Goal: Communication & Community: Answer question/provide support

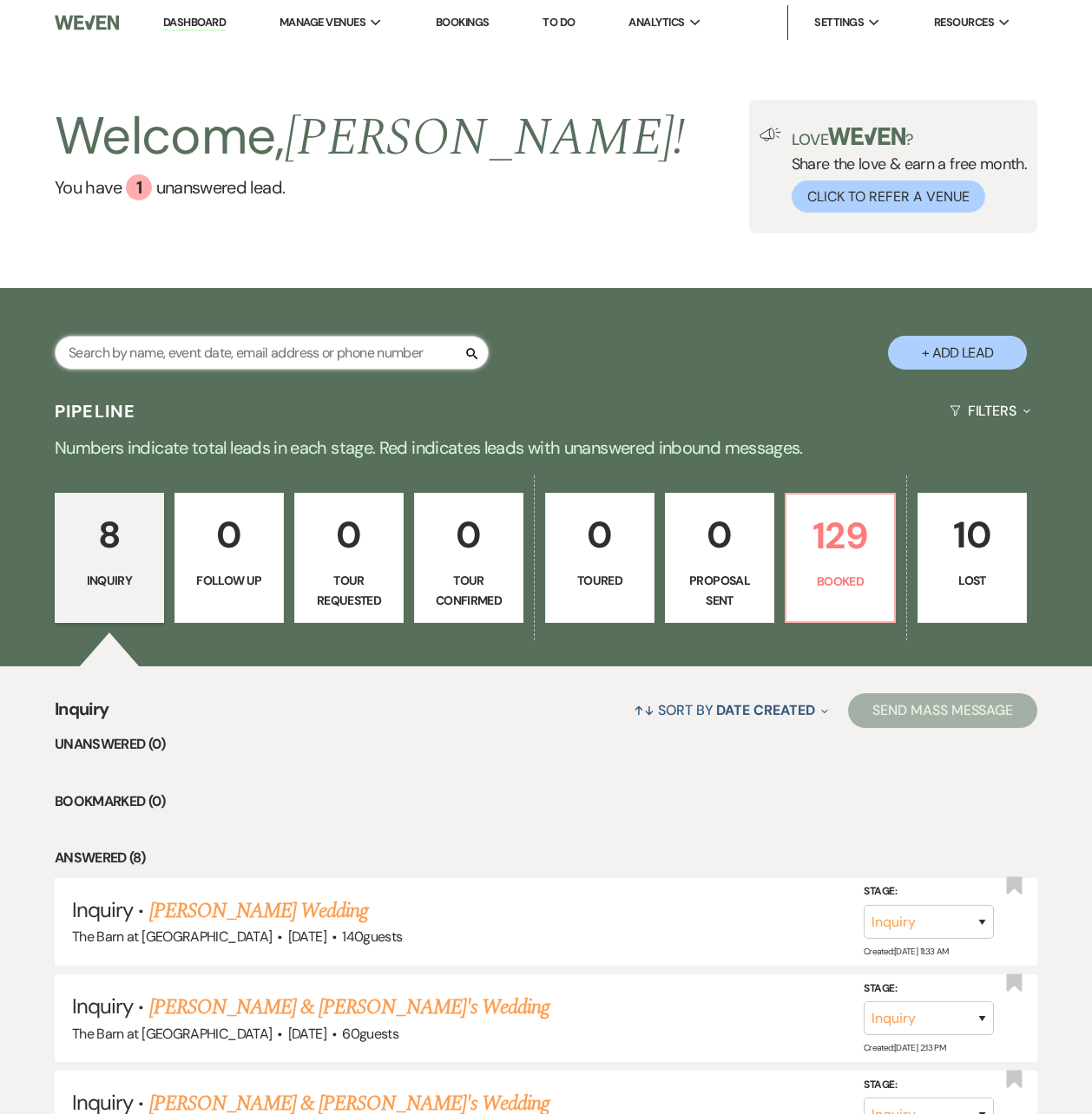
click at [368, 348] on input "text" at bounding box center [271, 352] width 434 height 34
click at [847, 575] on p "Booked" at bounding box center [840, 582] width 87 height 19
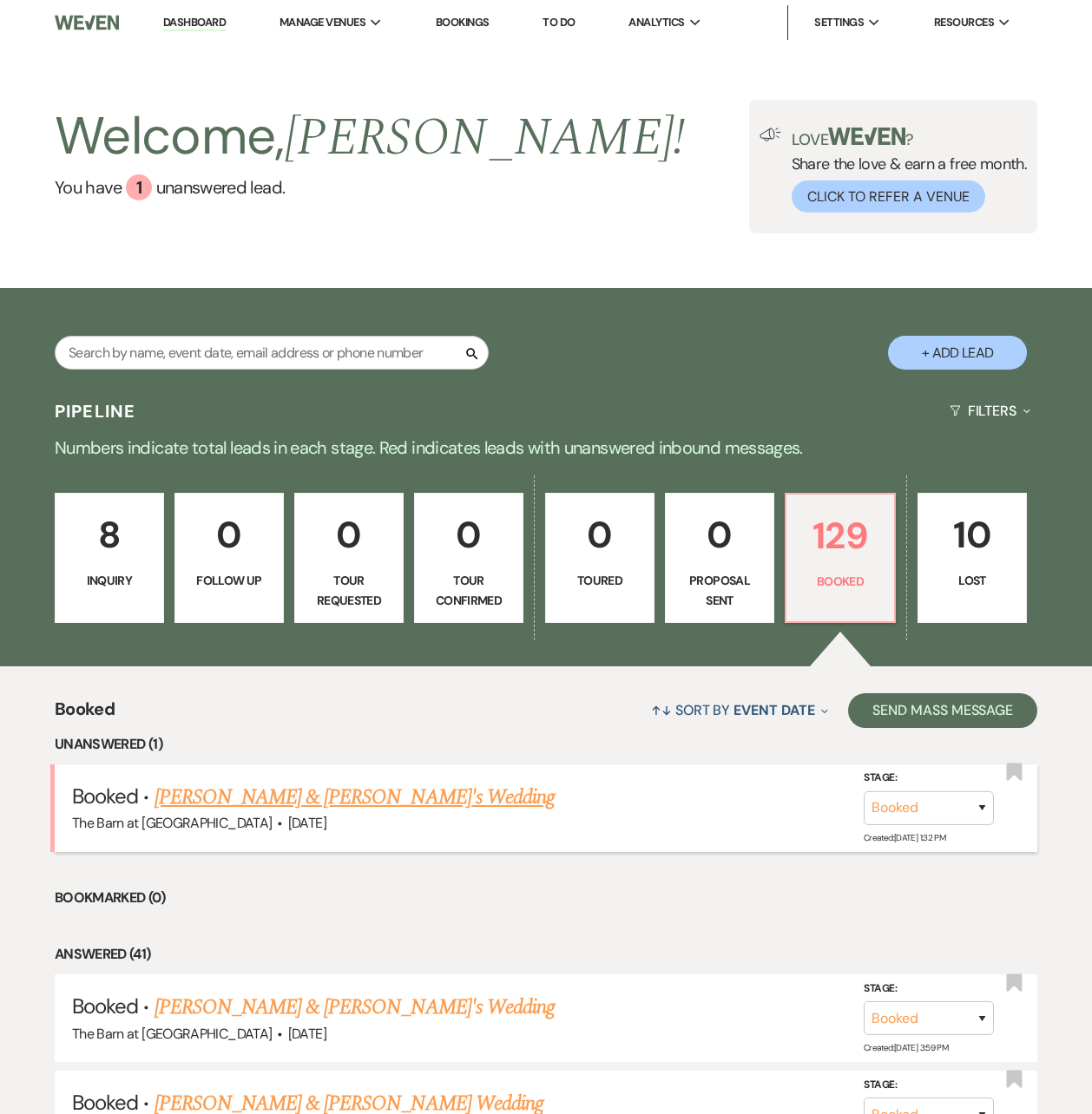
click at [346, 792] on link "[PERSON_NAME] & [PERSON_NAME]'s Wedding" at bounding box center [355, 798] width 401 height 32
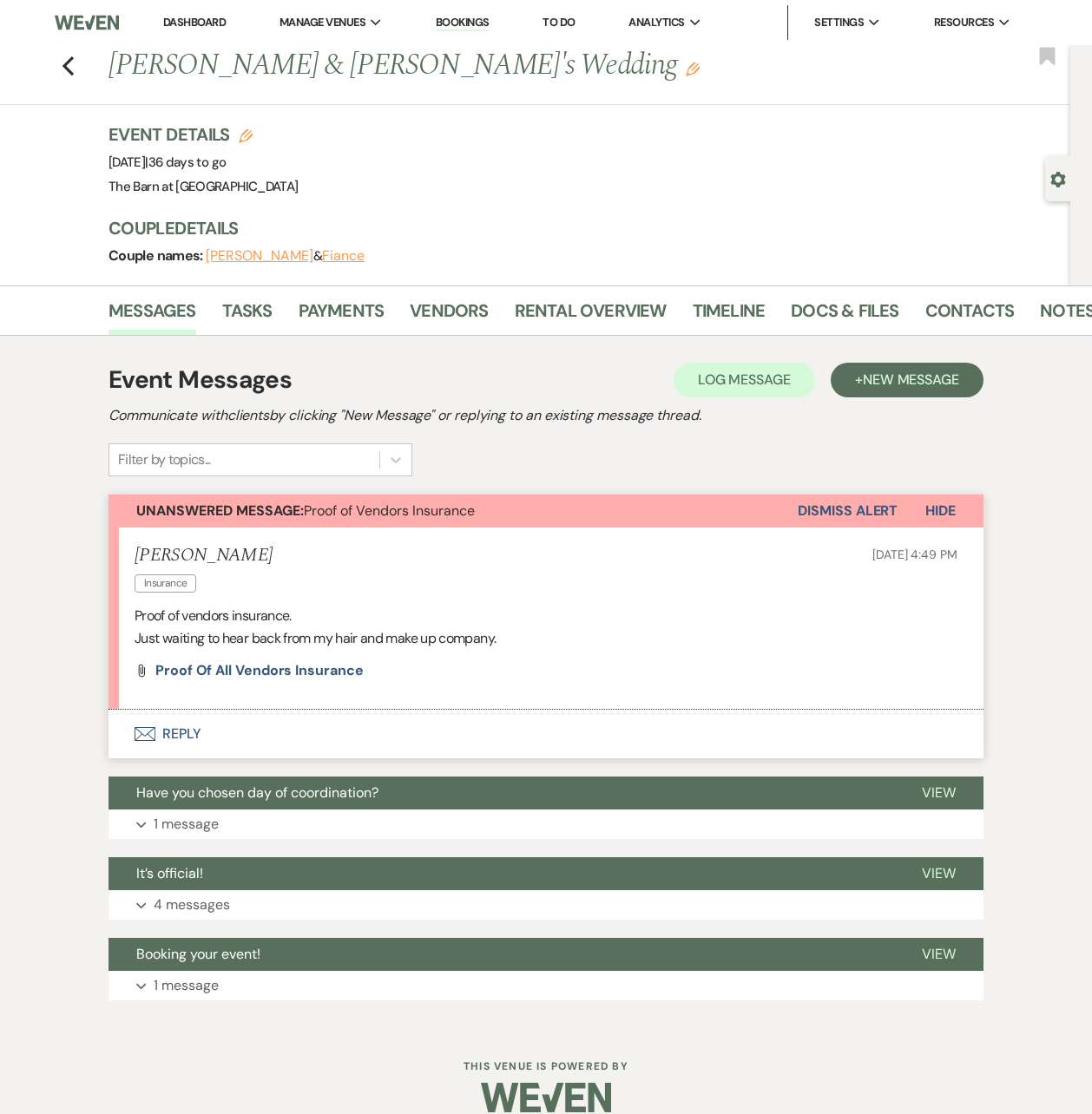
click at [841, 505] on button "Dismiss Alert" at bounding box center [848, 511] width 100 height 33
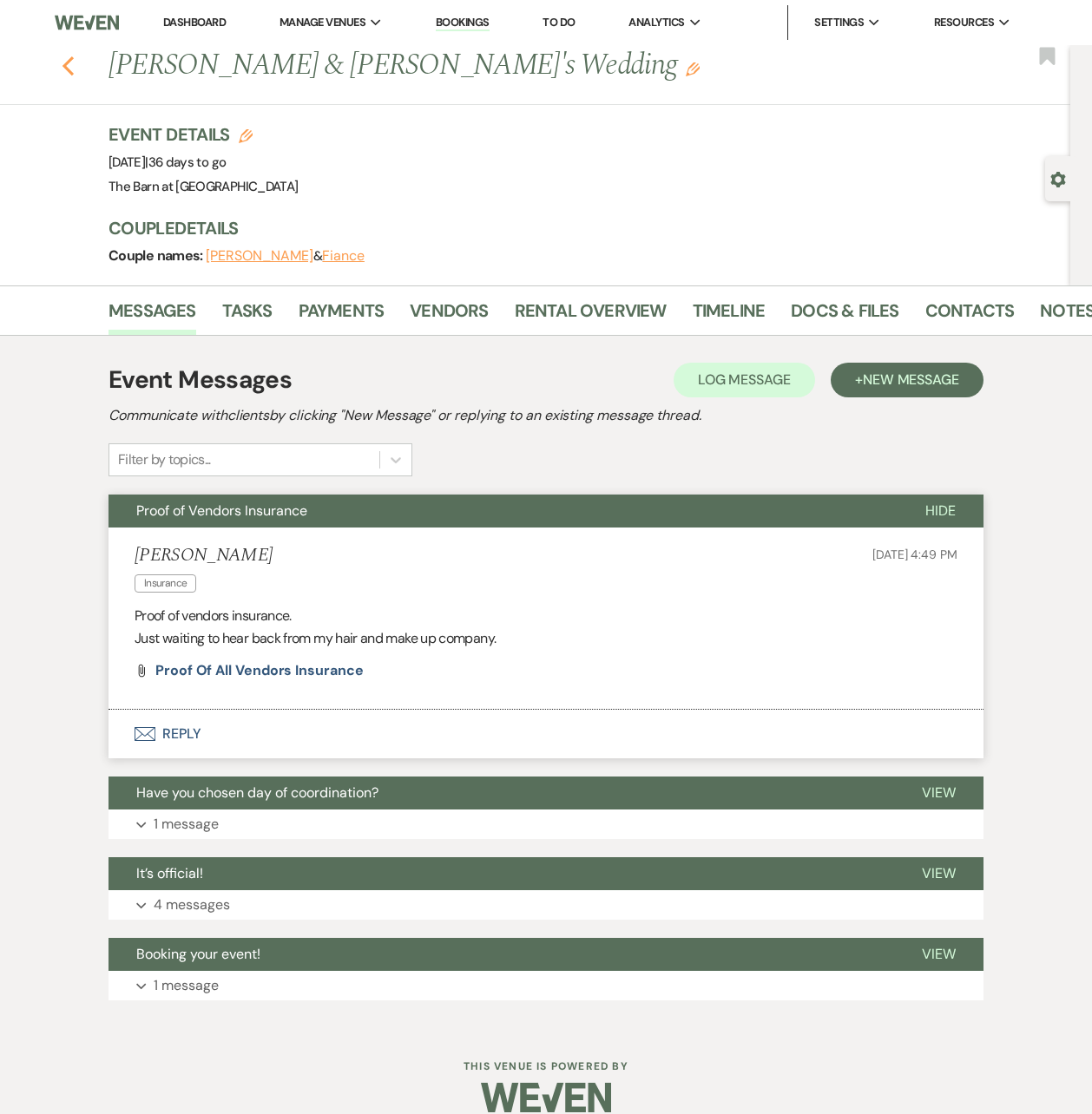
click at [74, 71] on use "button" at bounding box center [68, 66] width 11 height 19
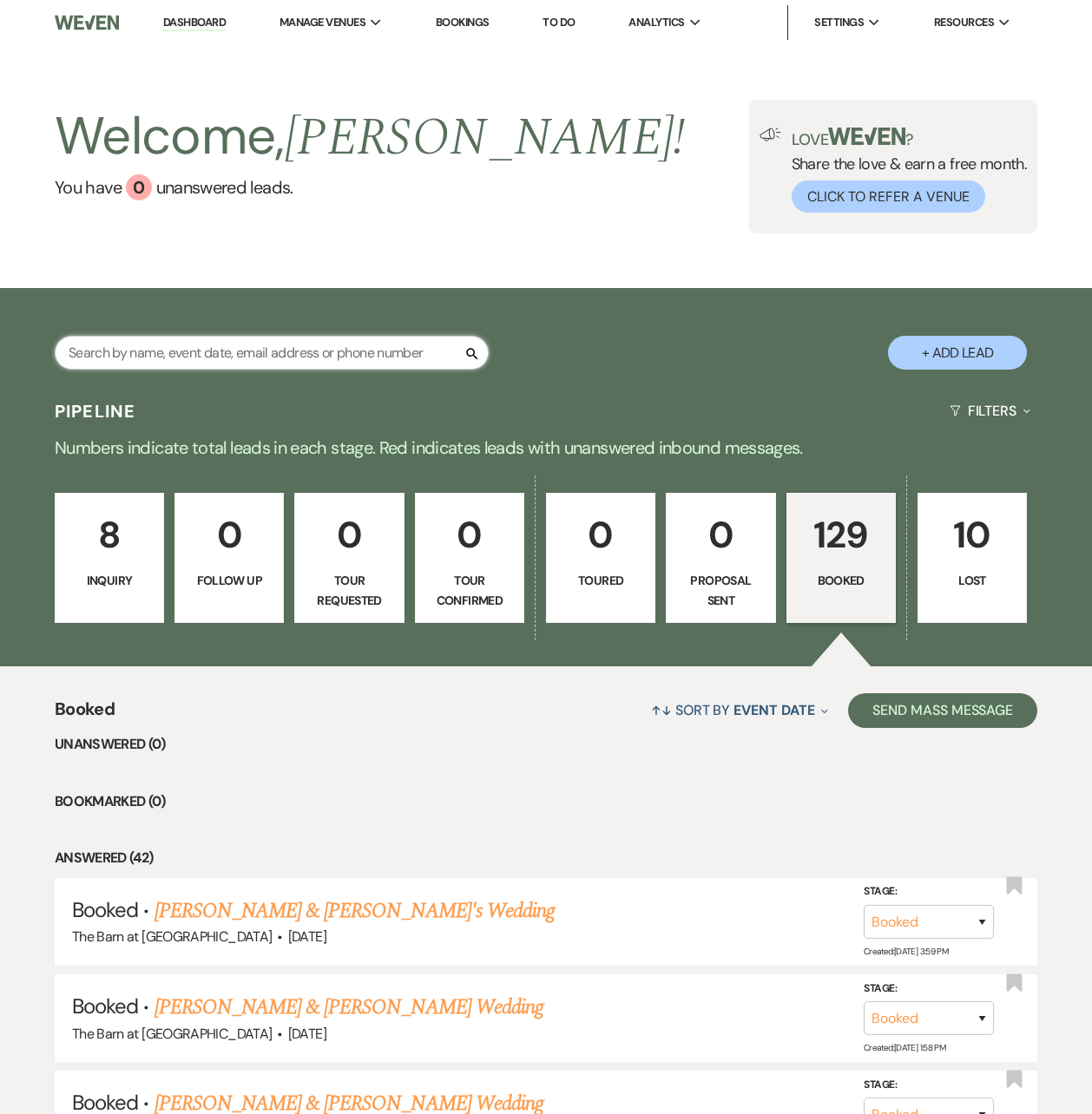
click at [288, 347] on input "text" at bounding box center [271, 352] width 434 height 34
type input "ken"
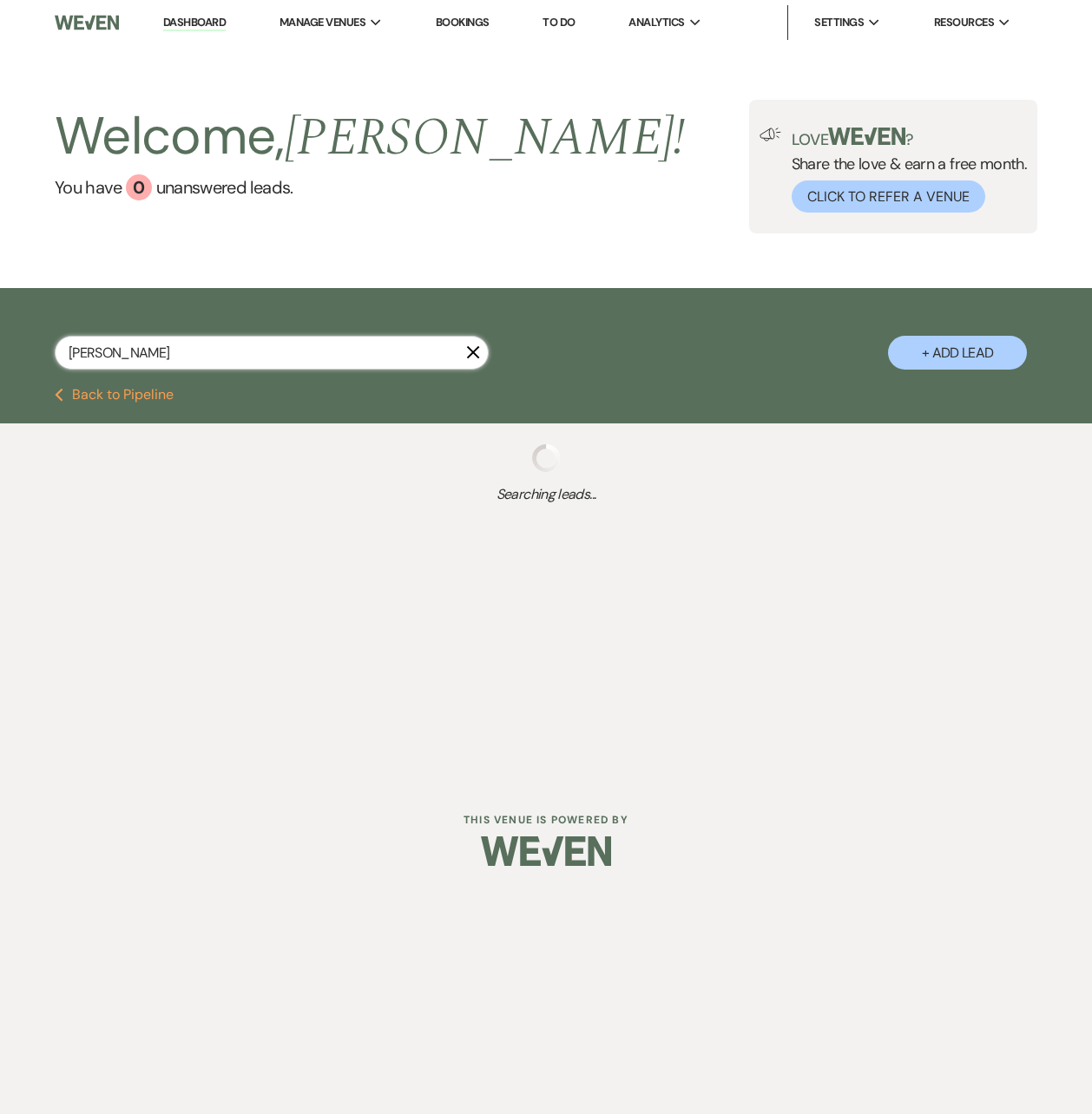
select select "8"
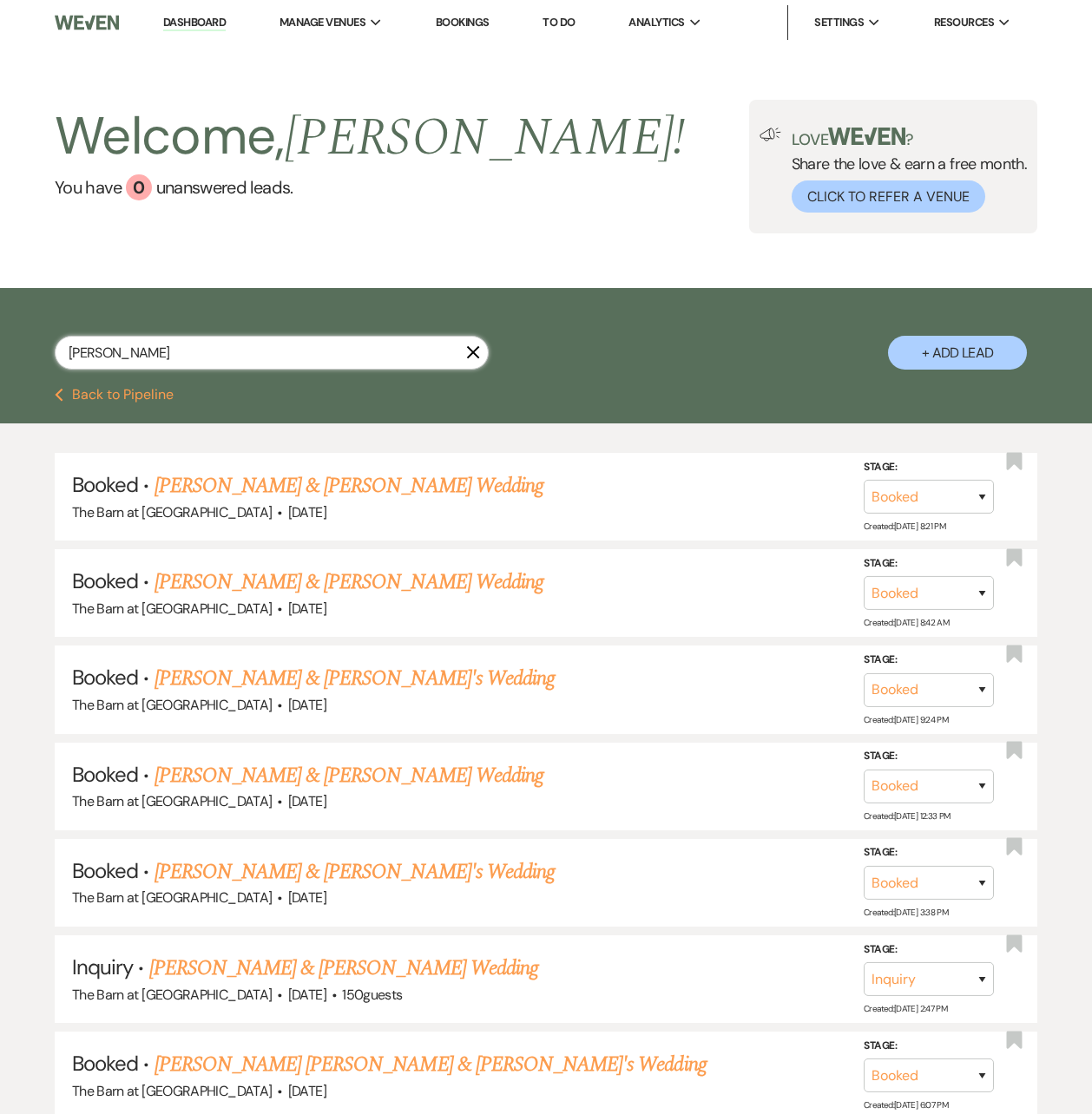
click at [185, 354] on input "ken" at bounding box center [271, 352] width 434 height 34
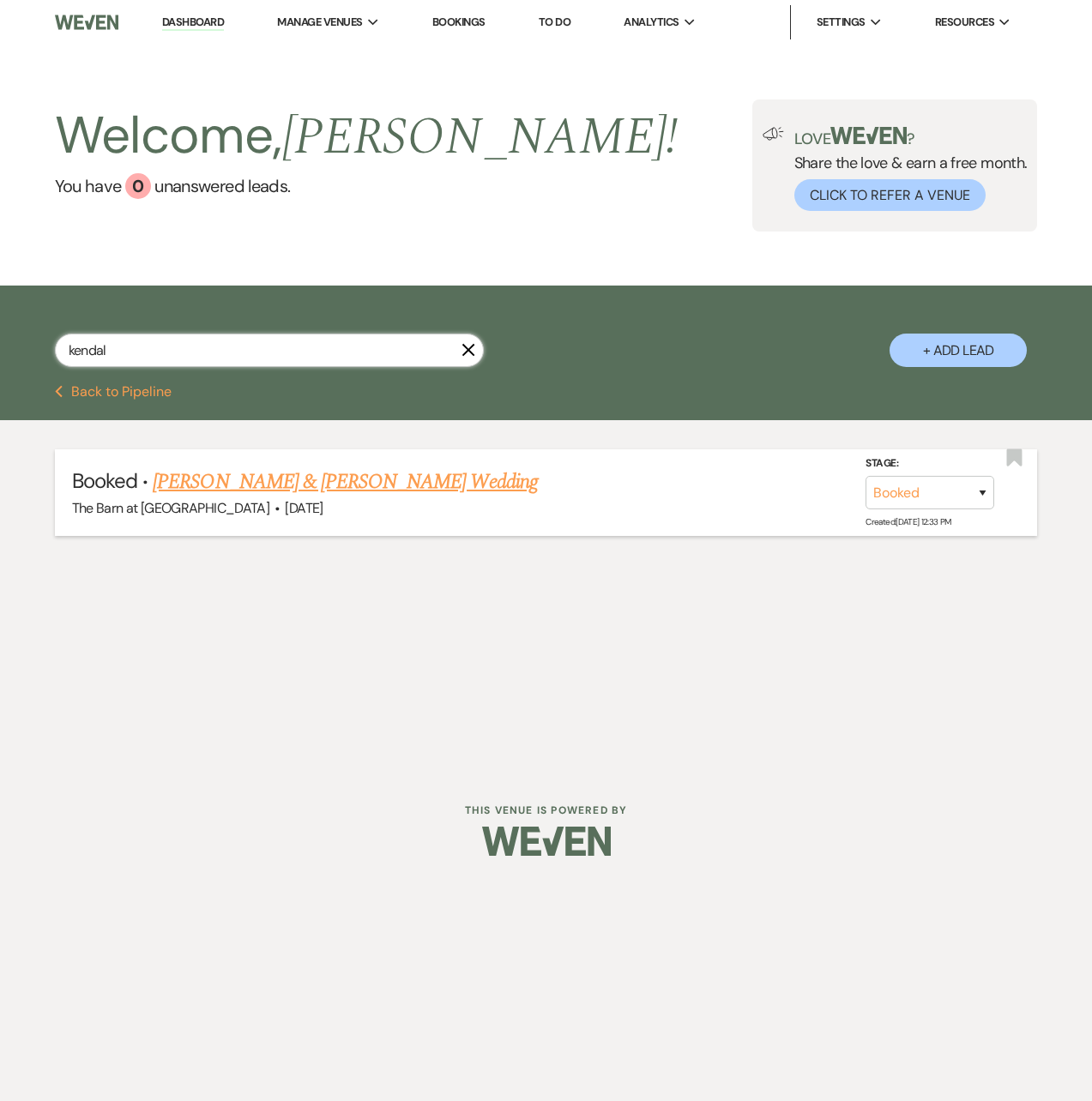
type input "kendal"
click at [274, 485] on link "[PERSON_NAME] & [PERSON_NAME] Wedding" at bounding box center [345, 482] width 385 height 31
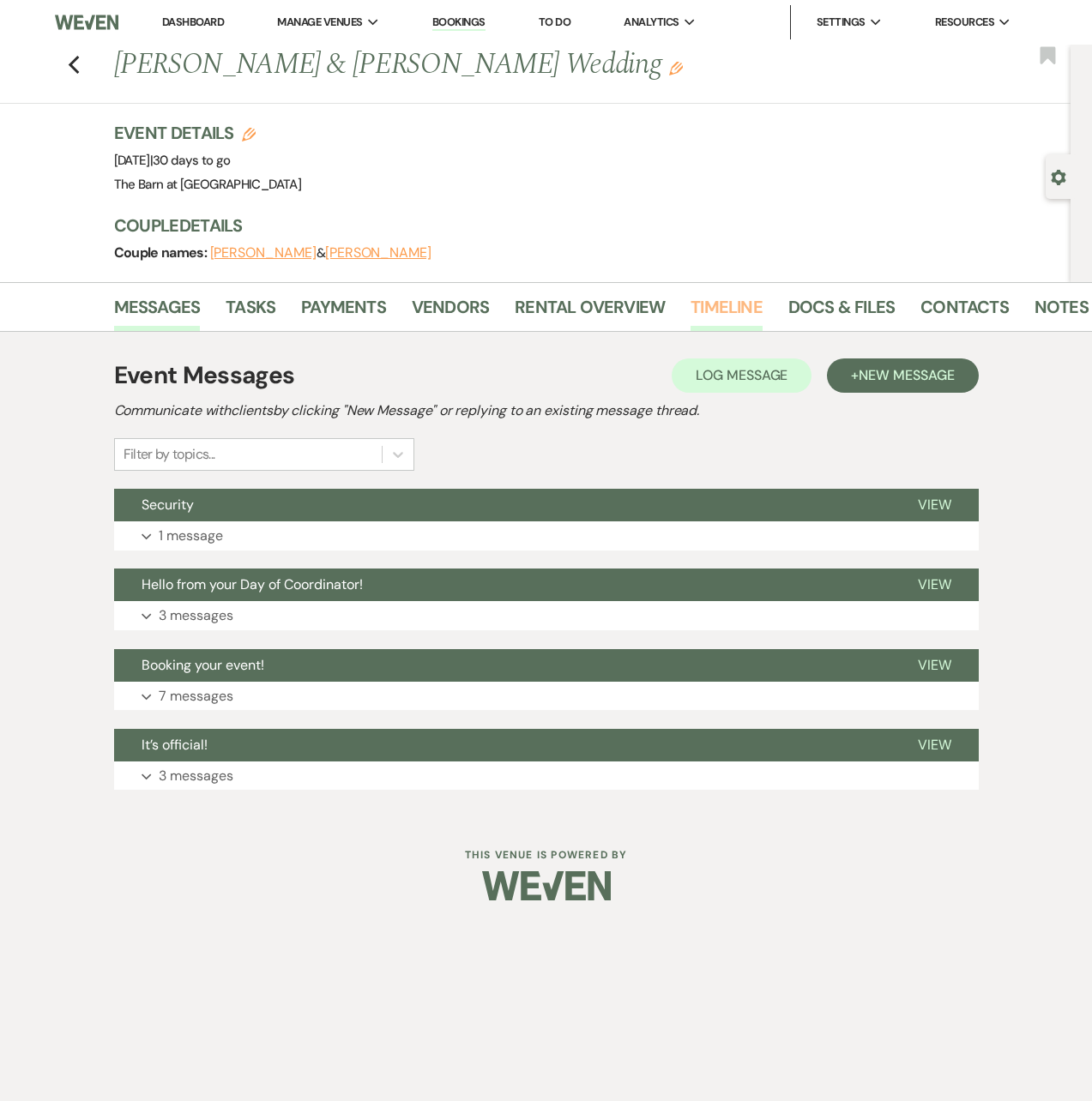
click at [739, 301] on link "Timeline" at bounding box center [726, 312] width 72 height 37
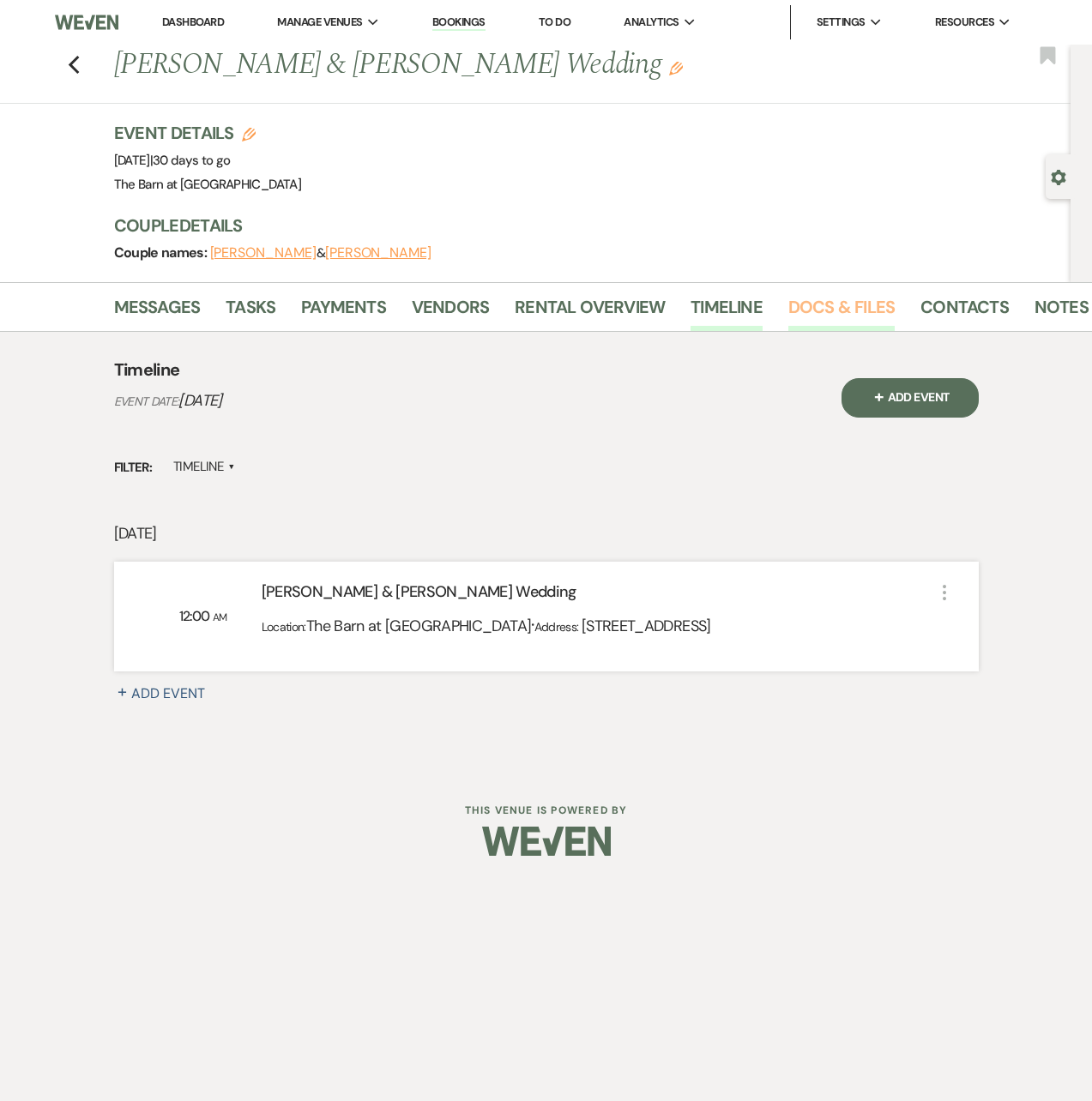
click at [853, 309] on link "Docs & Files" at bounding box center [841, 312] width 106 height 37
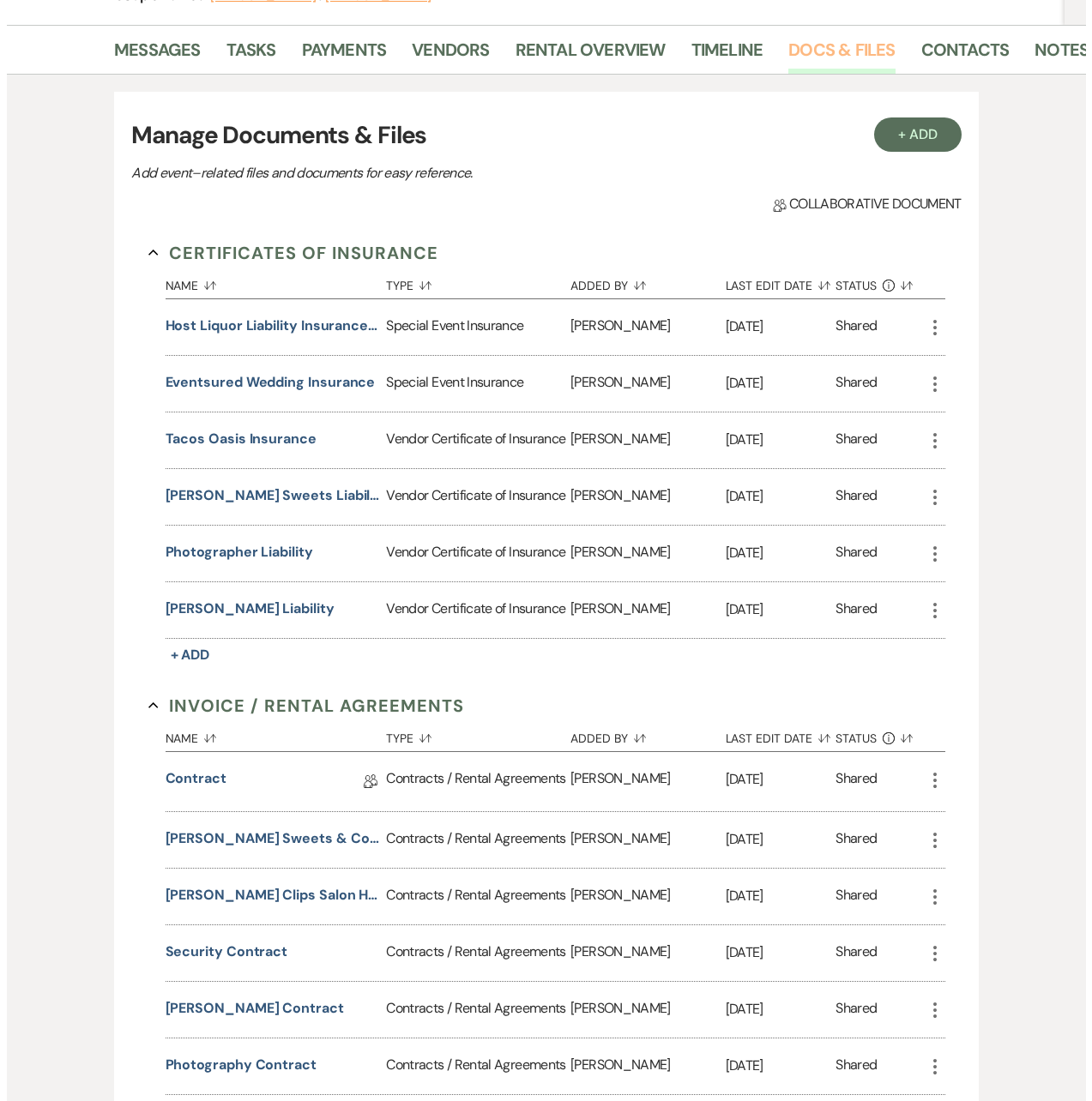
scroll to position [429, 0]
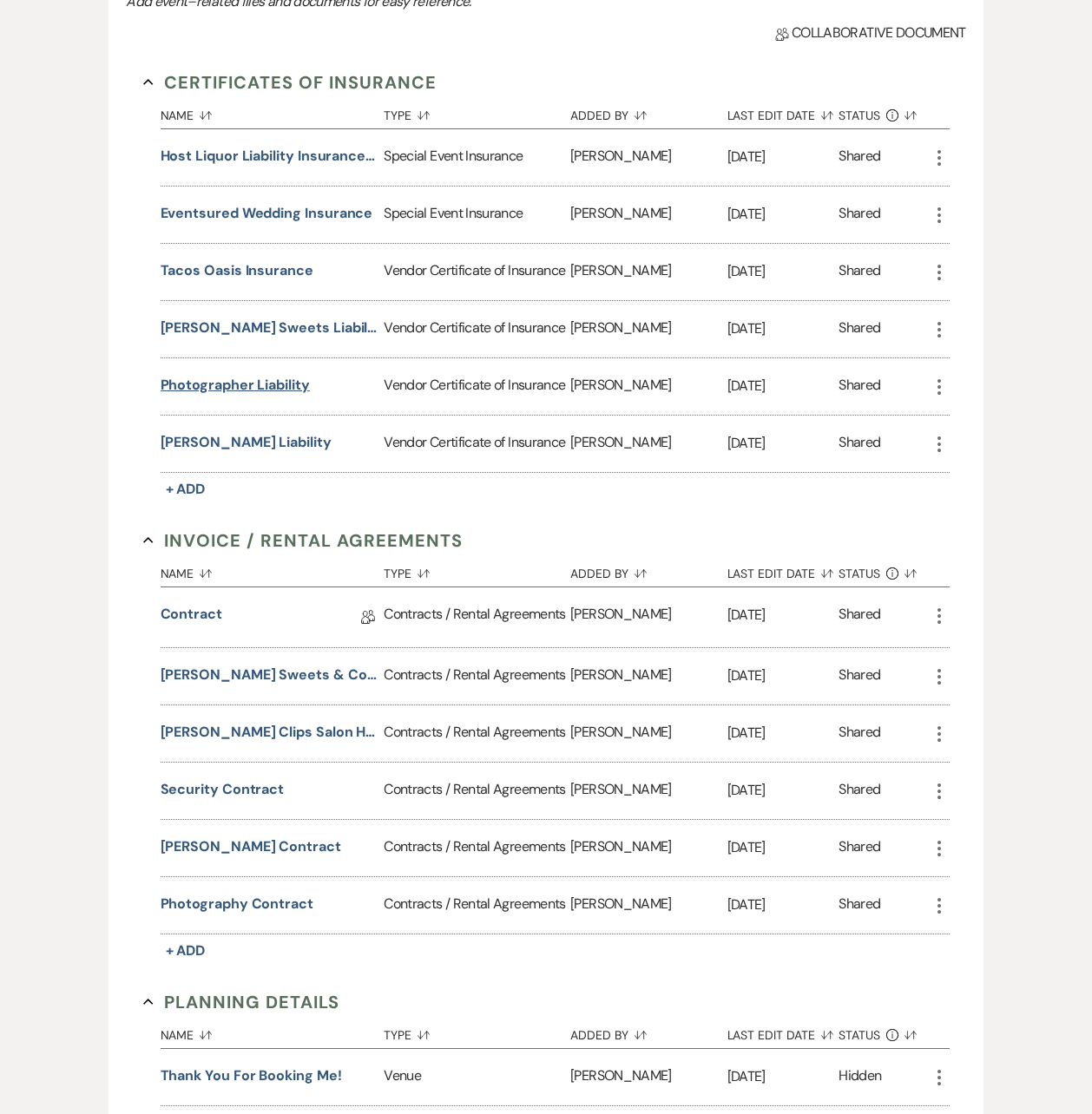
click at [266, 387] on button "Photographer liability" at bounding box center [235, 386] width 149 height 21
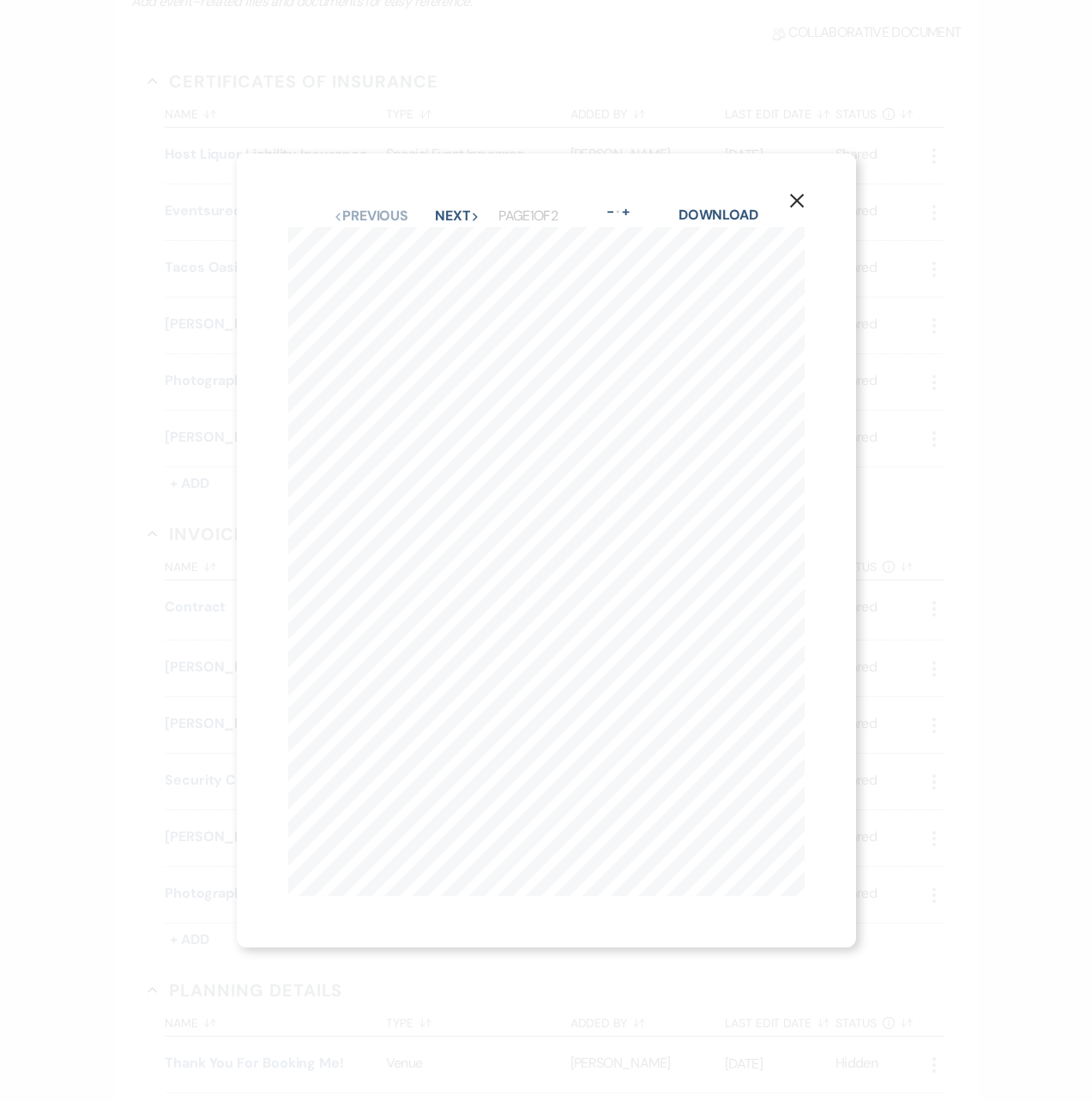
click at [800, 185] on button "X" at bounding box center [797, 199] width 26 height 30
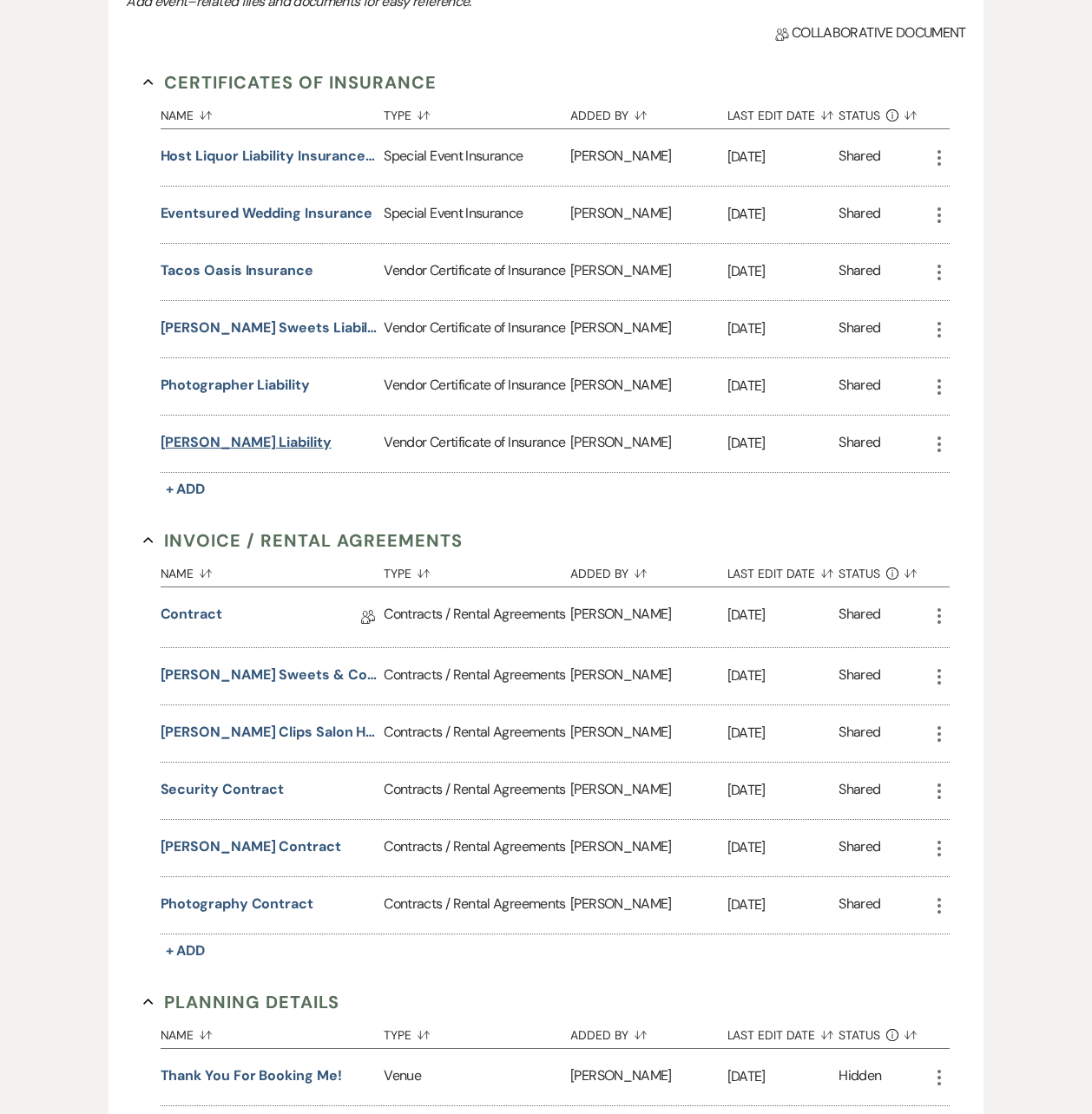
click at [222, 449] on button "Barber Liability" at bounding box center [246, 443] width 171 height 21
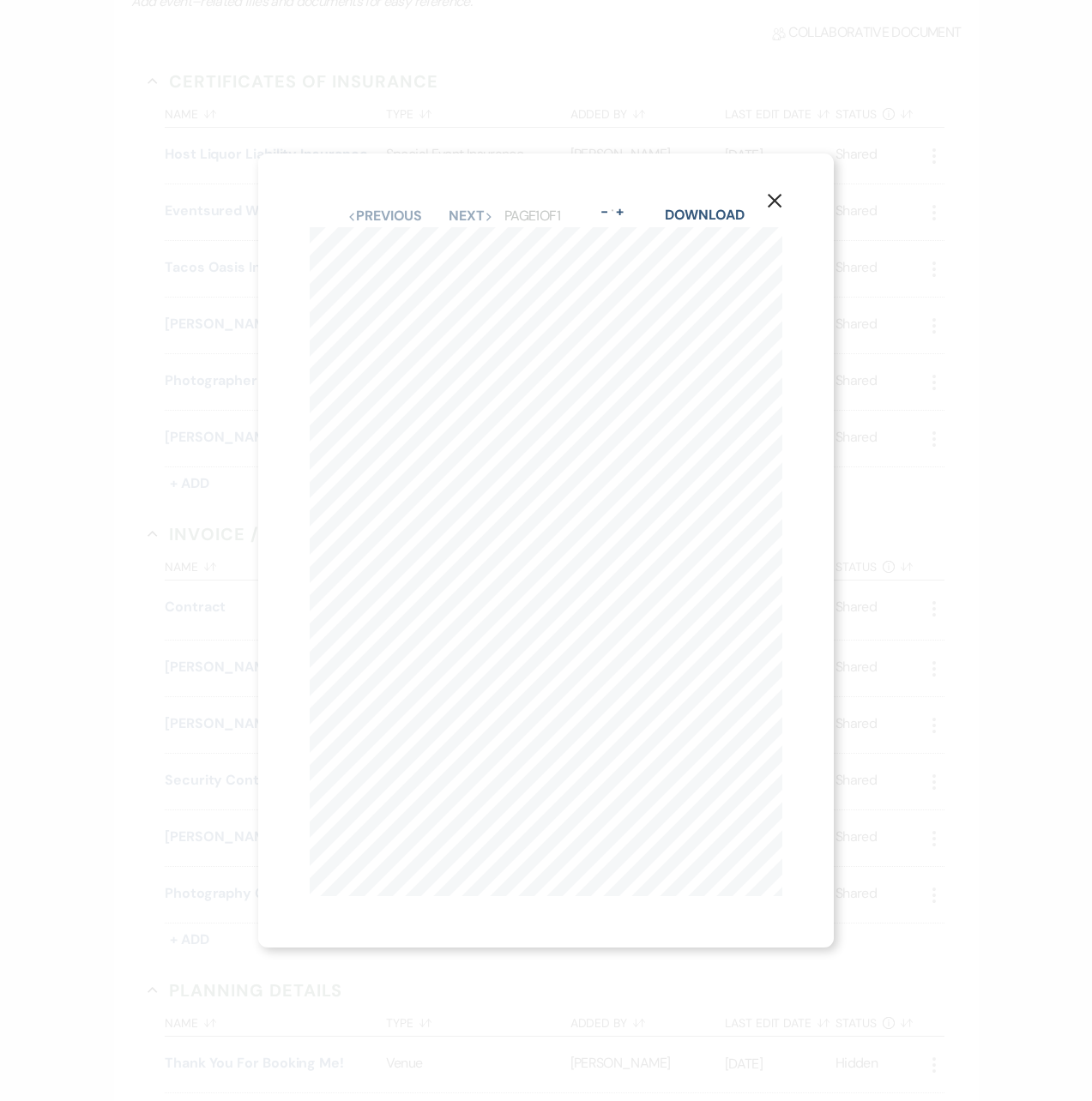
click at [781, 194] on use "button" at bounding box center [774, 201] width 14 height 14
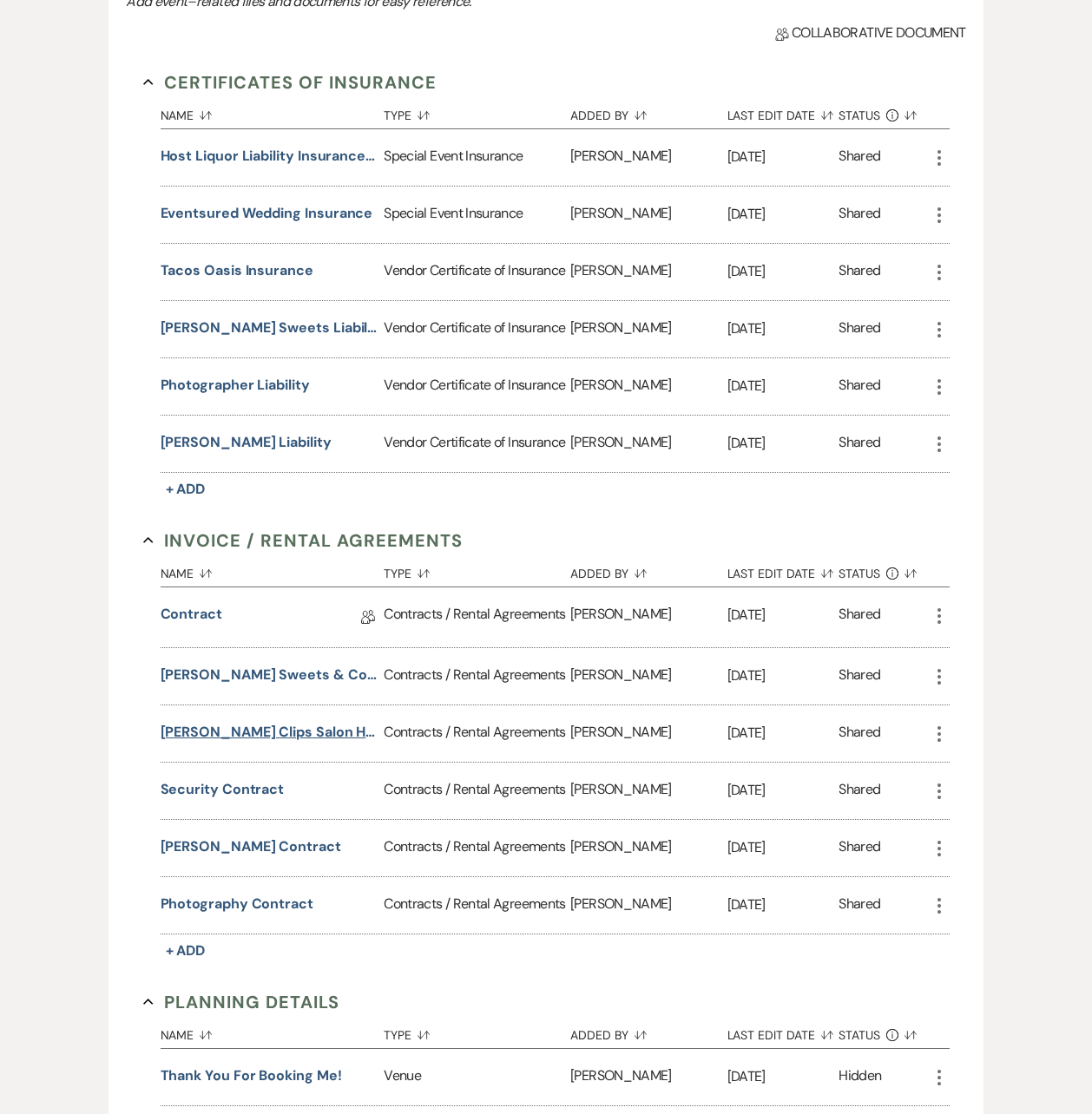
click at [336, 735] on button "Krum Clips Salon Hair and Makeup Contract" at bounding box center [269, 733] width 217 height 21
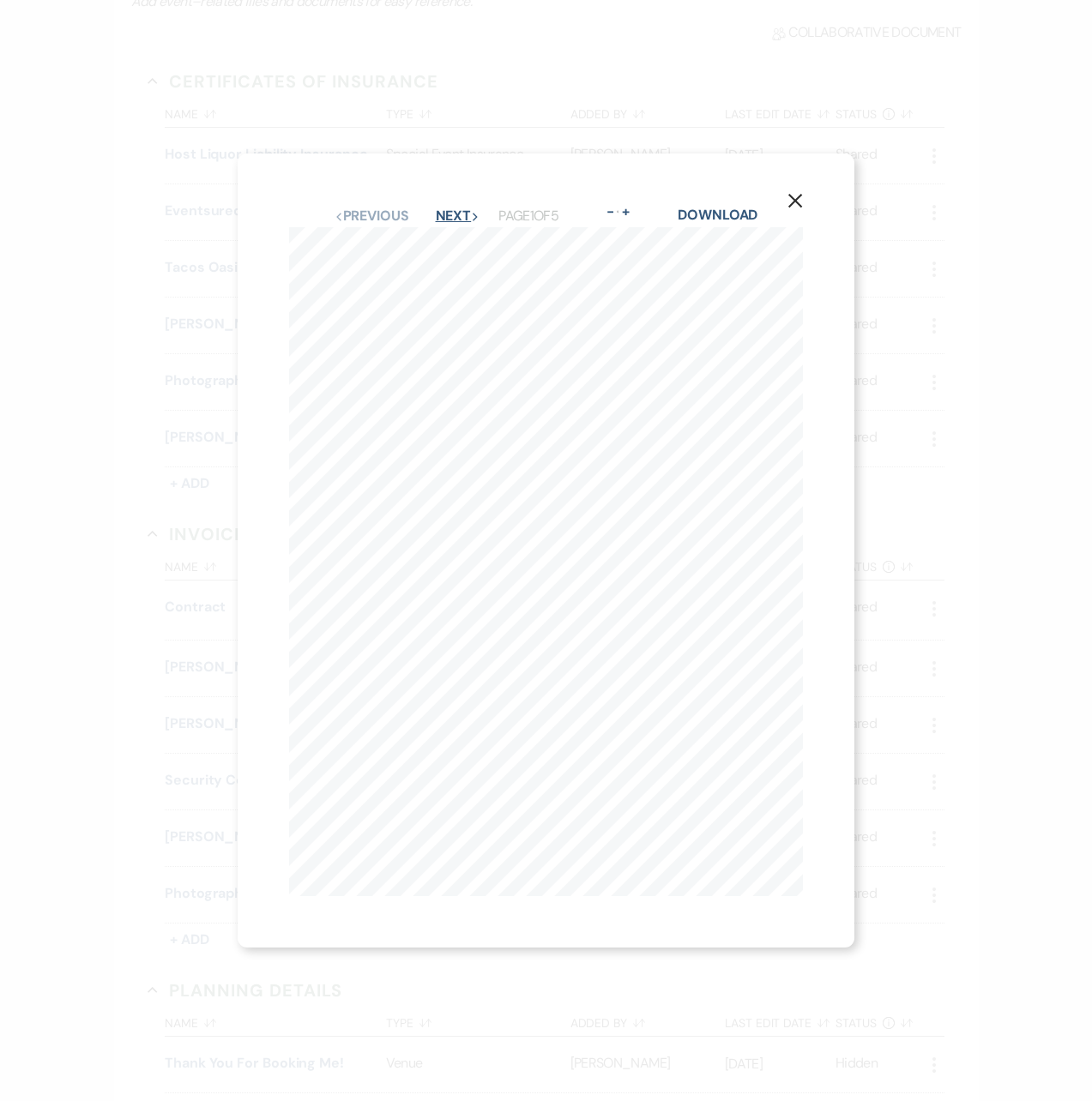
click at [448, 217] on button "Next Next" at bounding box center [457, 216] width 44 height 14
click at [446, 217] on button "Next Next" at bounding box center [454, 216] width 44 height 14
click at [446, 217] on button "Next Next" at bounding box center [456, 216] width 44 height 14
click at [446, 217] on button "Next Next" at bounding box center [454, 216] width 44 height 14
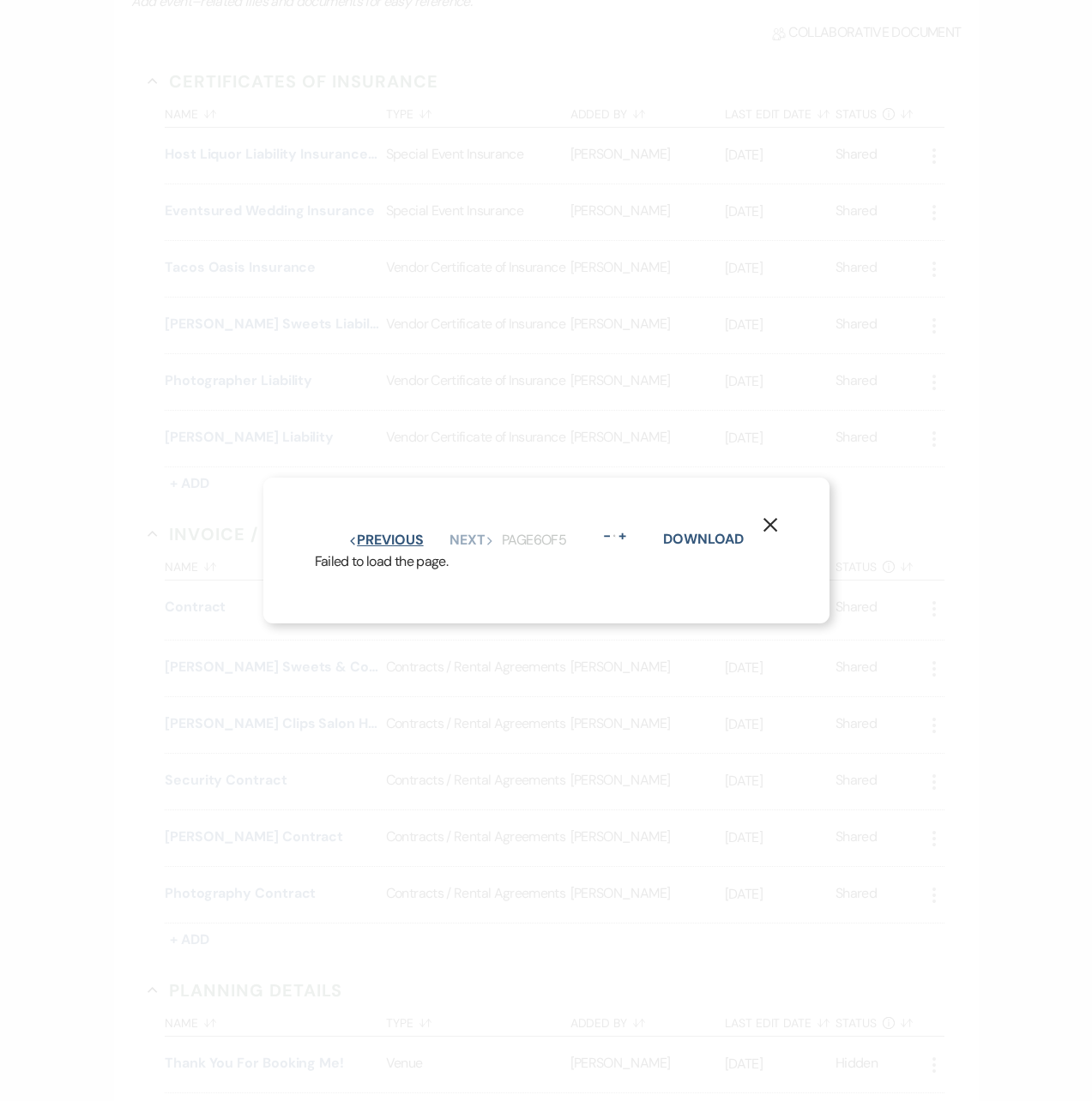
click at [405, 533] on button "Previous Previous" at bounding box center [385, 540] width 75 height 14
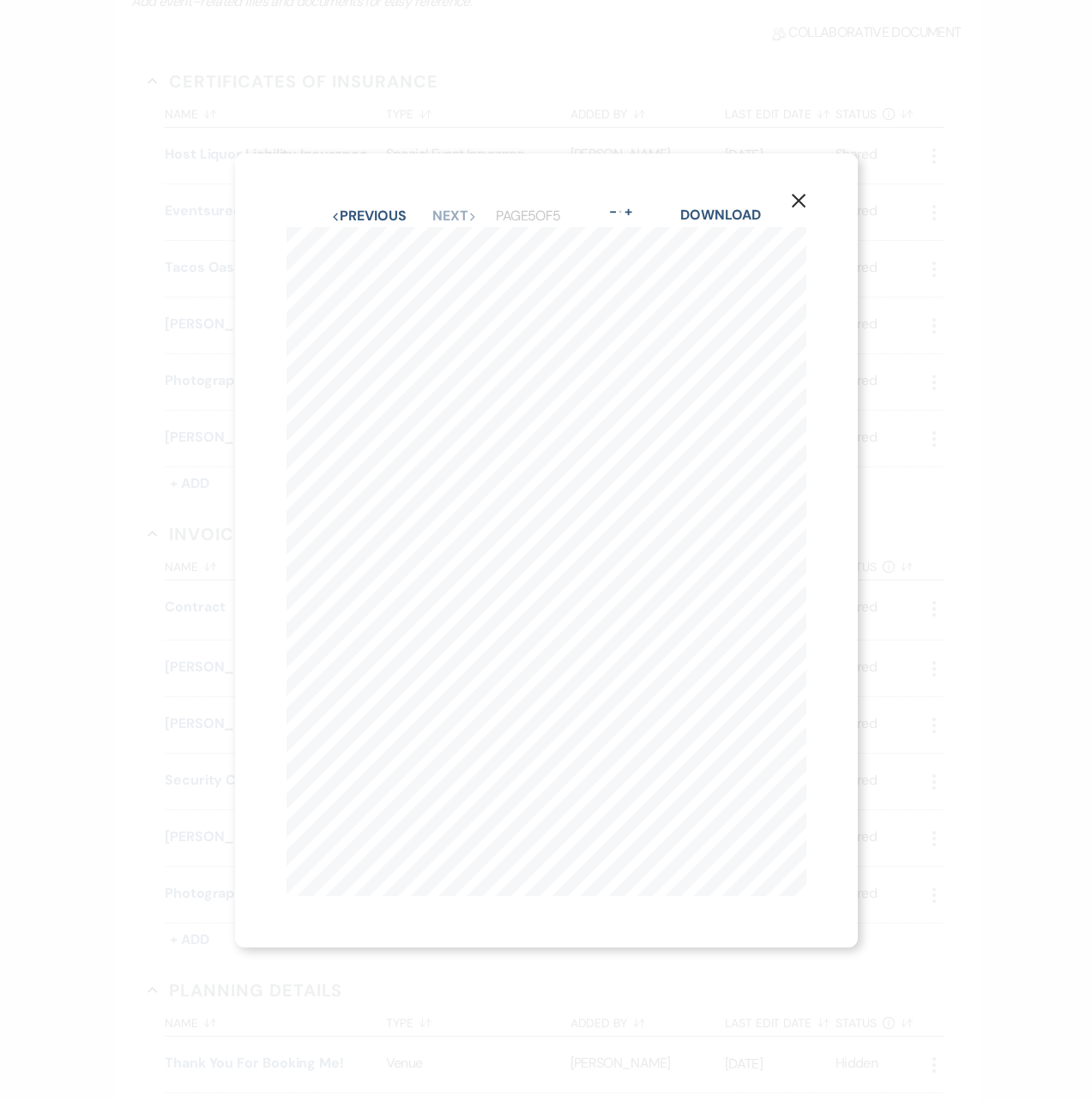
click at [383, 205] on div "Previous Previous Next Next Page 5 of 5 - Zoom + Download" at bounding box center [546, 216] width 520 height 23
click at [387, 211] on button "Previous Previous" at bounding box center [368, 216] width 75 height 14
click at [387, 211] on button "Previous Previous" at bounding box center [370, 216] width 75 height 14
click at [387, 211] on button "Previous Previous" at bounding box center [368, 216] width 75 height 14
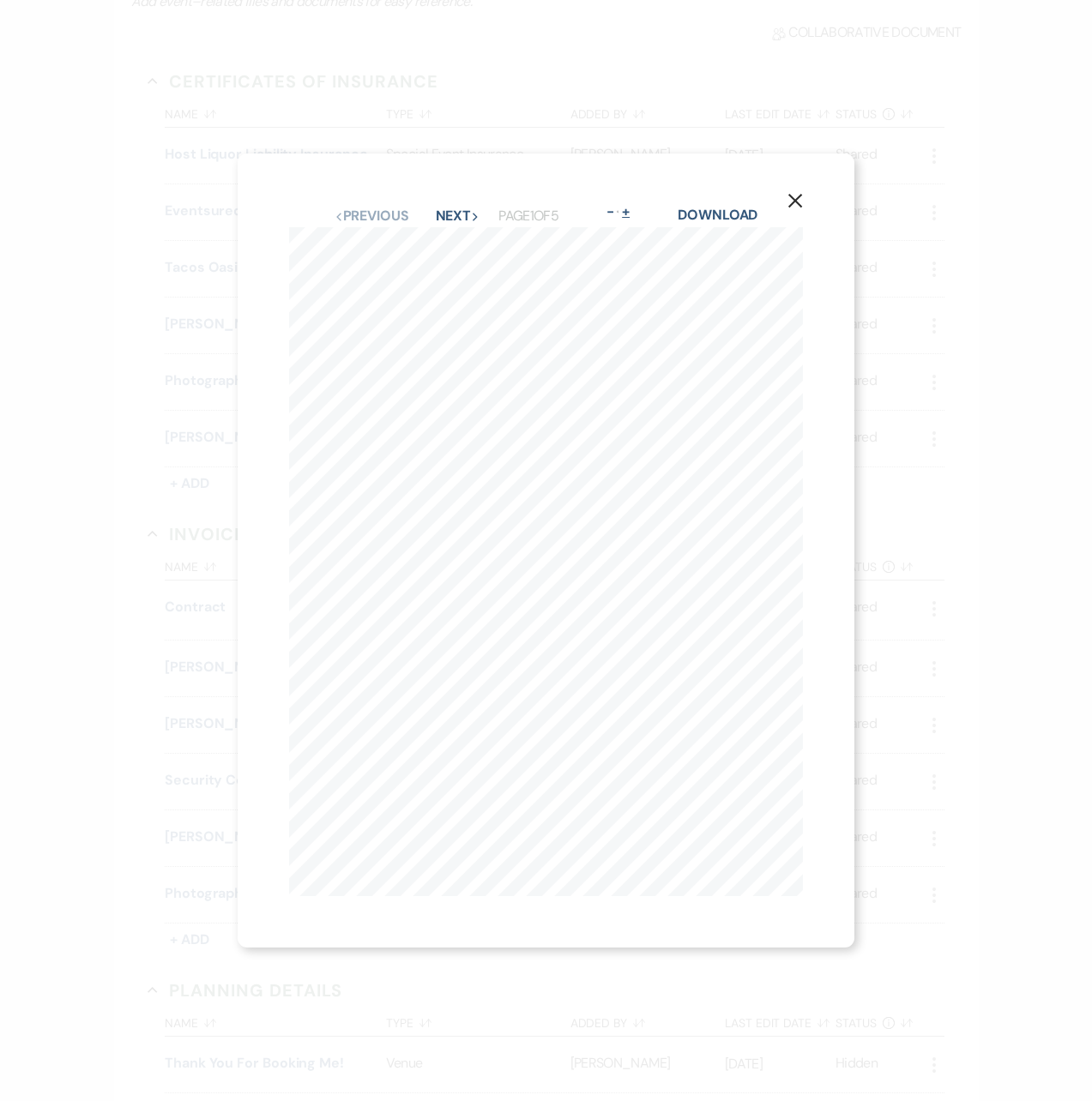
click at [633, 207] on button "+" at bounding box center [626, 212] width 14 height 14
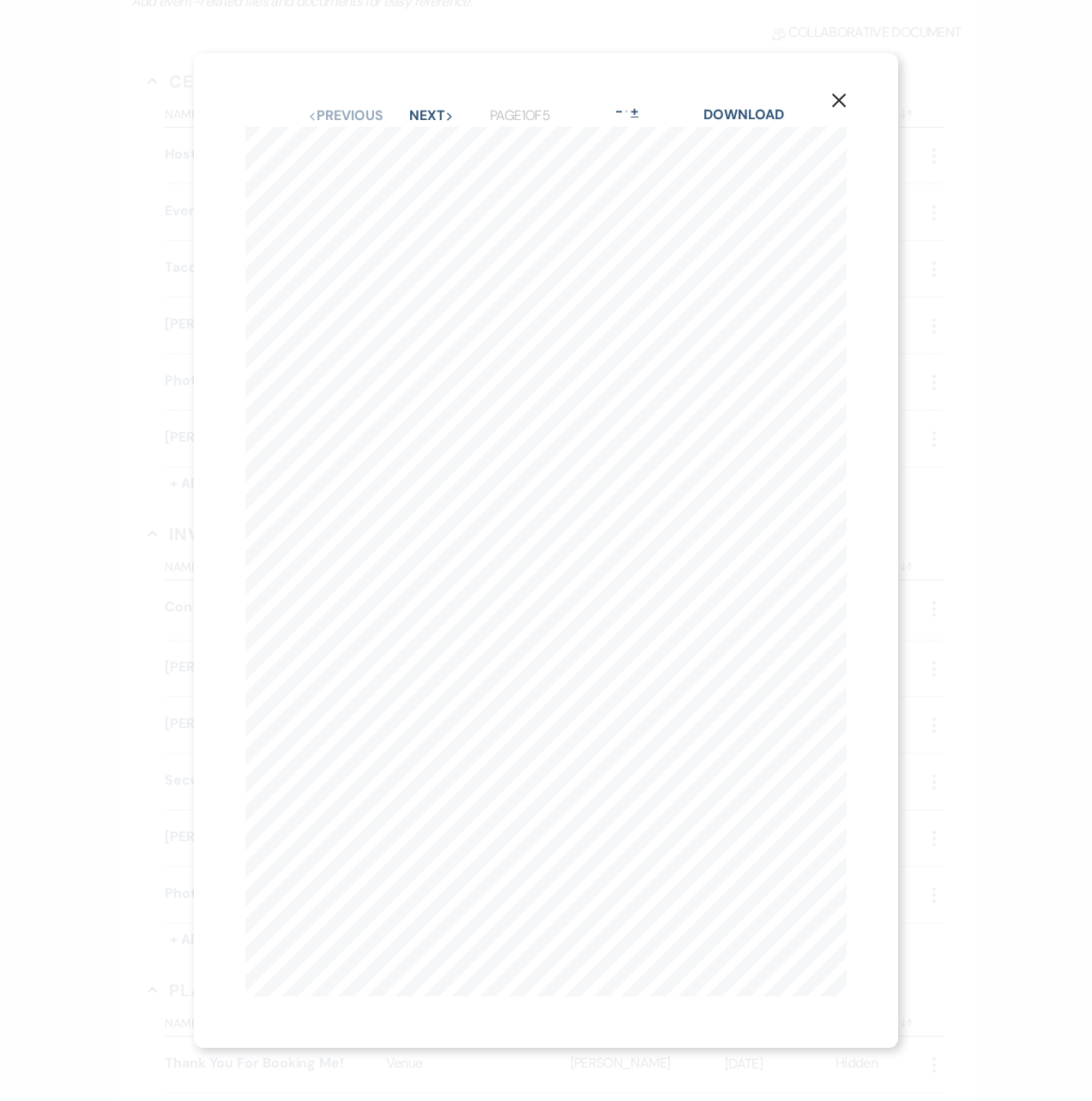
click at [641, 105] on button "+" at bounding box center [635, 112] width 14 height 14
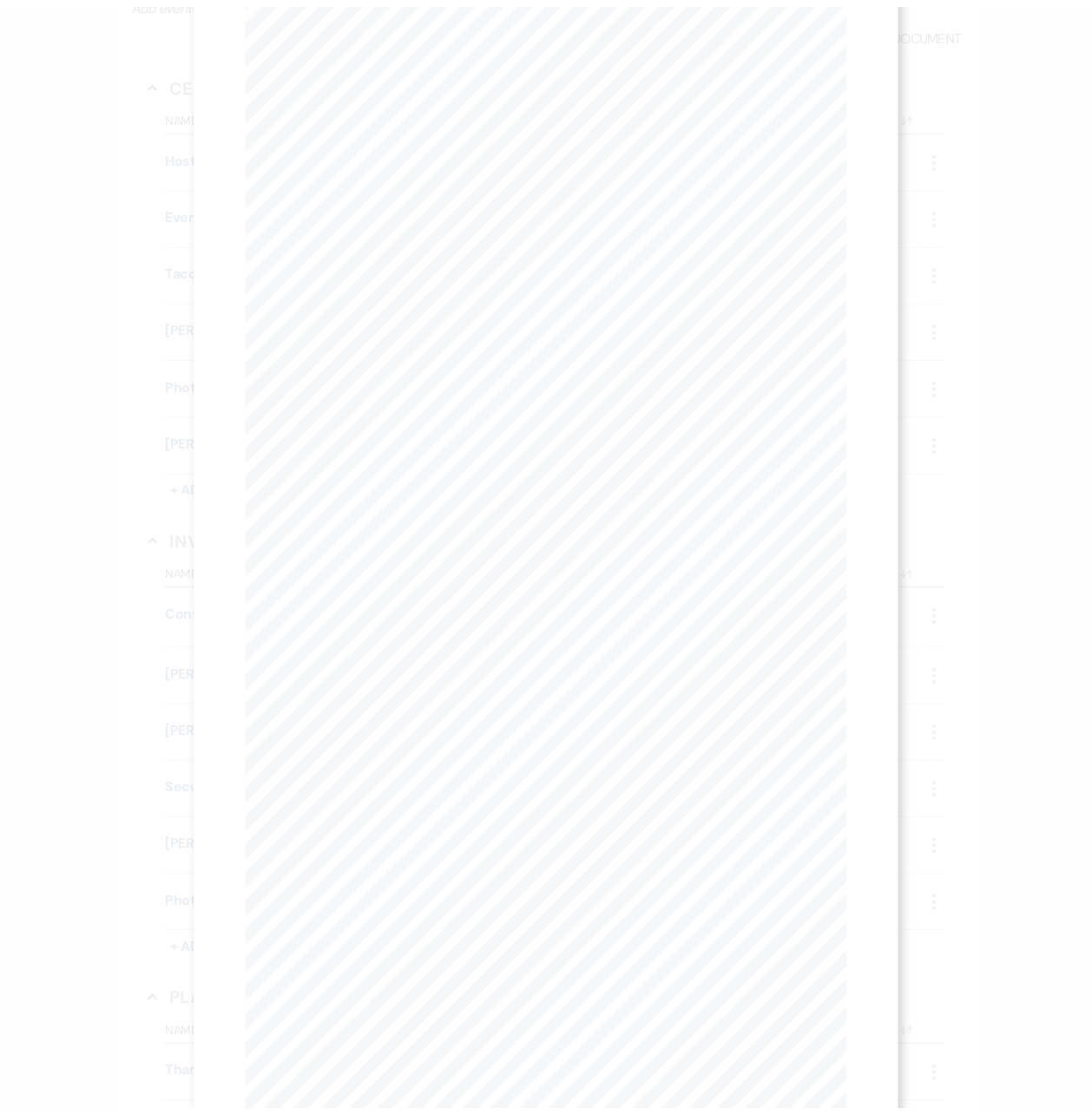
scroll to position [0, 0]
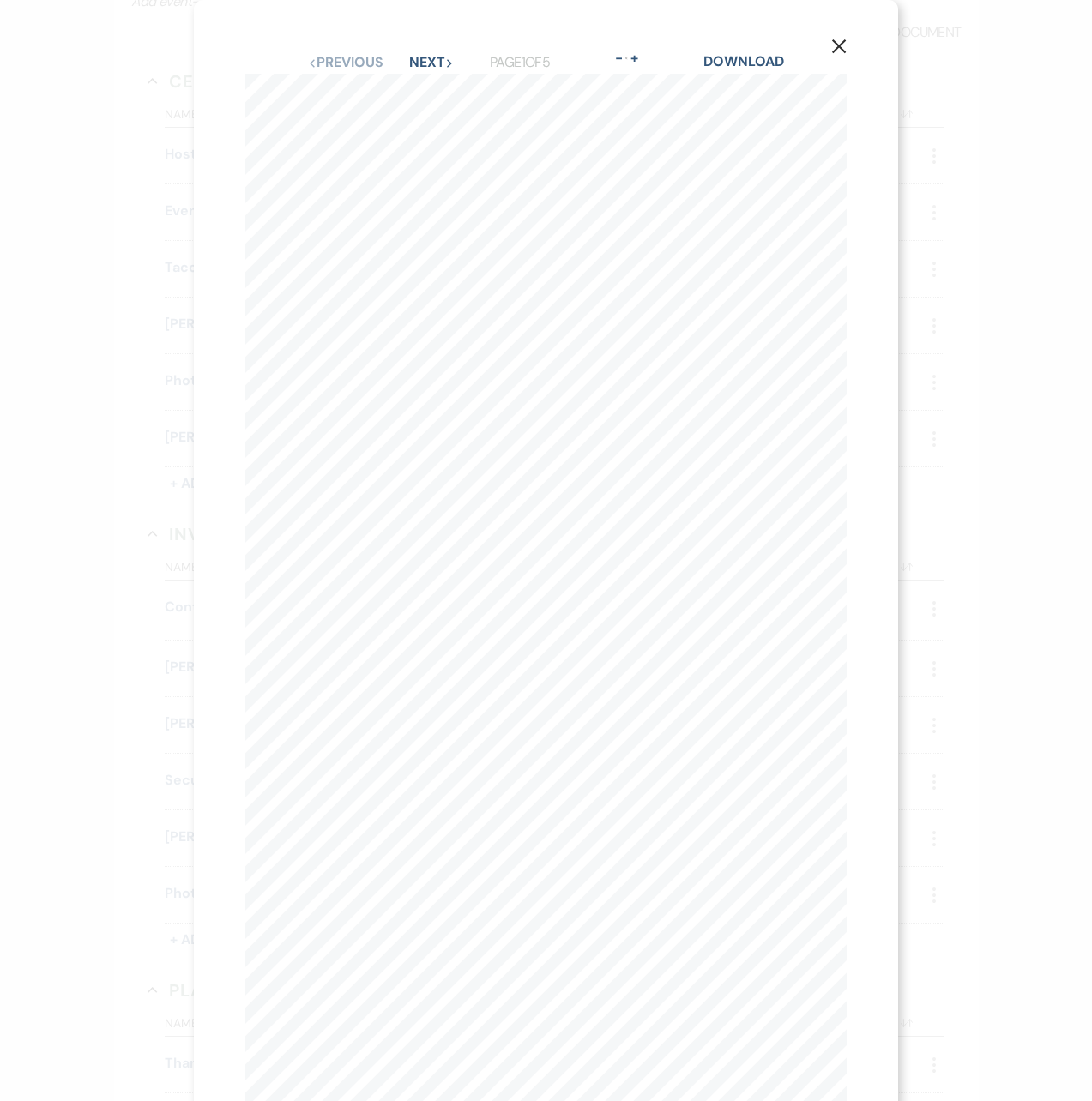
click at [832, 41] on use "button" at bounding box center [839, 46] width 14 height 14
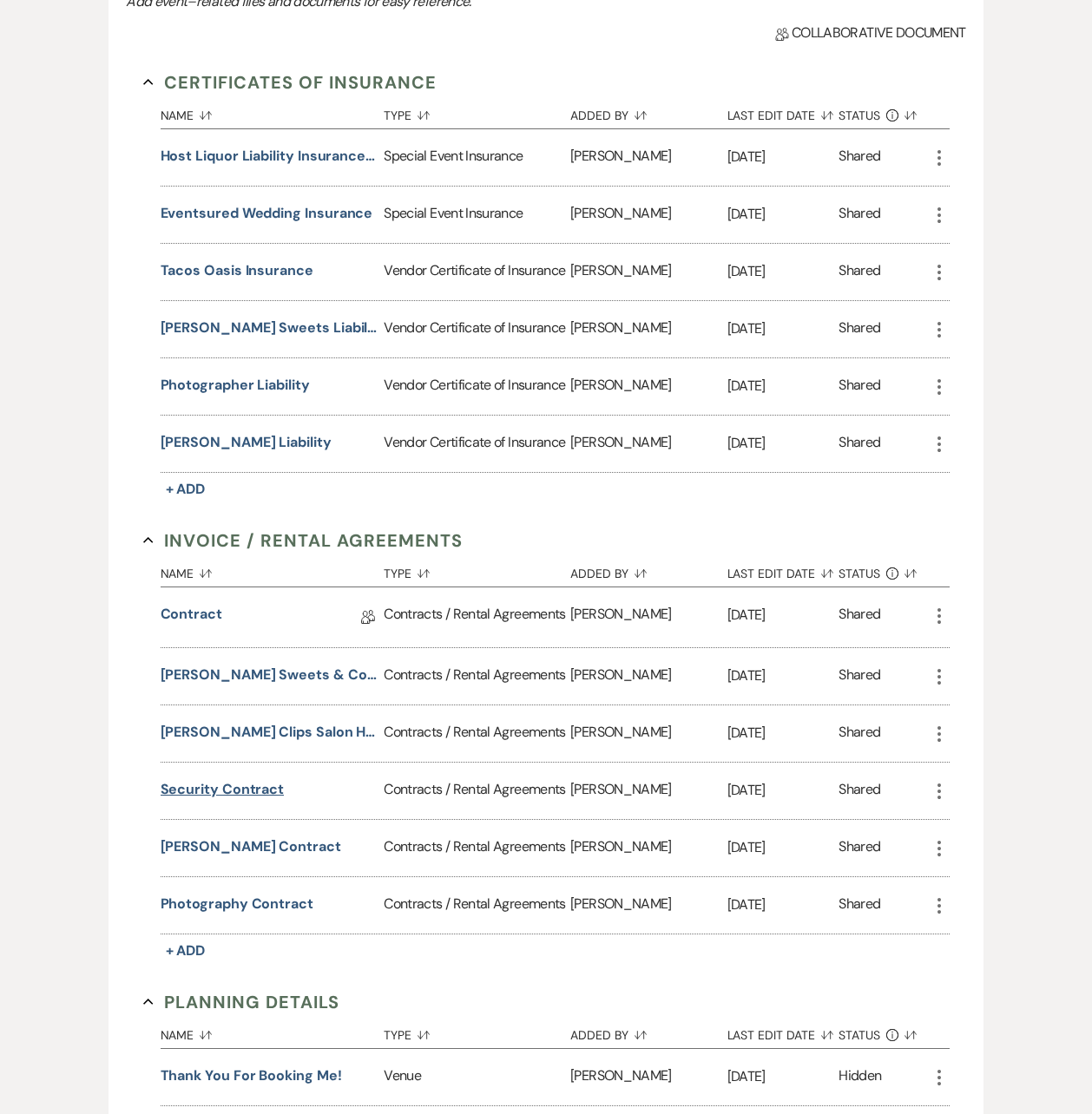
click at [253, 794] on button "Security contract" at bounding box center [222, 790] width 124 height 21
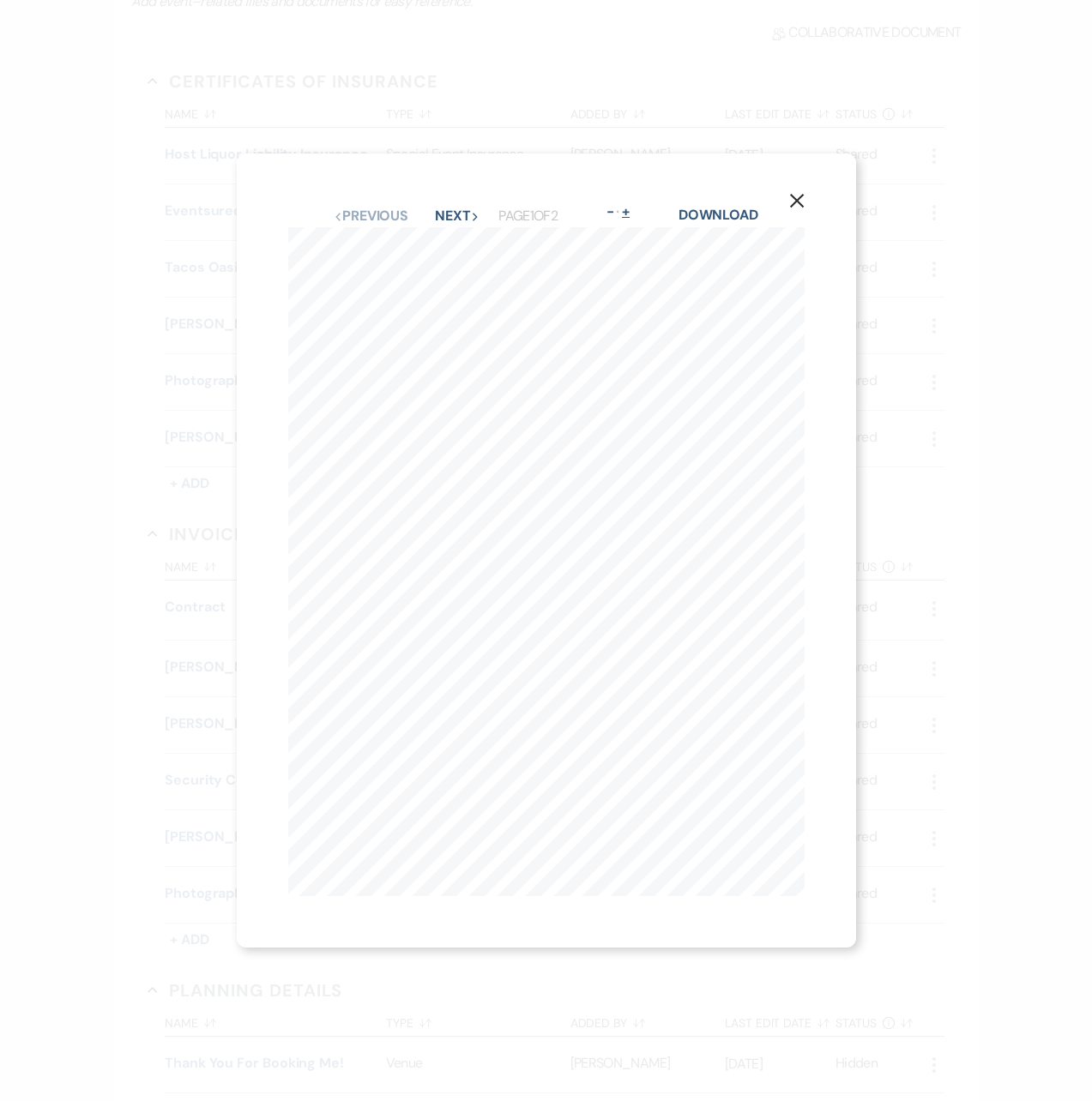
click at [633, 206] on button "+" at bounding box center [626, 212] width 14 height 14
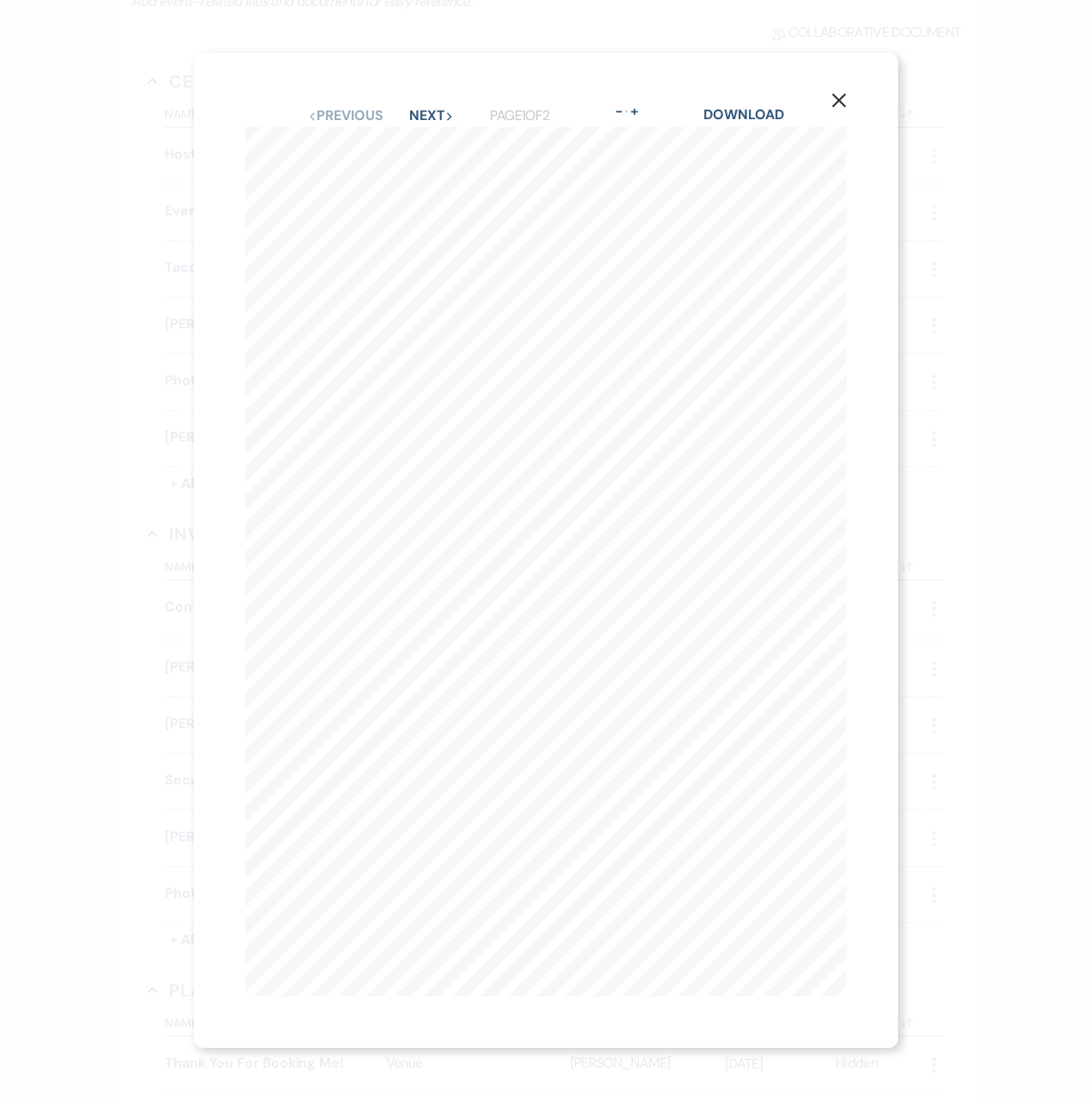
click at [852, 87] on div "X Previous Previous Next Next Page 1 of 2 - Zoom + Download This Security Servi…" at bounding box center [545, 550] width 703 height 995
click at [839, 93] on icon "X" at bounding box center [839, 101] width 16 height 16
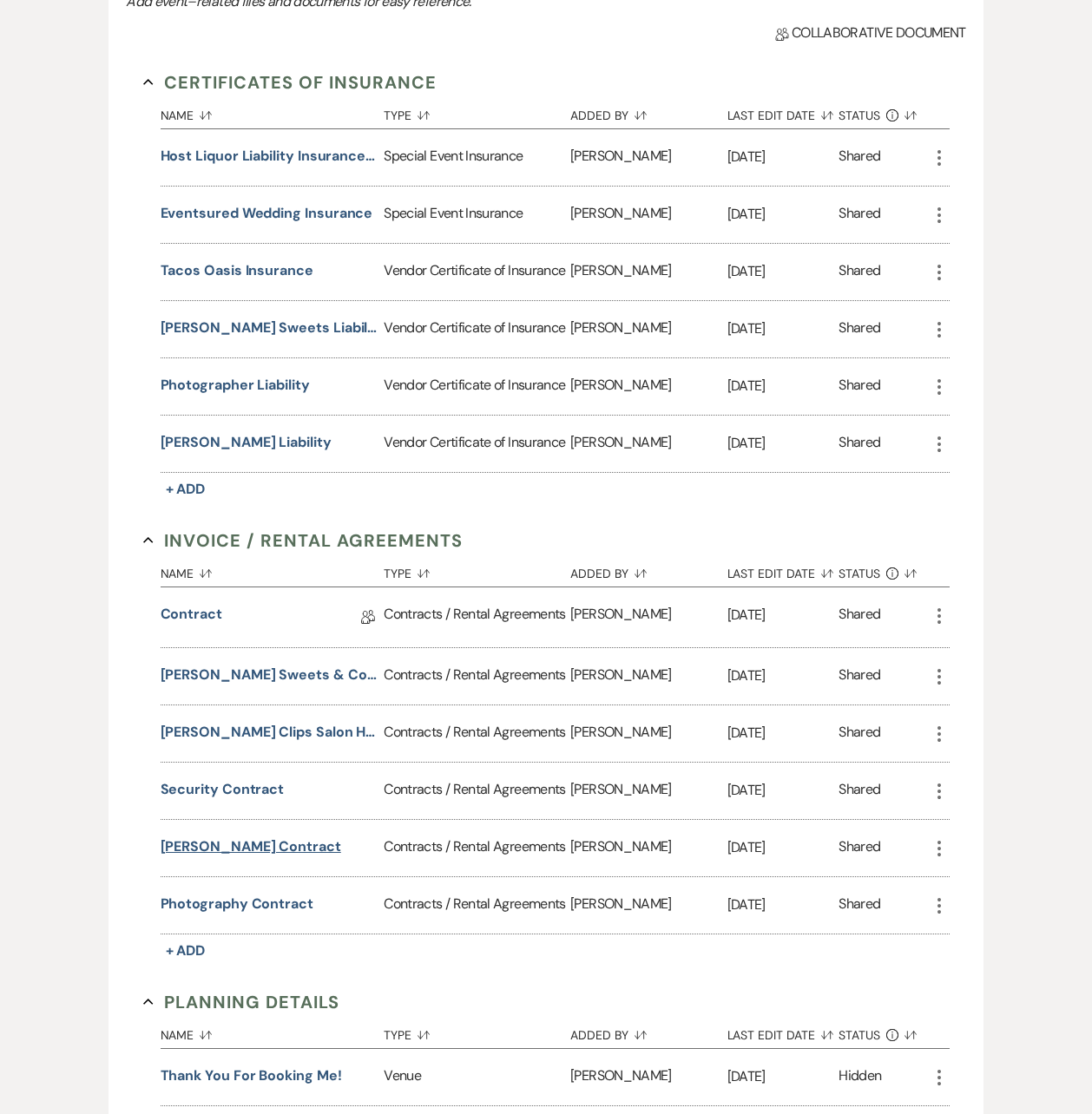
click at [241, 847] on button "Barber Contract" at bounding box center [250, 847] width 180 height 21
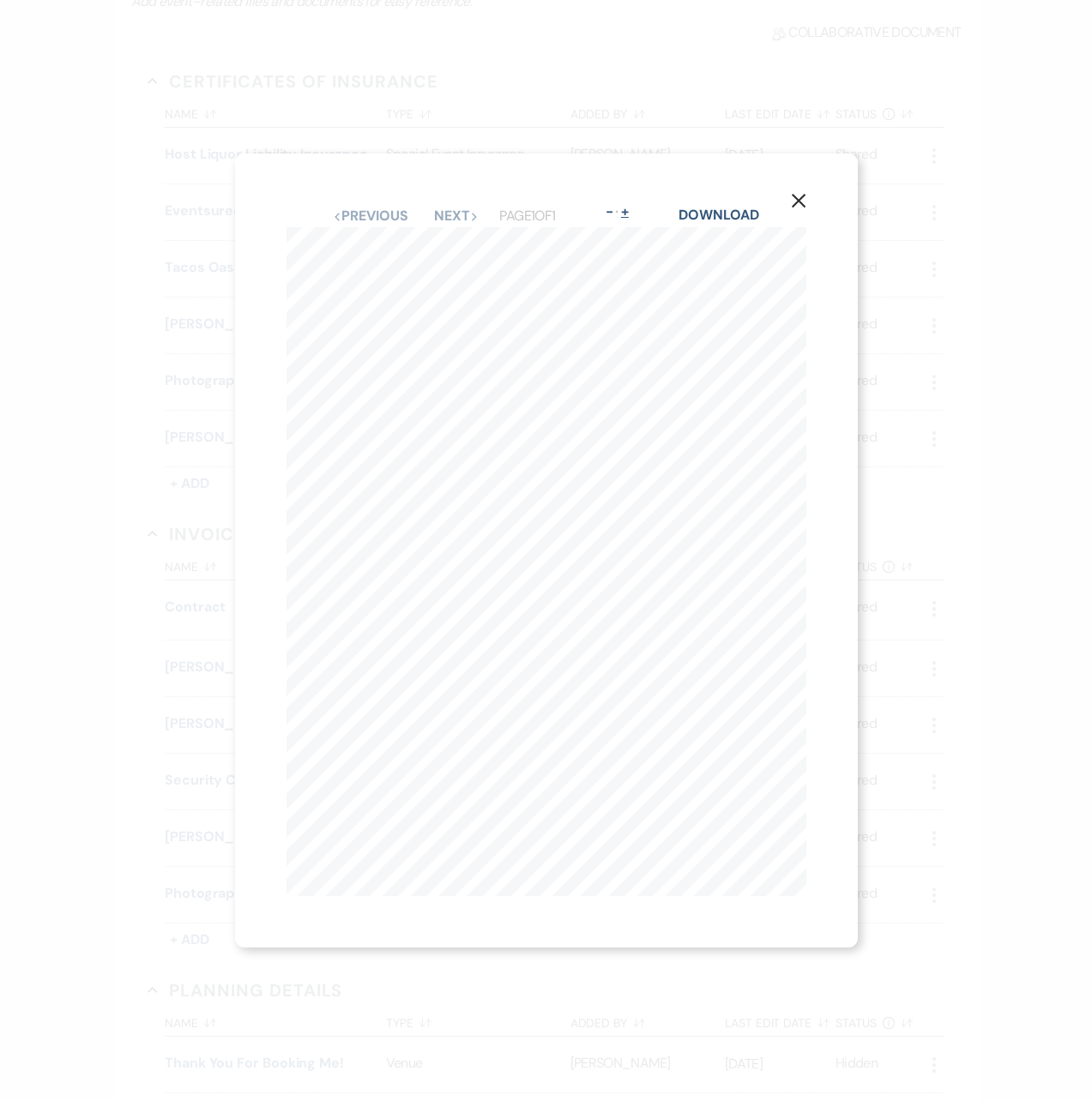
click at [632, 205] on button "+" at bounding box center [625, 212] width 14 height 14
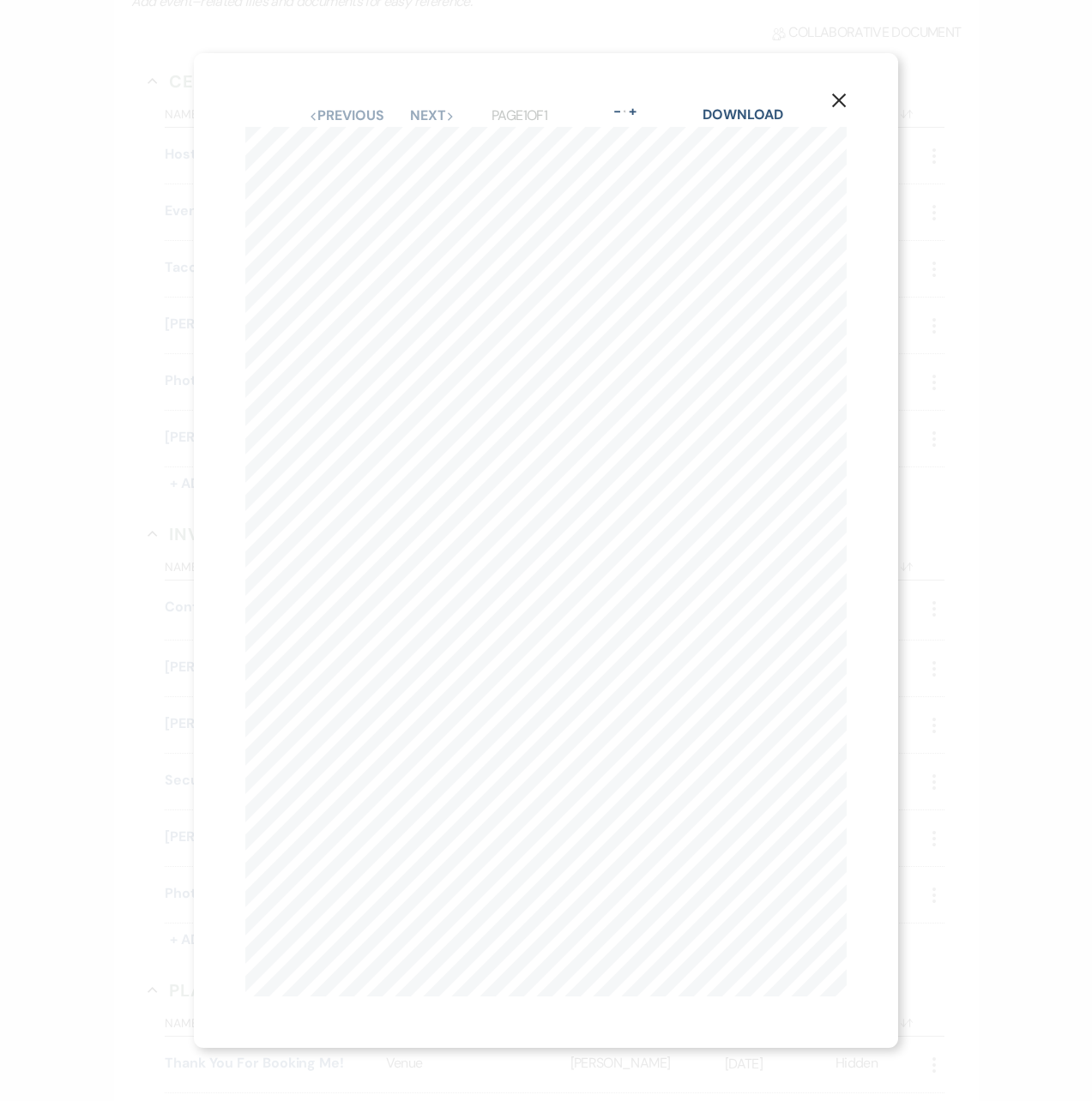
click at [845, 95] on icon "X" at bounding box center [839, 101] width 16 height 16
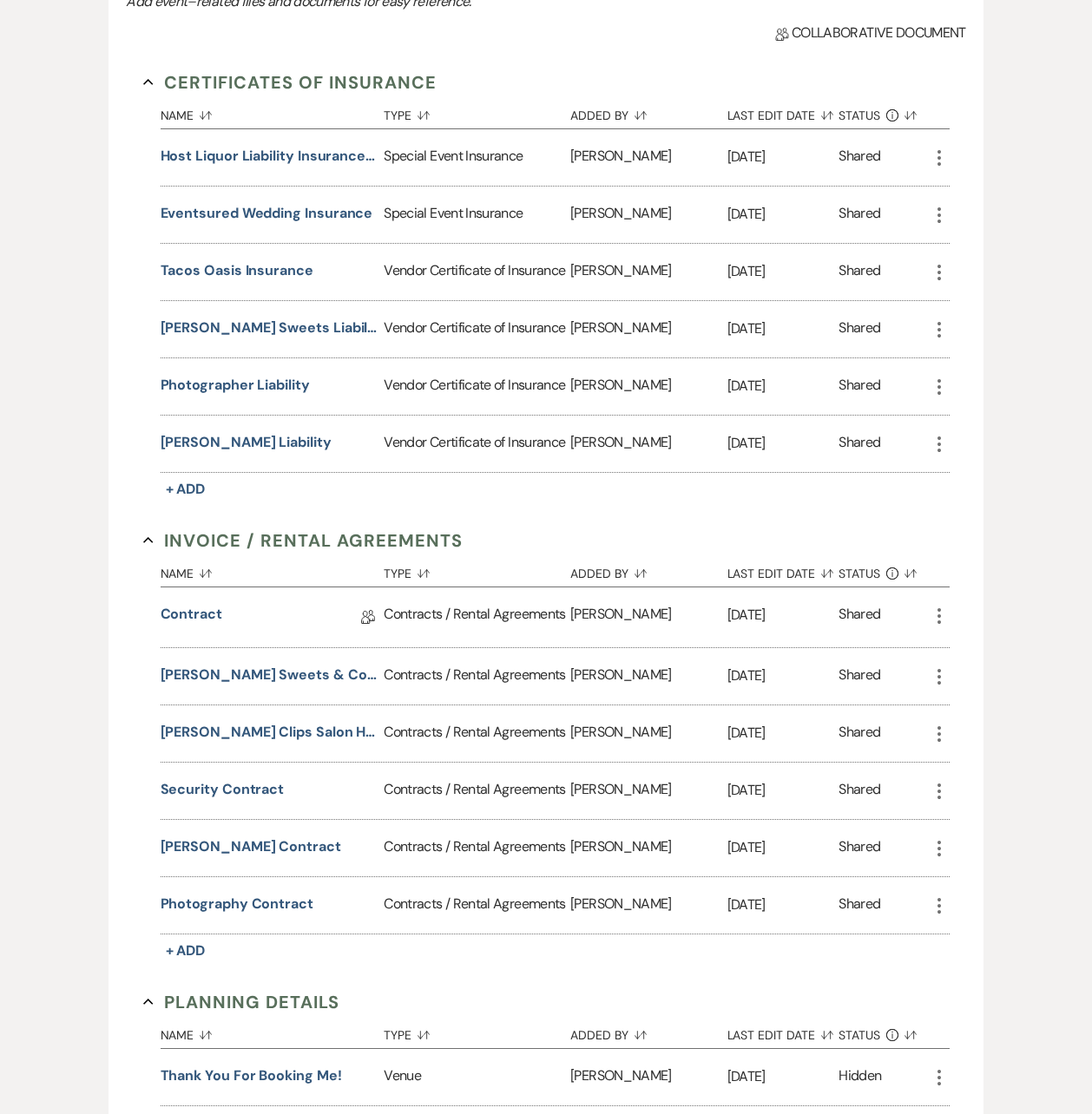
scroll to position [347, 0]
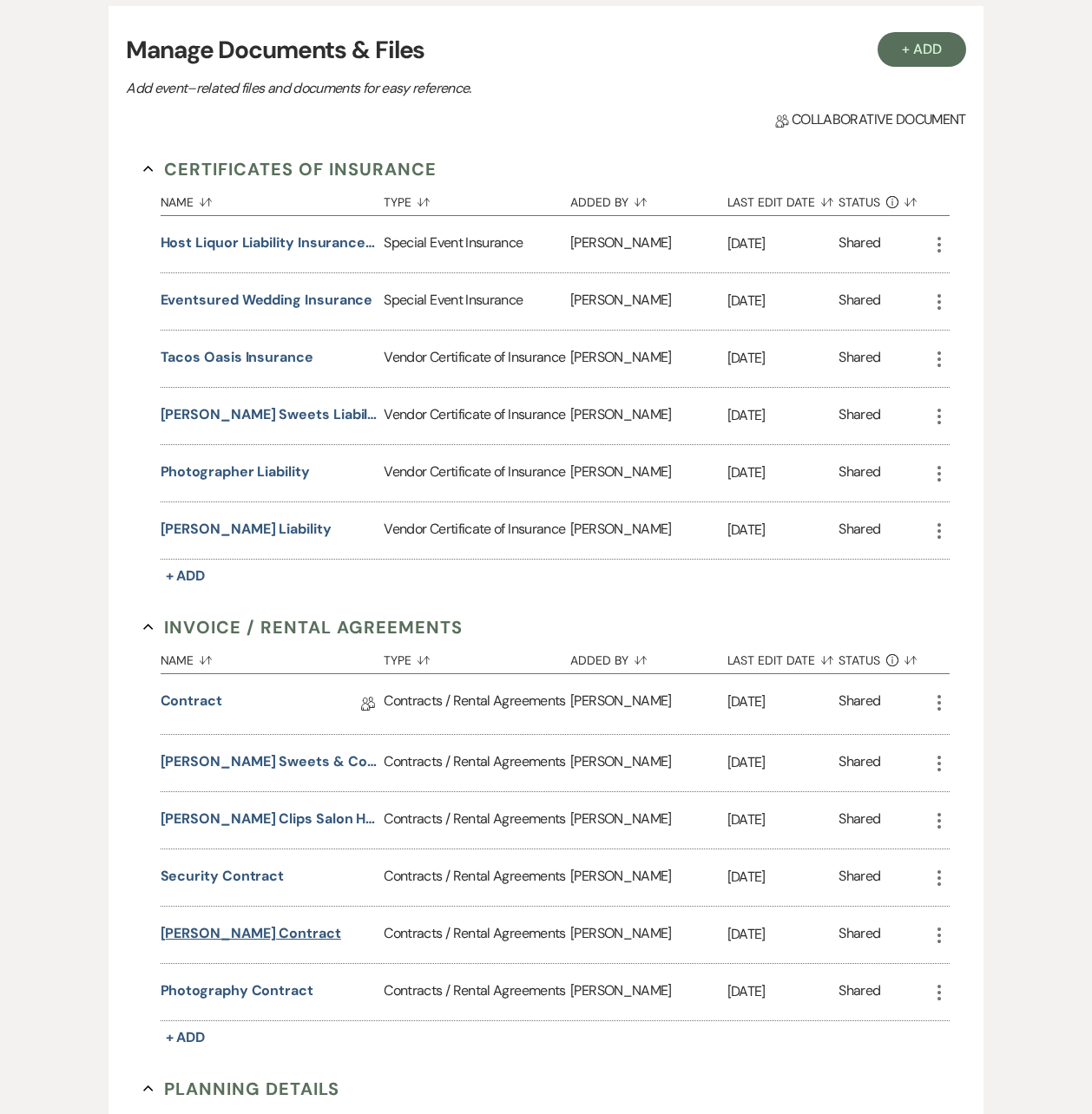
click at [254, 935] on button "Barber Contract" at bounding box center [250, 934] width 180 height 21
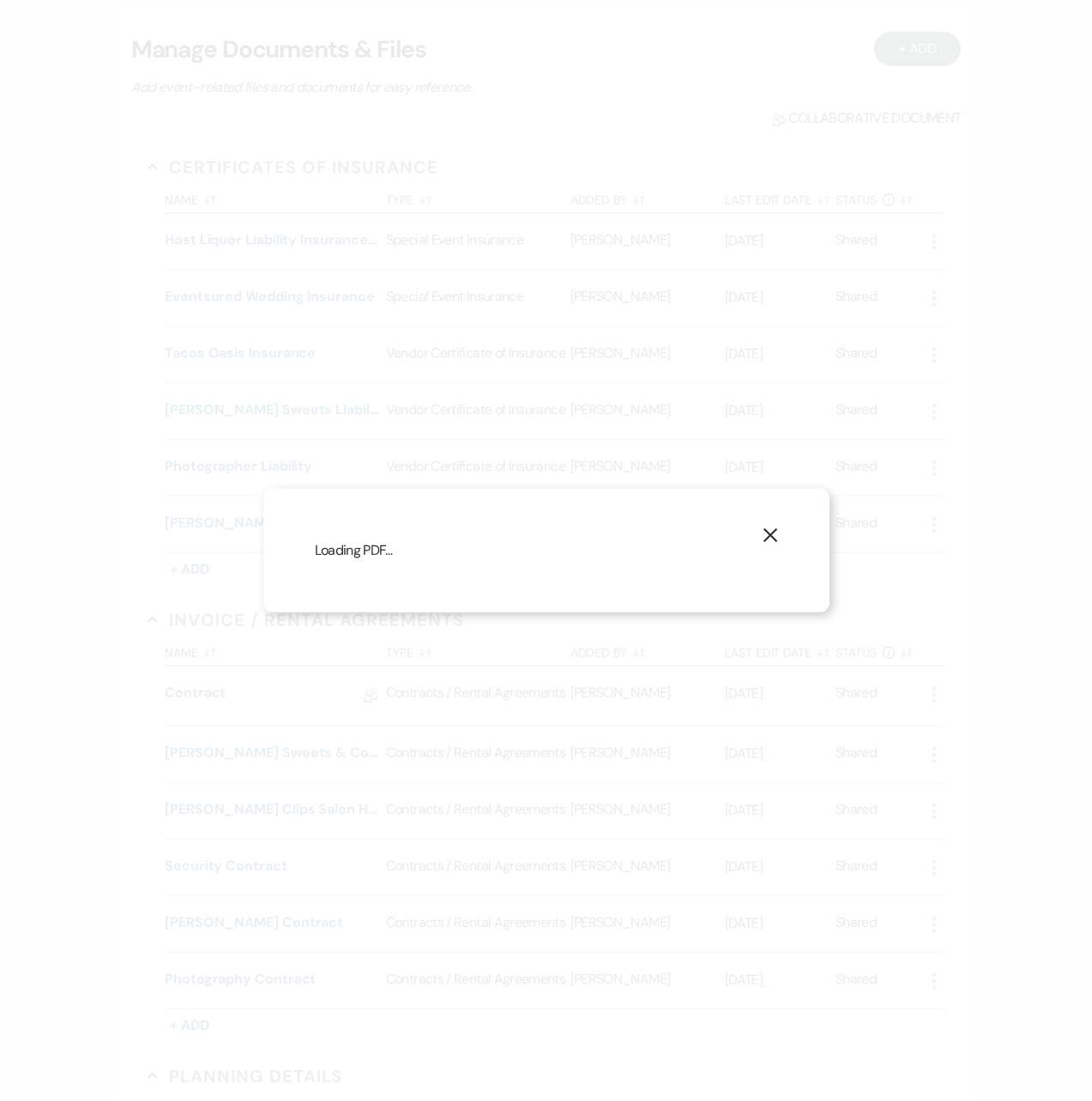
click at [774, 530] on icon "X" at bounding box center [770, 536] width 16 height 16
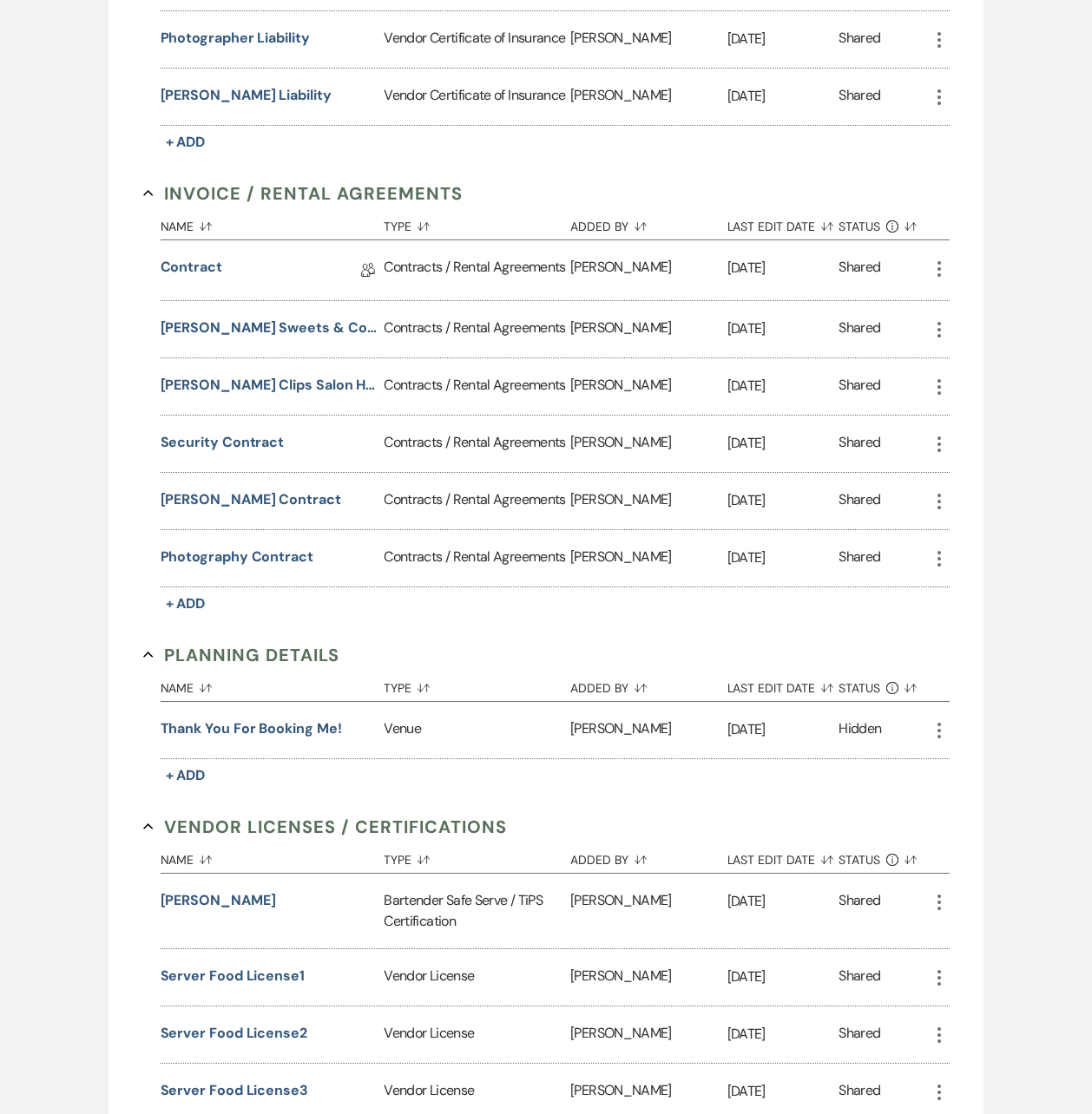
scroll to position [1041, 0]
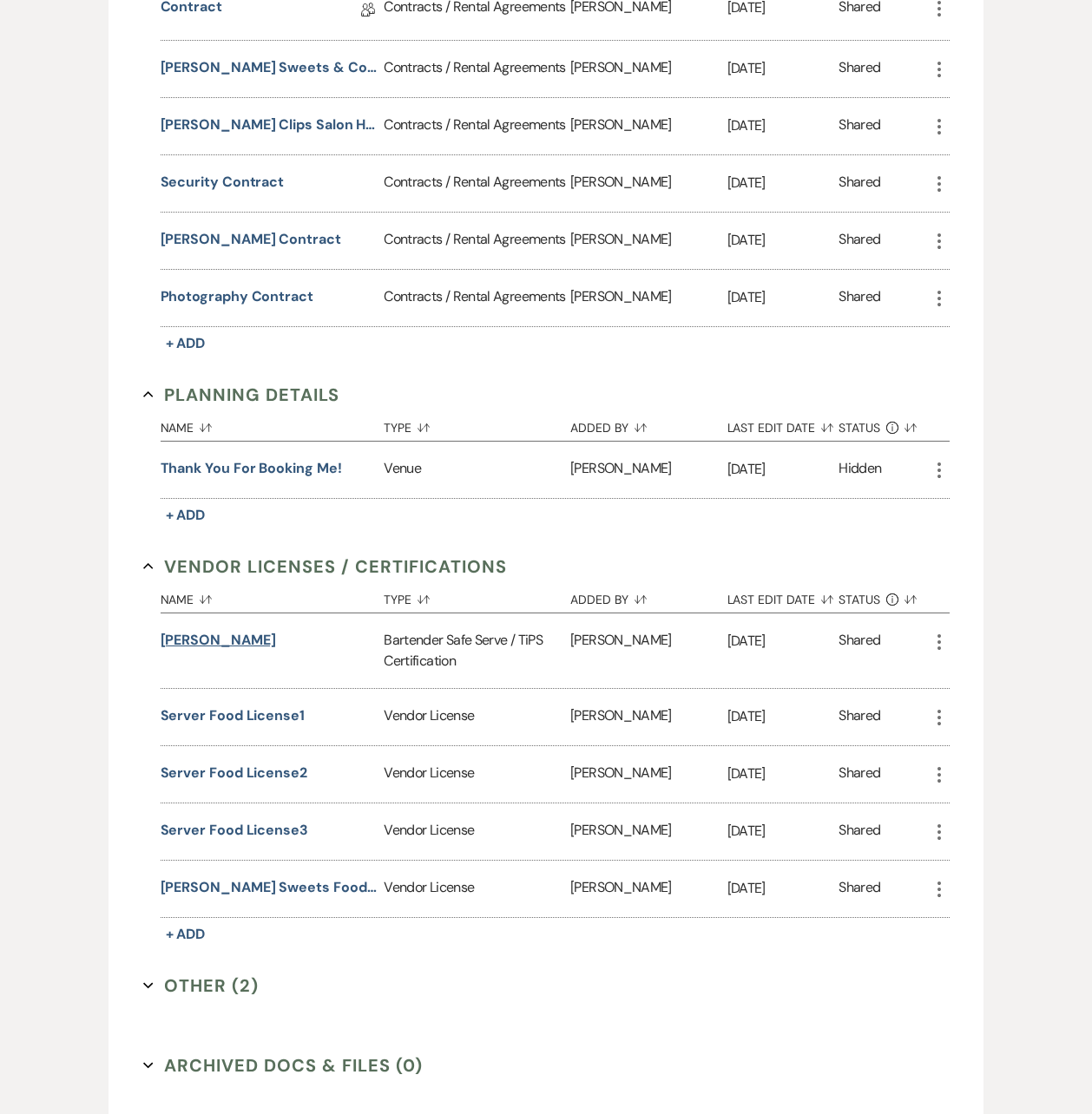
click at [221, 639] on button "Diane Bishop" at bounding box center [218, 640] width 115 height 21
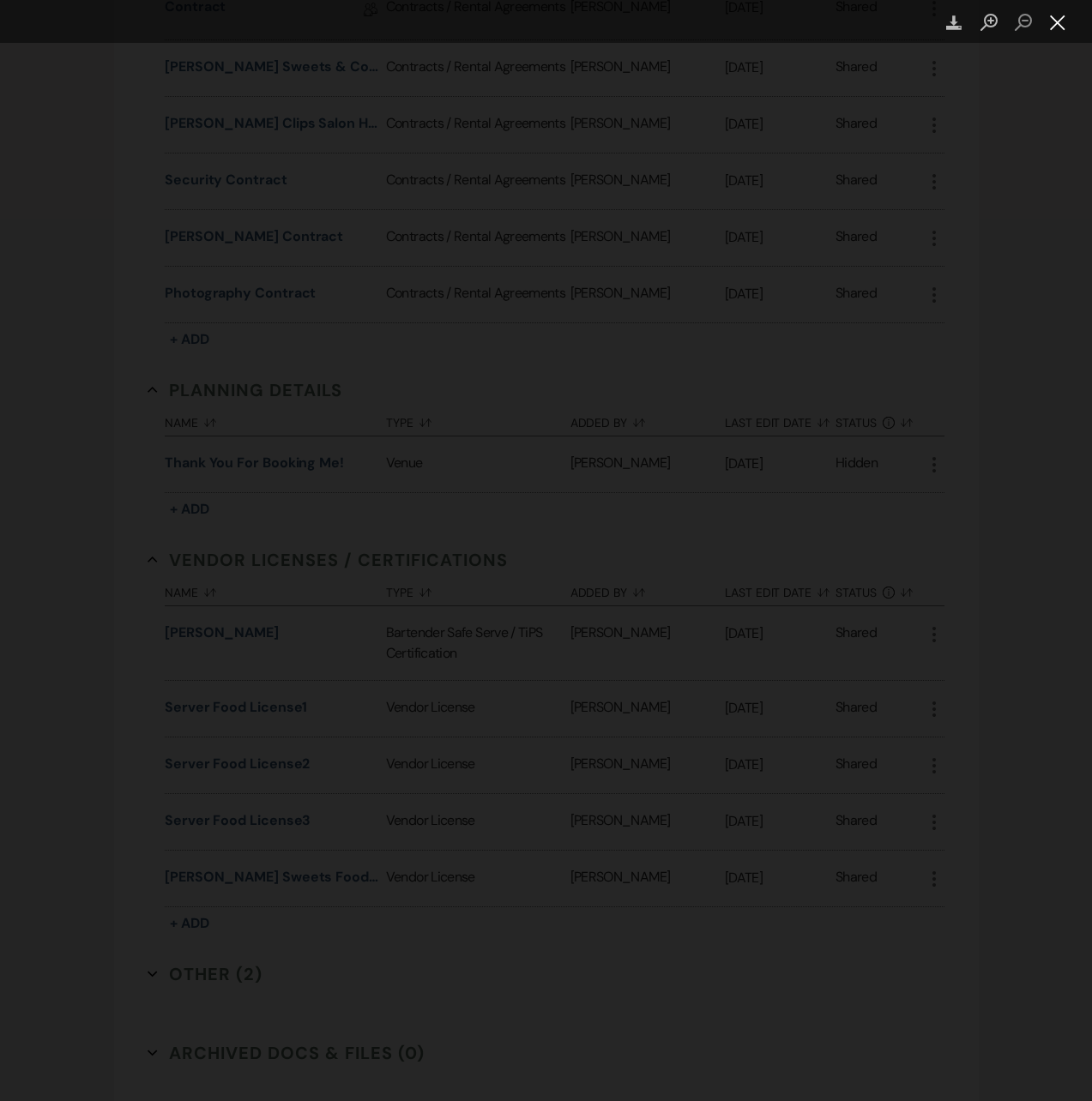
click at [1060, 22] on button "Close lightbox" at bounding box center [1057, 23] width 35 height 30
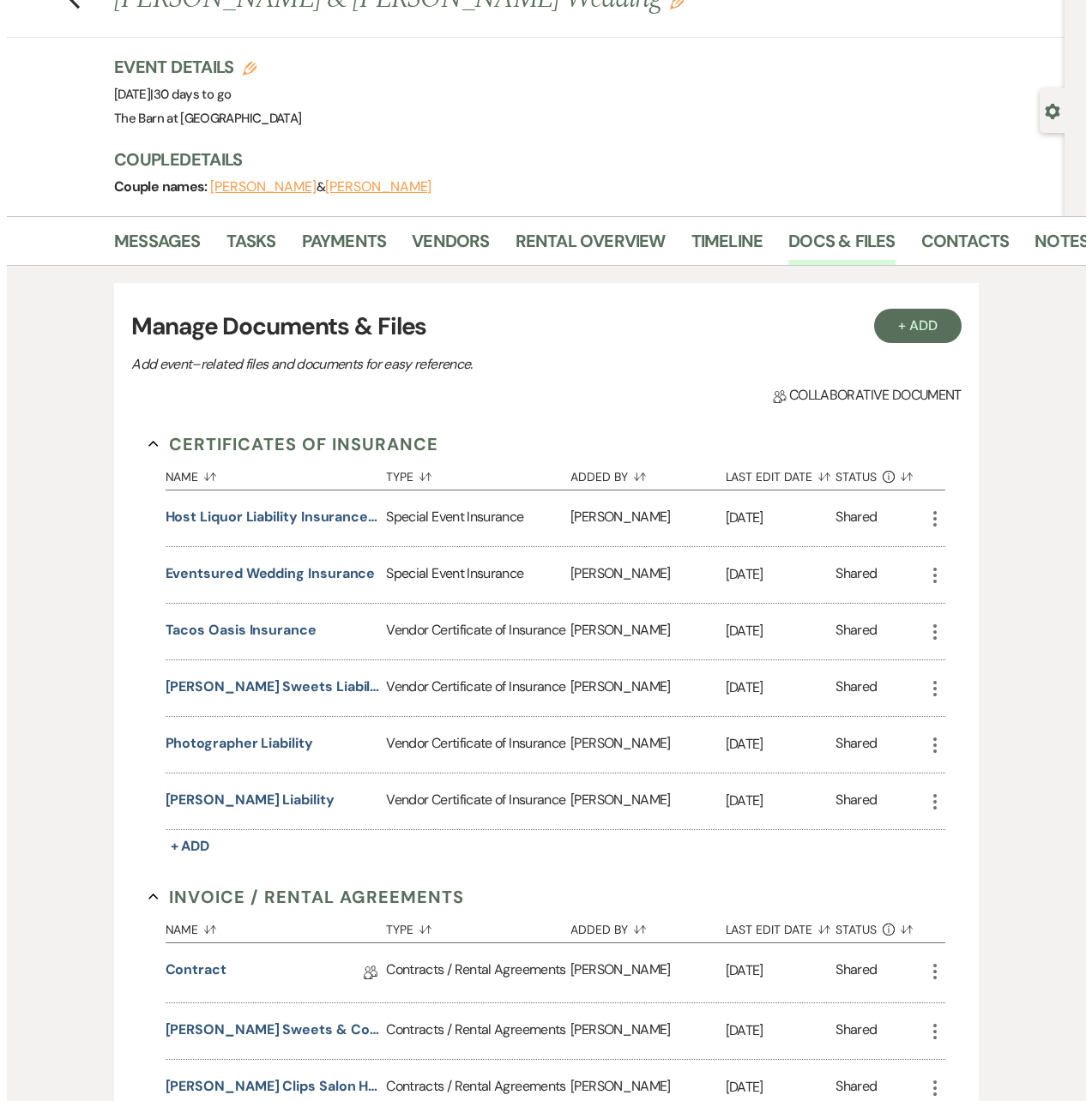
scroll to position [0, 0]
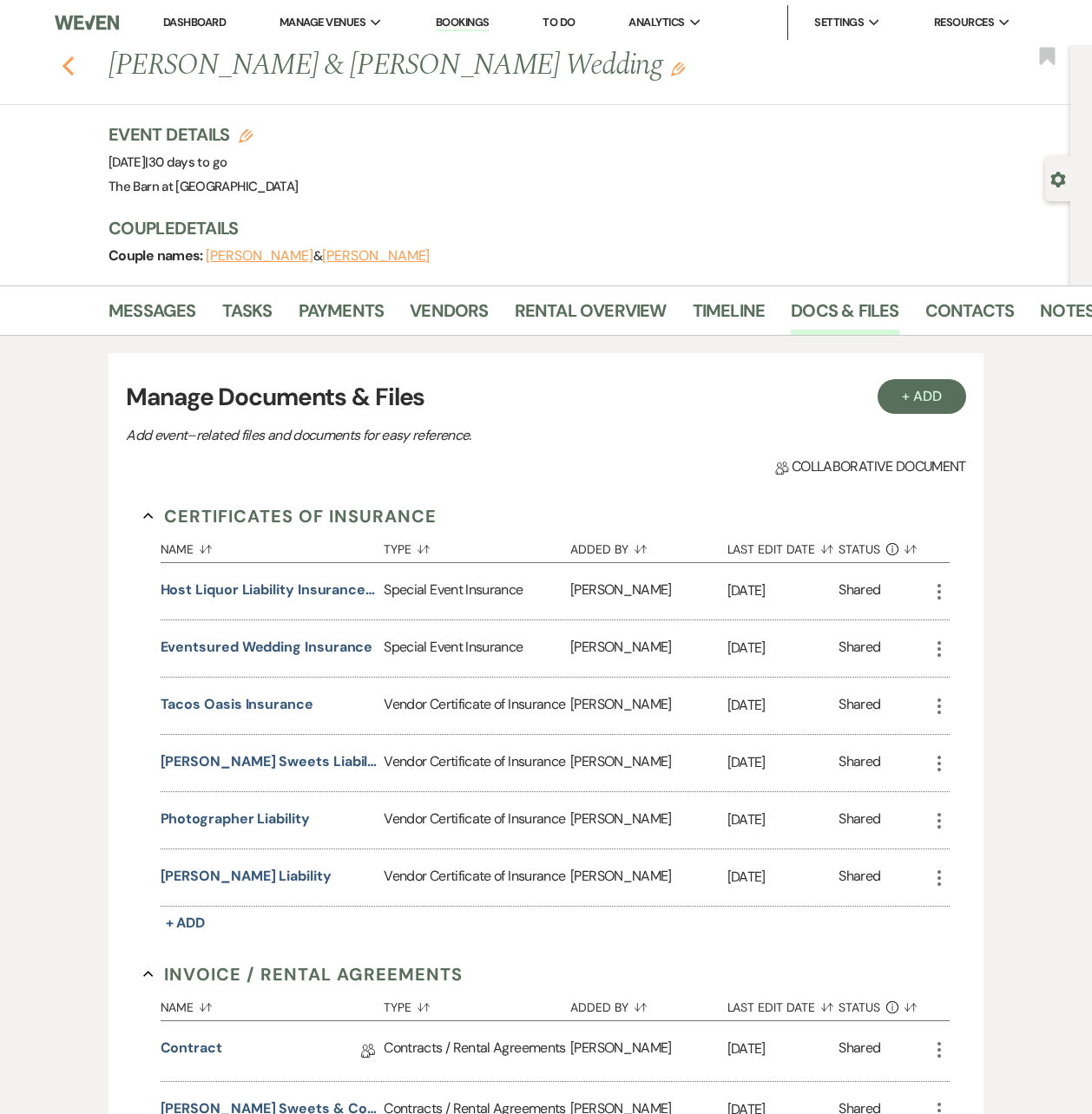
click at [75, 67] on icon "Previous" at bounding box center [68, 66] width 13 height 21
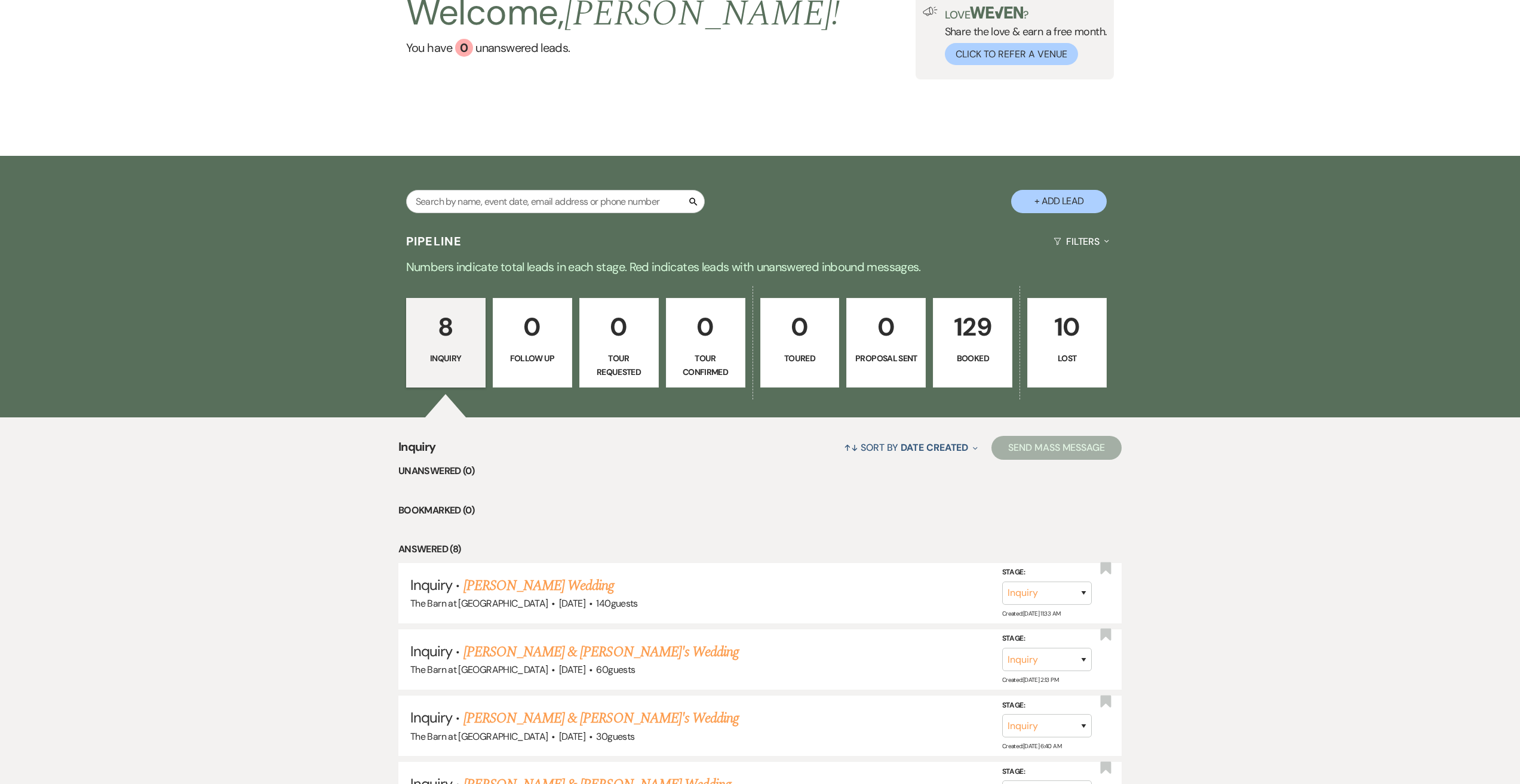
scroll to position [179, 0]
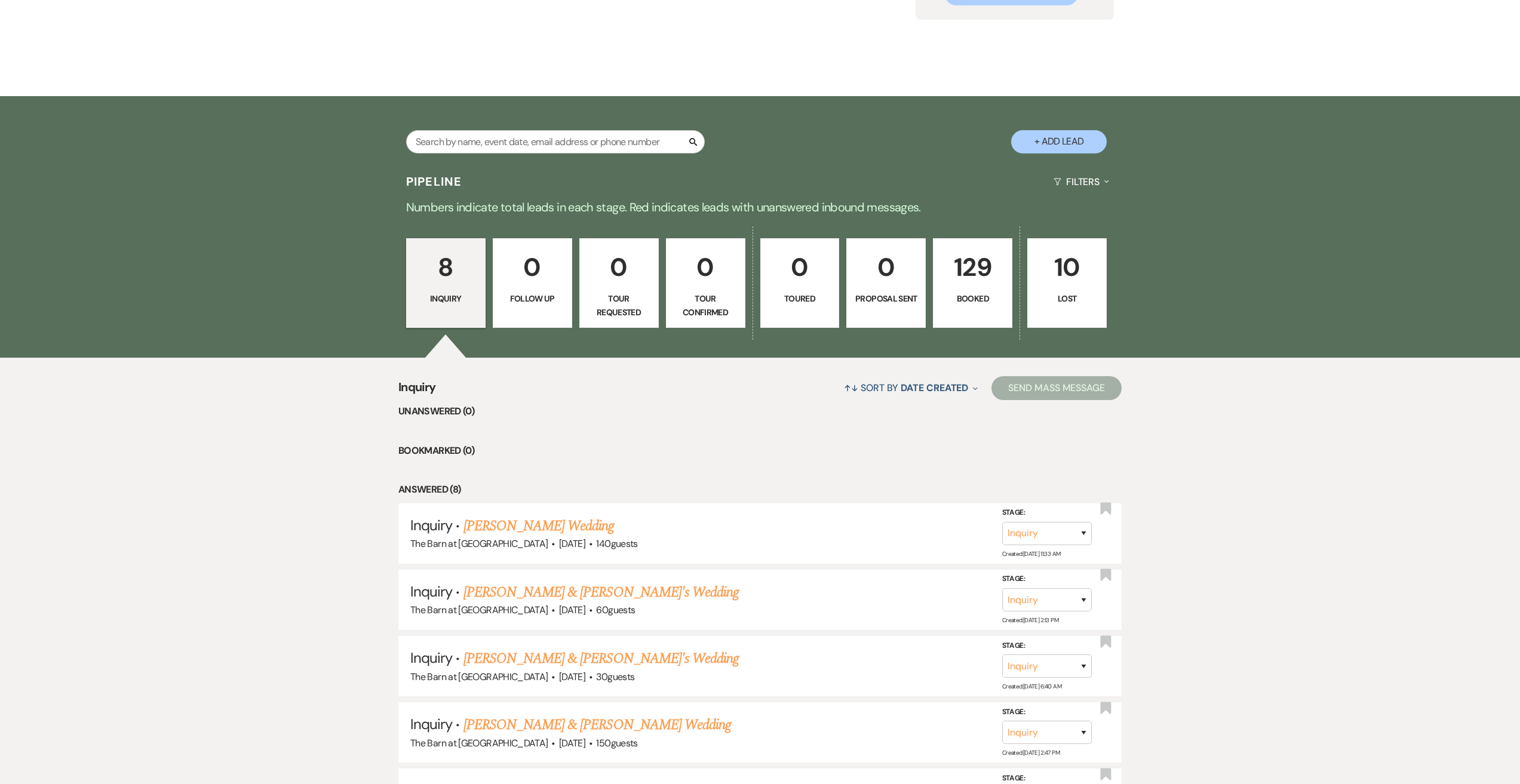
click at [991, 294] on p "Booked" at bounding box center [973, 299] width 64 height 13
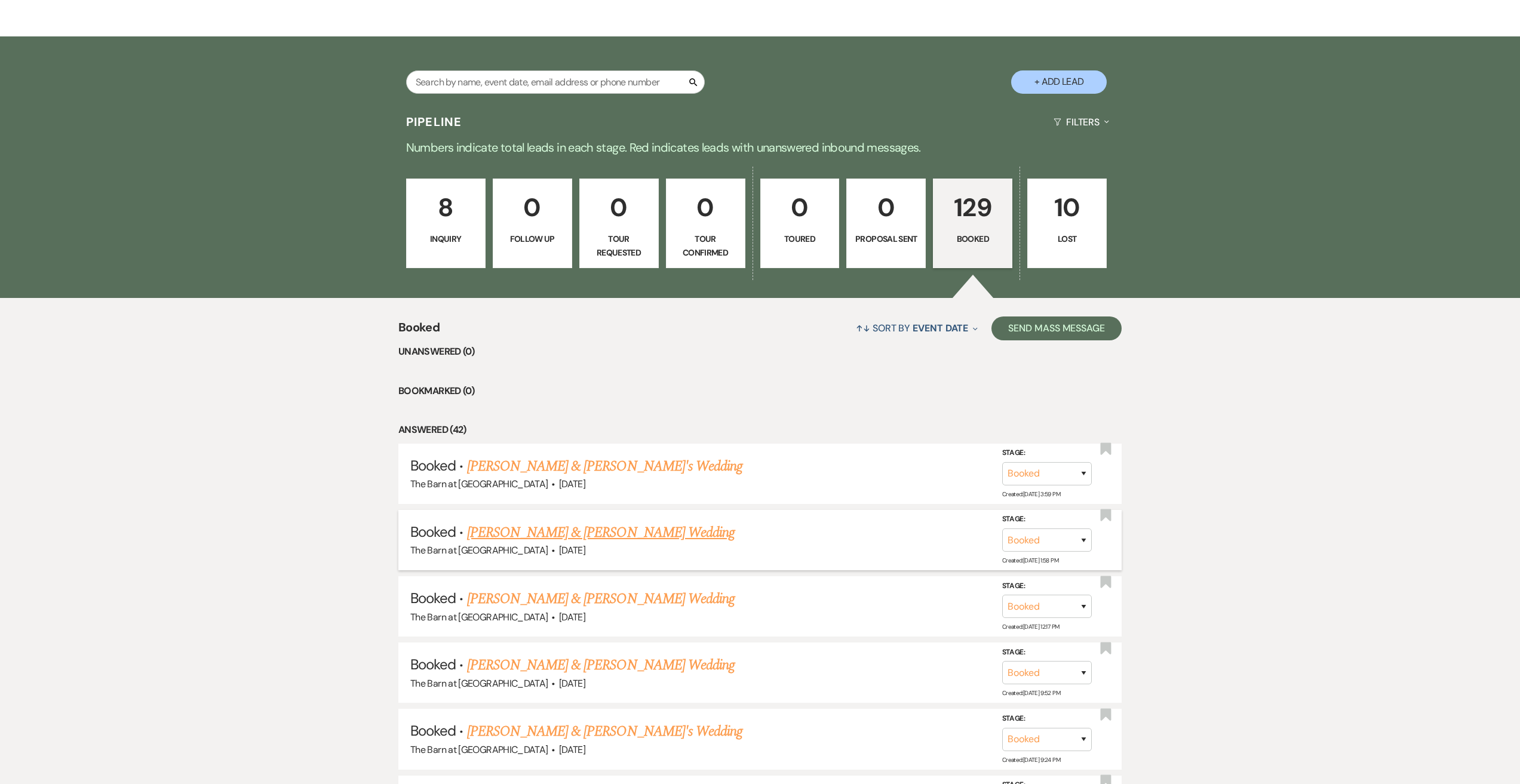
scroll to position [299, 0]
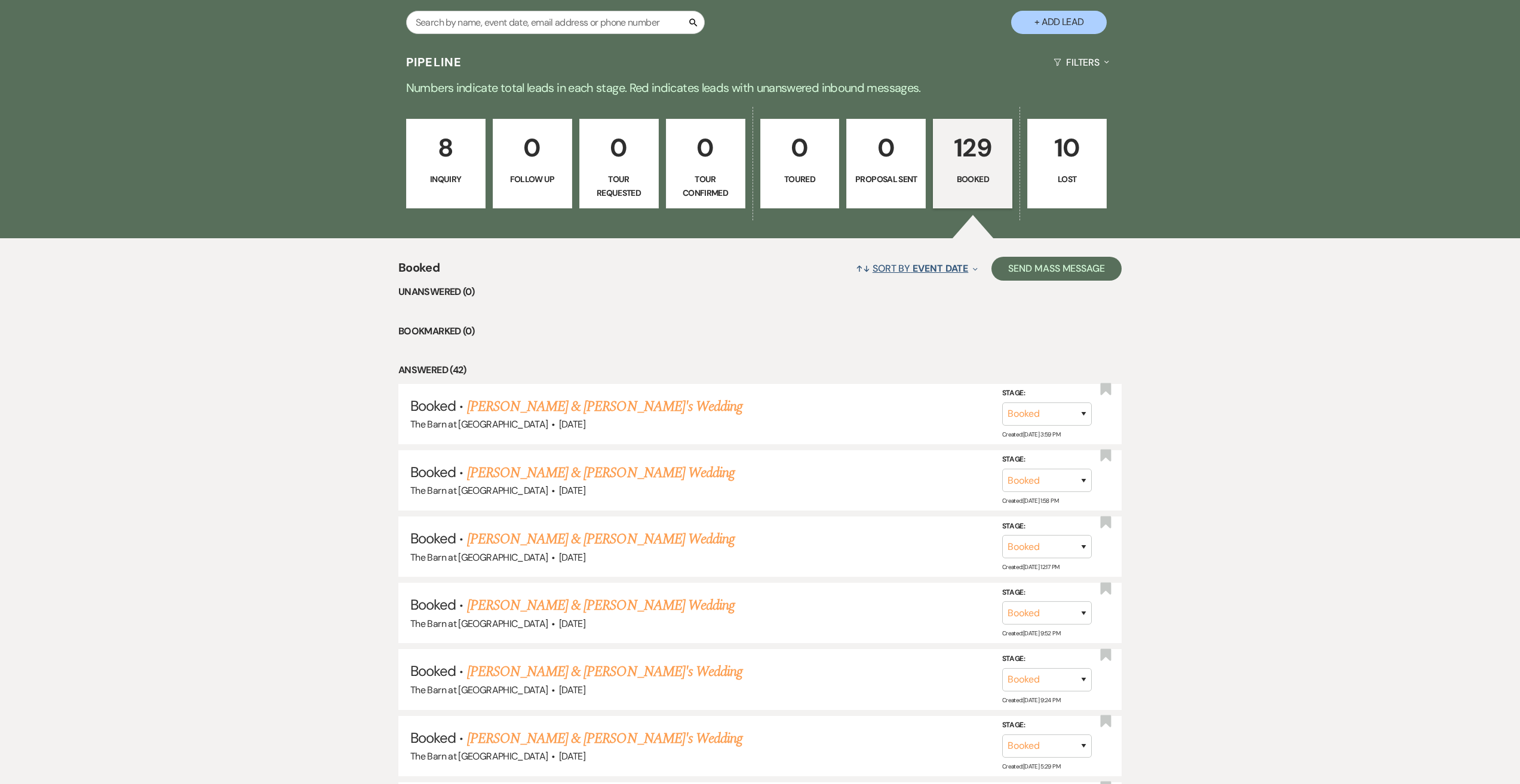
click at [969, 263] on button "↑↓ Sort By Event Date Expand" at bounding box center [917, 268] width 131 height 31
click at [715, 299] on li "Unanswered (0)" at bounding box center [760, 292] width 723 height 16
click at [960, 271] on span "Event Date" at bounding box center [940, 268] width 56 height 13
click at [932, 340] on button "Event Date Expand" at bounding box center [906, 337] width 124 height 10
click at [861, 365] on input "Descending" at bounding box center [863, 367] width 8 height 8
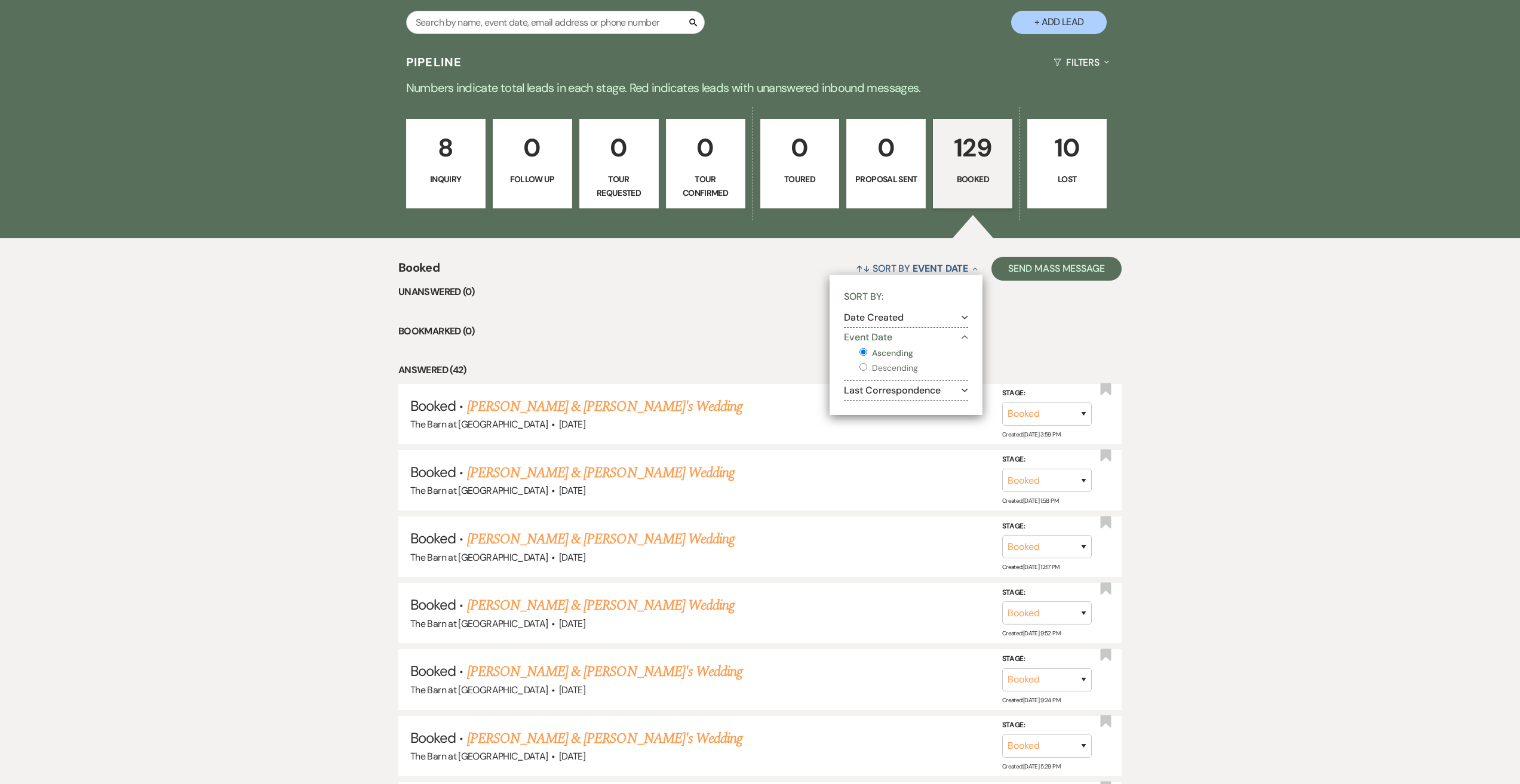
radio input "true"
click at [746, 335] on li "Bookmarked (0)" at bounding box center [760, 331] width 723 height 16
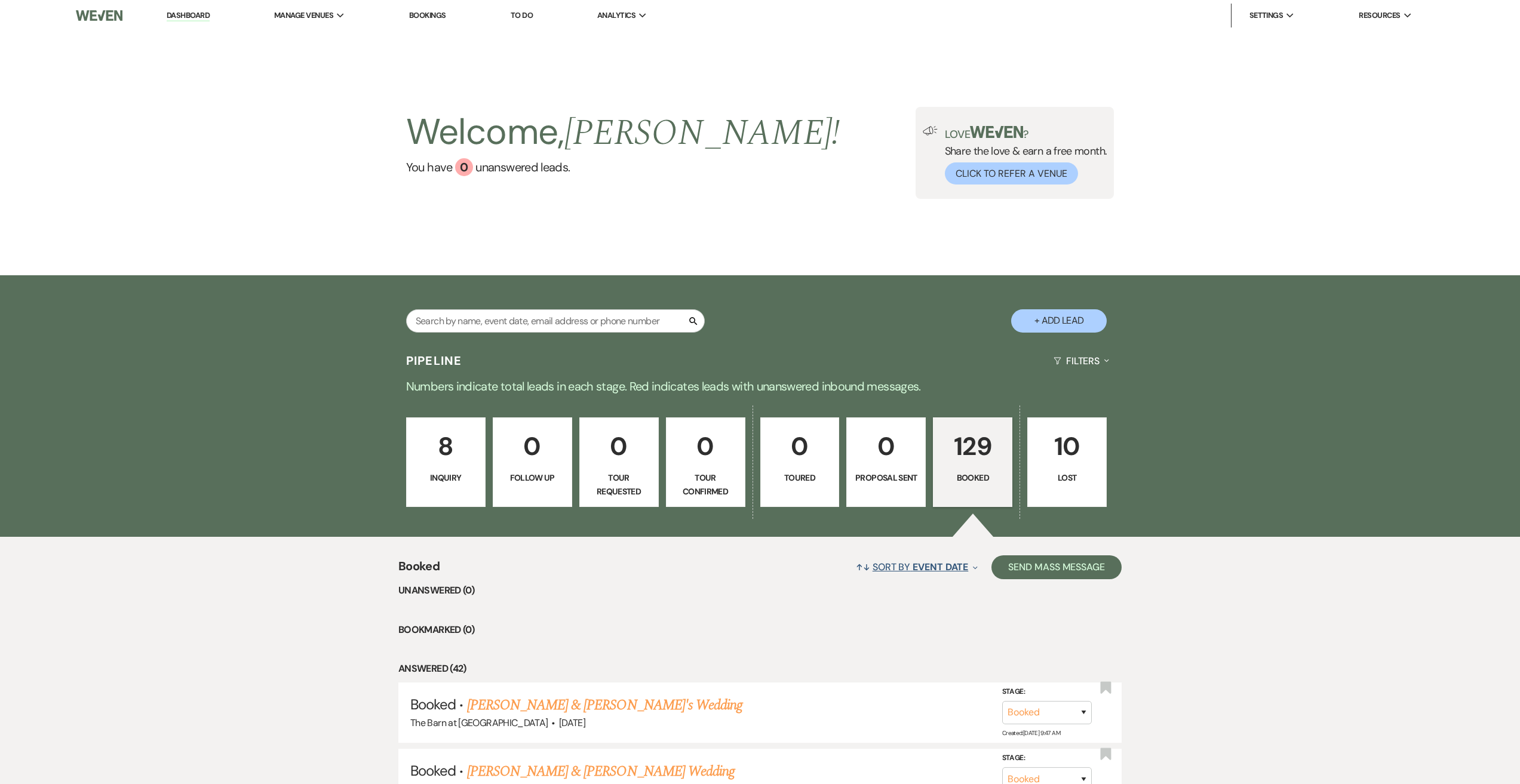
click at [941, 562] on span "Event Date" at bounding box center [940, 567] width 56 height 13
click at [936, 633] on button "Event Date Expand" at bounding box center [906, 636] width 124 height 10
click at [863, 653] on input "Ascending" at bounding box center [863, 650] width 8 height 8
radio input "true"
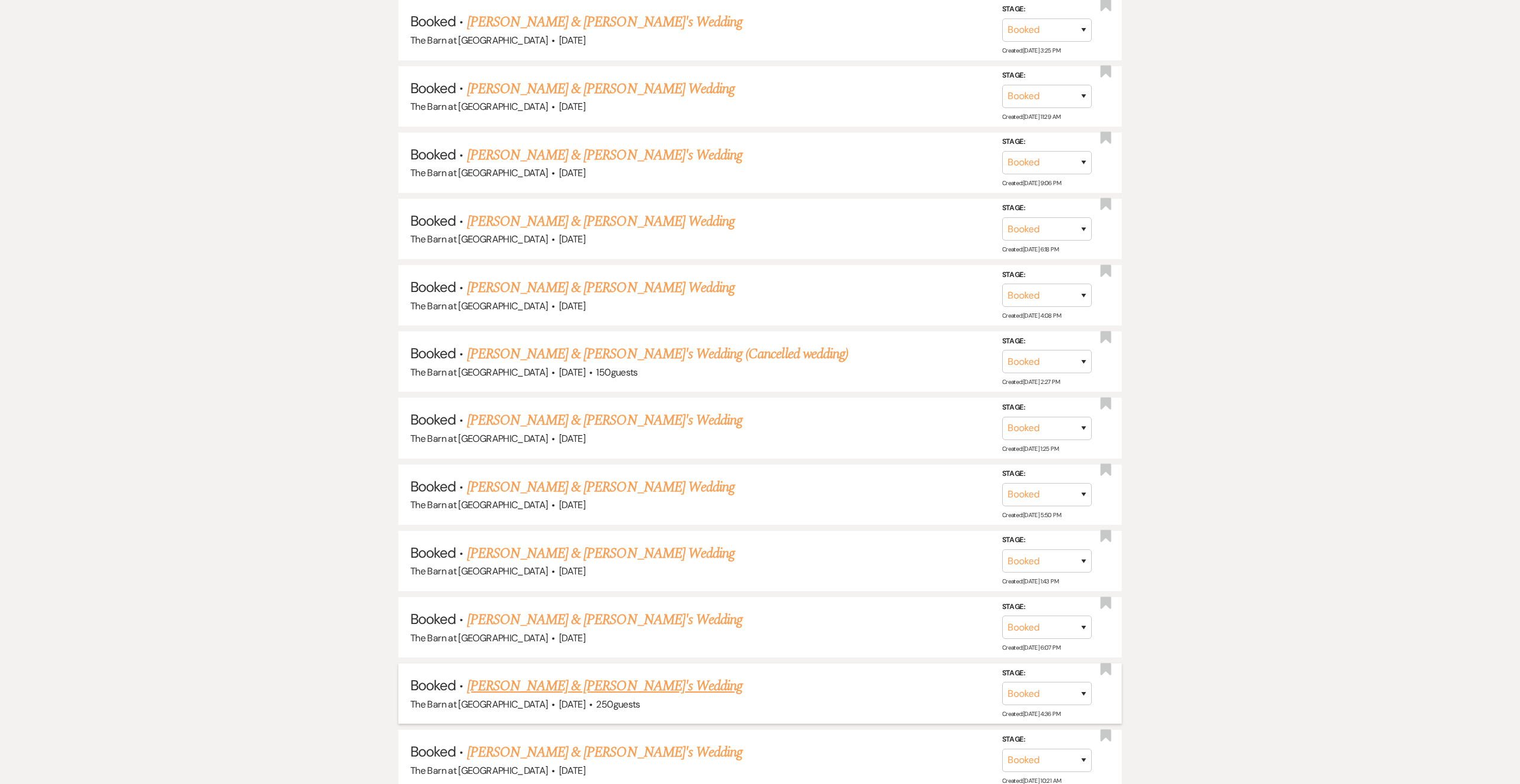
scroll to position [1672, 0]
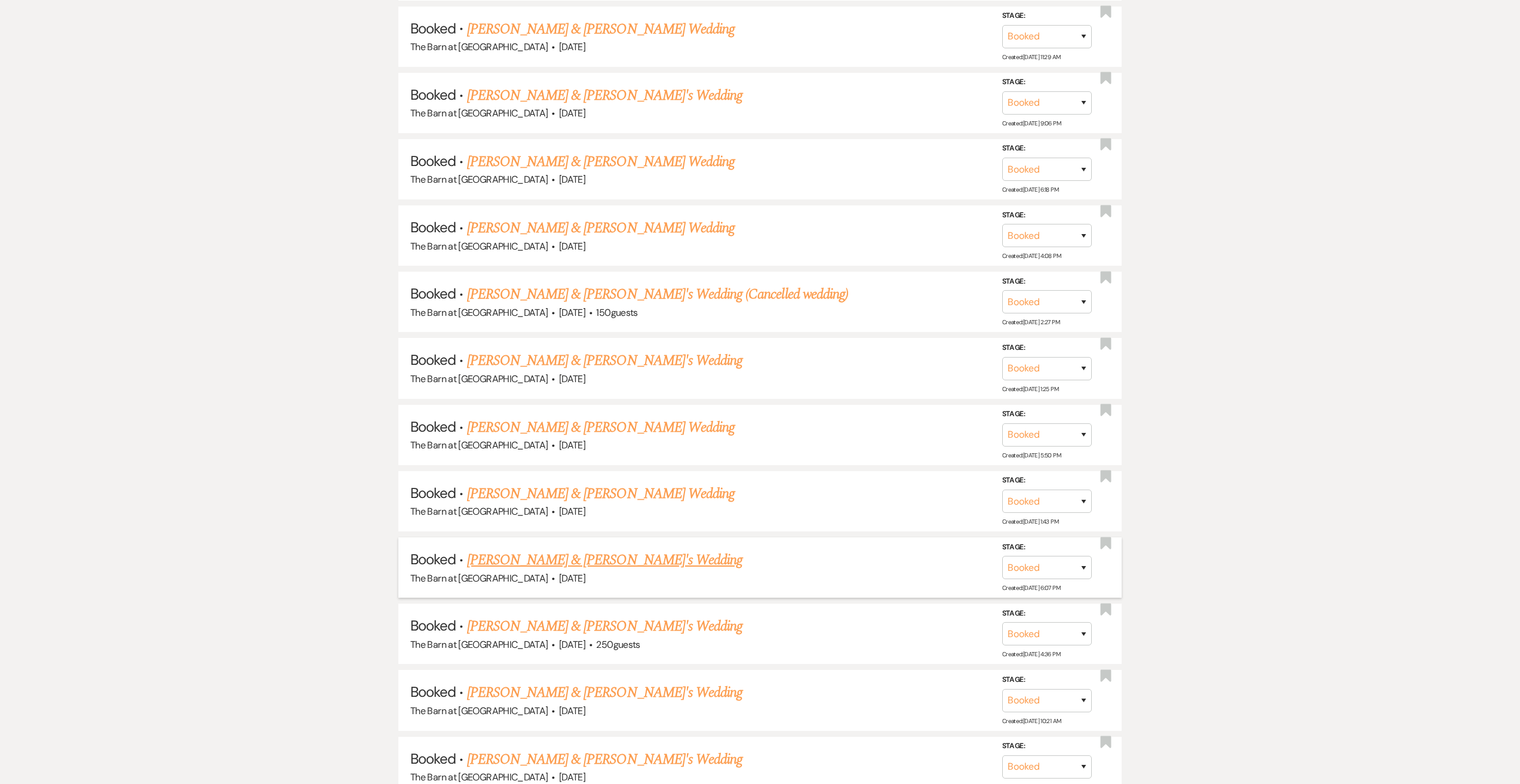
click at [623, 565] on link "[PERSON_NAME] & [PERSON_NAME]'s Wedding" at bounding box center [605, 560] width 276 height 22
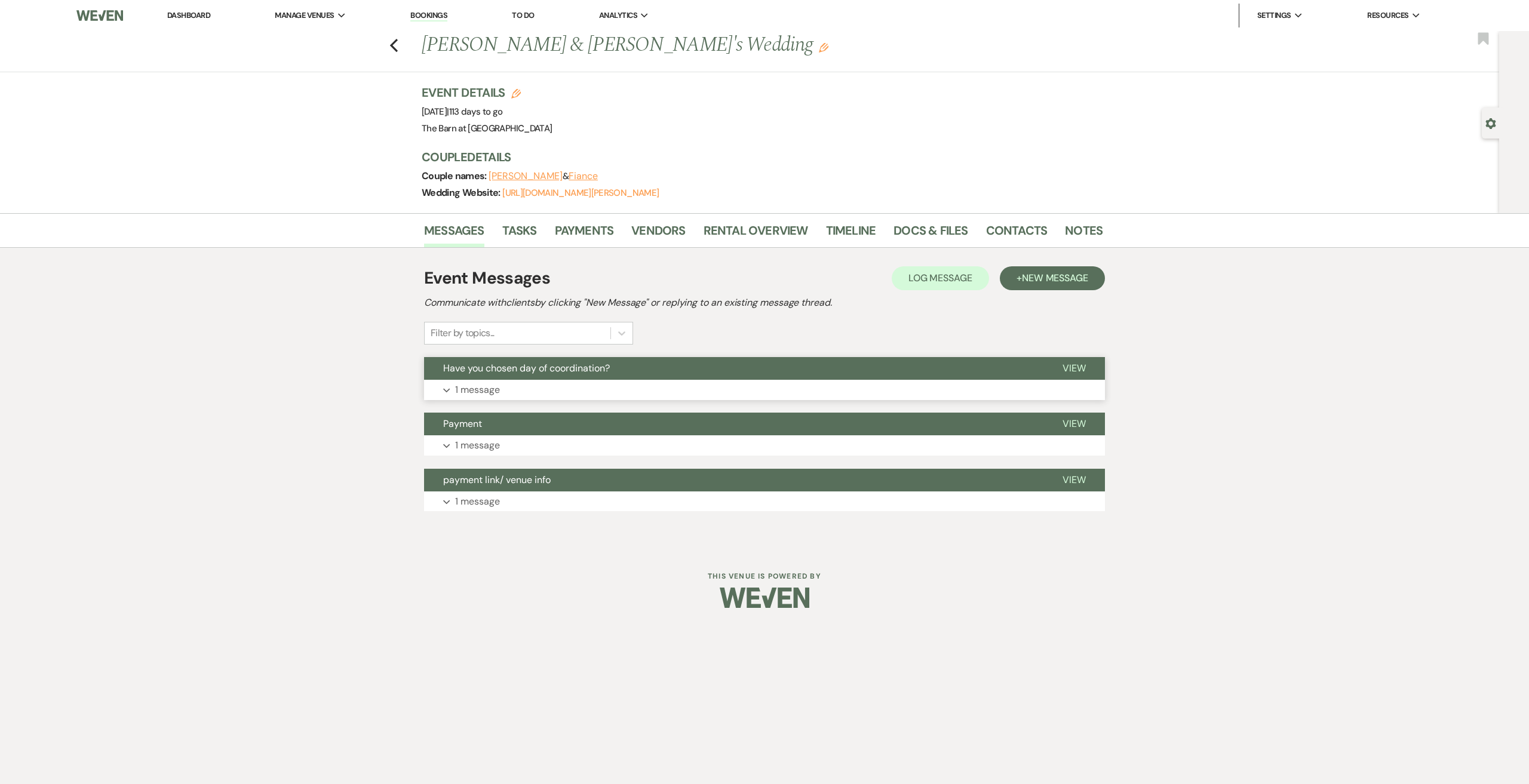
click at [480, 387] on p "1 message" at bounding box center [478, 390] width 45 height 16
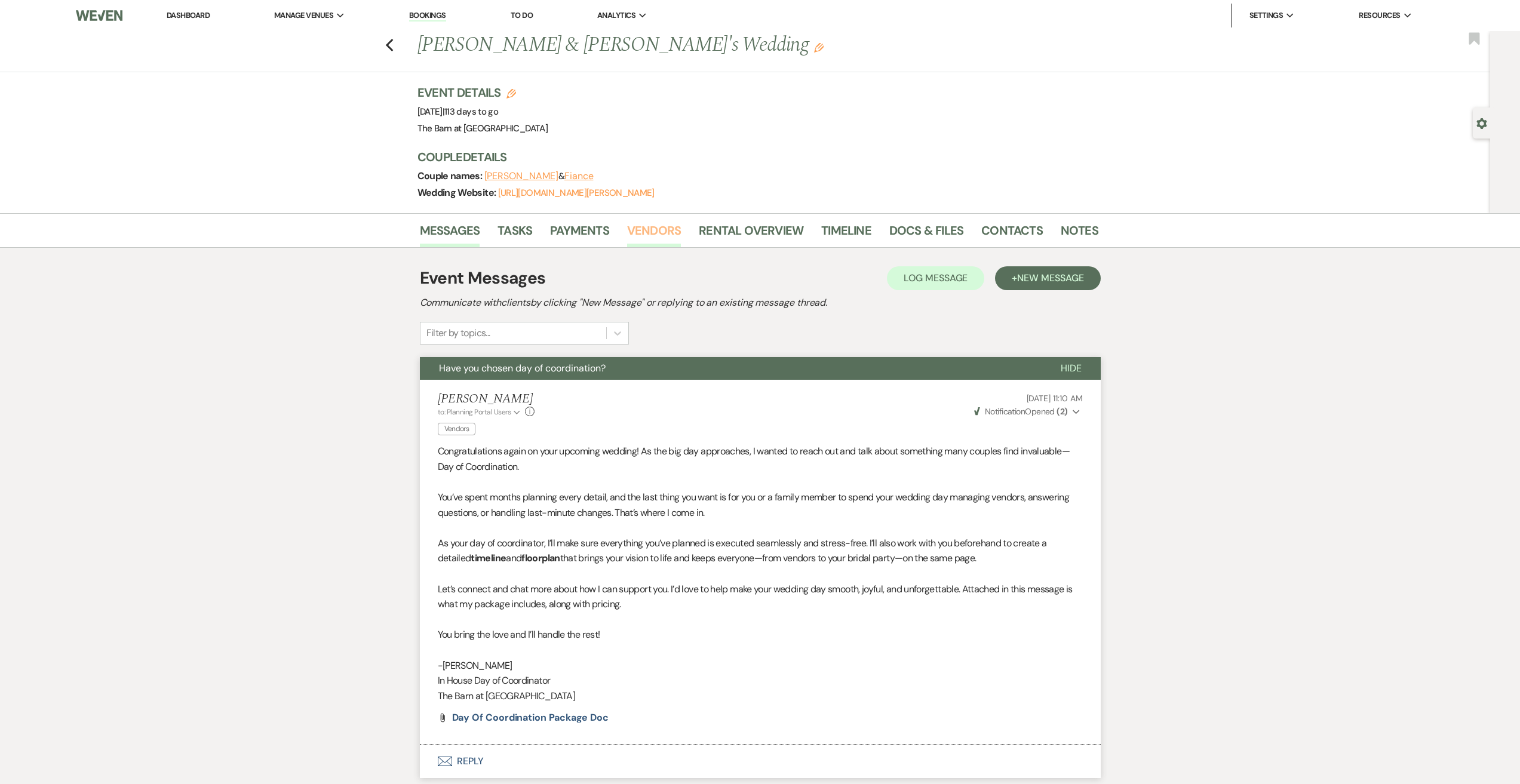
click at [660, 235] on link "Vendors" at bounding box center [654, 233] width 54 height 26
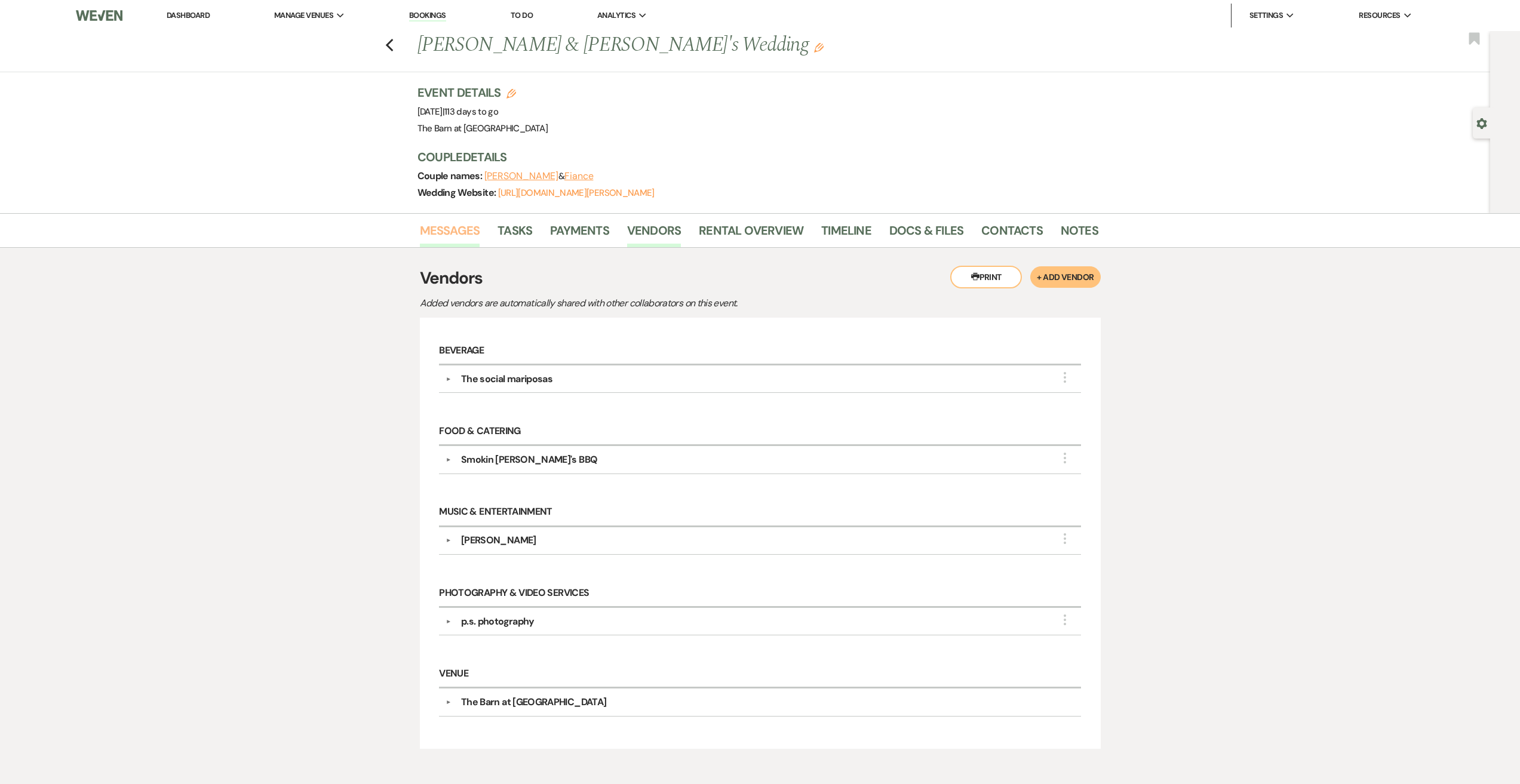
click at [460, 228] on link "Messages" at bounding box center [450, 233] width 60 height 26
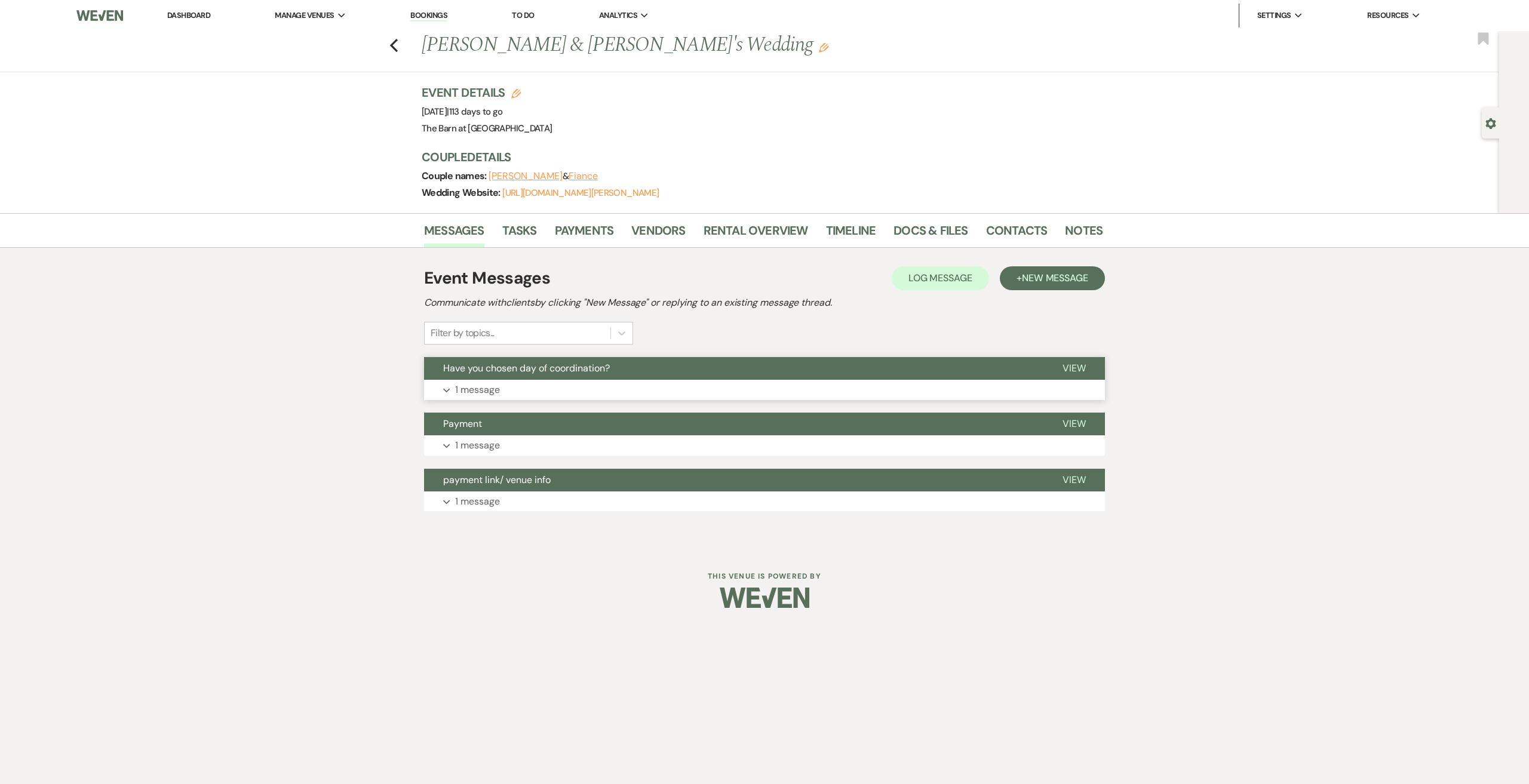
click at [476, 386] on p "1 message" at bounding box center [478, 390] width 45 height 16
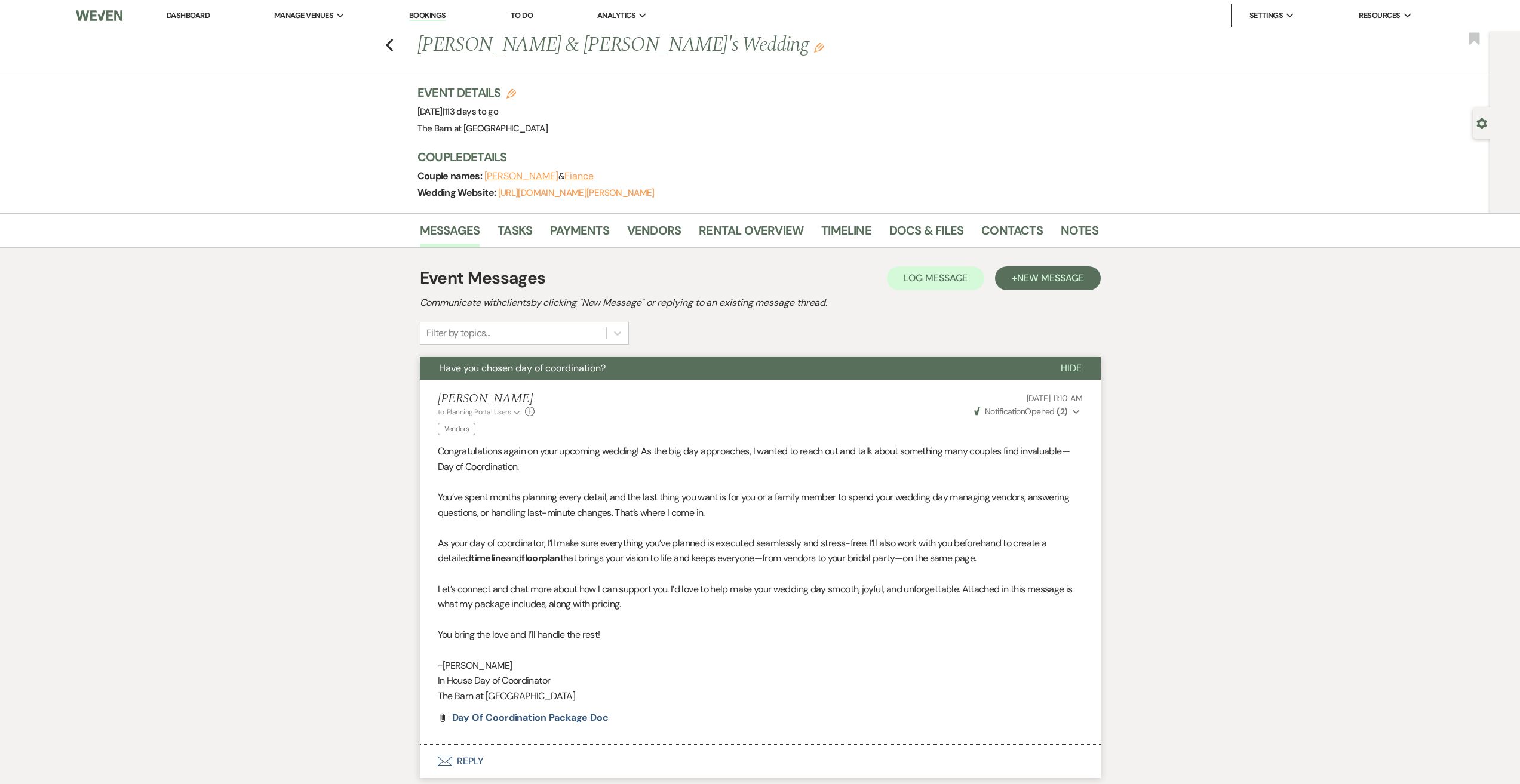
scroll to position [201, 0]
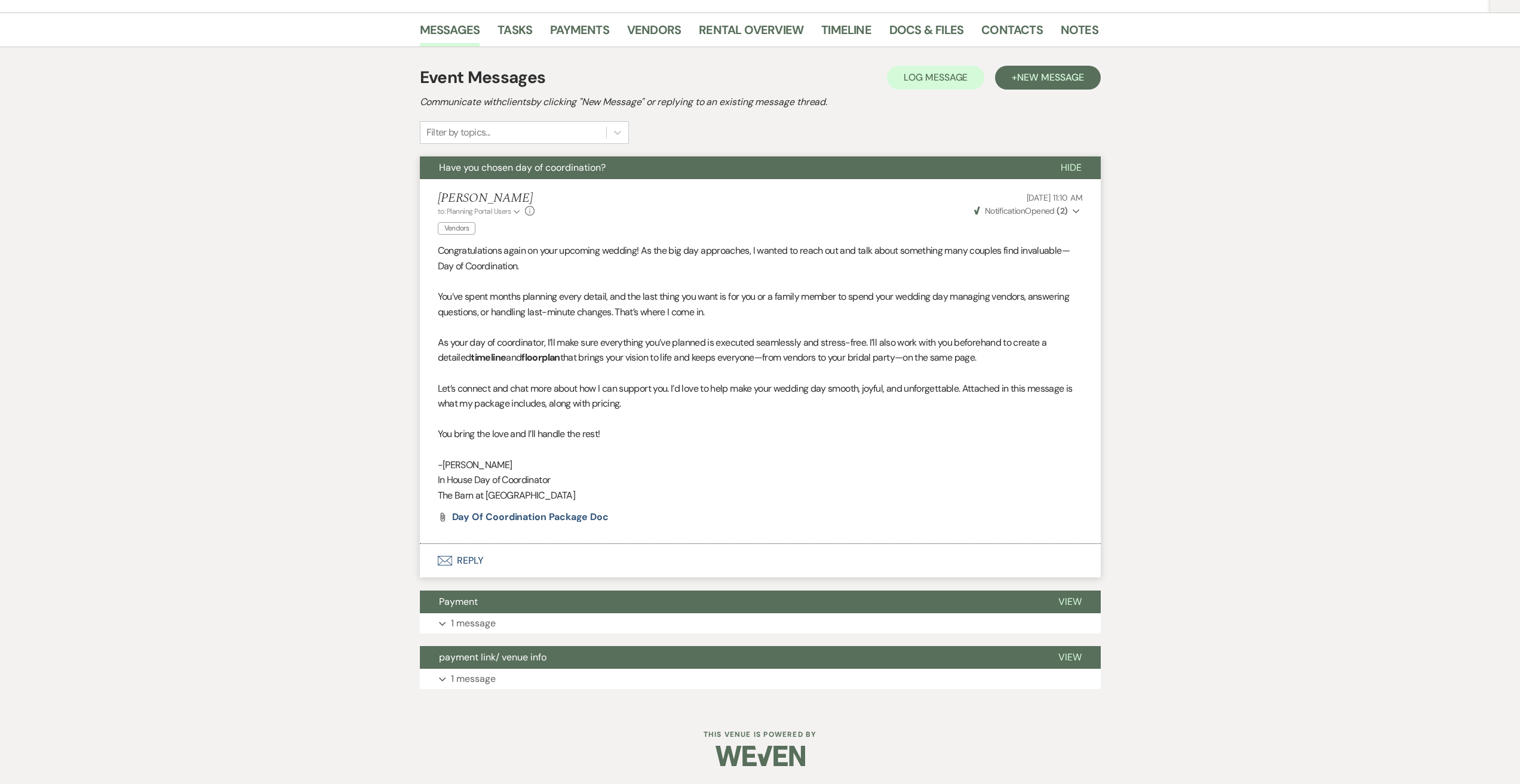
click at [469, 562] on button "Envelope Reply" at bounding box center [760, 560] width 681 height 33
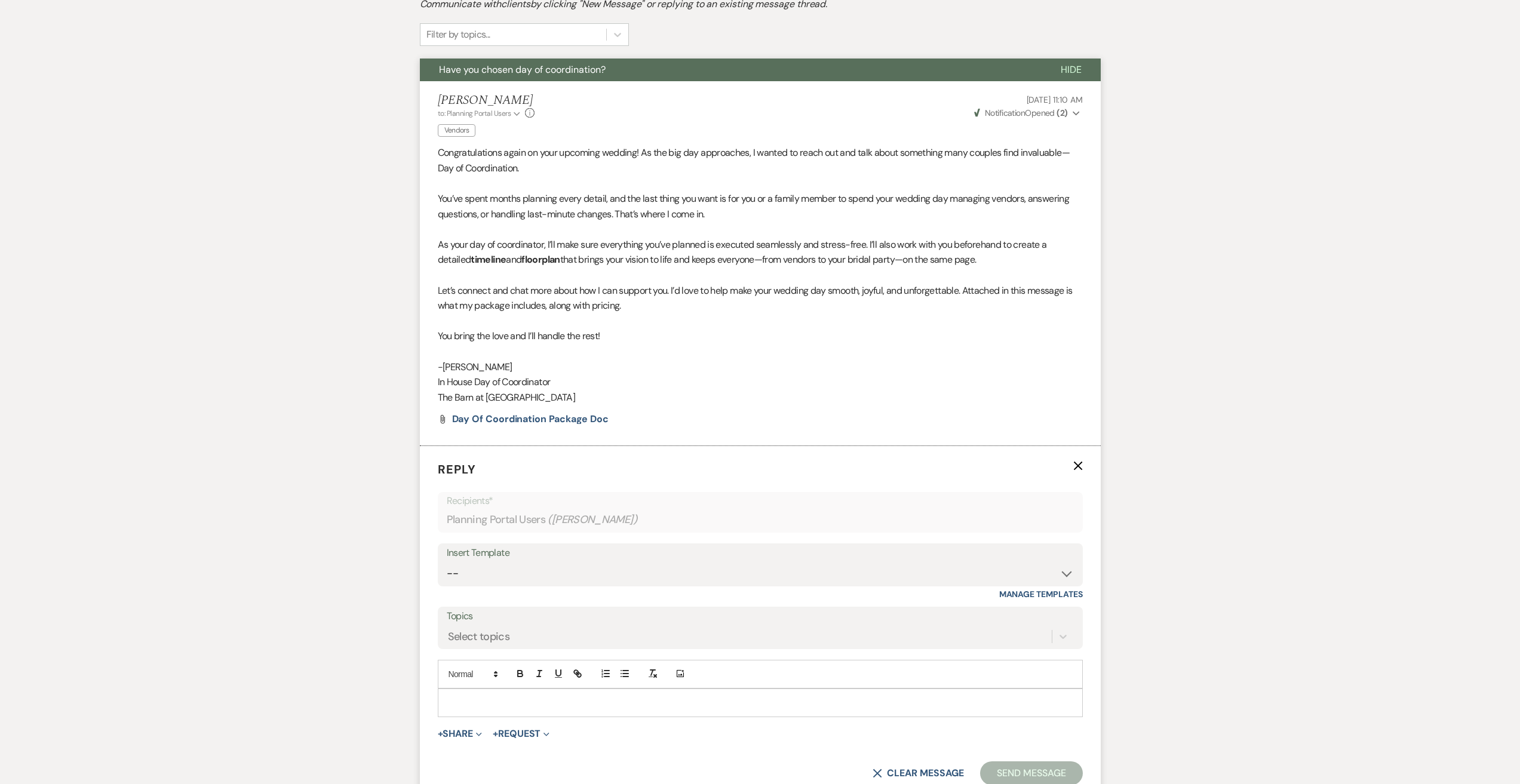
scroll to position [418, 0]
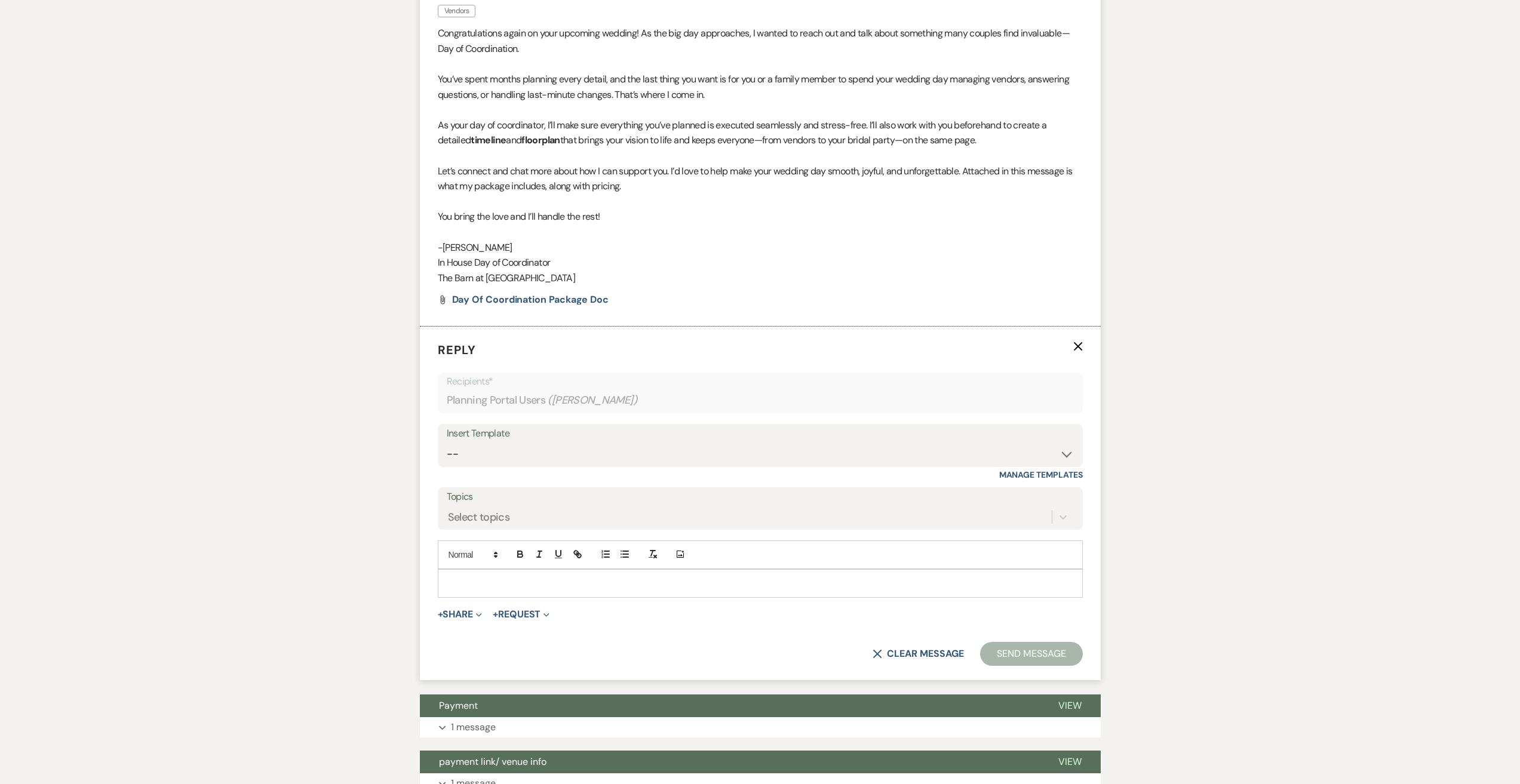
click at [483, 586] on p at bounding box center [760, 583] width 626 height 13
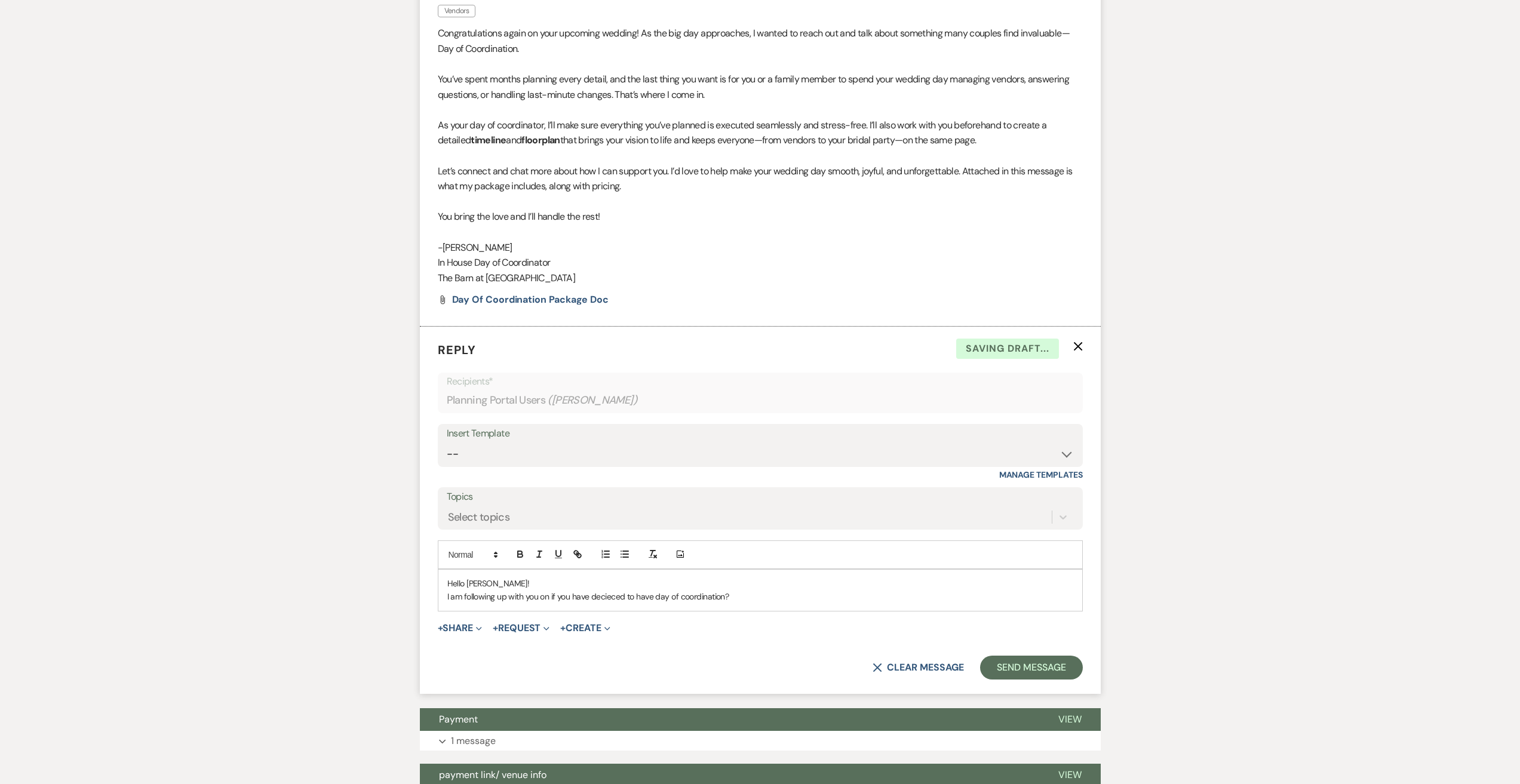
drag, startPoint x: 612, startPoint y: 601, endPoint x: 539, endPoint y: 580, distance: 76.0
click at [539, 580] on p "Hello [PERSON_NAME]!" at bounding box center [760, 583] width 626 height 13
click at [728, 598] on p "I am following up with you on if you have decided to have day of coordination?" at bounding box center [760, 597] width 626 height 13
drag, startPoint x: 539, startPoint y: 598, endPoint x: 567, endPoint y: 618, distance: 34.4
click at [539, 599] on p "I am following up with you on if you have decided to have day of coordination." at bounding box center [760, 597] width 626 height 13
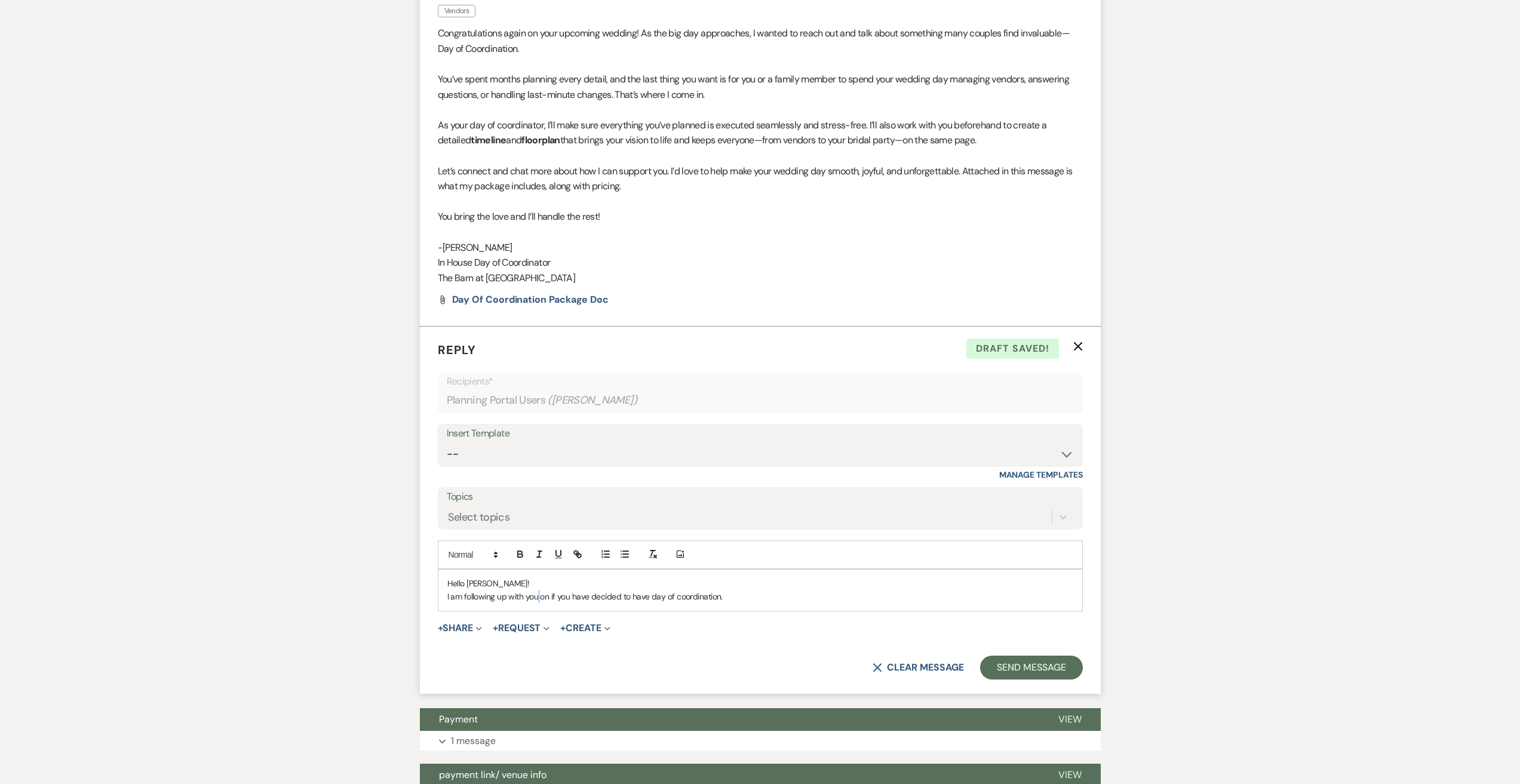
click at [542, 595] on p "I am following up with you on if you have decided to have day of coordination." at bounding box center [760, 597] width 626 height 13
click at [729, 591] on p "I am following up with you on if you have decided to have day of coordination." at bounding box center [760, 597] width 626 height 13
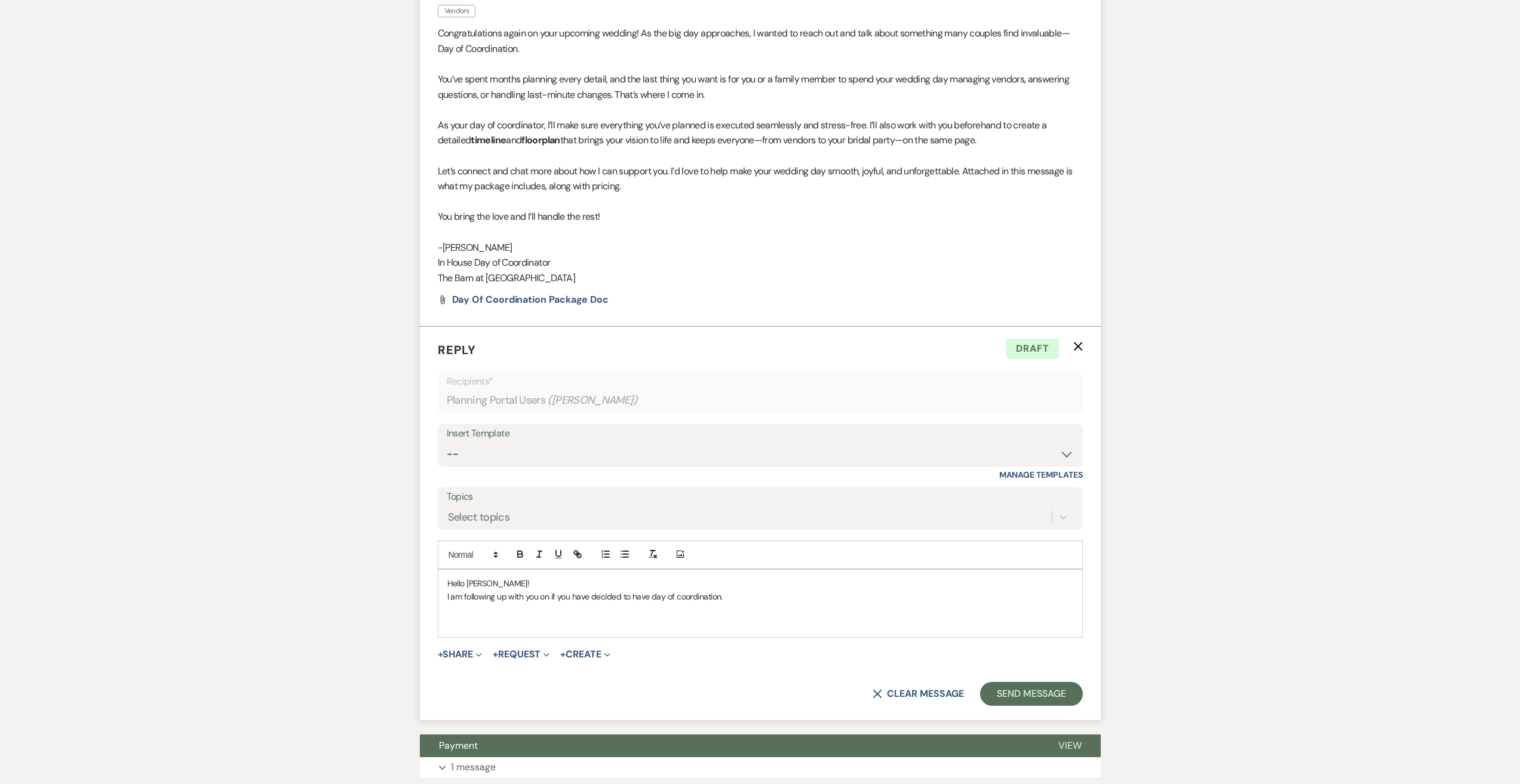
drag, startPoint x: 740, startPoint y: 594, endPoint x: 430, endPoint y: 580, distance: 310.3
click at [430, 580] on form "Reply X Draft Recipients* Planning Portal Users ( [PERSON_NAME] ) Insert Templa…" at bounding box center [760, 523] width 681 height 394
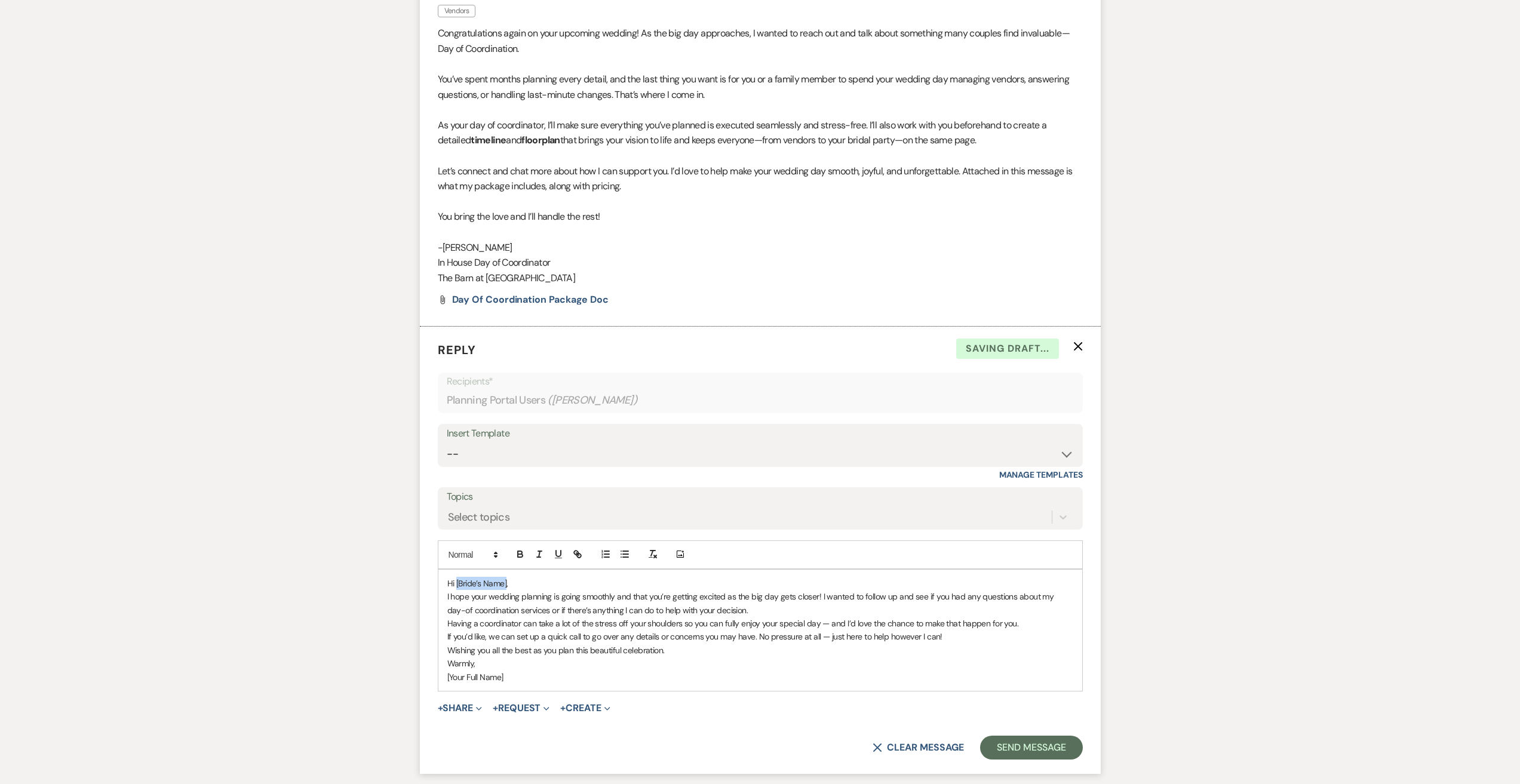
drag, startPoint x: 506, startPoint y: 584, endPoint x: 456, endPoint y: 583, distance: 50.0
click at [456, 583] on p "Hi [Bride’s Name]," at bounding box center [760, 583] width 626 height 13
click at [542, 640] on p "If you’d like, we can set up a quick call to go over any details or concerns yo…" at bounding box center [760, 637] width 626 height 13
click at [464, 611] on p "I hope your wedding planning is going smoothly and that you’re getting excited …" at bounding box center [760, 603] width 626 height 27
click at [446, 623] on div "Hi [PERSON_NAME], I hope your wedding planning is going smoothly and that you’r…" at bounding box center [760, 630] width 644 height 121
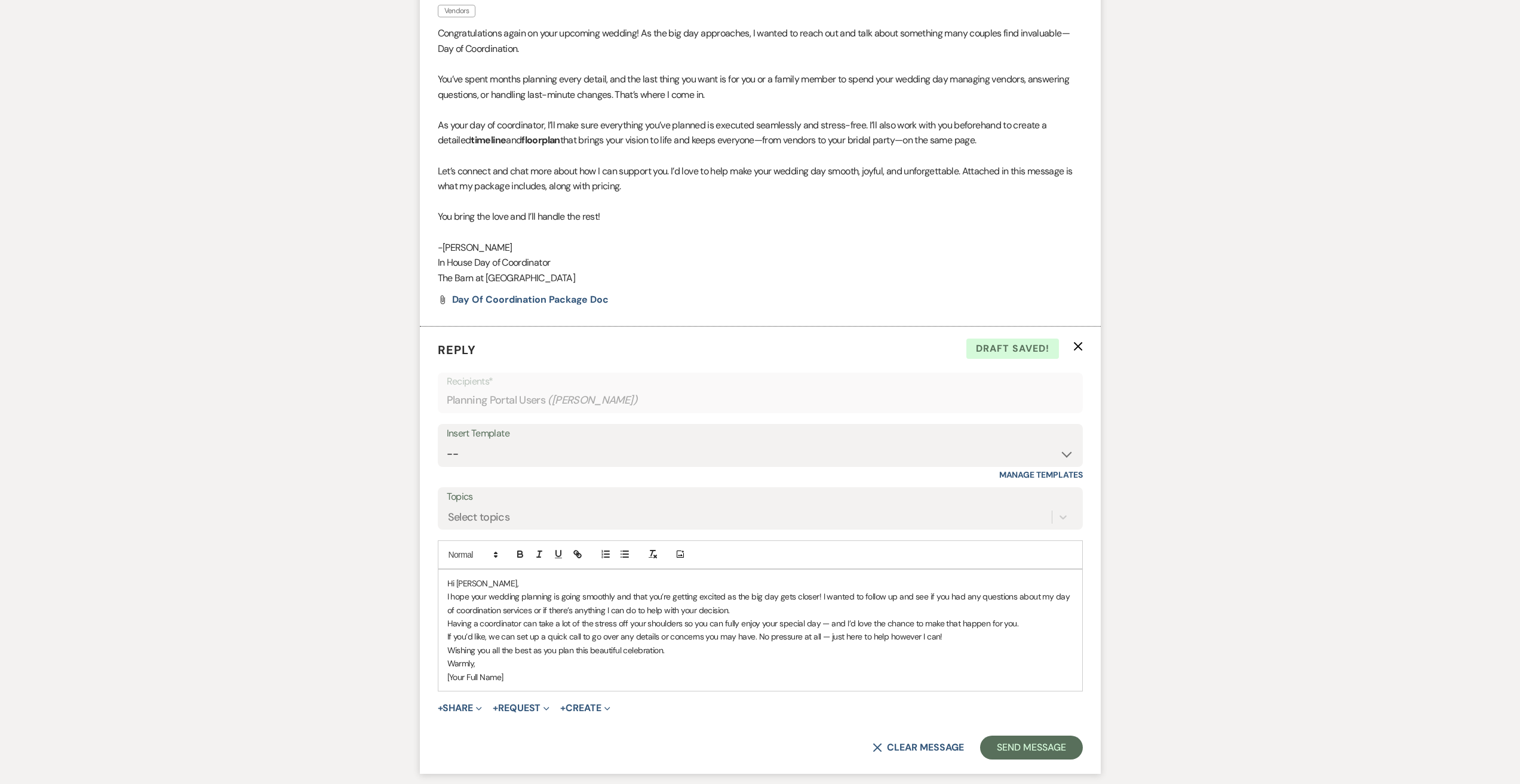
click at [760, 613] on p "I hope your wedding planning is going smoothly and that you’re getting excited …" at bounding box center [760, 603] width 626 height 27
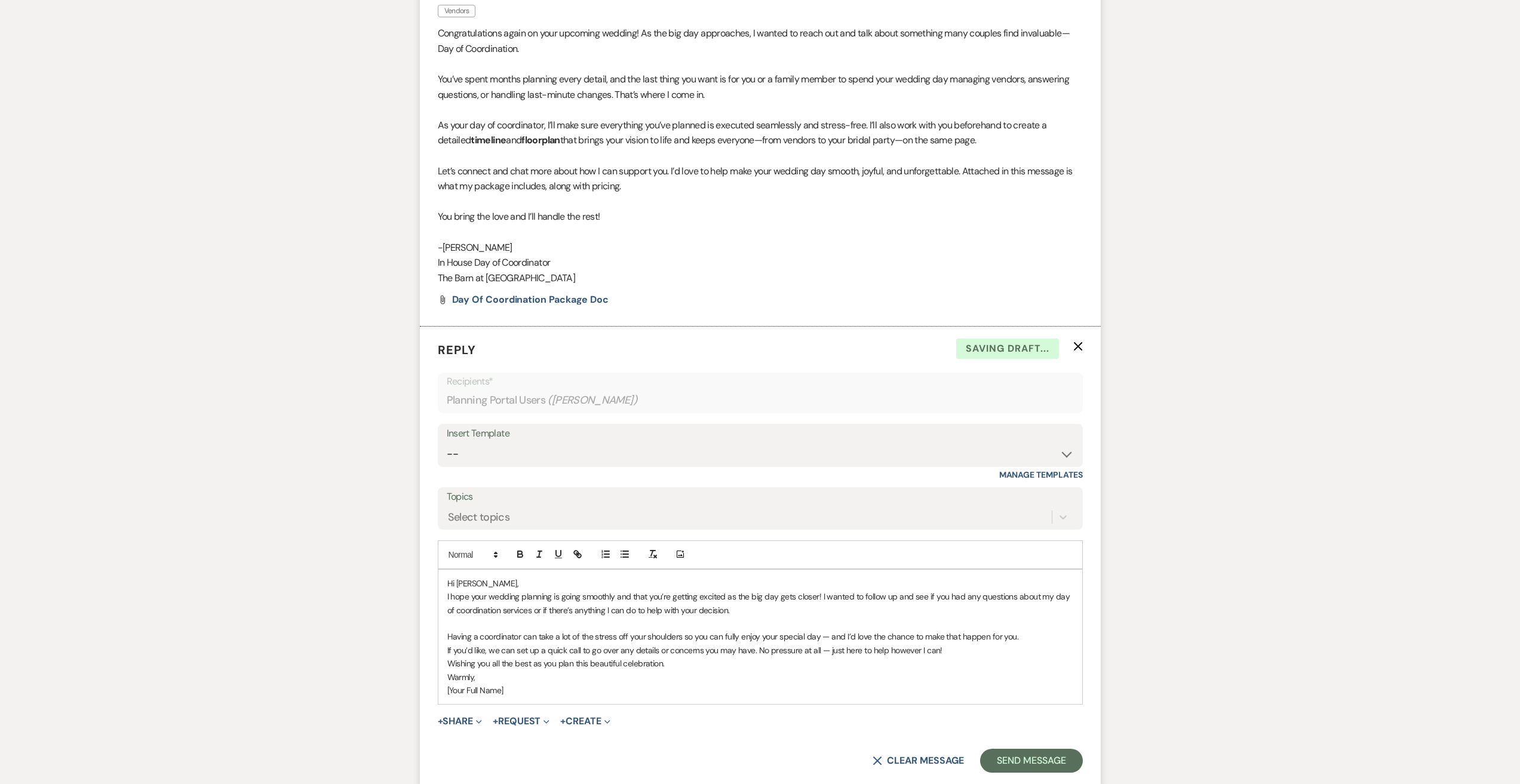
click at [827, 635] on p "Having a coordinator can take a lot of the stress off your shoulders so you can…" at bounding box center [760, 637] width 626 height 13
click at [831, 649] on p "If you’d like, we can set up a quick call to go over any details or concerns yo…" at bounding box center [760, 650] width 626 height 13
drag, startPoint x: 505, startPoint y: 691, endPoint x: 446, endPoint y: 695, distance: 59.1
click at [446, 695] on div "Hi [PERSON_NAME], I hope your wedding planning is going smoothly and that you’r…" at bounding box center [760, 637] width 644 height 135
drag, startPoint x: 502, startPoint y: 685, endPoint x: 441, endPoint y: 584, distance: 118.0
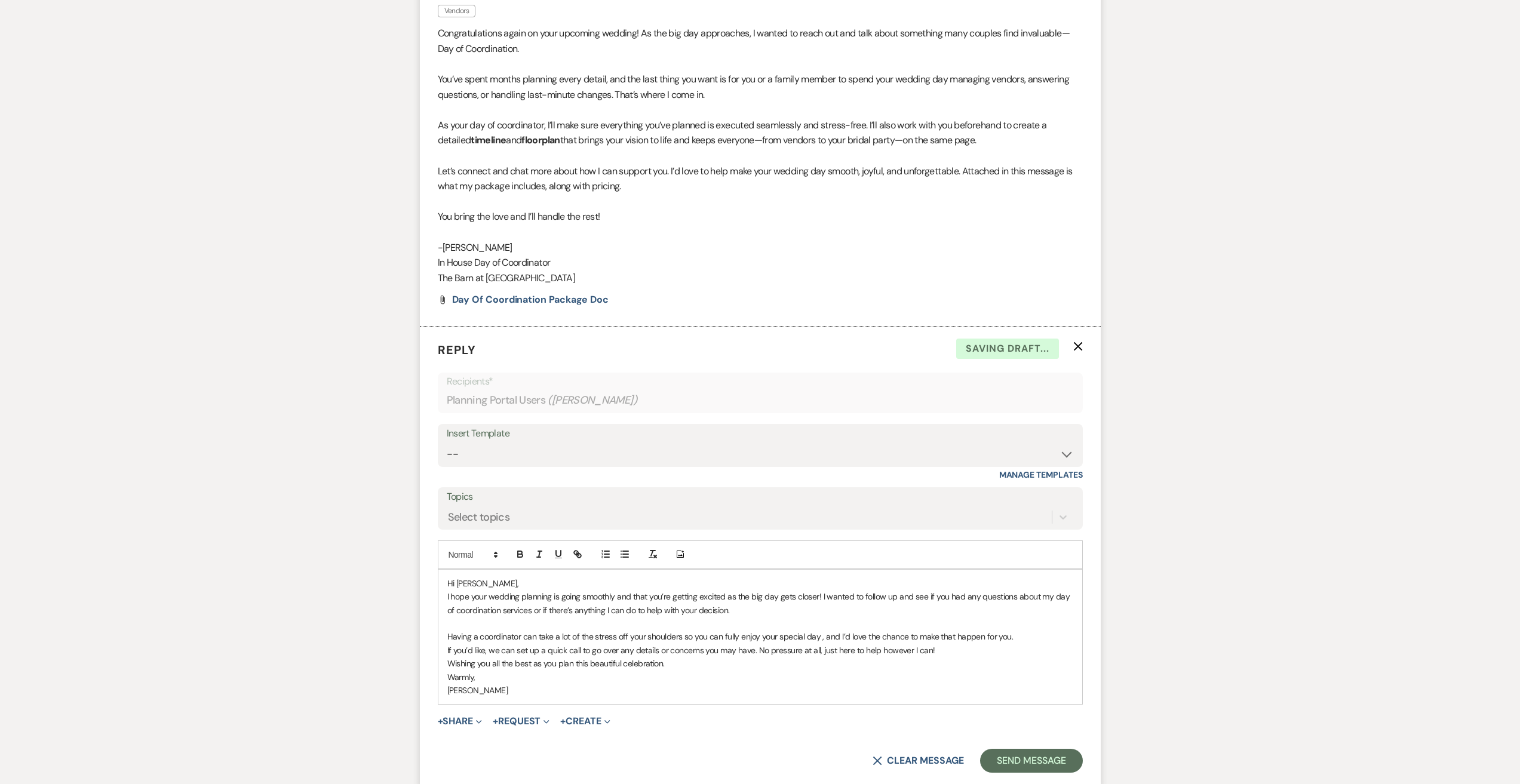
click at [441, 584] on div "Hi [PERSON_NAME], I hope your wedding planning is going smoothly and that you’r…" at bounding box center [760, 637] width 644 height 135
copy div "Hi [PERSON_NAME], I hope your wedding planning is going smoothly and that you’r…"
click at [683, 684] on p "[PERSON_NAME]" at bounding box center [760, 690] width 626 height 13
click at [1042, 756] on button "Send Message" at bounding box center [1031, 761] width 102 height 24
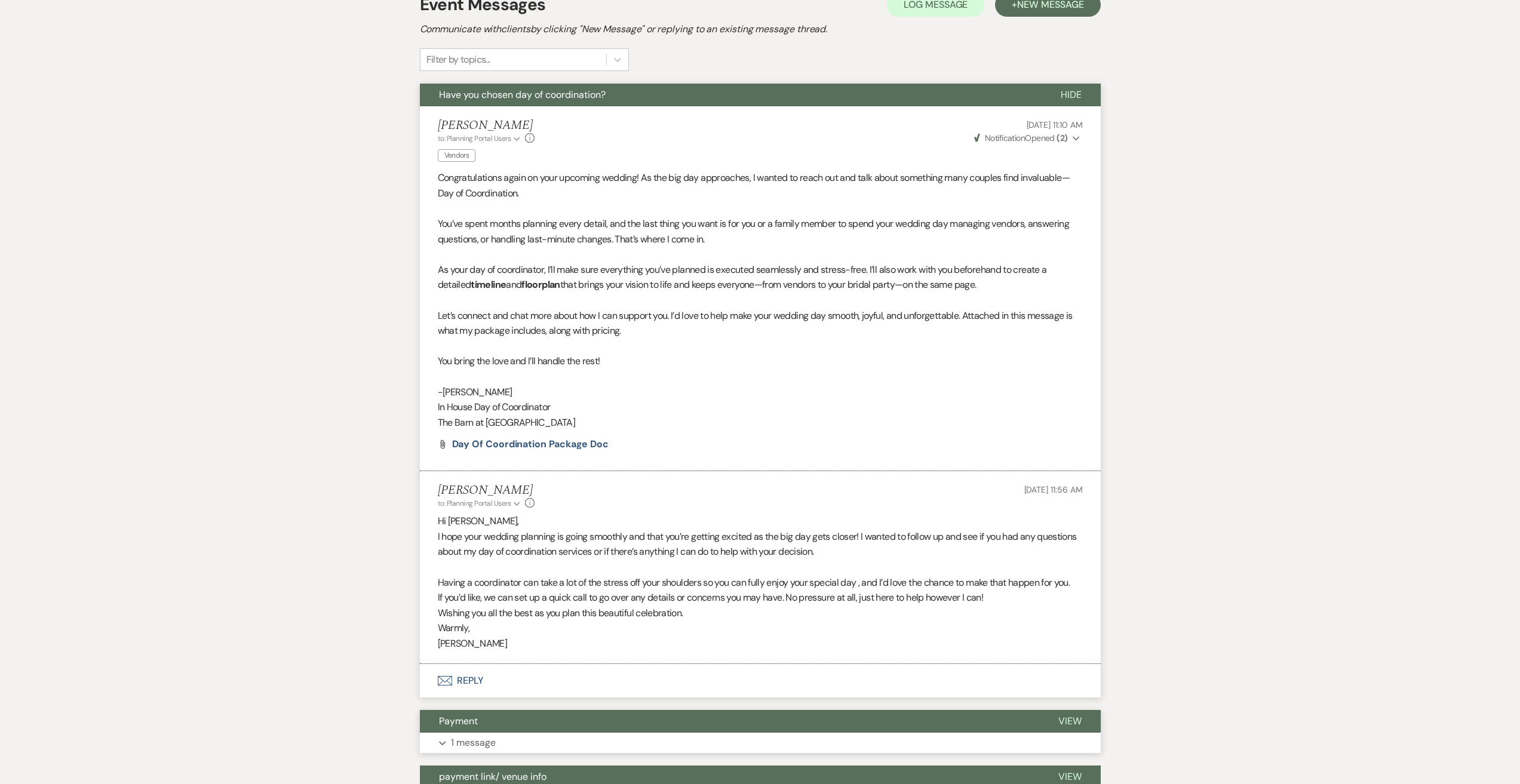
scroll to position [0, 0]
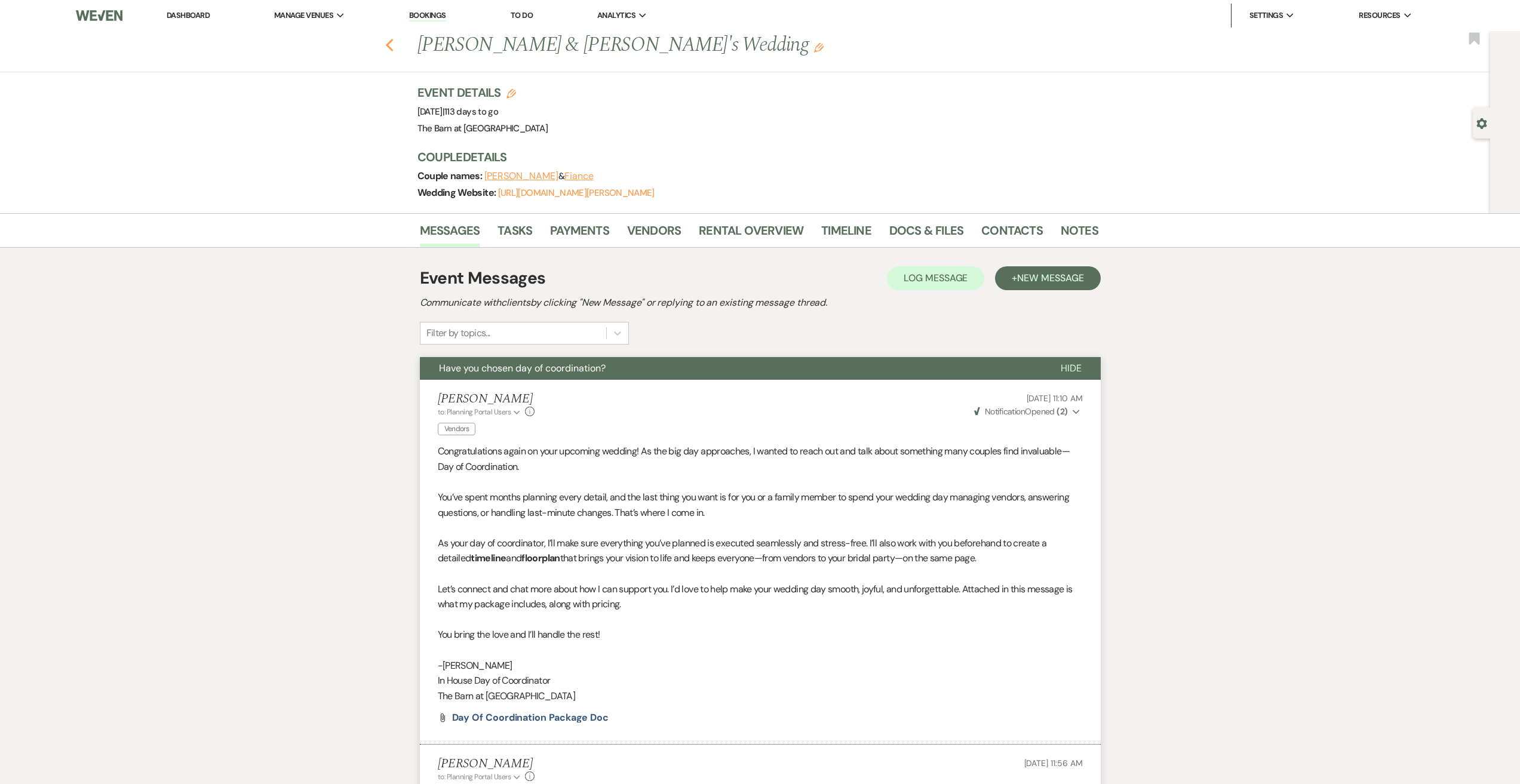
click at [394, 47] on icon "Previous" at bounding box center [389, 45] width 9 height 15
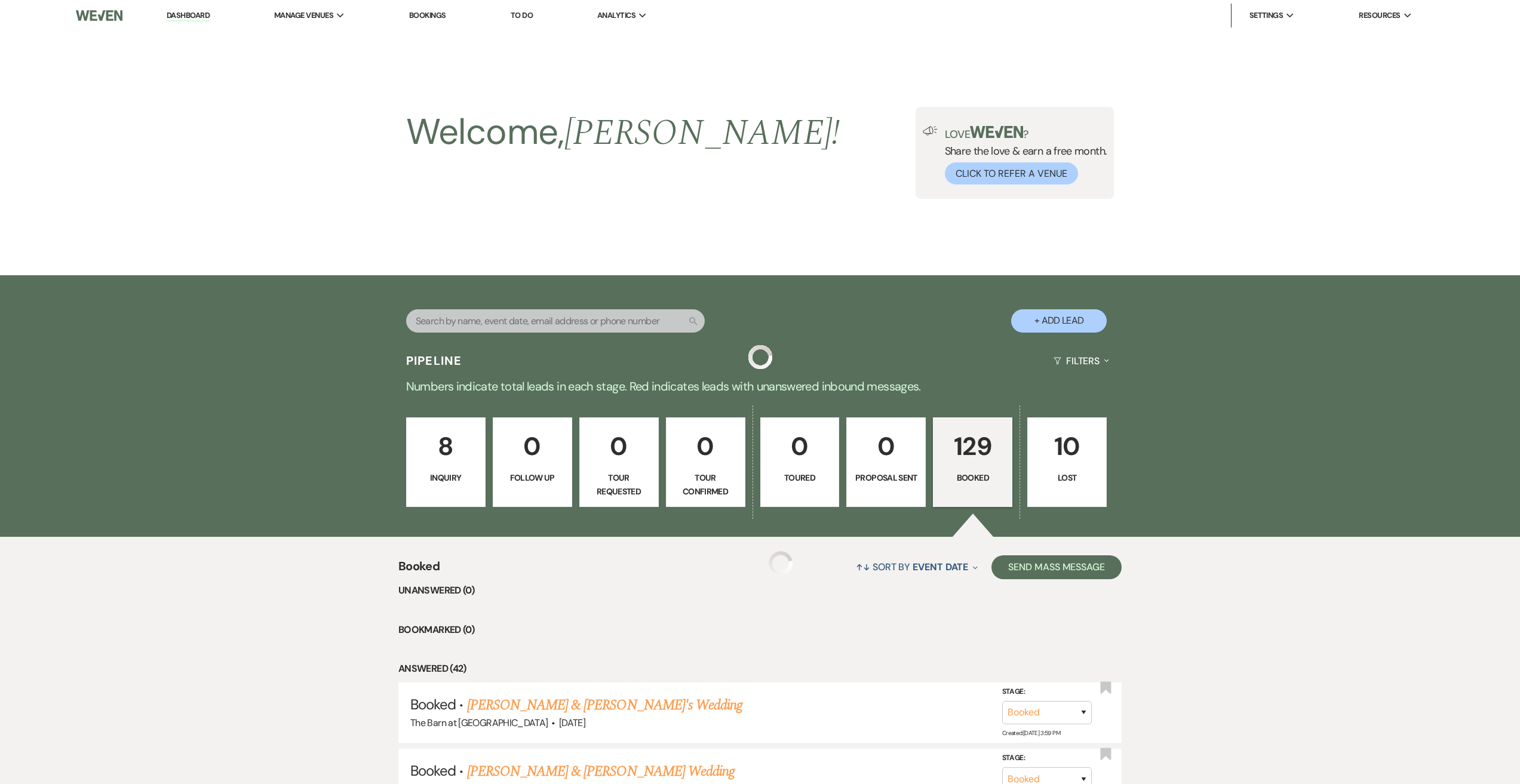
scroll to position [1672, 0]
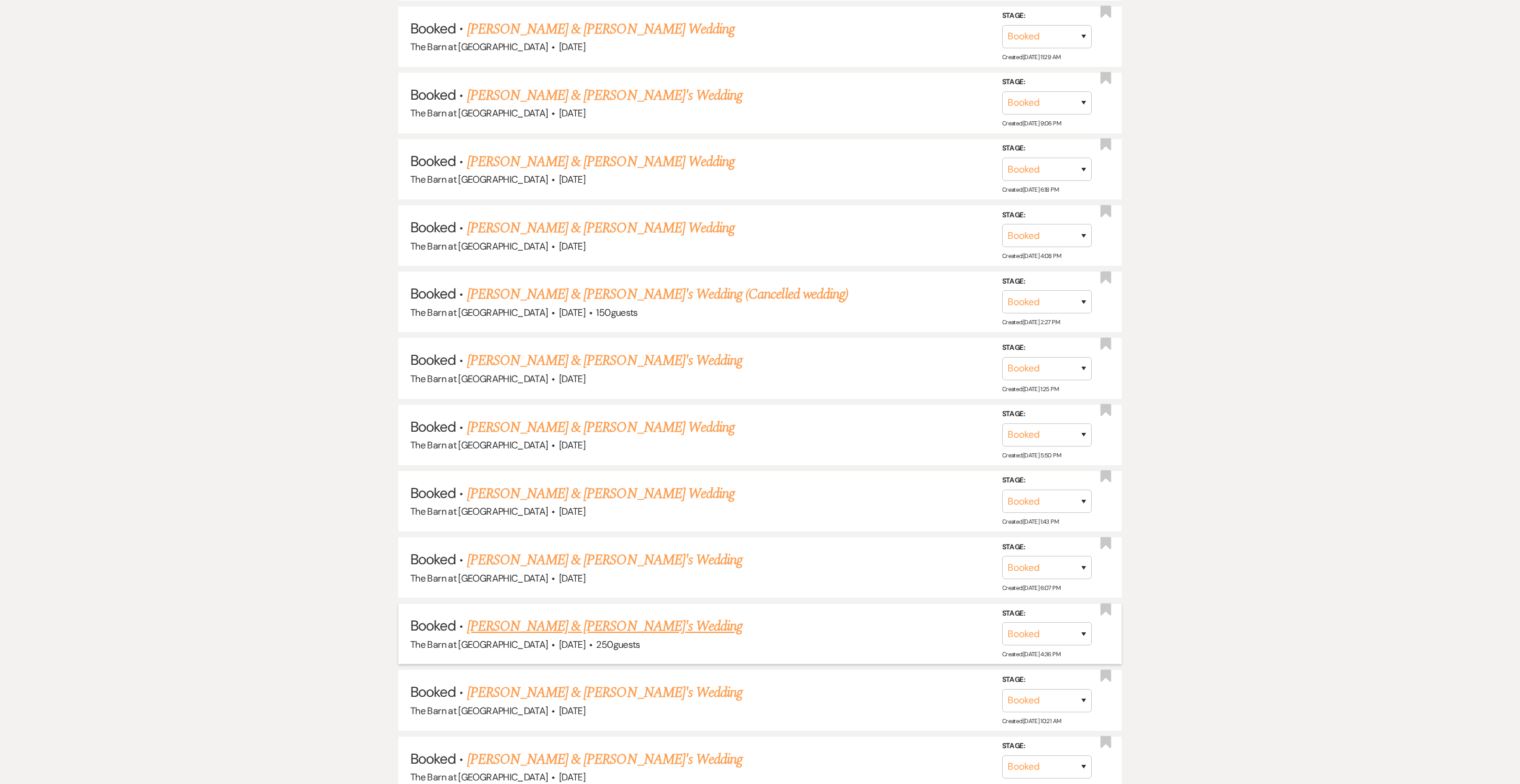
click at [526, 625] on link "[PERSON_NAME] & [PERSON_NAME]'s Wedding" at bounding box center [605, 626] width 276 height 22
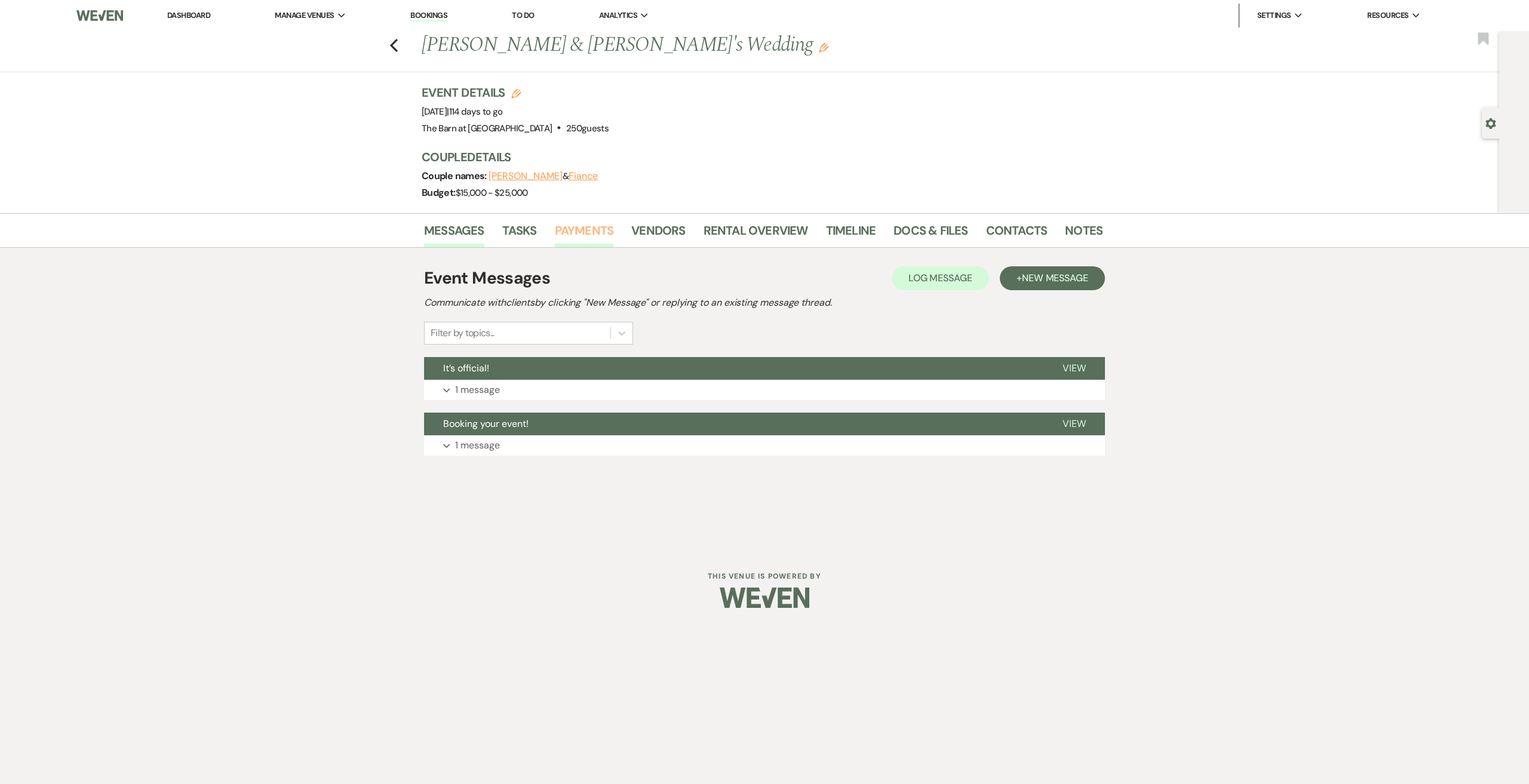
click at [605, 235] on link "Payments" at bounding box center [585, 233] width 59 height 26
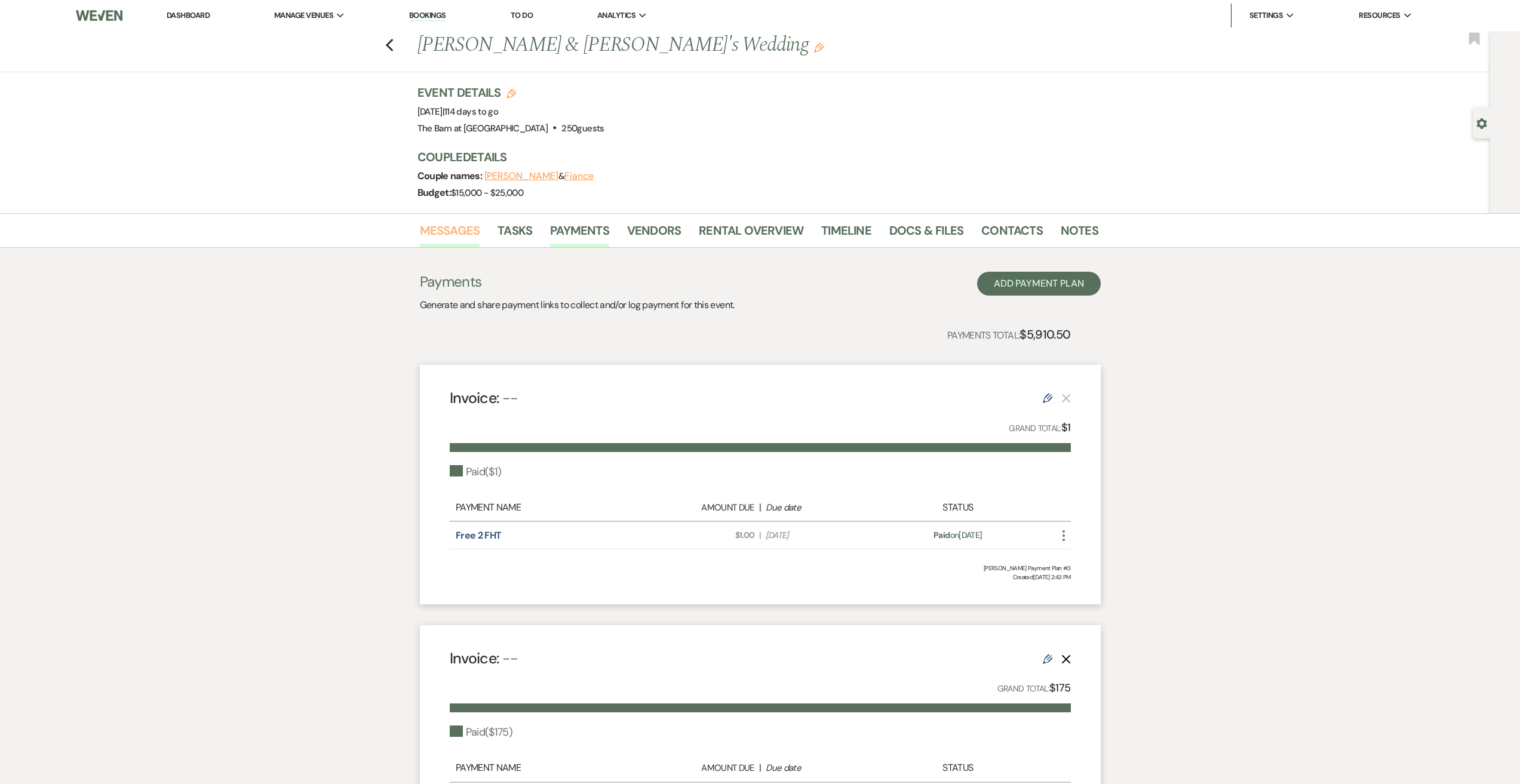
click at [444, 229] on link "Messages" at bounding box center [450, 233] width 60 height 26
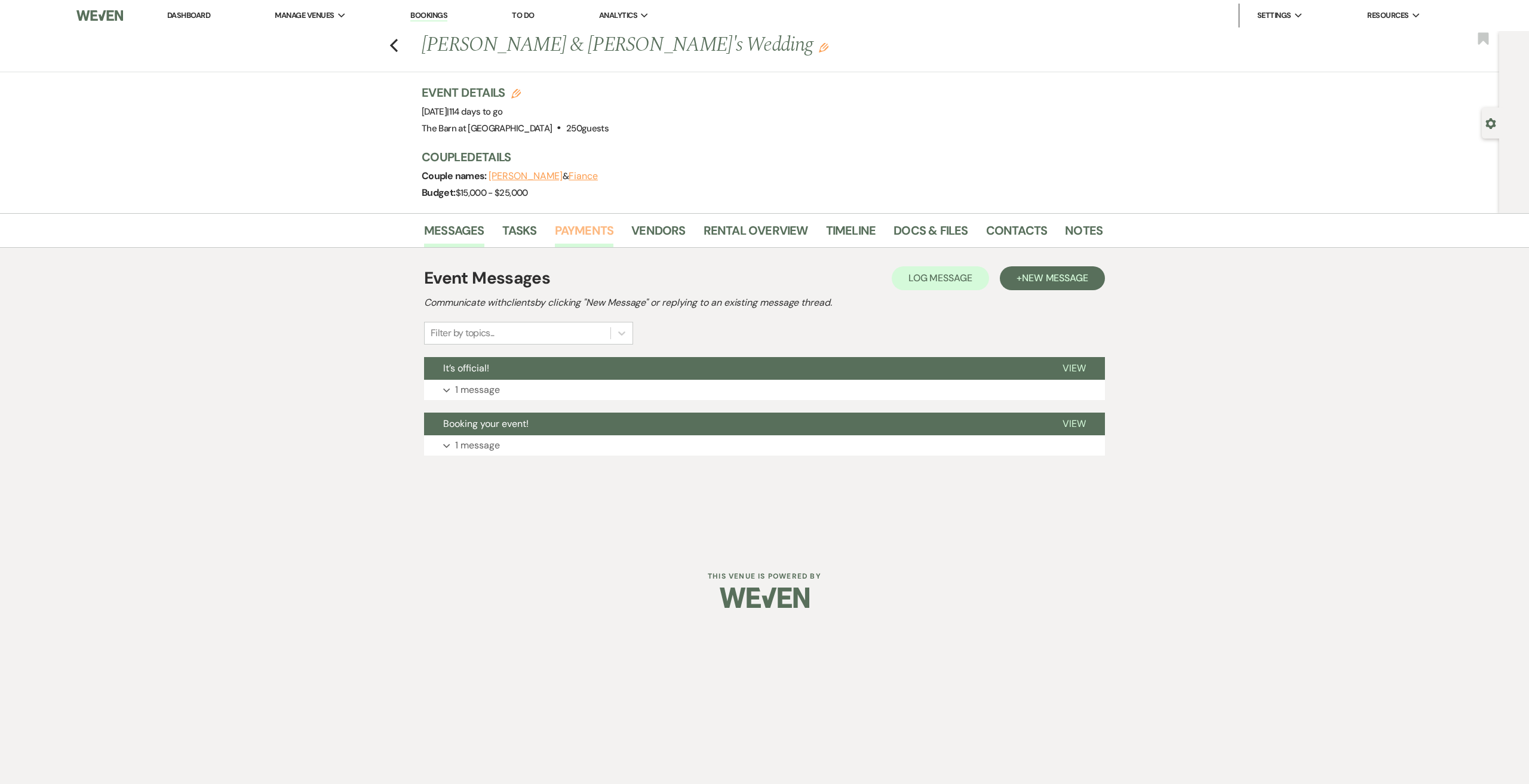
click at [598, 227] on link "Payments" at bounding box center [585, 233] width 59 height 26
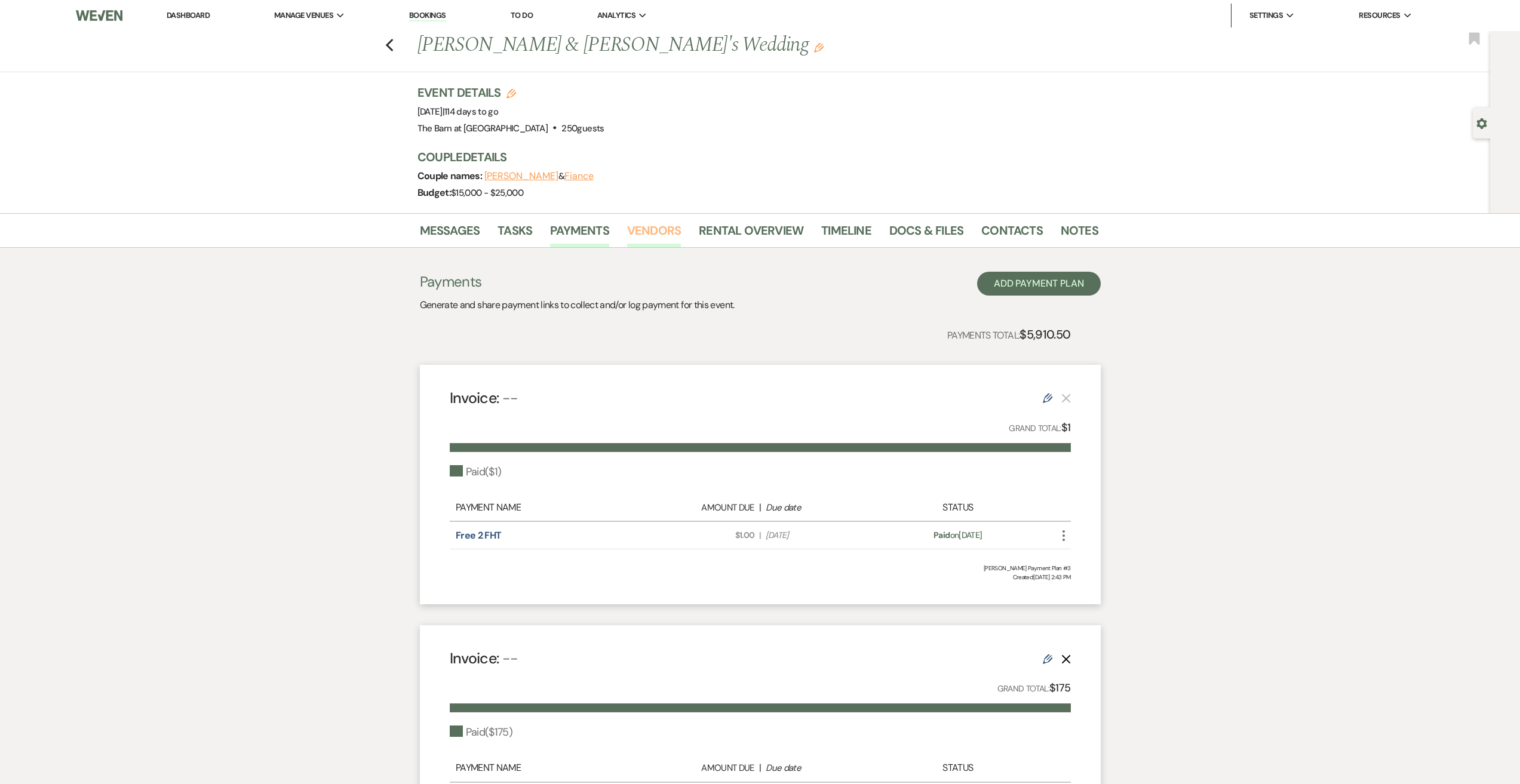
click at [645, 233] on link "Vendors" at bounding box center [654, 233] width 54 height 26
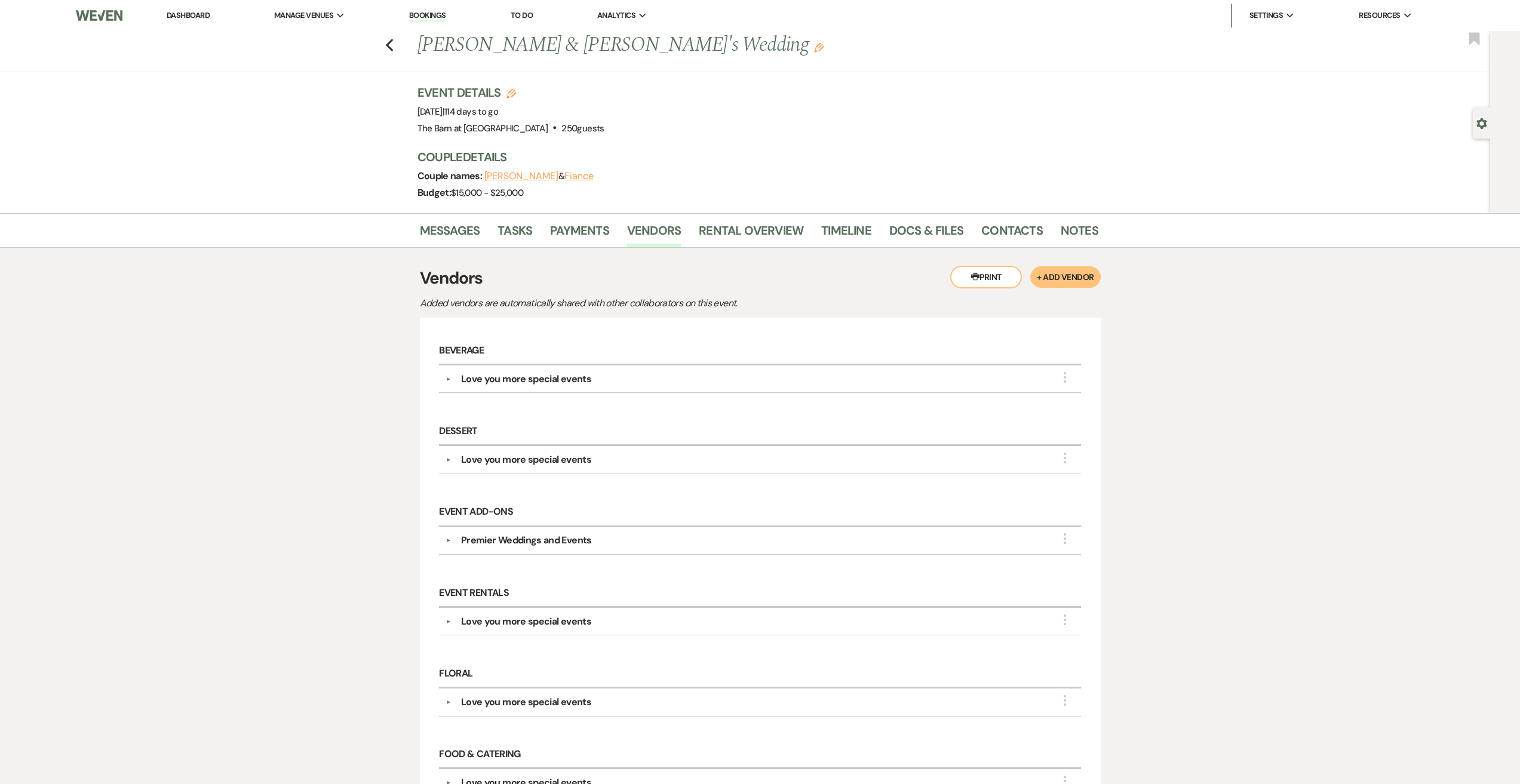
click at [398, 44] on div "Previous [PERSON_NAME] & [PERSON_NAME]'s Wedding Edit Bookmark" at bounding box center [742, 51] width 1496 height 41
click at [392, 44] on use "button" at bounding box center [389, 45] width 8 height 13
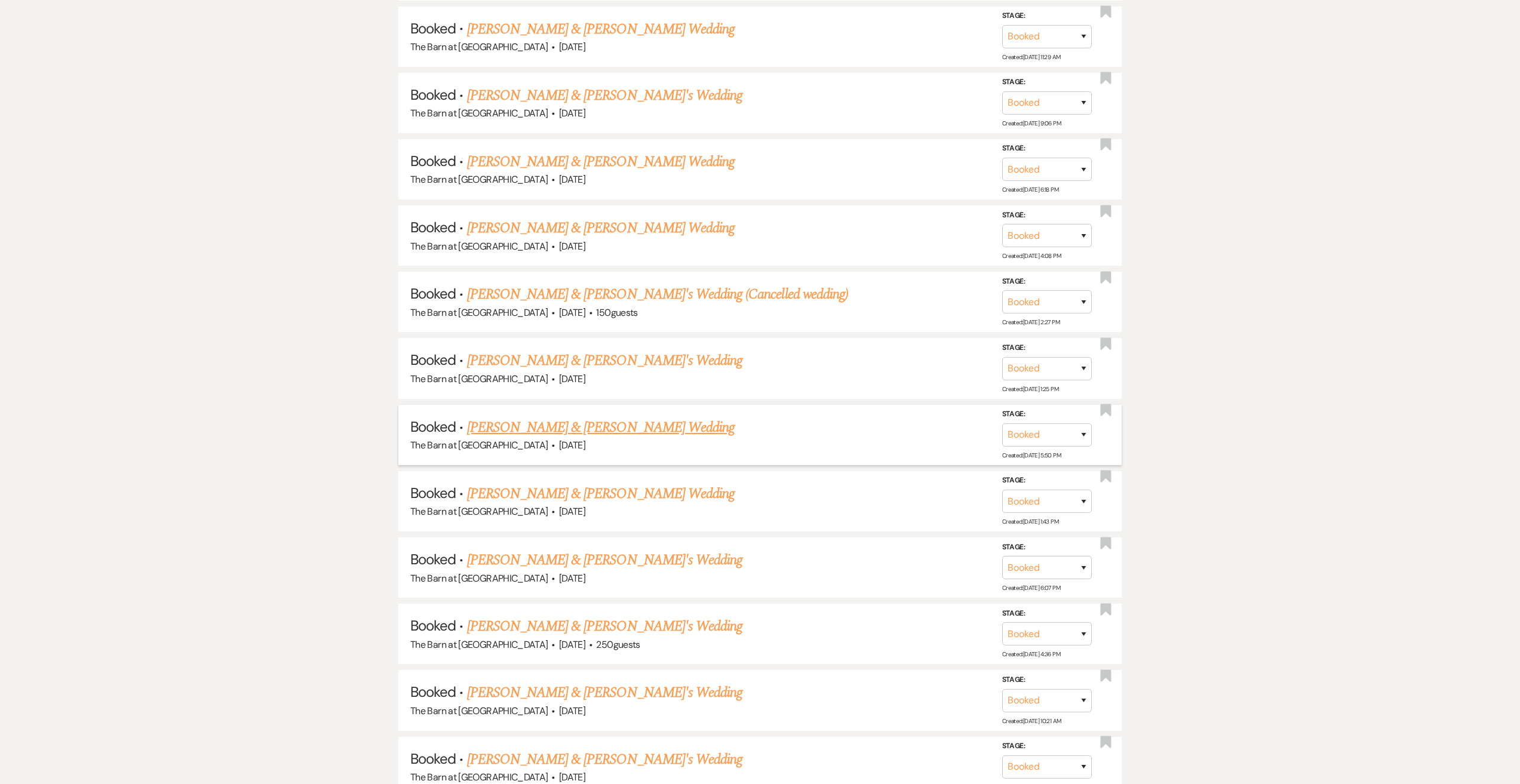
scroll to position [1612, 0]
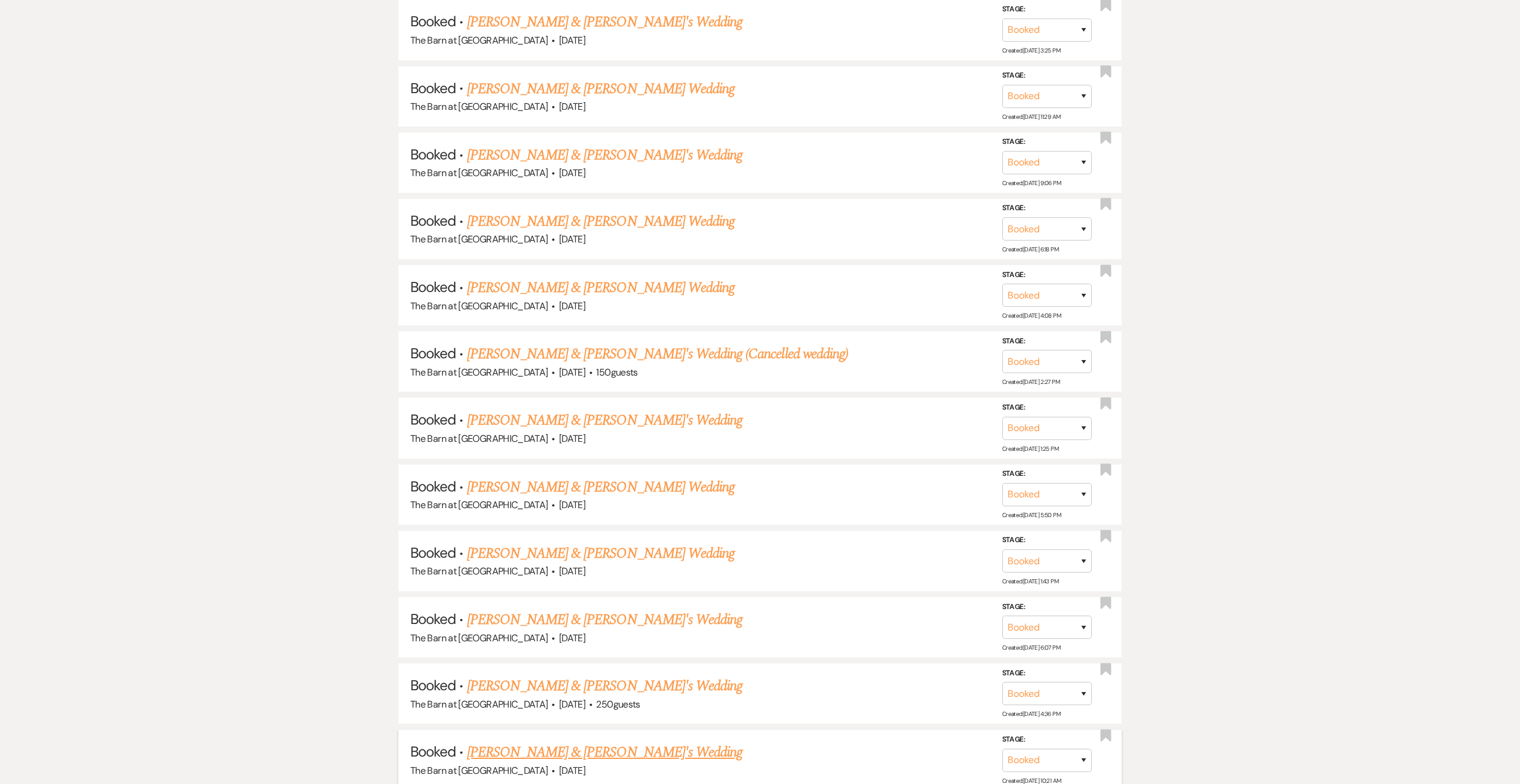
click at [569, 762] on link "[PERSON_NAME] & [PERSON_NAME]'s Wedding" at bounding box center [605, 753] width 276 height 22
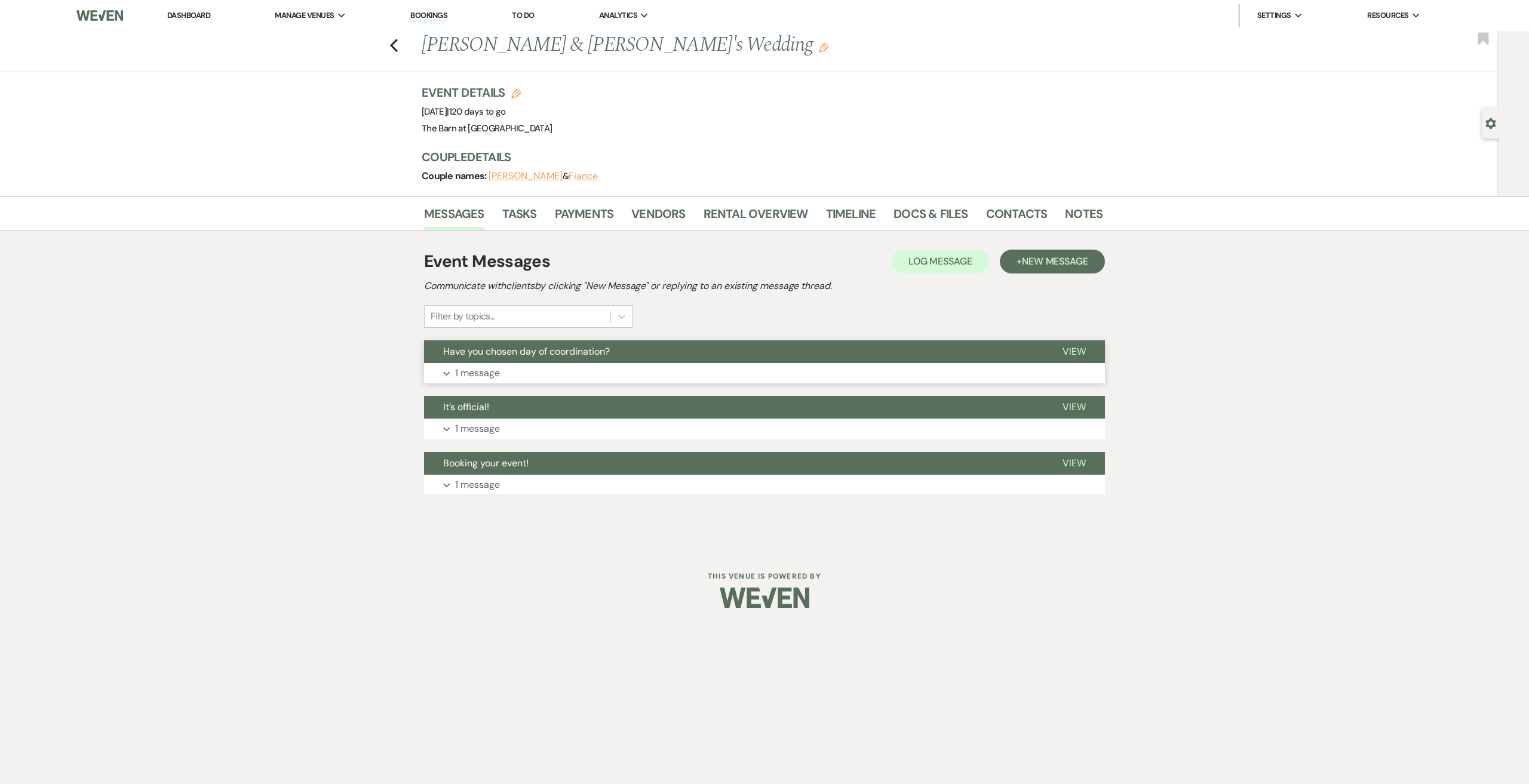
click at [479, 365] on button "Expand 1 message" at bounding box center [764, 374] width 681 height 21
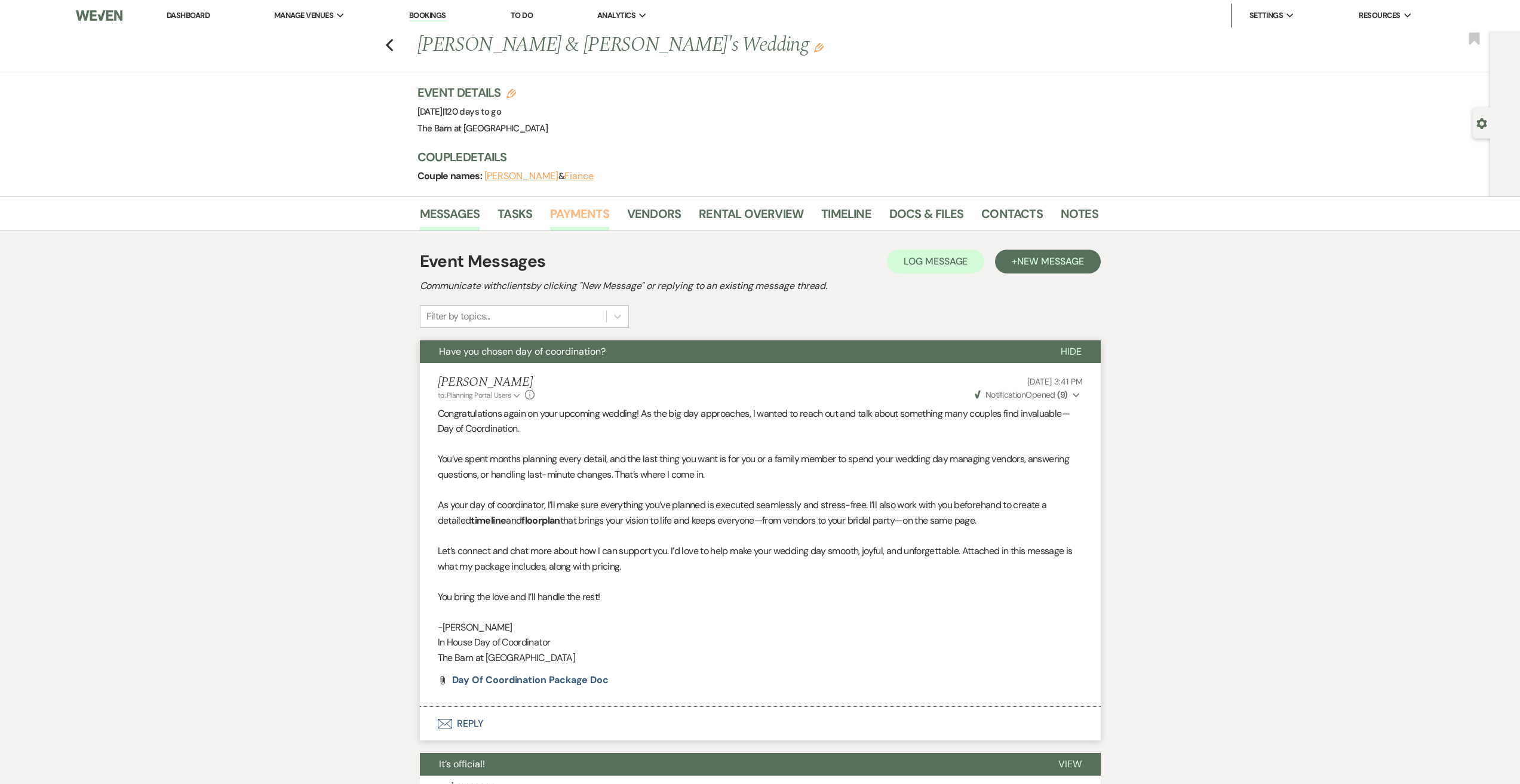
click at [607, 213] on link "Payments" at bounding box center [580, 217] width 59 height 26
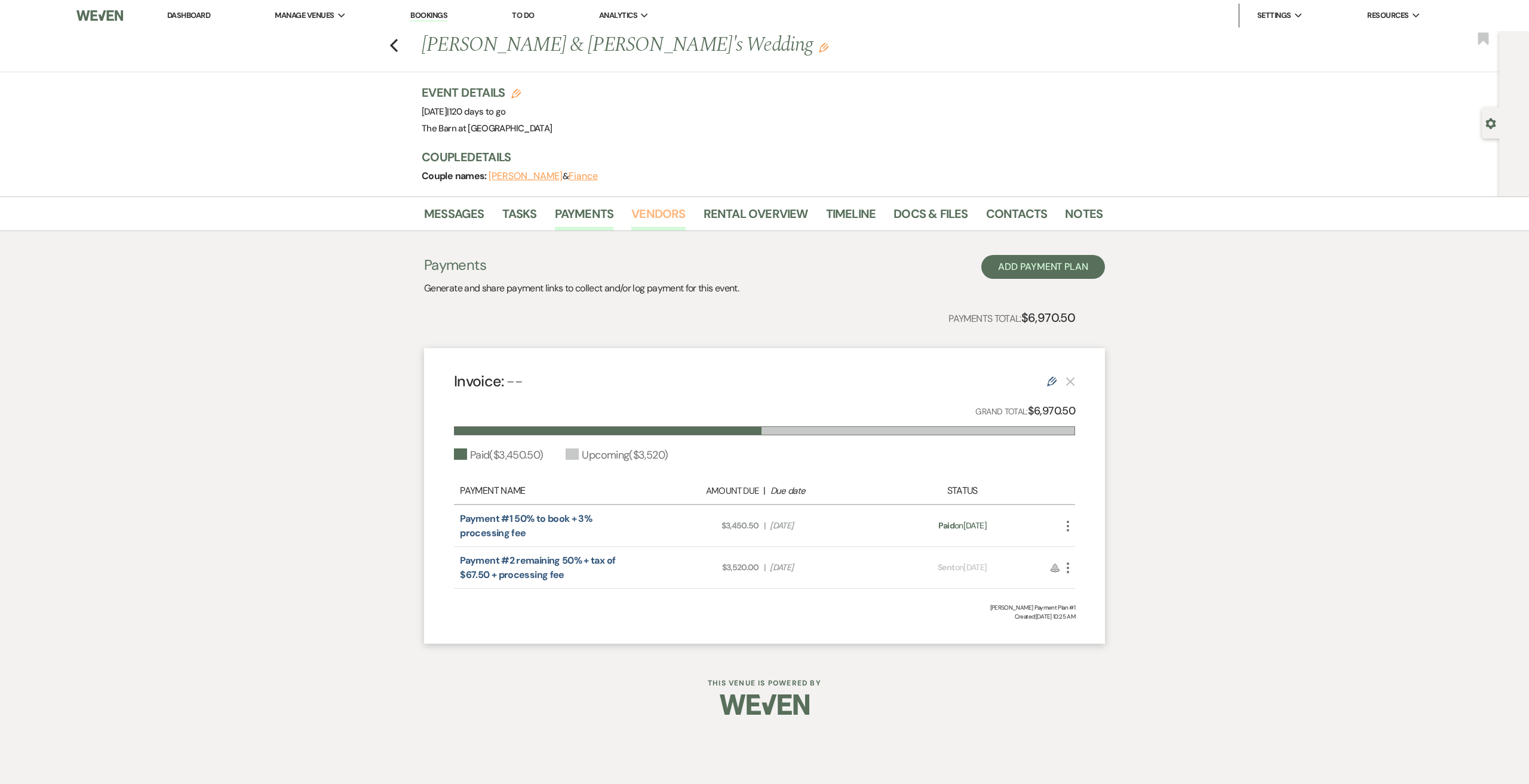
click at [651, 212] on link "Vendors" at bounding box center [658, 217] width 54 height 26
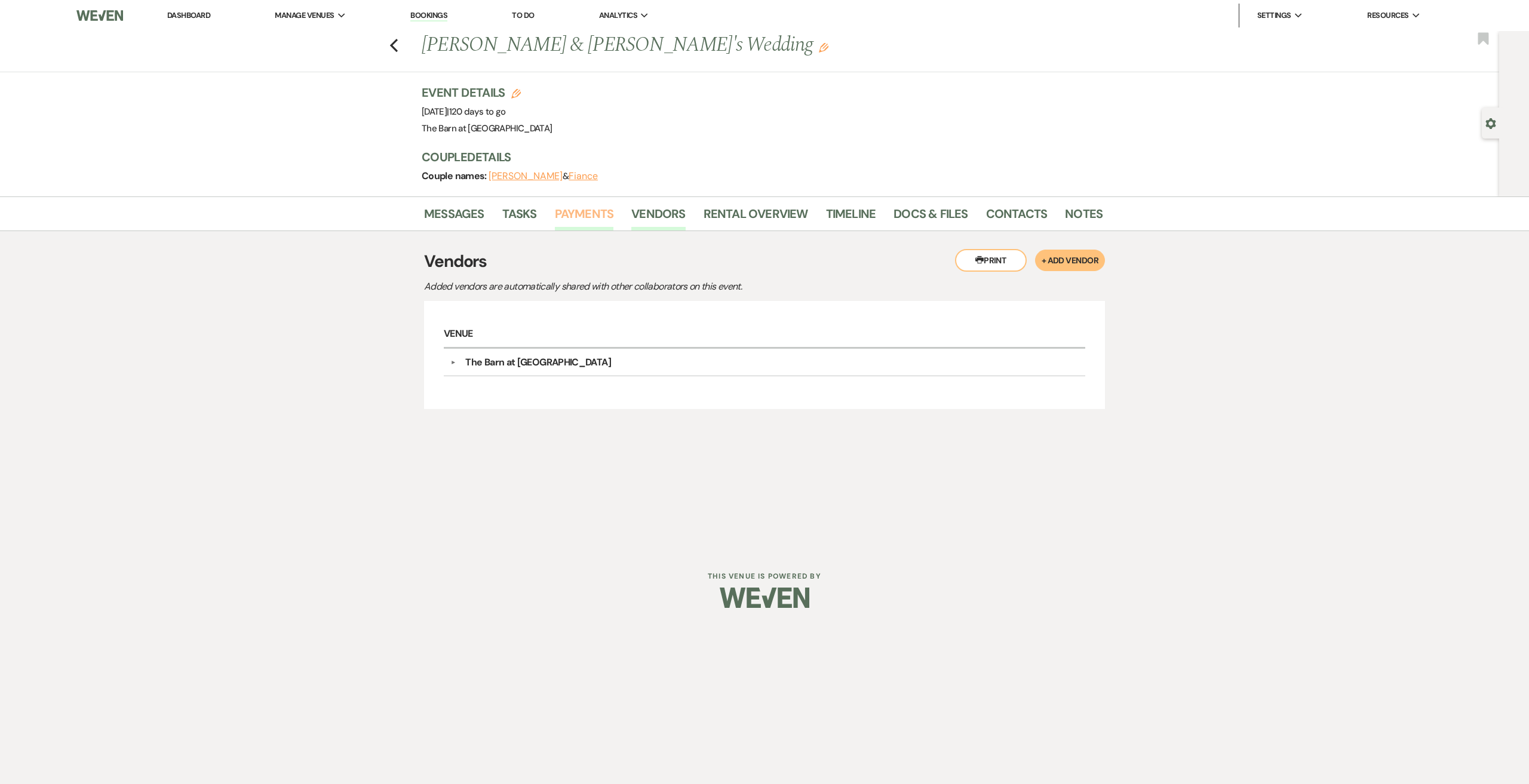
click at [570, 212] on link "Payments" at bounding box center [585, 217] width 59 height 26
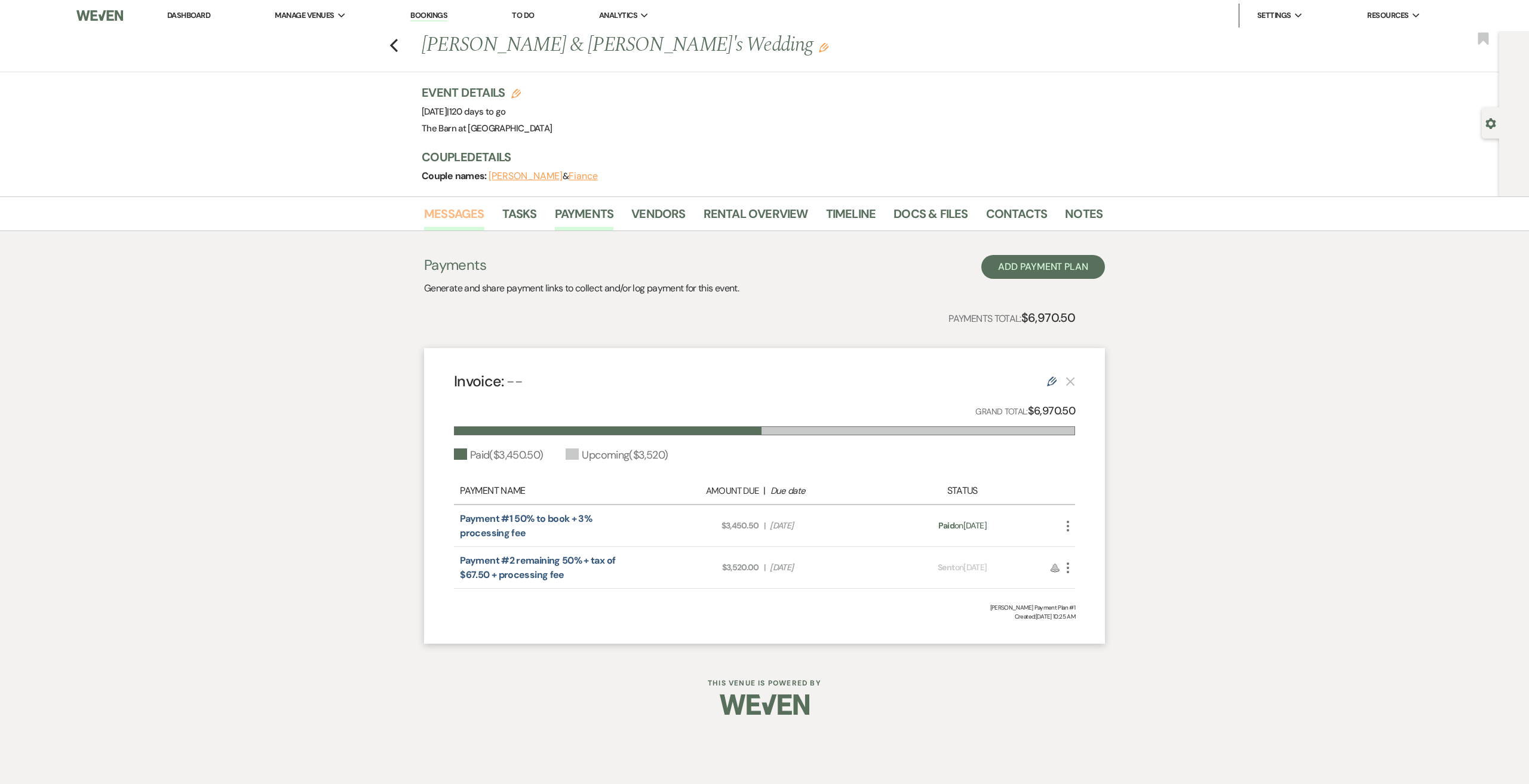
click at [472, 207] on link "Messages" at bounding box center [454, 217] width 60 height 26
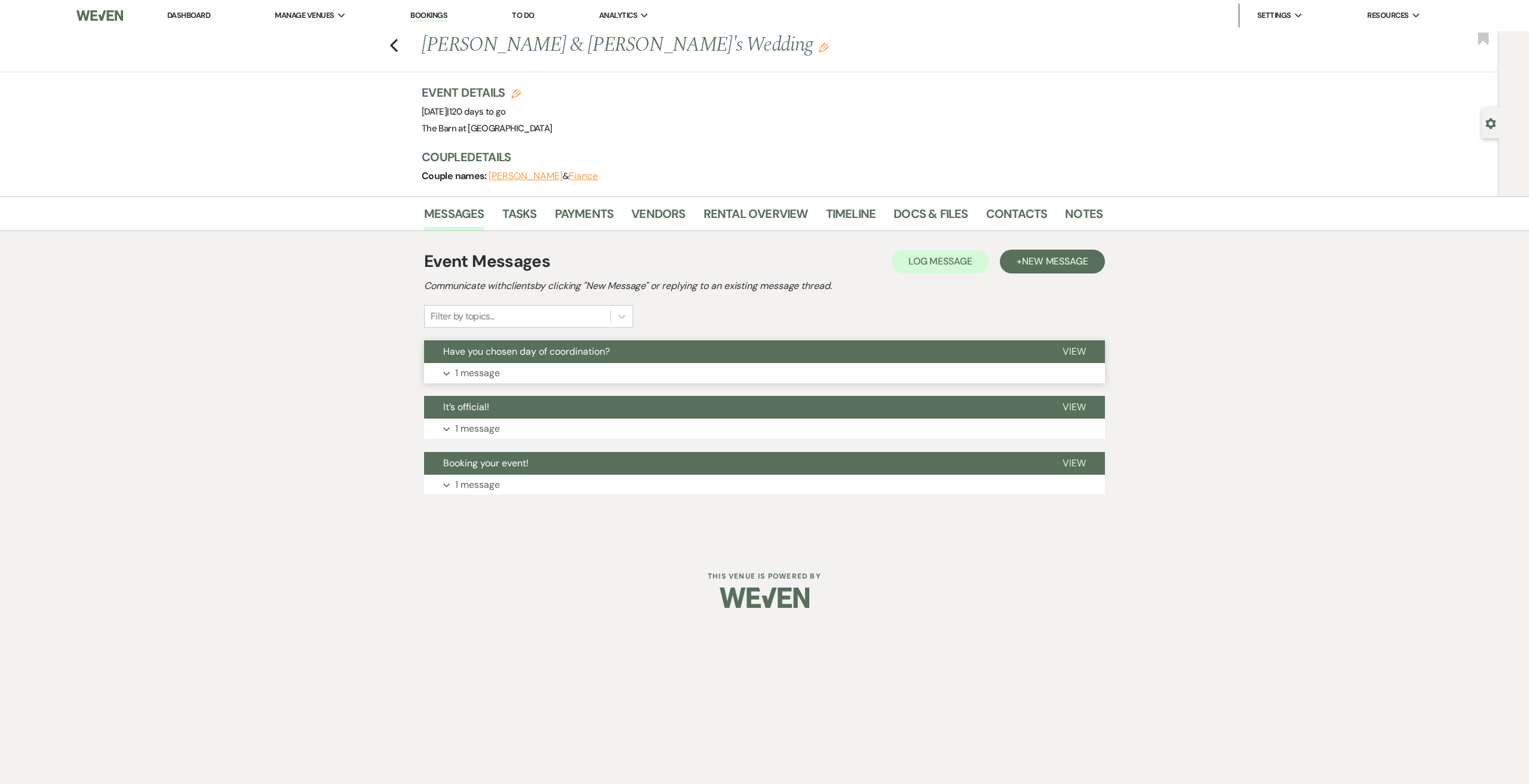
click at [495, 371] on p "1 message" at bounding box center [478, 374] width 45 height 16
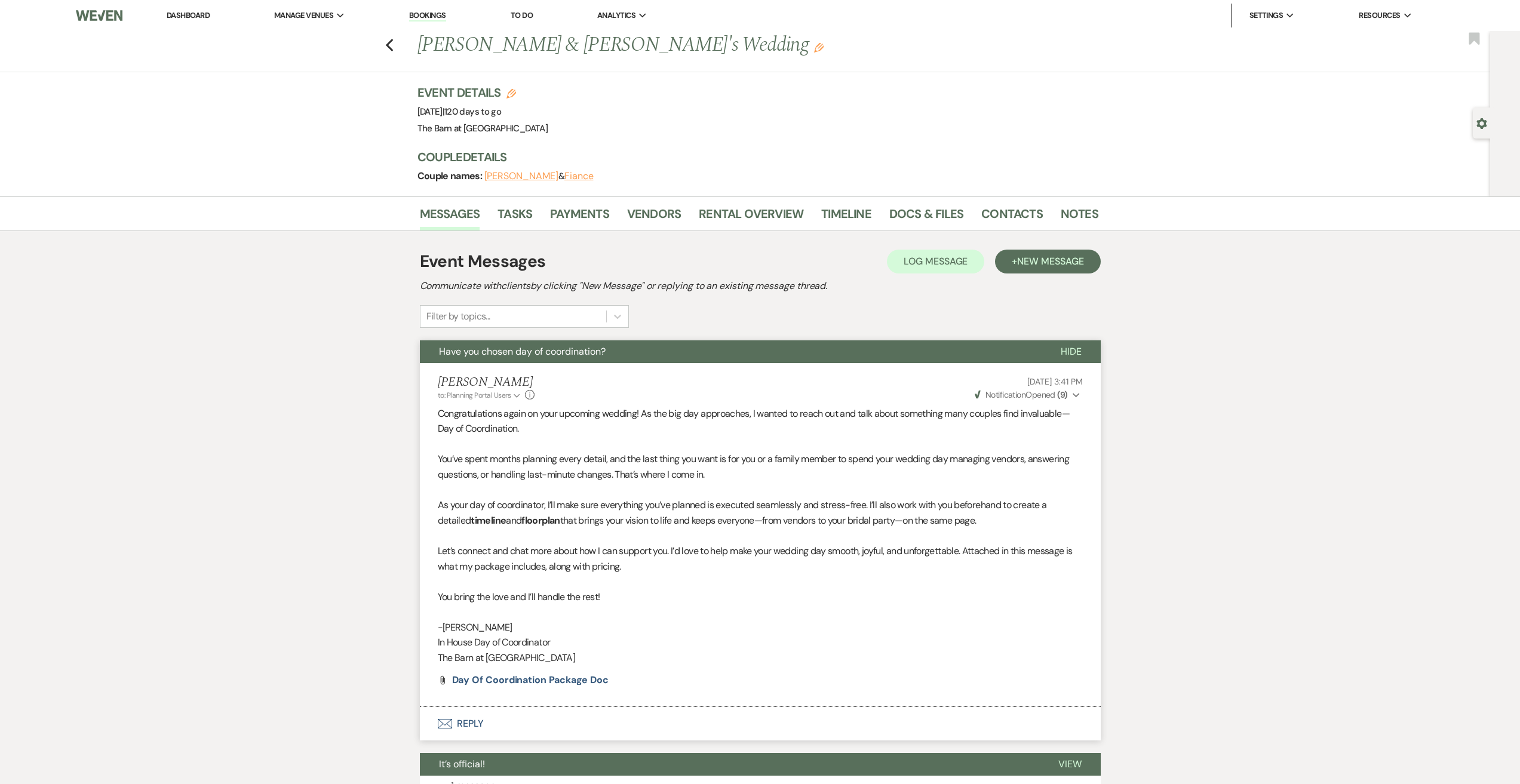
click at [466, 726] on button "Envelope Reply" at bounding box center [760, 724] width 681 height 33
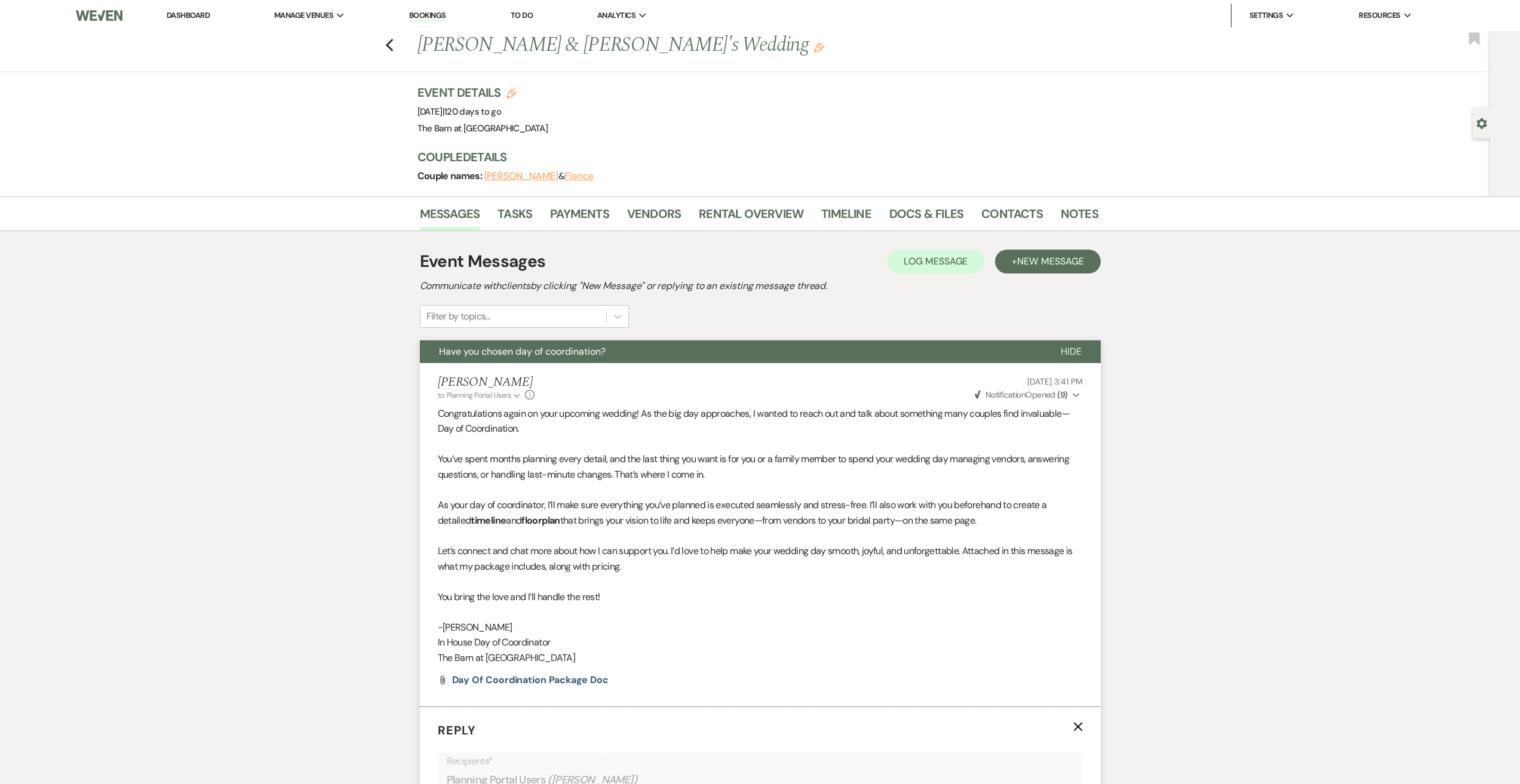
scroll to position [483, 0]
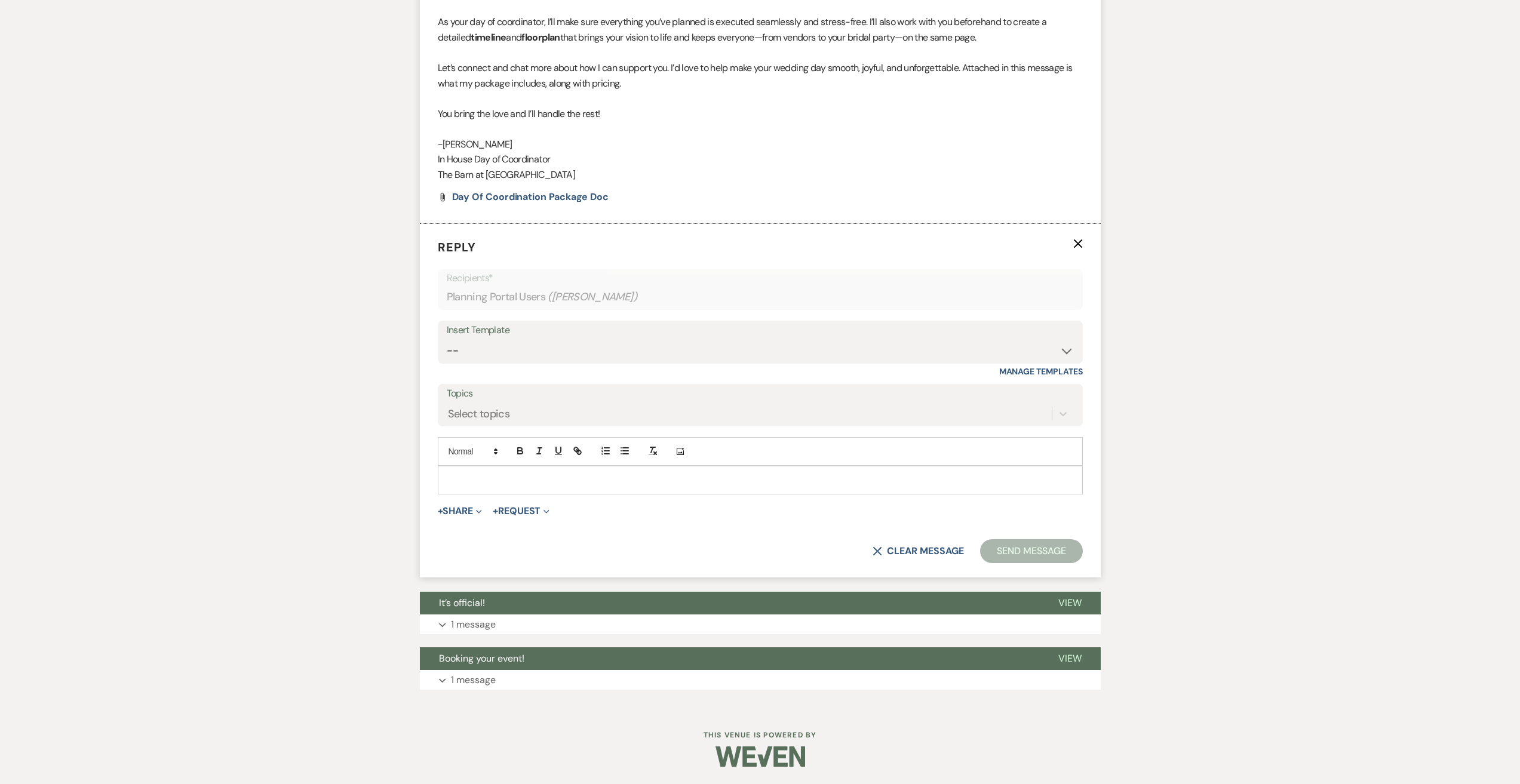
click at [497, 478] on p at bounding box center [760, 480] width 626 height 13
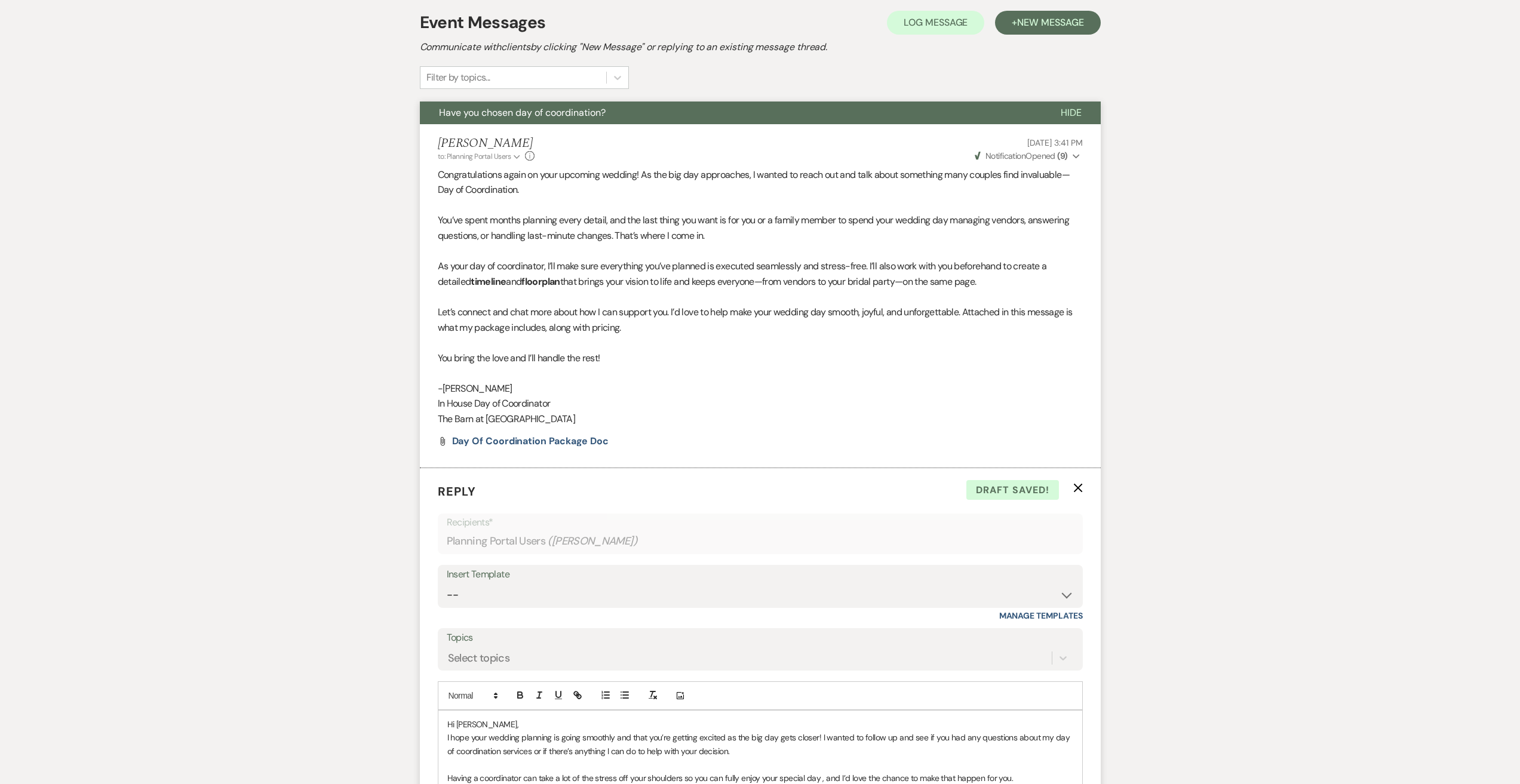
scroll to position [299, 0]
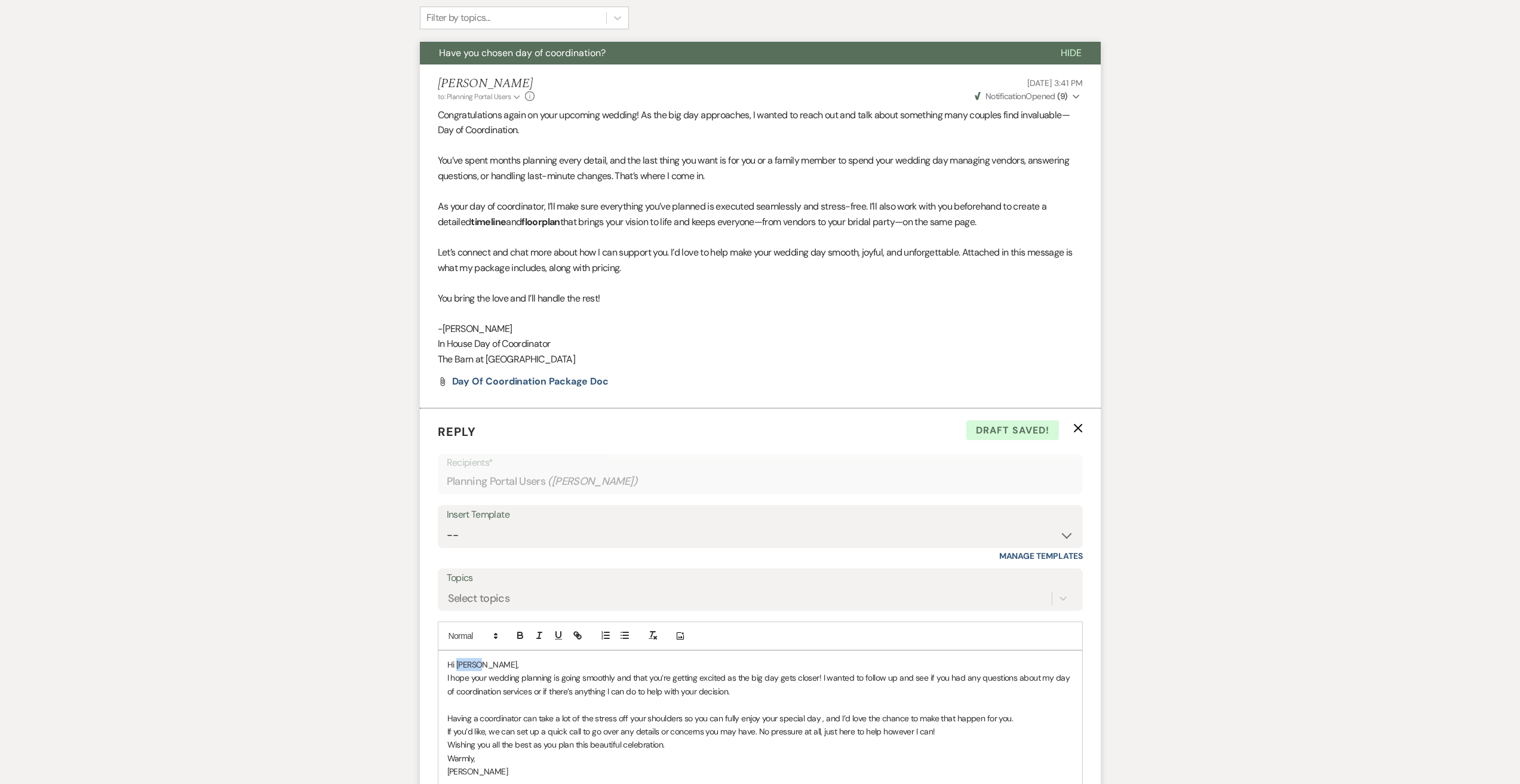
drag, startPoint x: 478, startPoint y: 661, endPoint x: 457, endPoint y: 662, distance: 21.0
click at [457, 662] on p "Hi [PERSON_NAME]," at bounding box center [760, 665] width 626 height 13
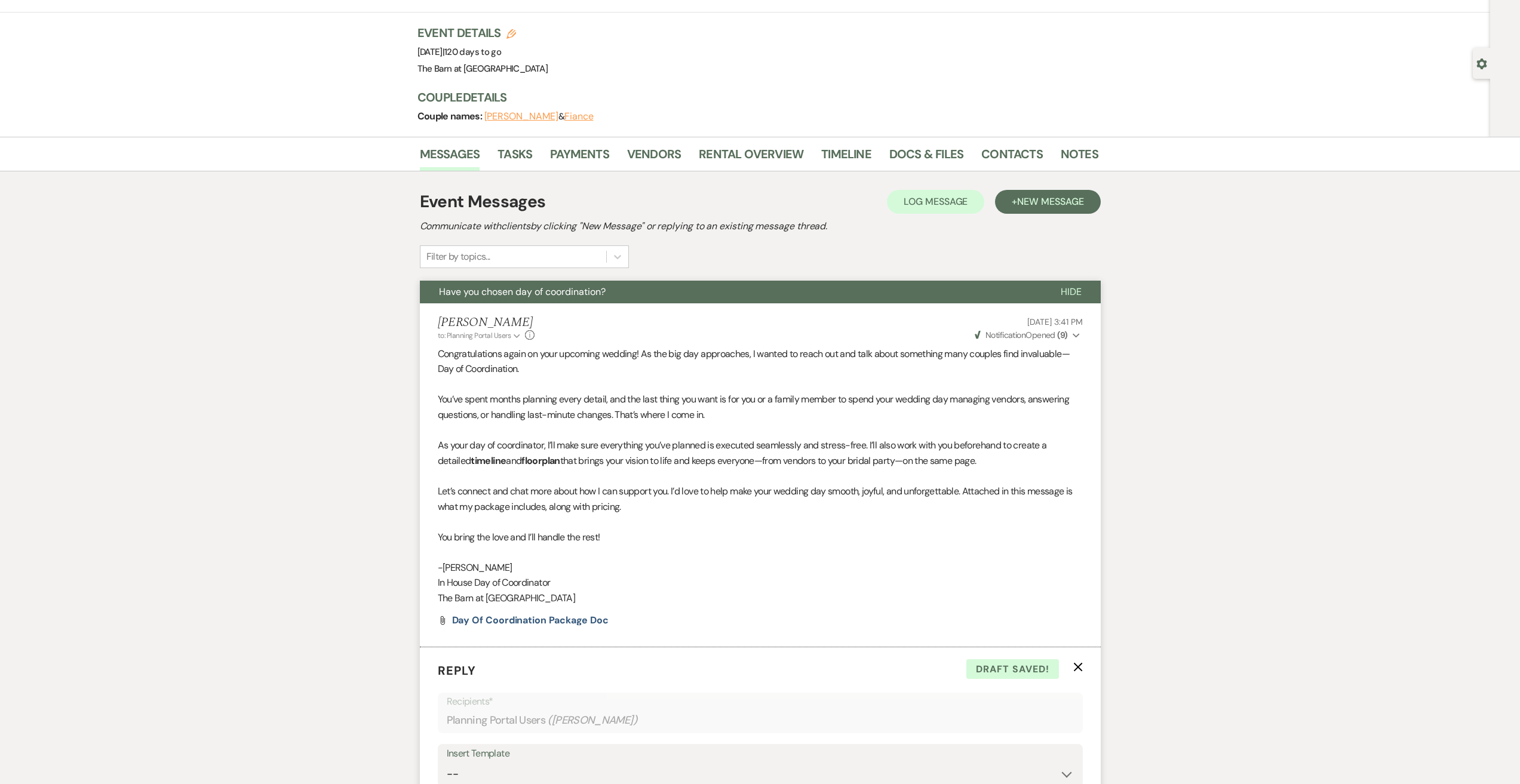
scroll to position [418, 0]
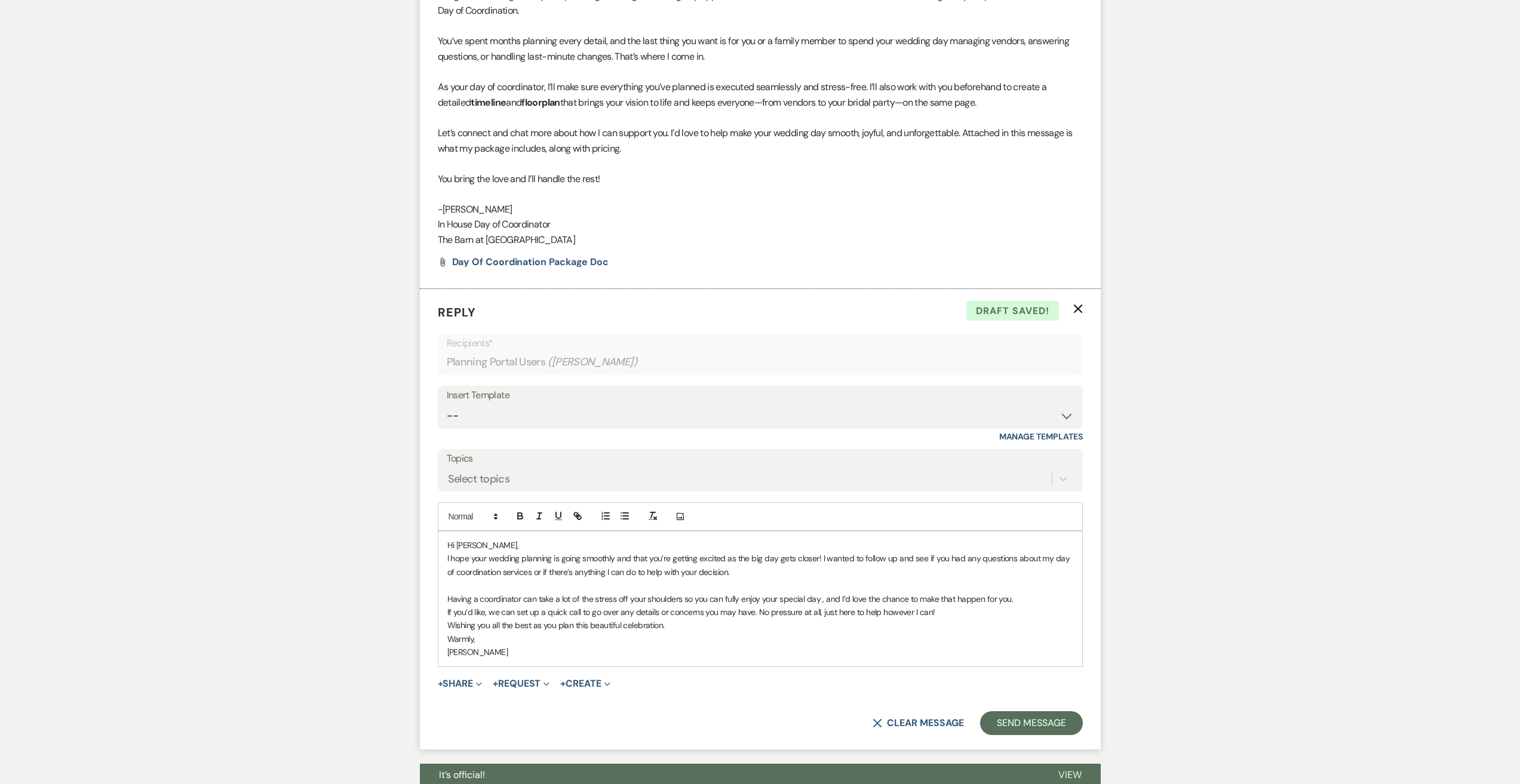
click at [557, 653] on p "[PERSON_NAME]" at bounding box center [760, 652] width 626 height 13
click at [698, 629] on p "Wishing you all the best as you plan this beautiful celebration." at bounding box center [760, 625] width 626 height 13
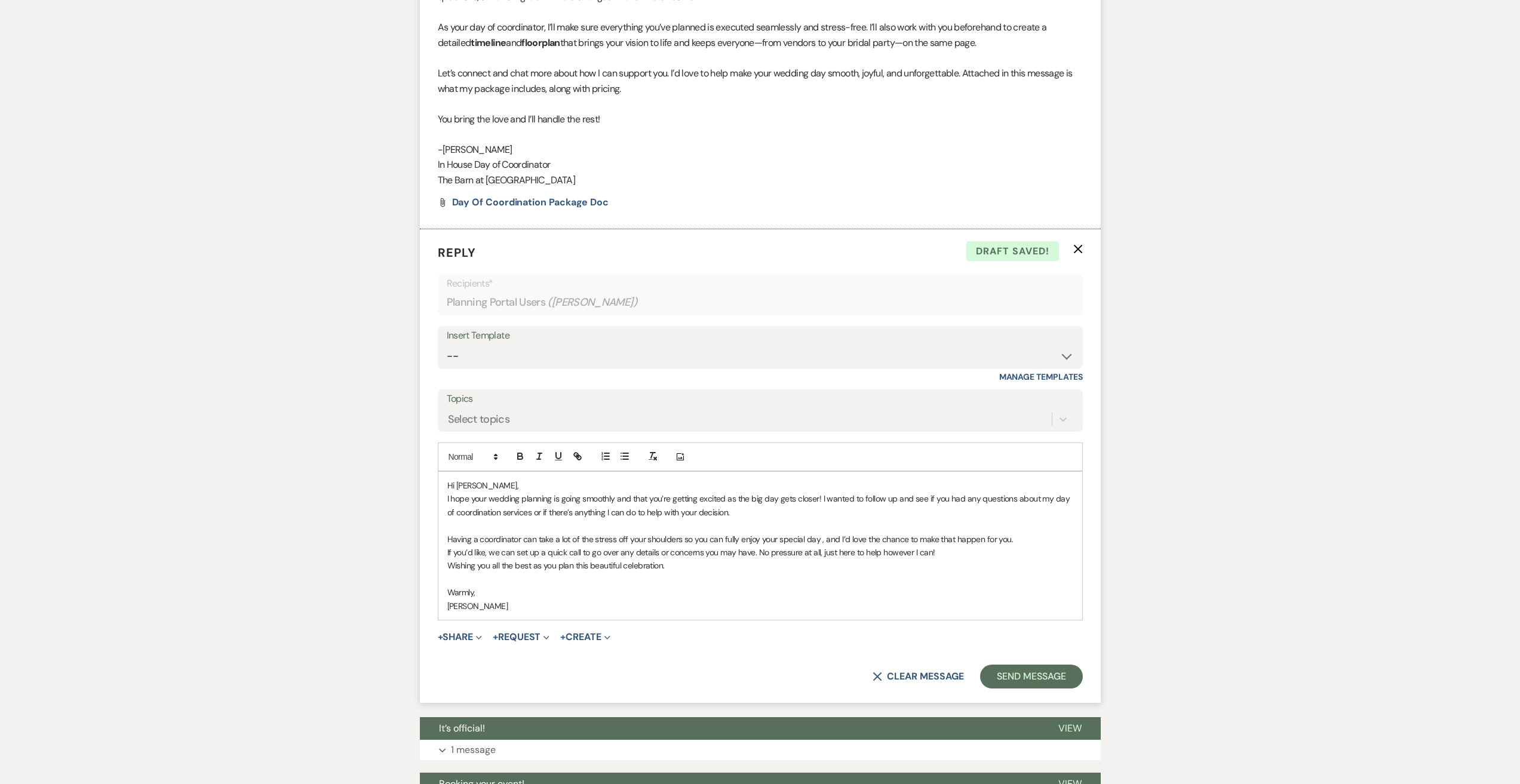
scroll to position [537, 0]
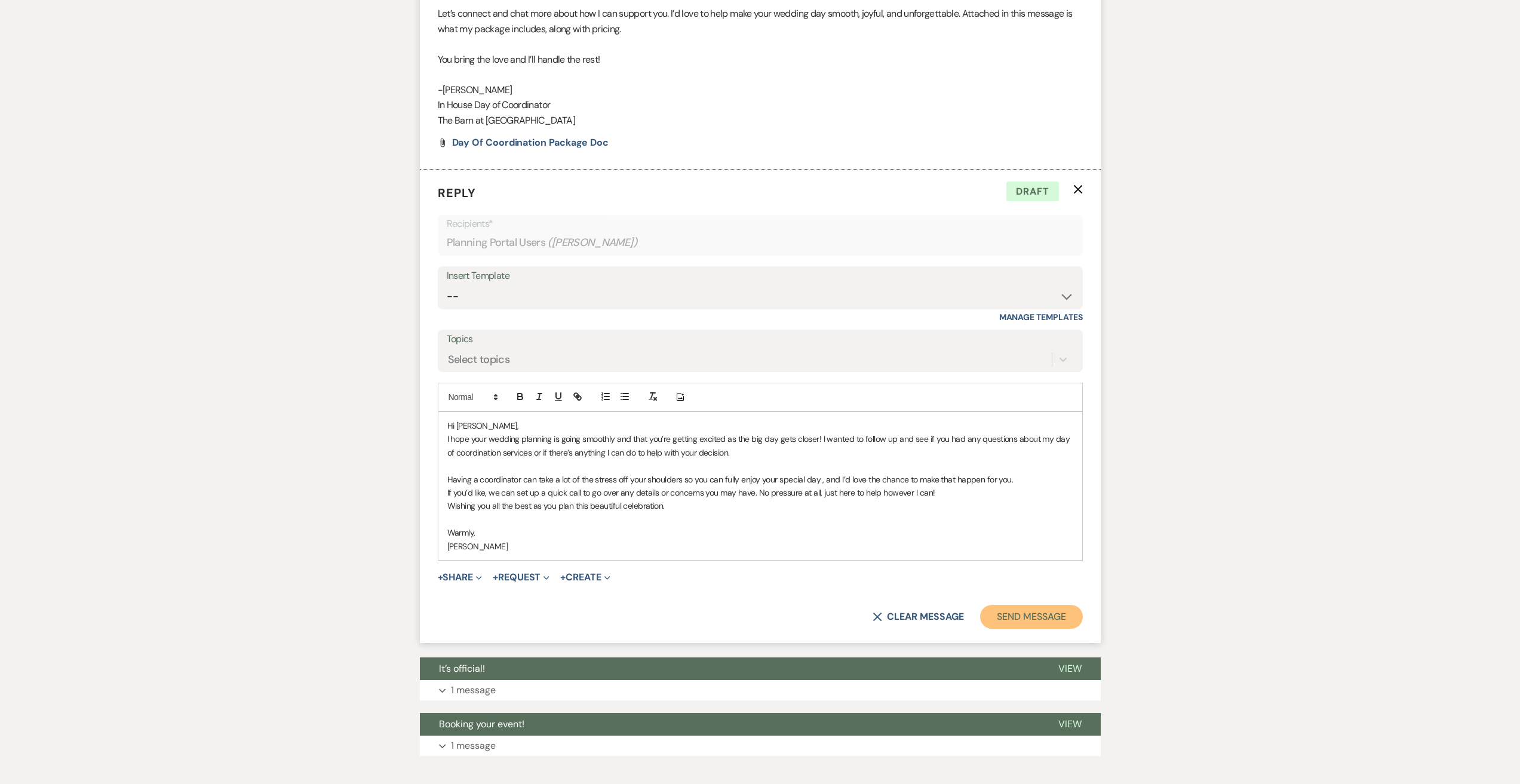
click at [1030, 614] on button "Send Message" at bounding box center [1031, 617] width 102 height 24
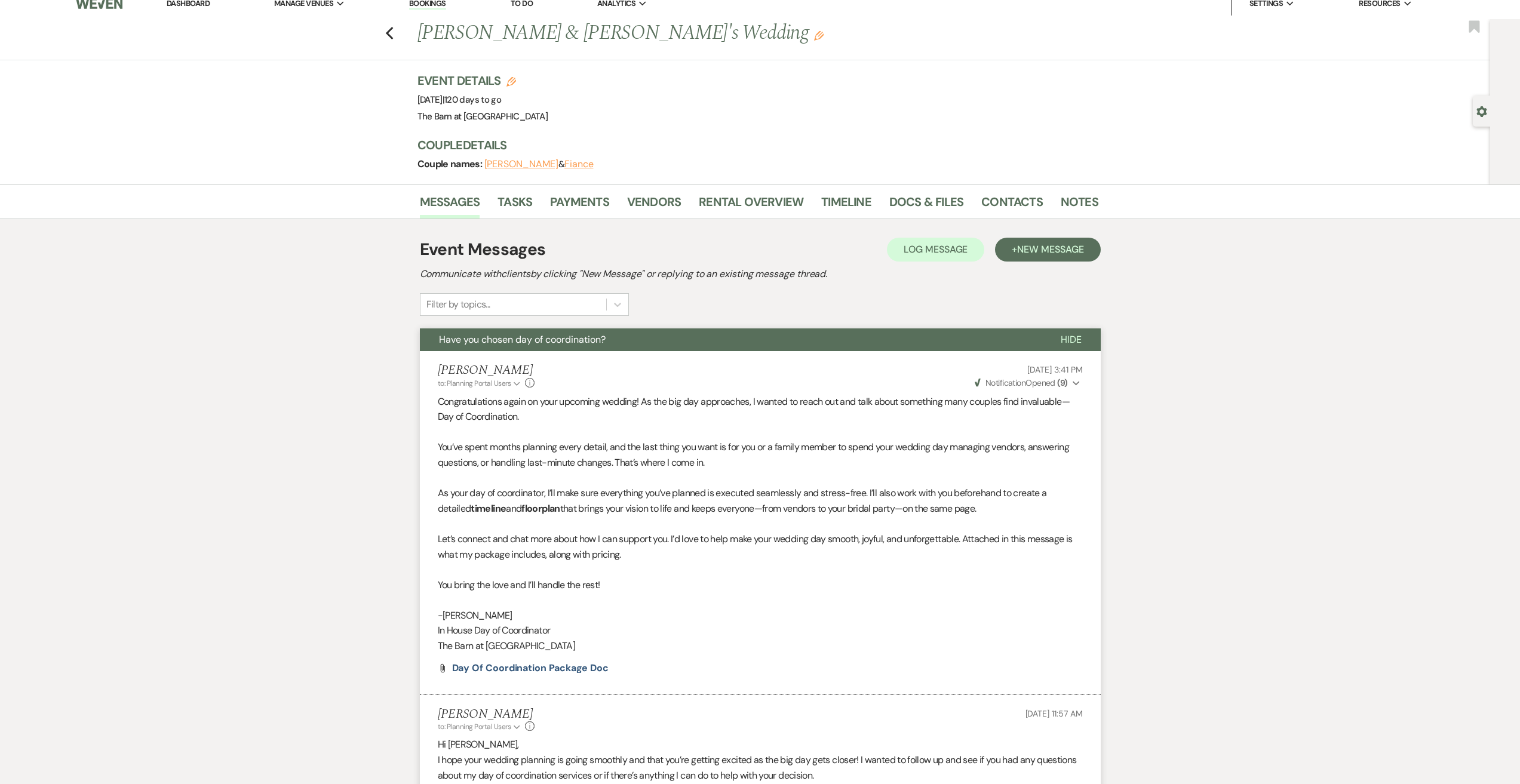
scroll to position [0, 0]
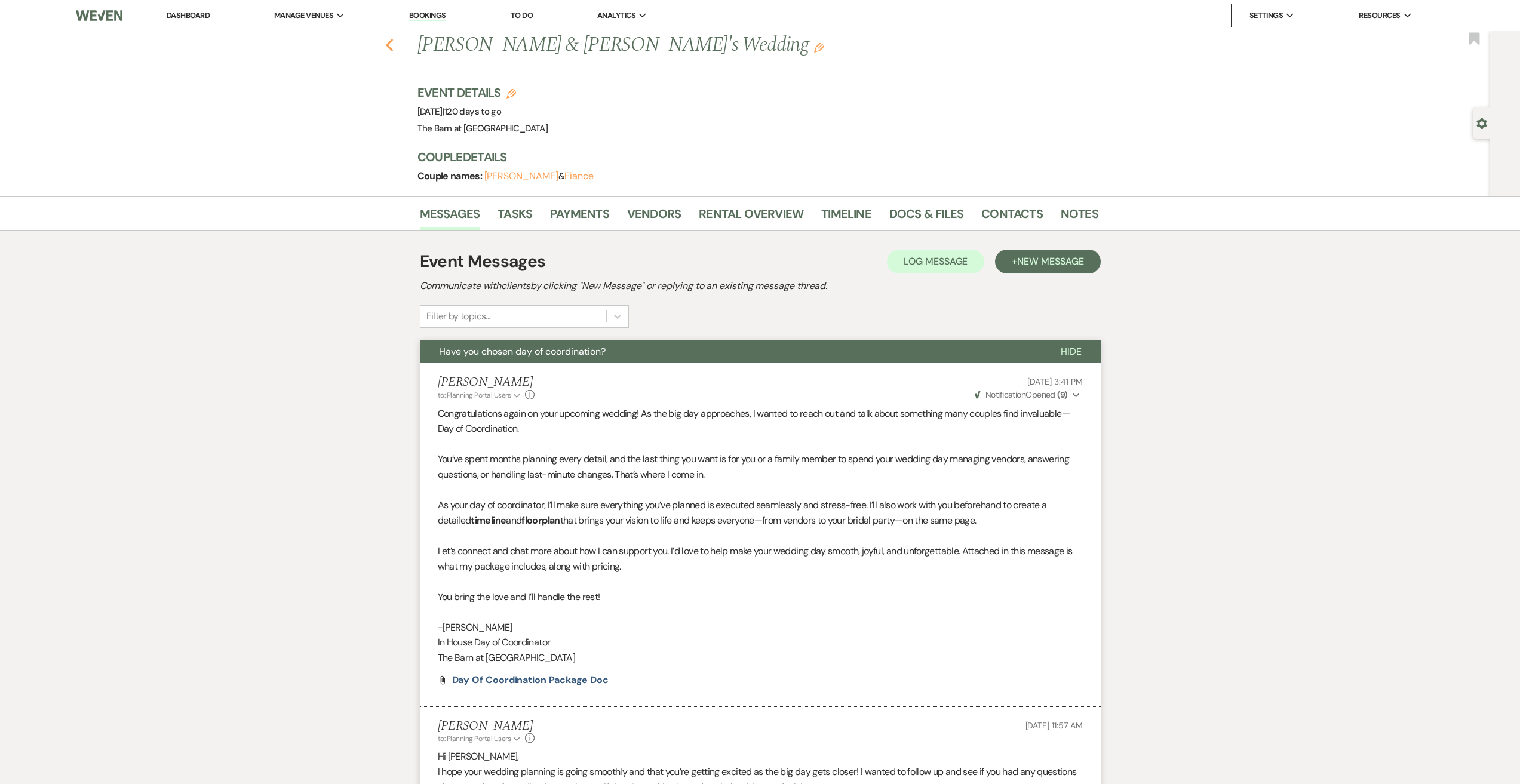
click at [392, 44] on use "button" at bounding box center [389, 45] width 8 height 13
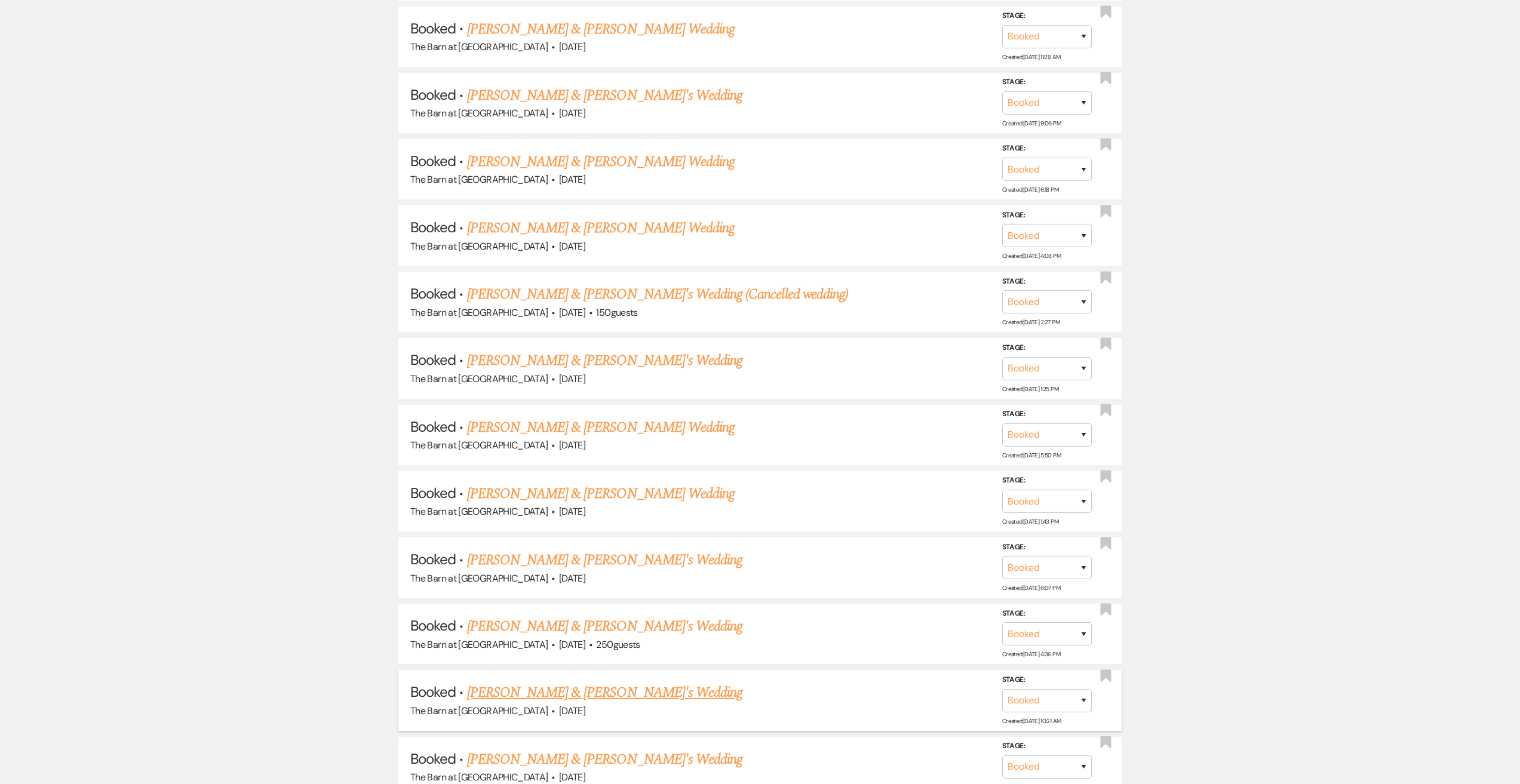
scroll to position [1732, 0]
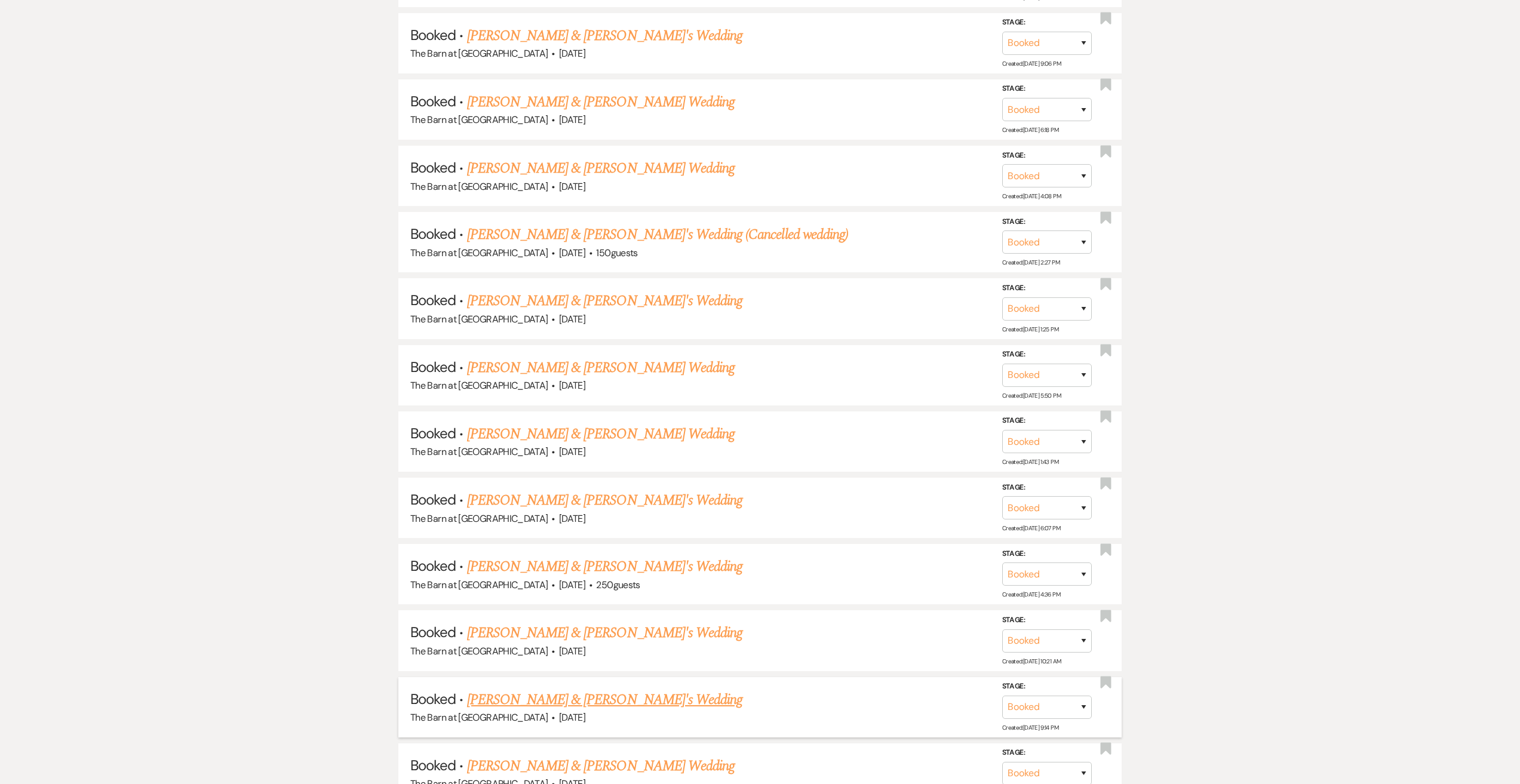
click at [623, 693] on link "[PERSON_NAME] & [PERSON_NAME]'s Wedding" at bounding box center [605, 700] width 276 height 22
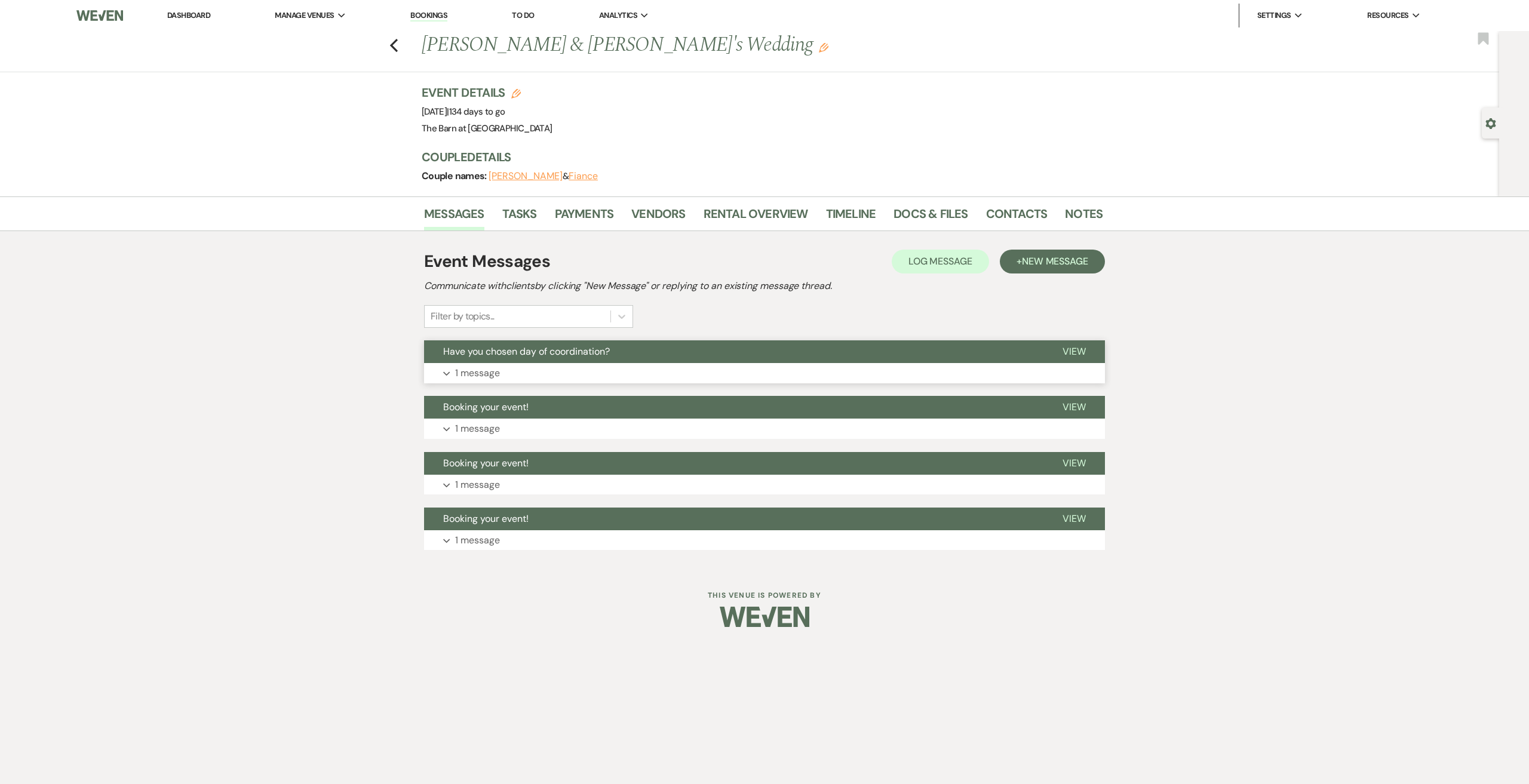
click at [494, 371] on p "1 message" at bounding box center [478, 374] width 45 height 16
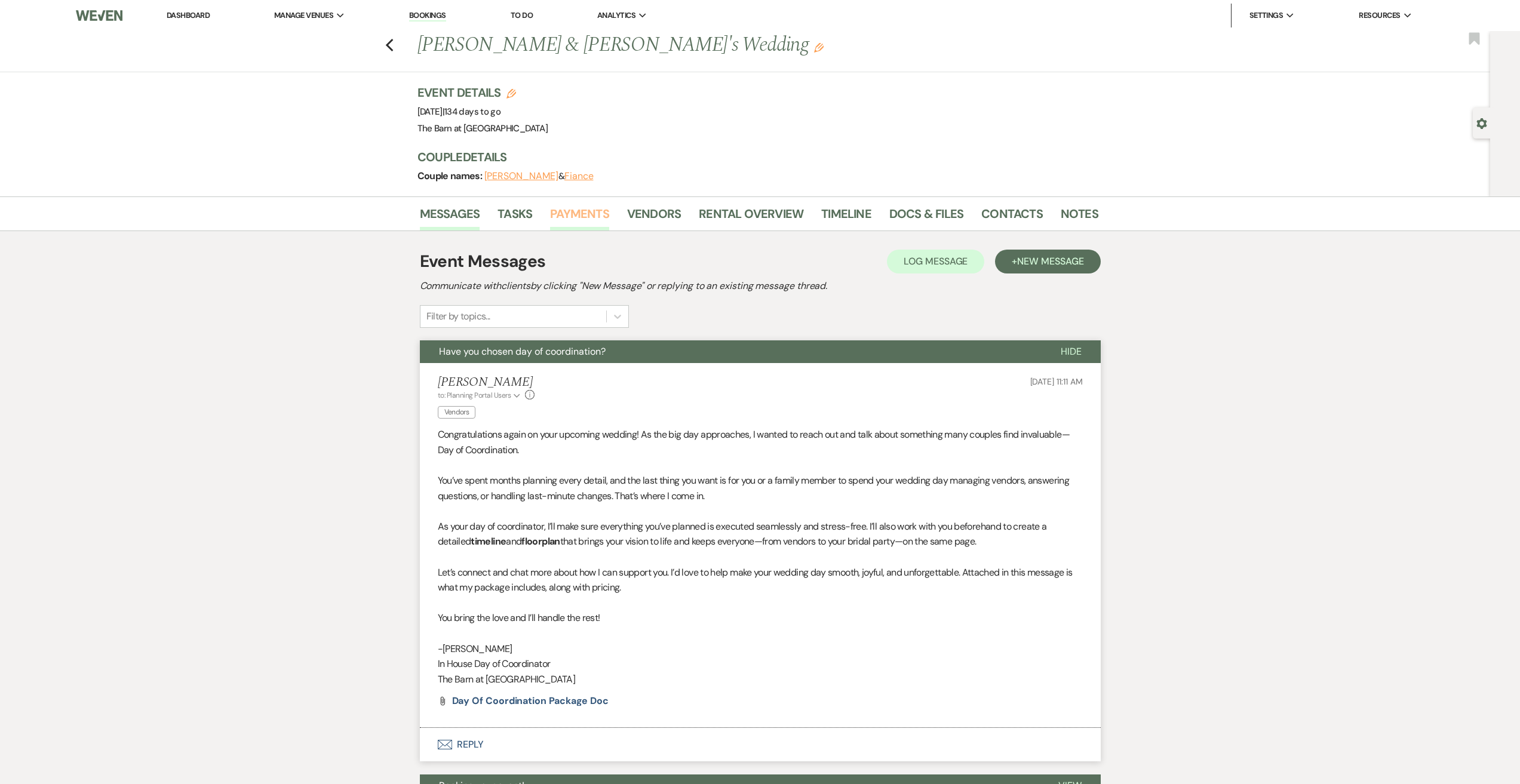
click at [589, 212] on link "Payments" at bounding box center [580, 217] width 59 height 26
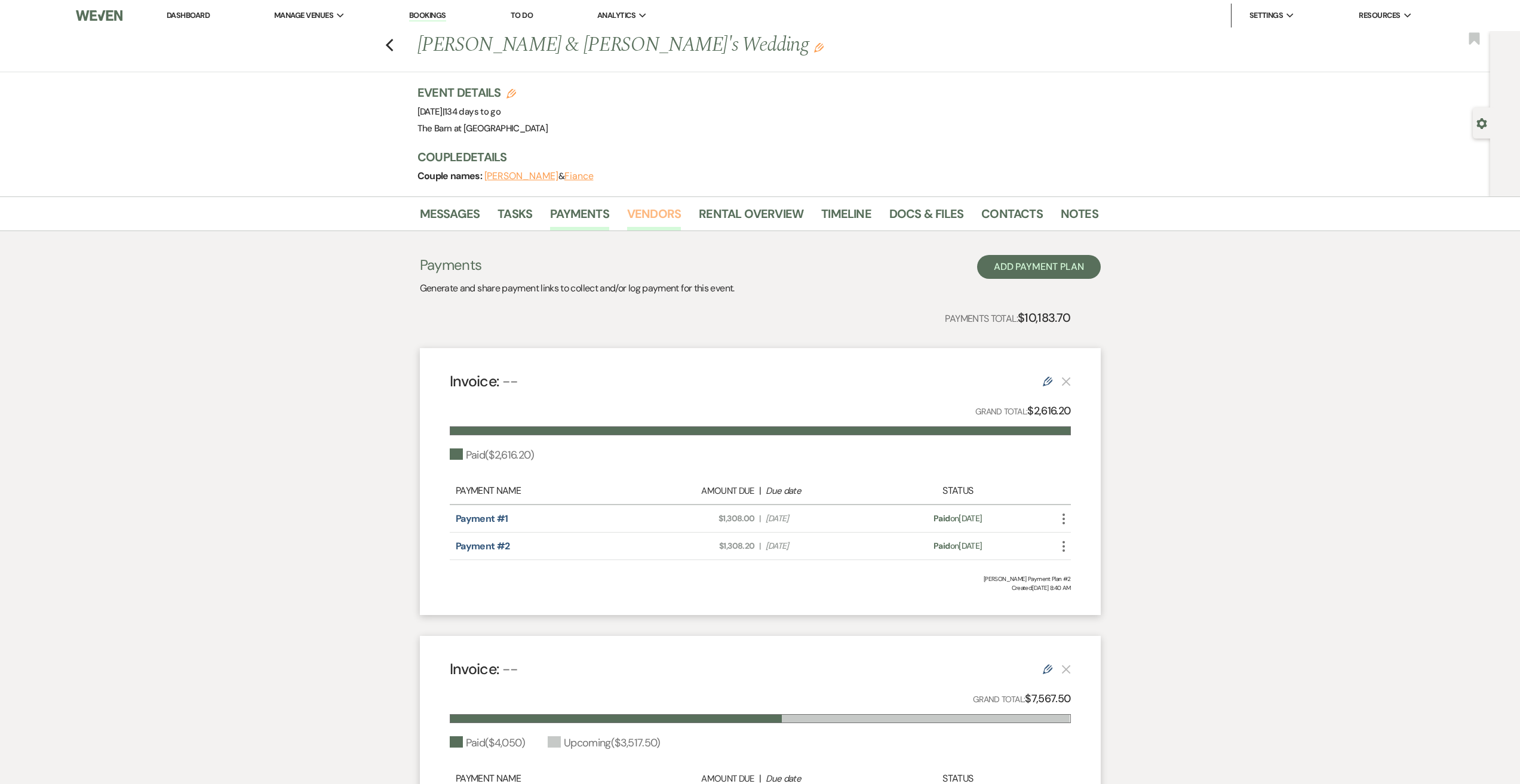
click at [664, 208] on link "Vendors" at bounding box center [654, 217] width 54 height 26
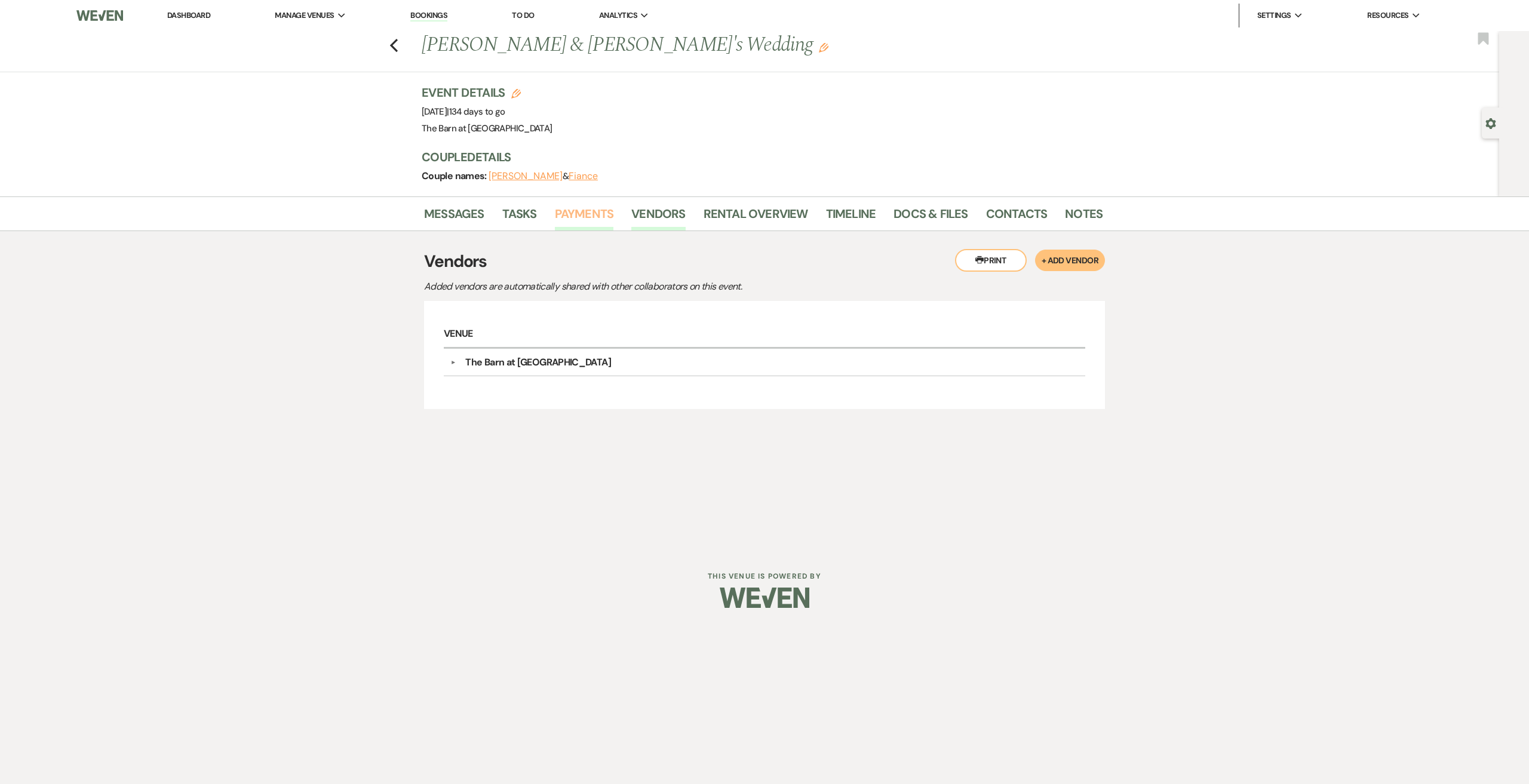
click at [556, 211] on link "Payments" at bounding box center [585, 217] width 59 height 26
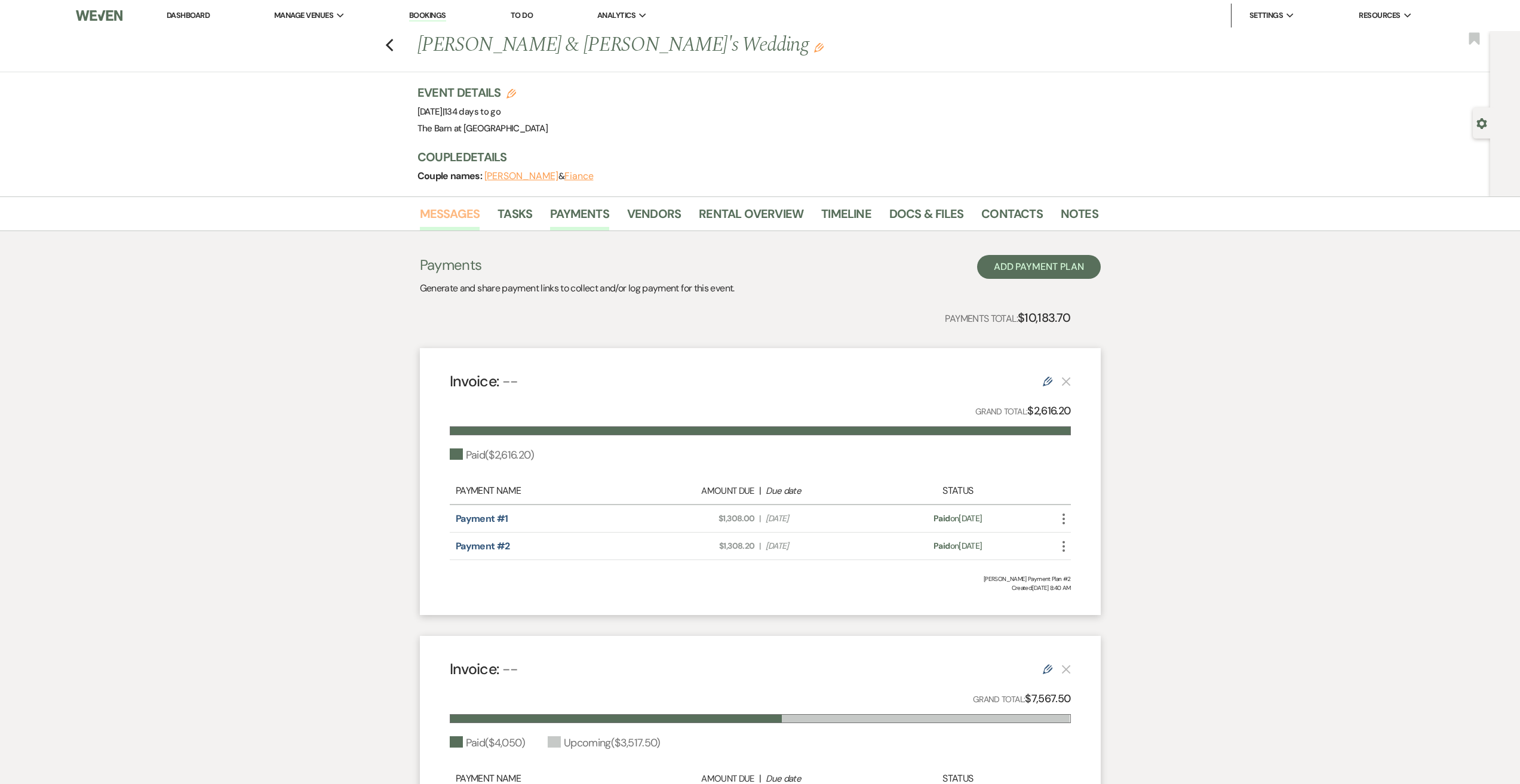
click at [451, 217] on link "Messages" at bounding box center [450, 217] width 60 height 26
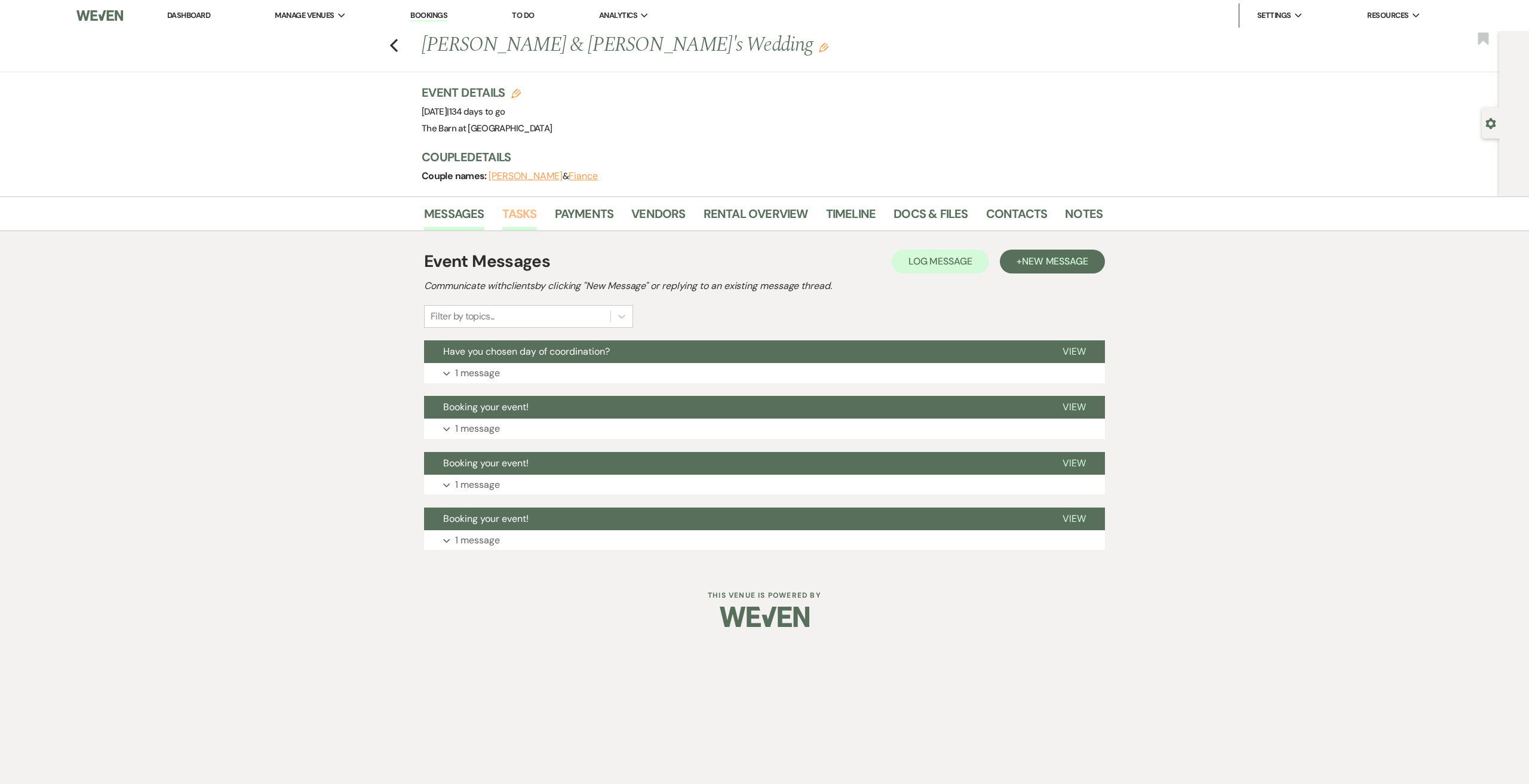
click at [521, 222] on link "Tasks" at bounding box center [519, 217] width 34 height 26
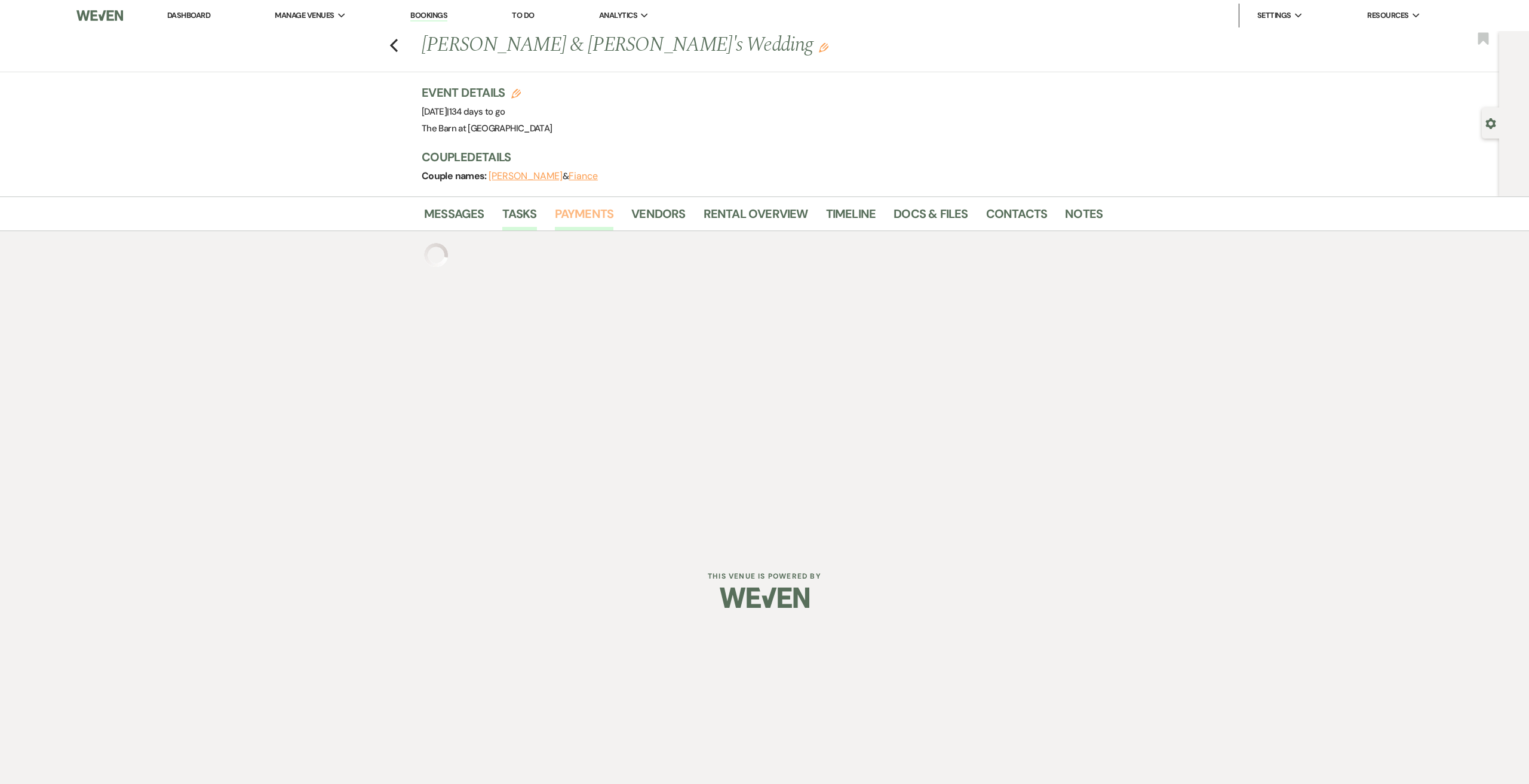
click at [581, 221] on link "Payments" at bounding box center [585, 217] width 59 height 26
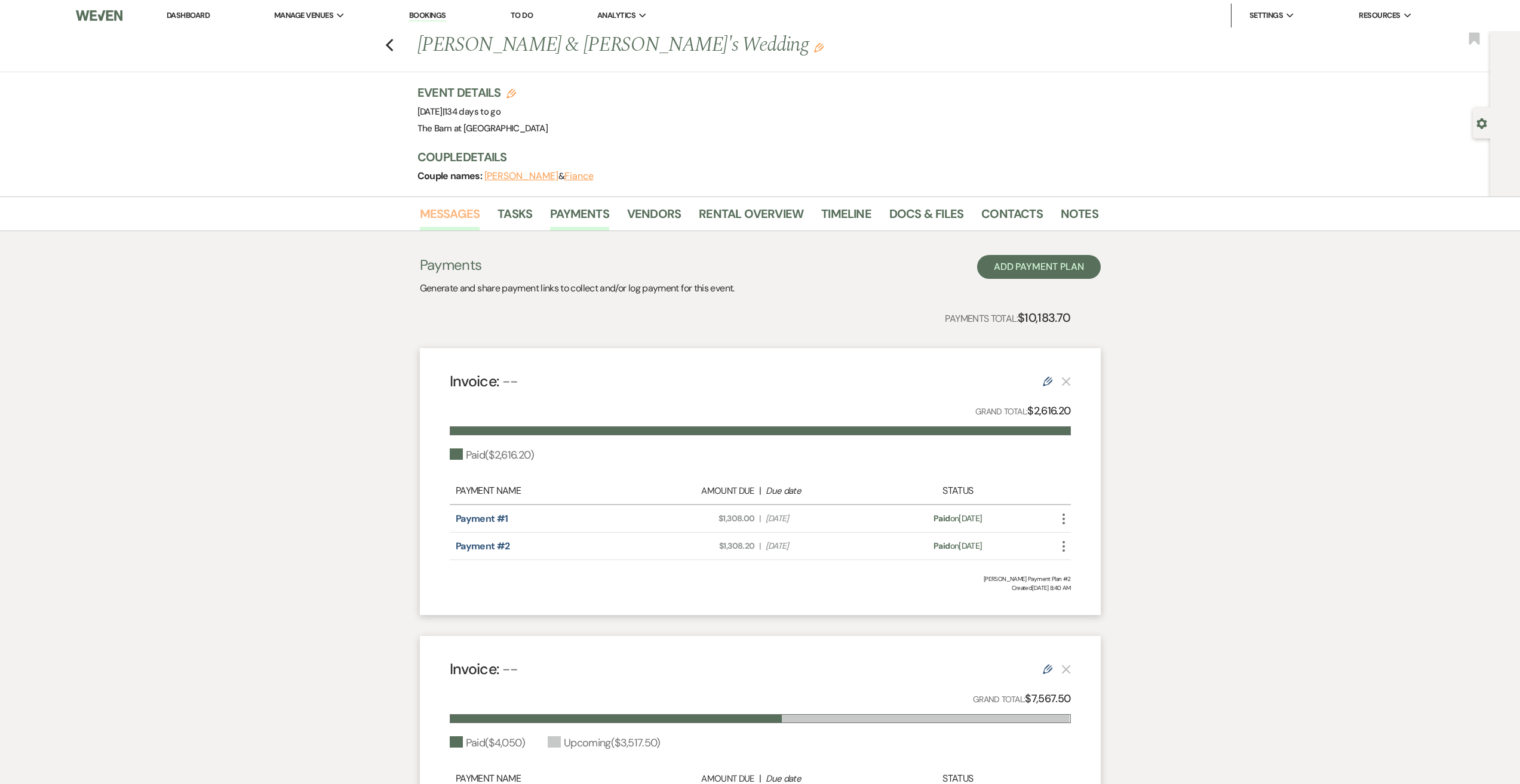
click at [453, 211] on link "Messages" at bounding box center [450, 217] width 60 height 26
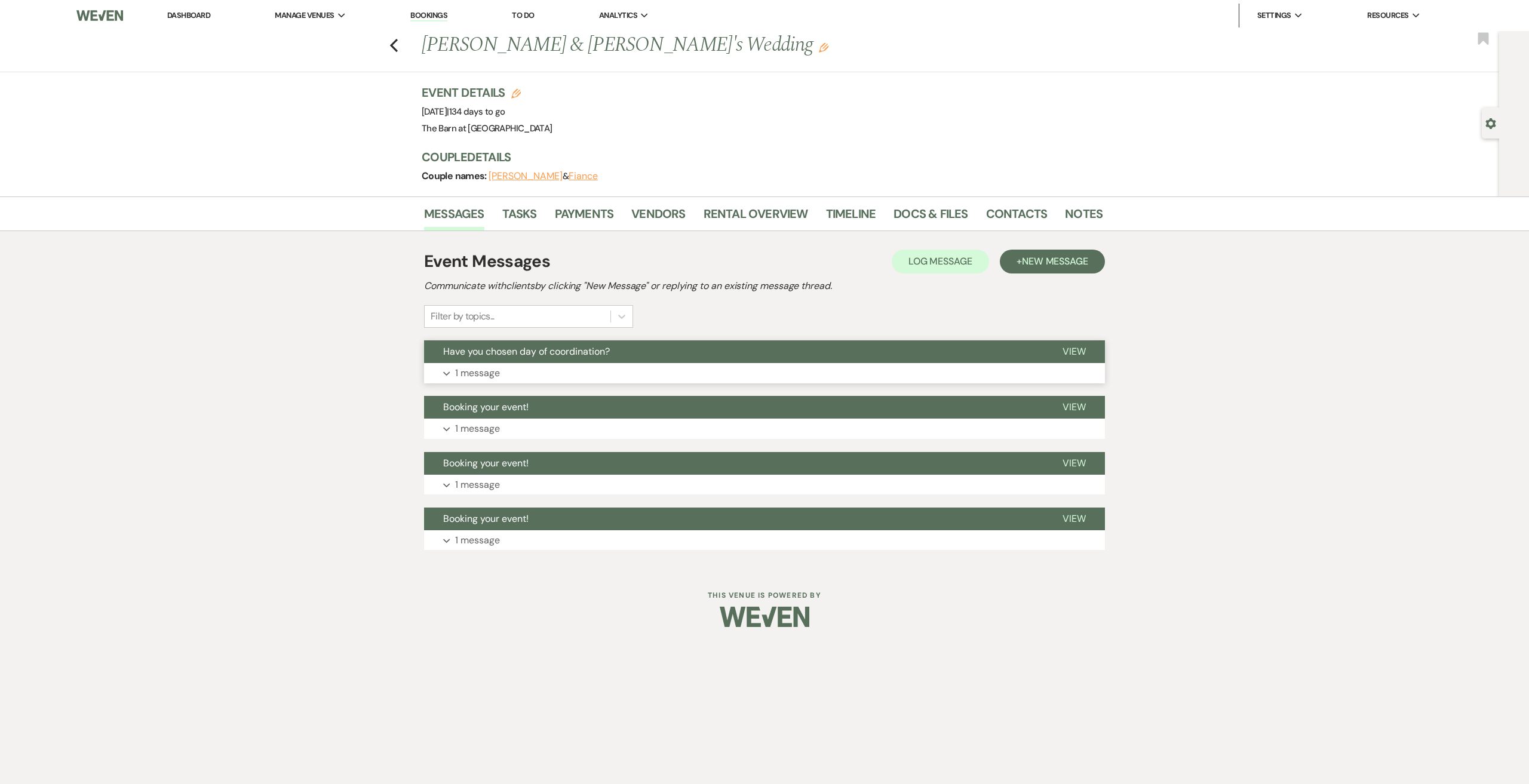
click at [474, 366] on p "1 message" at bounding box center [478, 374] width 45 height 16
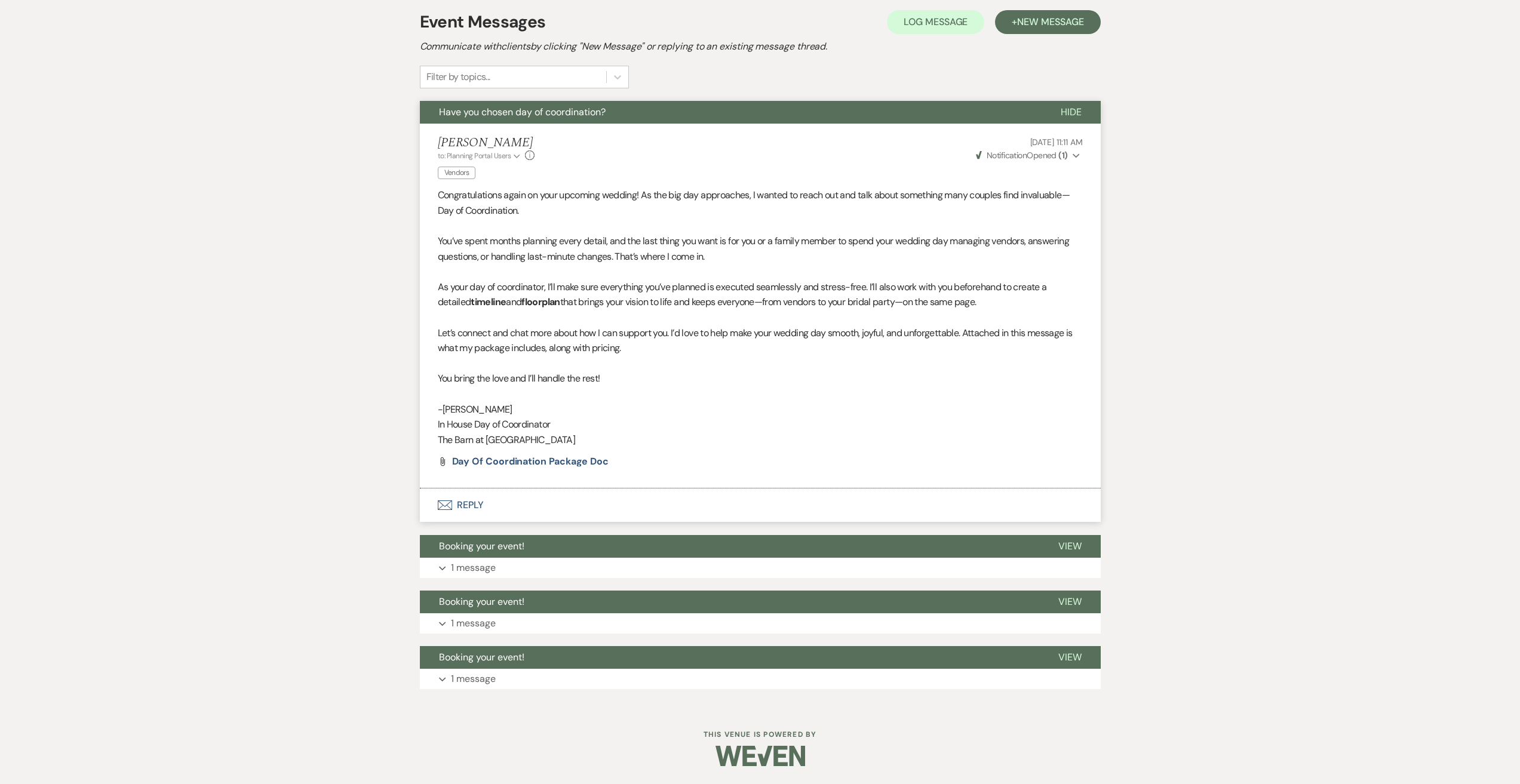
click at [478, 499] on button "Envelope Reply" at bounding box center [760, 505] width 681 height 33
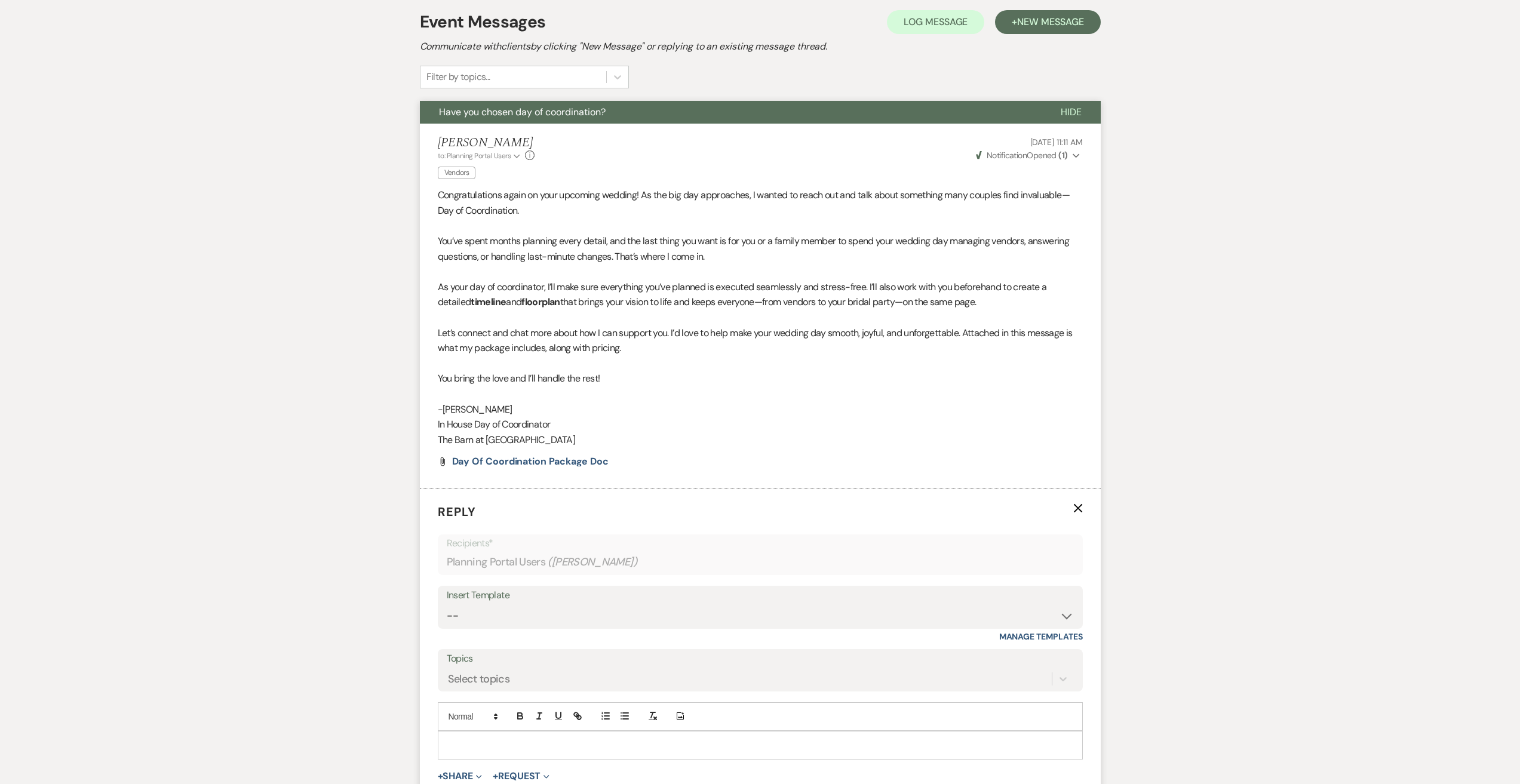
scroll to position [513, 0]
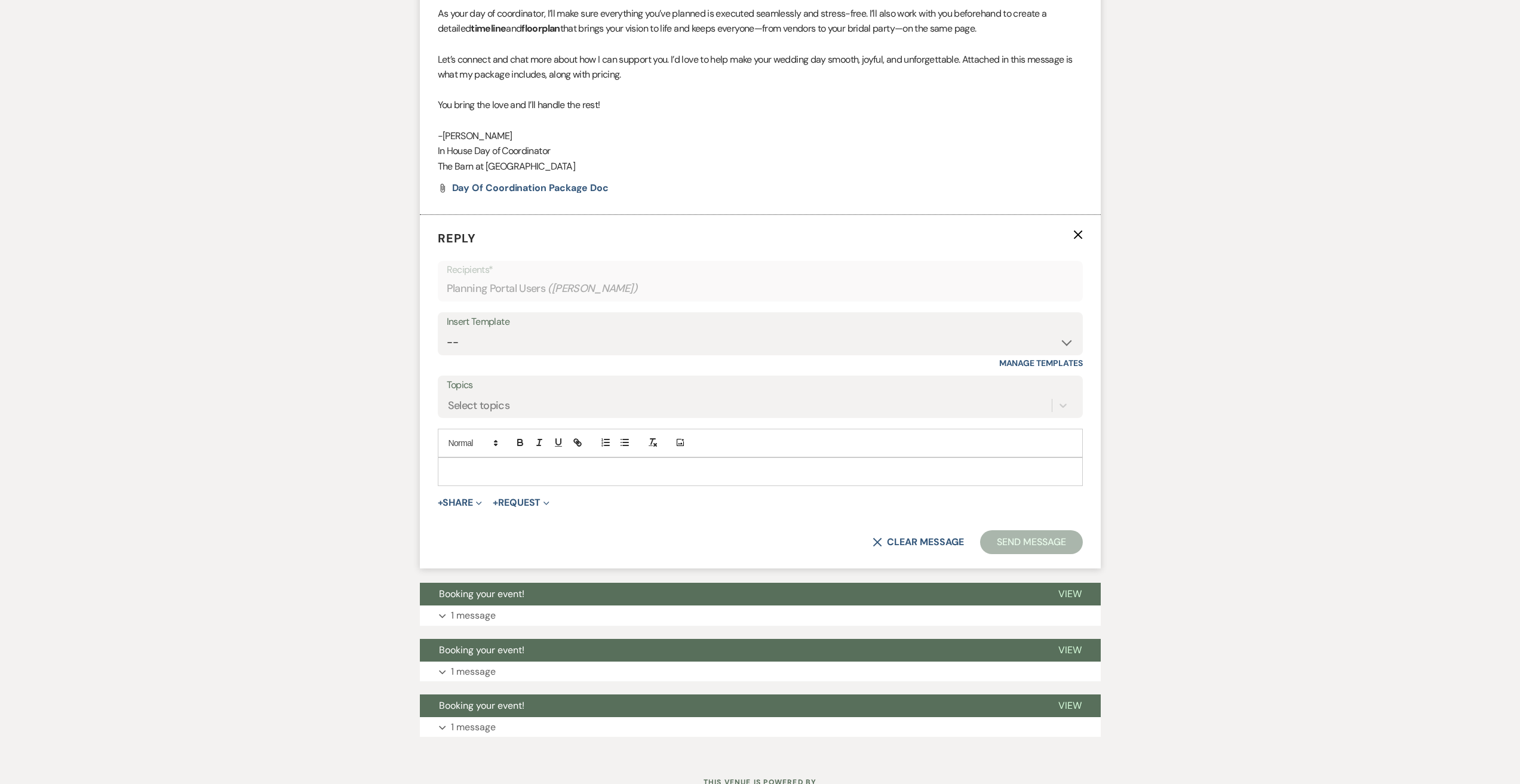
click at [496, 475] on p at bounding box center [760, 472] width 626 height 13
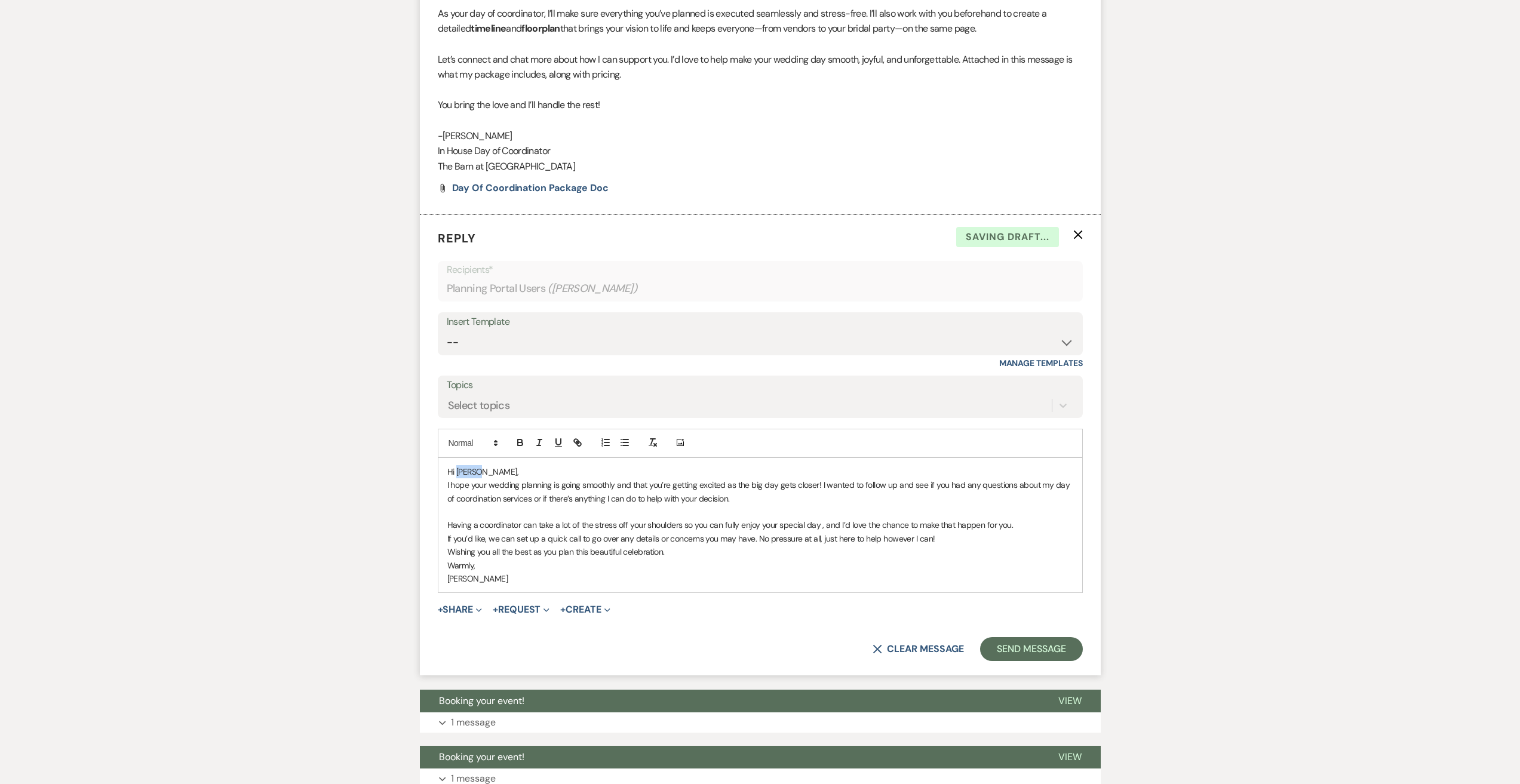
drag, startPoint x: 479, startPoint y: 471, endPoint x: 458, endPoint y: 471, distance: 21.0
click at [458, 471] on p "Hi [PERSON_NAME]," at bounding box center [760, 472] width 626 height 13
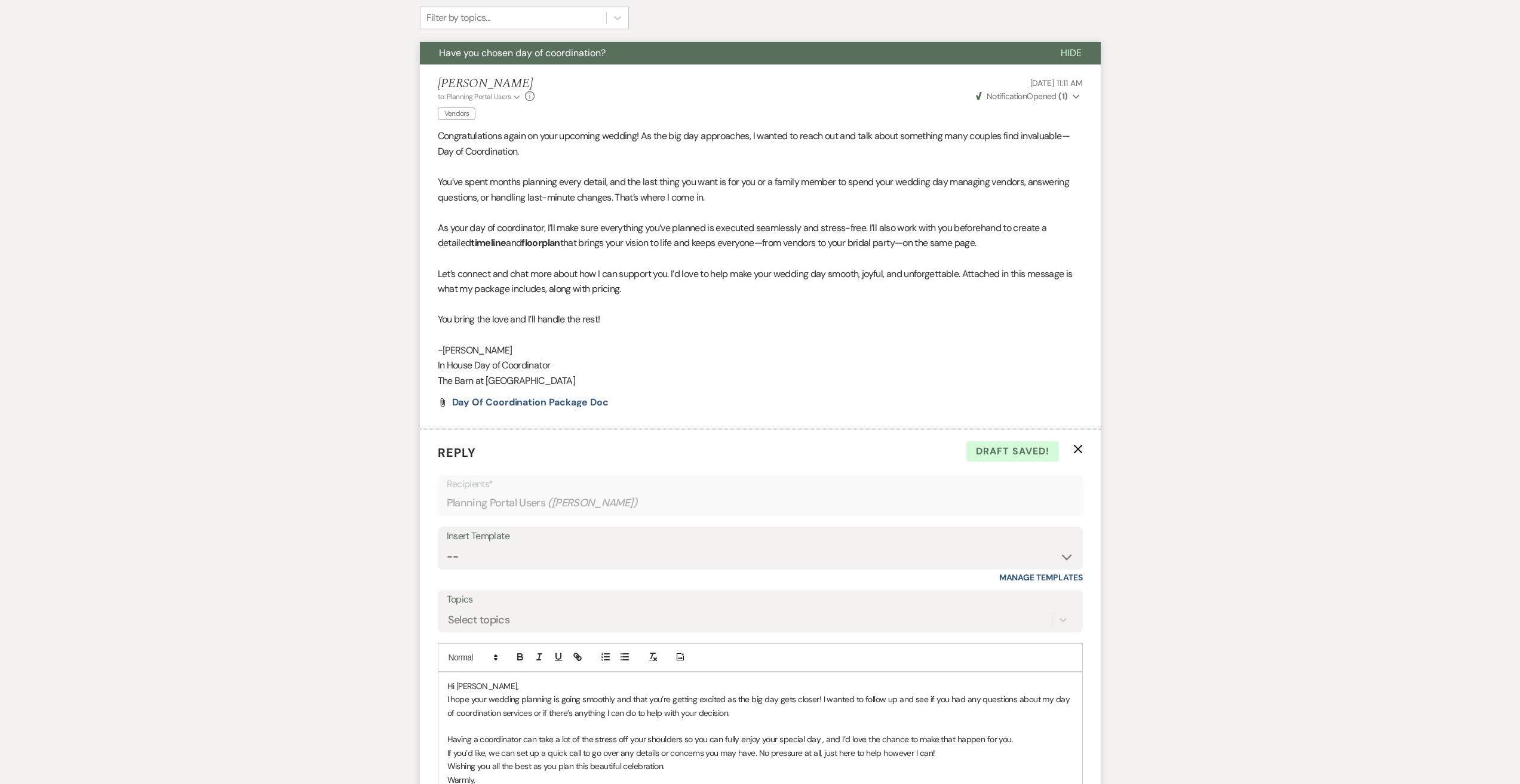
scroll to position [537, 0]
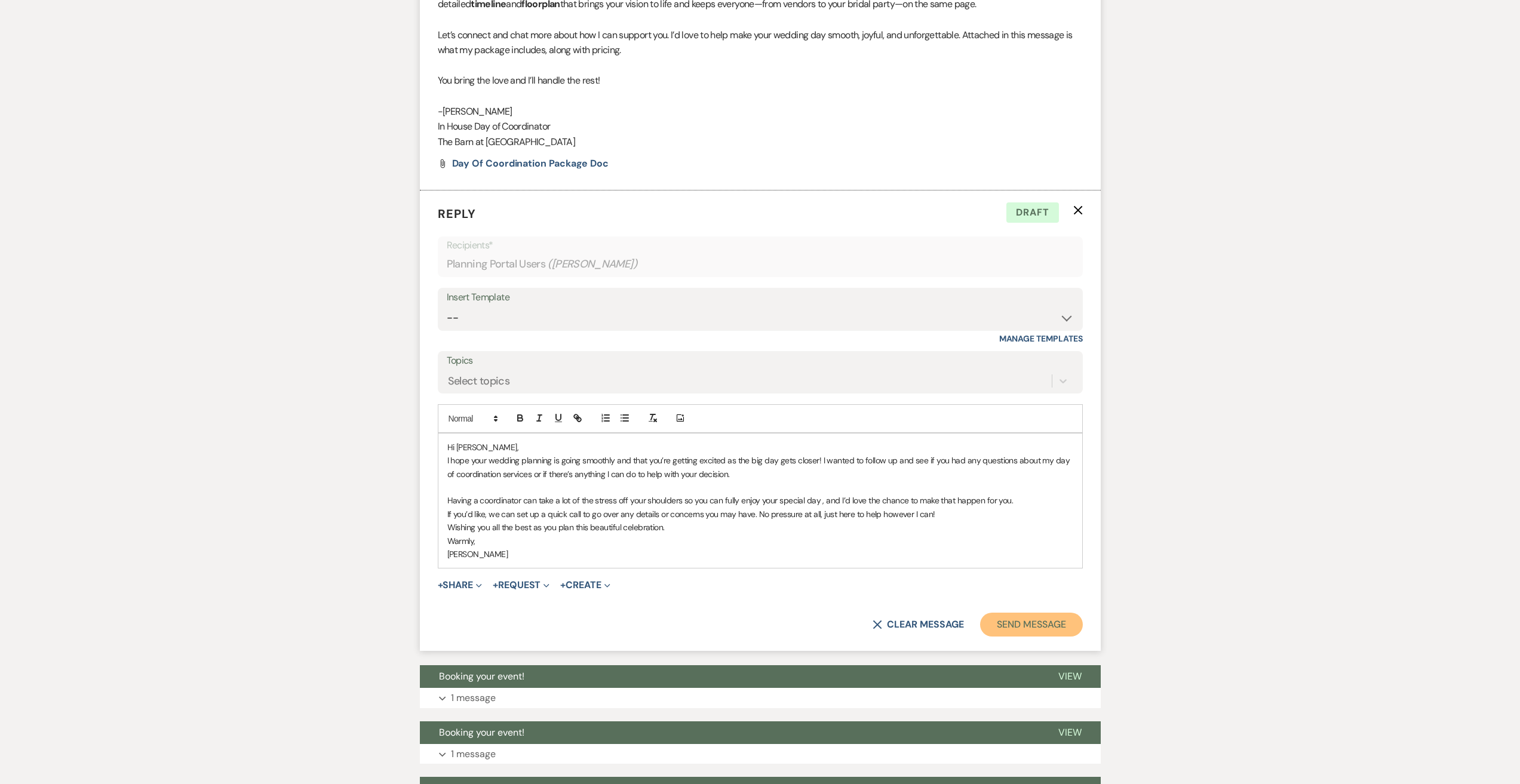
click at [1046, 619] on button "Send Message" at bounding box center [1031, 625] width 102 height 24
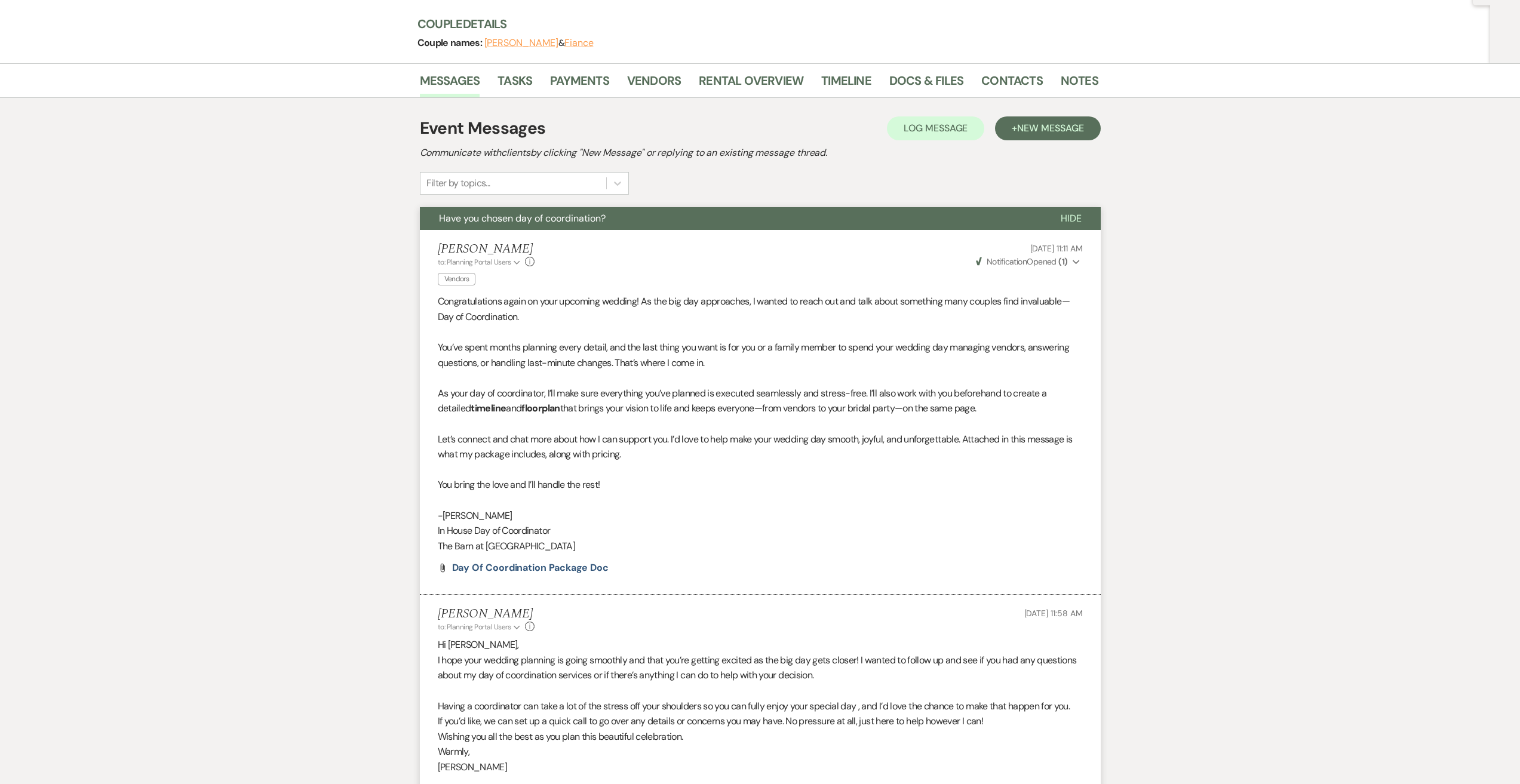
scroll to position [0, 0]
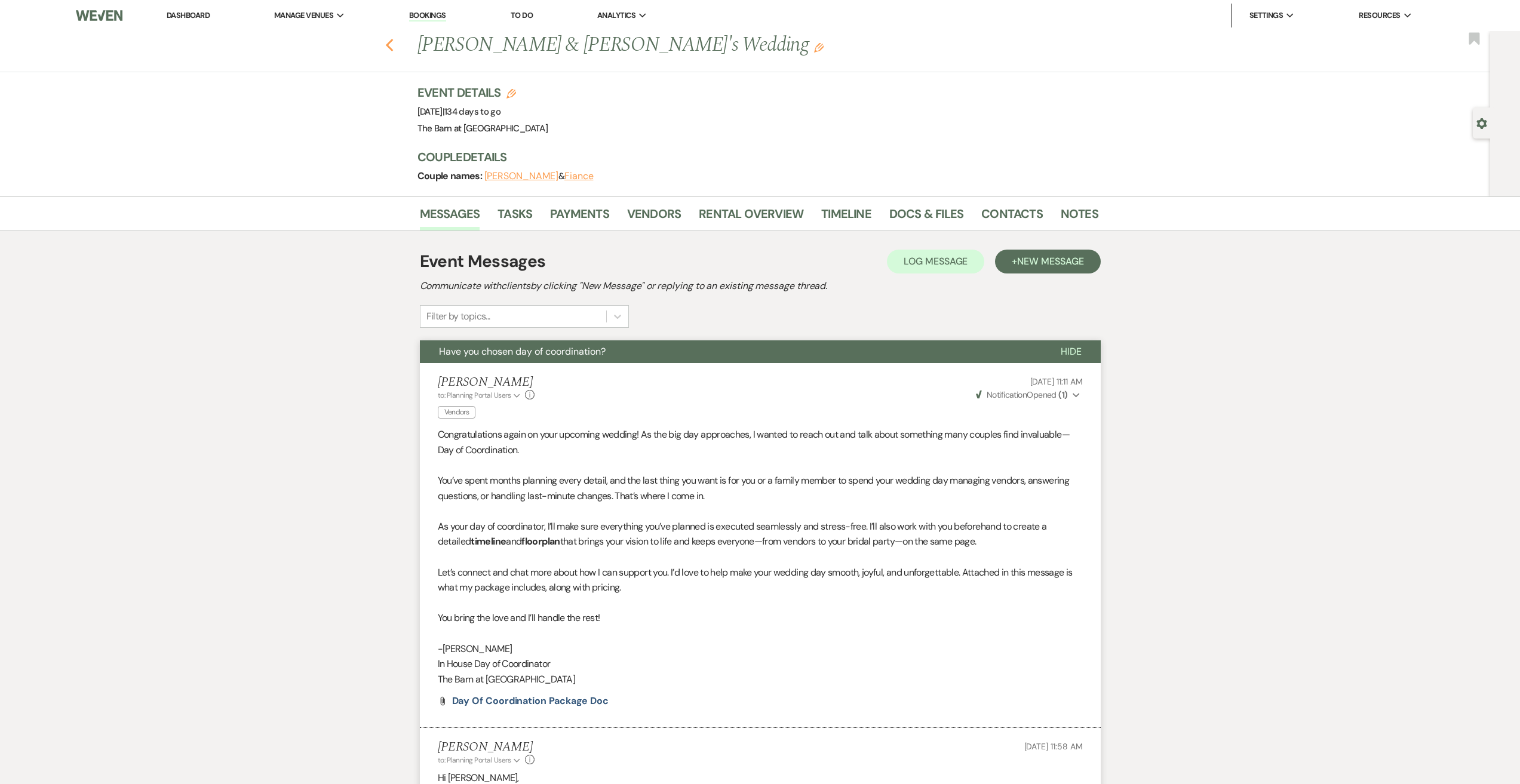
click at [394, 45] on icon "Previous" at bounding box center [389, 45] width 9 height 15
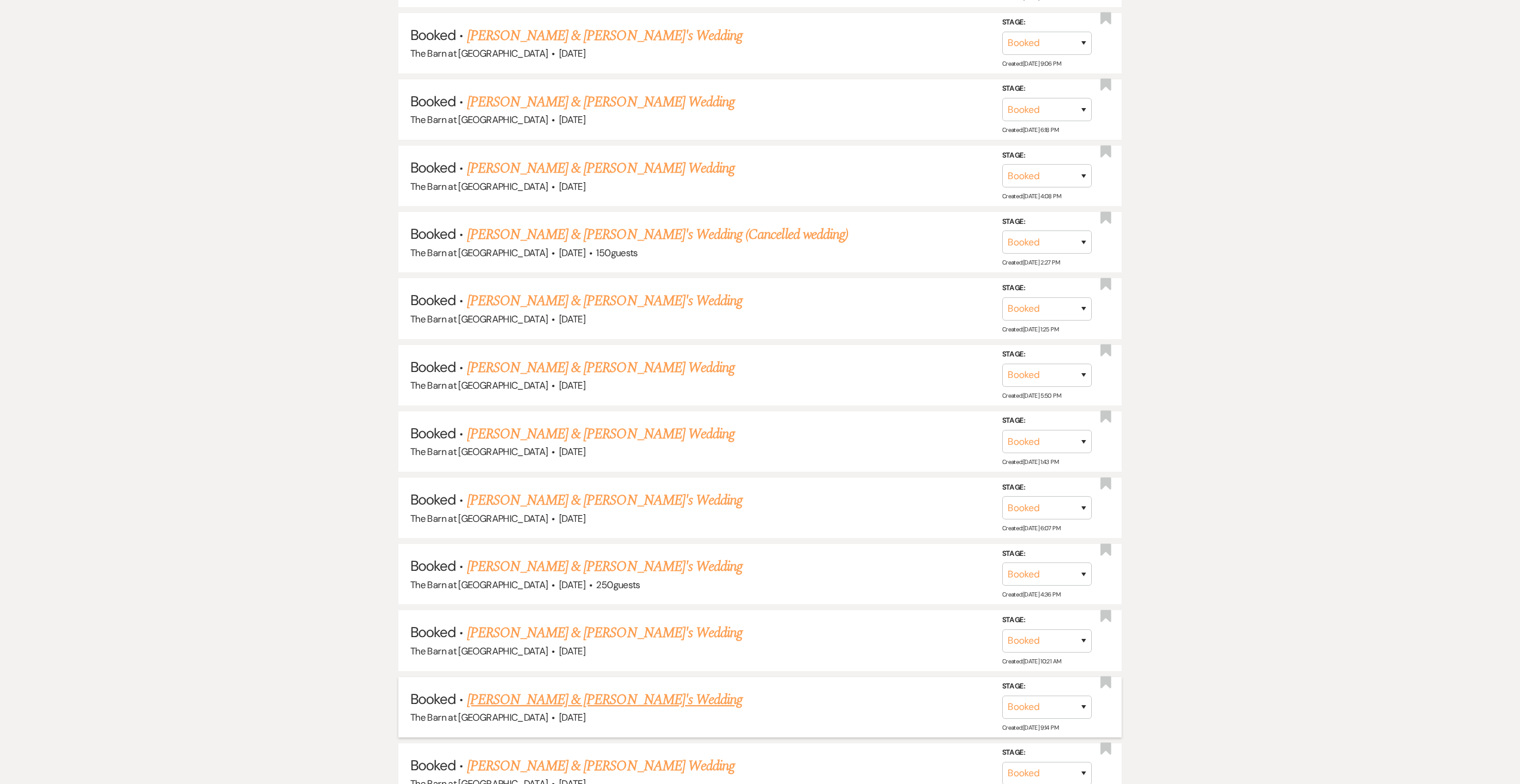
scroll to position [1911, 0]
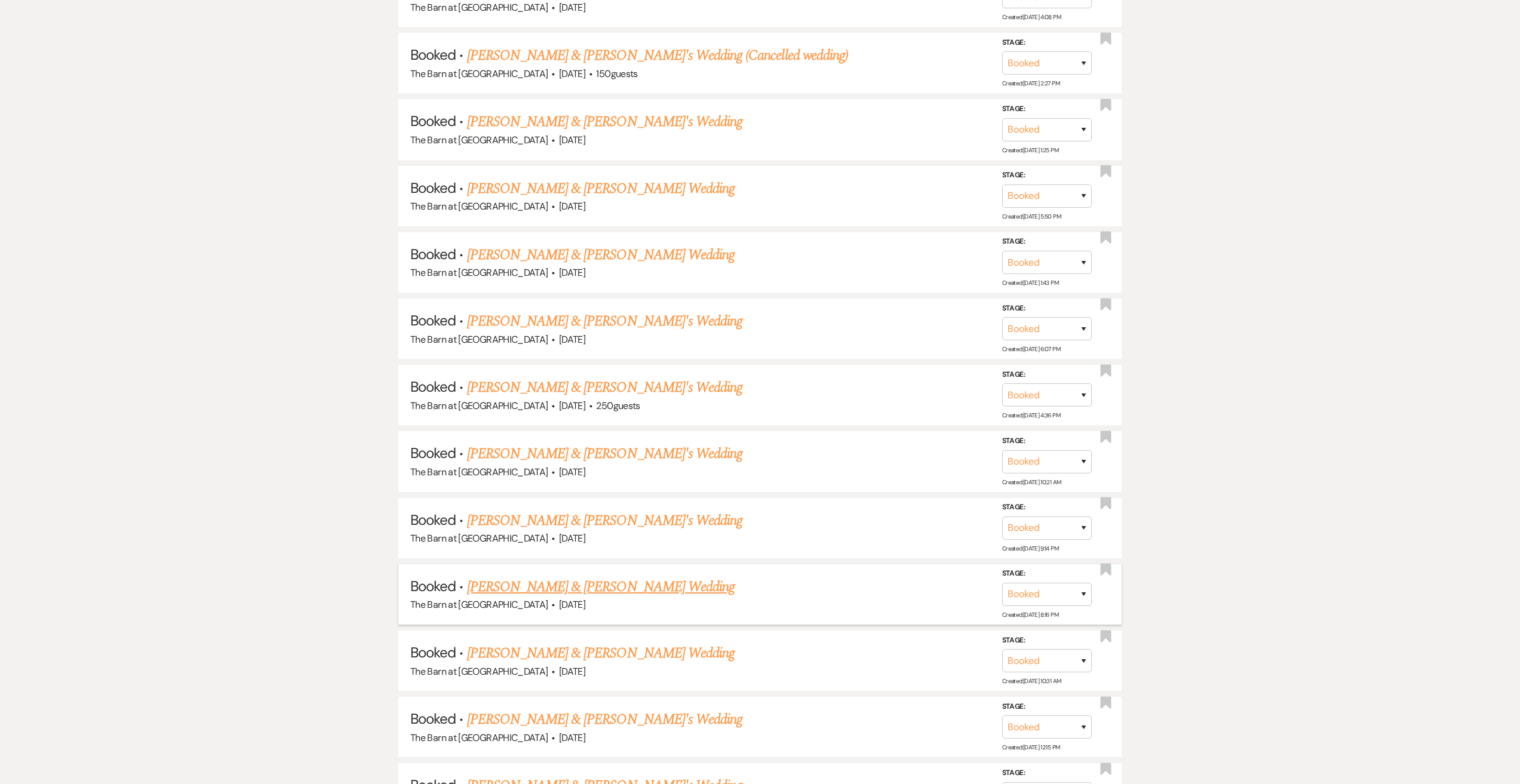
click at [658, 588] on link "[PERSON_NAME] & [PERSON_NAME] Wedding" at bounding box center [600, 587] width 268 height 22
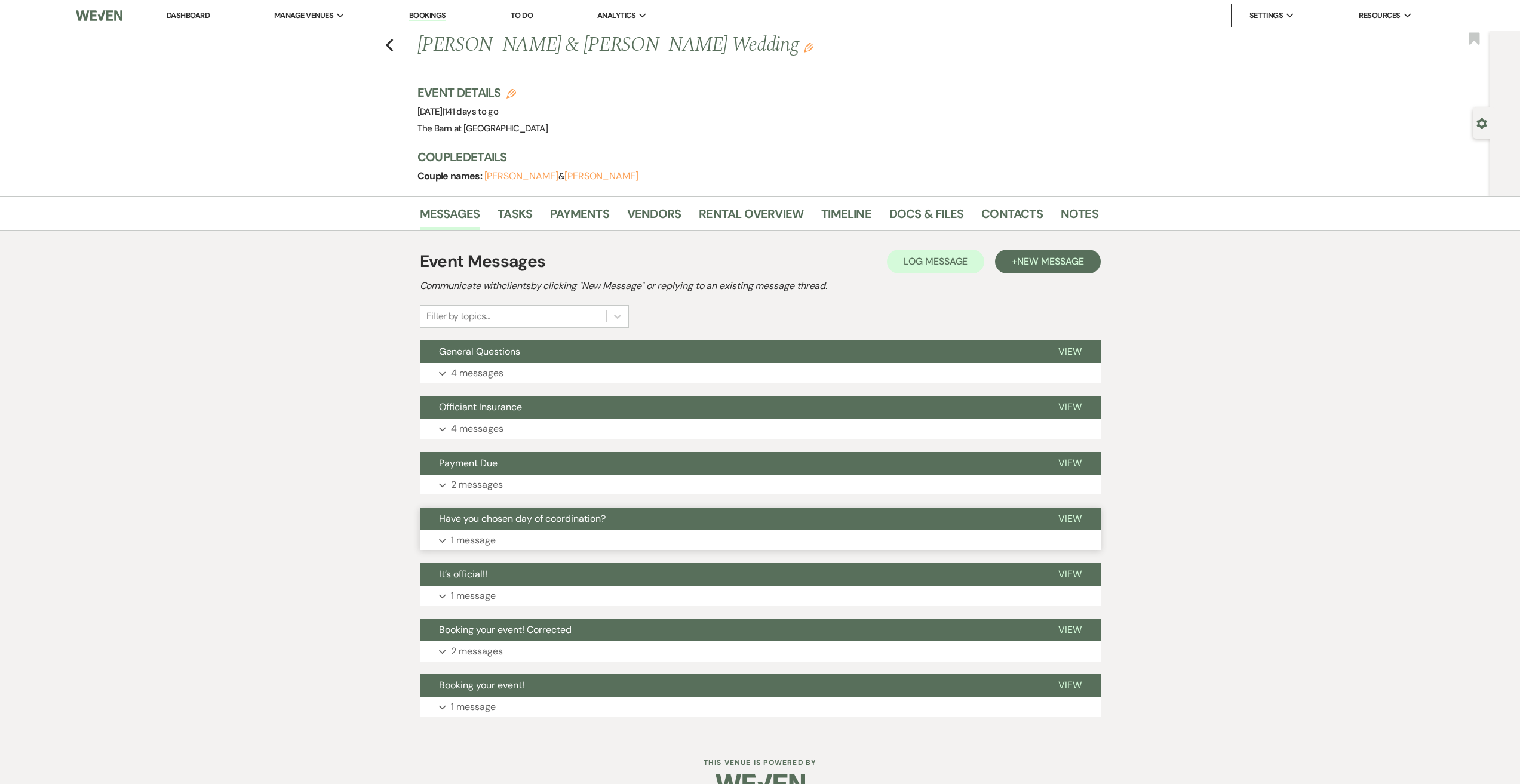
click at [489, 546] on p "1 message" at bounding box center [473, 540] width 45 height 16
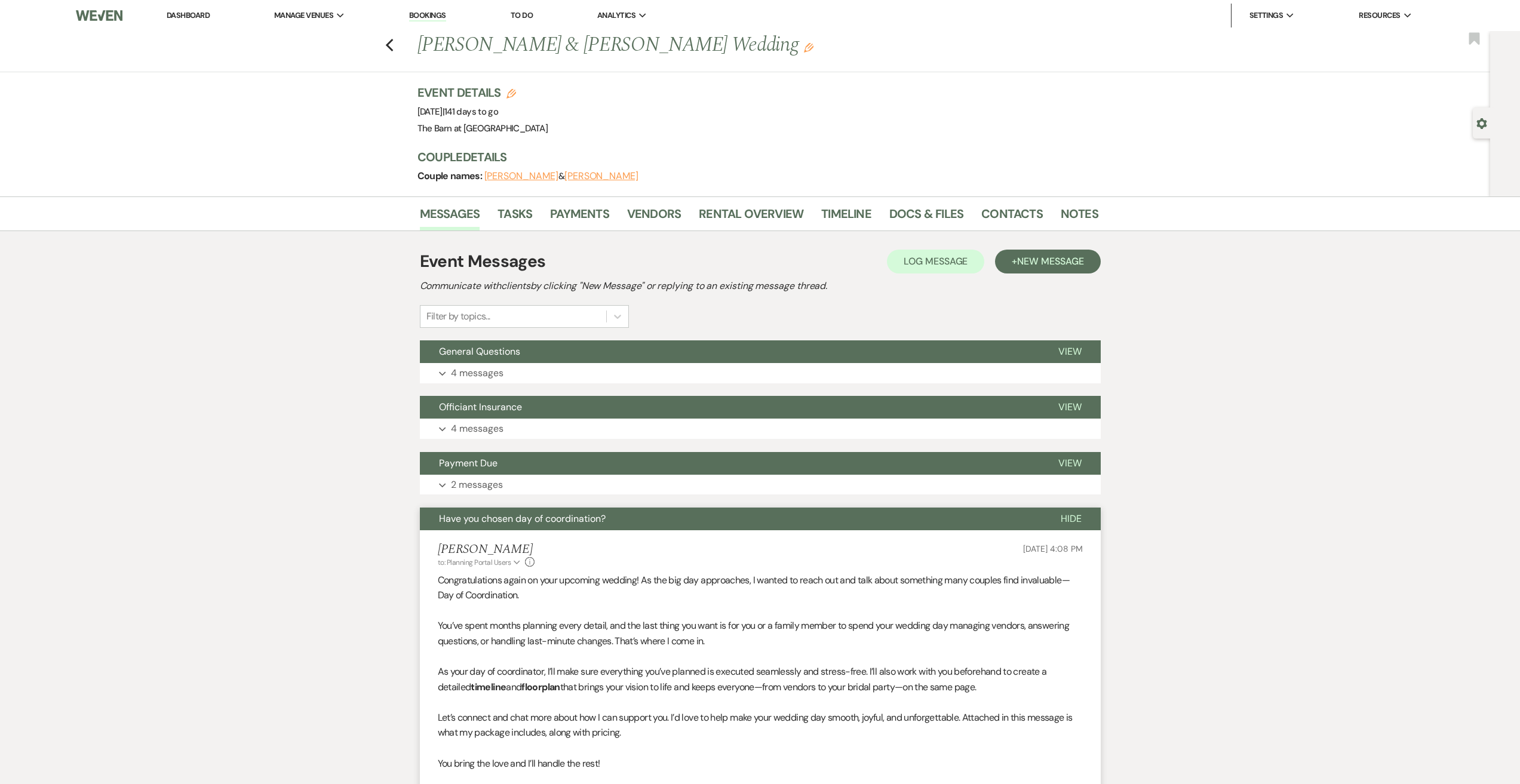
scroll to position [179, 0]
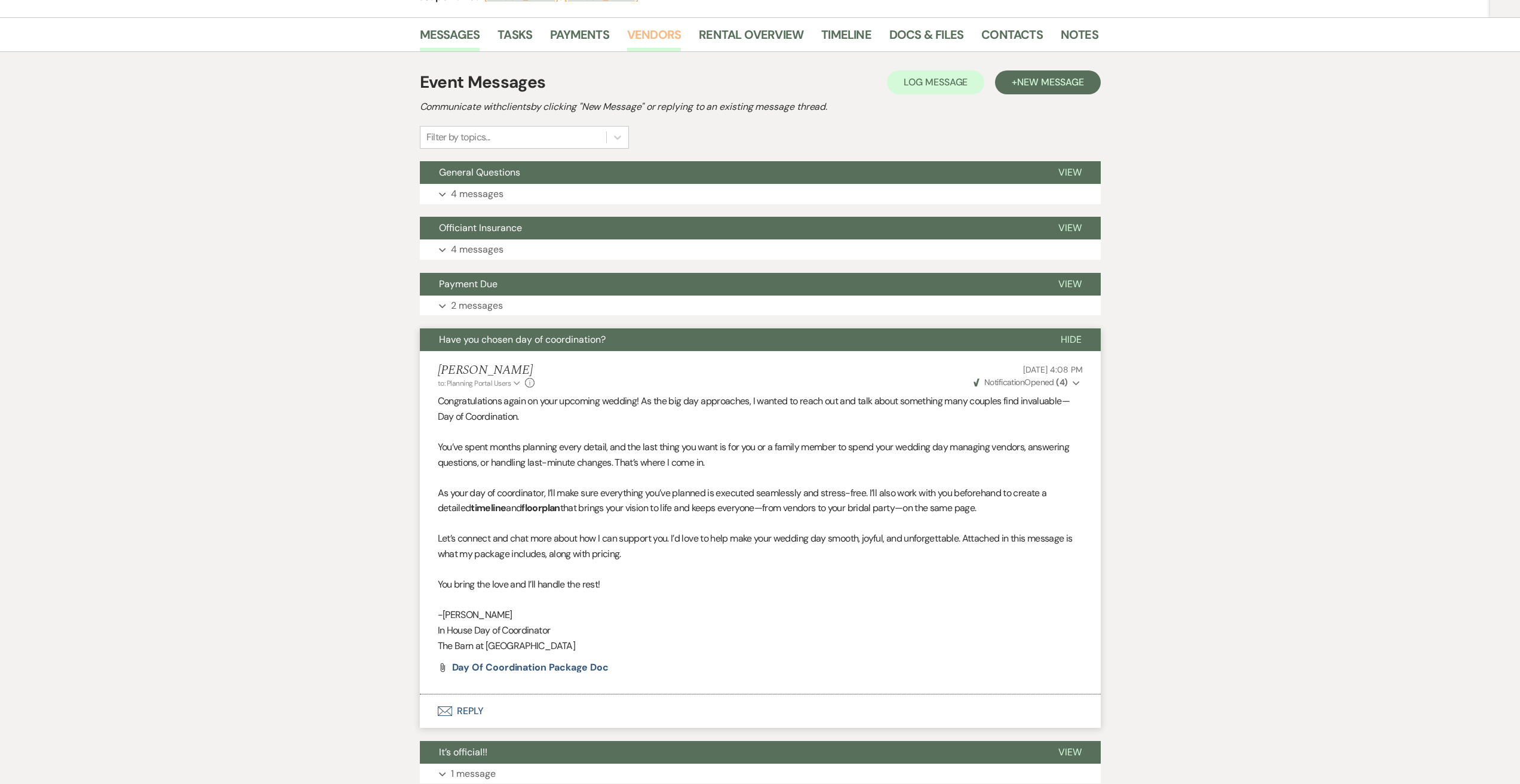
click at [667, 31] on link "Vendors" at bounding box center [654, 37] width 54 height 26
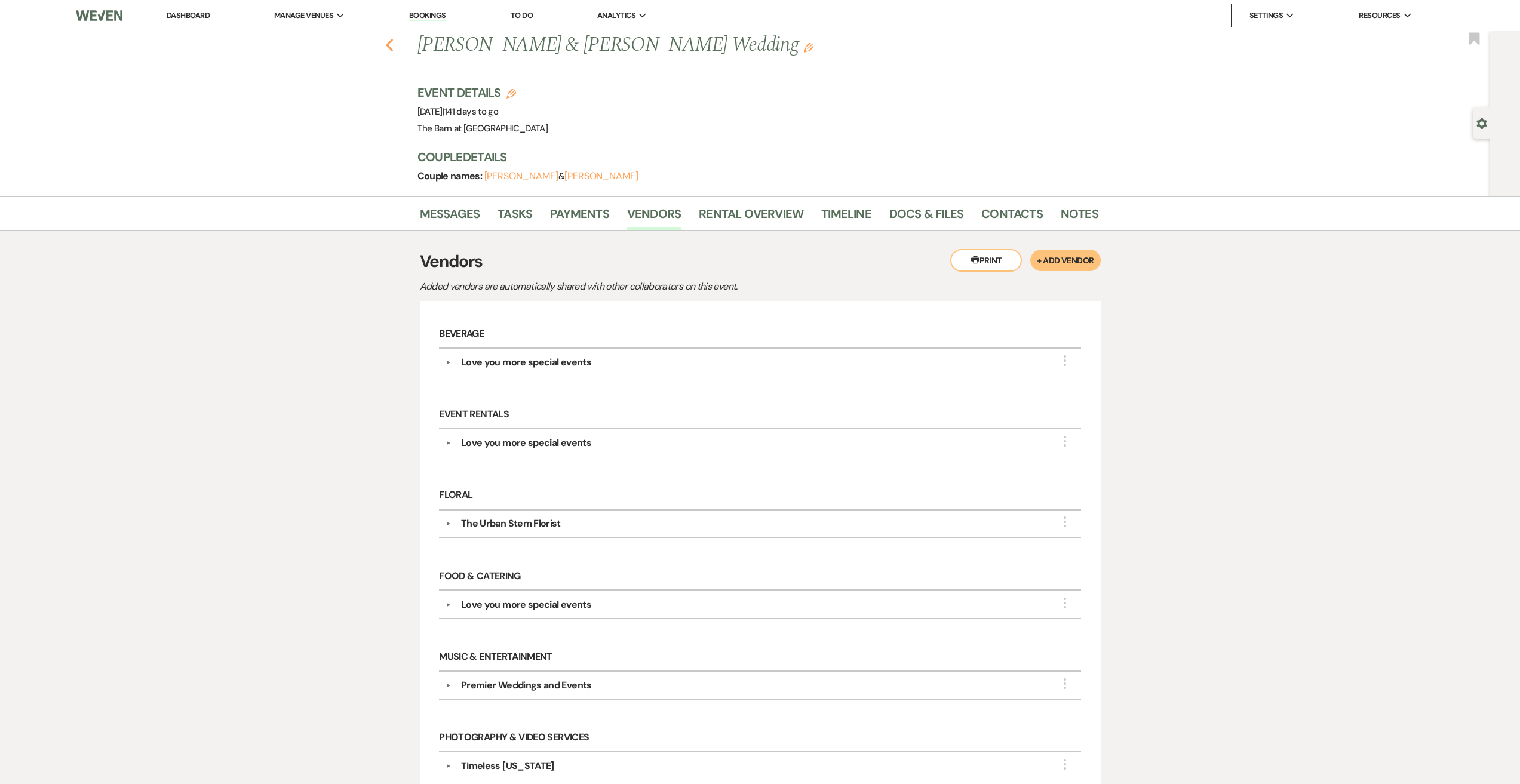
click at [394, 42] on icon "Previous" at bounding box center [389, 45] width 9 height 15
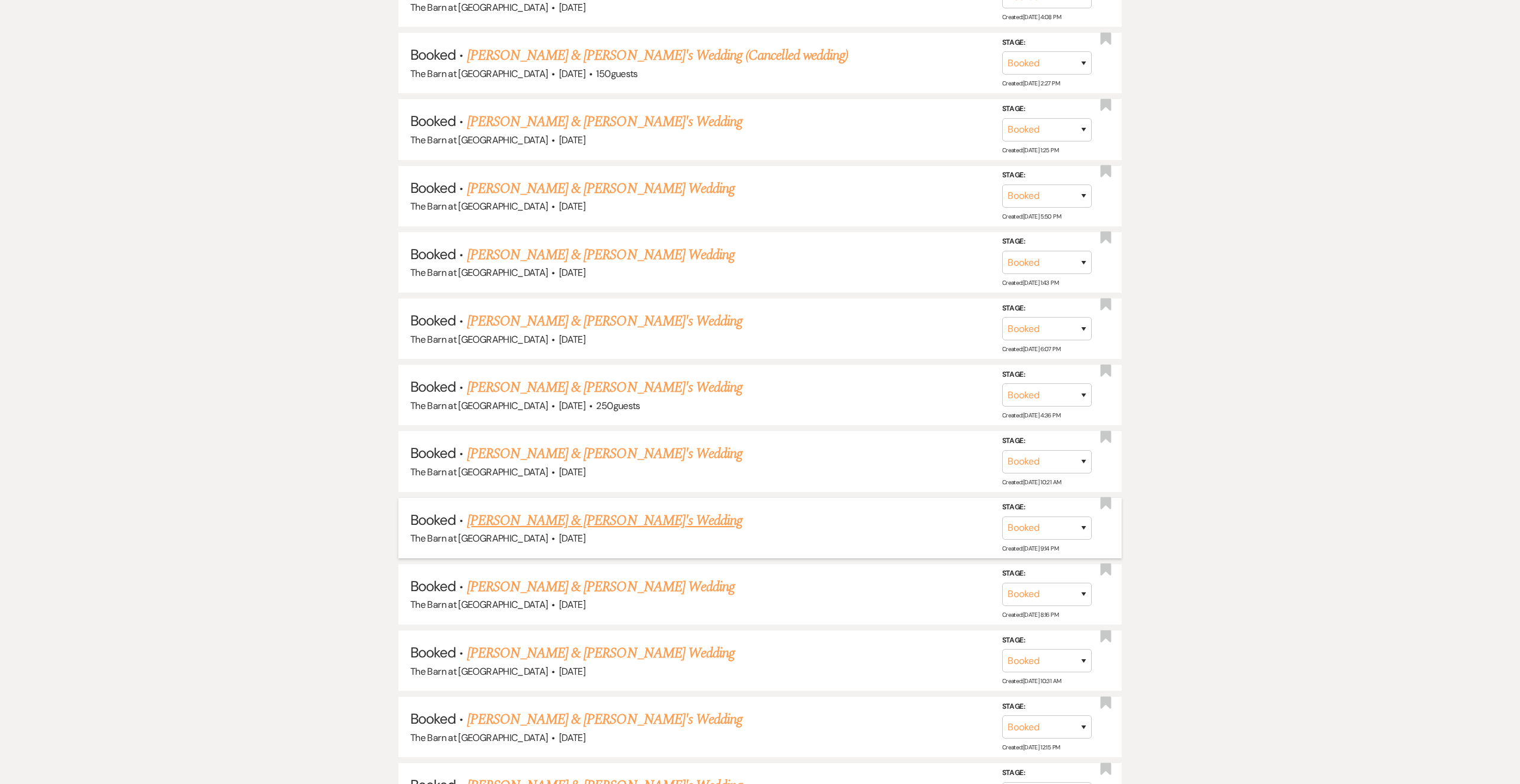
scroll to position [2030, 0]
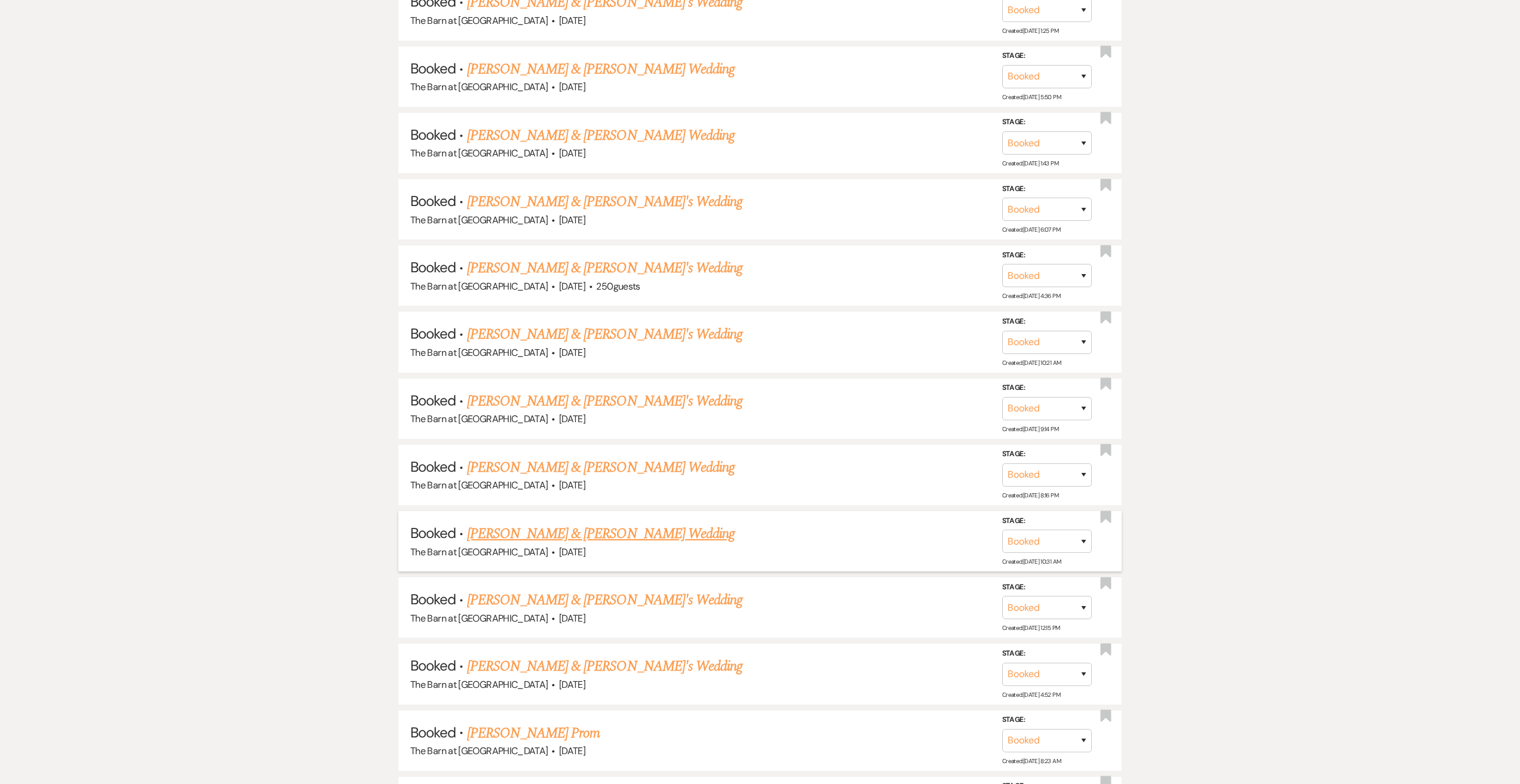
click at [637, 538] on link "[PERSON_NAME] & [PERSON_NAME] Wedding" at bounding box center [600, 534] width 268 height 22
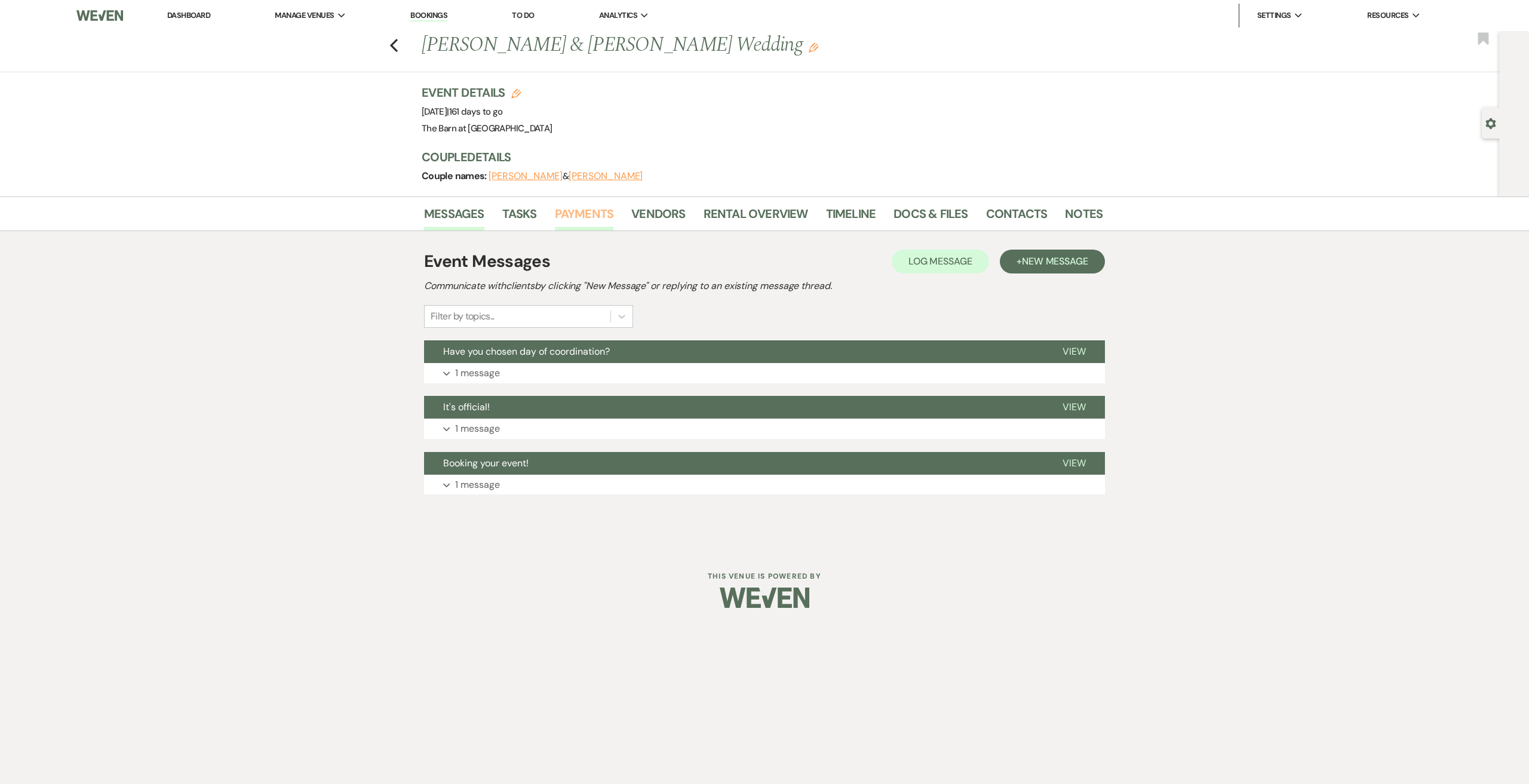
click at [579, 213] on link "Payments" at bounding box center [585, 217] width 59 height 26
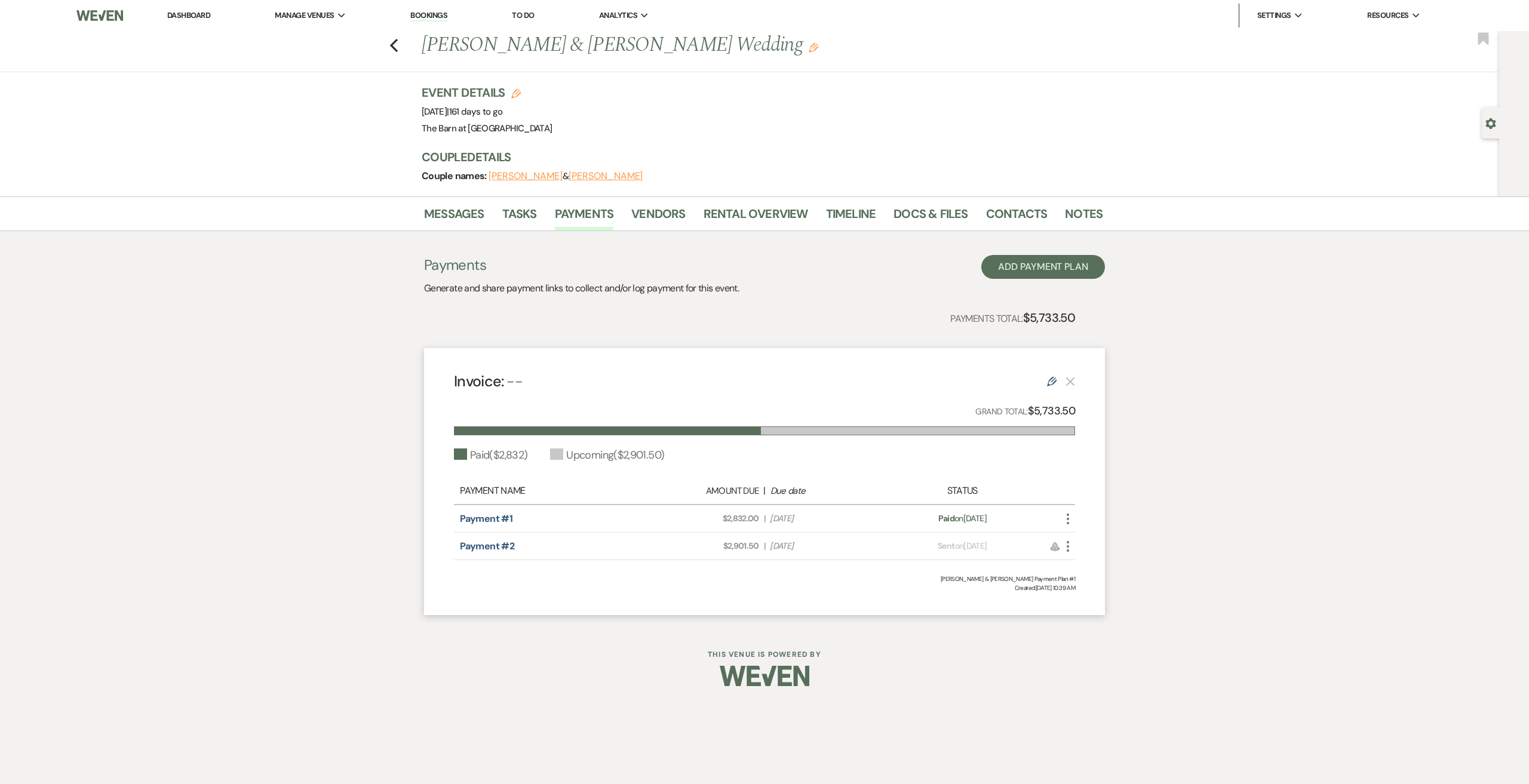
click at [628, 212] on li "Payments" at bounding box center [593, 216] width 77 height 28
click at [645, 212] on link "Vendors" at bounding box center [658, 217] width 54 height 26
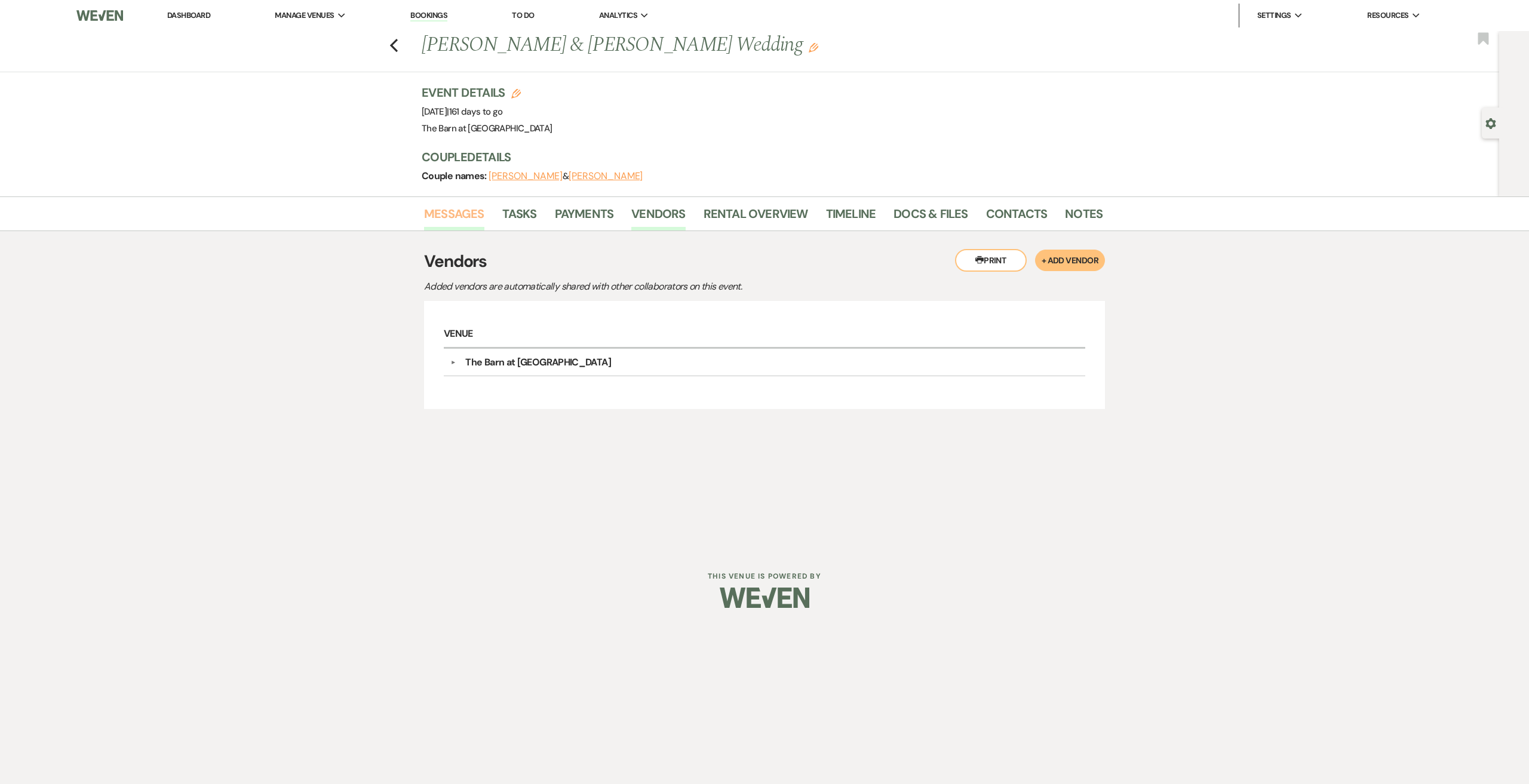
click at [462, 210] on link "Messages" at bounding box center [454, 217] width 60 height 26
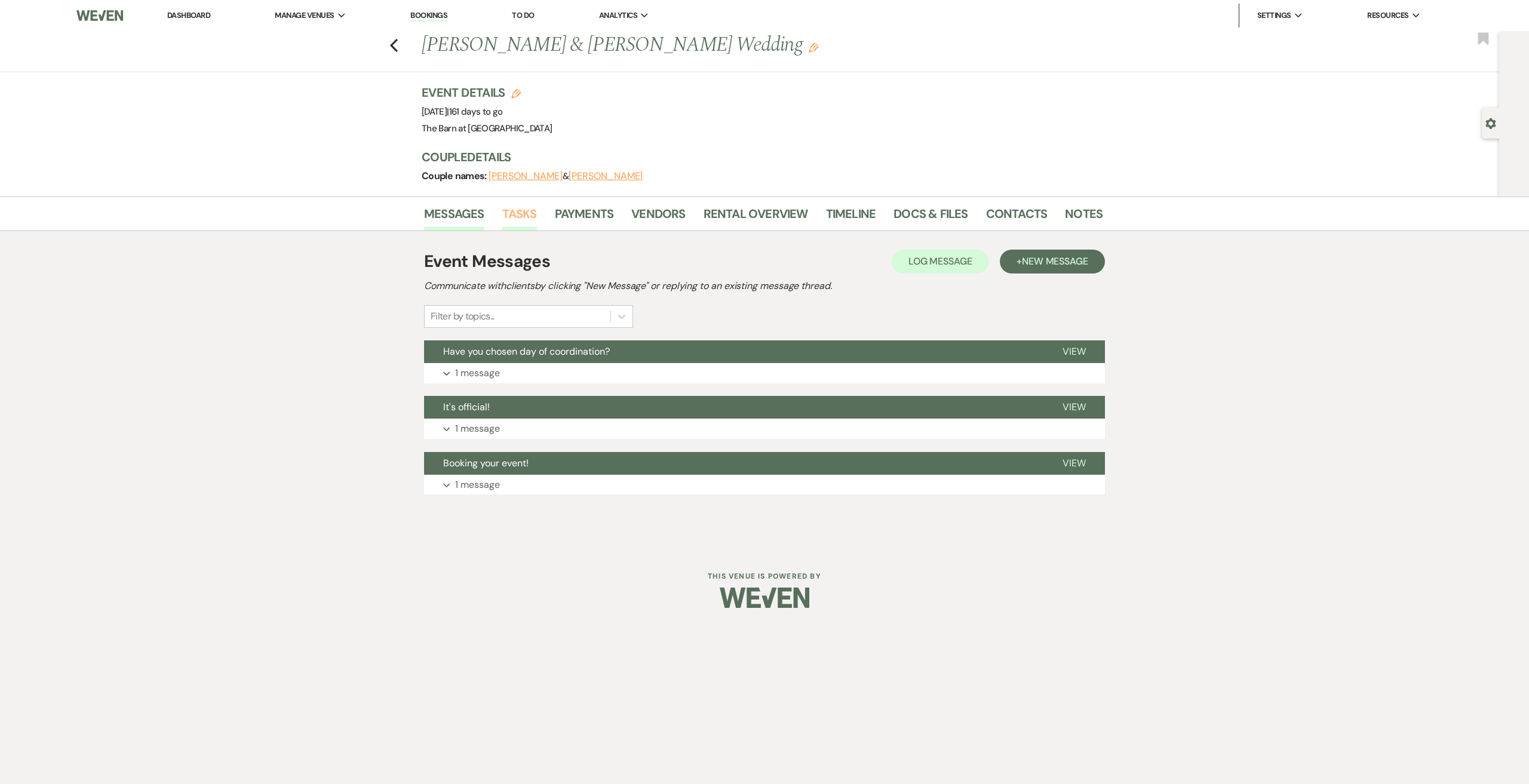
click at [534, 215] on link "Tasks" at bounding box center [519, 217] width 34 height 26
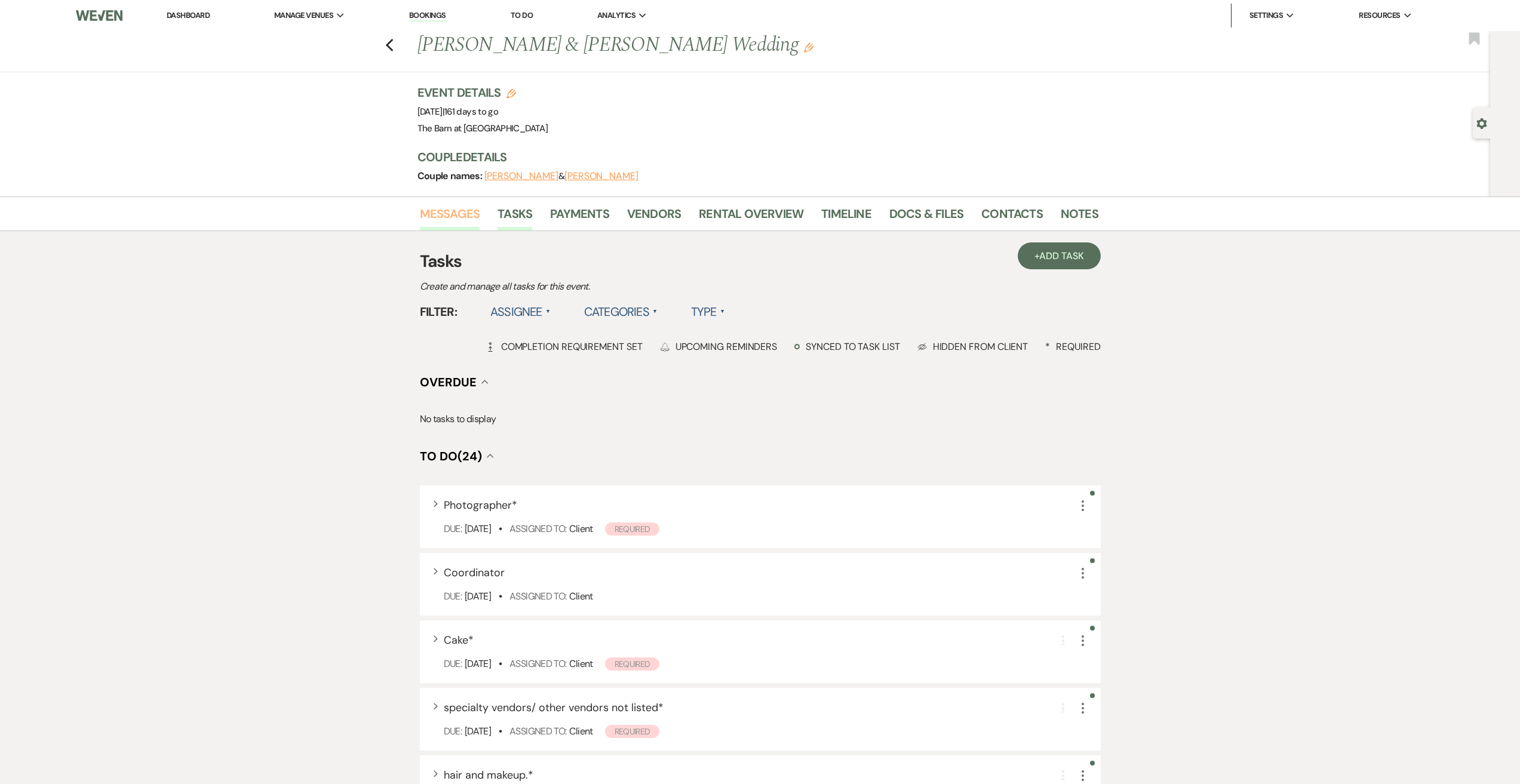
click at [456, 218] on link "Messages" at bounding box center [450, 217] width 60 height 26
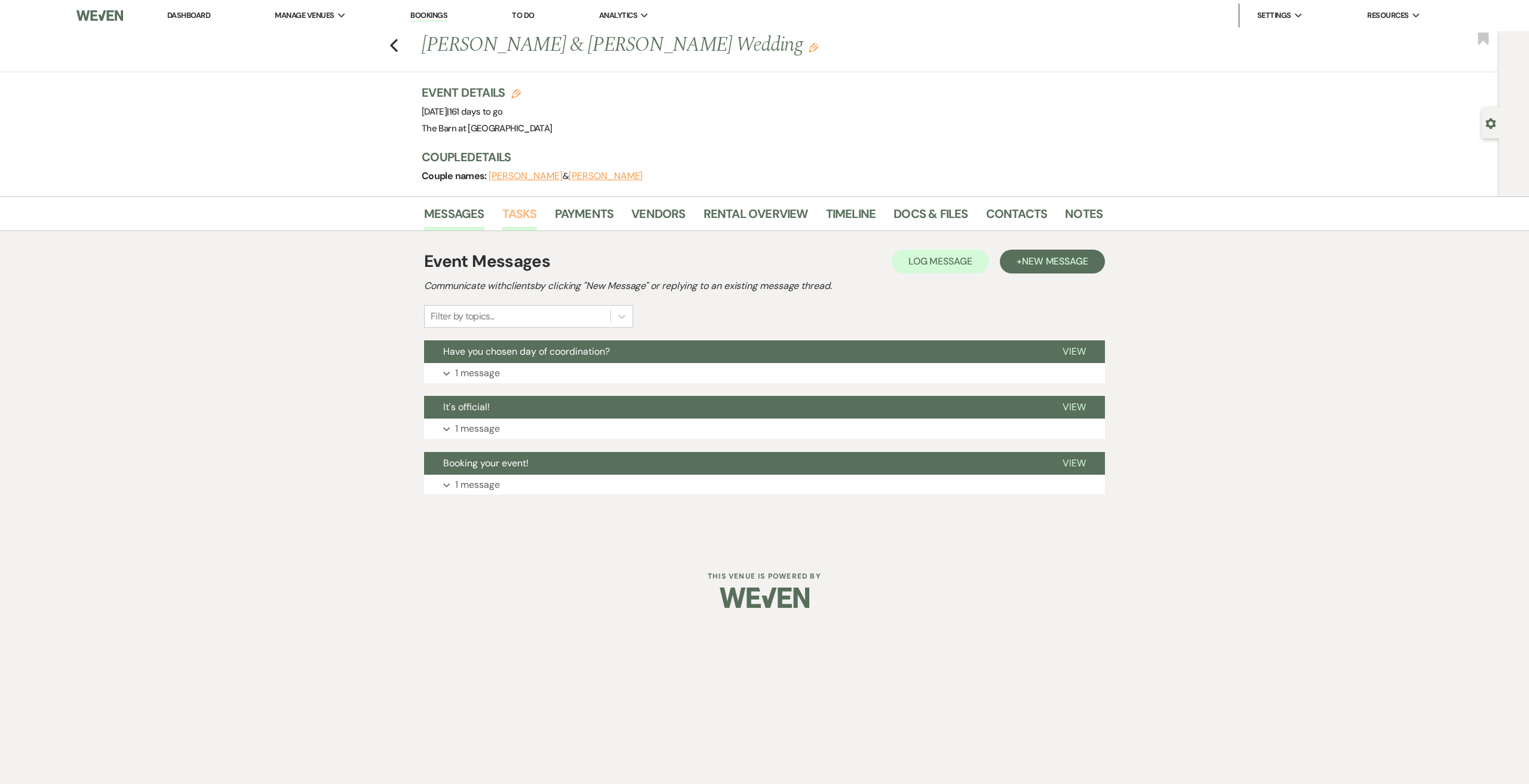
click at [524, 216] on link "Tasks" at bounding box center [519, 217] width 34 height 26
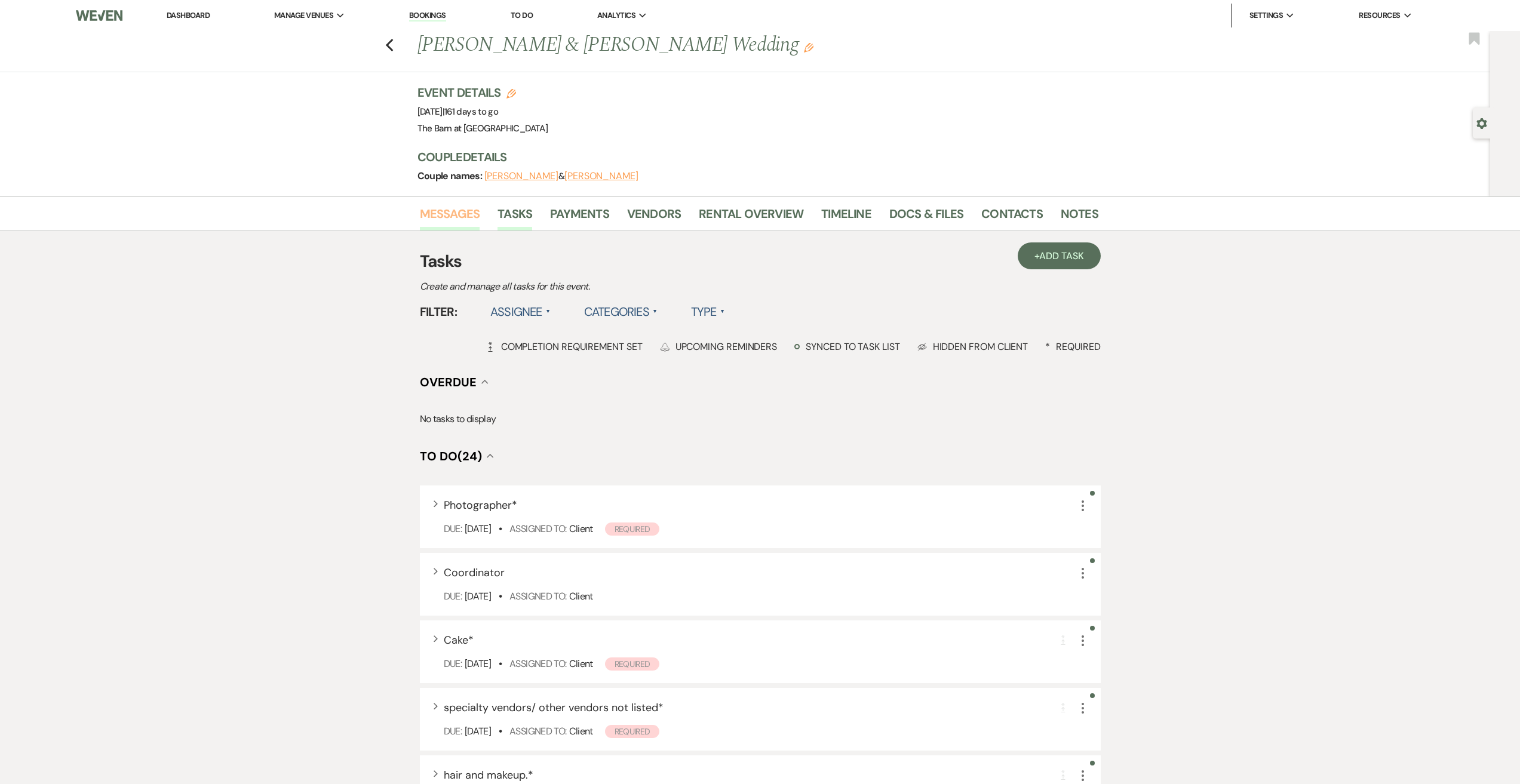
click at [464, 215] on link "Messages" at bounding box center [450, 217] width 60 height 26
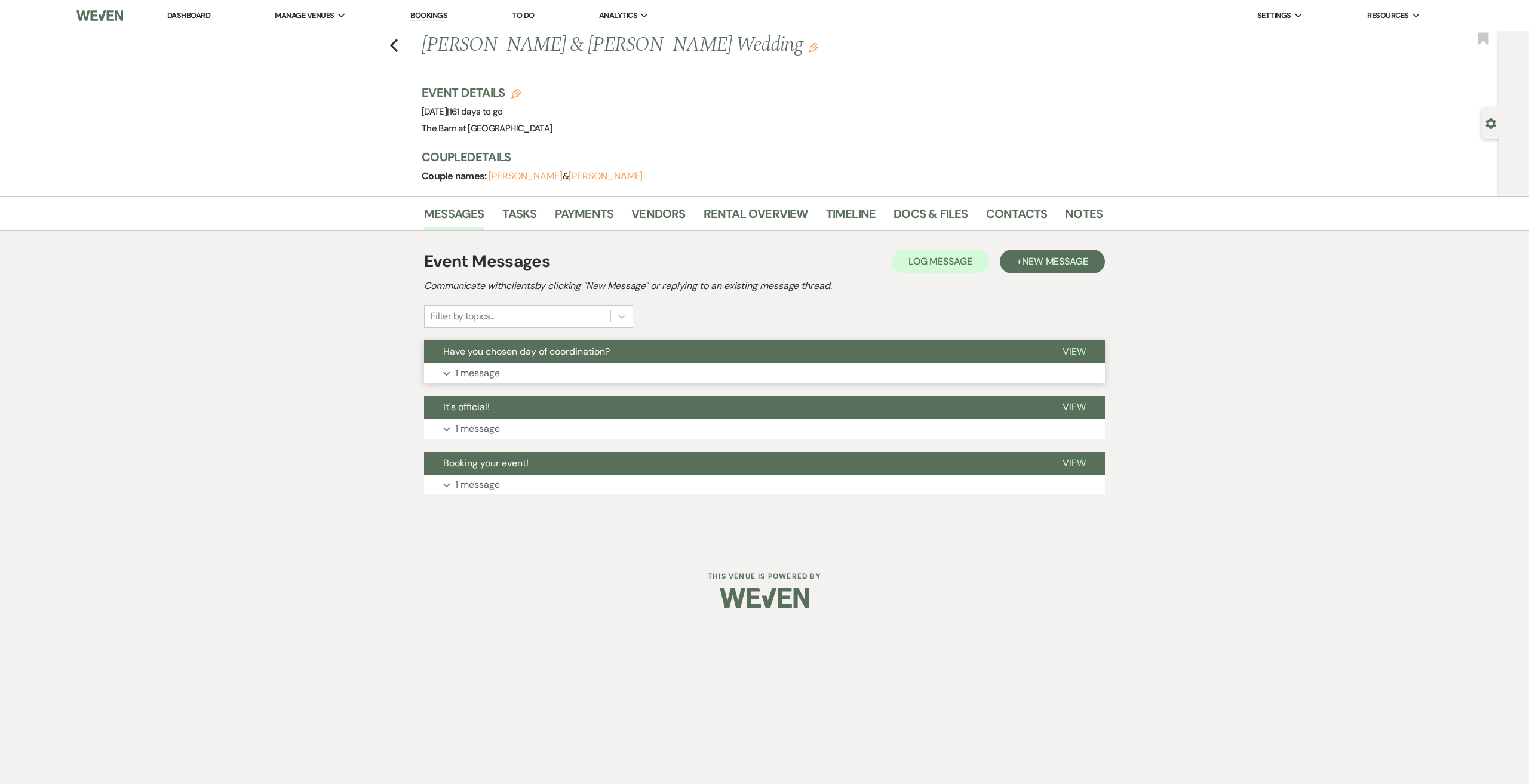
click at [474, 372] on p "1 message" at bounding box center [478, 374] width 45 height 16
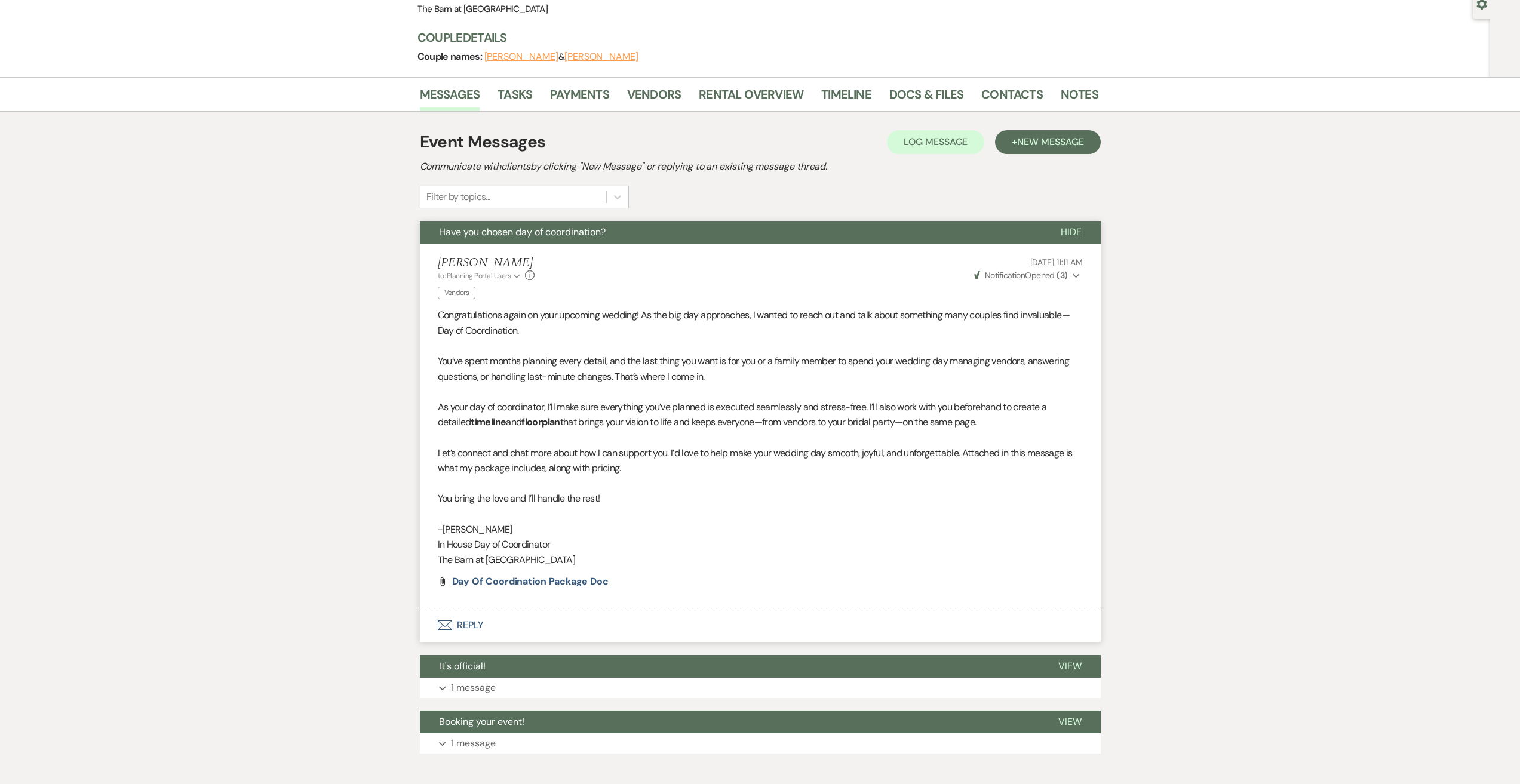
scroll to position [60, 0]
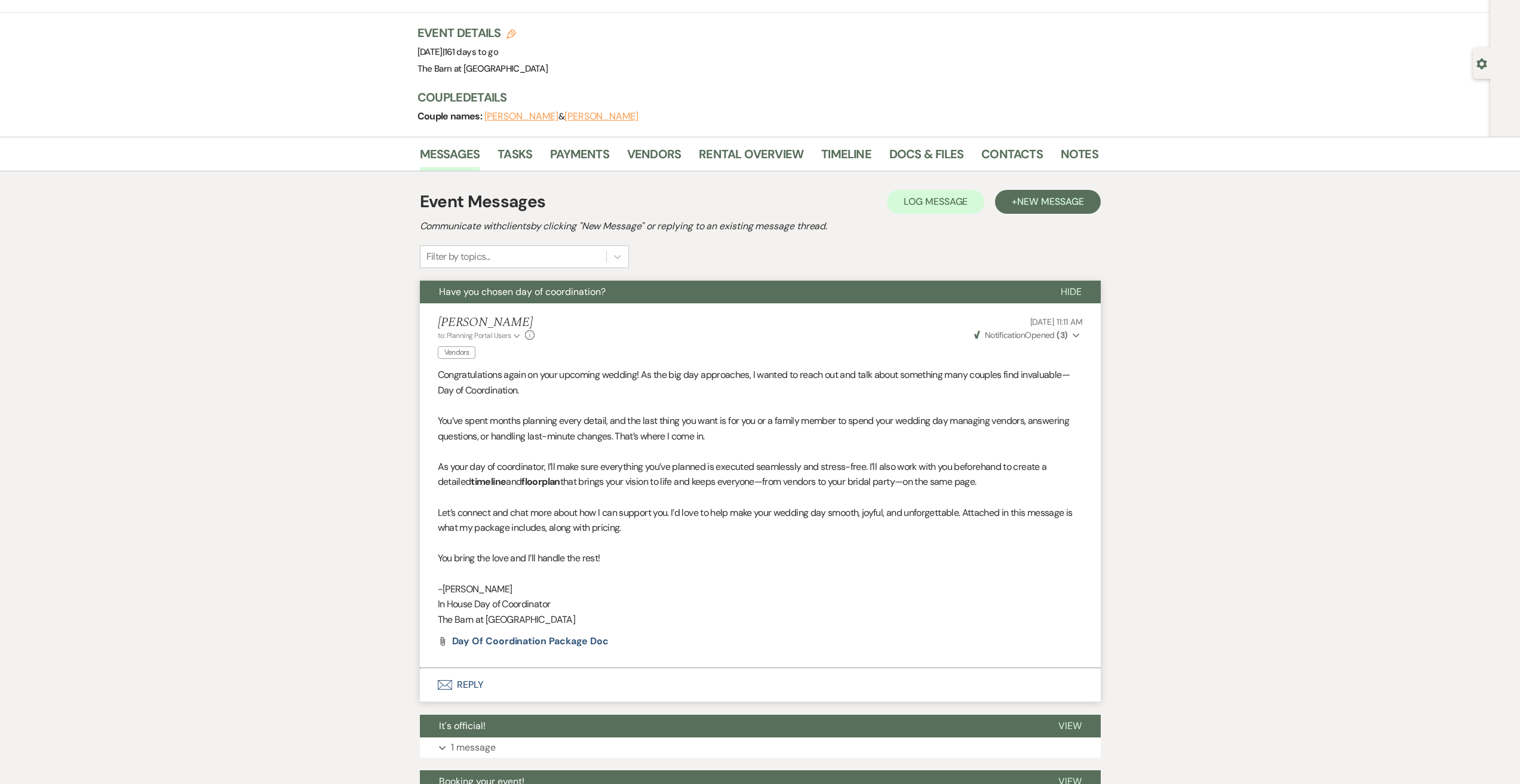
click at [476, 684] on button "Envelope Reply" at bounding box center [760, 684] width 681 height 33
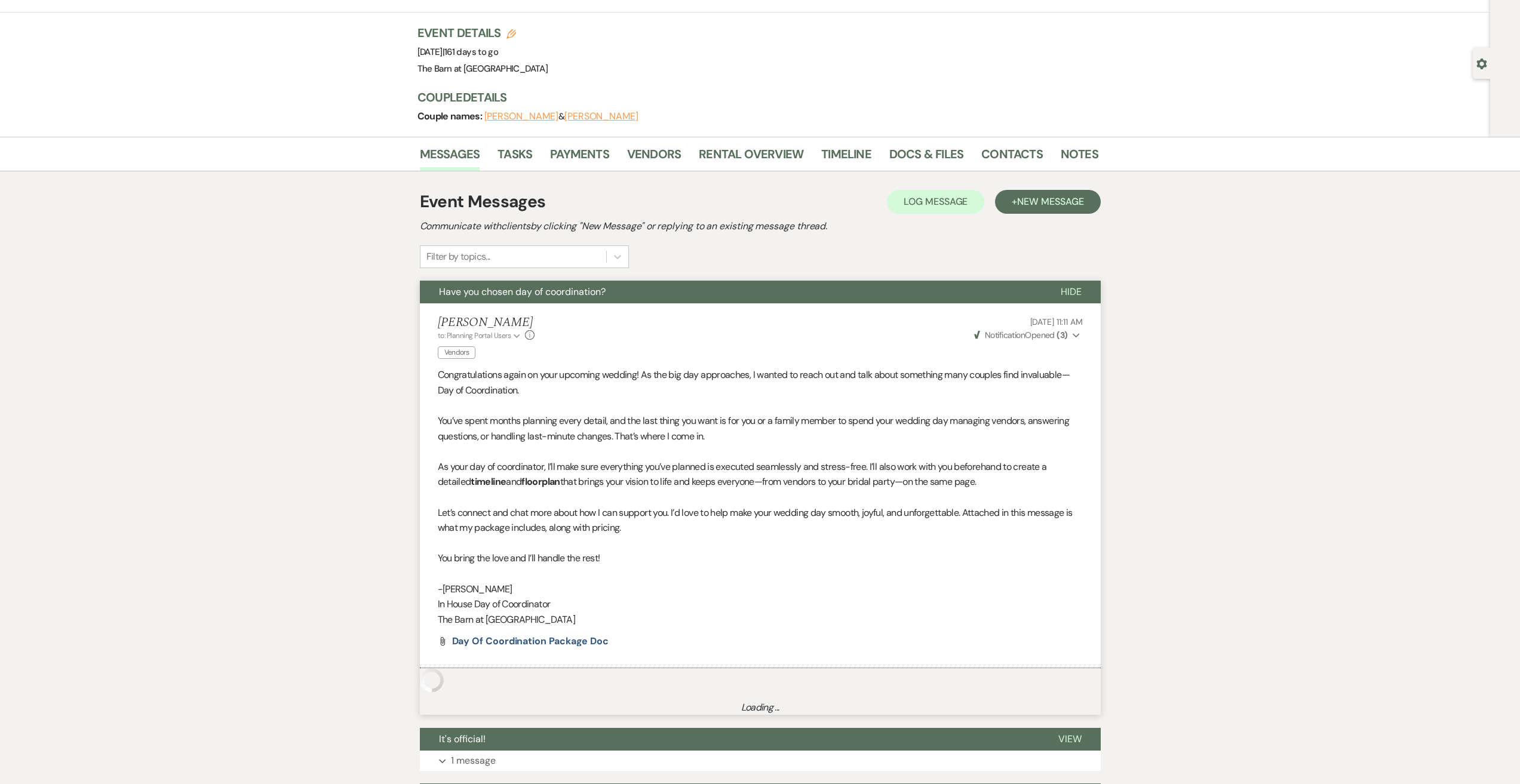
scroll to position [505, 0]
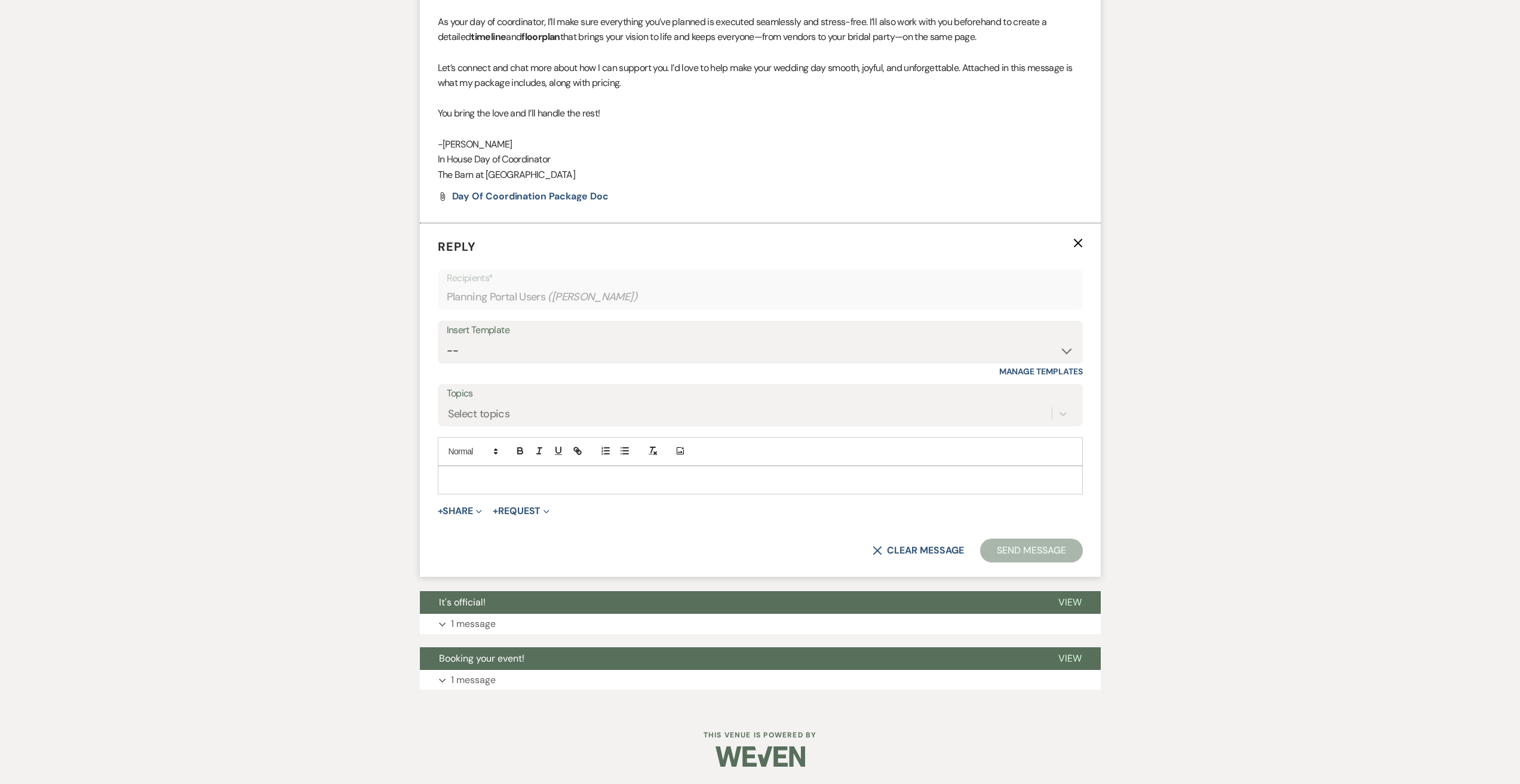
click at [502, 482] on p at bounding box center [760, 480] width 626 height 13
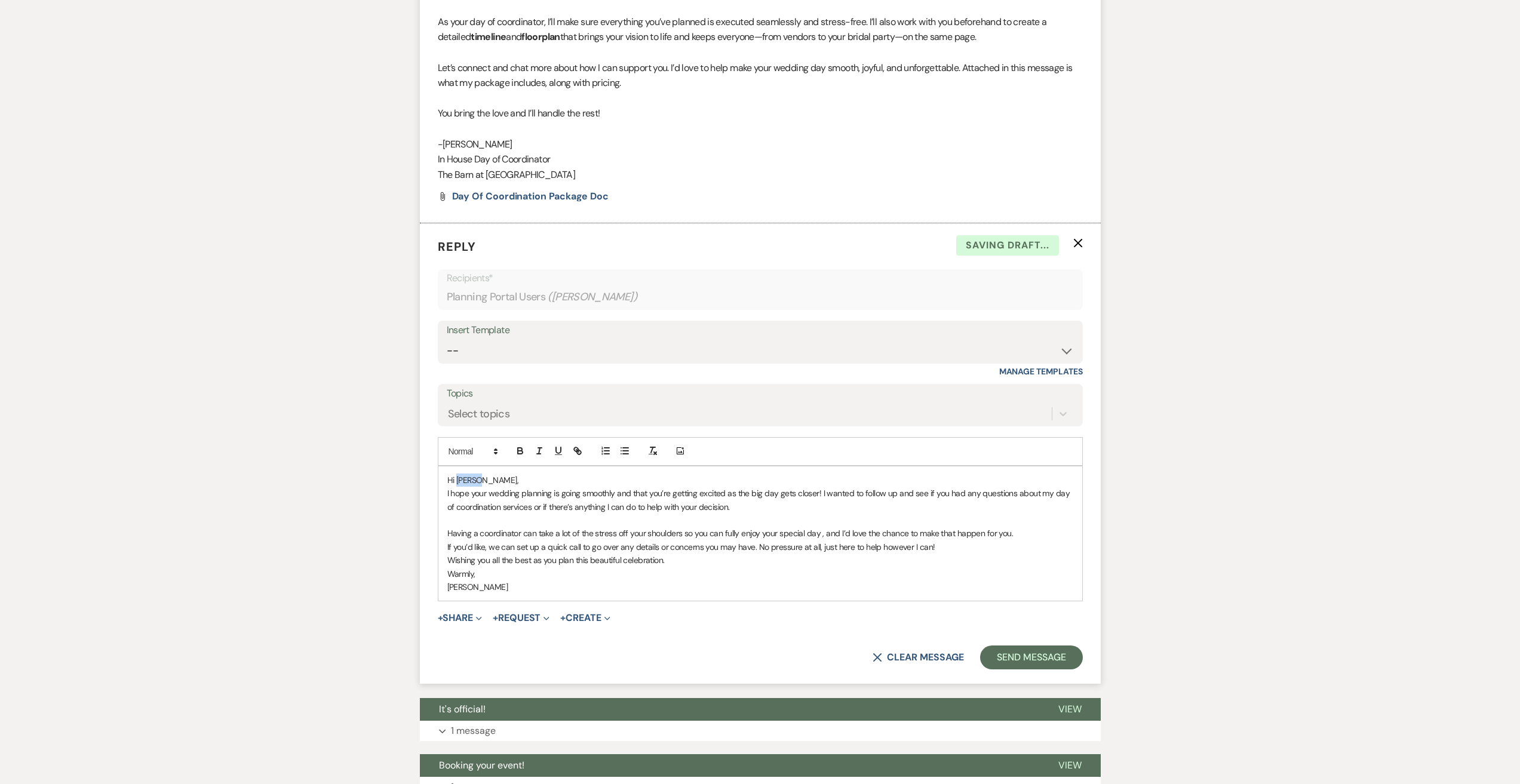
drag, startPoint x: 479, startPoint y: 478, endPoint x: 458, endPoint y: 480, distance: 21.1
click at [458, 480] on p "Hi [PERSON_NAME]," at bounding box center [760, 480] width 626 height 13
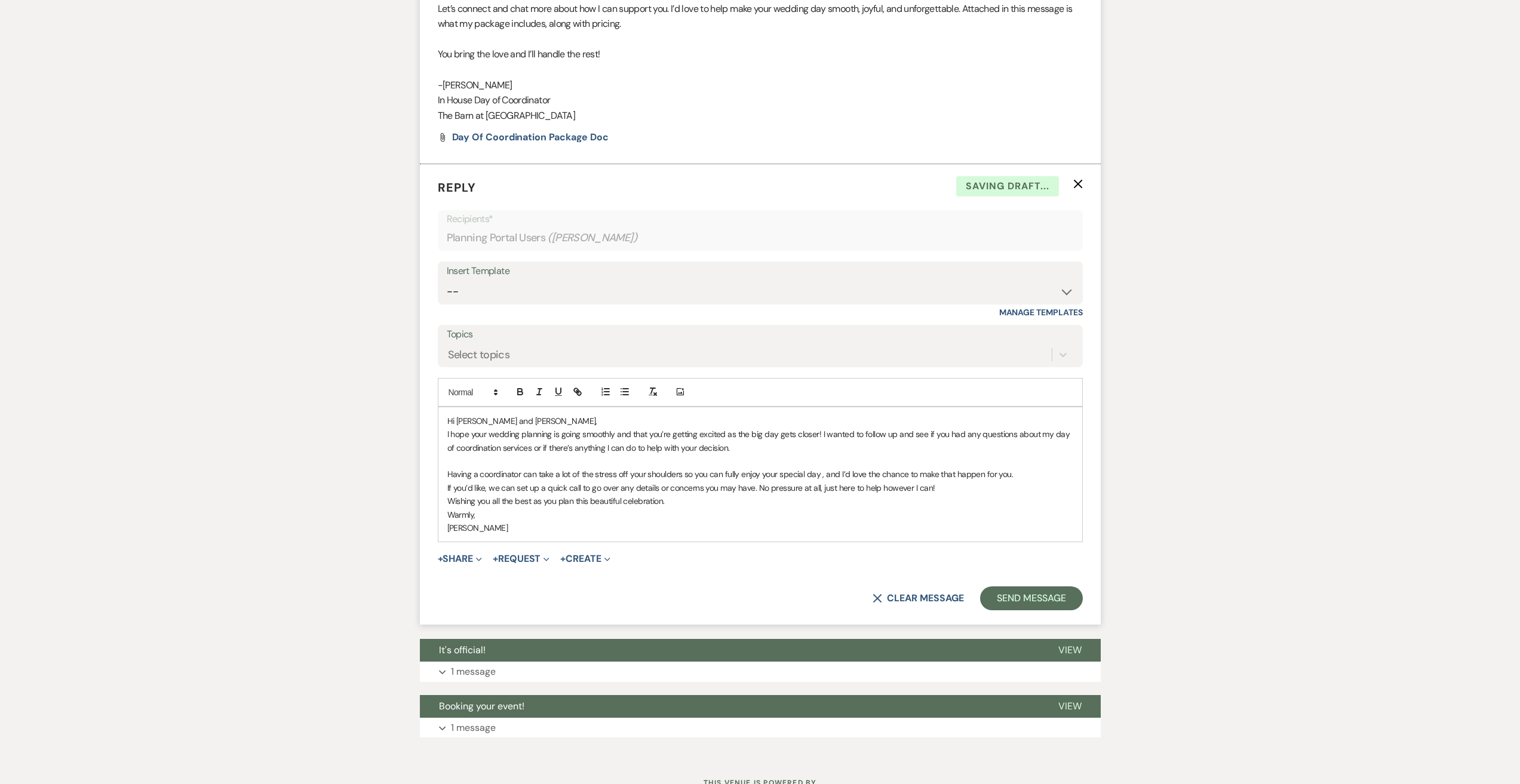
scroll to position [612, 0]
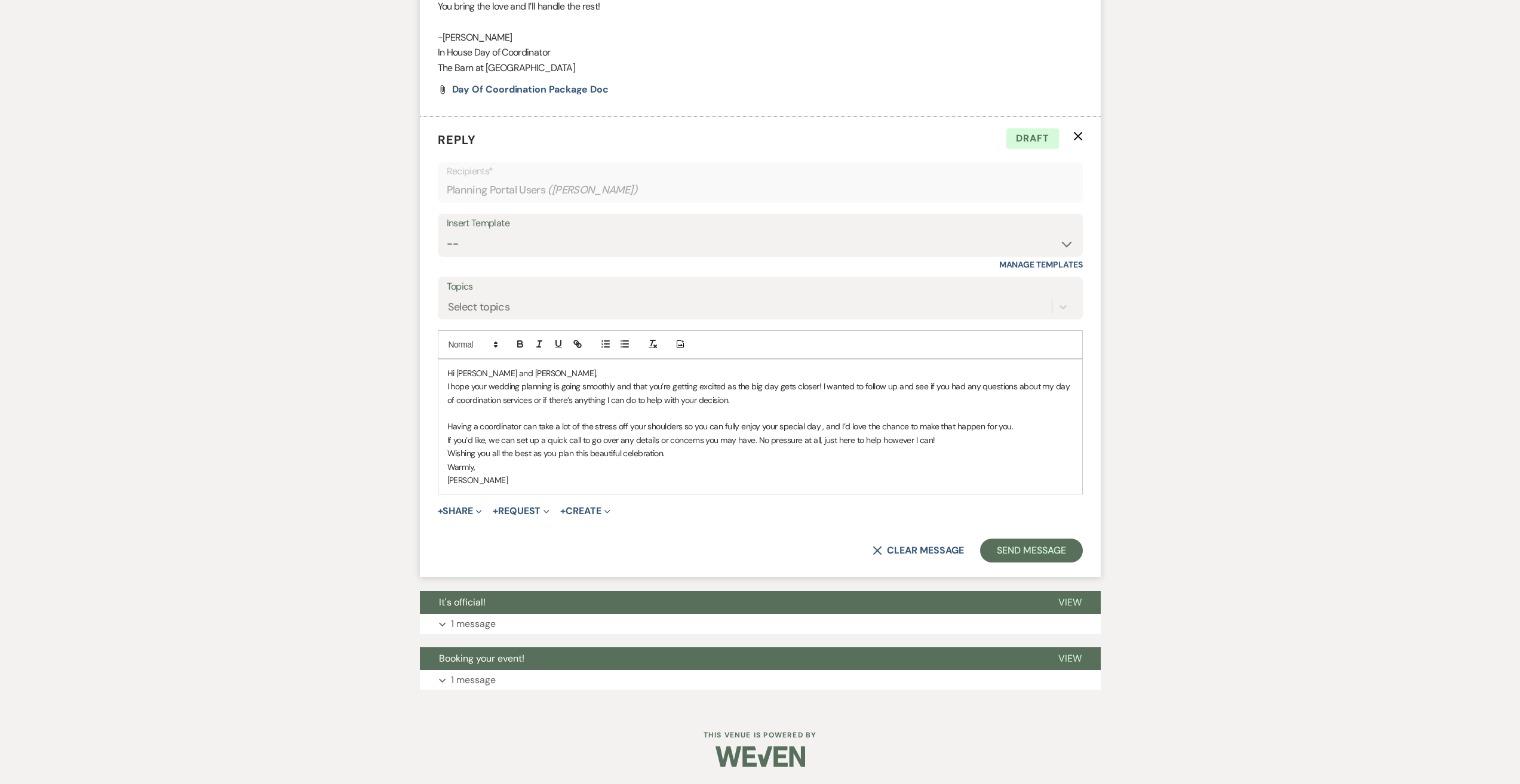
click at [296, 493] on div "Messages Tasks Payments Vendors Rental Overview Timeline Docs & Files Contacts …" at bounding box center [760, 146] width 1520 height 1123
click at [1048, 550] on button "Send Message" at bounding box center [1031, 551] width 102 height 24
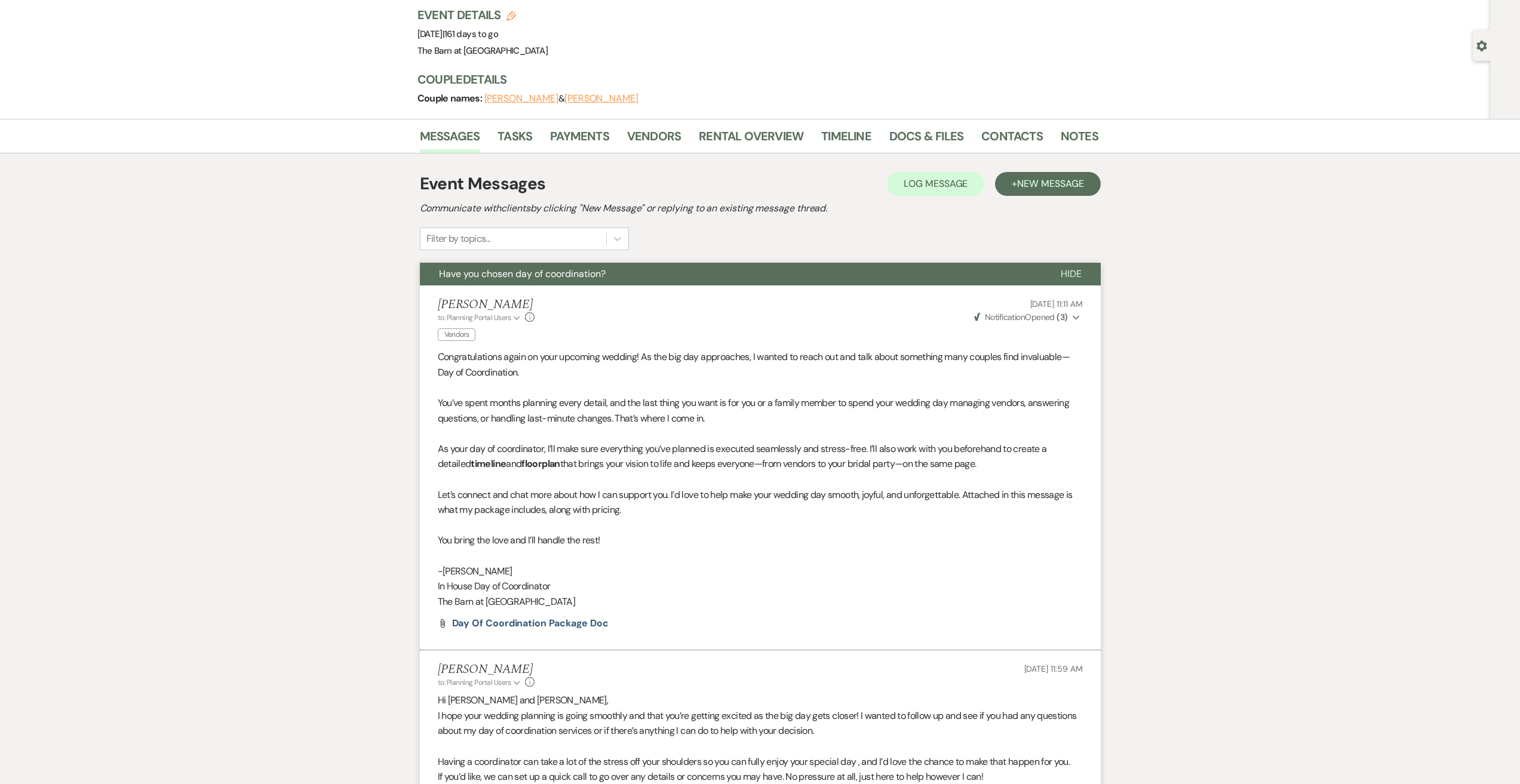
scroll to position [0, 0]
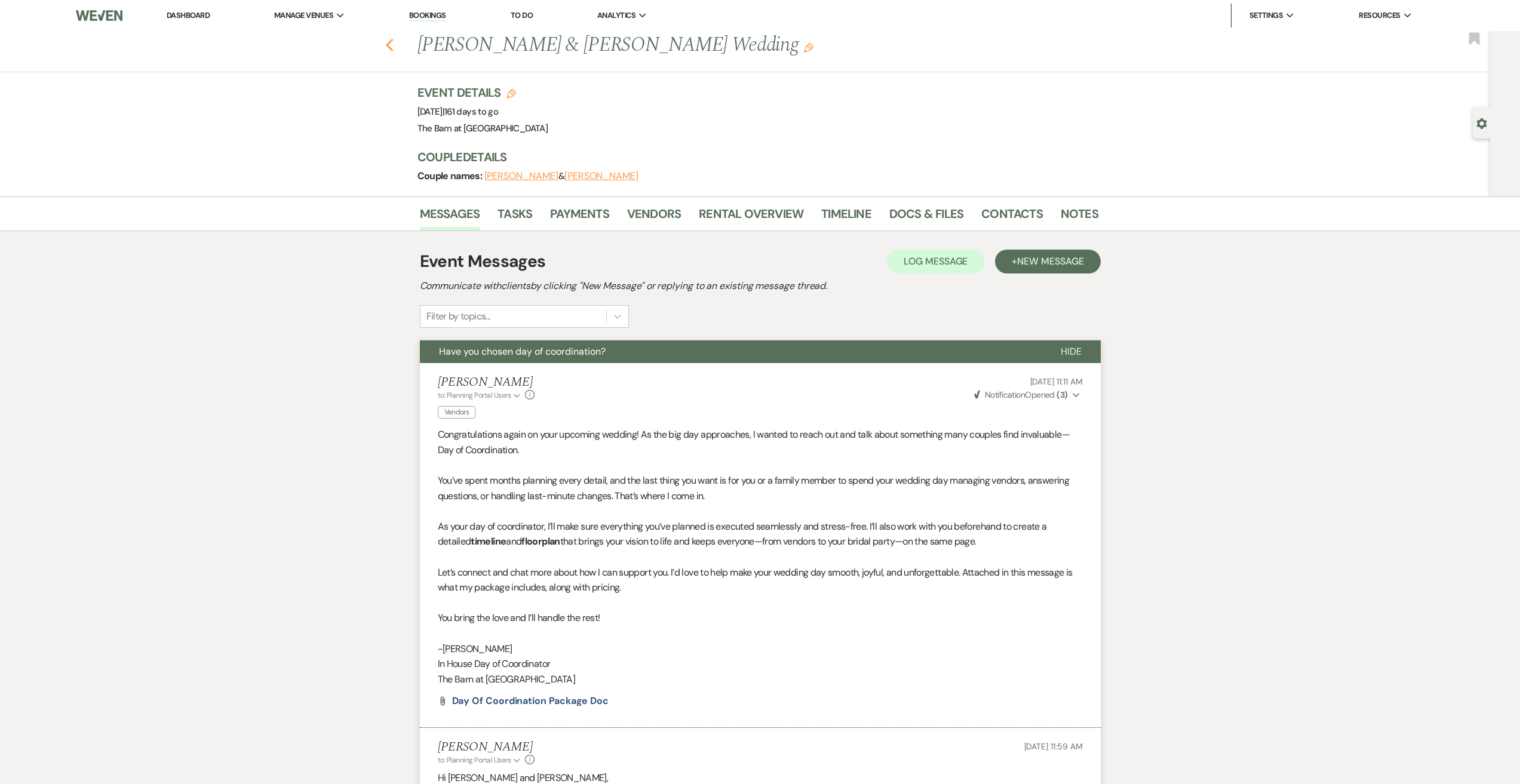
click at [391, 43] on icon "Previous" at bounding box center [389, 45] width 9 height 15
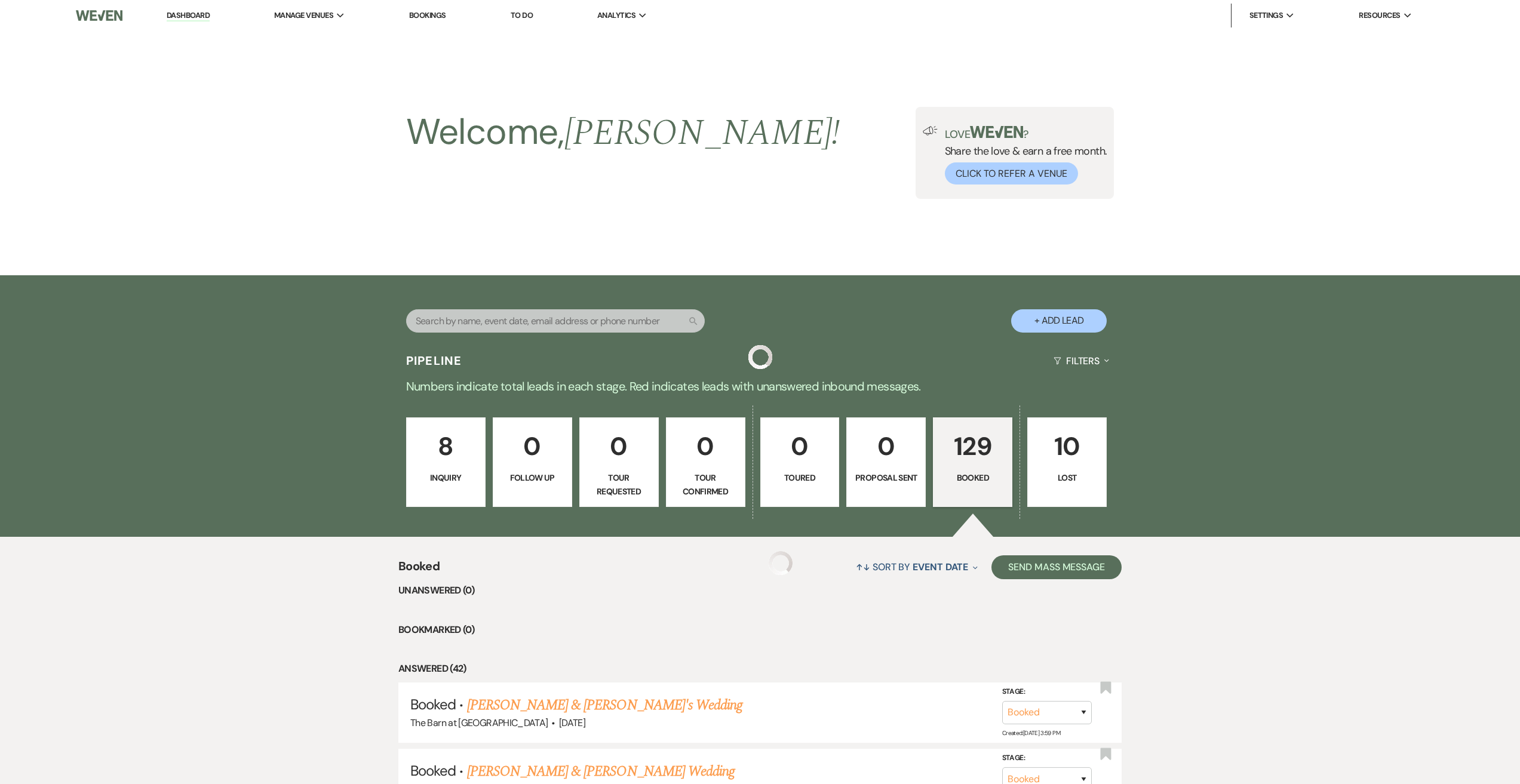
scroll to position [2030, 0]
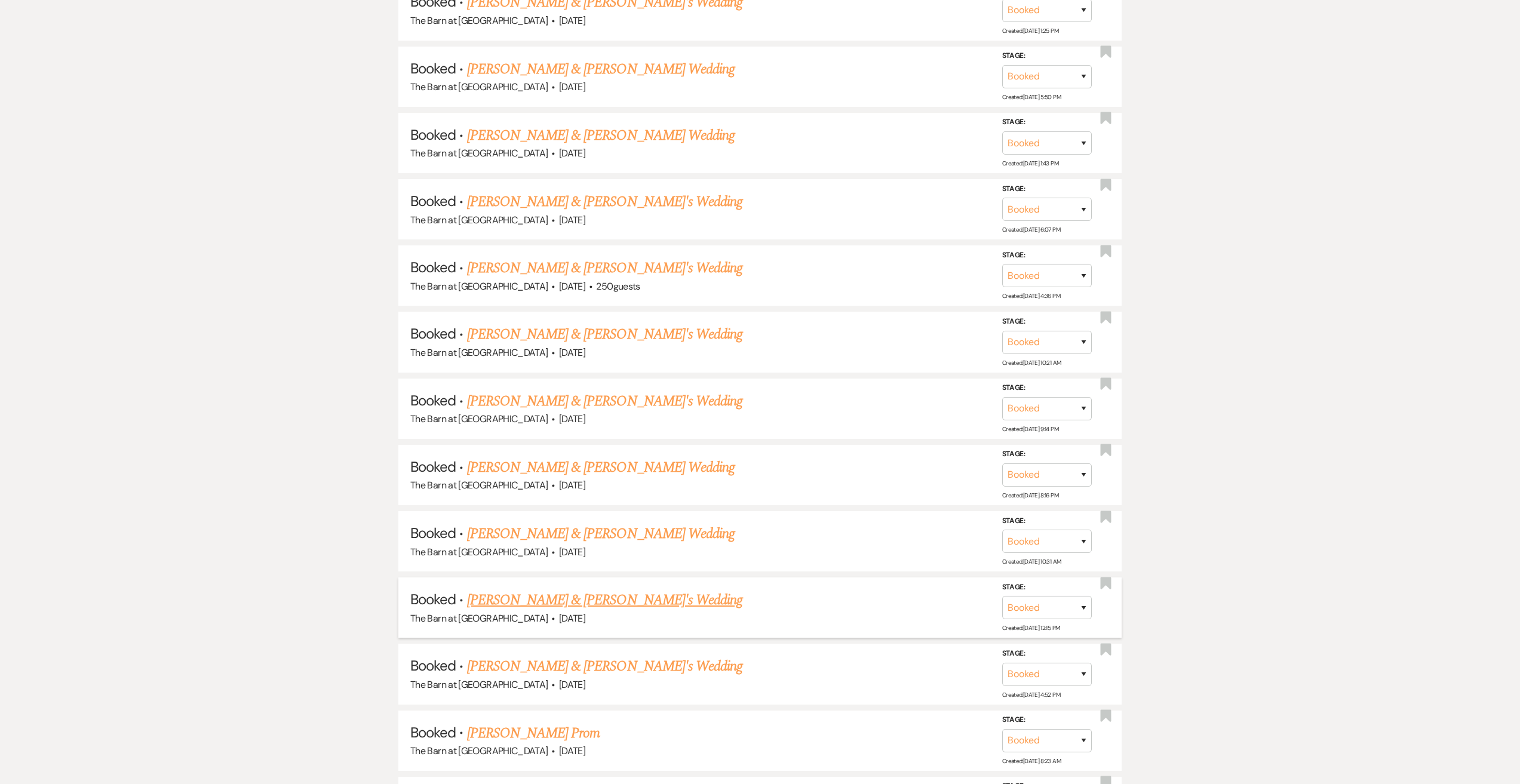
click at [574, 597] on link "[PERSON_NAME] & [PERSON_NAME]'s Wedding" at bounding box center [605, 600] width 276 height 22
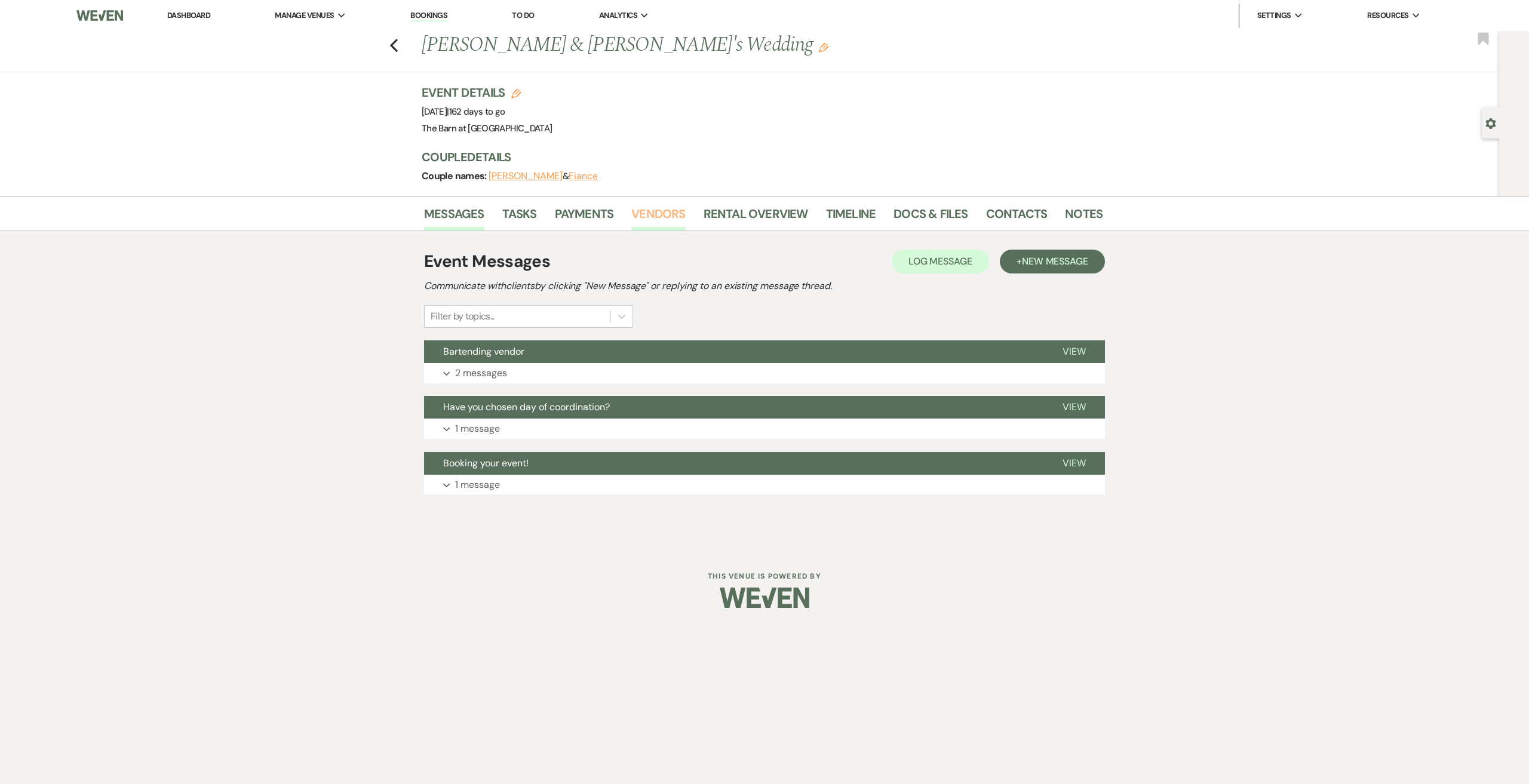
click at [664, 213] on link "Vendors" at bounding box center [658, 217] width 54 height 26
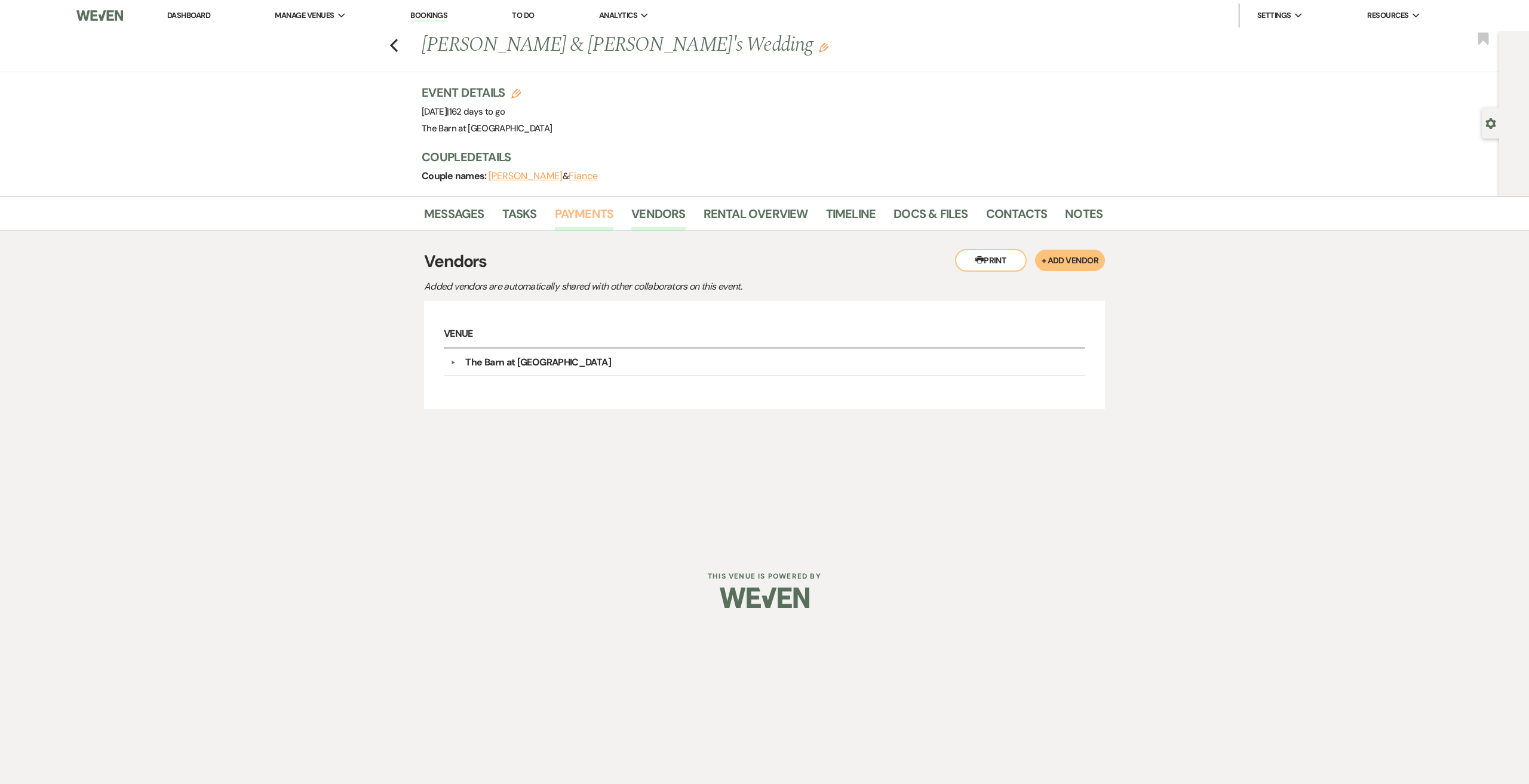
click at [610, 212] on link "Payments" at bounding box center [585, 217] width 59 height 26
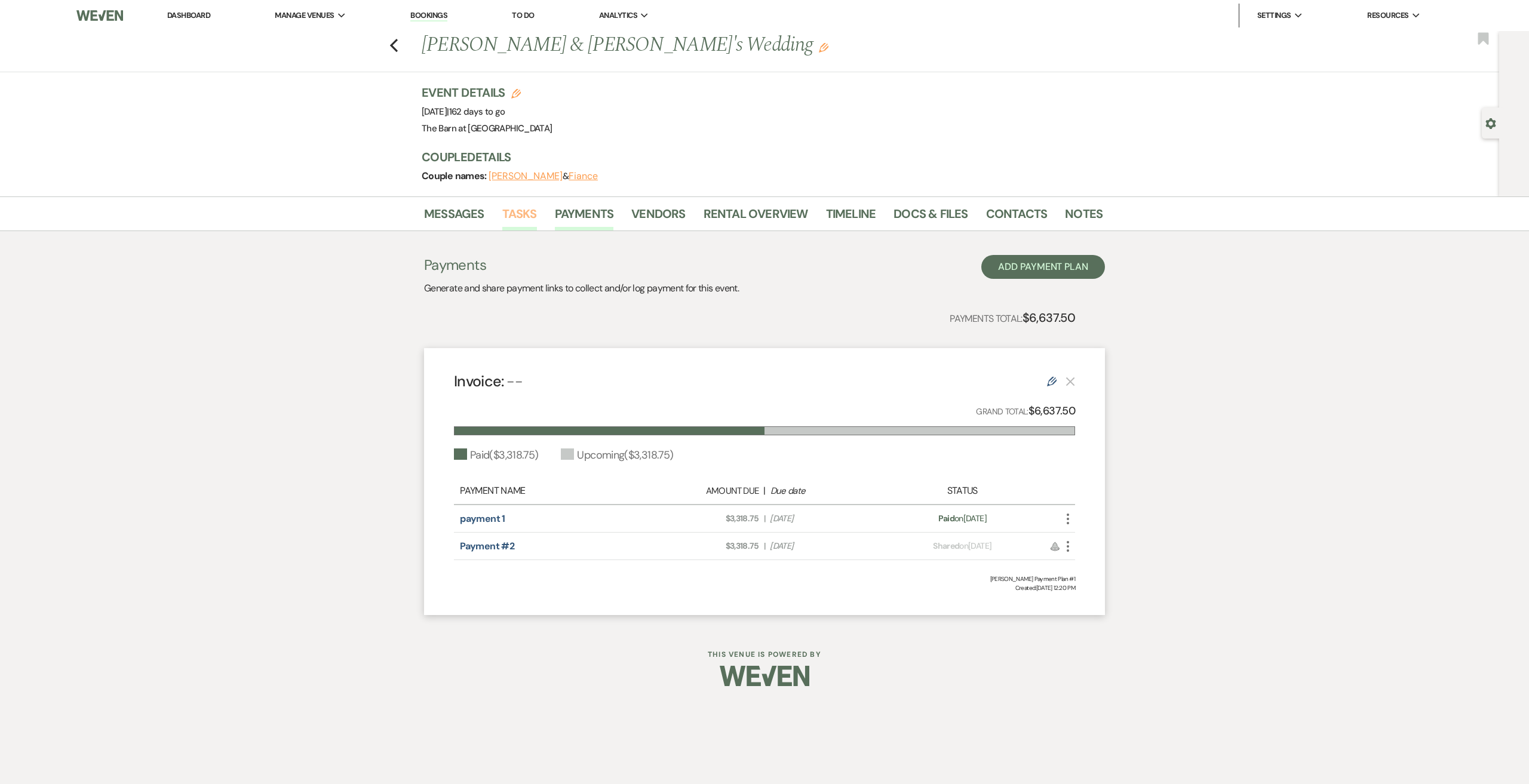
click at [530, 212] on link "Tasks" at bounding box center [519, 217] width 34 height 26
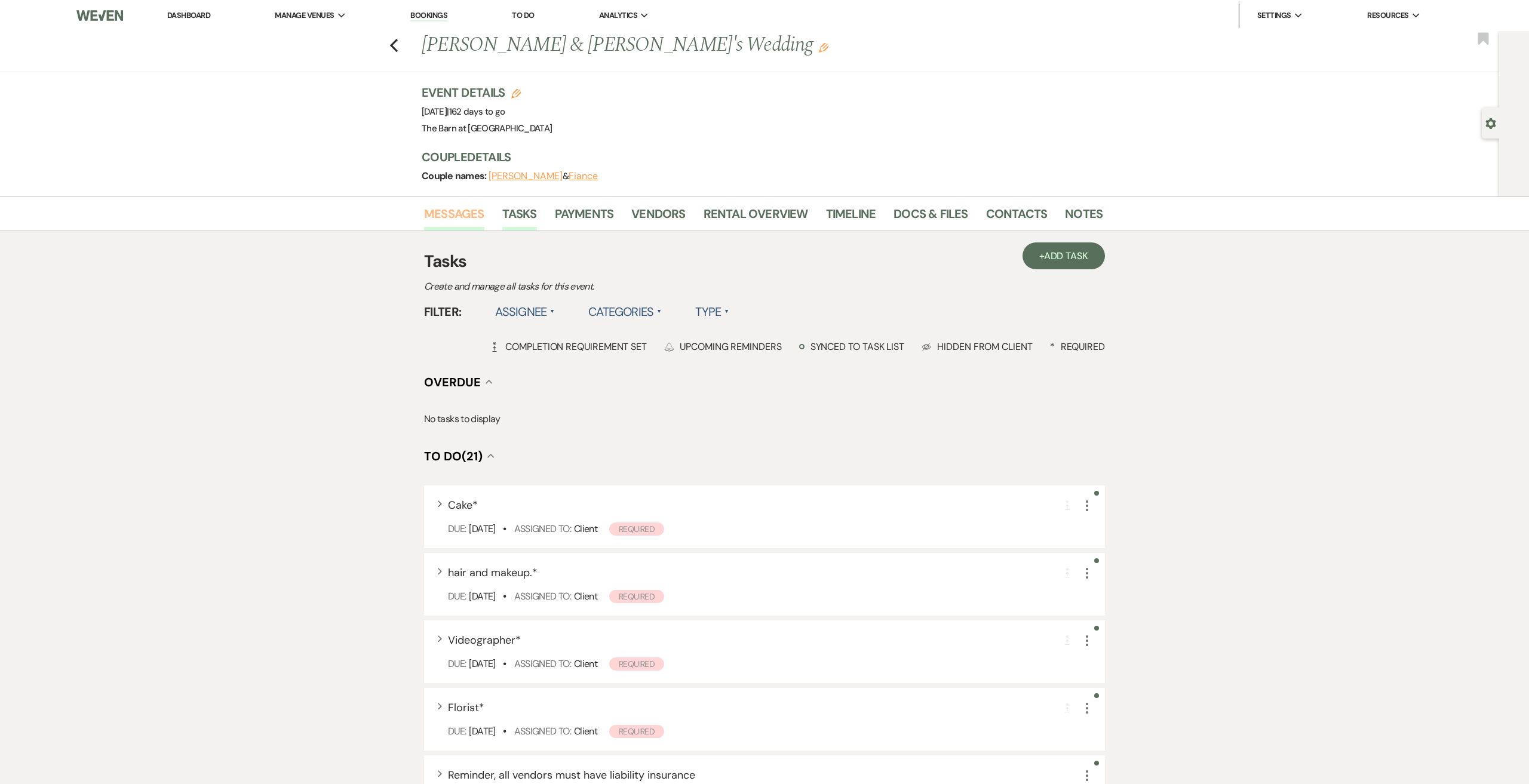
click at [456, 215] on link "Messages" at bounding box center [454, 217] width 60 height 26
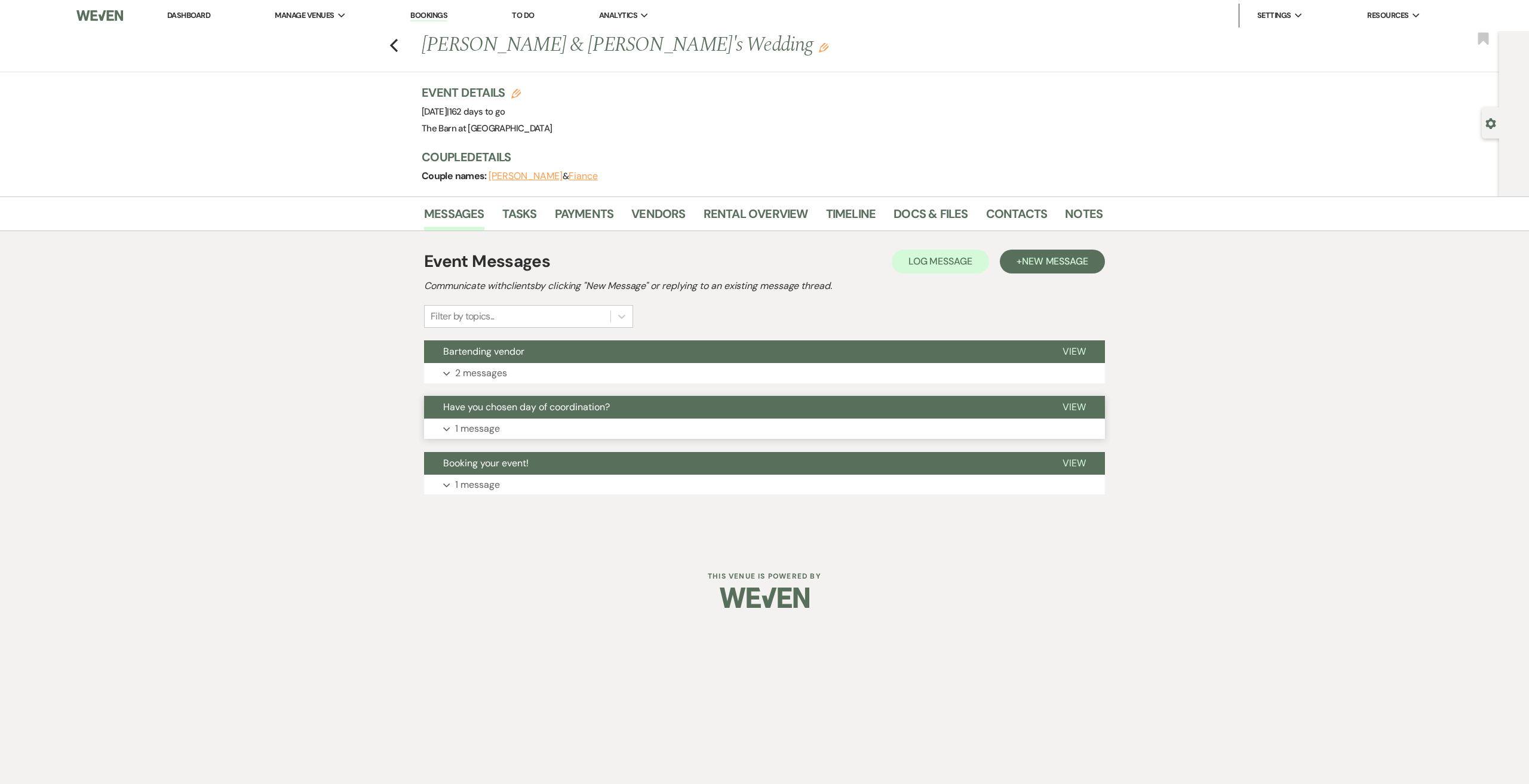
click at [476, 418] on button "Have you chosen day of coordination?" at bounding box center [733, 407] width 619 height 23
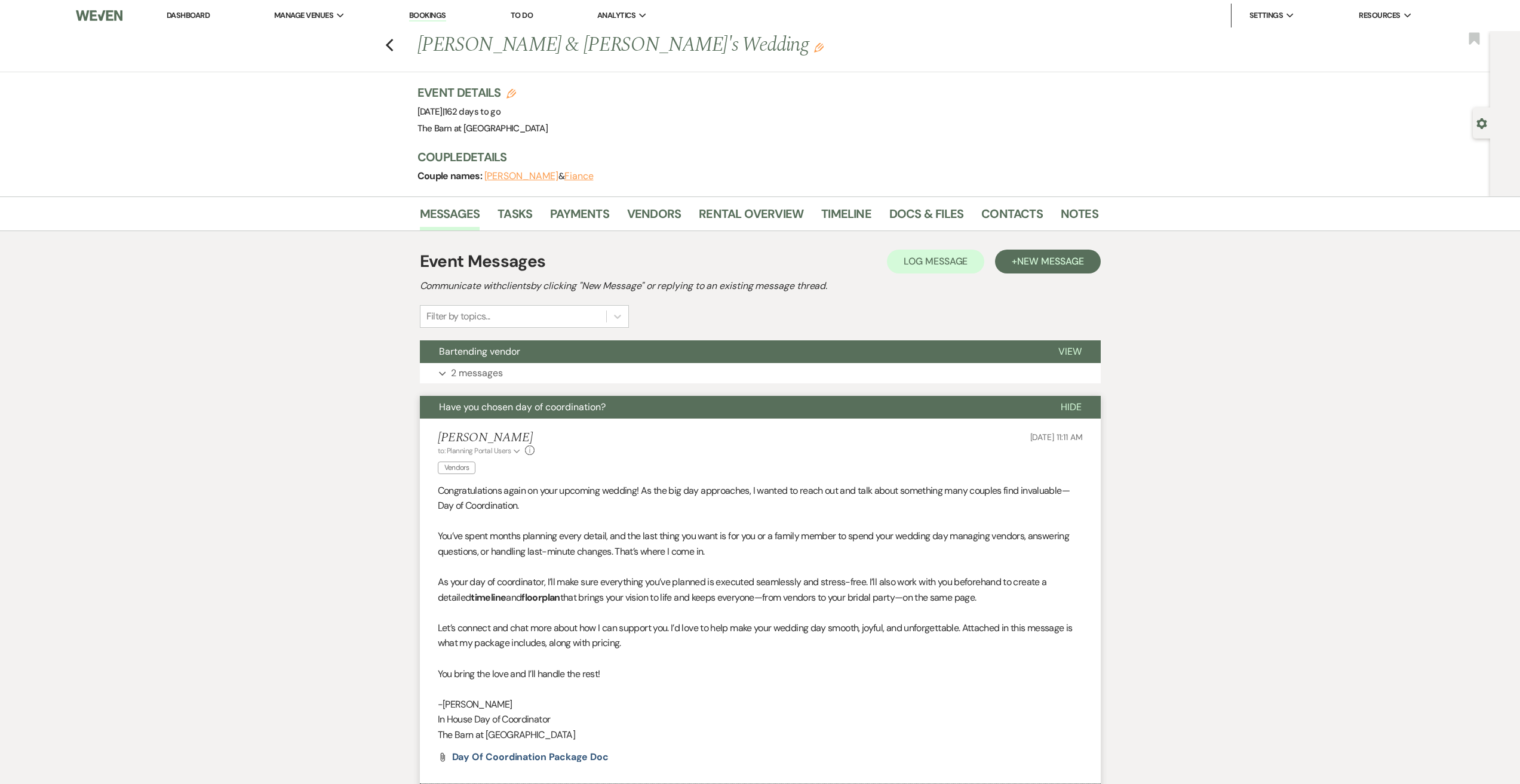
scroll to position [184, 0]
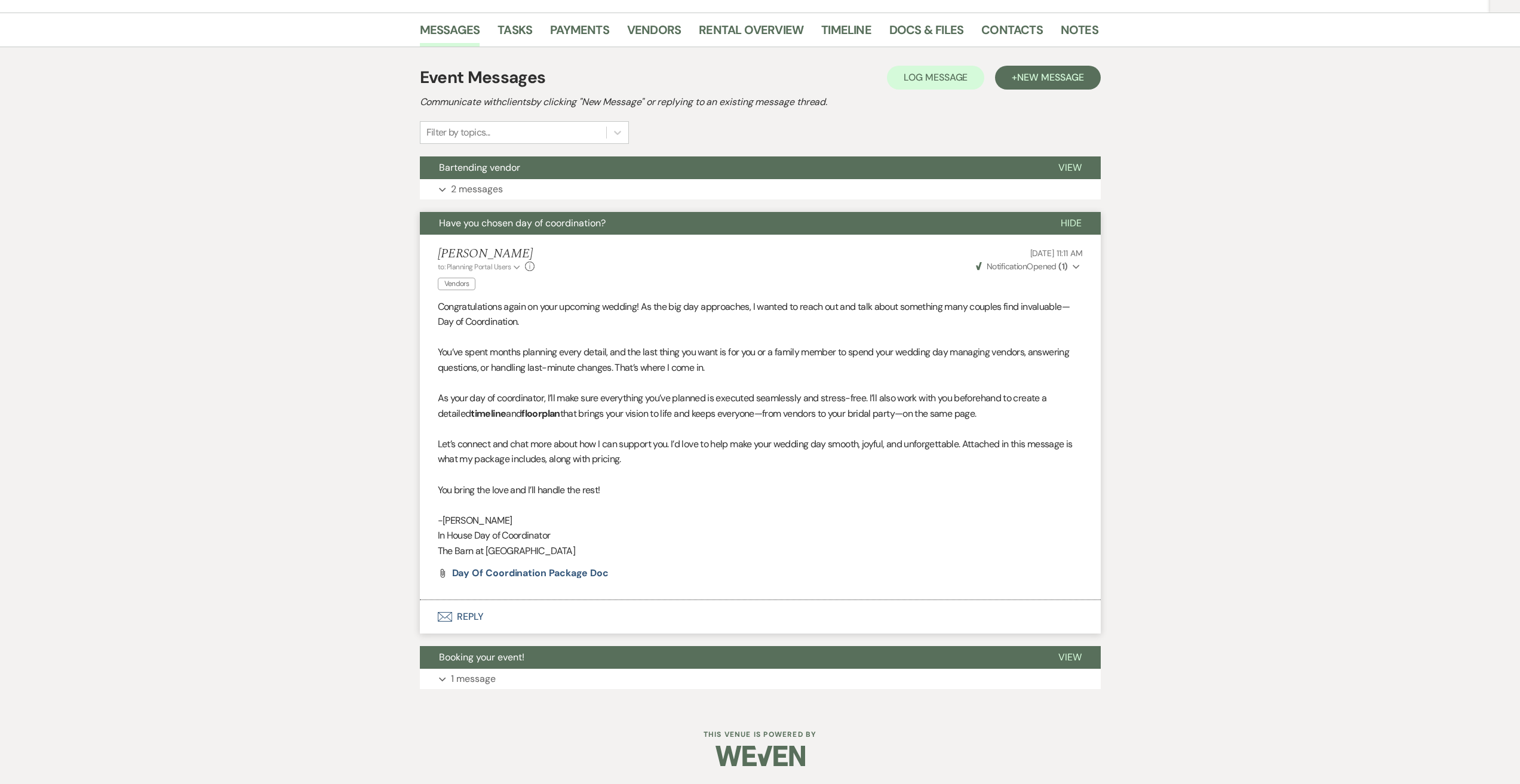
click at [460, 620] on button "Envelope Reply" at bounding box center [760, 617] width 681 height 33
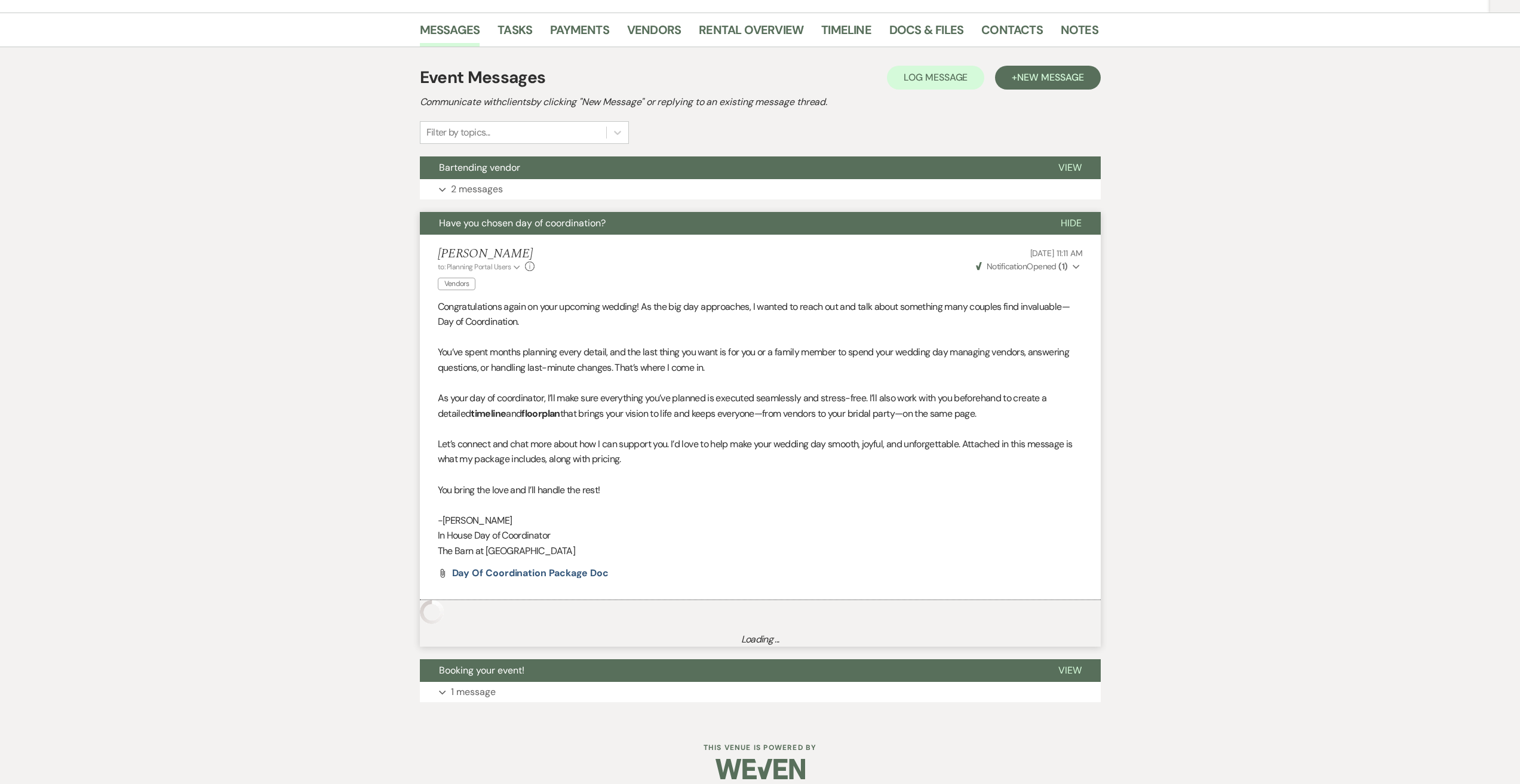
scroll to position [505, 0]
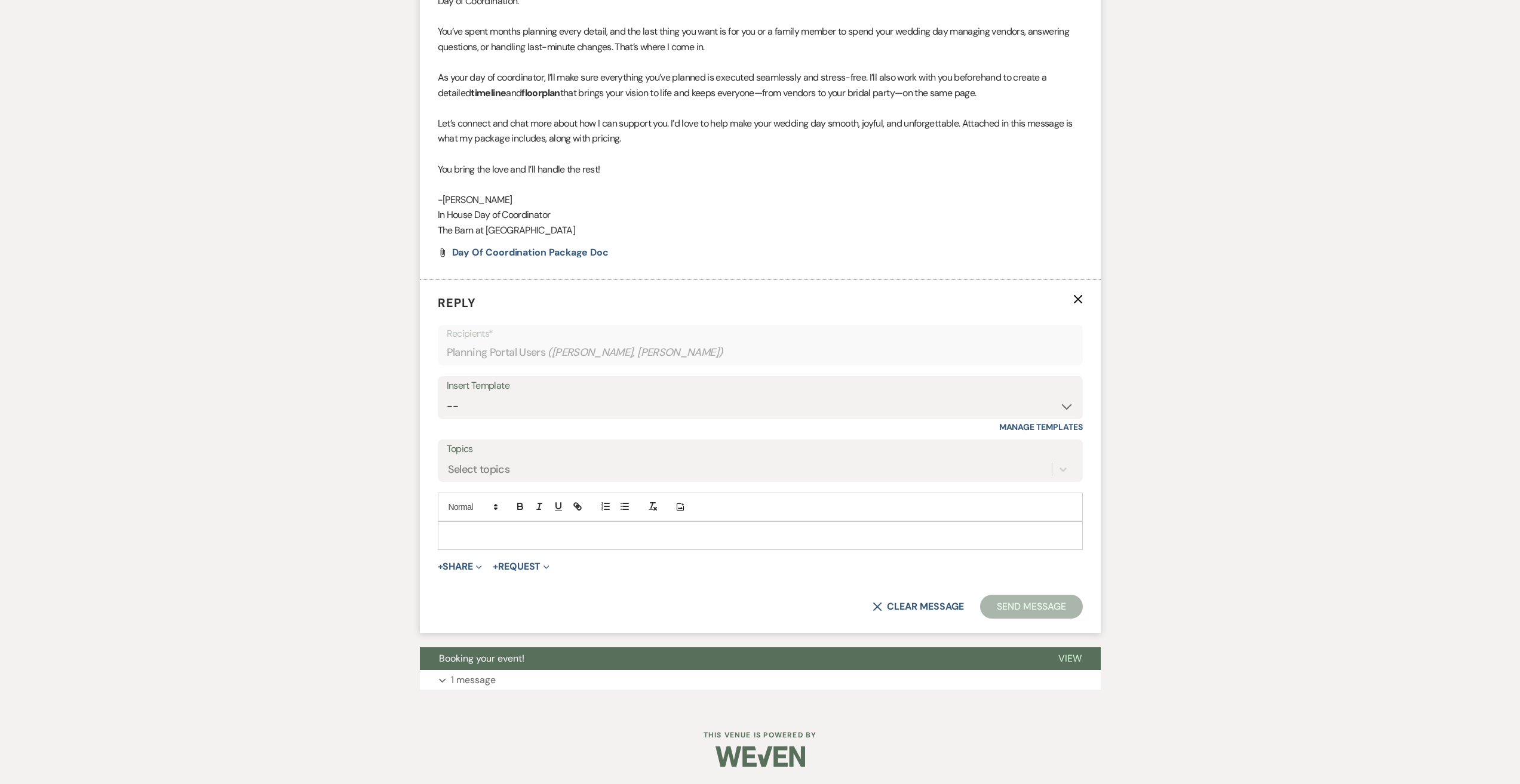
click at [508, 531] on p at bounding box center [760, 536] width 626 height 13
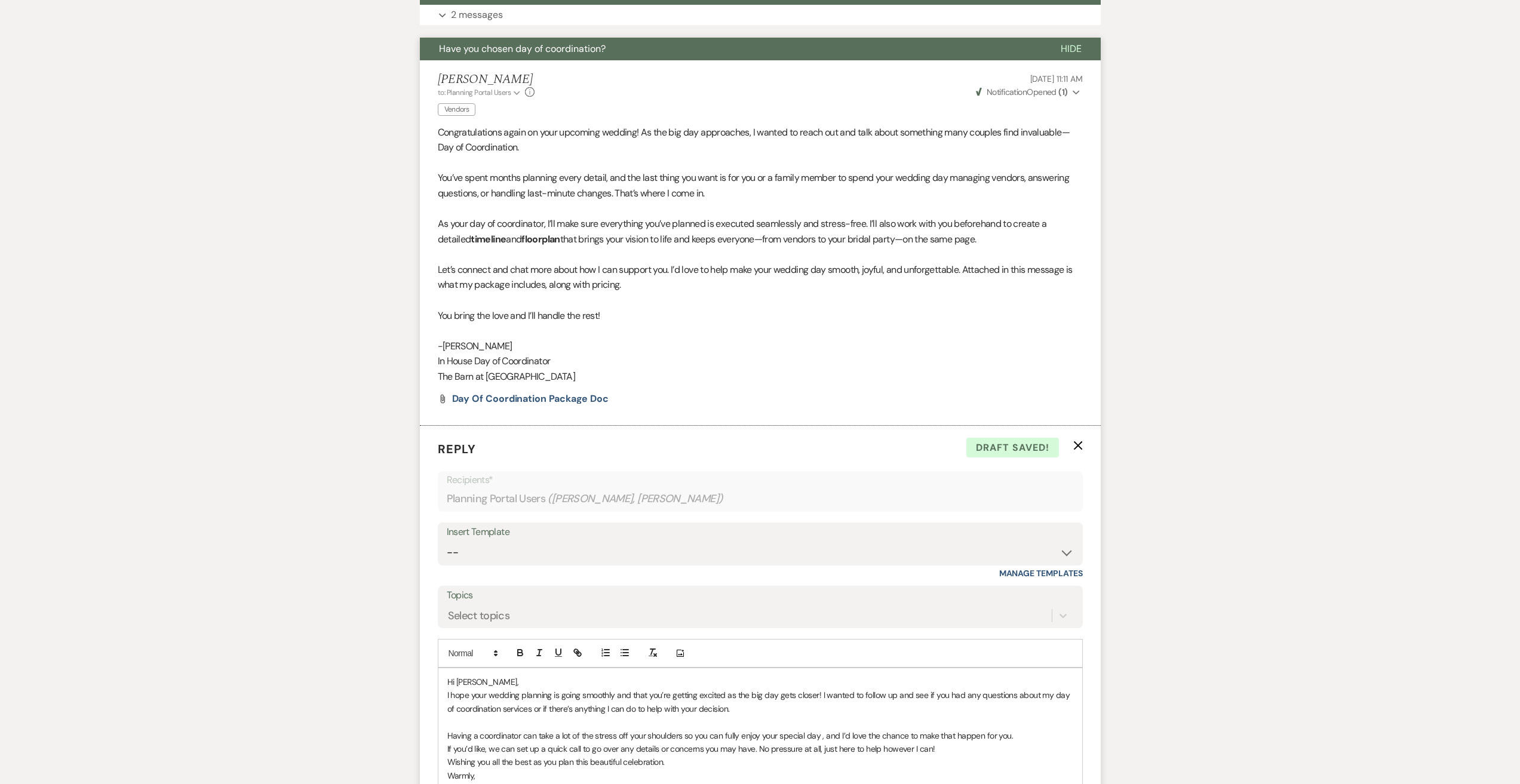
scroll to position [478, 0]
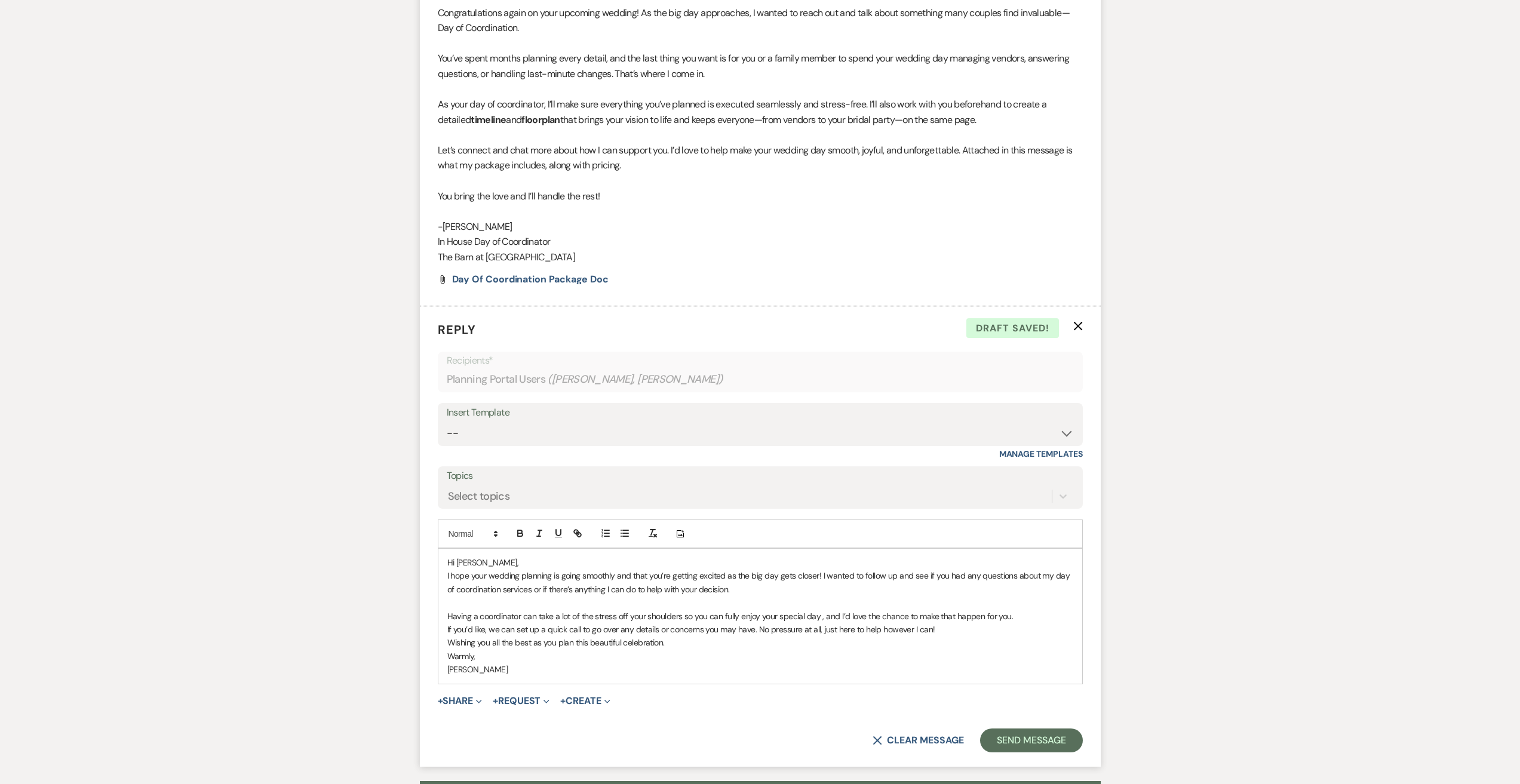
click at [478, 563] on p "Hi [PERSON_NAME]," at bounding box center [760, 563] width 626 height 13
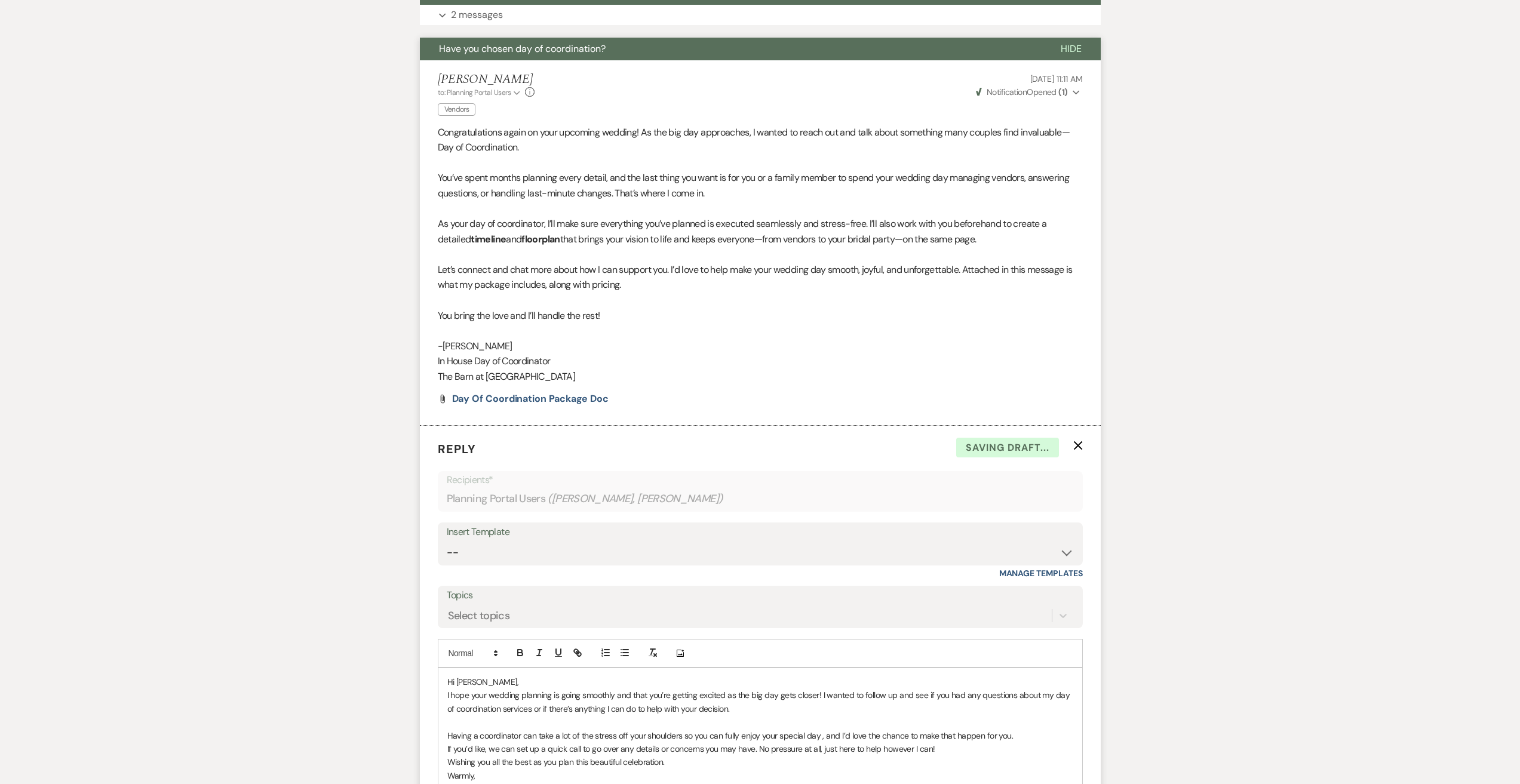
scroll to position [597, 0]
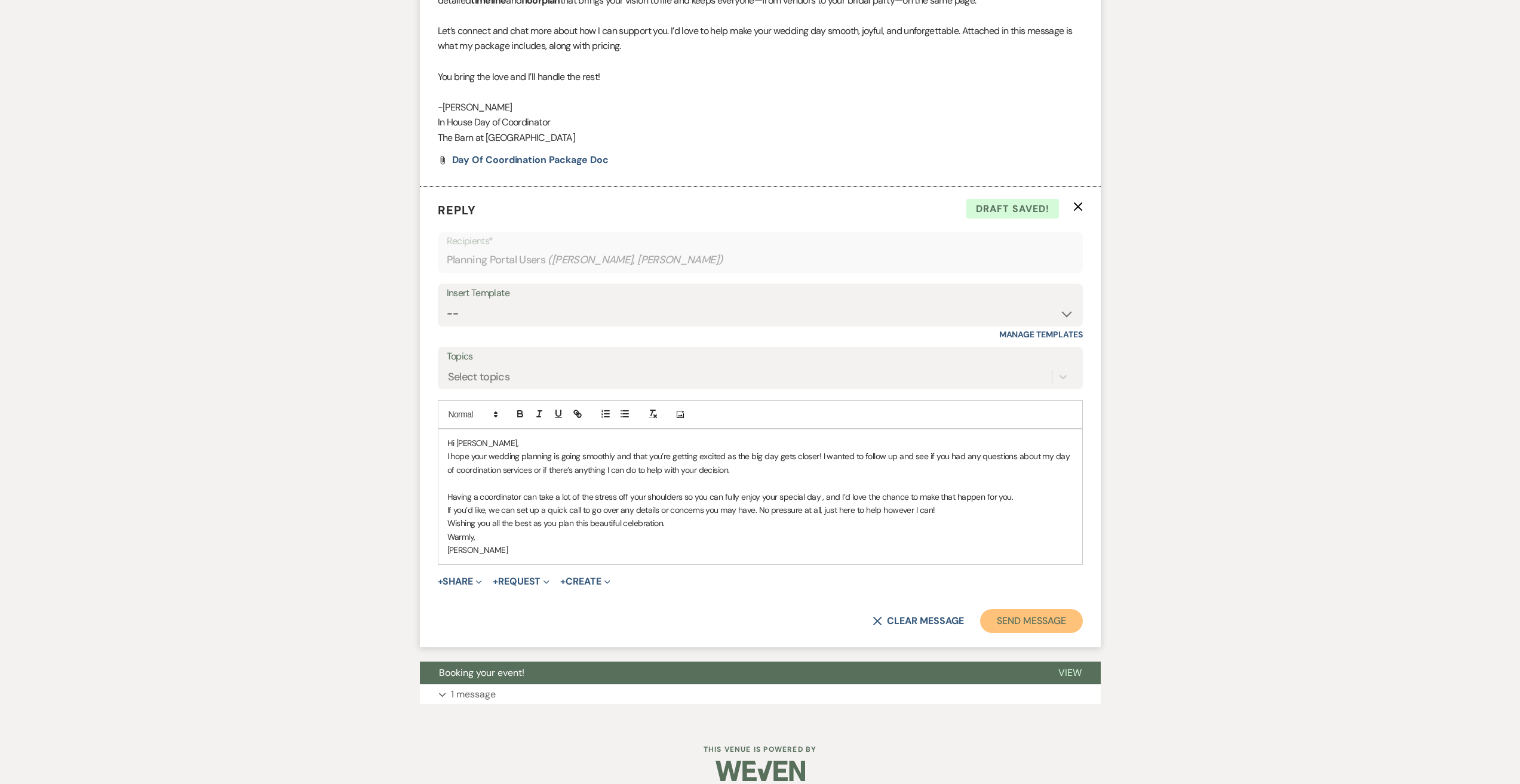
click at [1021, 623] on button "Send Message" at bounding box center [1031, 621] width 102 height 24
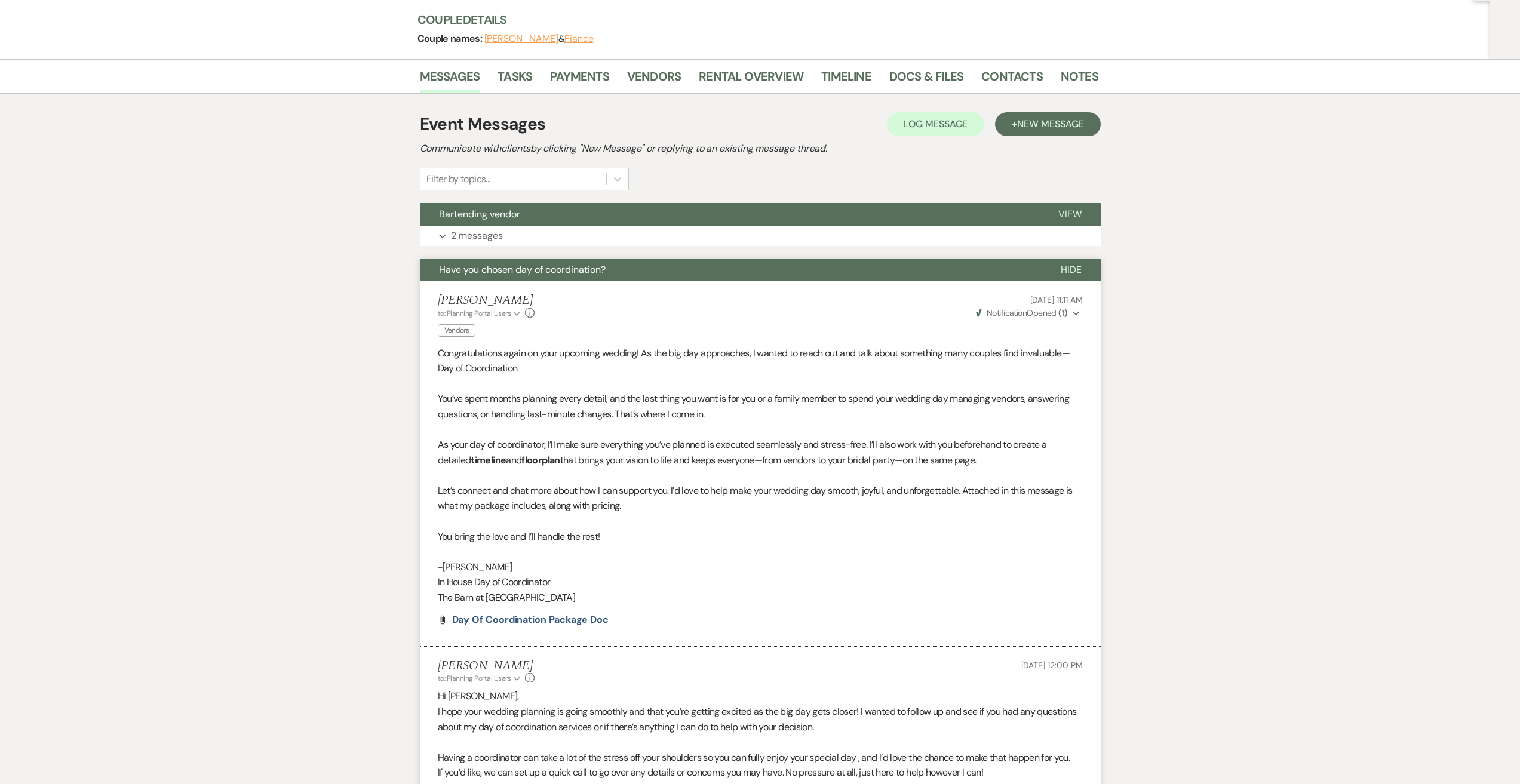
scroll to position [18, 0]
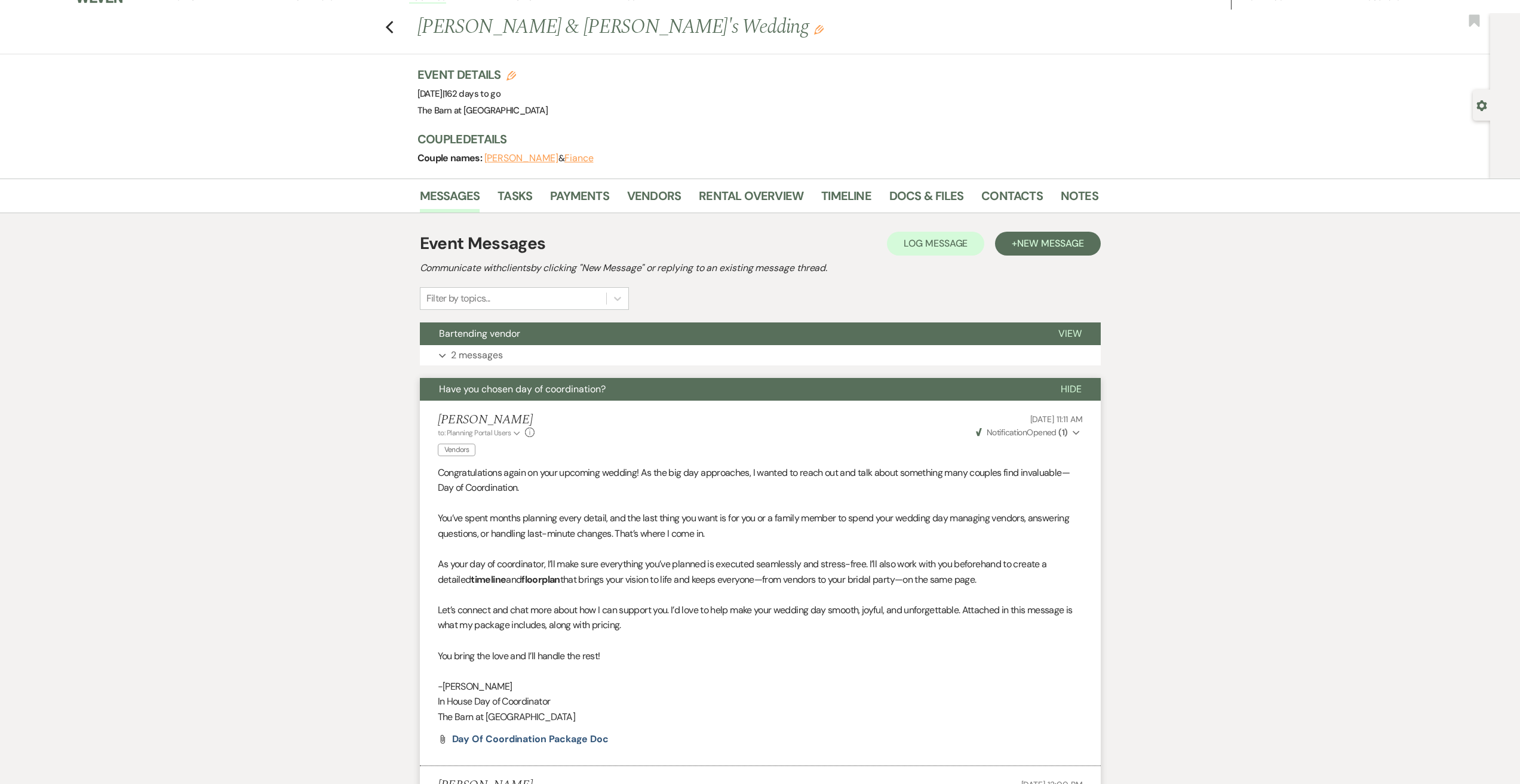
click at [389, 27] on div "Previous [PERSON_NAME] & [PERSON_NAME]'s Wedding Edit Bookmark" at bounding box center [742, 34] width 1496 height 41
click at [394, 28] on icon "Previous" at bounding box center [389, 28] width 9 height 15
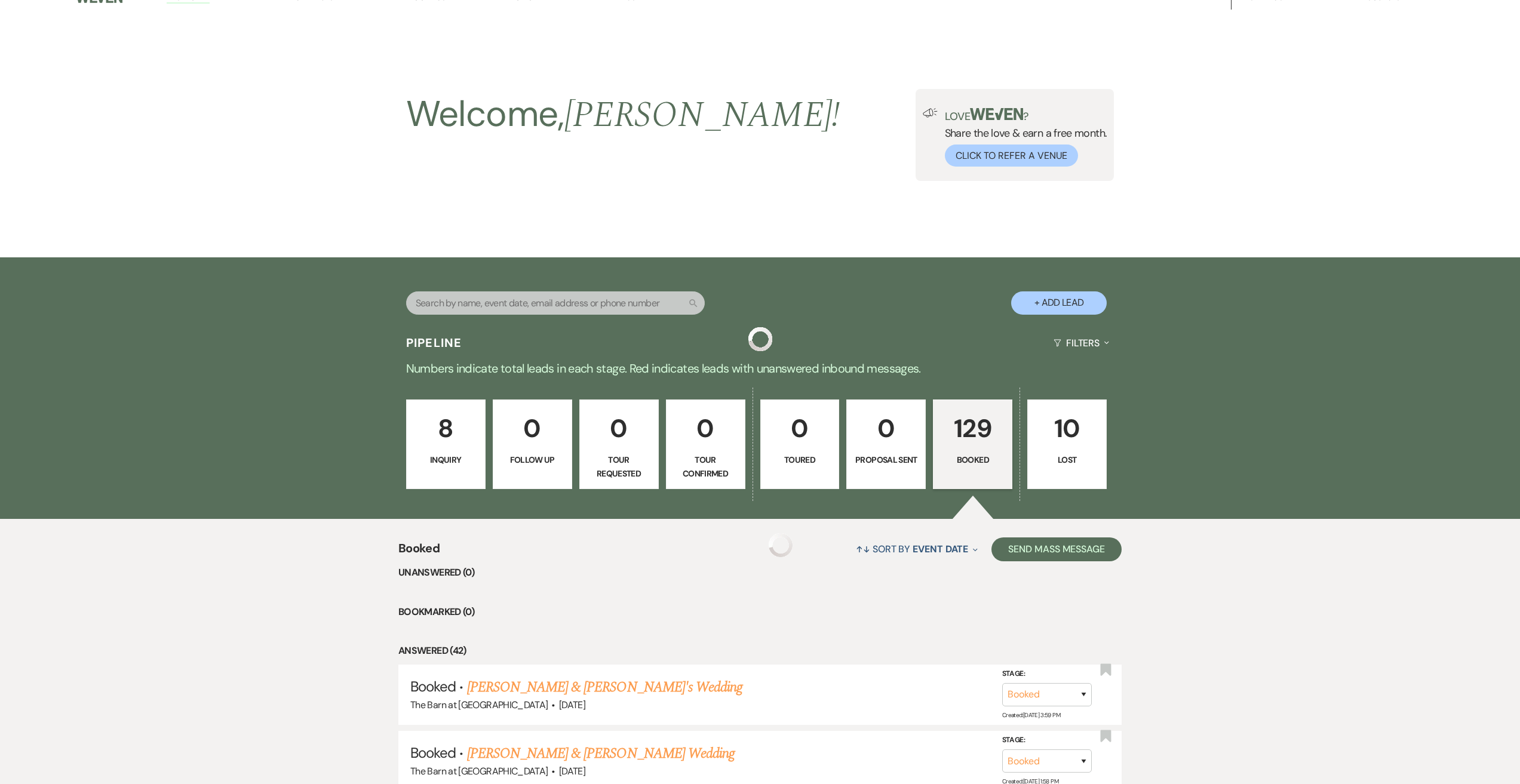
scroll to position [2030, 0]
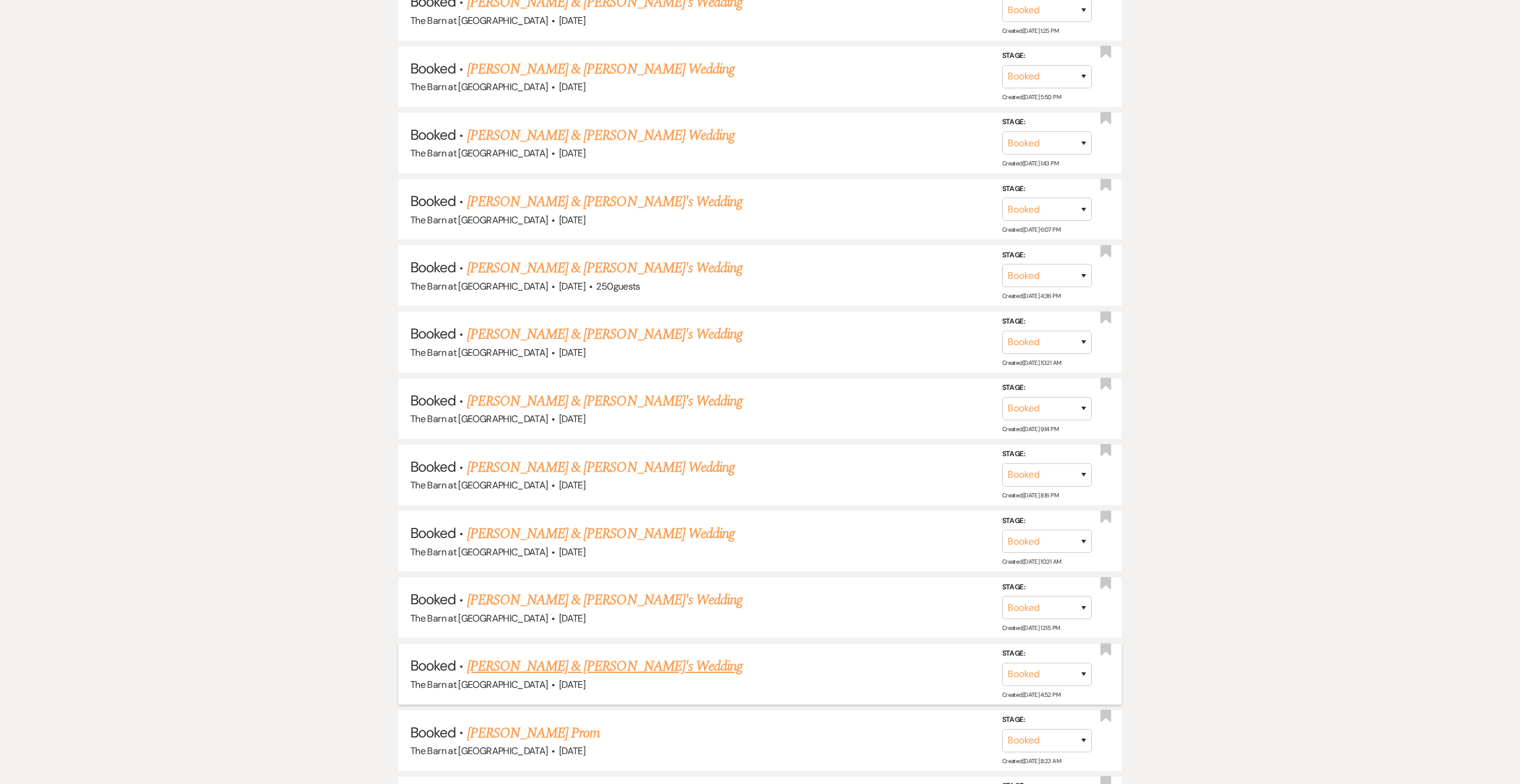
click at [594, 664] on link "[PERSON_NAME] & [PERSON_NAME]'s Wedding" at bounding box center [605, 667] width 276 height 22
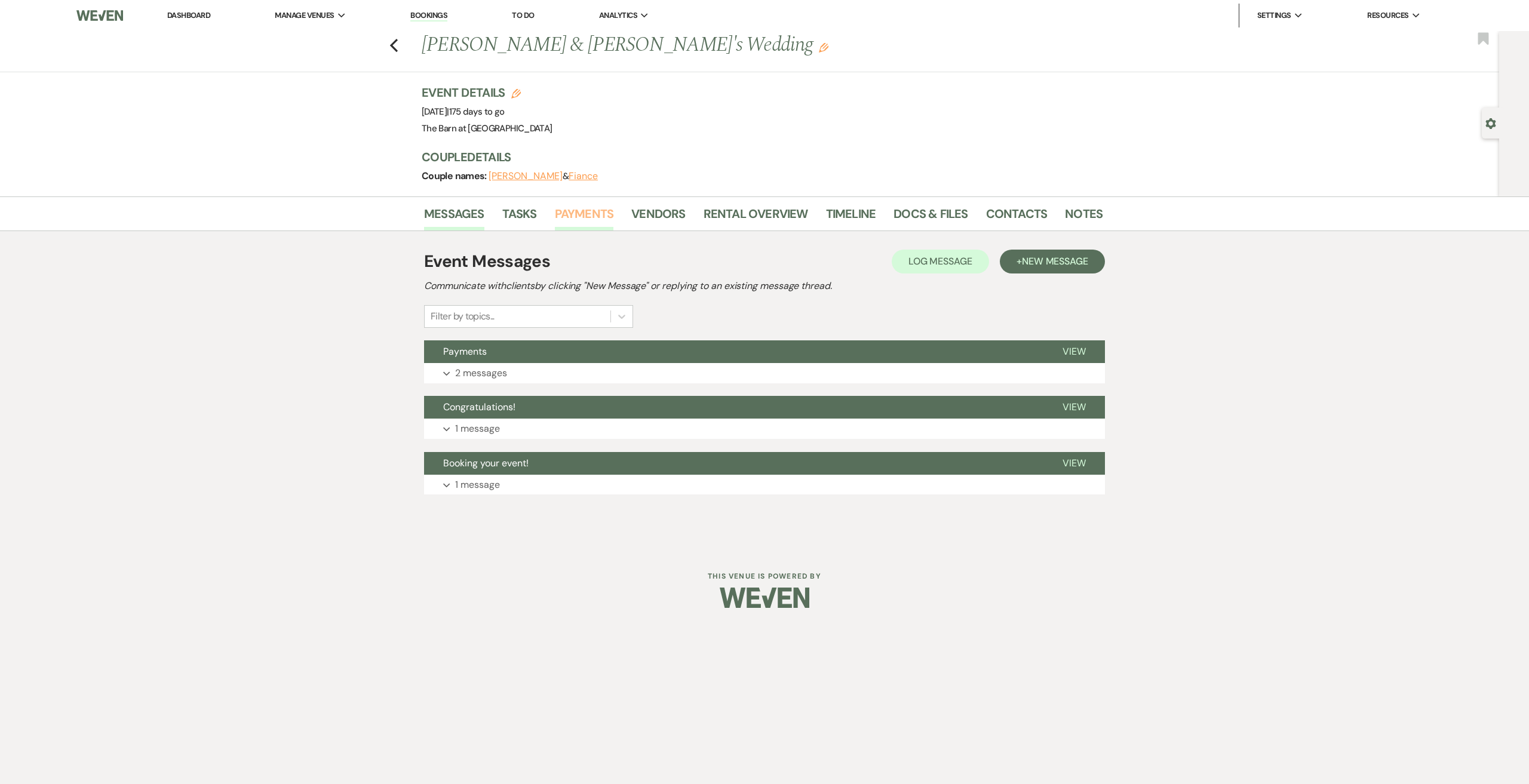
click at [593, 214] on link "Payments" at bounding box center [585, 217] width 59 height 26
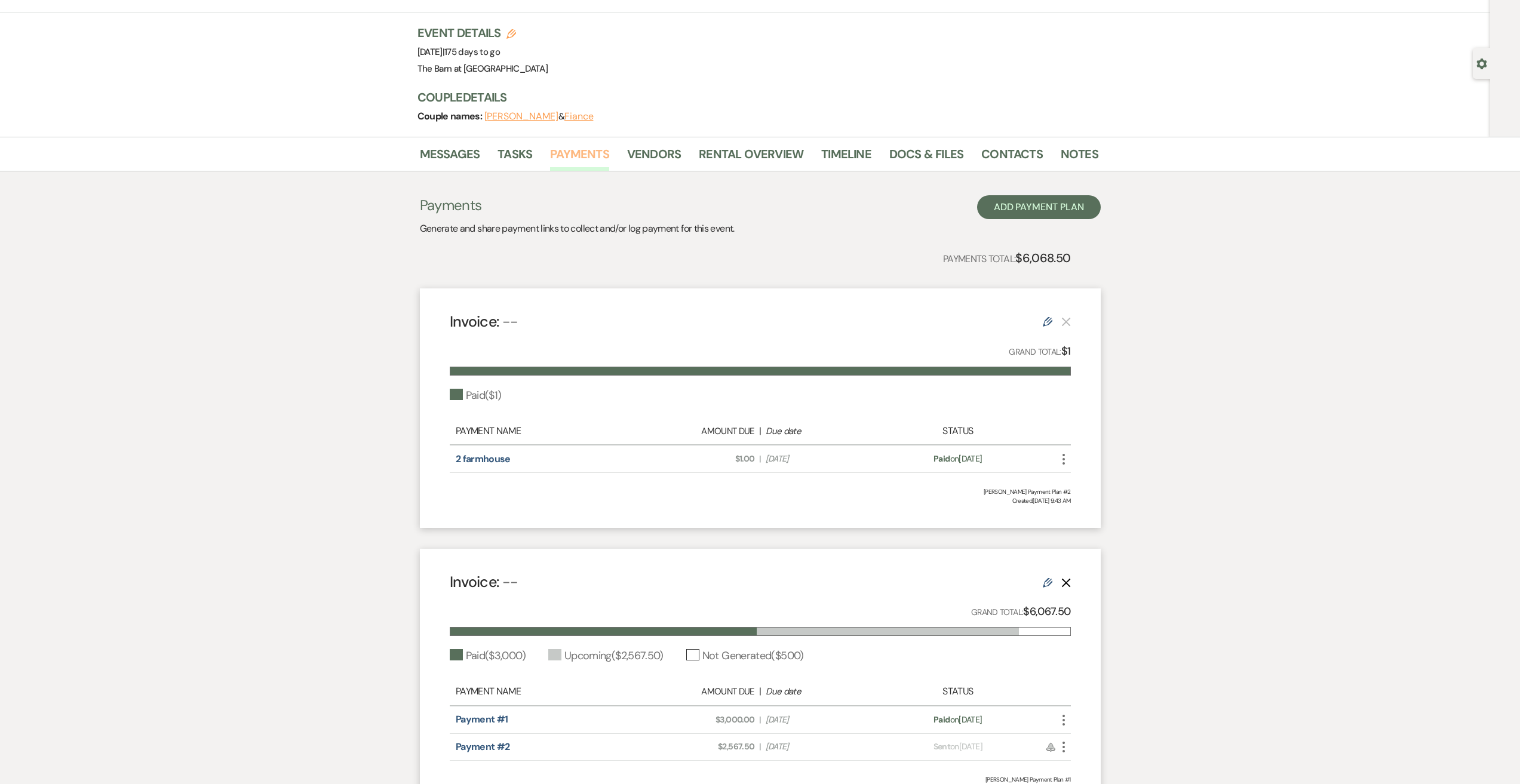
scroll to position [120, 0]
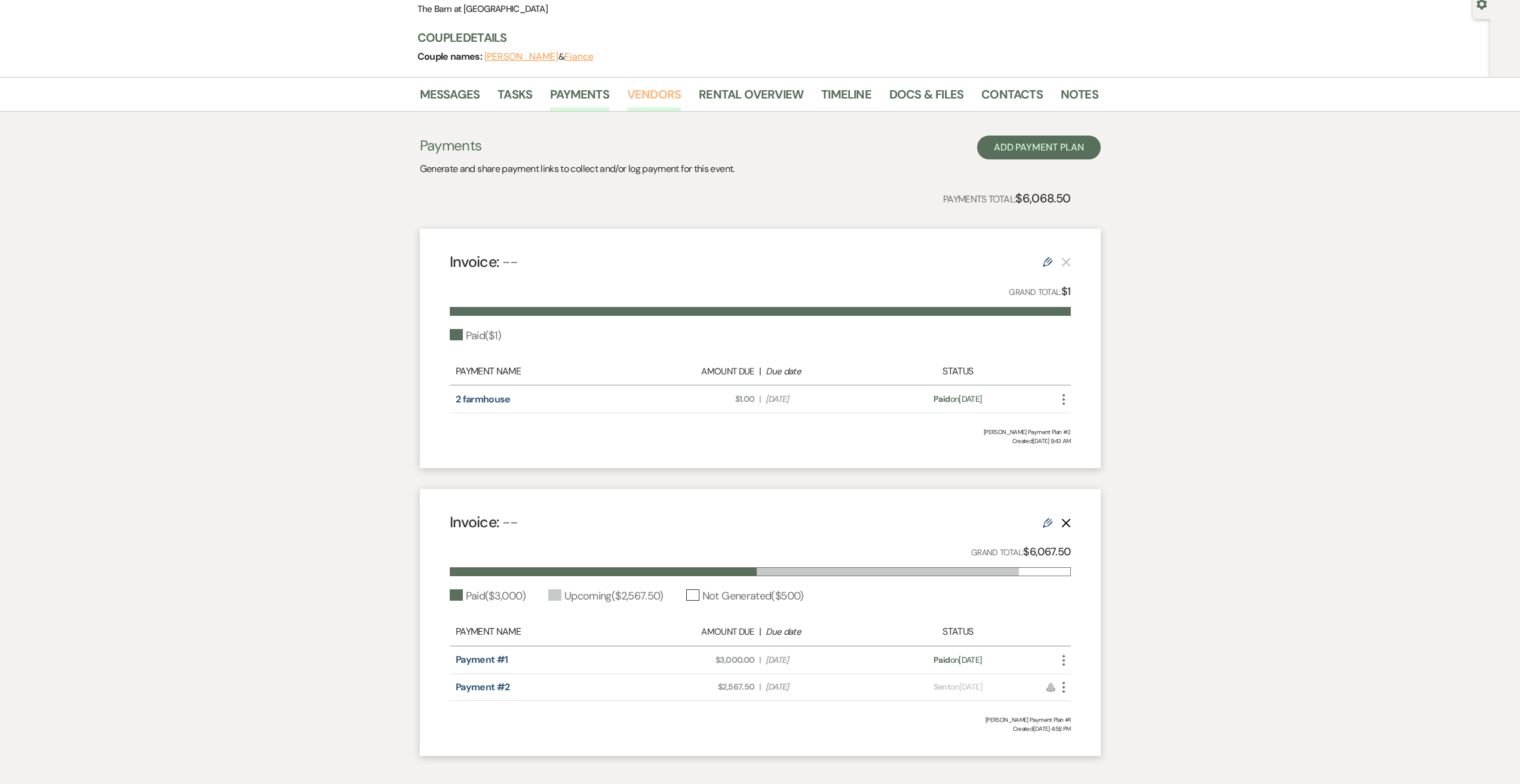
click at [660, 93] on link "Vendors" at bounding box center [654, 97] width 54 height 26
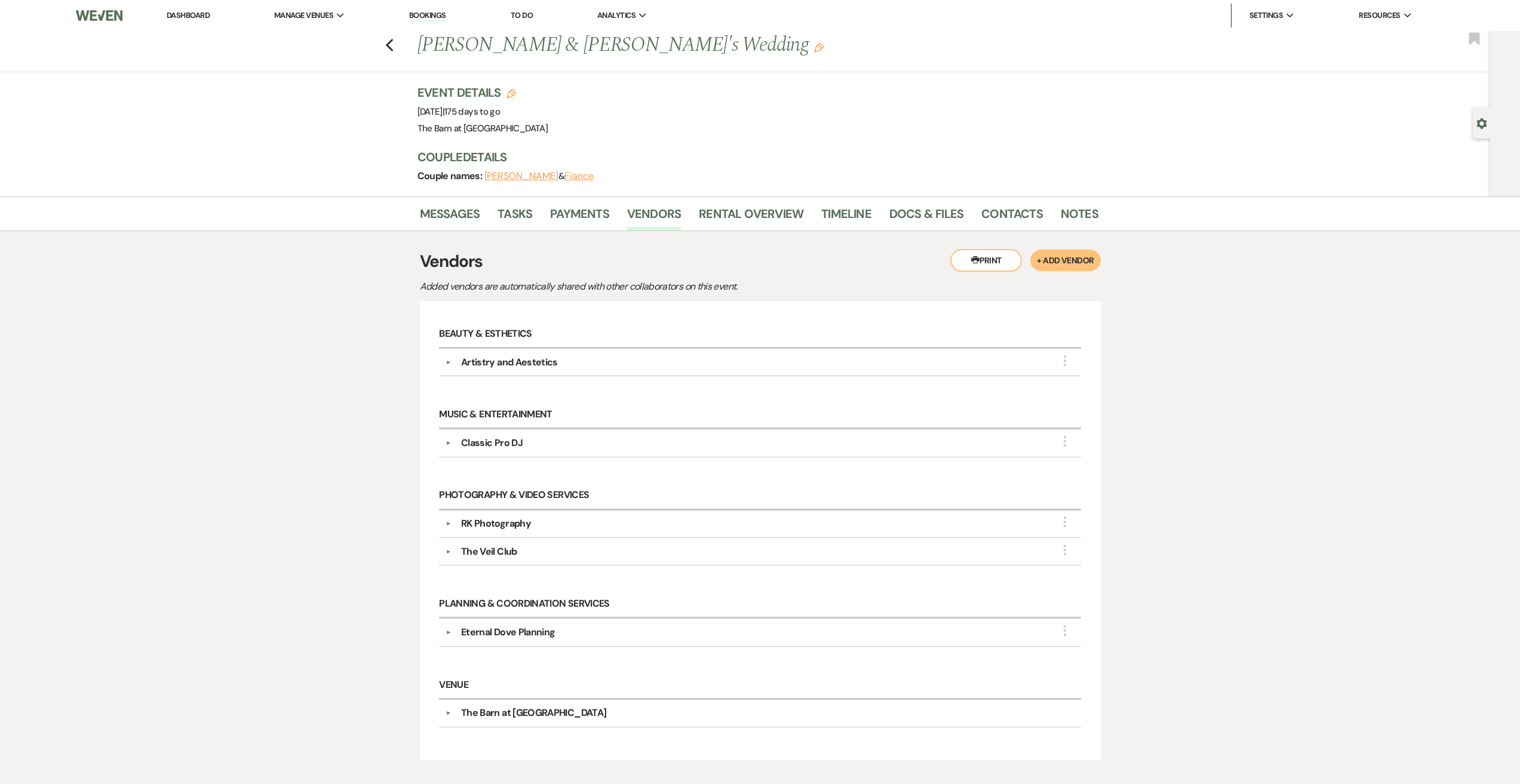
click at [399, 45] on div "Previous [PERSON_NAME] & [PERSON_NAME]'s Wedding Edit Bookmark" at bounding box center [742, 51] width 1496 height 41
click at [392, 45] on use "button" at bounding box center [389, 45] width 8 height 13
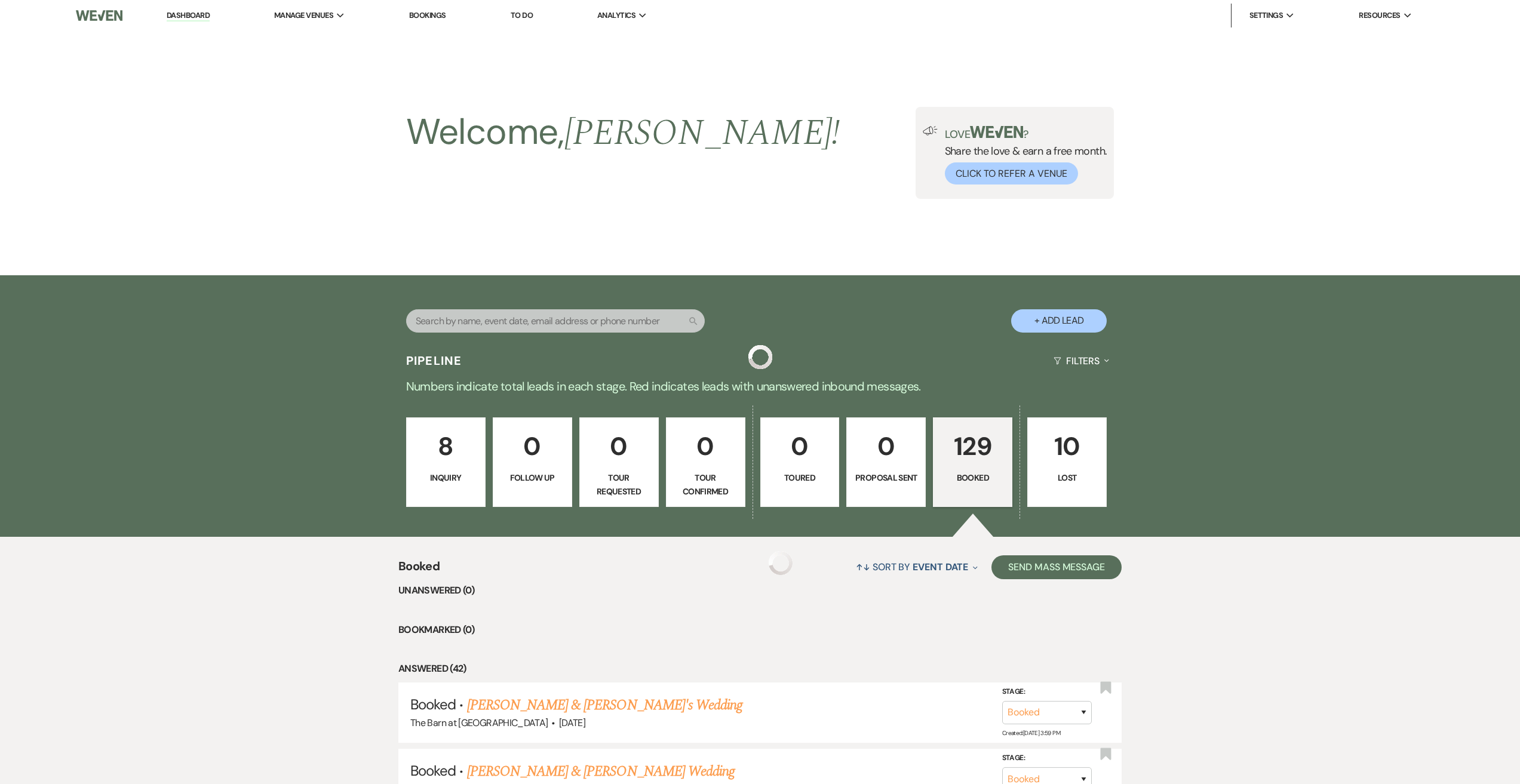
scroll to position [2030, 0]
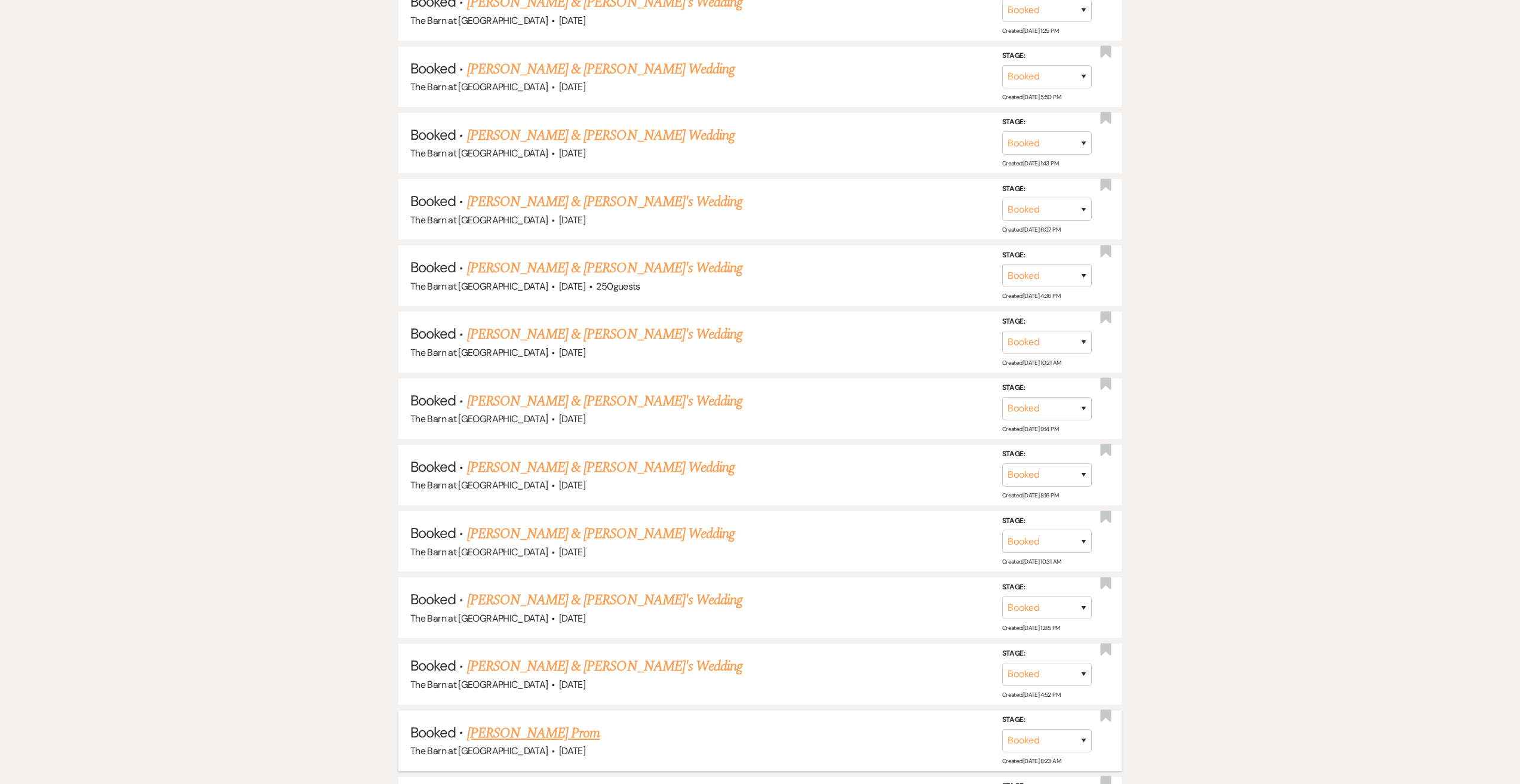
click at [550, 737] on link "[PERSON_NAME] Prom" at bounding box center [533, 733] width 133 height 22
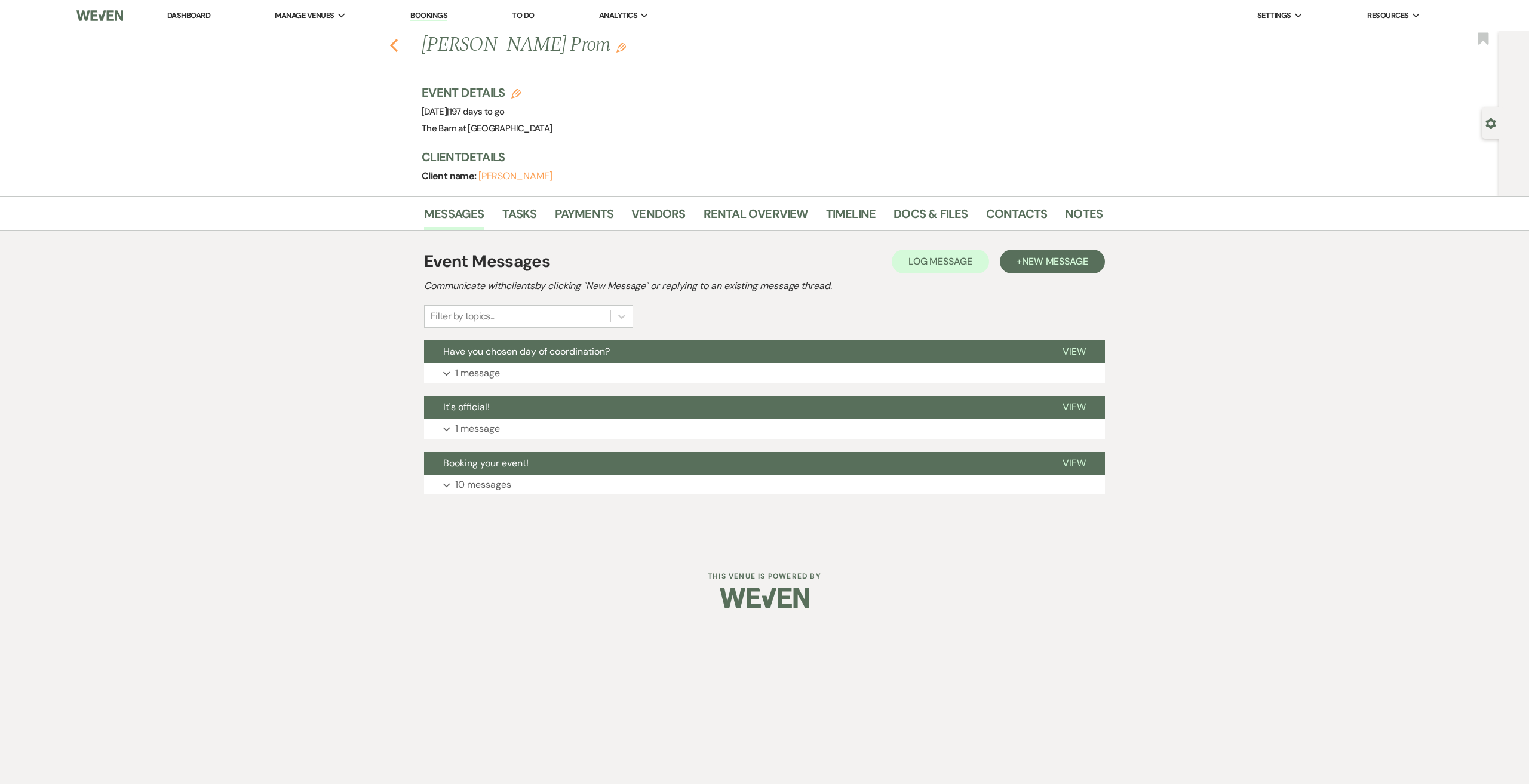
click at [392, 43] on icon "Previous" at bounding box center [394, 45] width 9 height 15
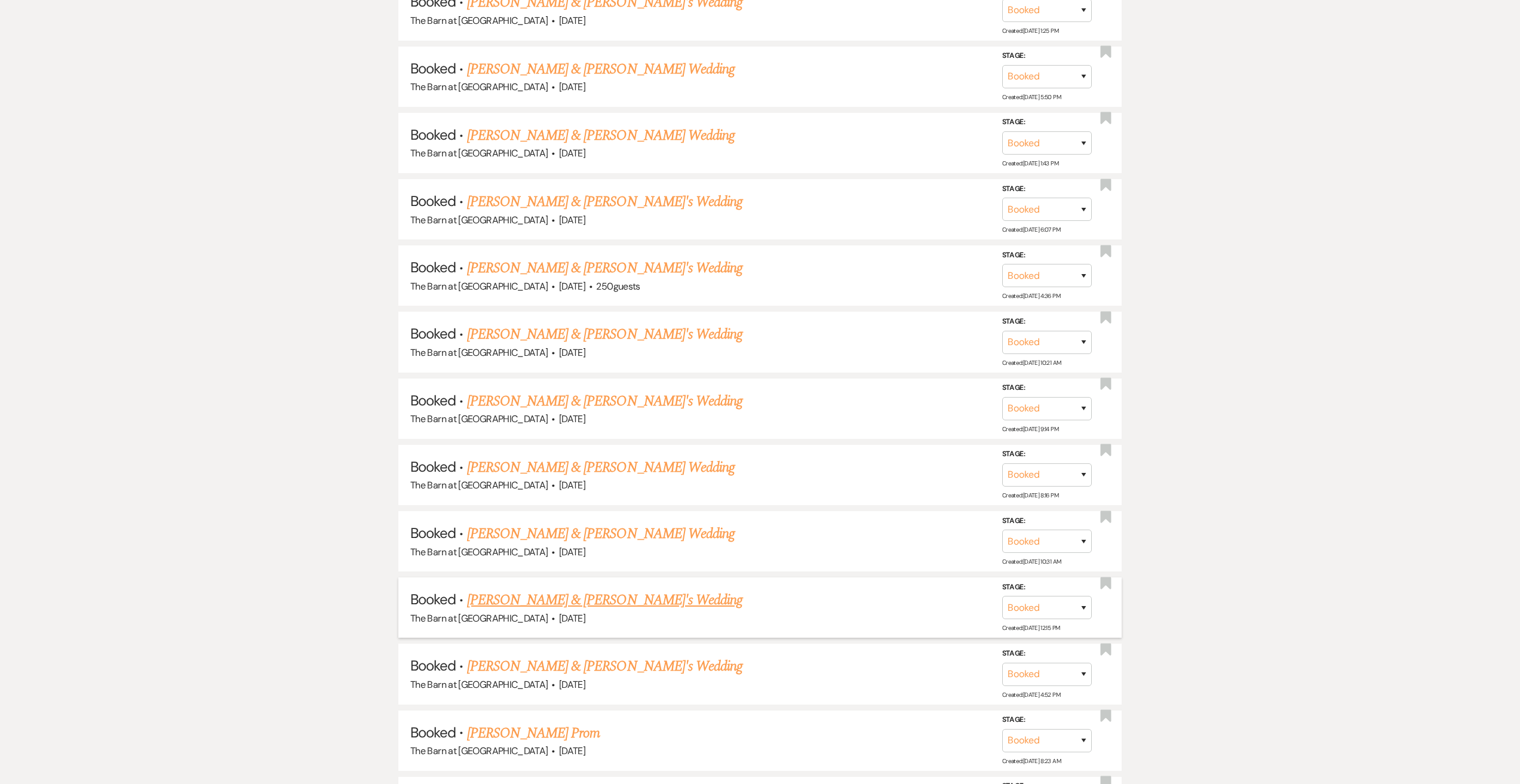
scroll to position [2150, 0]
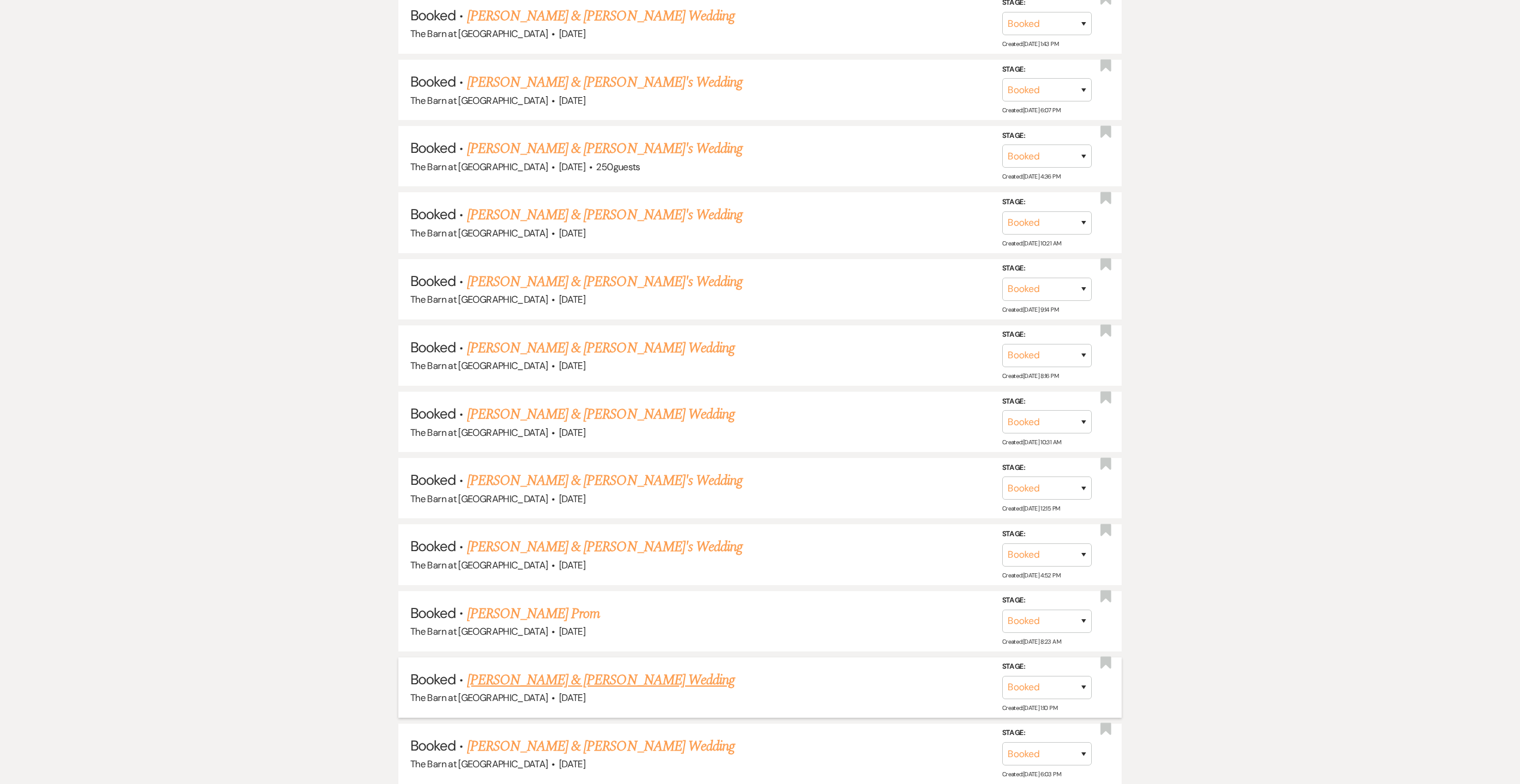
click at [615, 680] on link "[PERSON_NAME] & [PERSON_NAME] Wedding" at bounding box center [600, 680] width 268 height 22
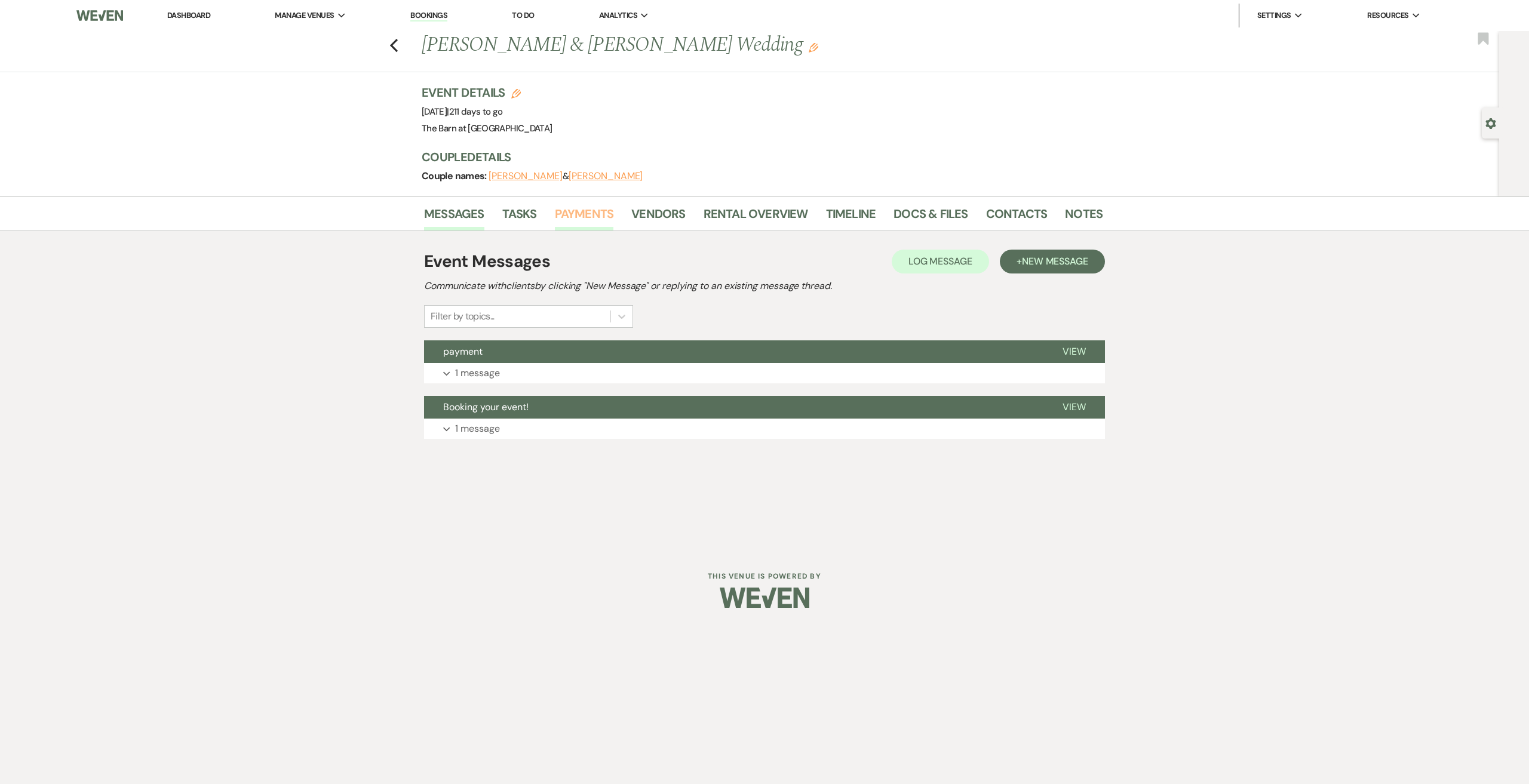
click at [604, 205] on link "Payments" at bounding box center [585, 217] width 59 height 26
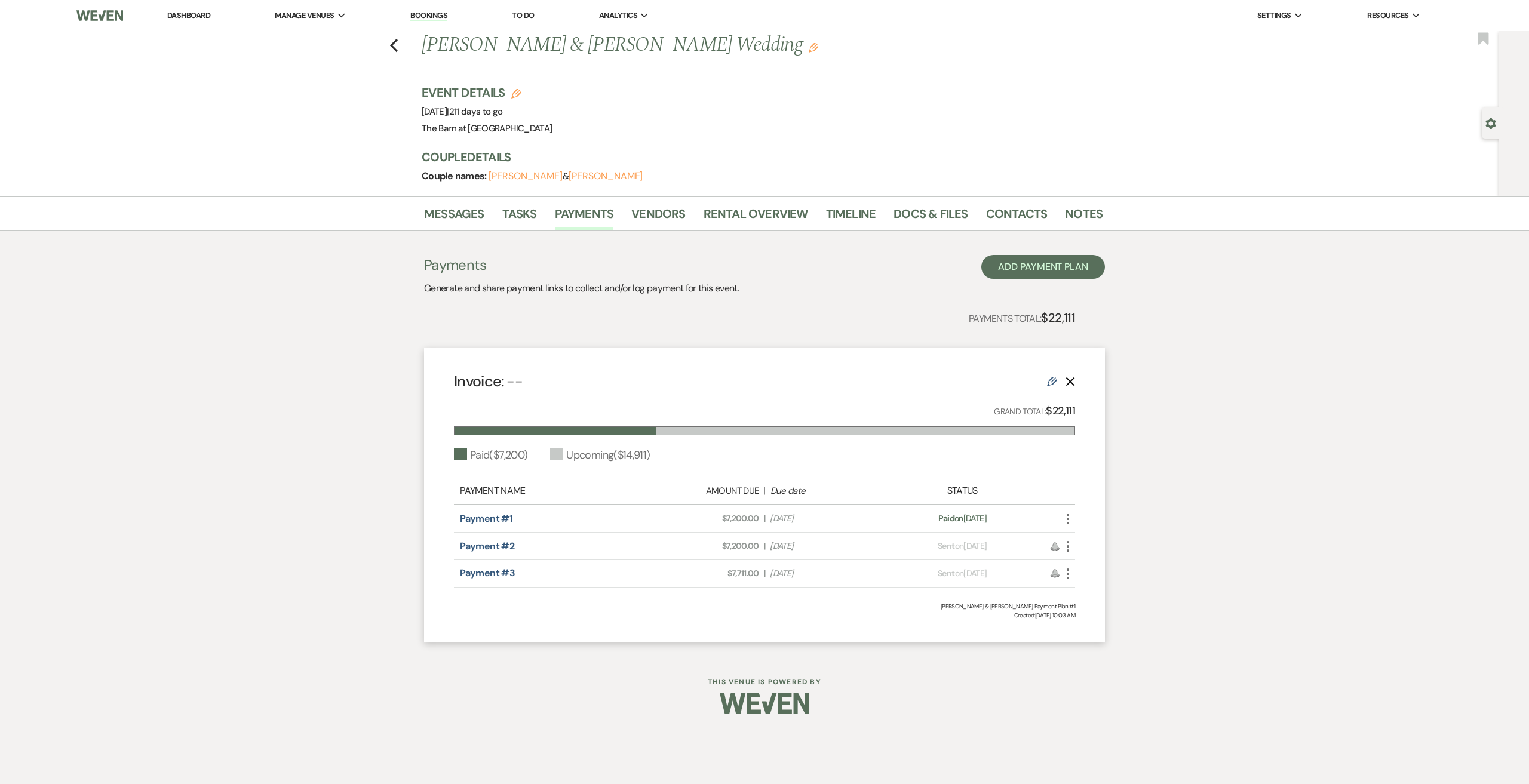
click at [395, 54] on div "Previous [PERSON_NAME] & [PERSON_NAME] Wedding Edit Bookmark" at bounding box center [746, 51] width 1505 height 41
click at [395, 44] on icon "Previous" at bounding box center [394, 45] width 9 height 15
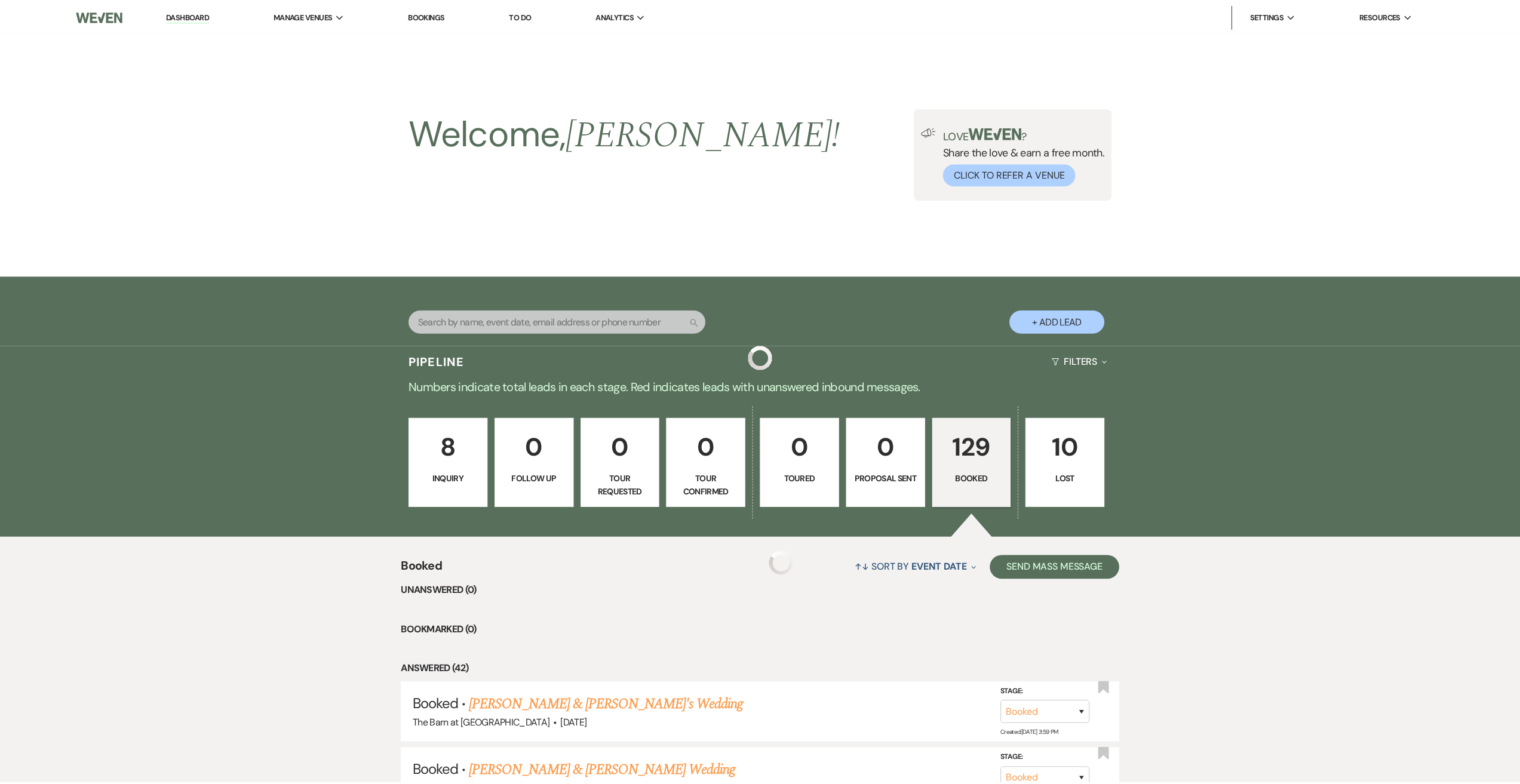
scroll to position [2150, 0]
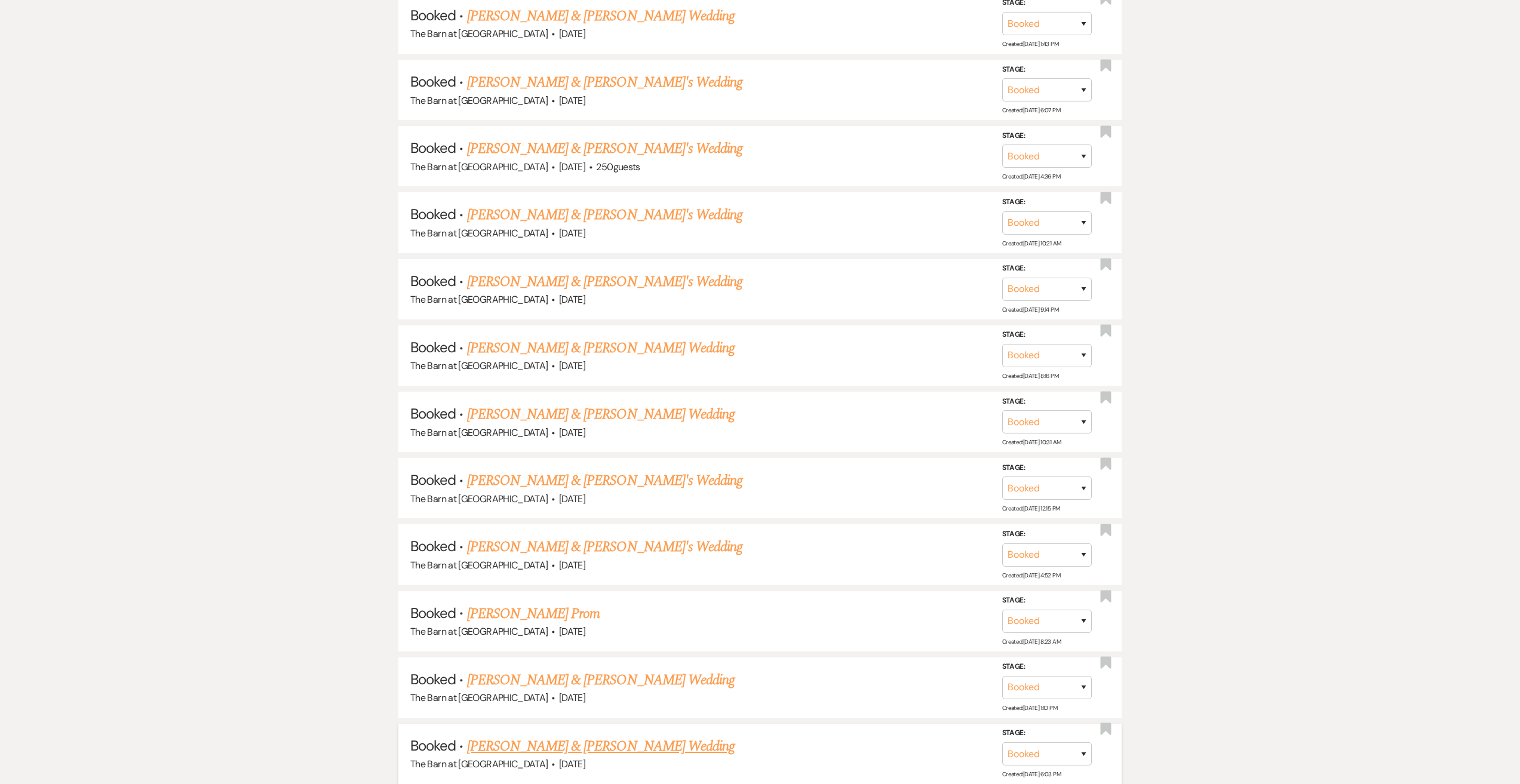
click at [605, 747] on link "[PERSON_NAME] & [PERSON_NAME] Wedding" at bounding box center [600, 747] width 268 height 22
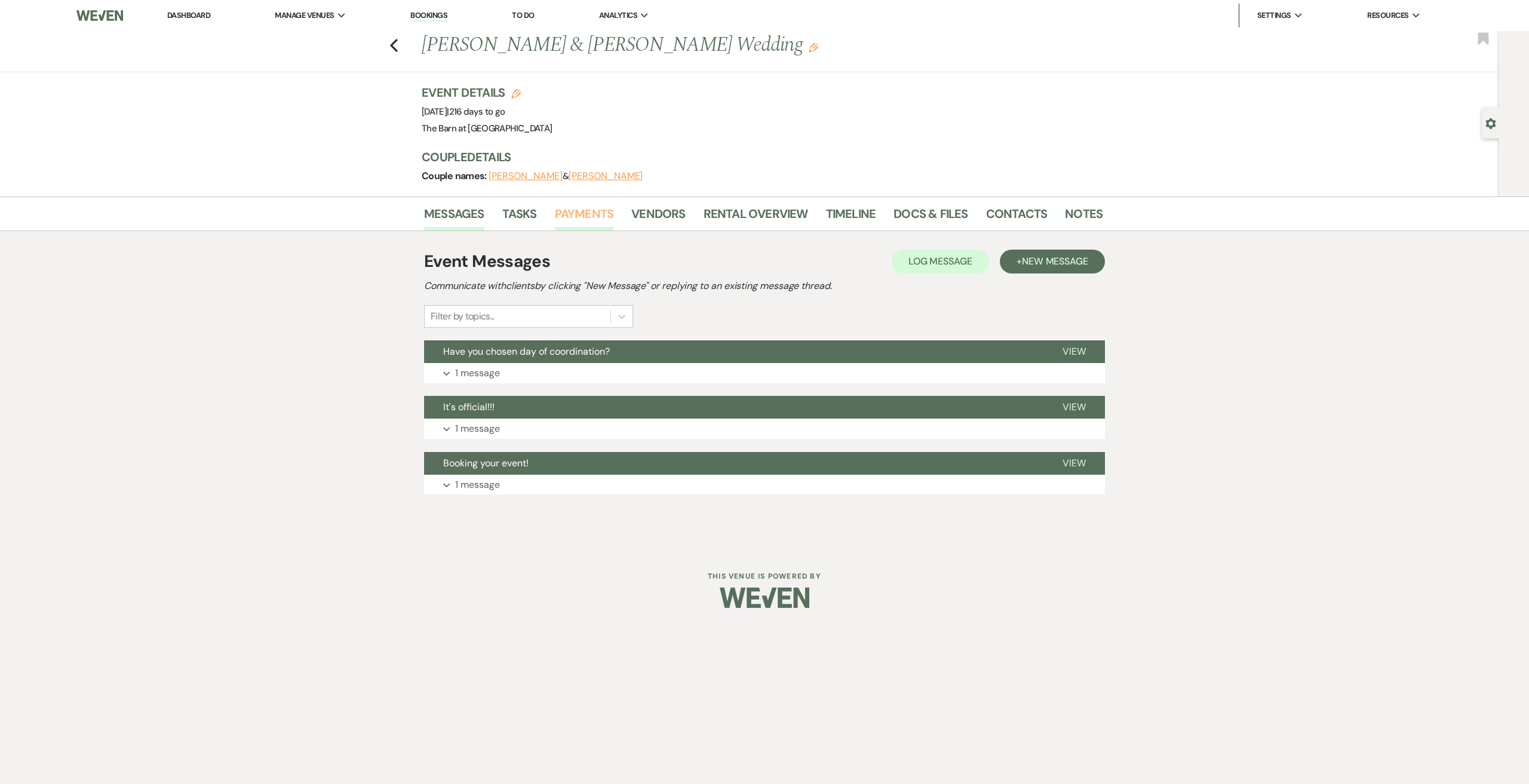
click at [584, 222] on link "Payments" at bounding box center [585, 217] width 59 height 26
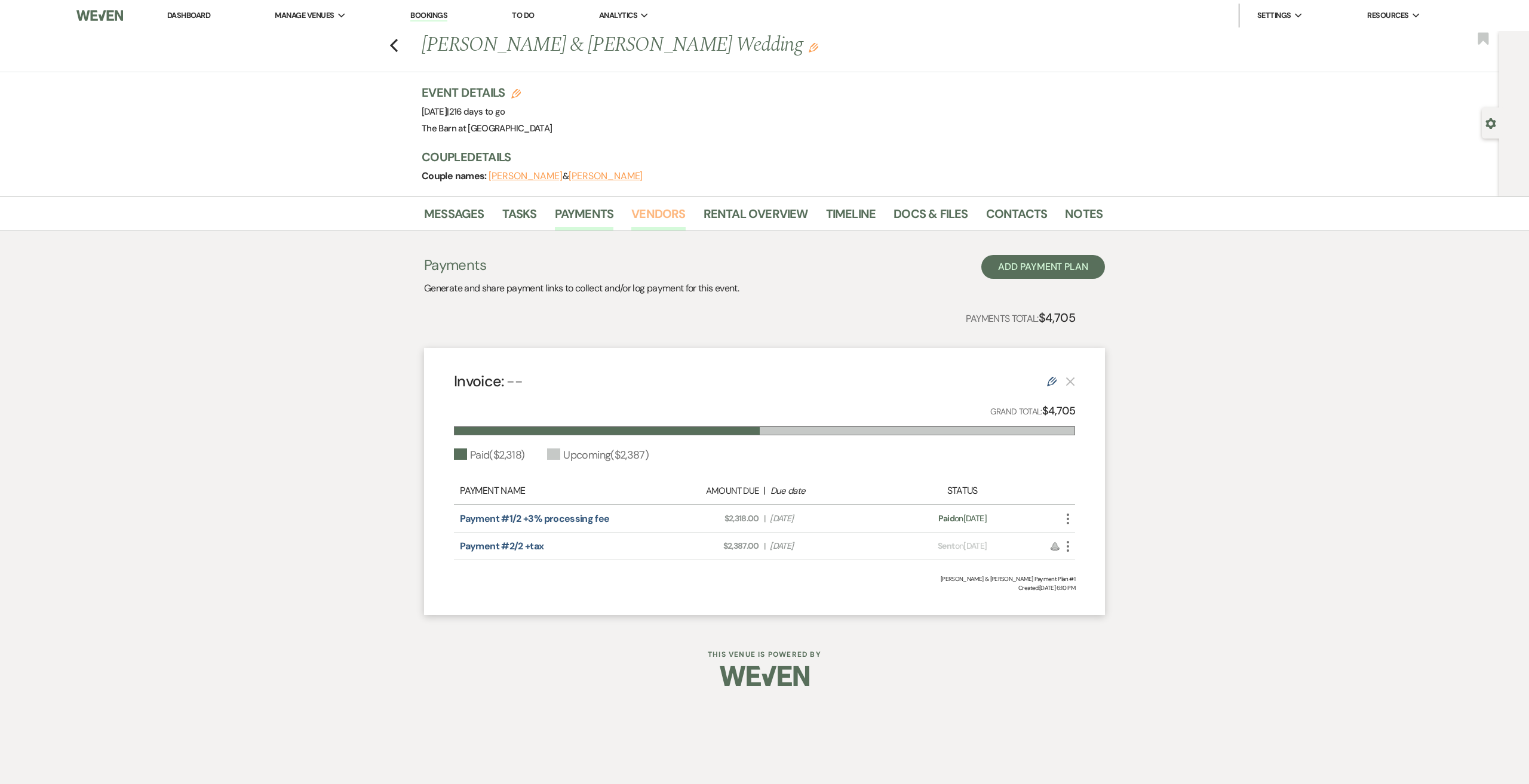
click at [664, 210] on link "Vendors" at bounding box center [658, 217] width 54 height 26
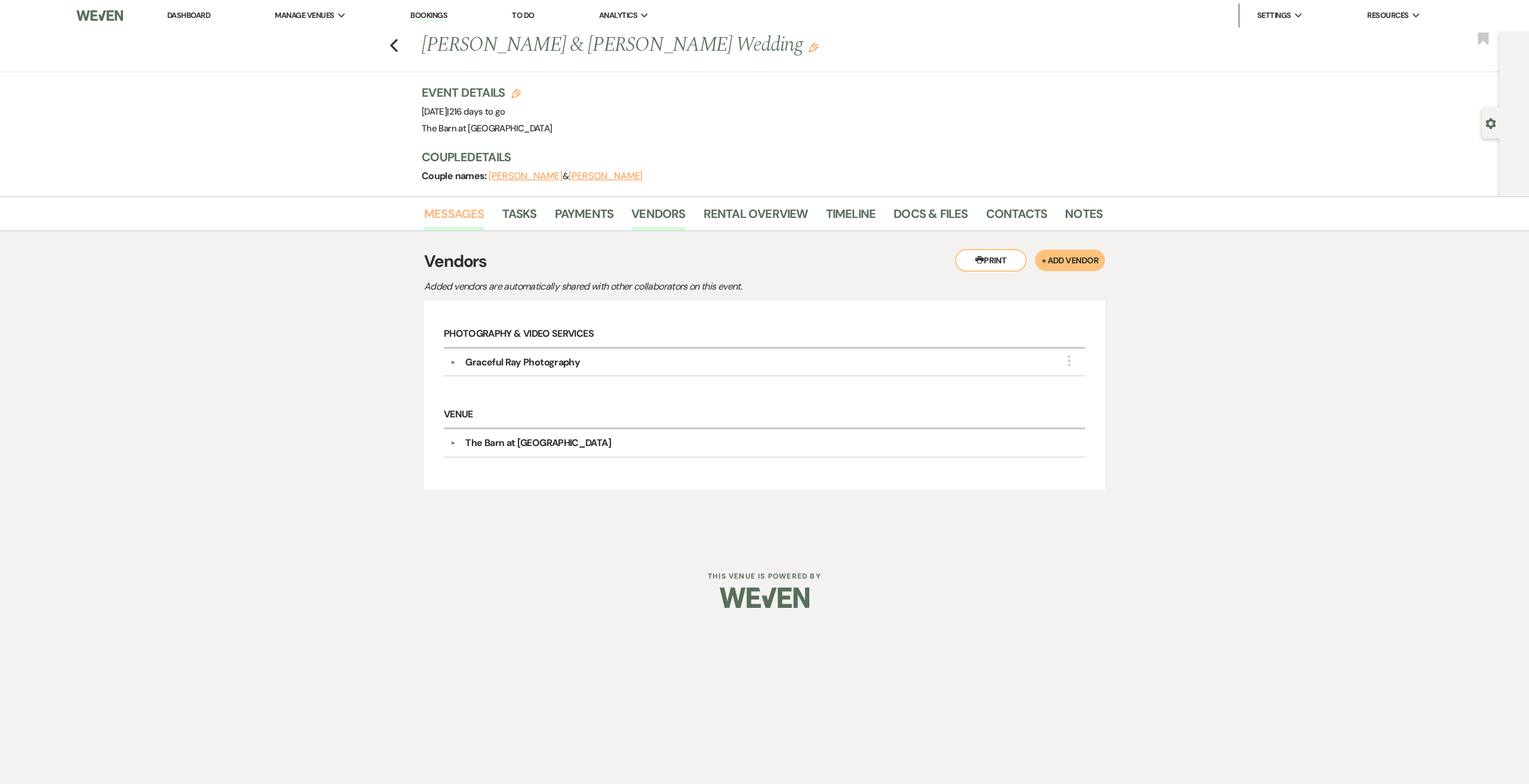
click at [463, 210] on link "Messages" at bounding box center [454, 217] width 60 height 26
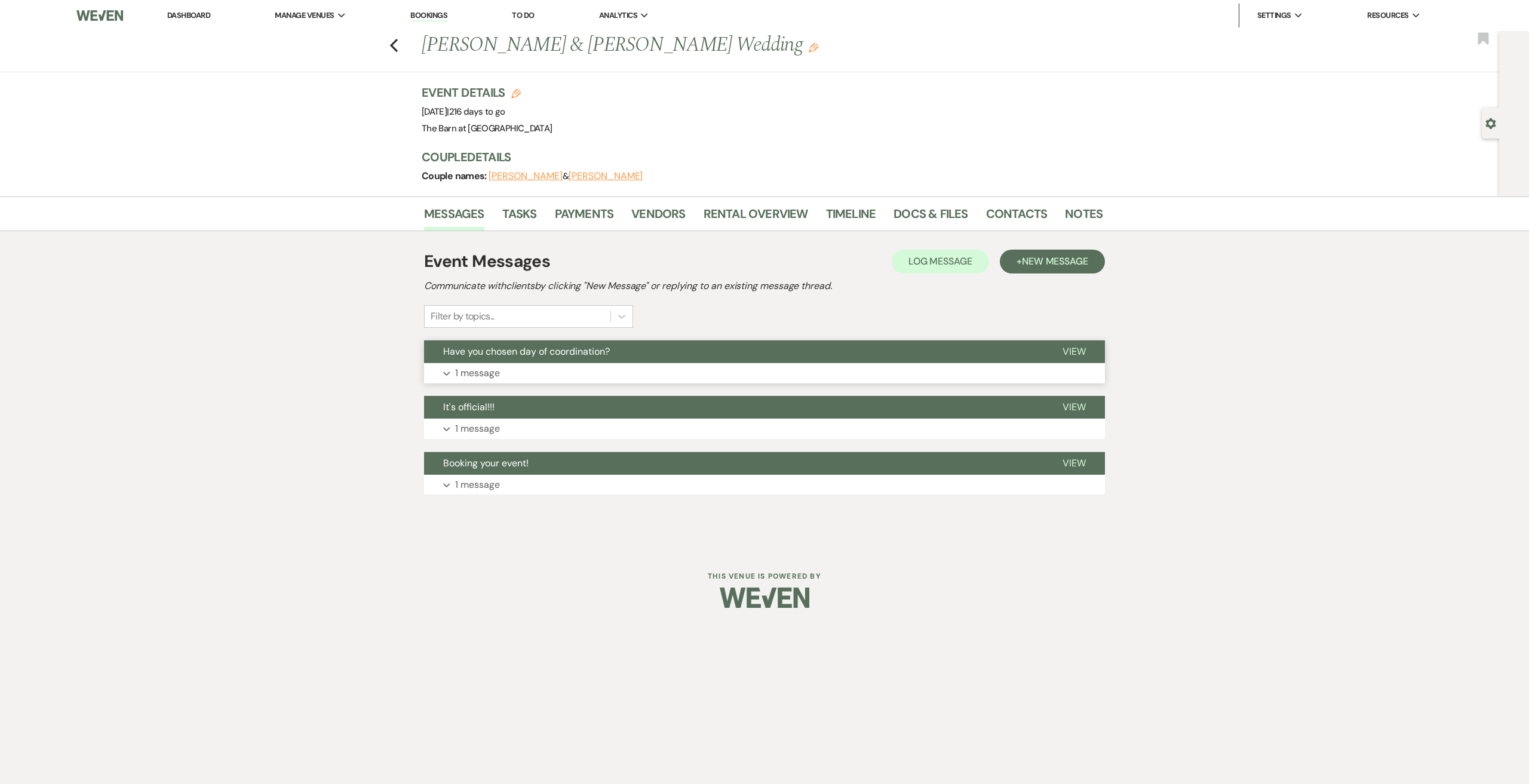
click at [492, 375] on p "1 message" at bounding box center [478, 374] width 45 height 16
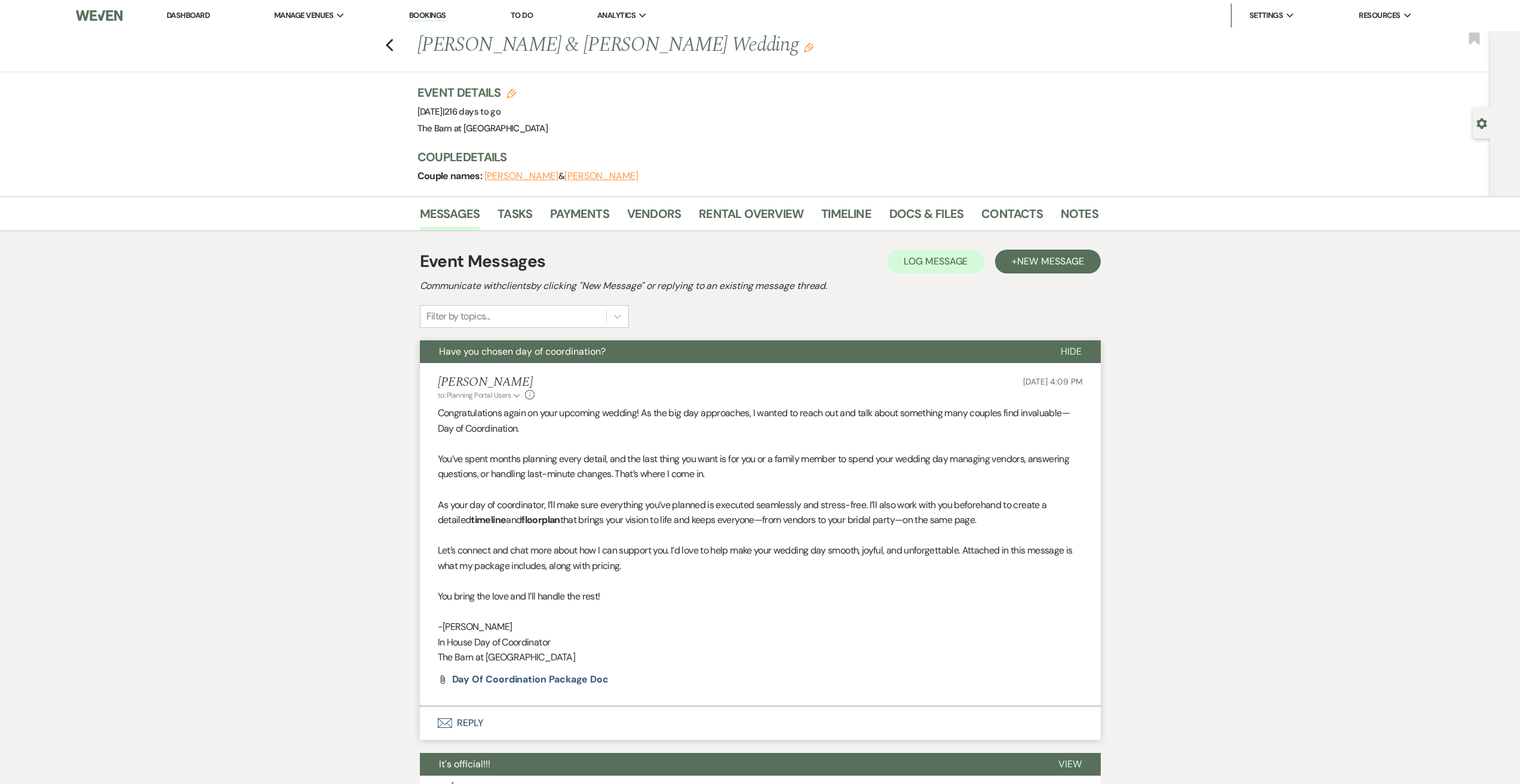
click at [473, 723] on button "Envelope Reply" at bounding box center [760, 723] width 681 height 33
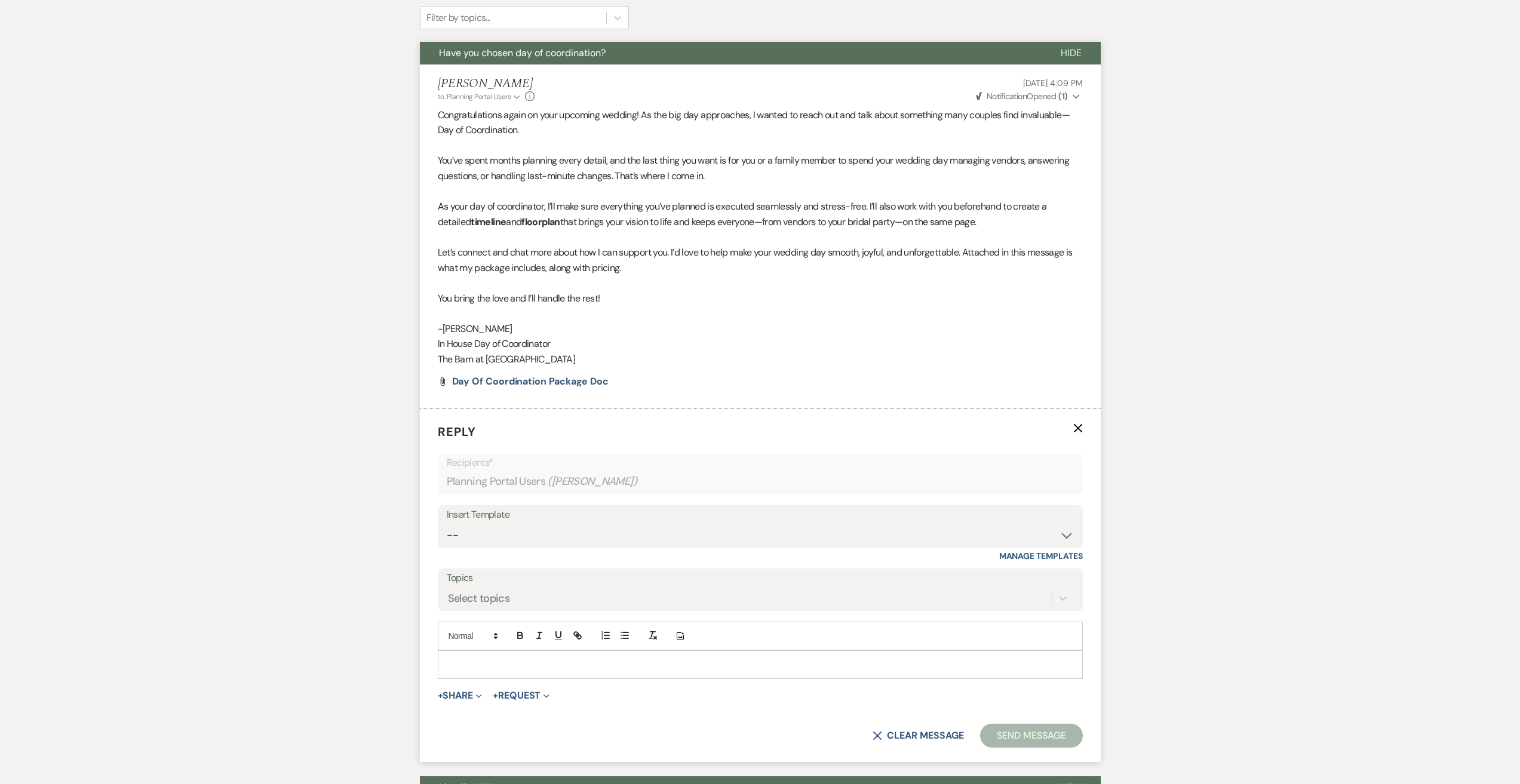
scroll to position [478, 0]
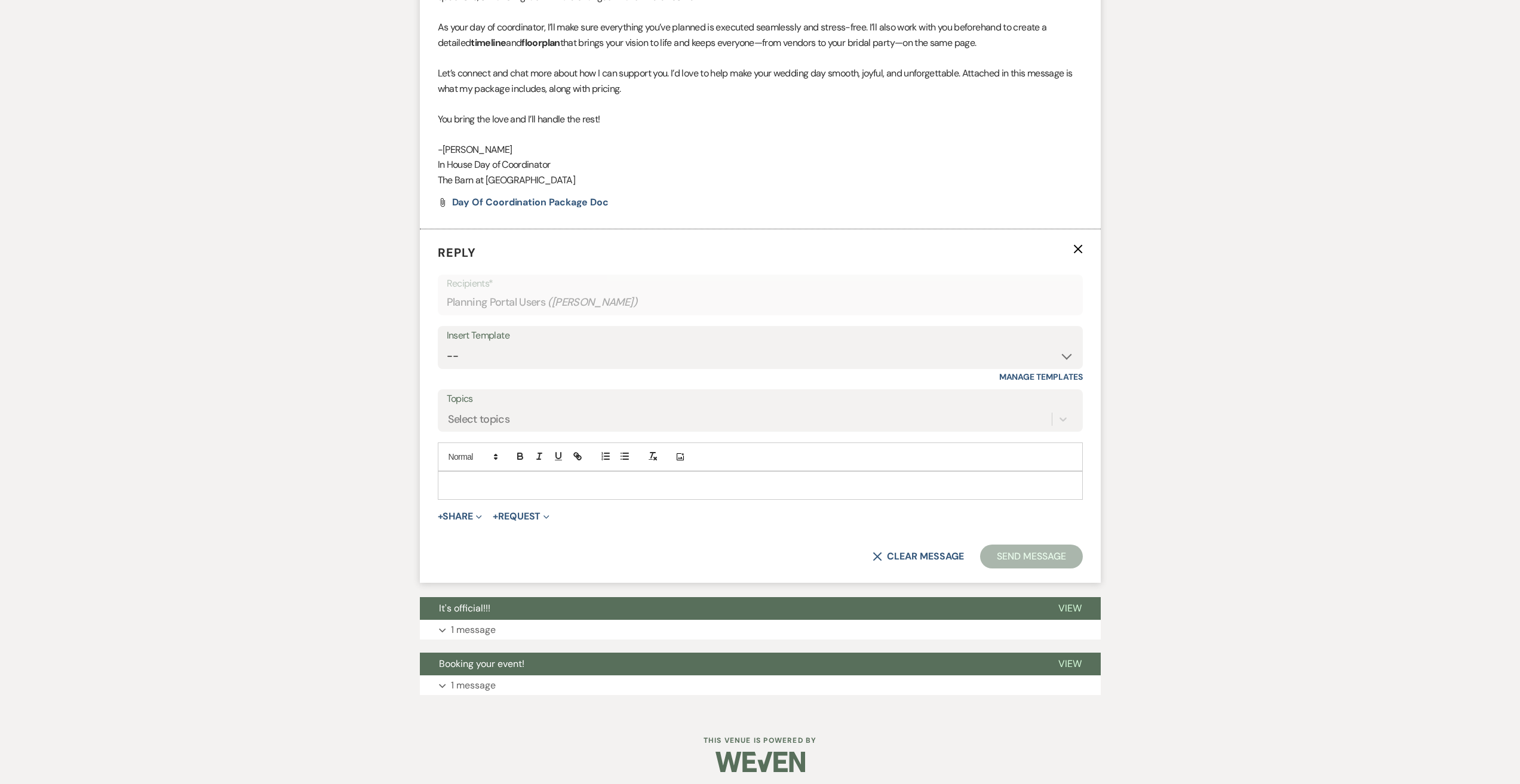
click at [466, 490] on p at bounding box center [760, 485] width 626 height 13
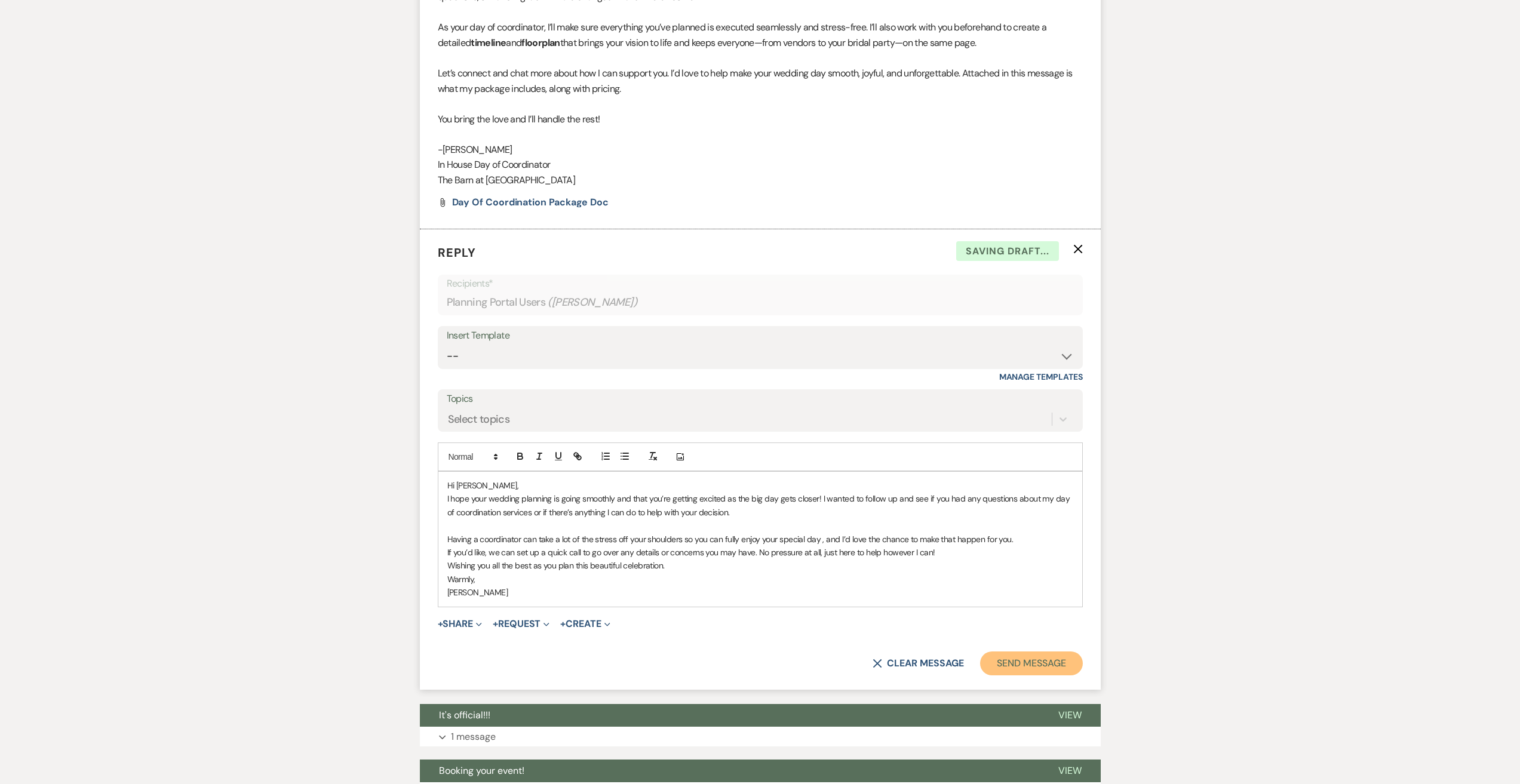
click at [1013, 667] on button "Send Message" at bounding box center [1031, 664] width 102 height 24
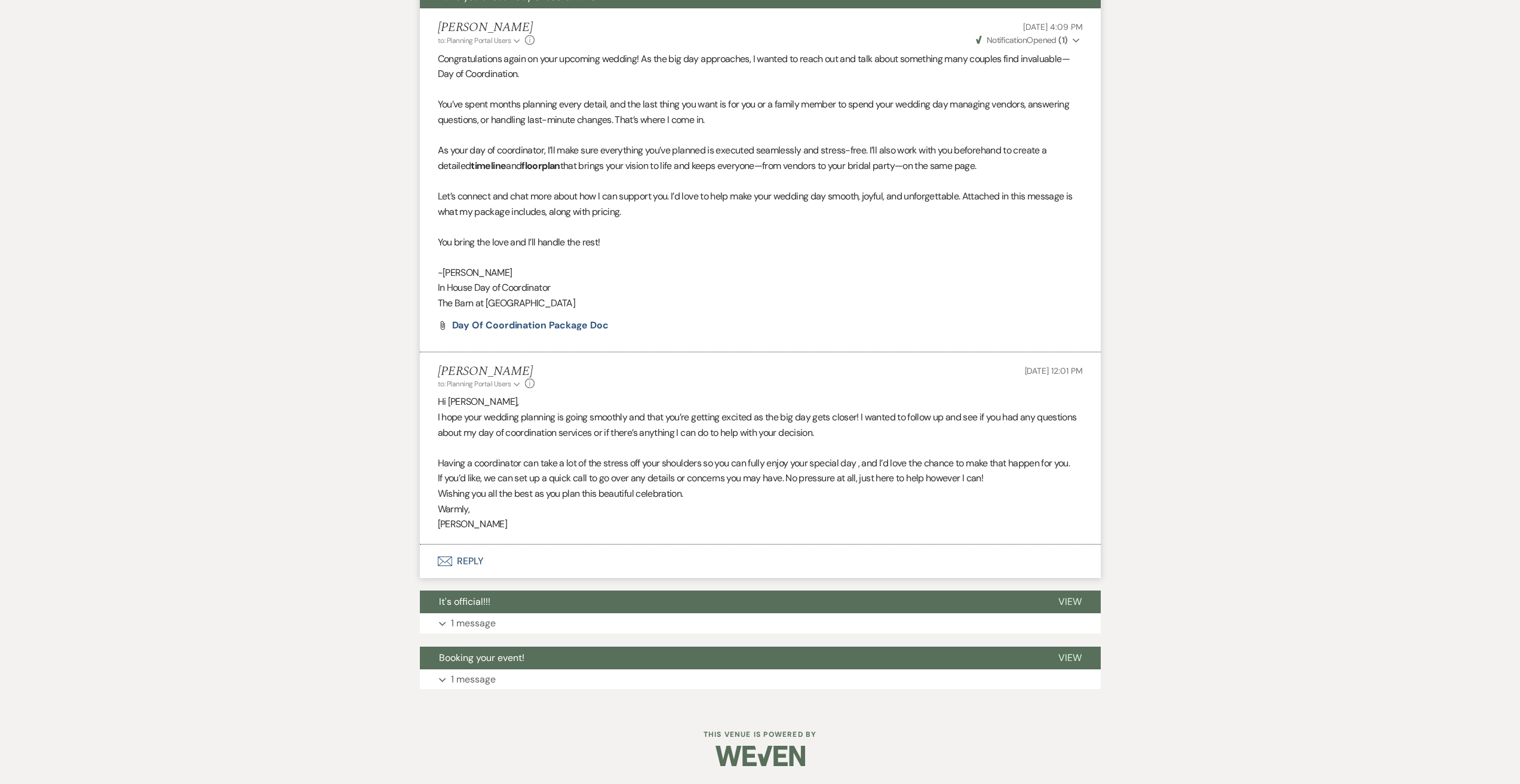
scroll to position [0, 0]
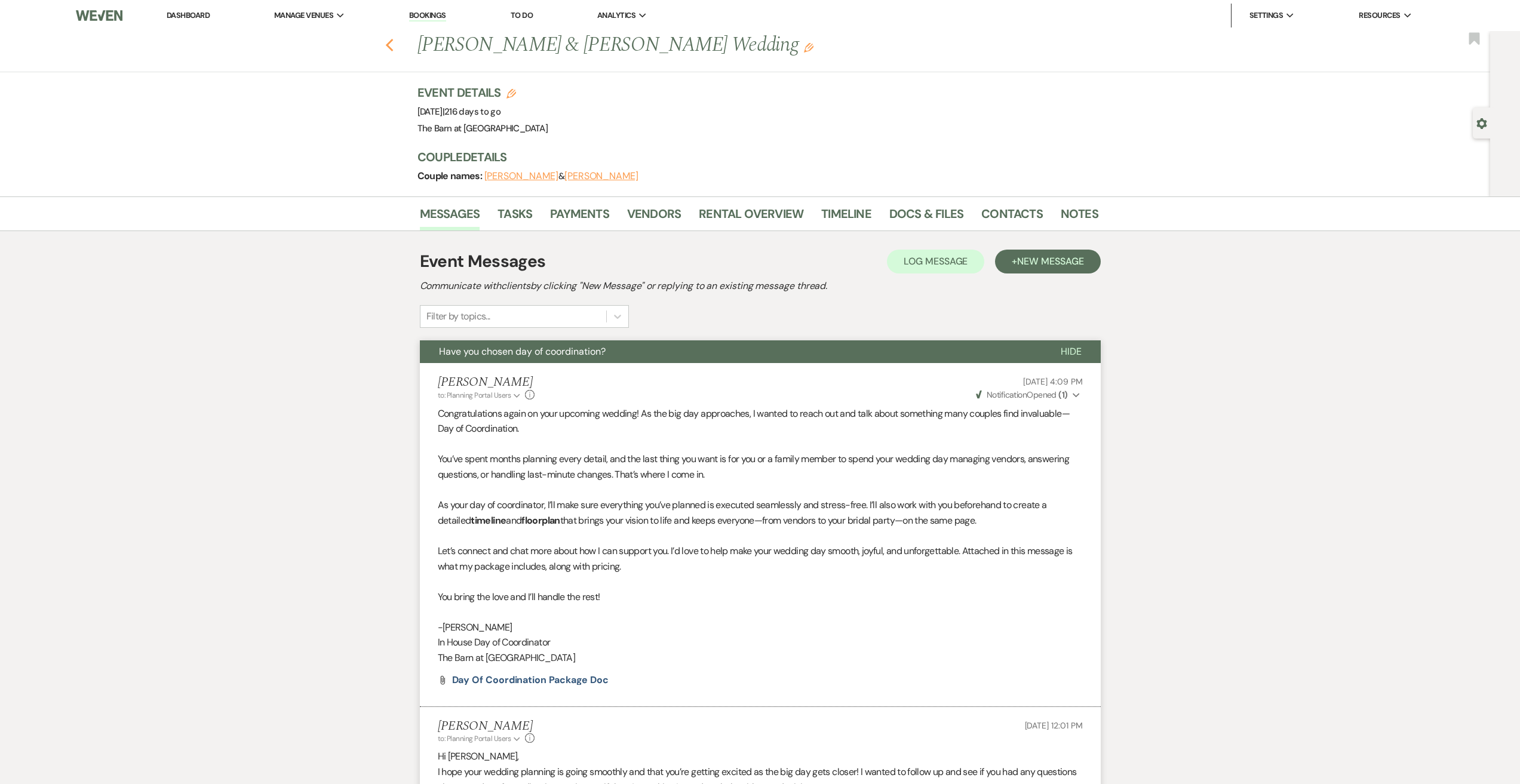
click at [394, 50] on icon "Previous" at bounding box center [389, 45] width 9 height 15
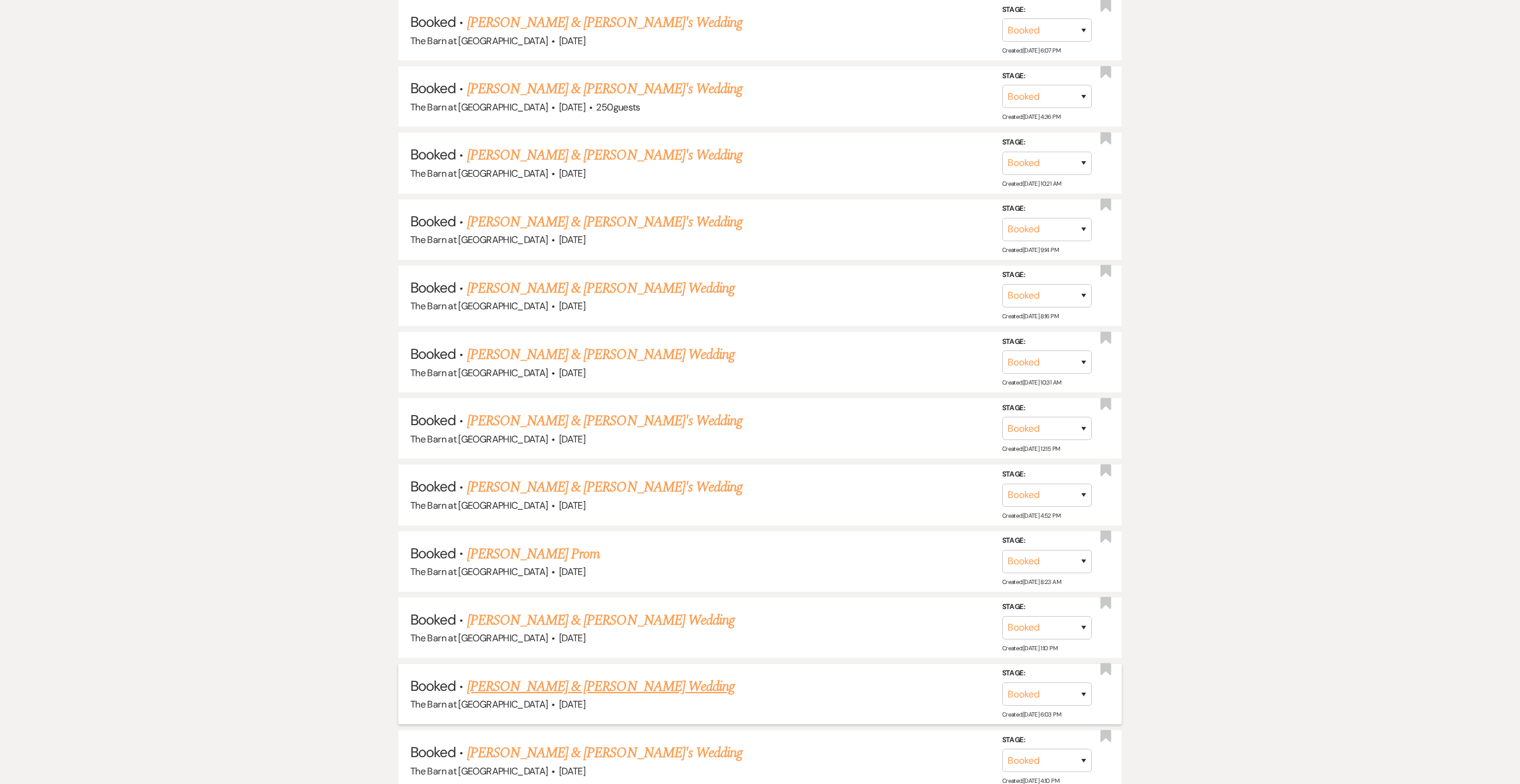
scroll to position [2269, 0]
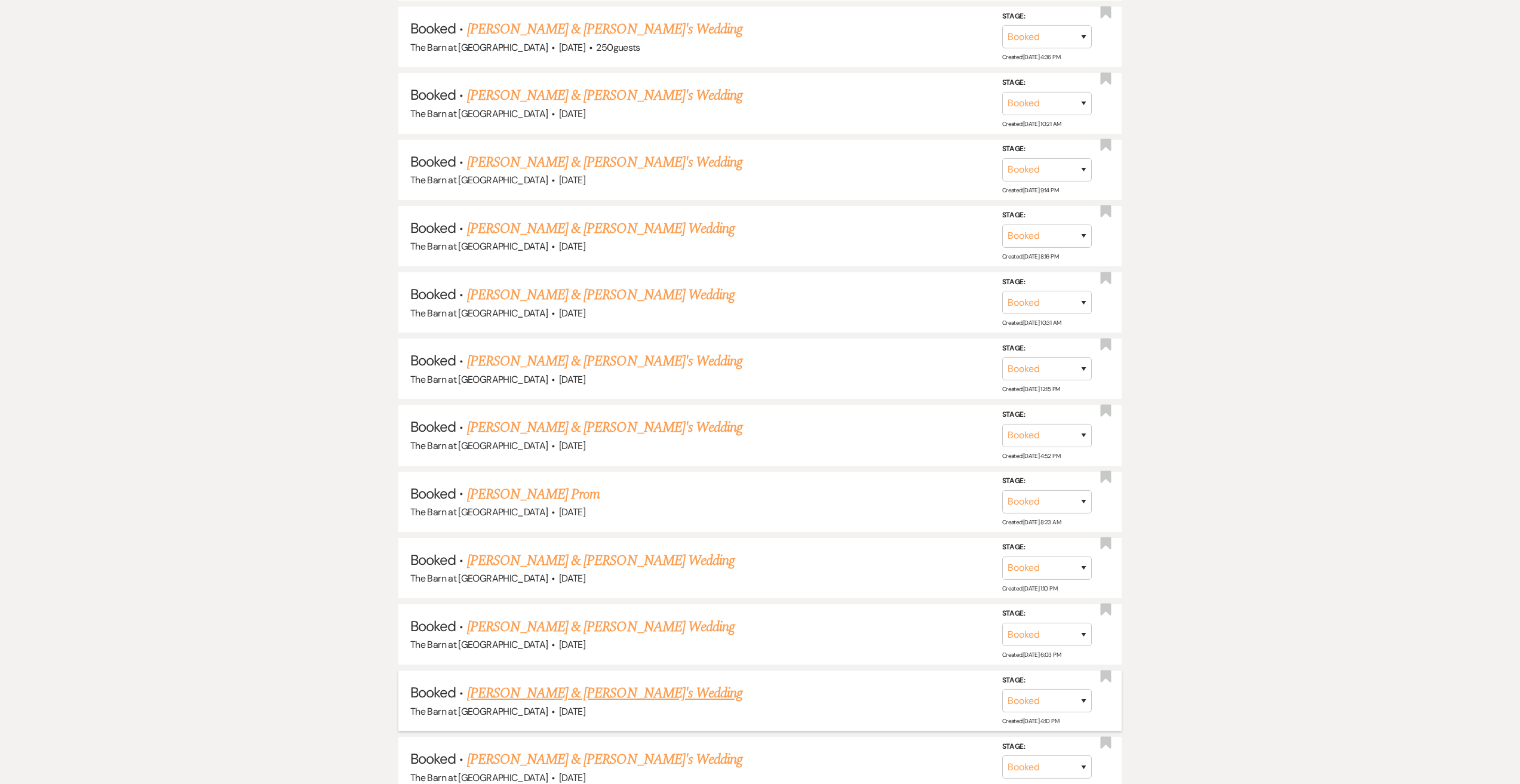
click at [593, 698] on link "[PERSON_NAME] & [PERSON_NAME]'s Wedding" at bounding box center [605, 693] width 276 height 22
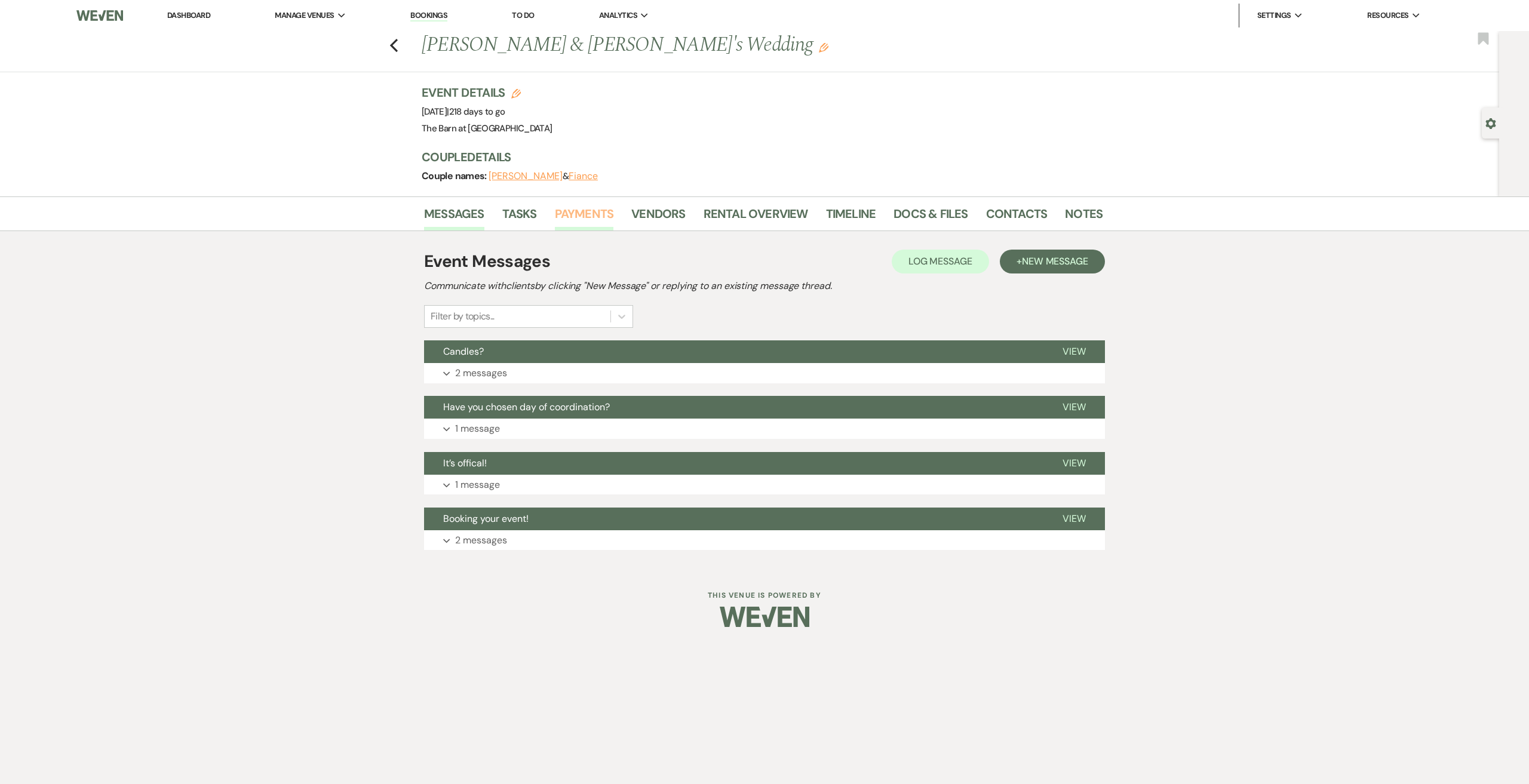
click at [576, 219] on link "Payments" at bounding box center [585, 217] width 59 height 26
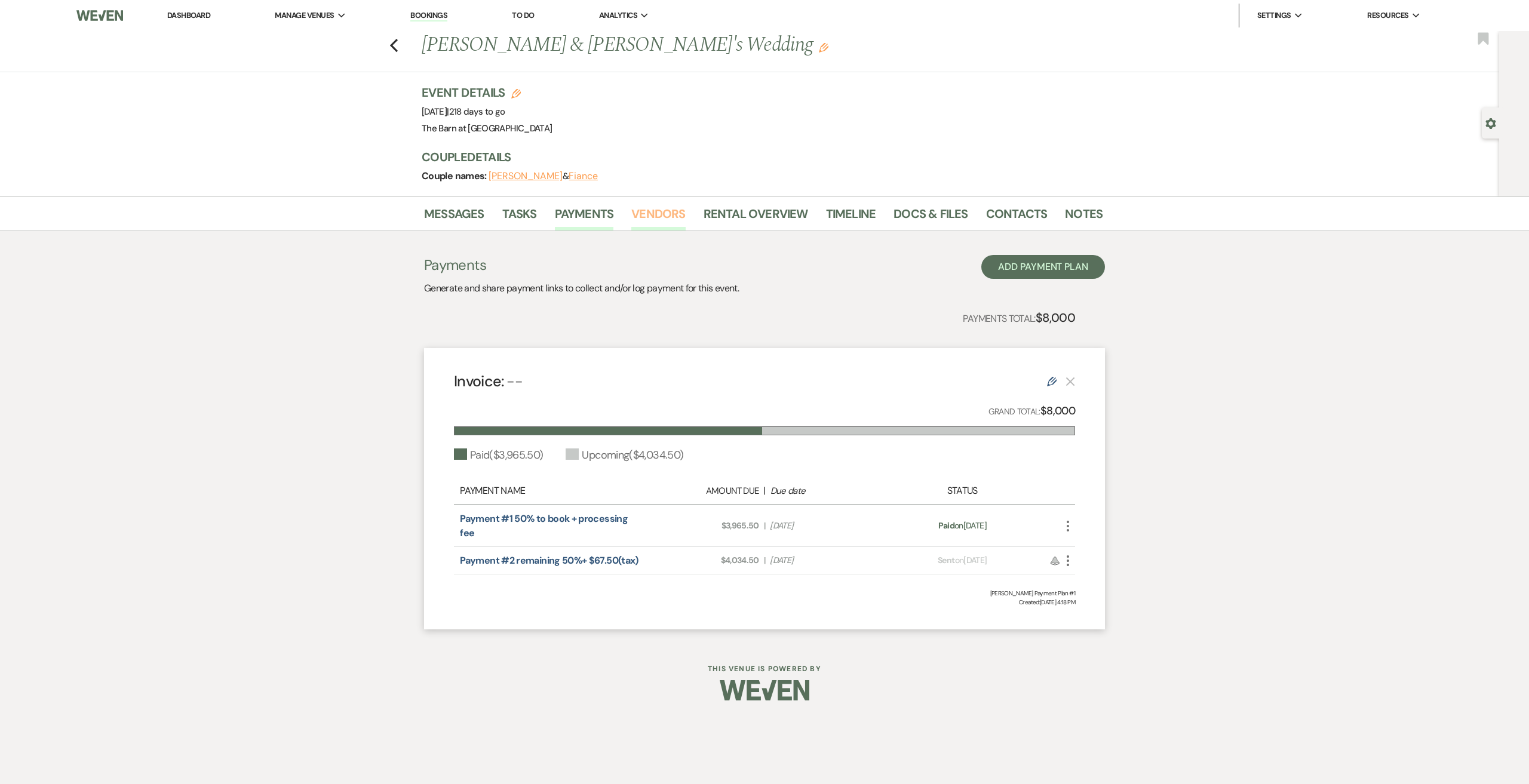
click at [663, 212] on link "Vendors" at bounding box center [658, 217] width 54 height 26
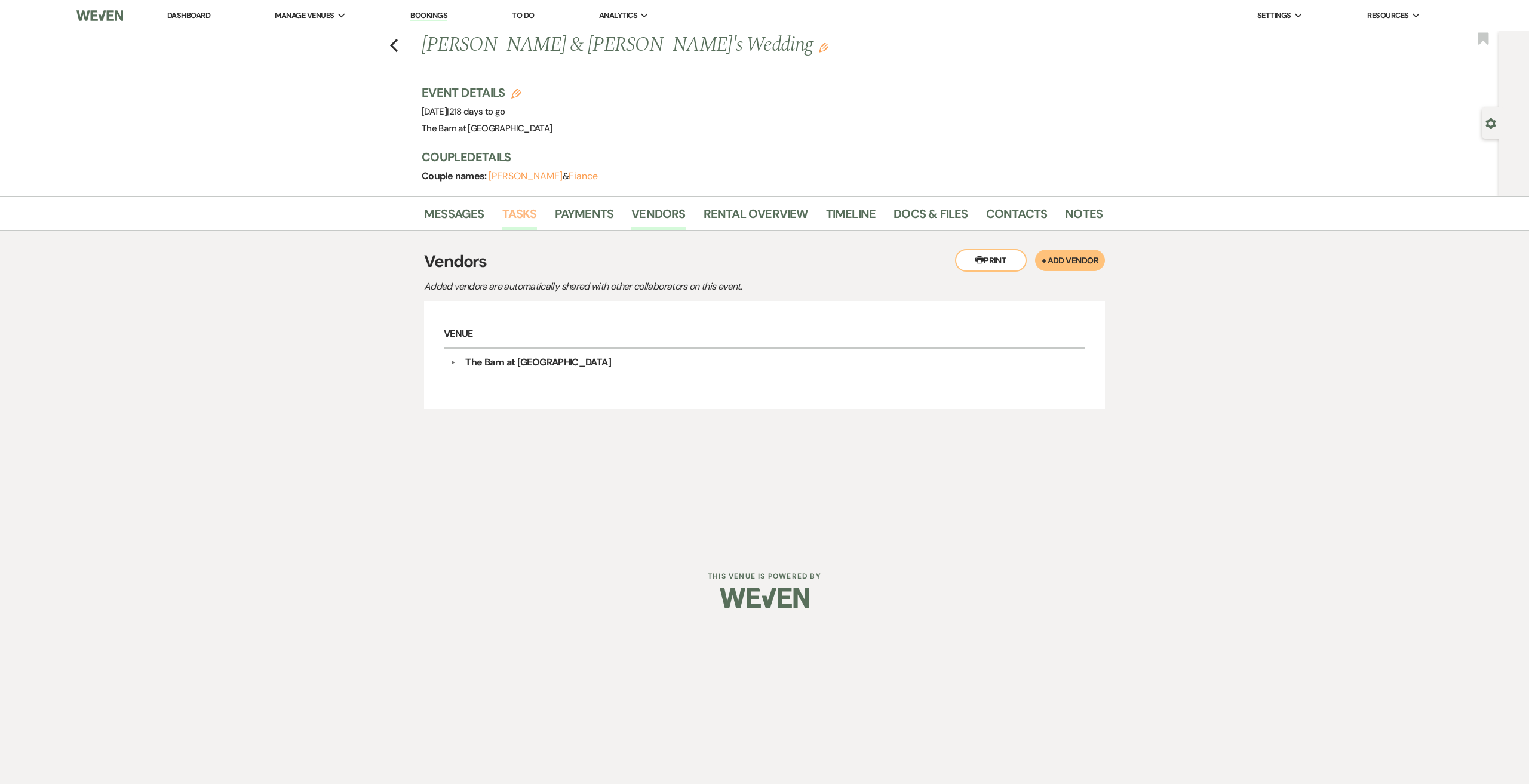
click at [528, 212] on link "Tasks" at bounding box center [519, 217] width 34 height 26
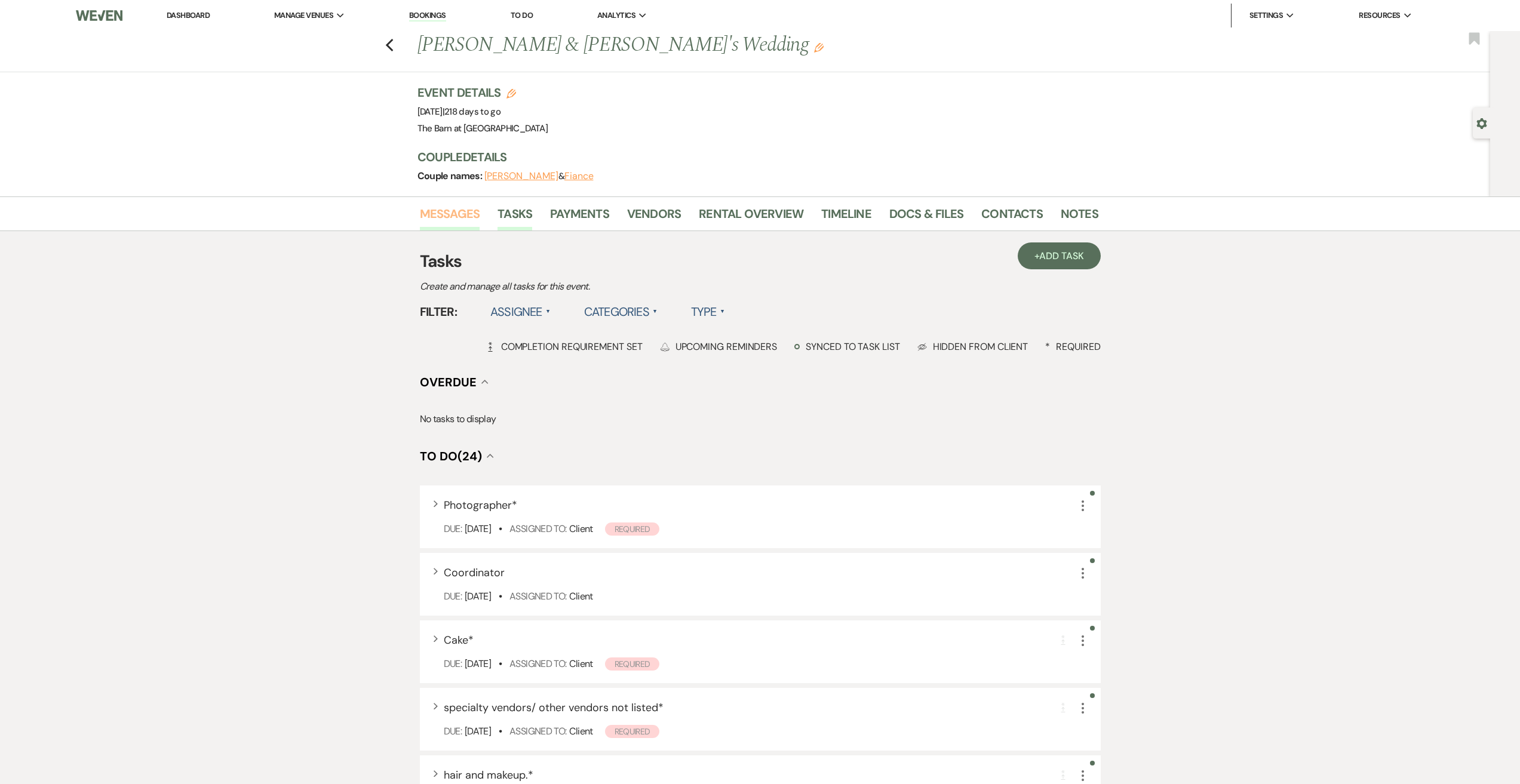
click at [456, 220] on link "Messages" at bounding box center [450, 217] width 60 height 26
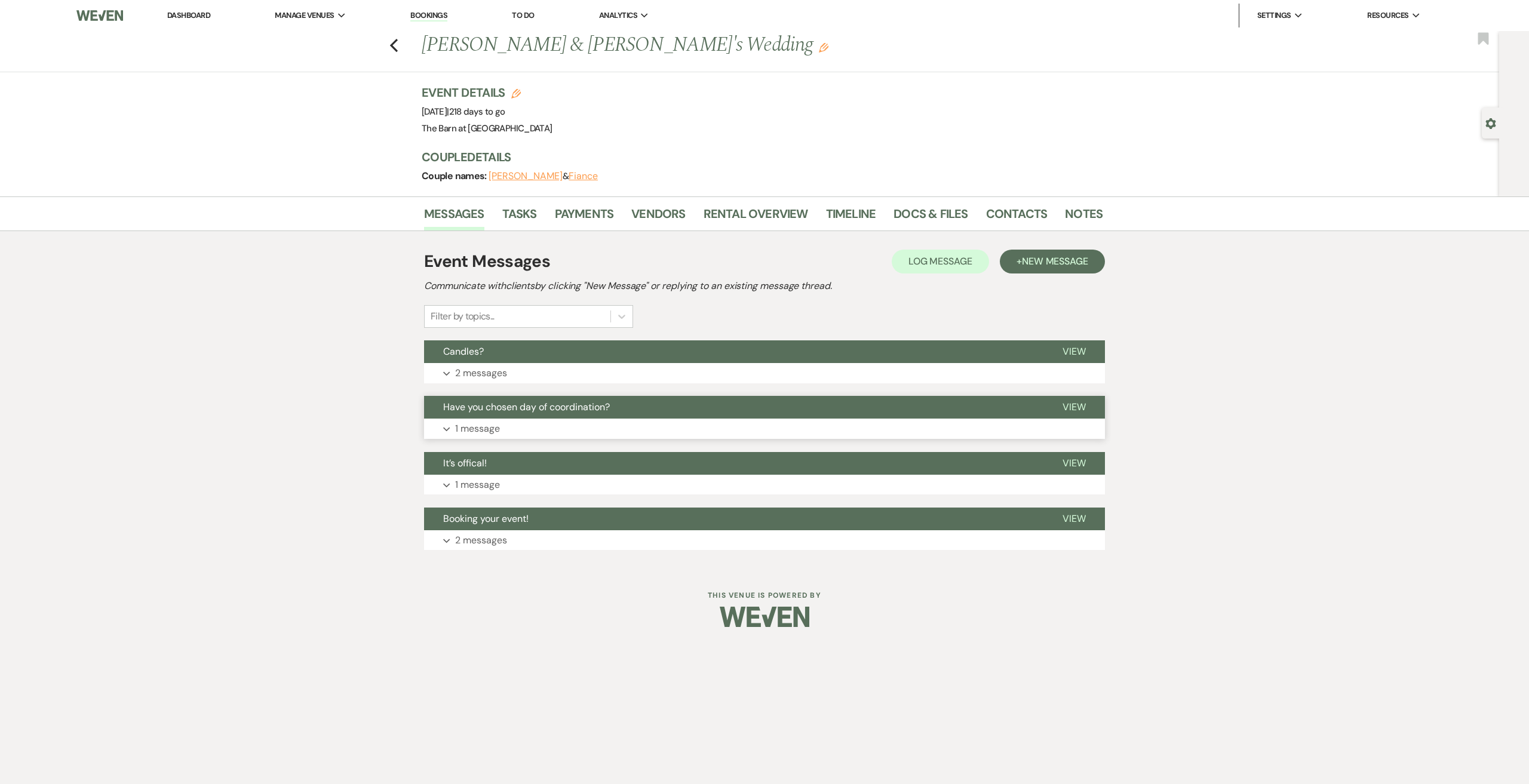
click at [487, 423] on p "1 message" at bounding box center [478, 429] width 45 height 16
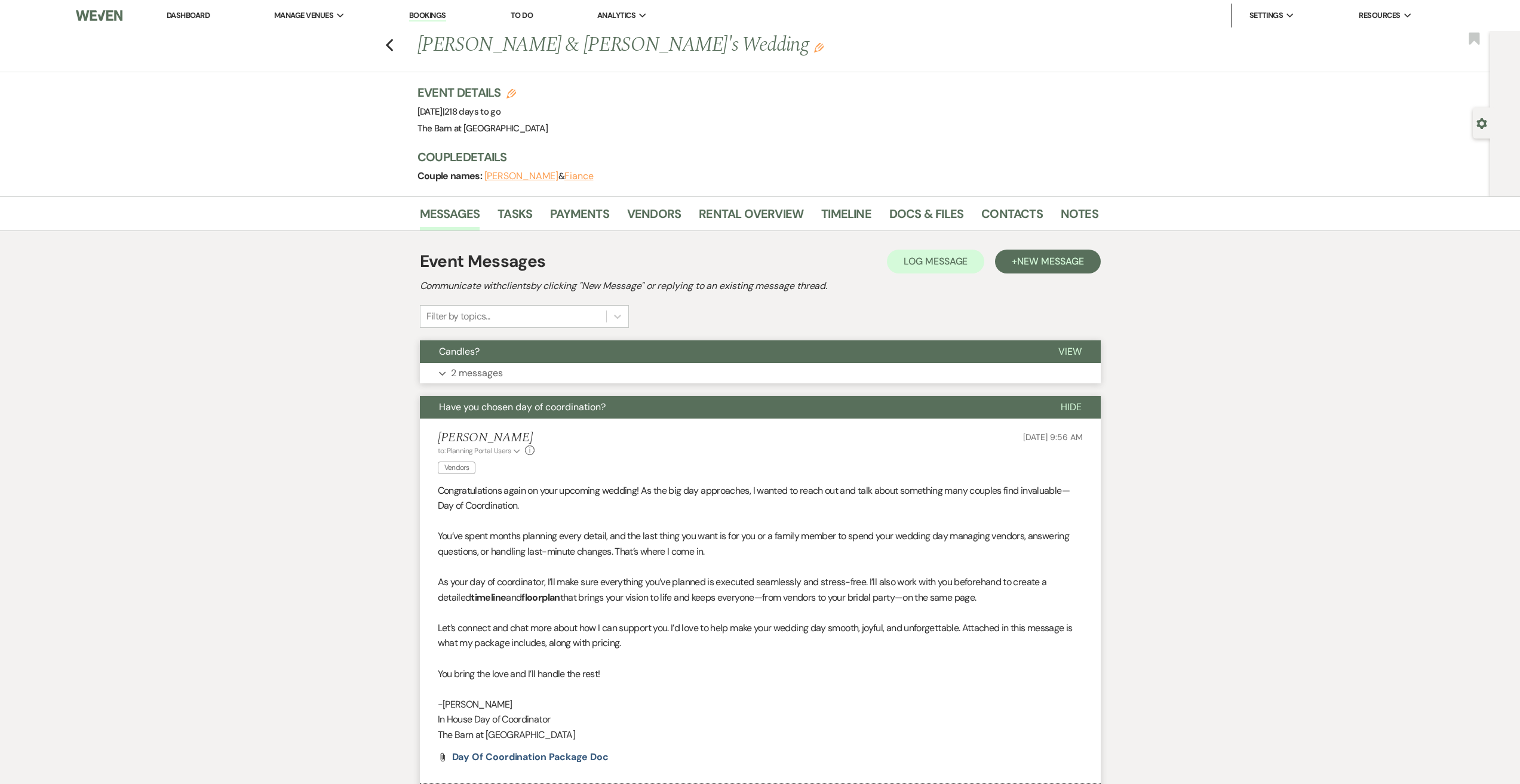
click at [481, 372] on p "2 messages" at bounding box center [477, 374] width 52 height 16
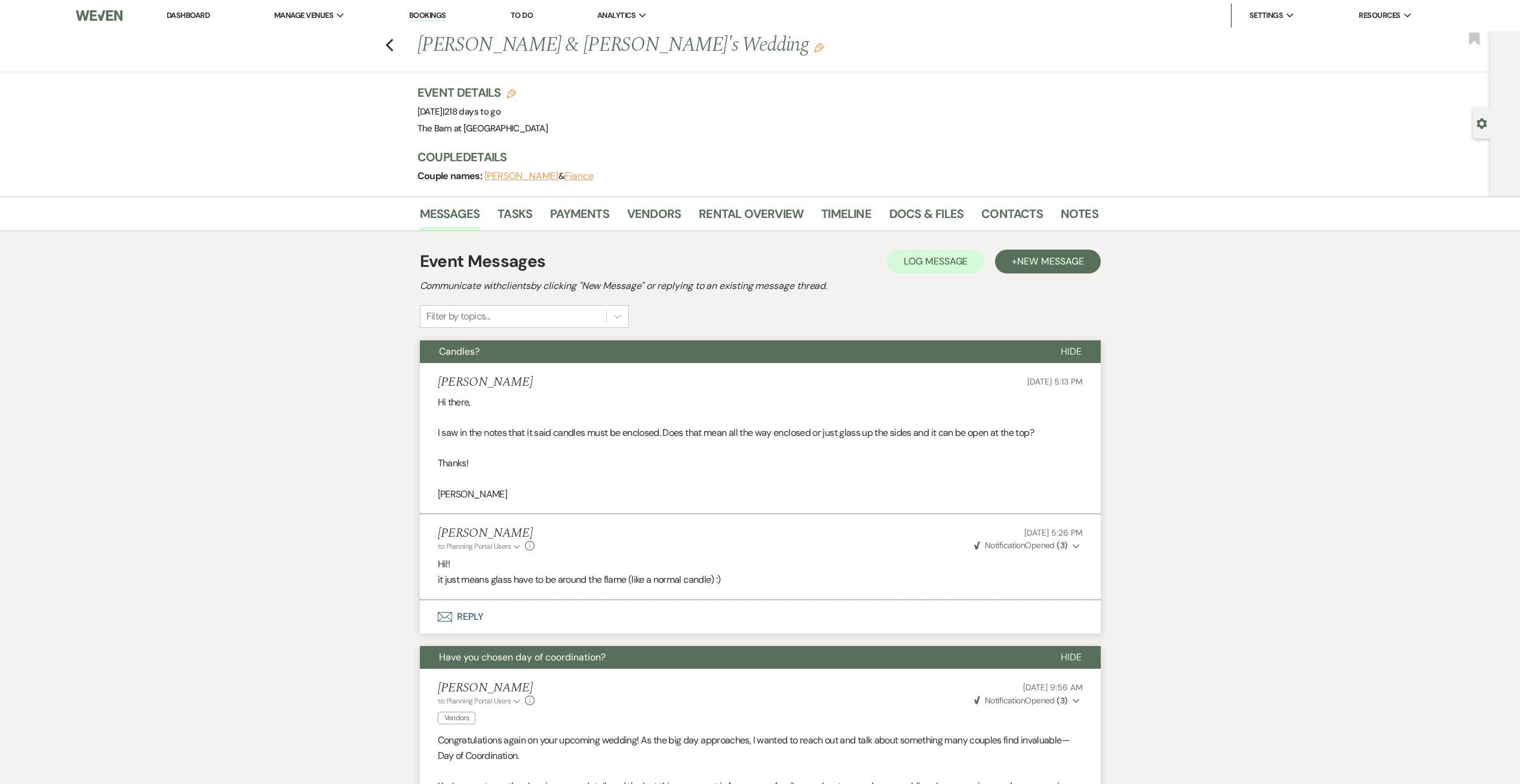
click at [473, 620] on button "Envelope Reply" at bounding box center [760, 617] width 681 height 33
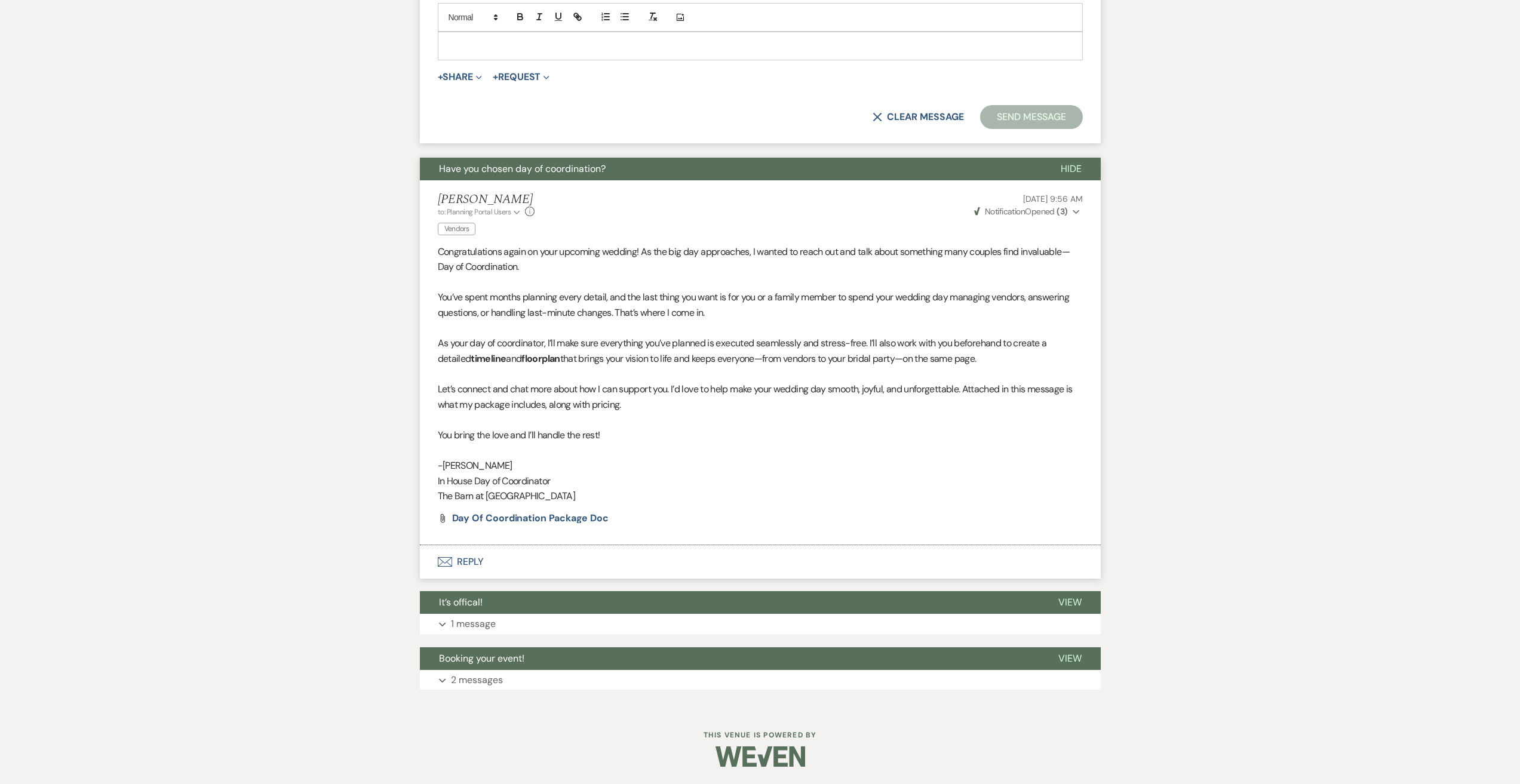
click at [478, 560] on button "Envelope Reply" at bounding box center [760, 562] width 681 height 33
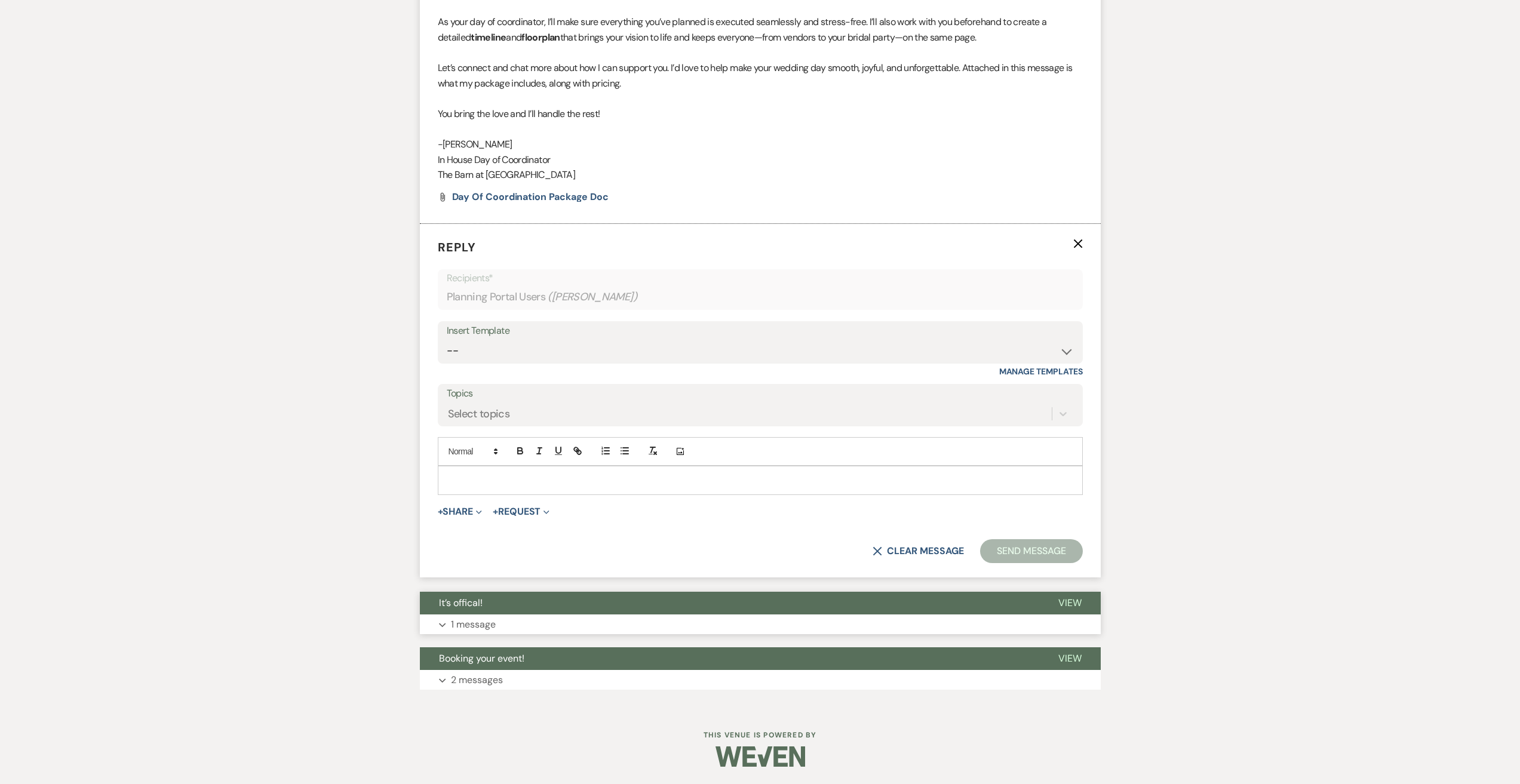
scroll to position [1131, 0]
click at [503, 477] on p at bounding box center [760, 481] width 626 height 13
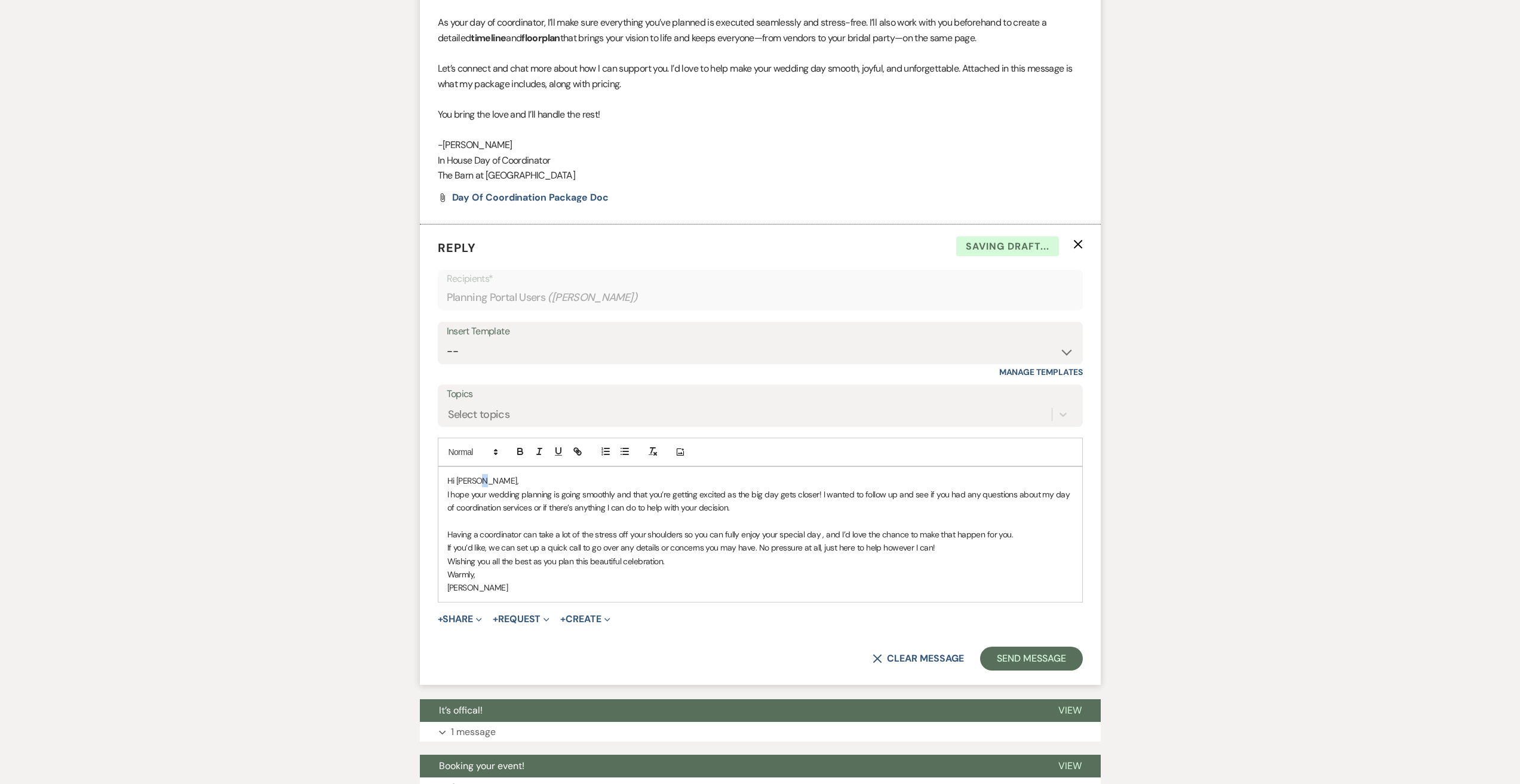
click at [478, 479] on p "Hi [PERSON_NAME]," at bounding box center [760, 481] width 626 height 13
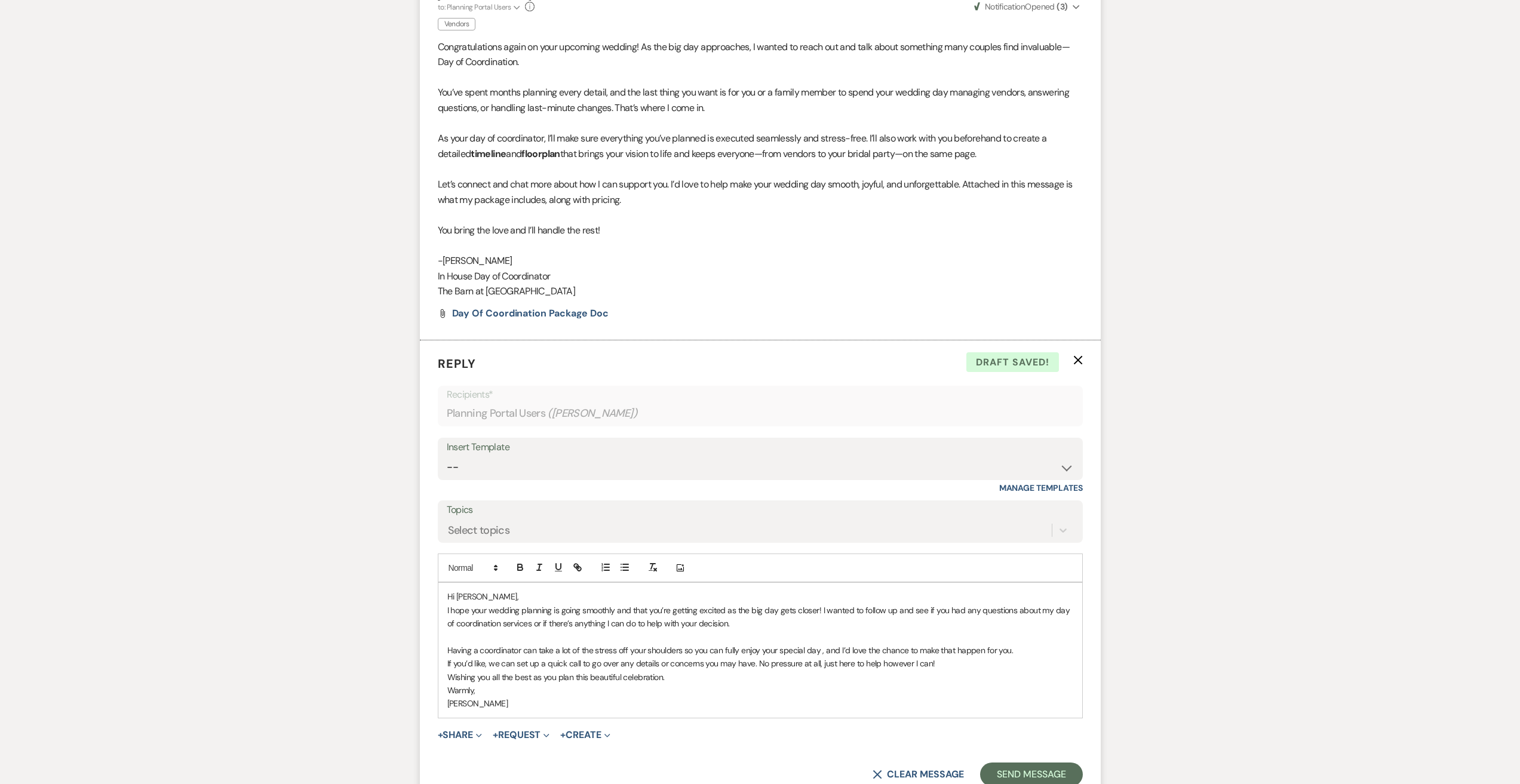
scroll to position [1238, 0]
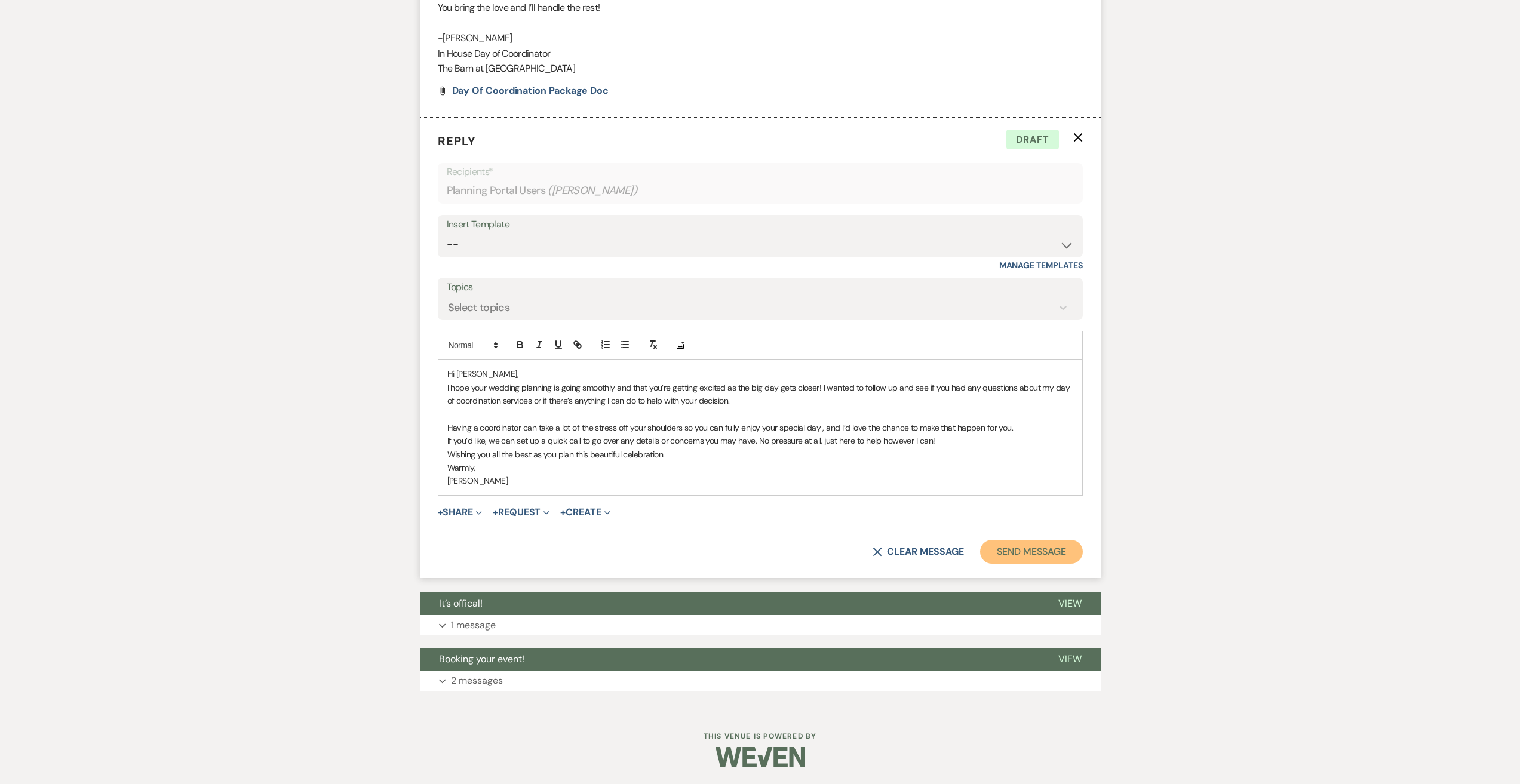
click at [1028, 556] on button "Send Message" at bounding box center [1031, 552] width 102 height 24
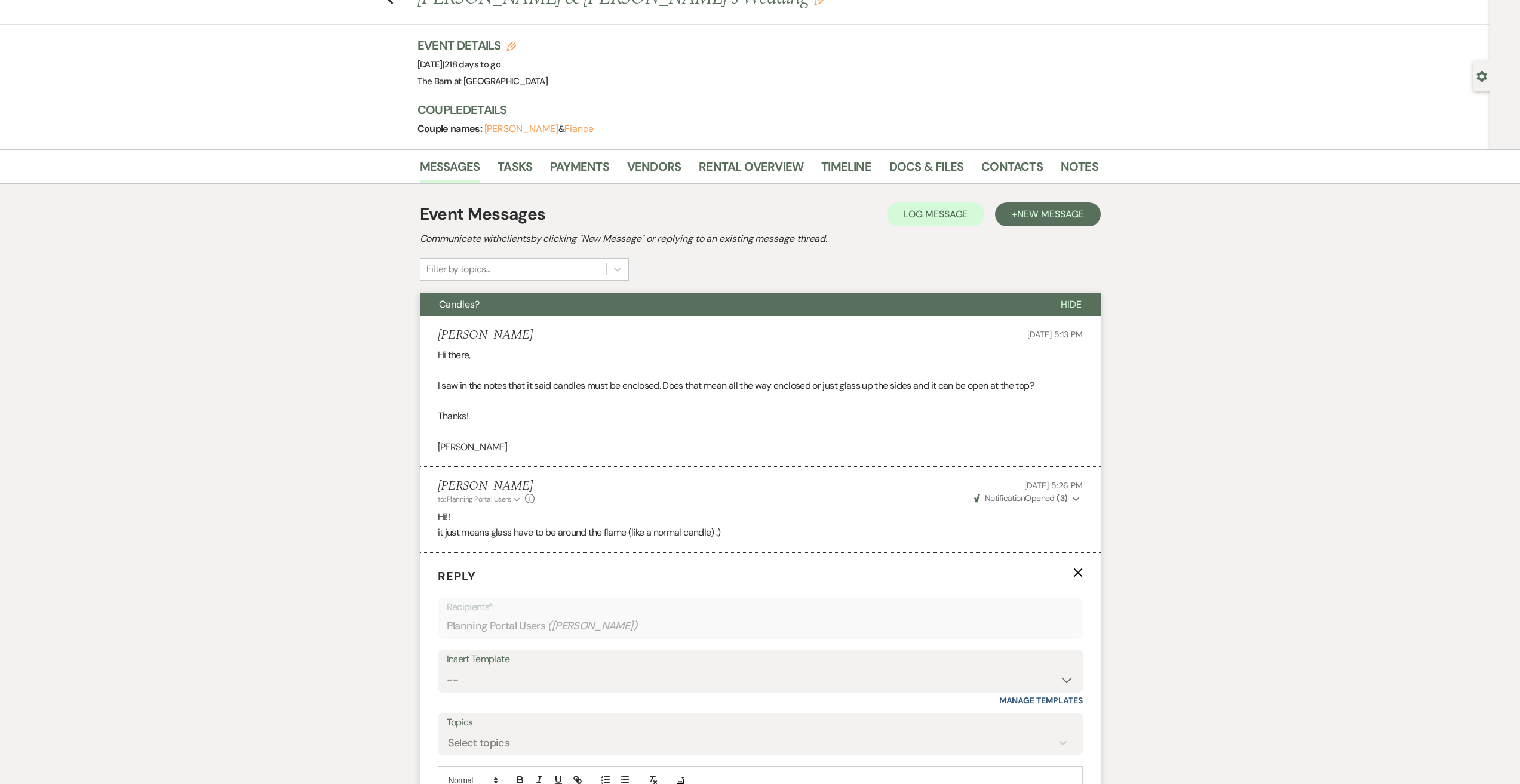
scroll to position [0, 0]
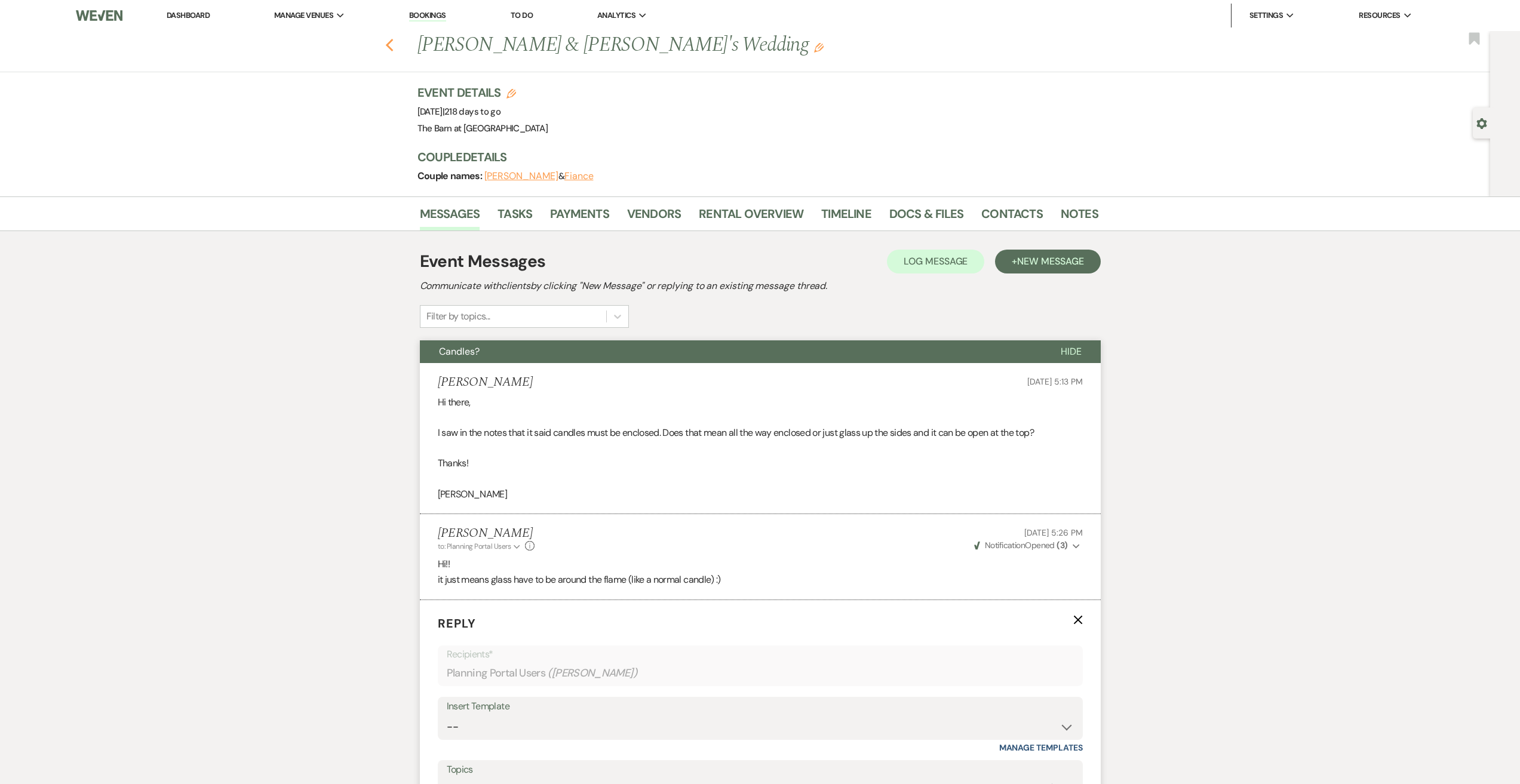
click at [393, 42] on use "button" at bounding box center [389, 45] width 8 height 13
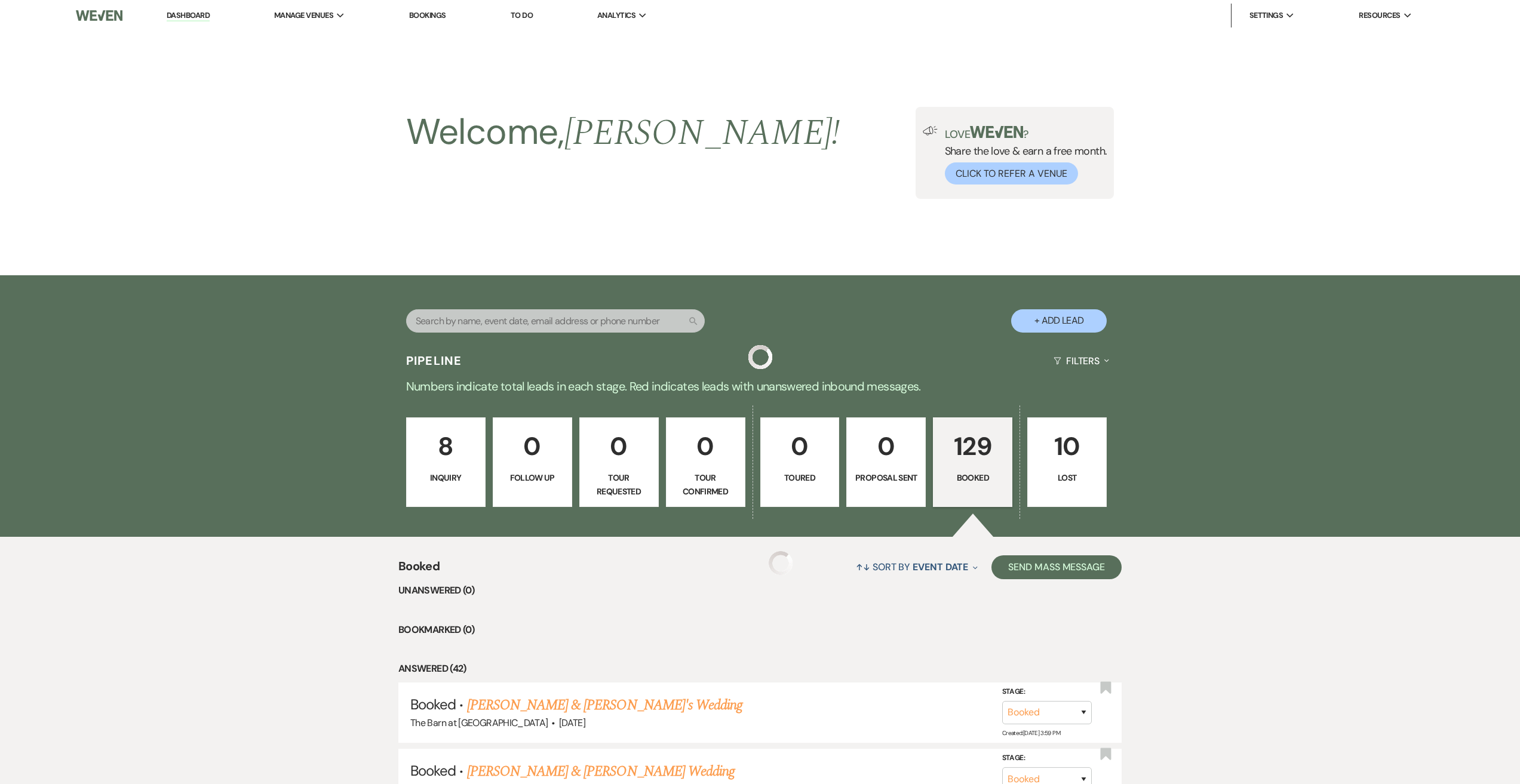
scroll to position [2269, 0]
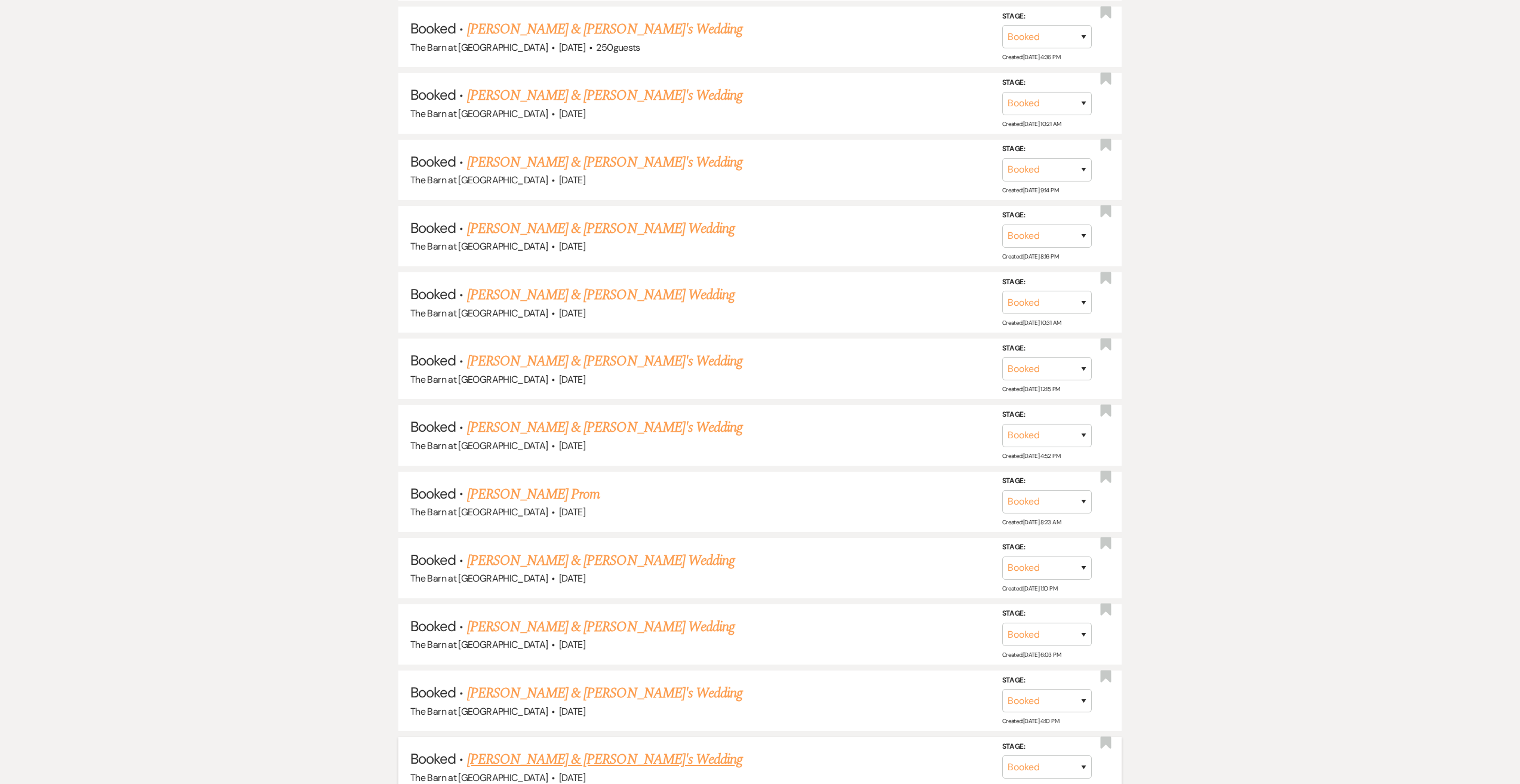
click at [545, 757] on link "[PERSON_NAME] & [PERSON_NAME]'s Wedding" at bounding box center [605, 760] width 276 height 22
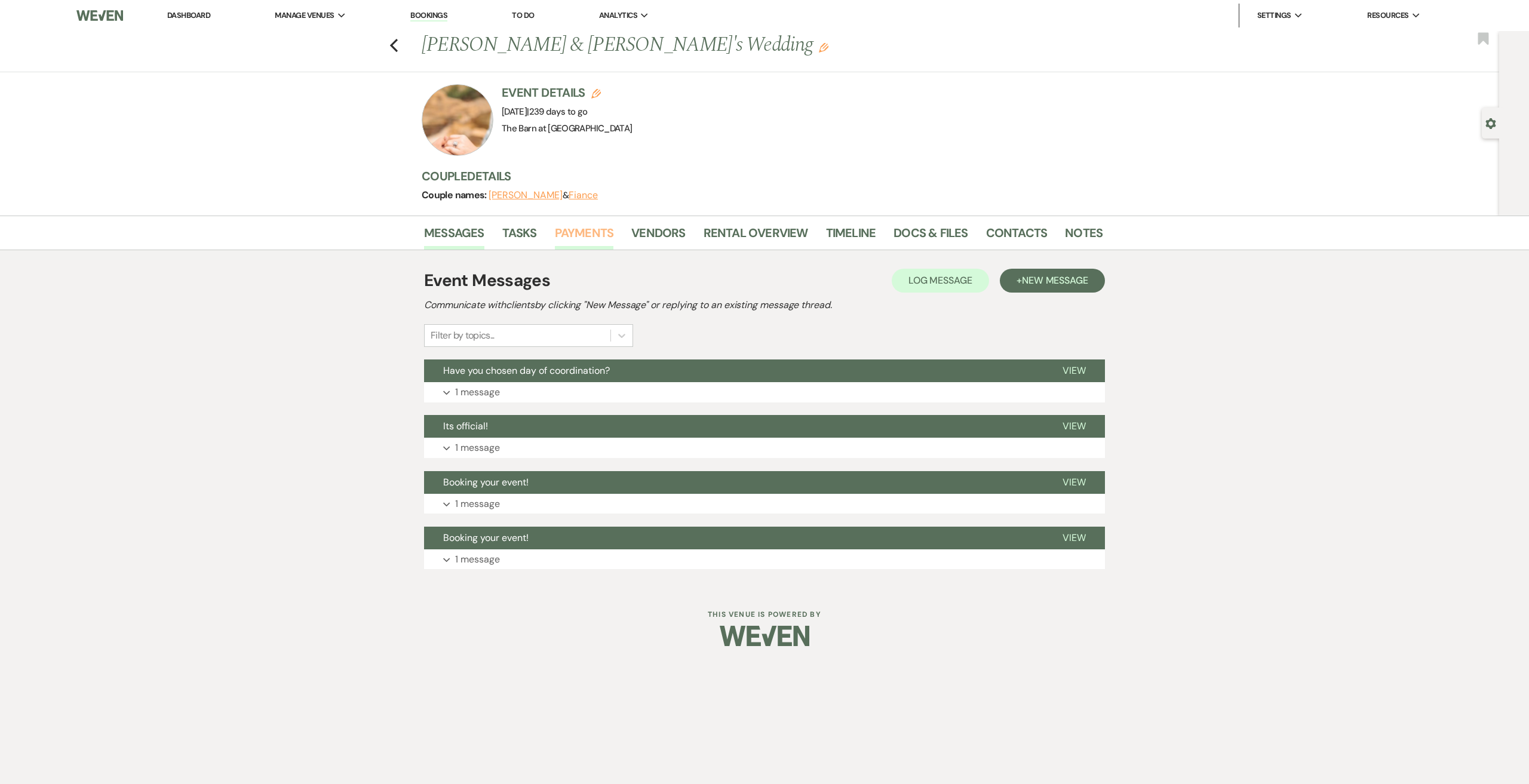
click at [598, 239] on link "Payments" at bounding box center [585, 236] width 59 height 26
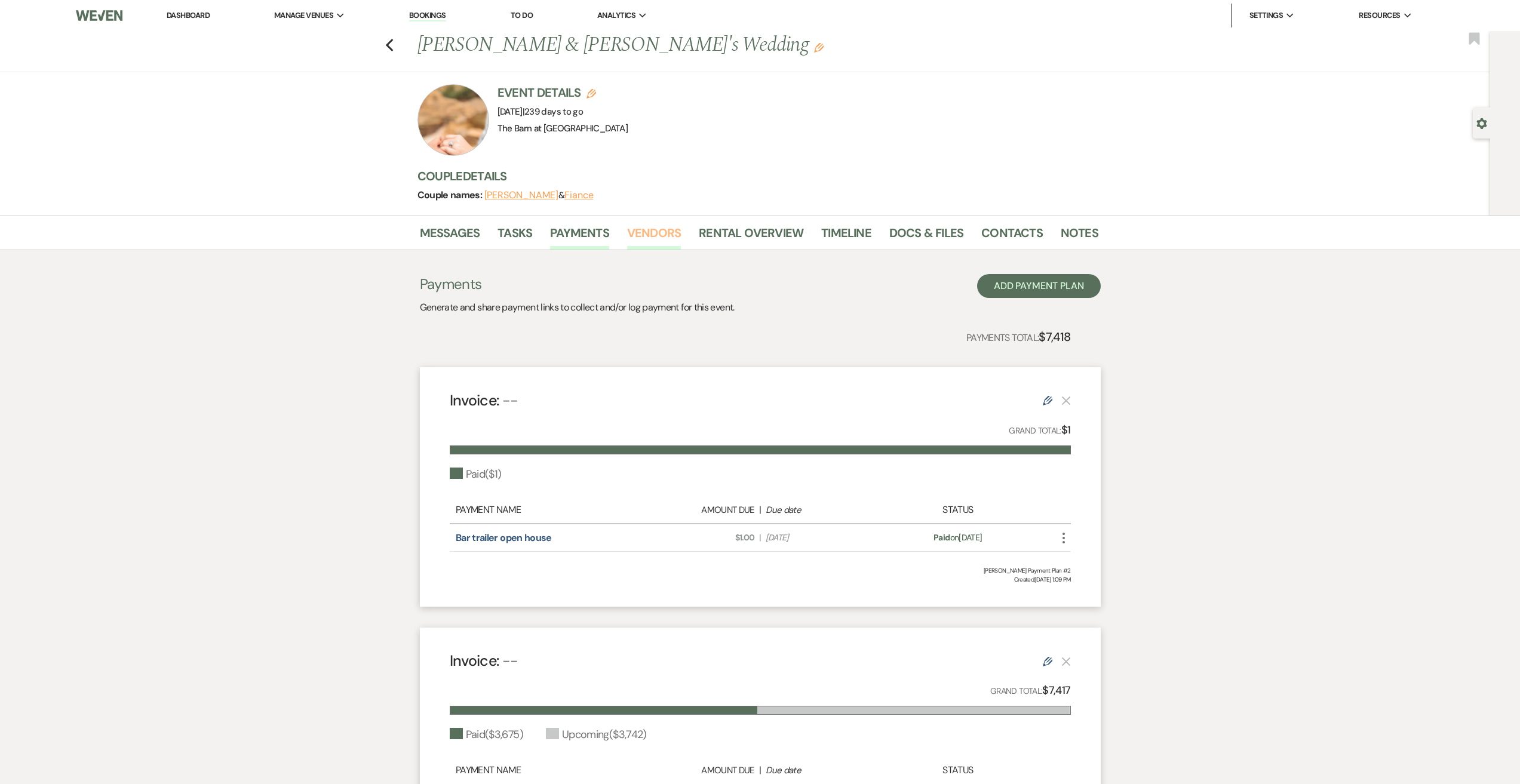
click at [658, 230] on link "Vendors" at bounding box center [654, 236] width 54 height 26
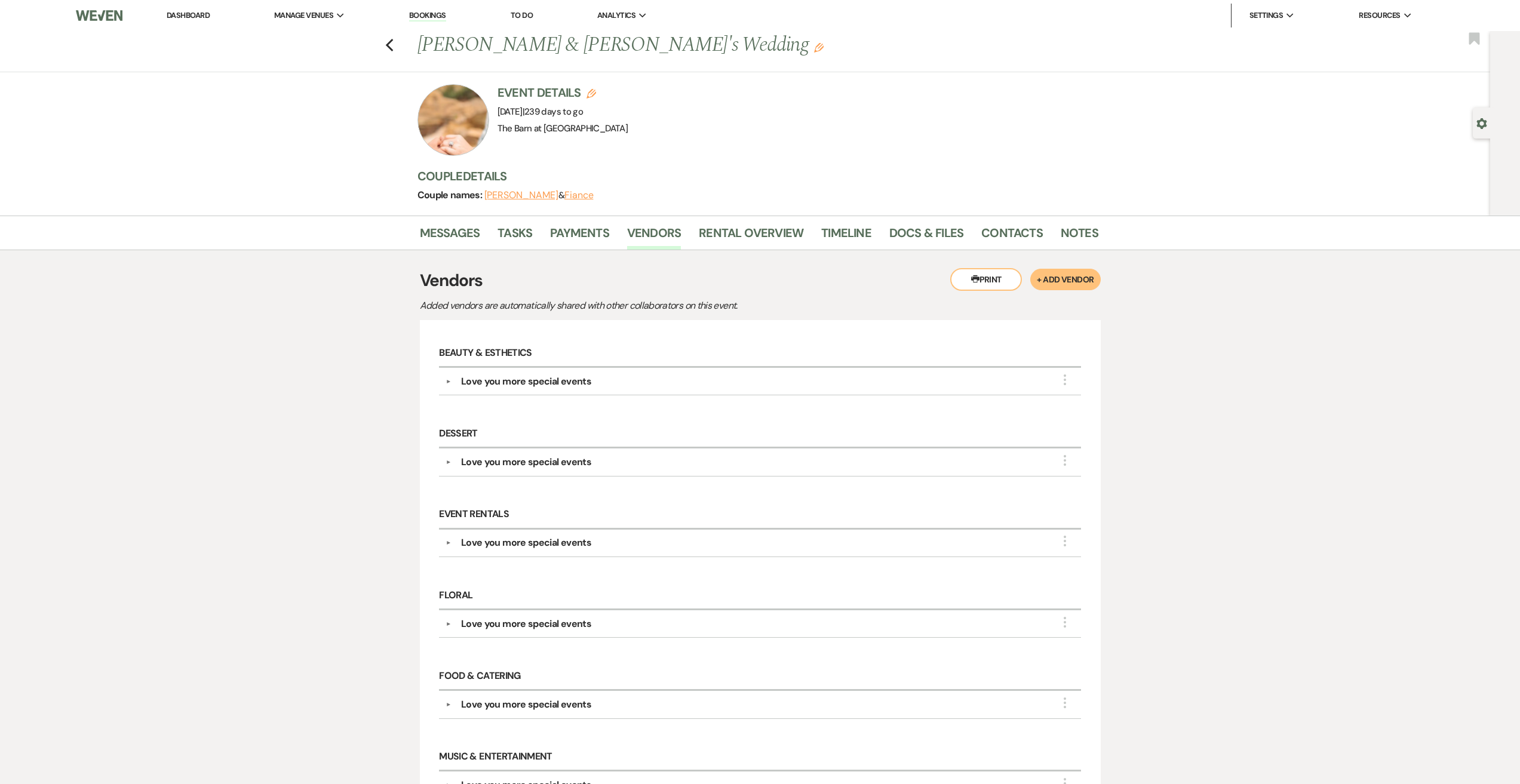
click at [392, 53] on div "Previous [PERSON_NAME] & [PERSON_NAME]'s Wedding Edit Bookmark" at bounding box center [742, 51] width 1496 height 41
click at [394, 37] on button "Previous" at bounding box center [389, 44] width 9 height 17
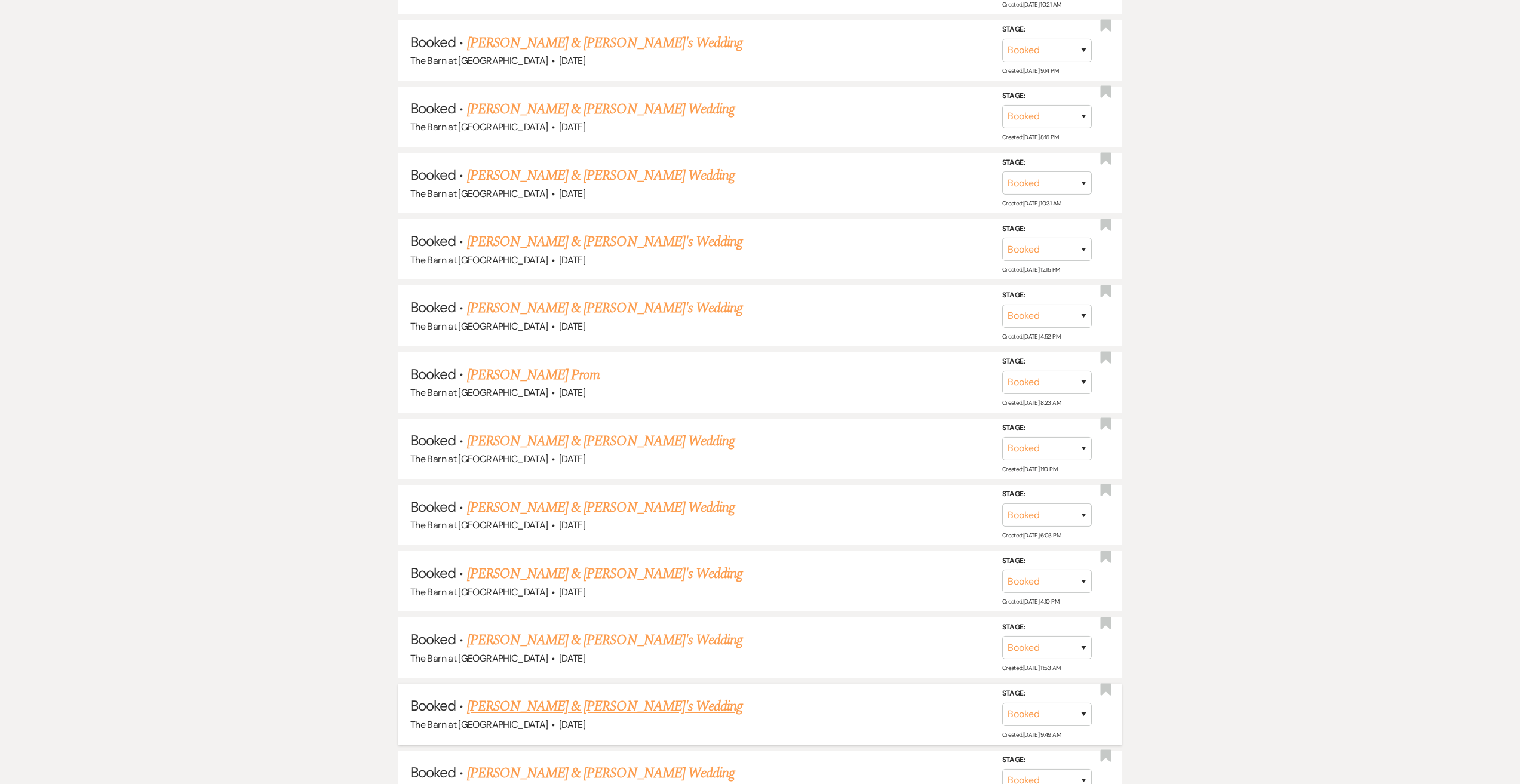
scroll to position [2508, 0]
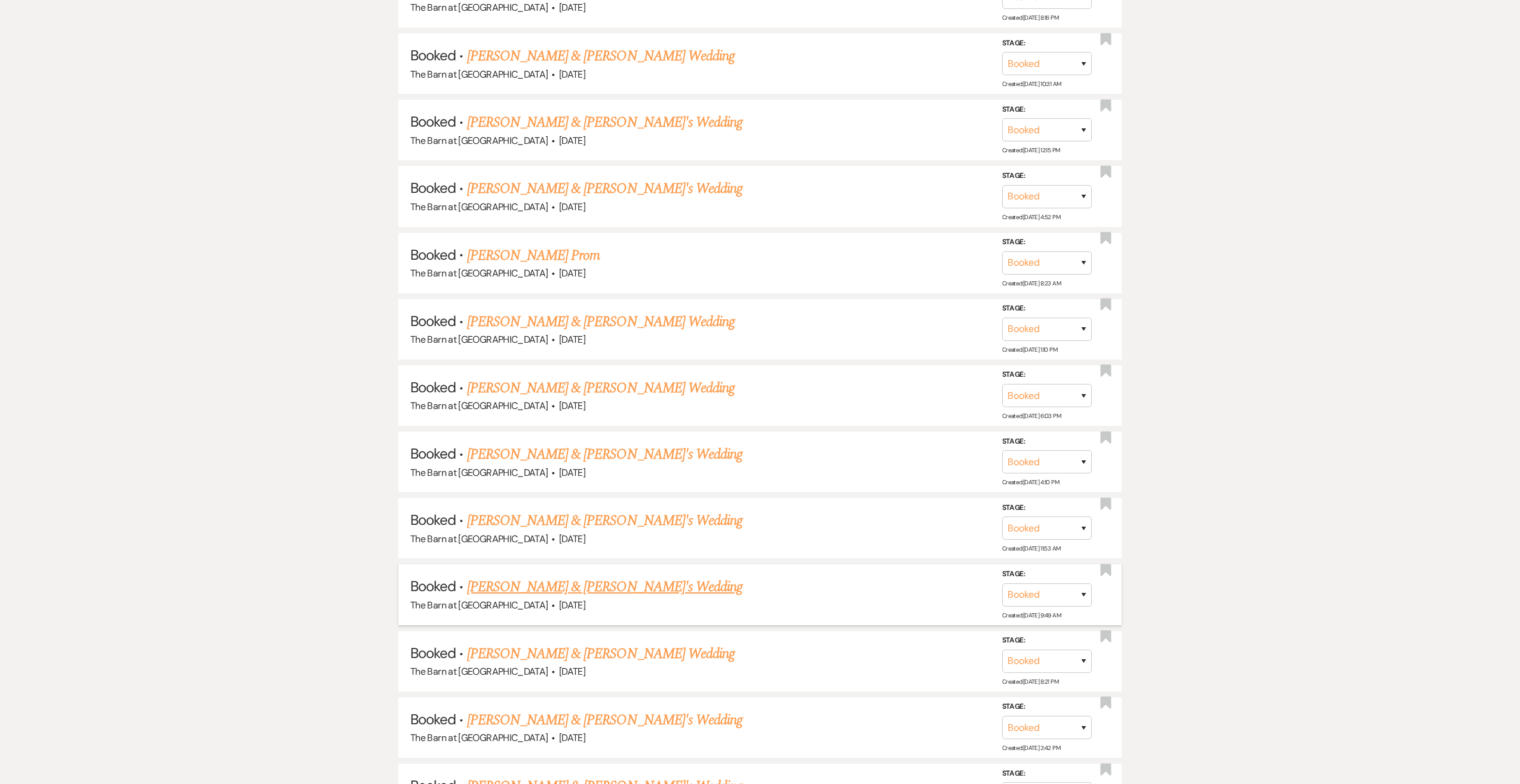
click at [591, 585] on link "[PERSON_NAME] & [PERSON_NAME]'s Wedding" at bounding box center [605, 587] width 276 height 22
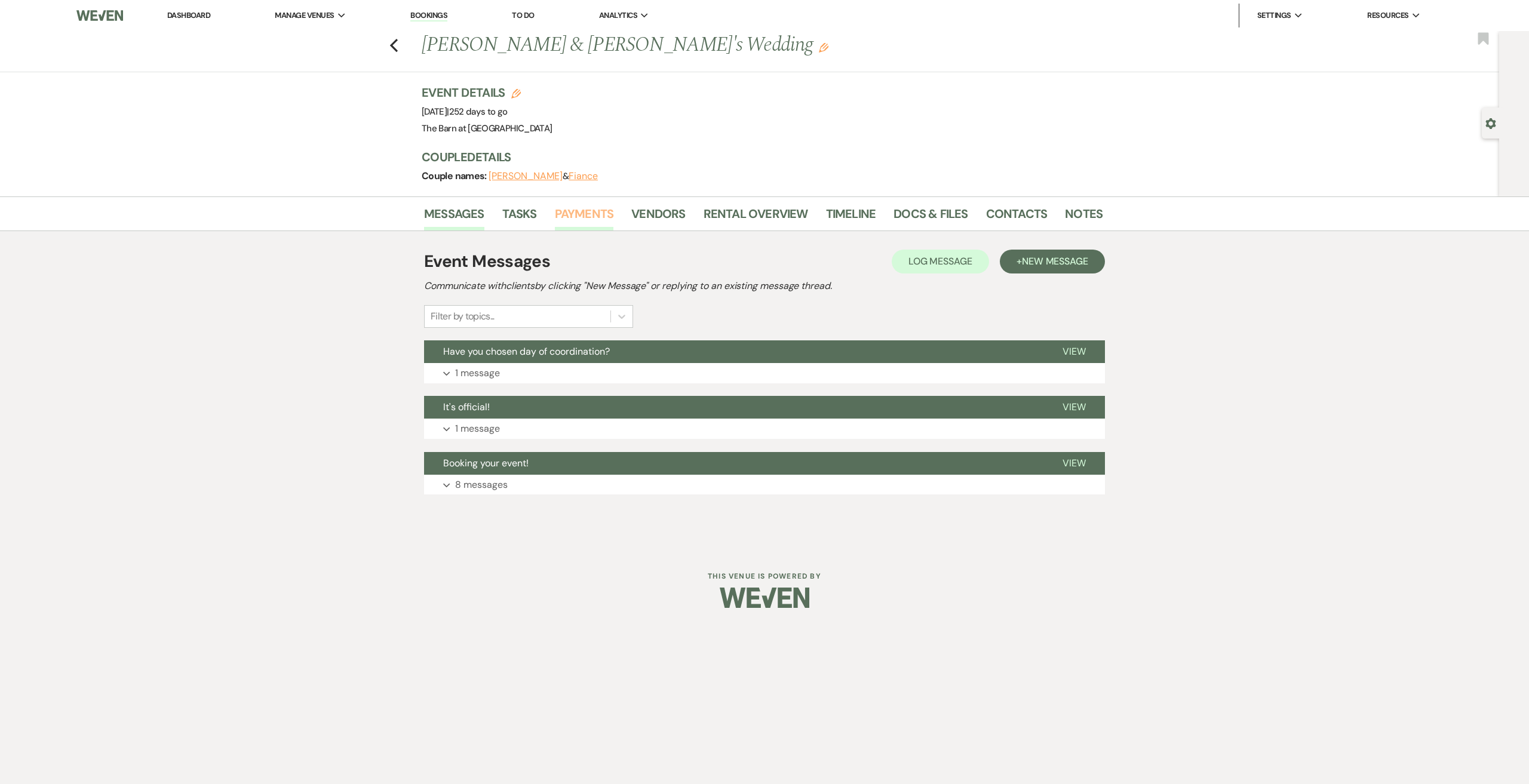
click at [600, 216] on link "Payments" at bounding box center [585, 217] width 59 height 26
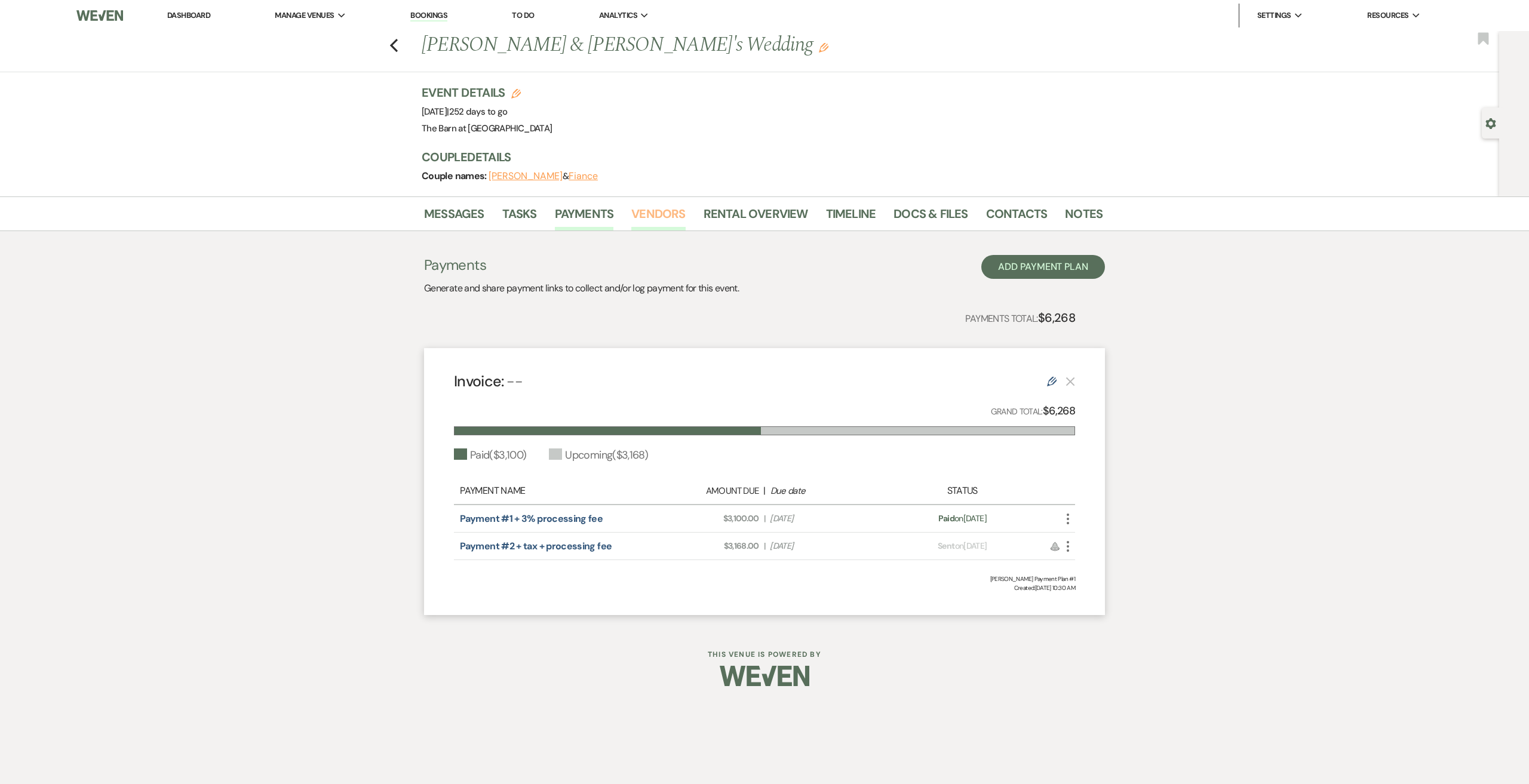
click at [653, 212] on link "Vendors" at bounding box center [658, 217] width 54 height 26
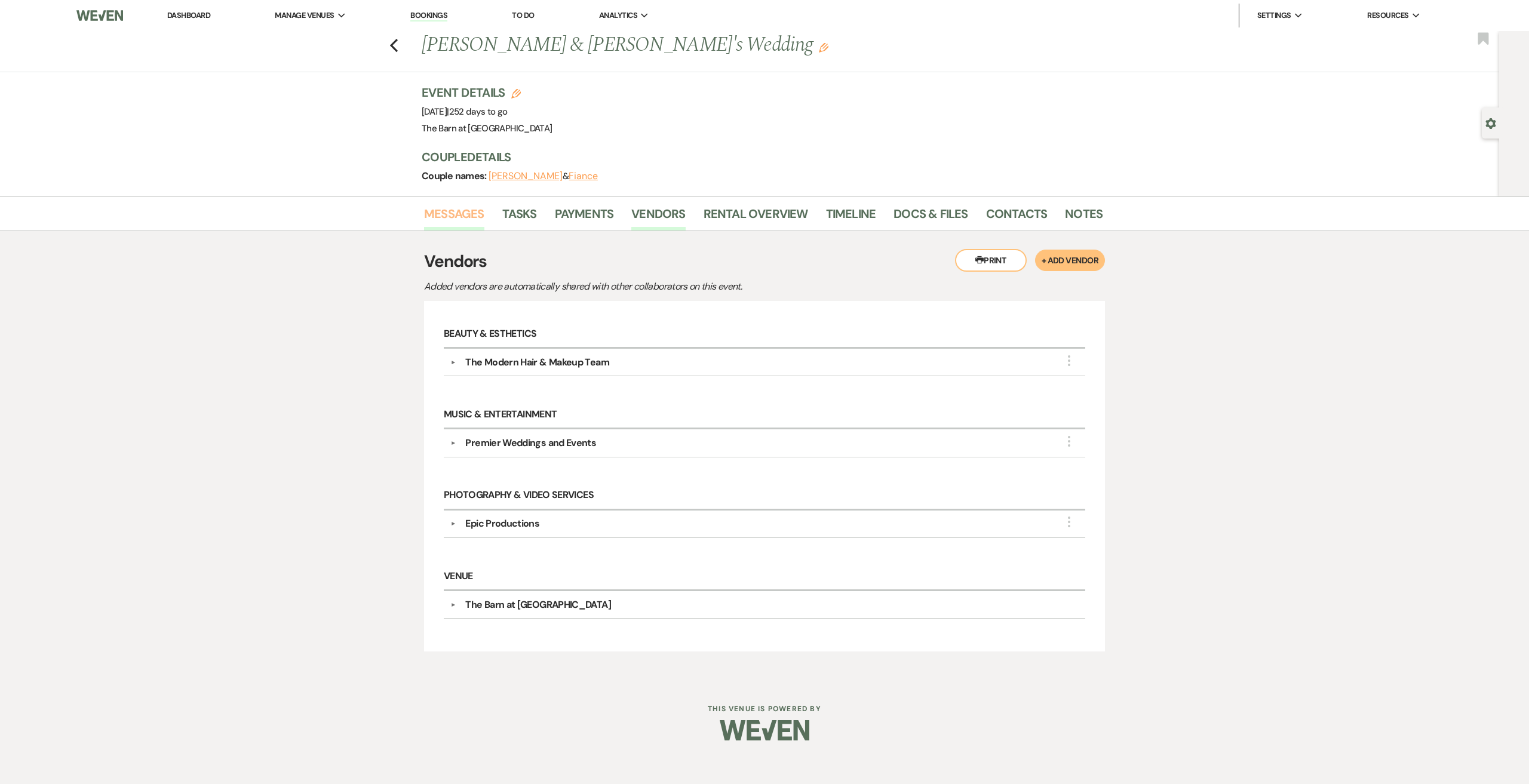
click at [450, 214] on link "Messages" at bounding box center [454, 217] width 60 height 26
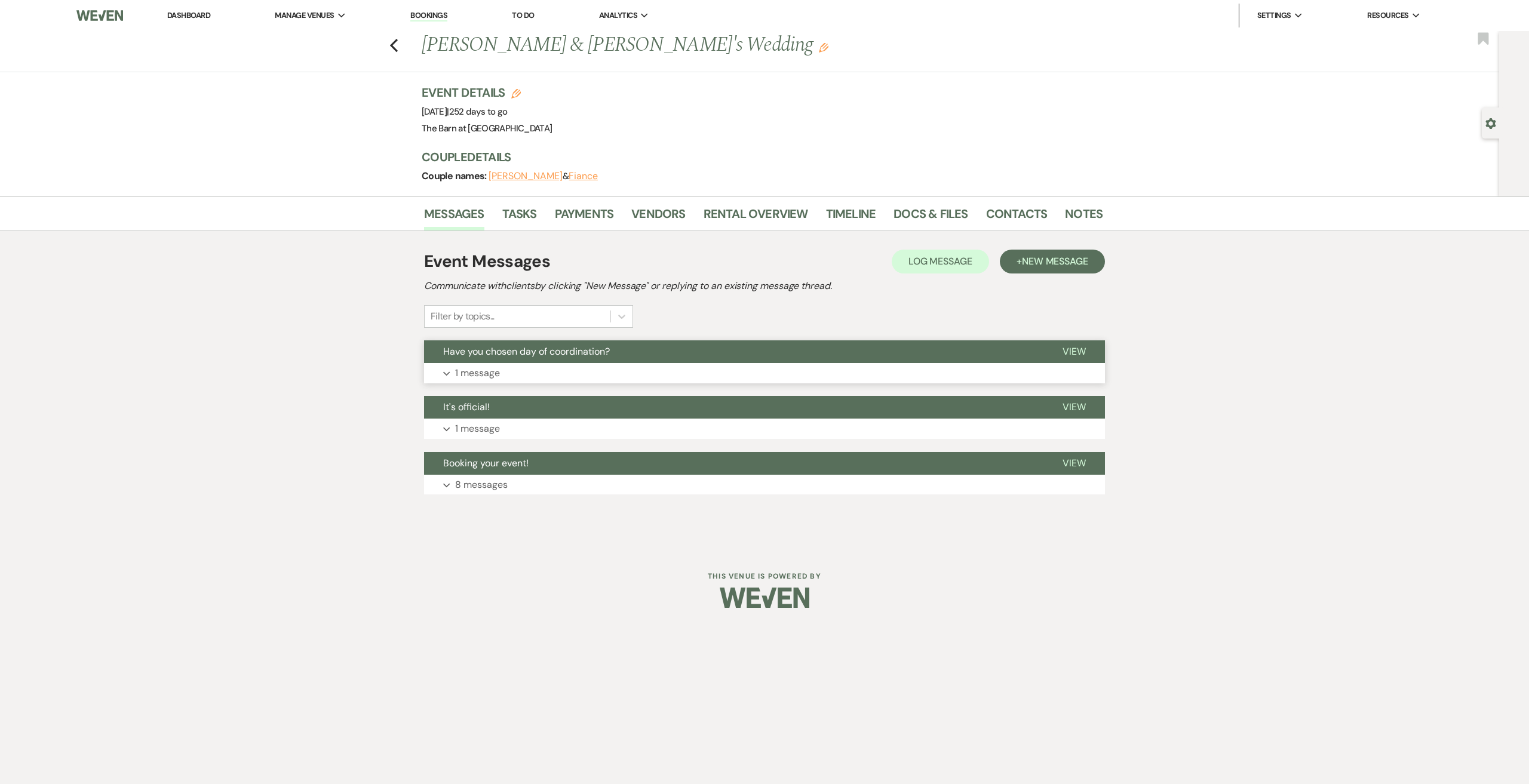
click at [475, 369] on p "1 message" at bounding box center [478, 374] width 45 height 16
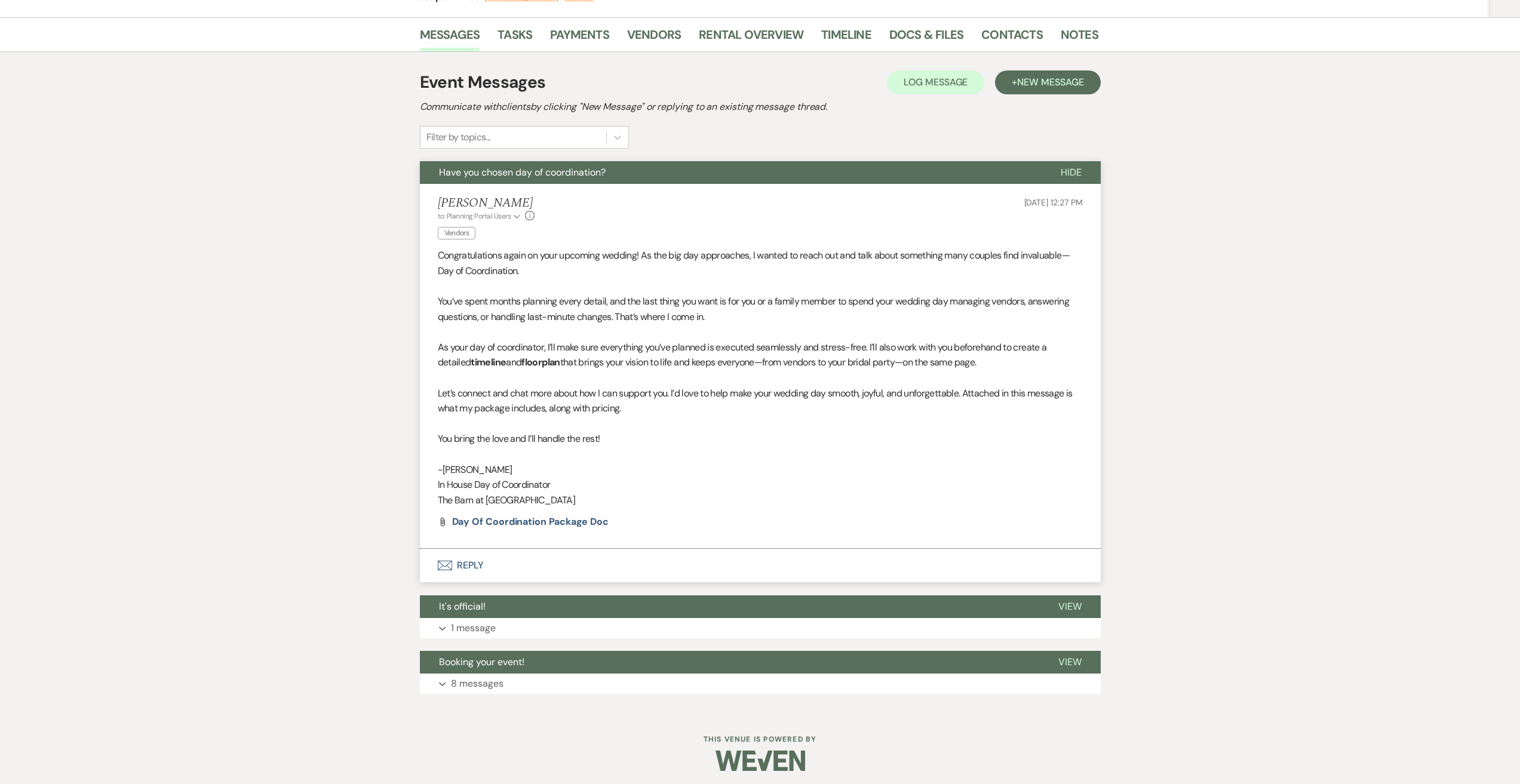
click at [476, 568] on button "Envelope Reply" at bounding box center [760, 565] width 681 height 33
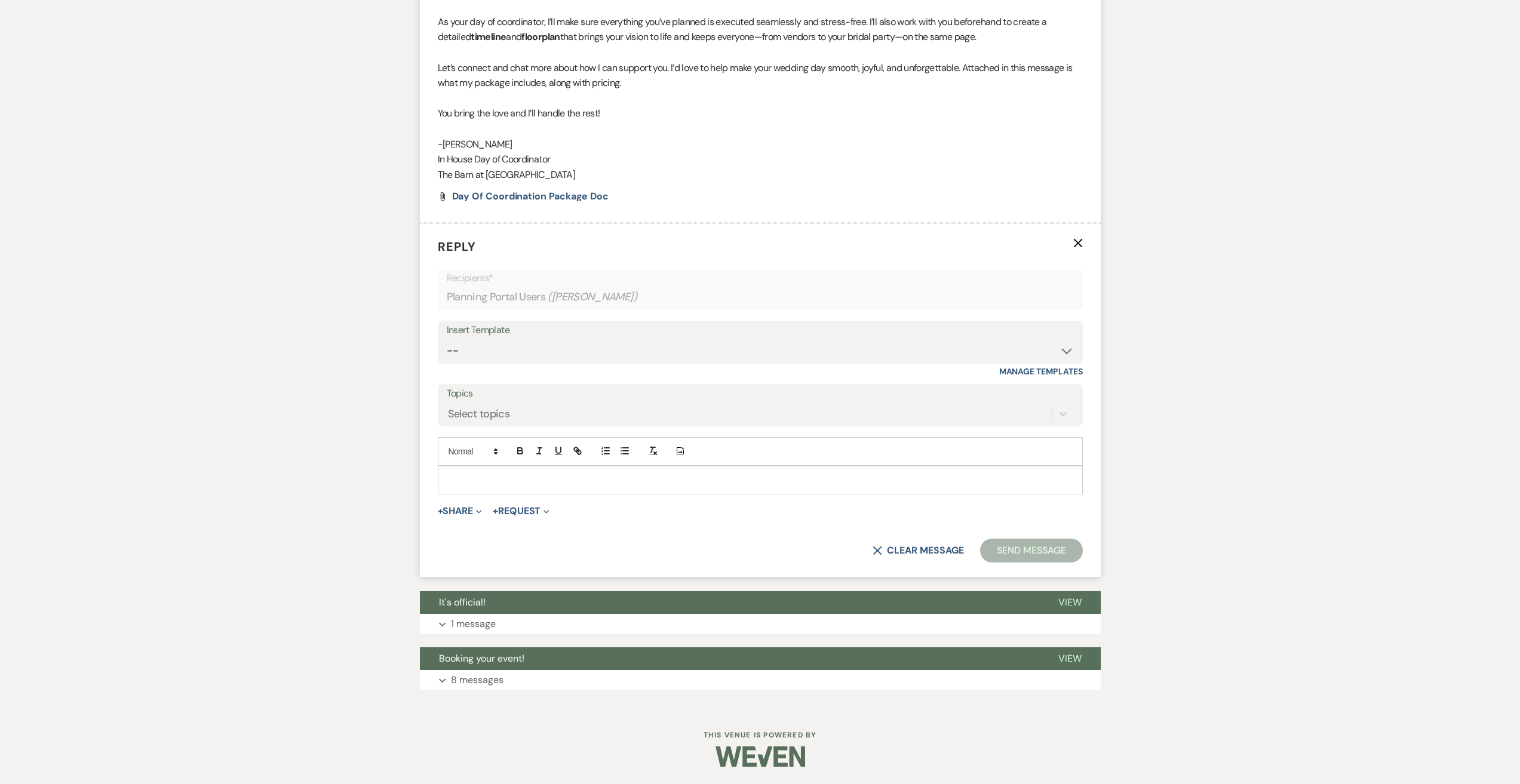
click at [505, 478] on p at bounding box center [760, 480] width 626 height 13
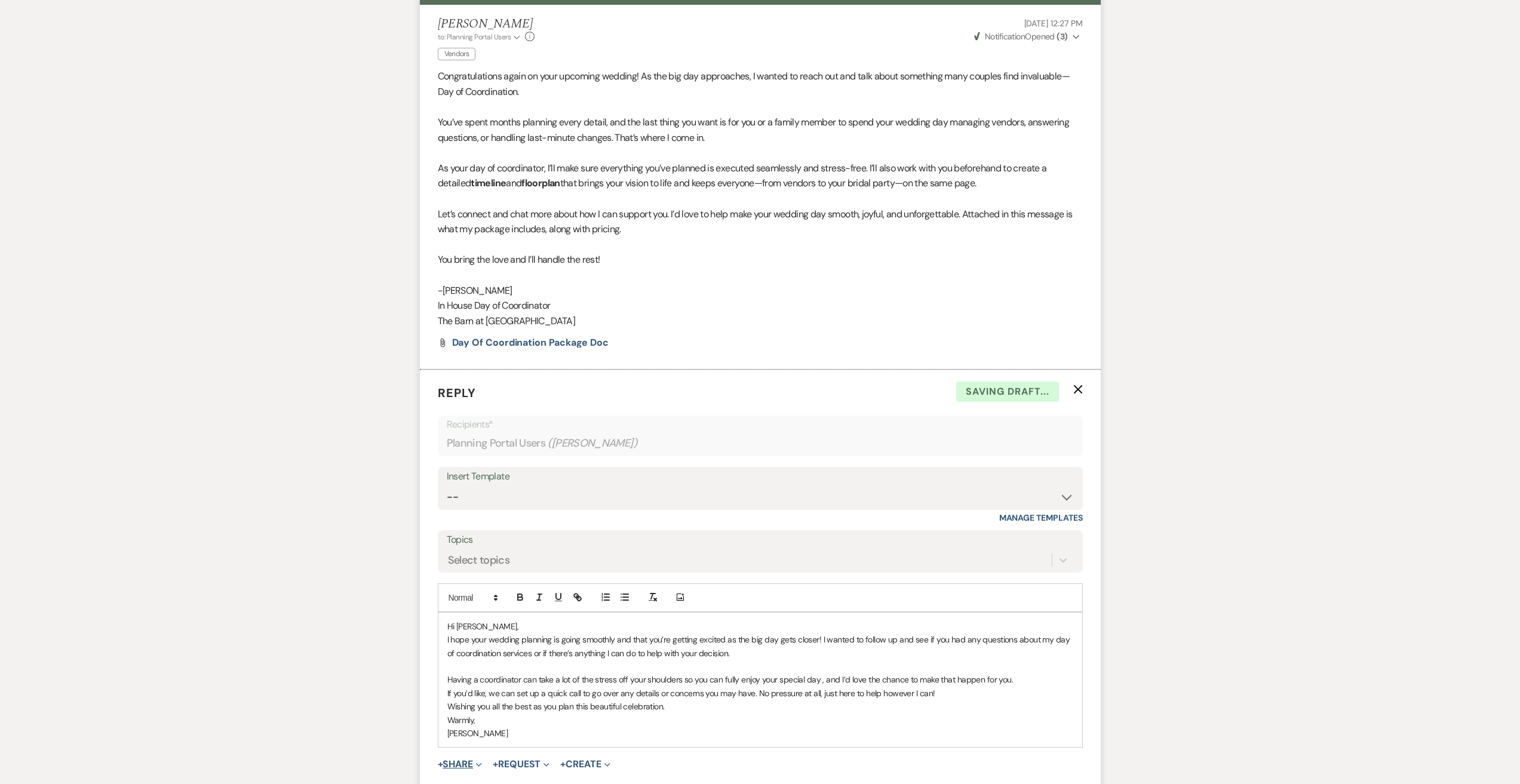
scroll to position [537, 0]
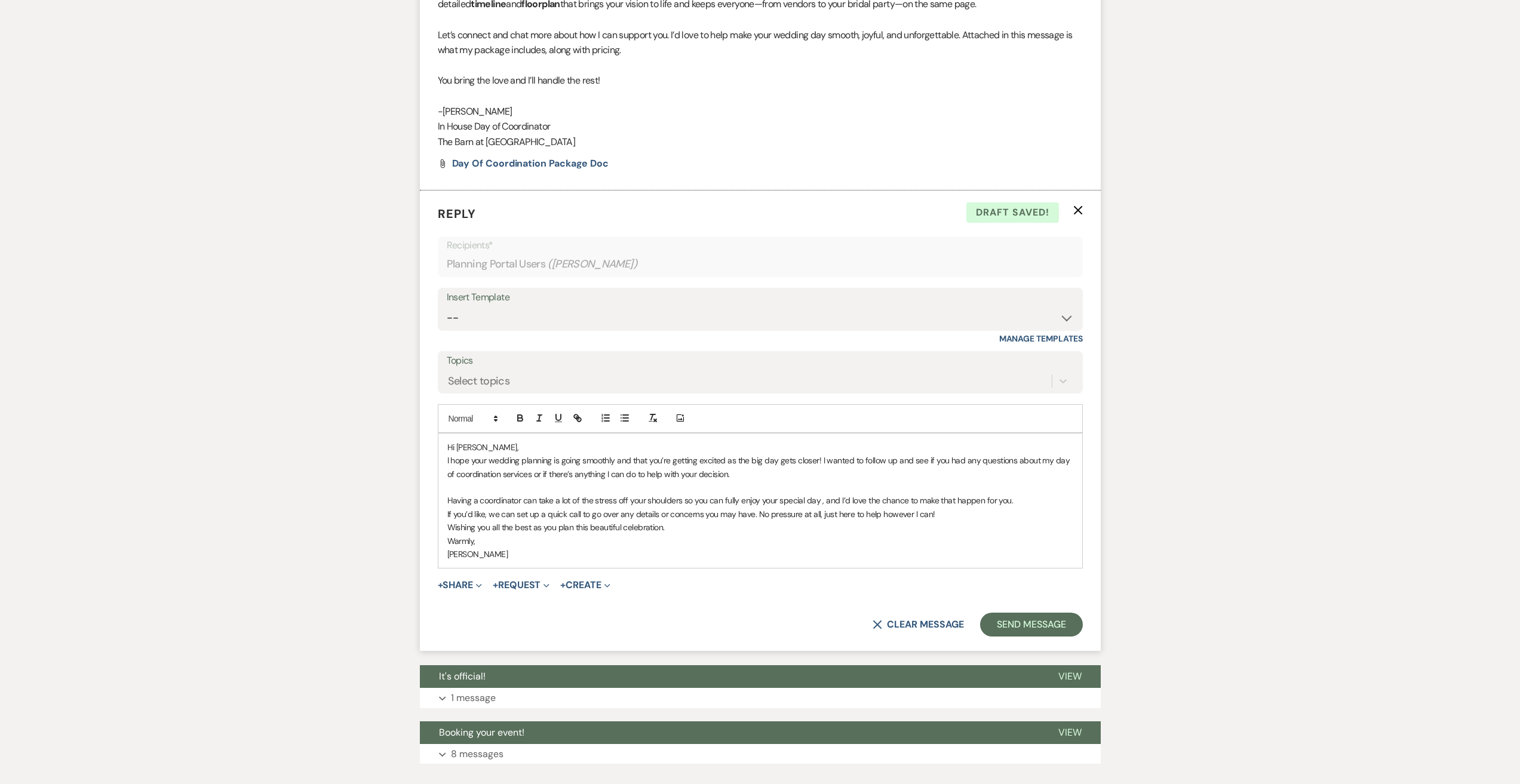
click at [476, 444] on p "Hi [PERSON_NAME]," at bounding box center [760, 447] width 626 height 13
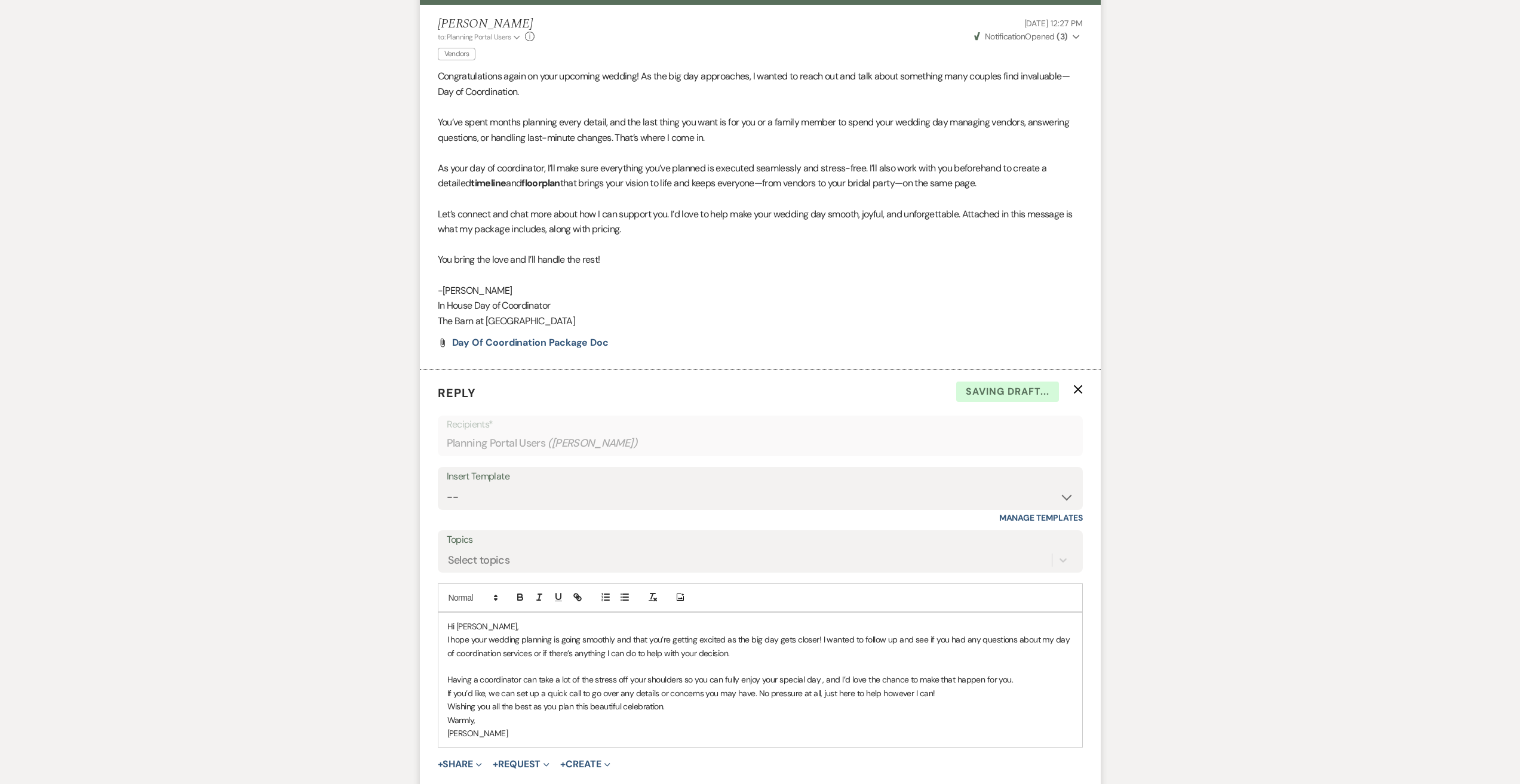
scroll to position [612, 0]
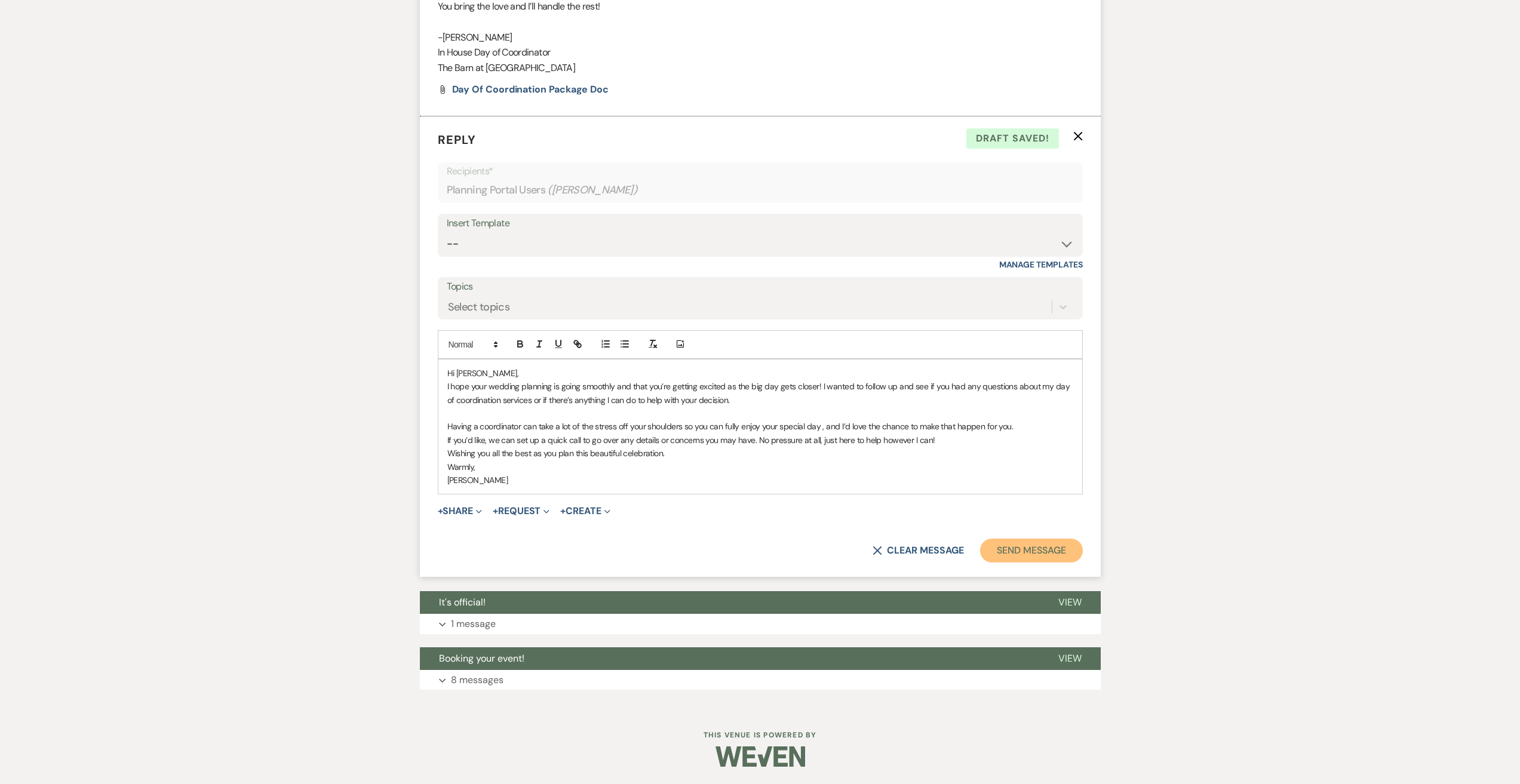
click at [1032, 547] on button "Send Message" at bounding box center [1031, 551] width 102 height 24
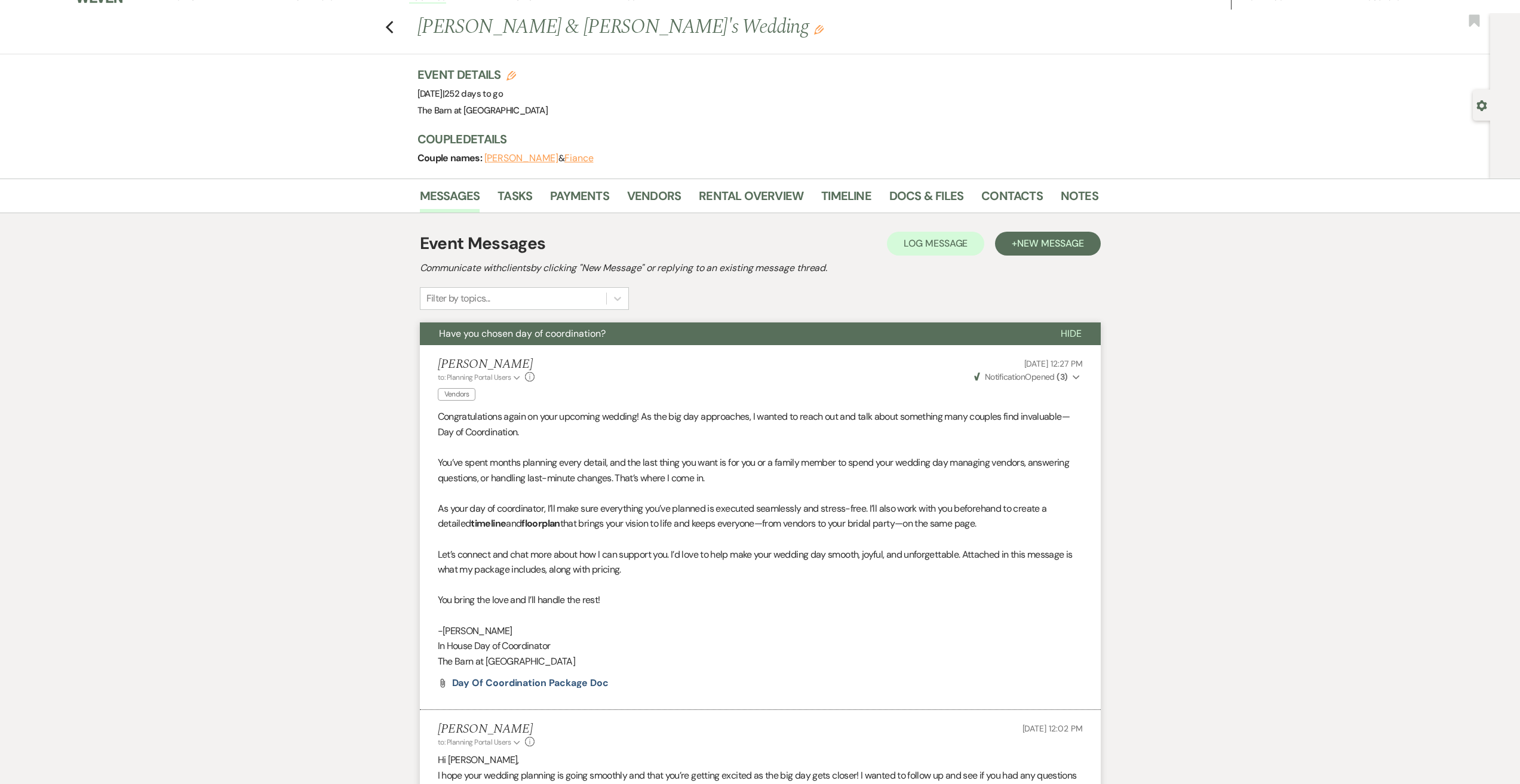
scroll to position [0, 0]
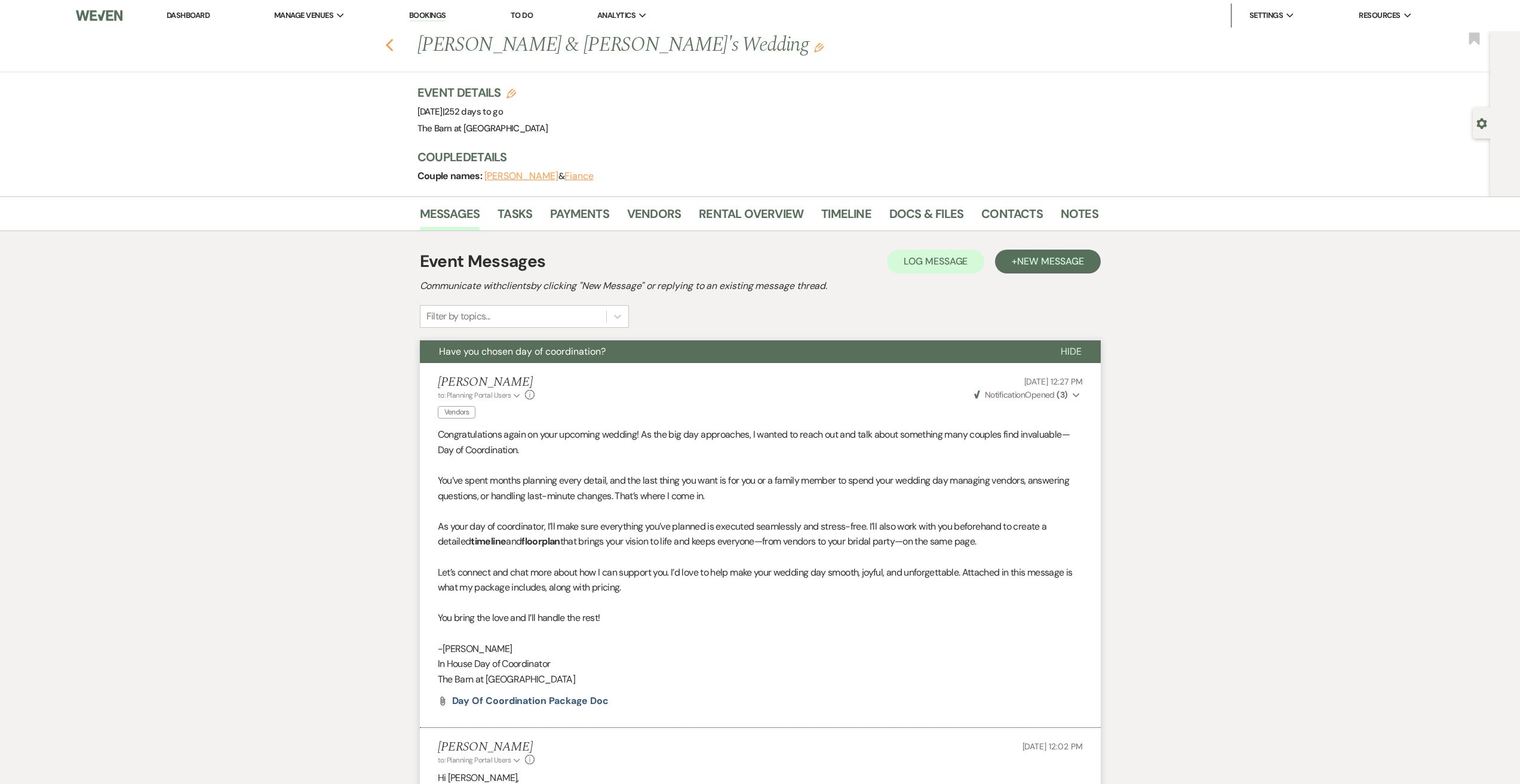
click at [394, 45] on icon "Previous" at bounding box center [389, 45] width 9 height 15
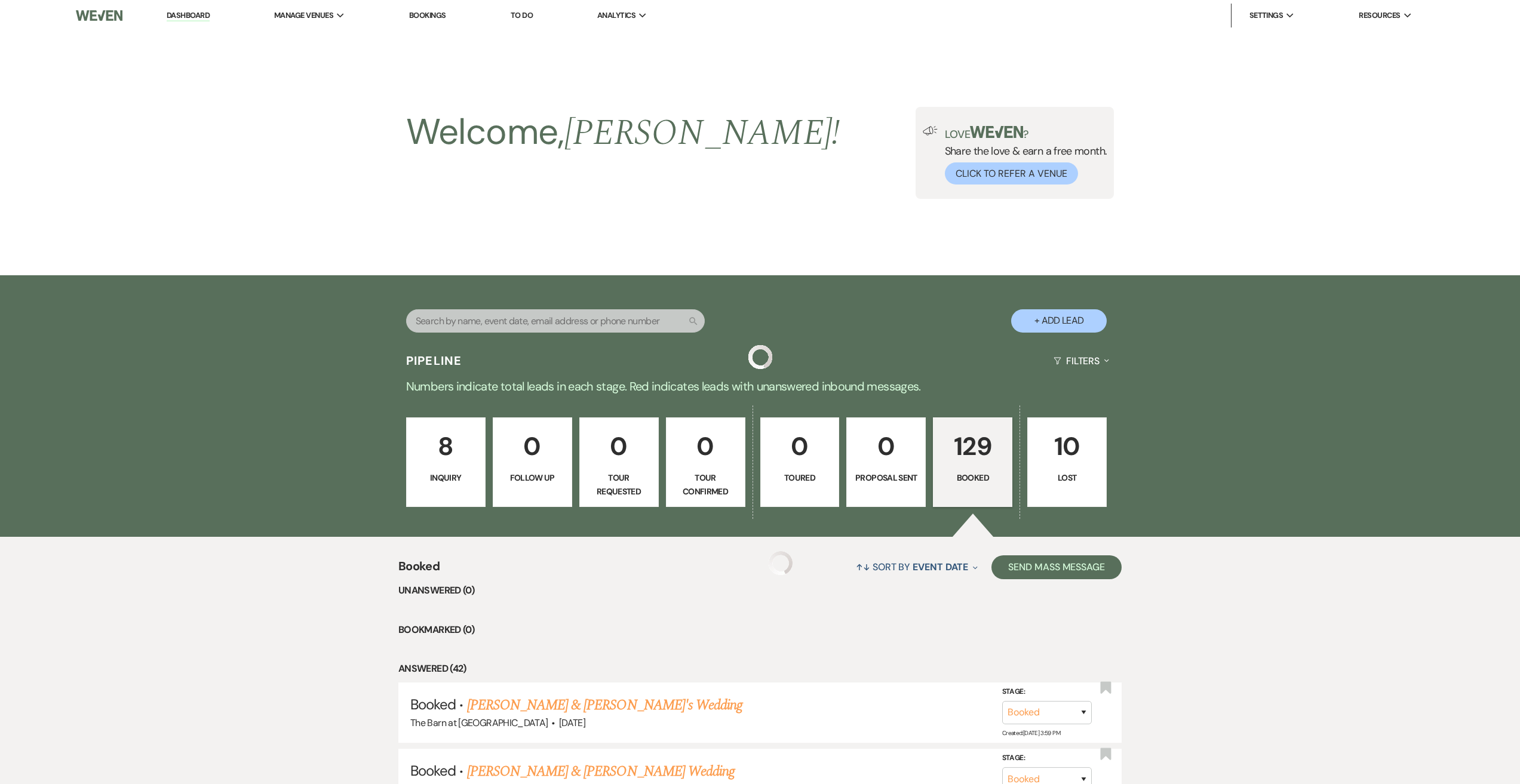
scroll to position [2508, 0]
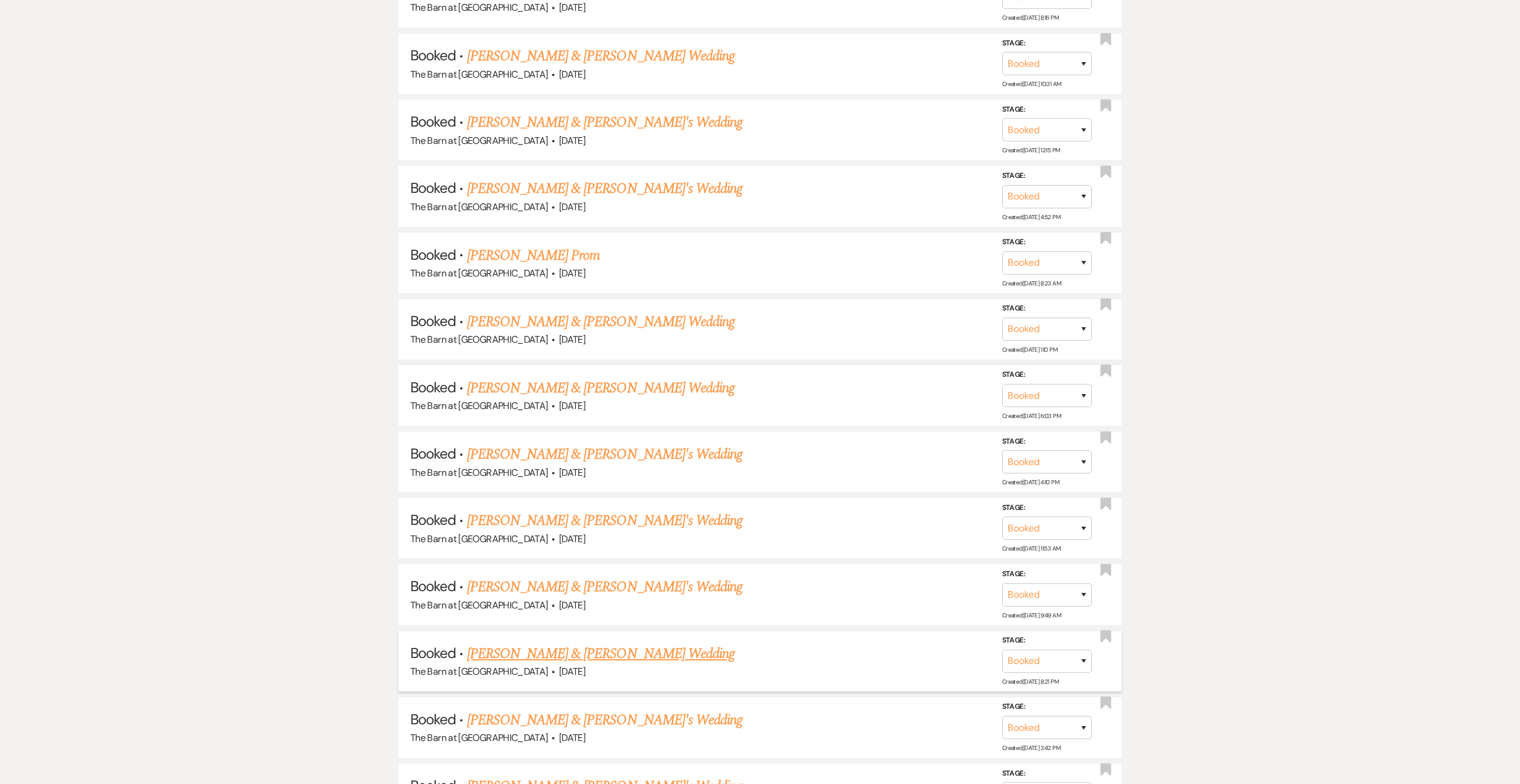
click at [661, 654] on link "[PERSON_NAME] & [PERSON_NAME] Wedding" at bounding box center [600, 654] width 268 height 22
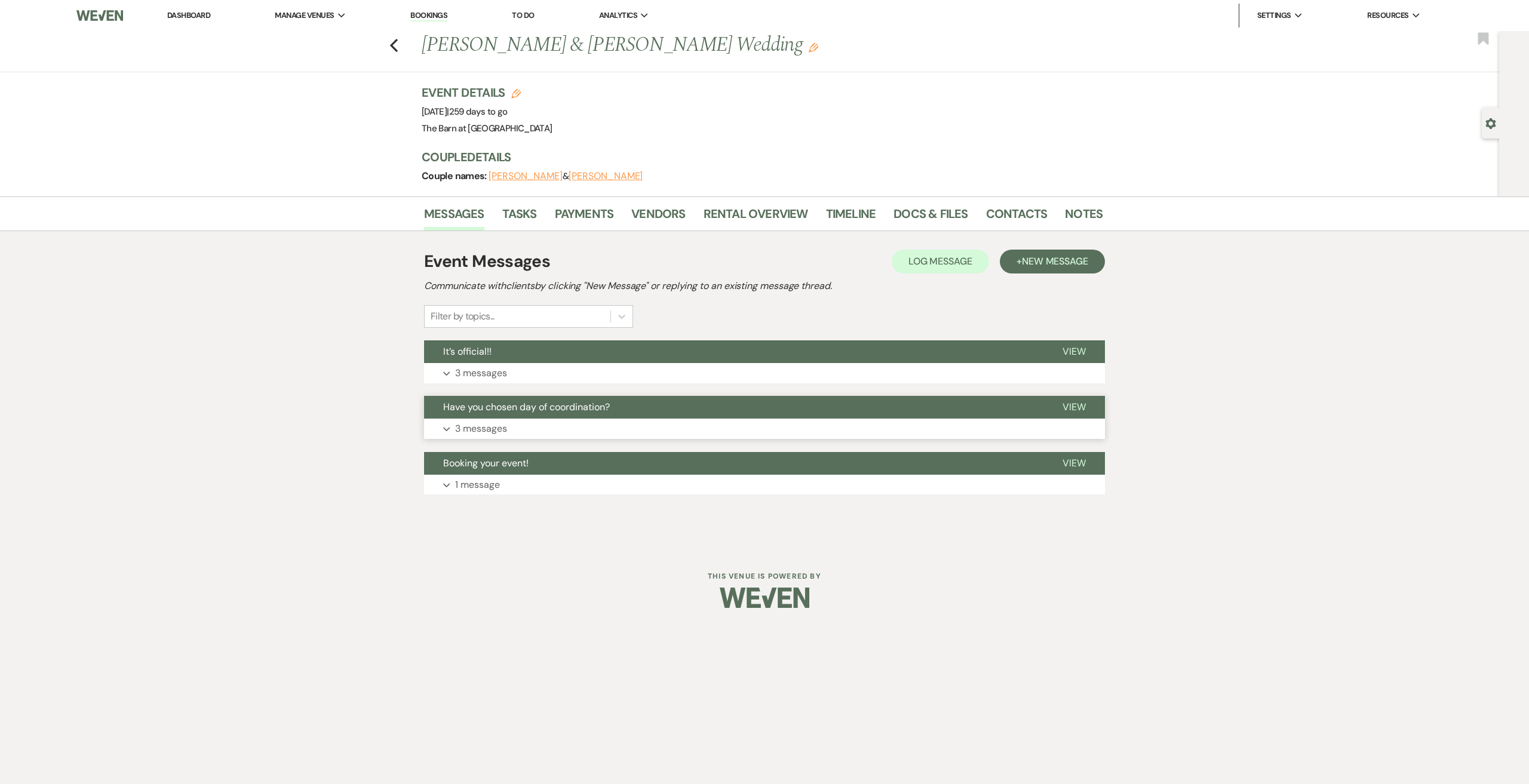
click at [525, 436] on button "Expand 3 messages" at bounding box center [764, 429] width 681 height 21
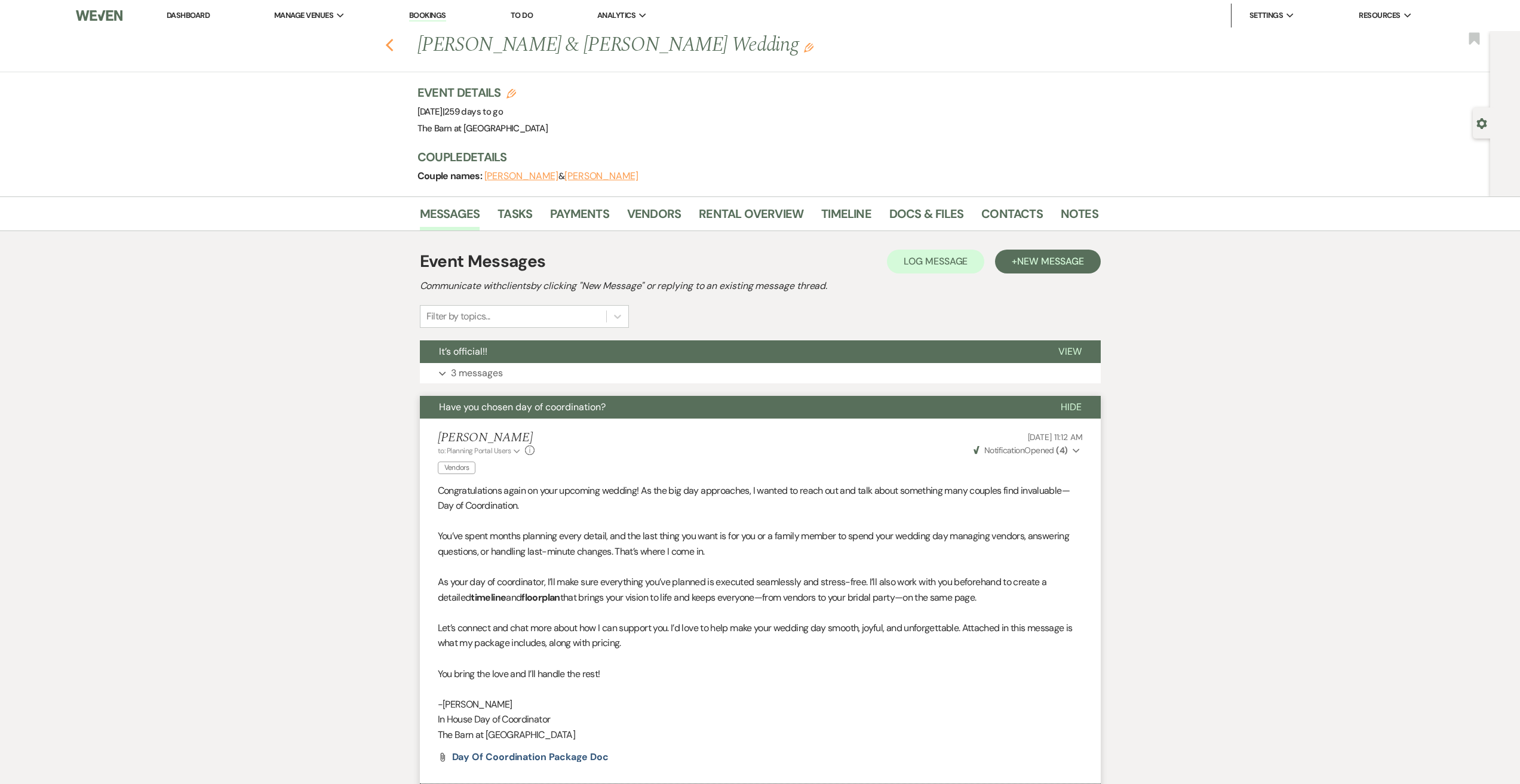
click at [389, 47] on div "Previous [PERSON_NAME] & [PERSON_NAME] Wedding Edit Bookmark" at bounding box center [742, 51] width 1496 height 41
click at [393, 47] on use "button" at bounding box center [389, 45] width 8 height 13
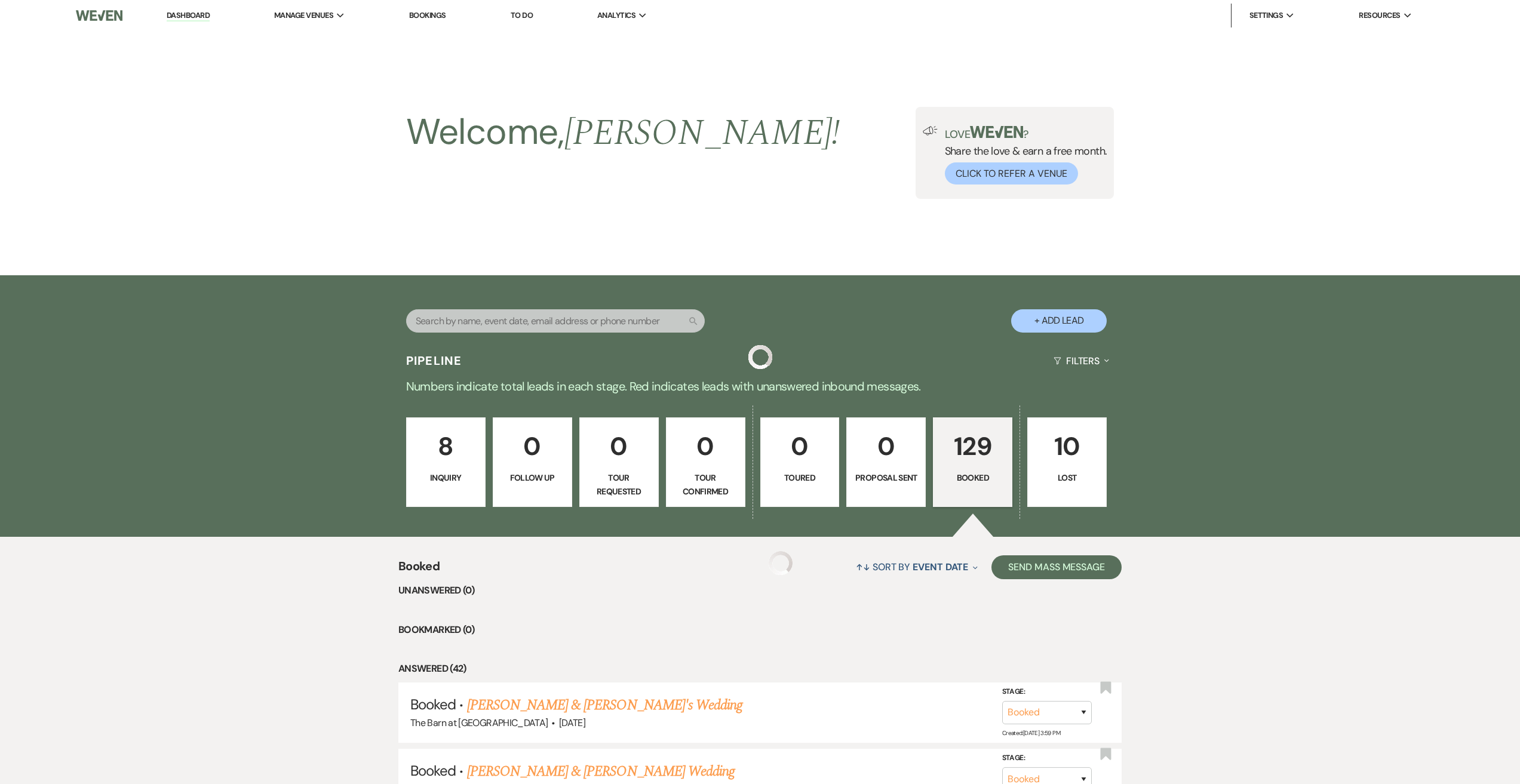
scroll to position [2508, 0]
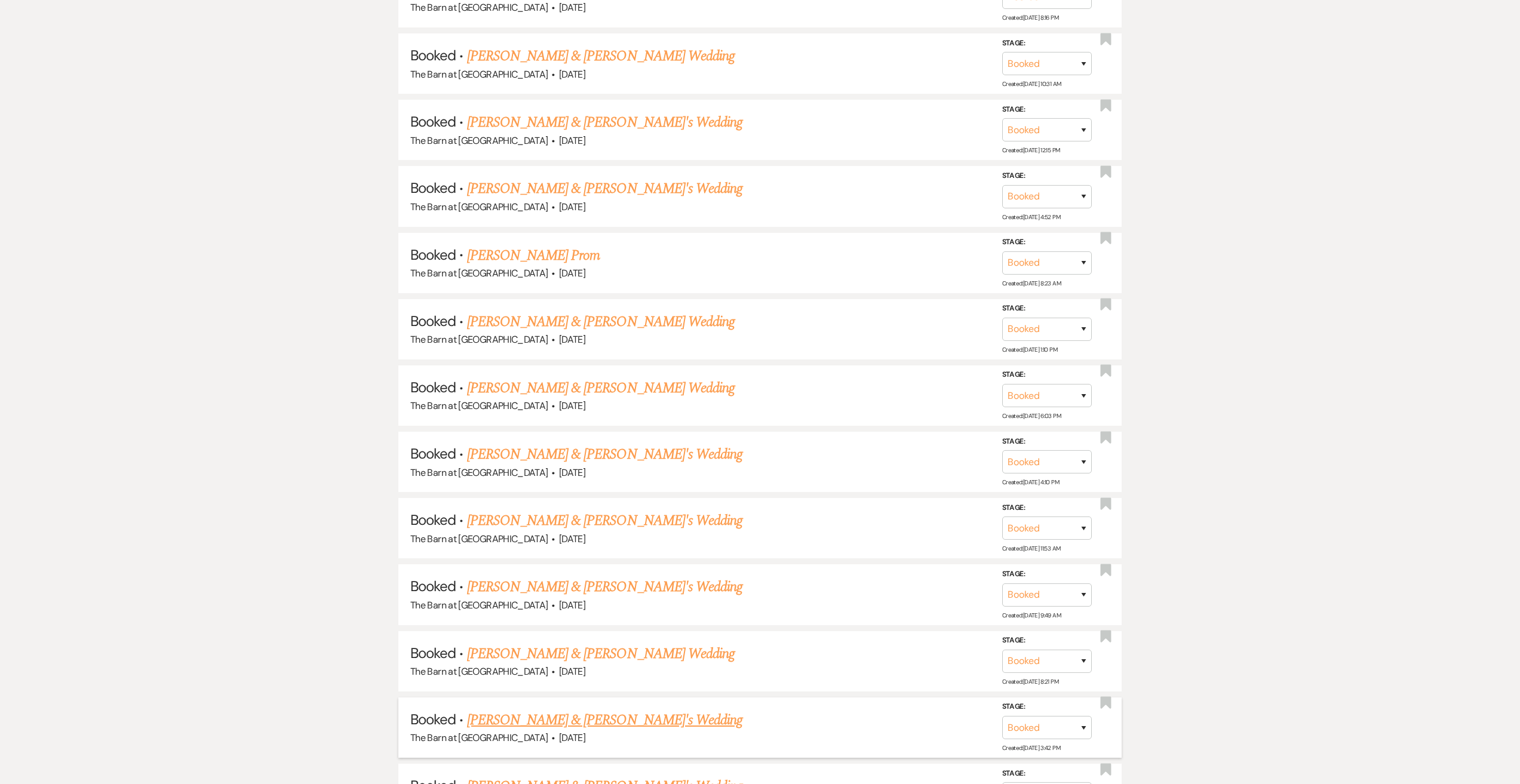
click at [562, 712] on link "[PERSON_NAME] & [PERSON_NAME]'s Wedding" at bounding box center [605, 721] width 276 height 22
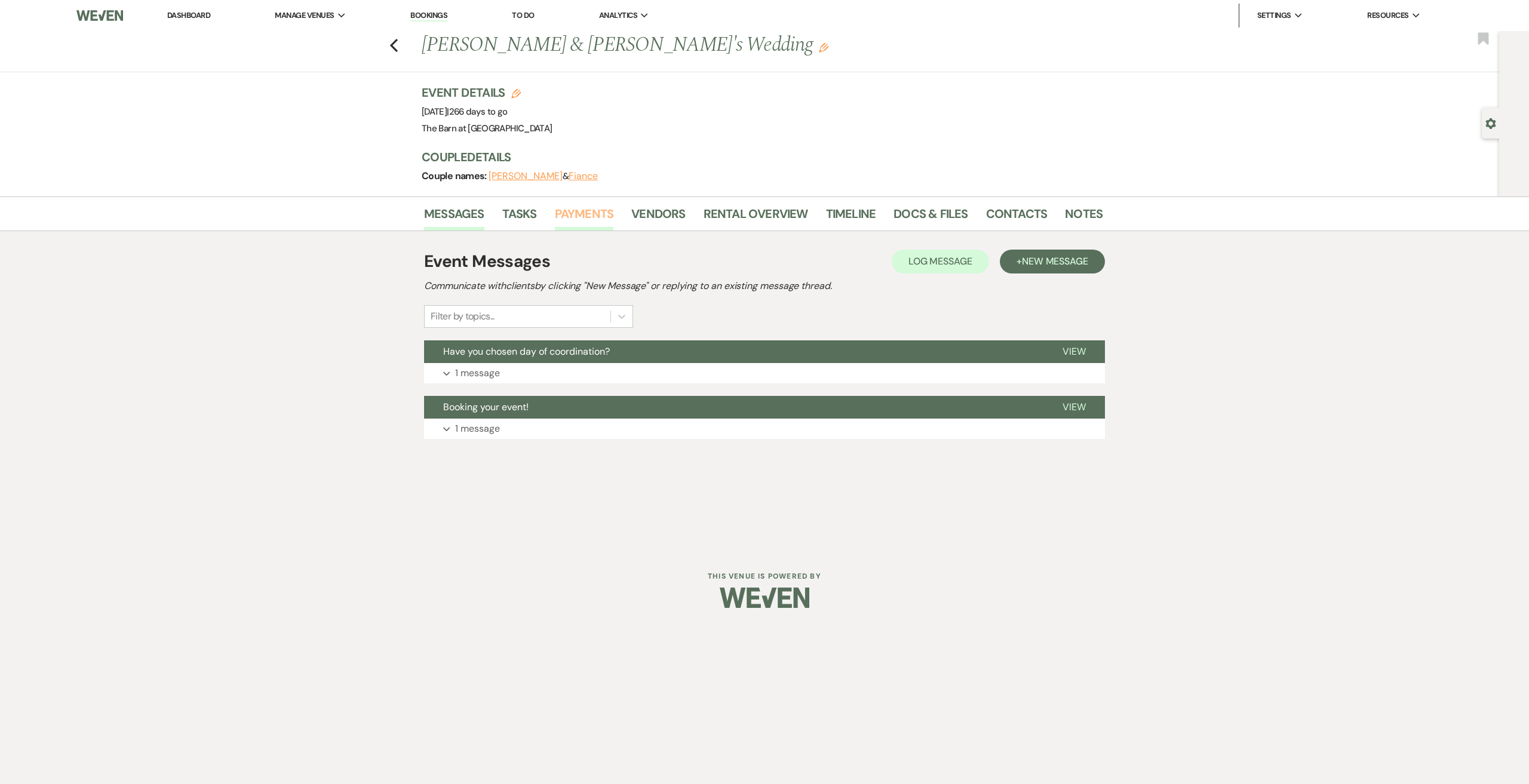
click at [586, 216] on link "Payments" at bounding box center [585, 217] width 59 height 26
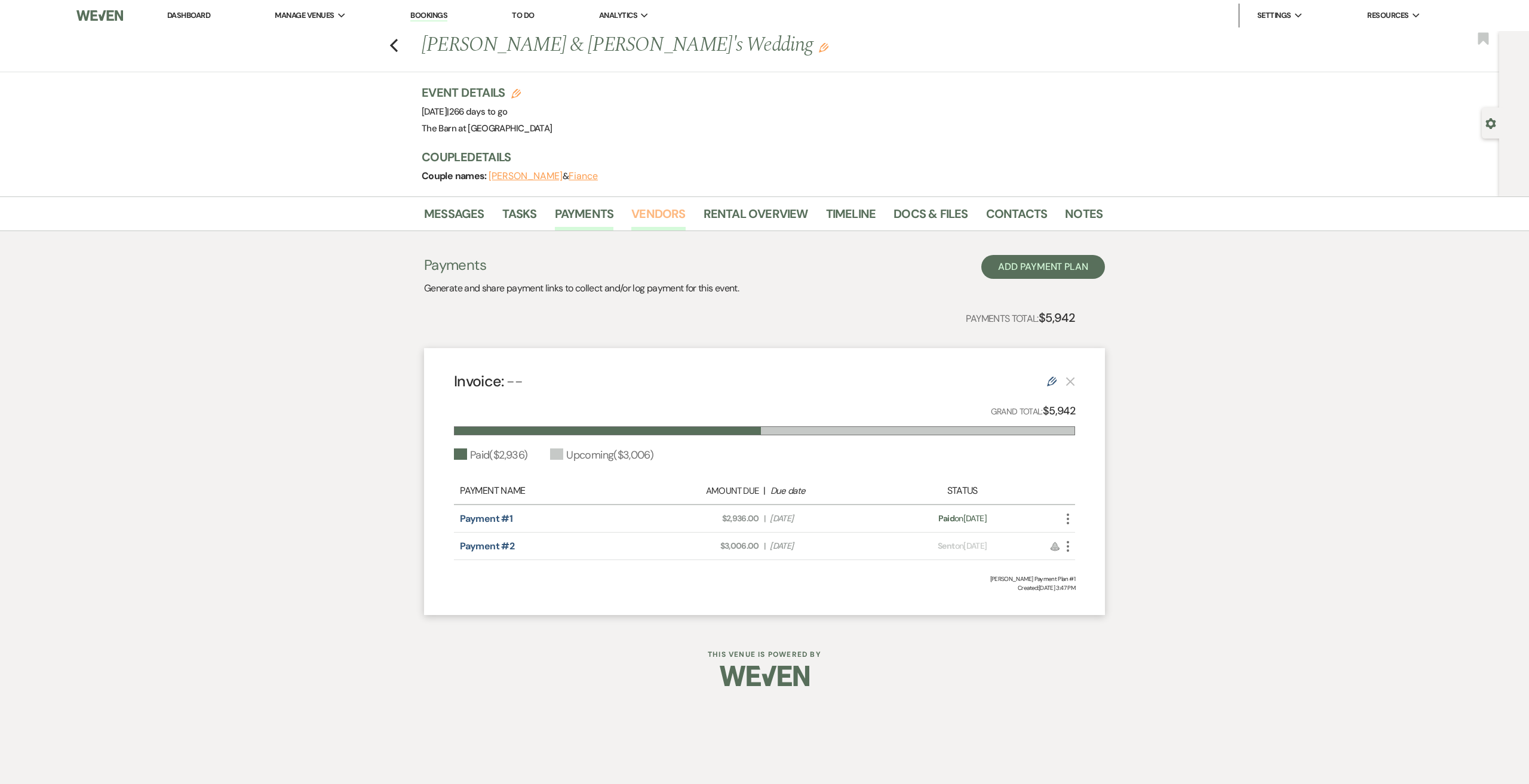
click at [658, 215] on link "Vendors" at bounding box center [658, 217] width 54 height 26
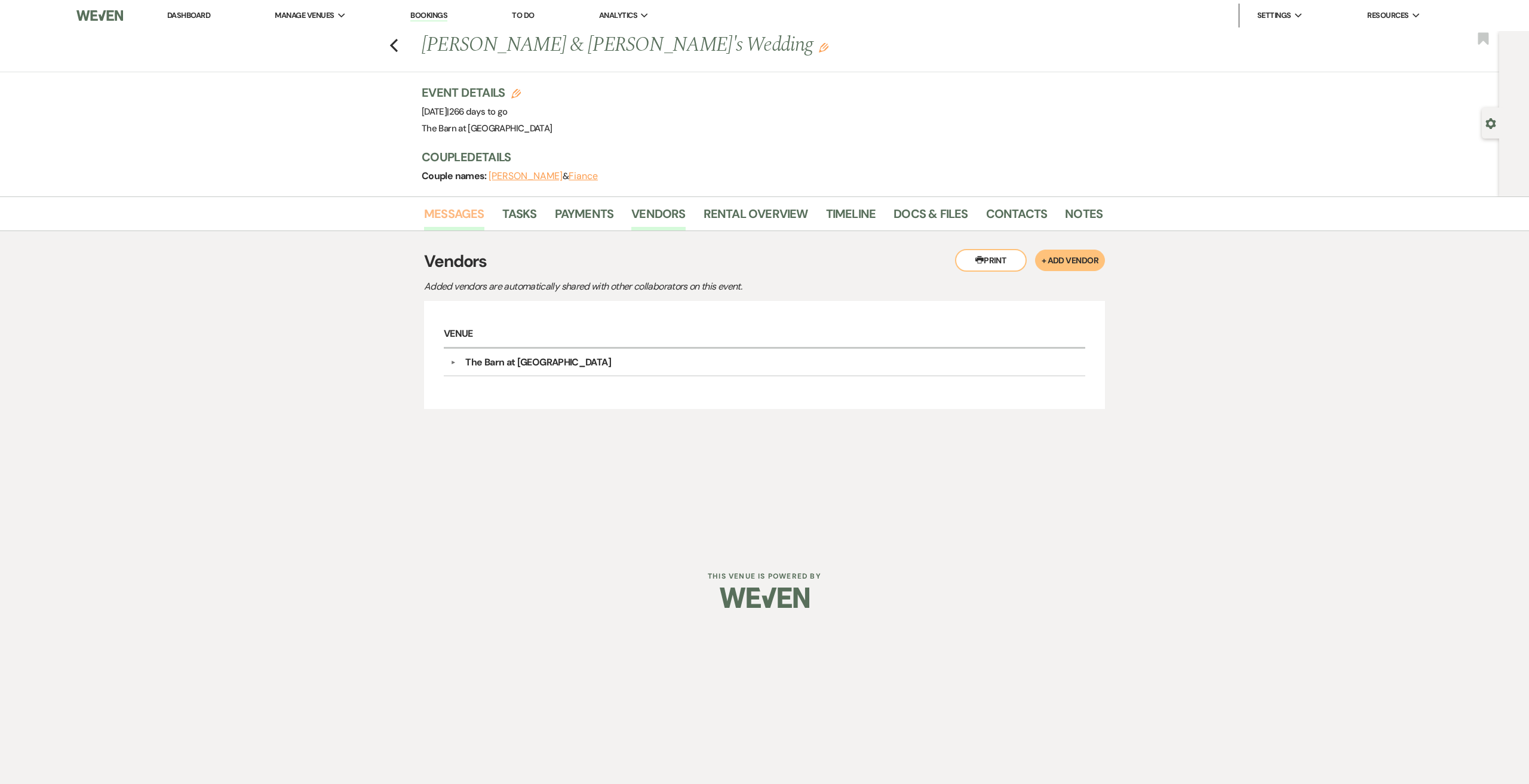
click at [459, 221] on link "Messages" at bounding box center [454, 217] width 60 height 26
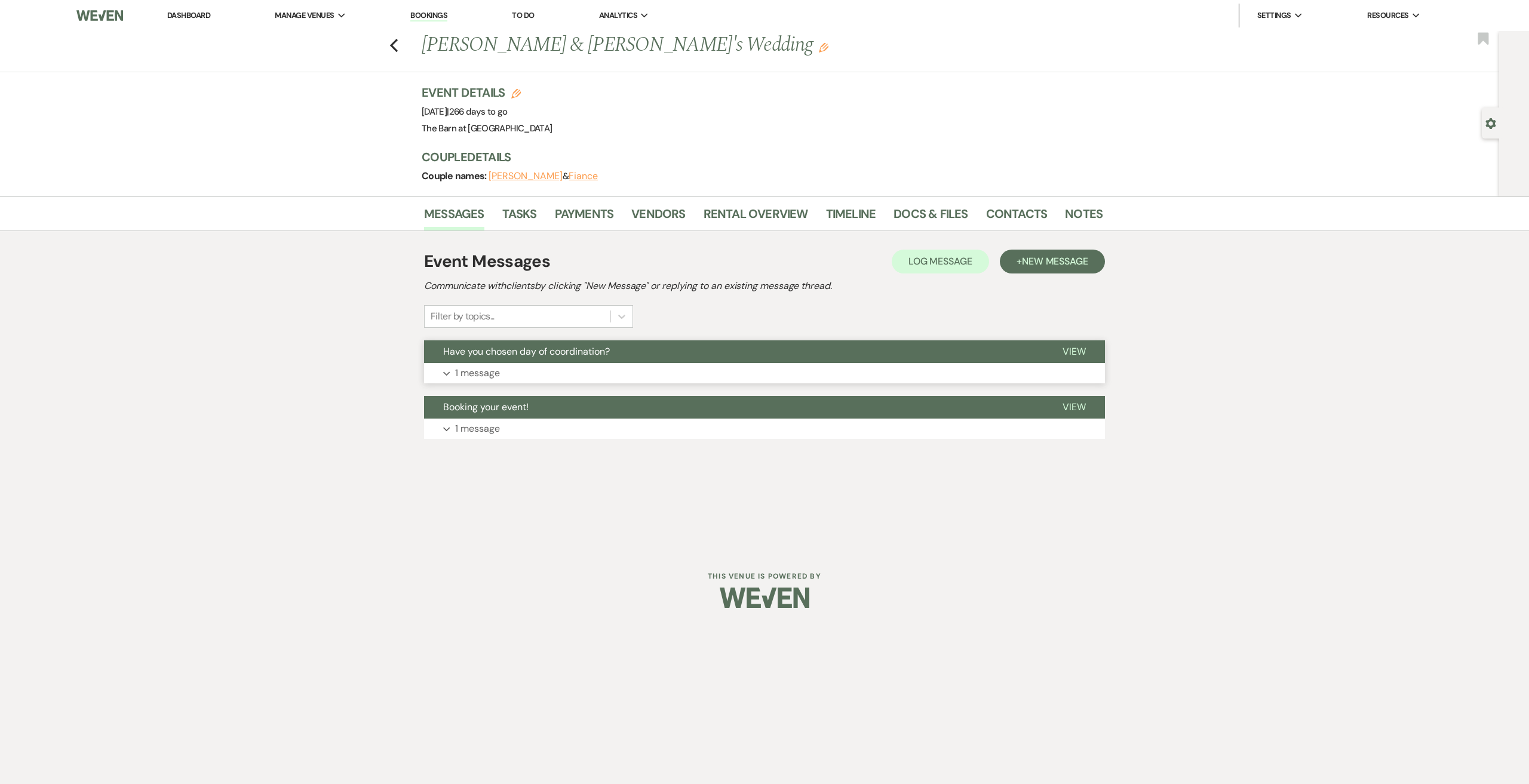
click at [490, 368] on p "1 message" at bounding box center [478, 374] width 45 height 16
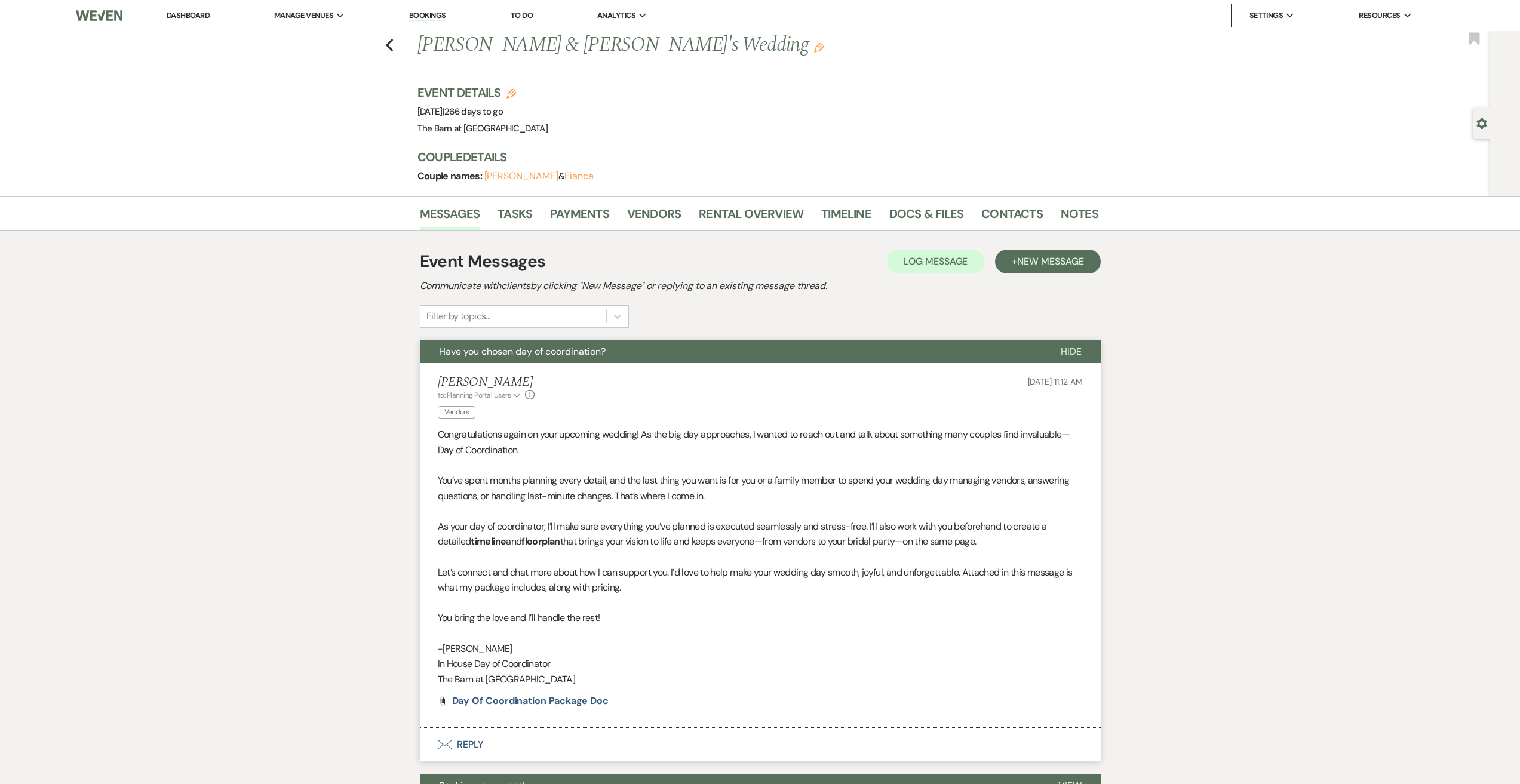
scroll to position [128, 0]
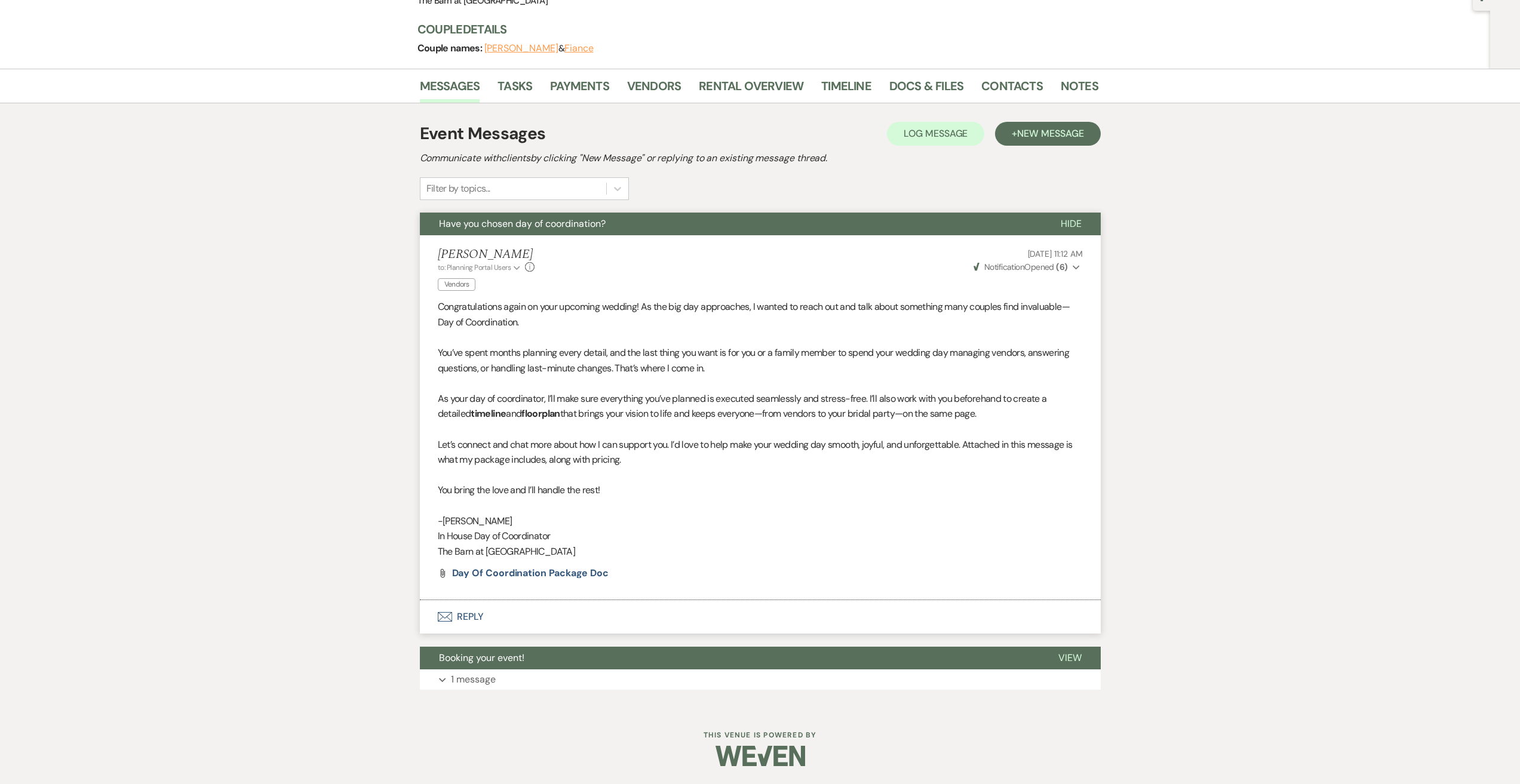
click at [466, 613] on button "Envelope Reply" at bounding box center [760, 617] width 681 height 33
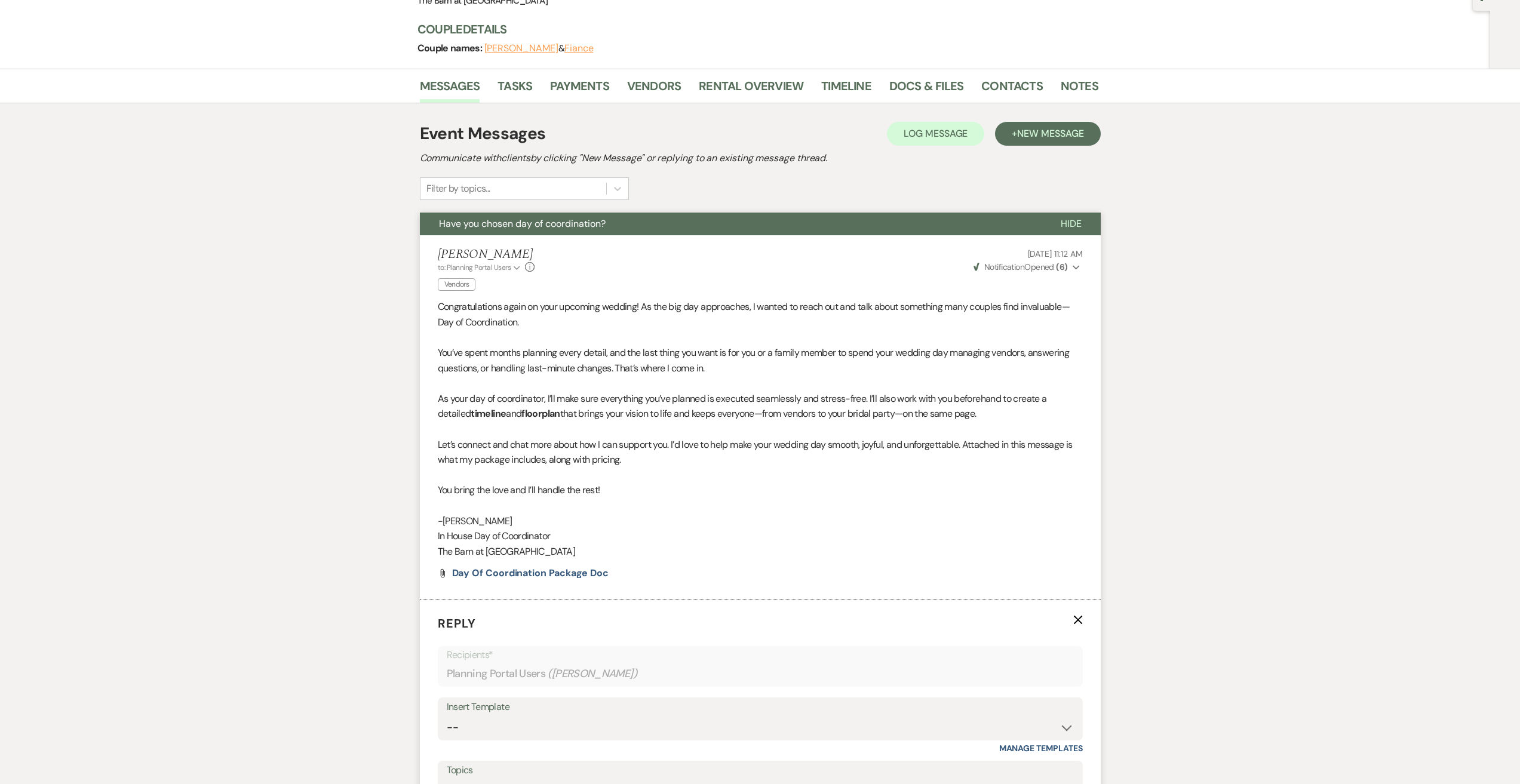
scroll to position [449, 0]
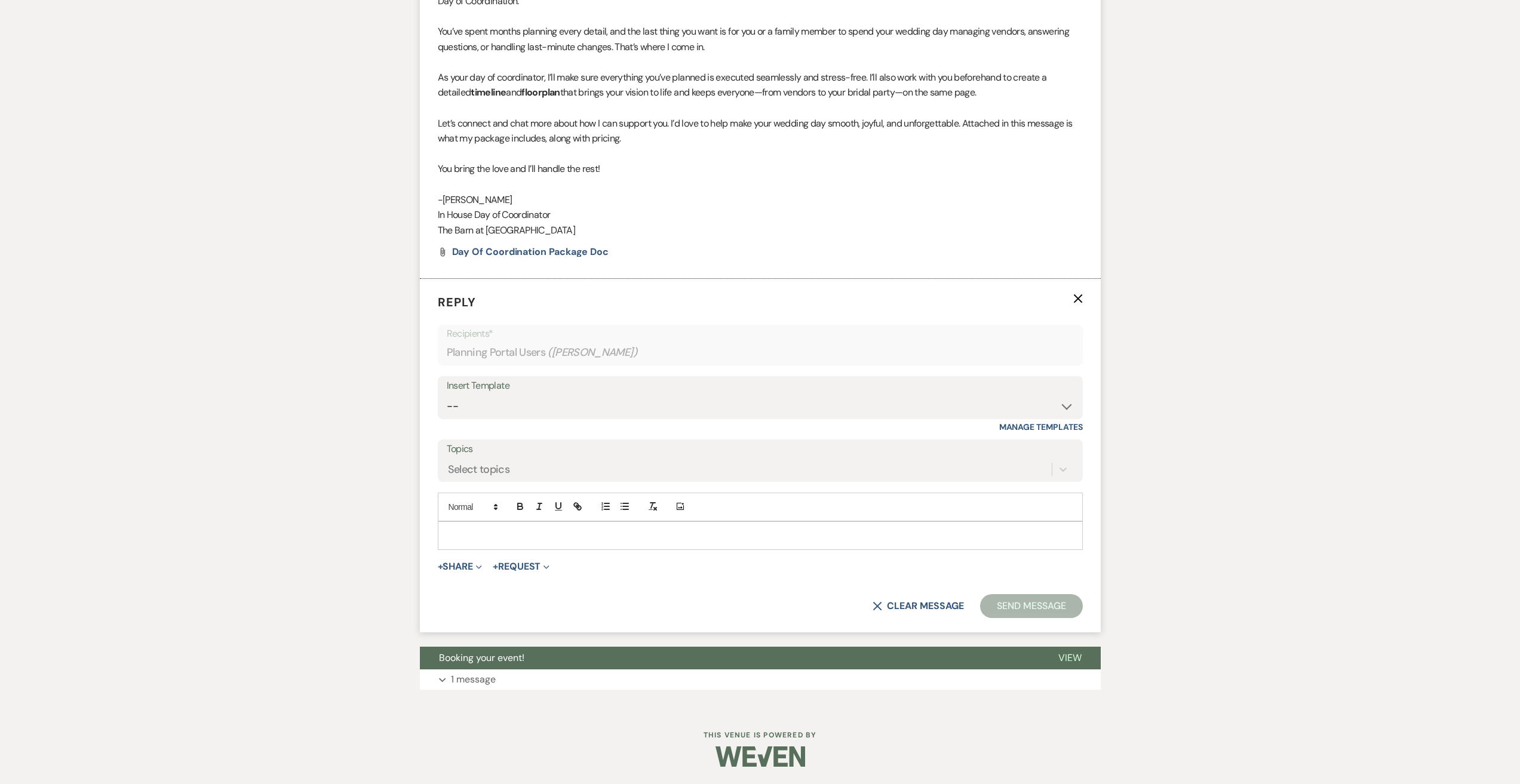
click at [489, 533] on p at bounding box center [760, 536] width 626 height 13
paste div
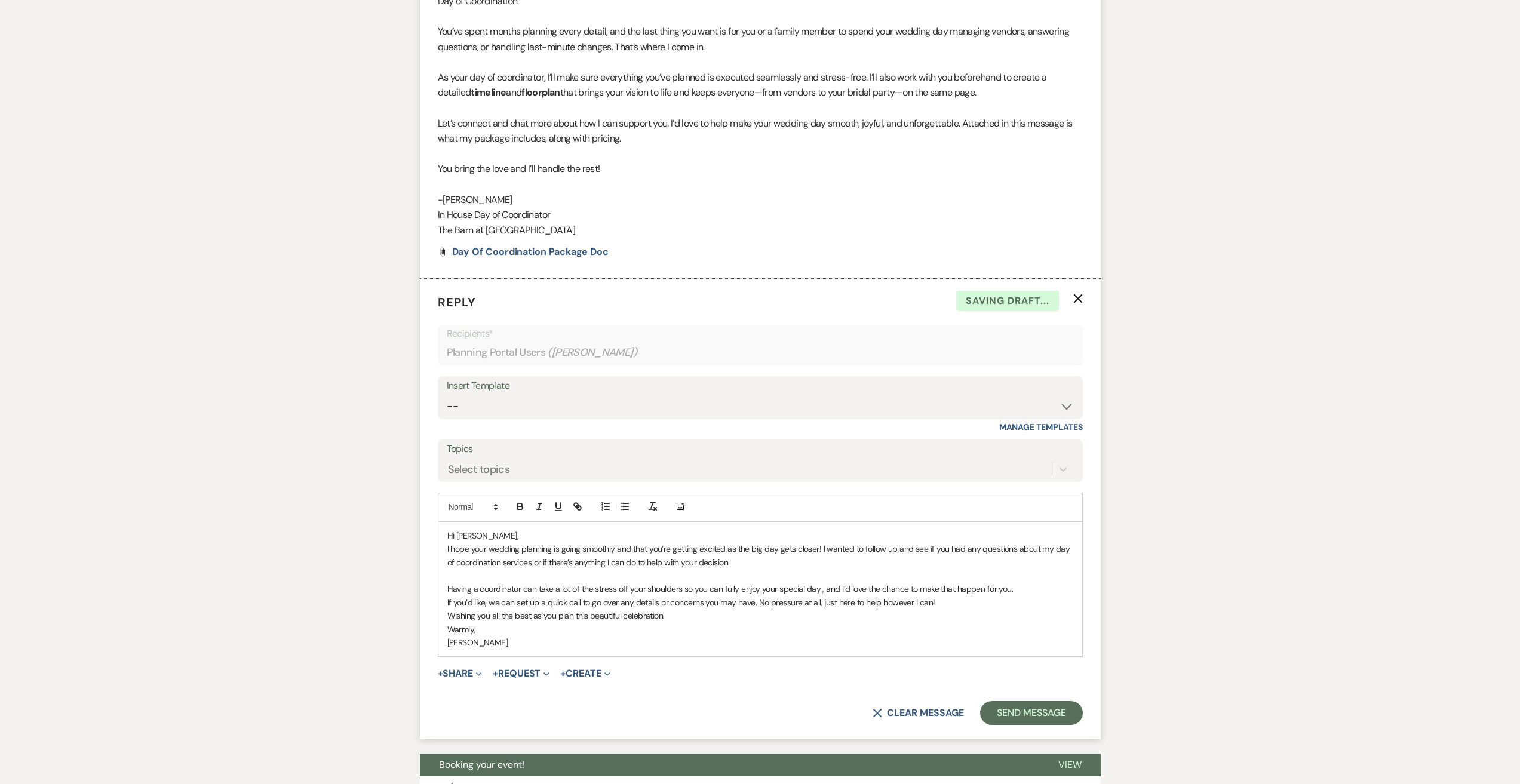
click at [479, 533] on p "Hi [PERSON_NAME]," at bounding box center [760, 536] width 626 height 13
click at [1044, 716] on button "Send Message" at bounding box center [1031, 713] width 102 height 24
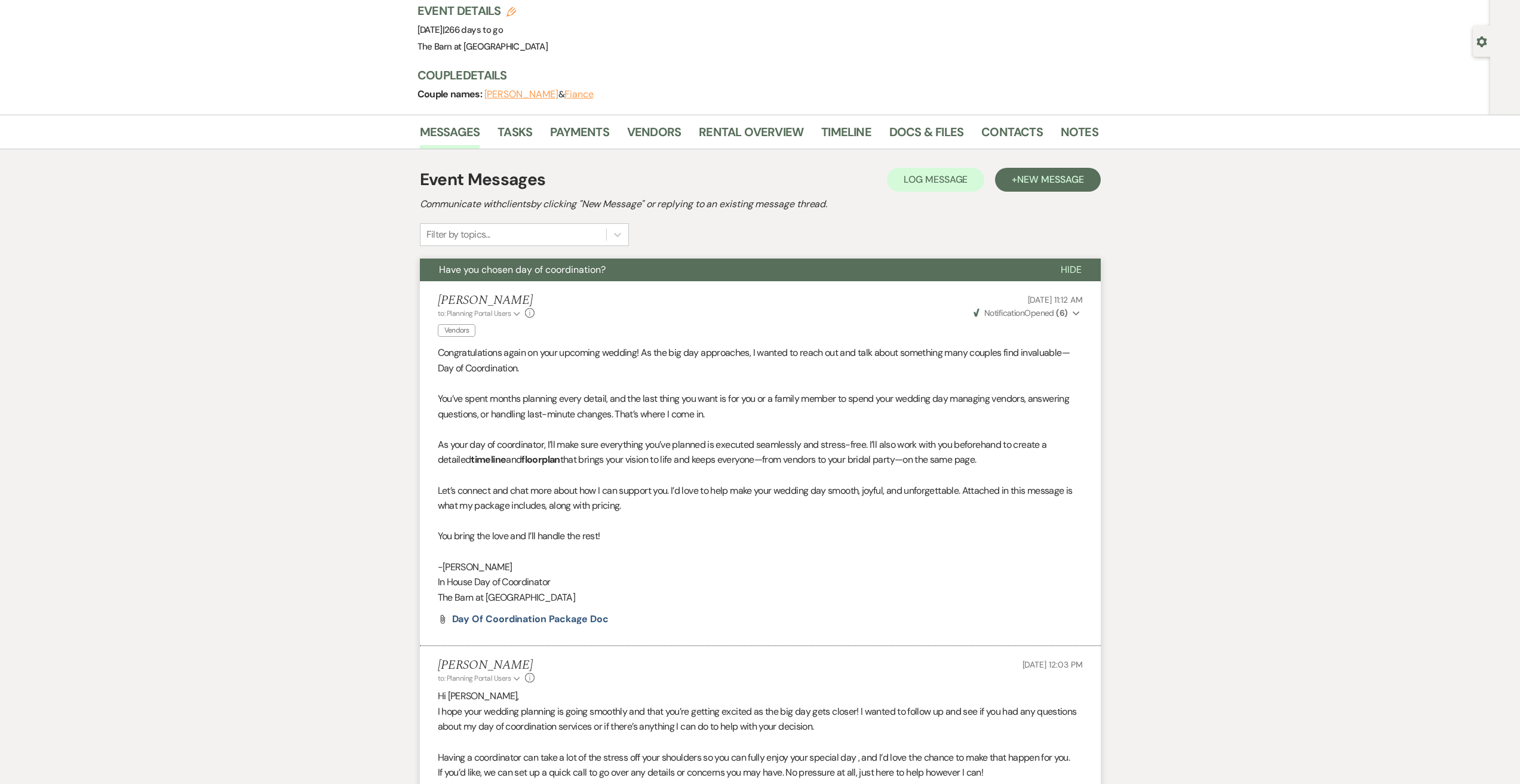
scroll to position [0, 0]
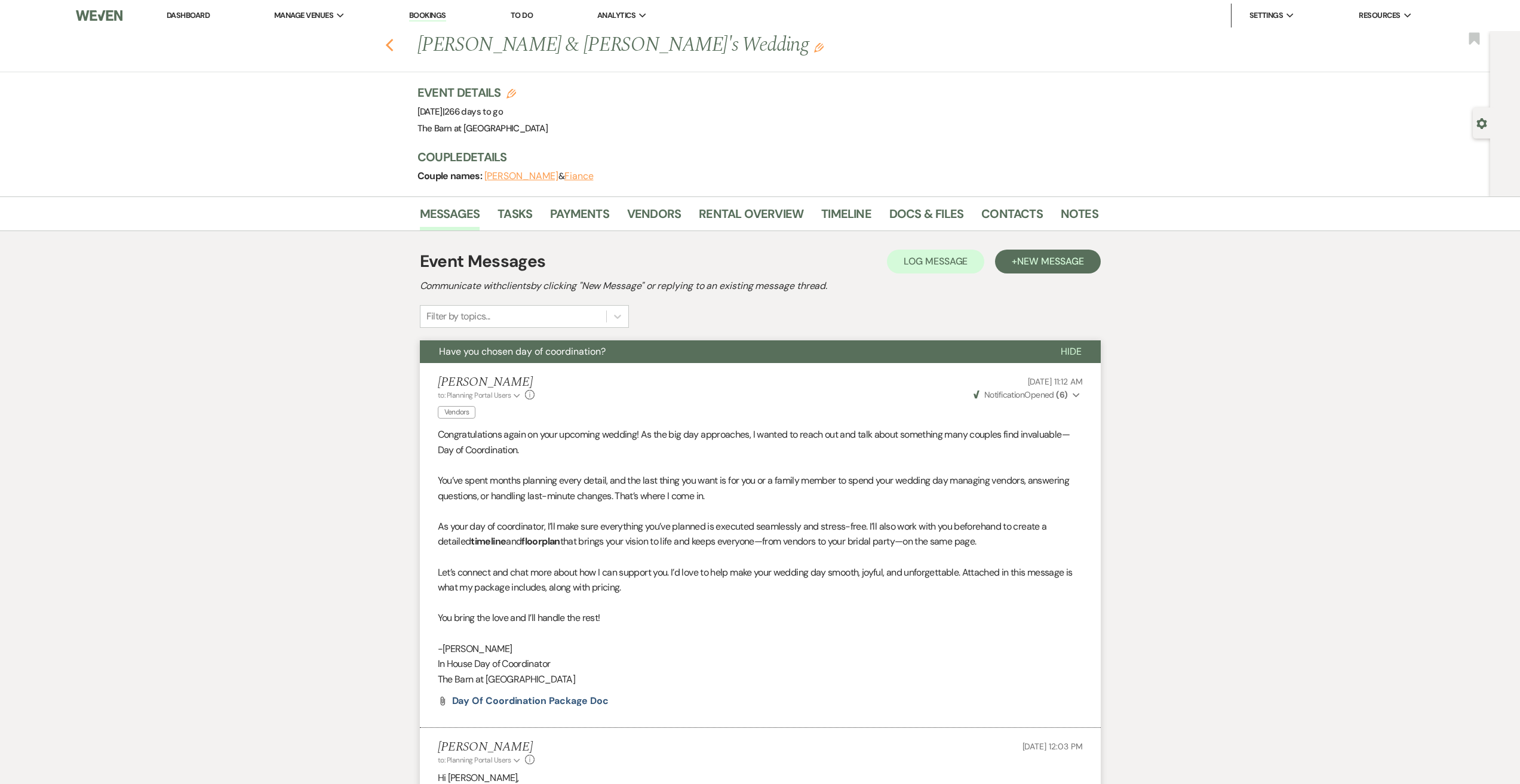
click at [394, 45] on icon "Previous" at bounding box center [389, 45] width 9 height 15
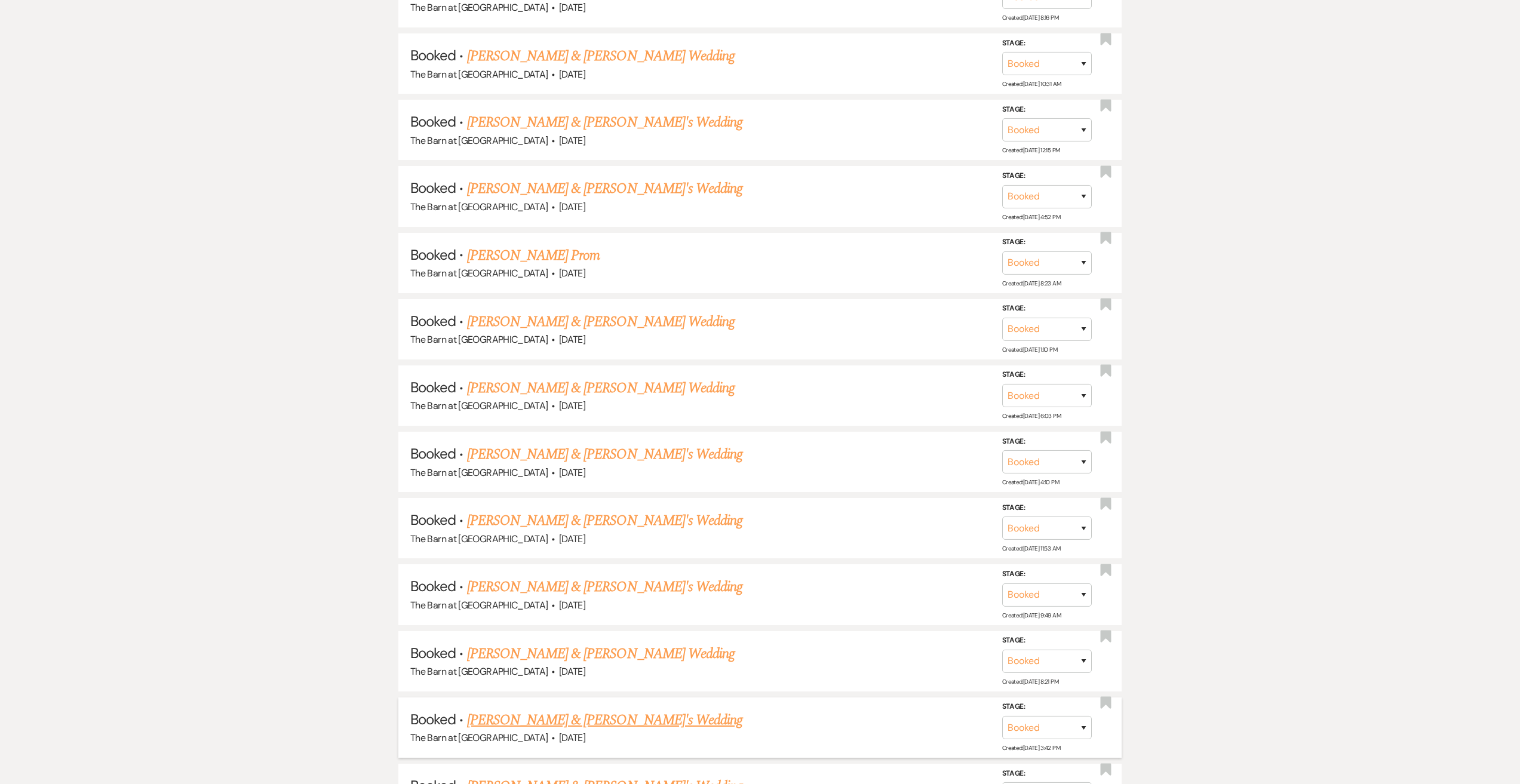
scroll to position [2627, 0]
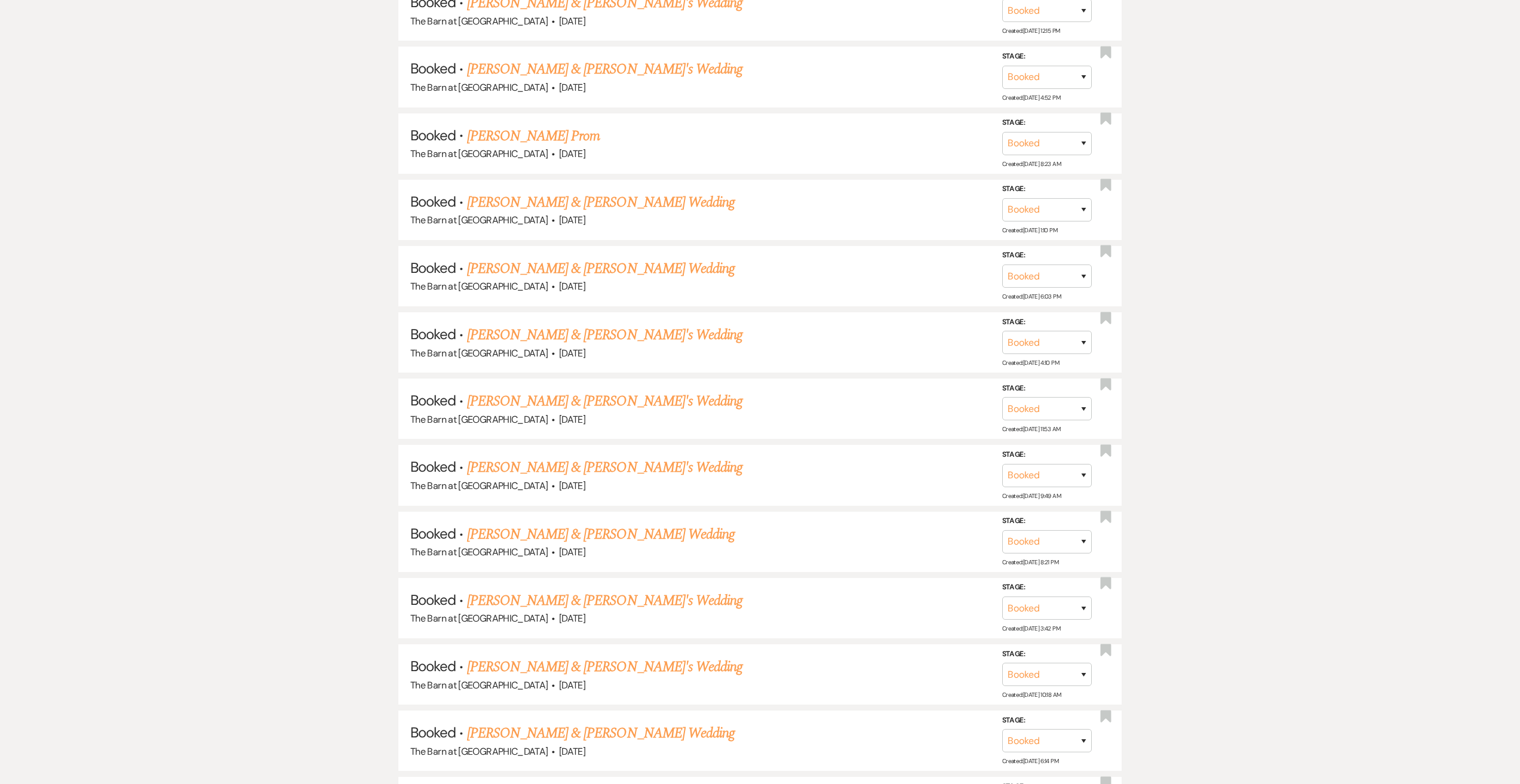
click at [549, 672] on link "[PERSON_NAME] & [PERSON_NAME]'s Wedding" at bounding box center [605, 667] width 276 height 22
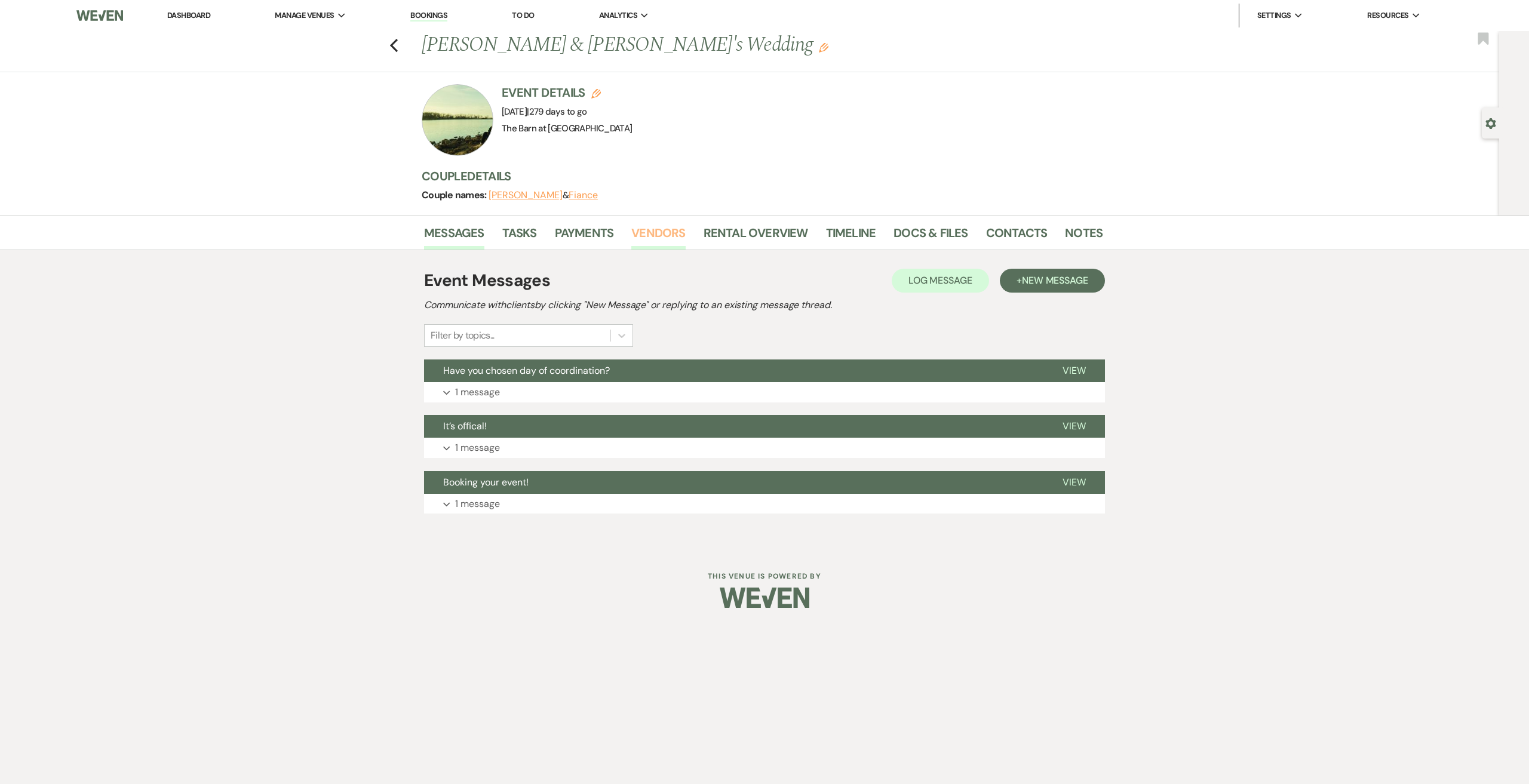
click at [663, 233] on link "Vendors" at bounding box center [658, 236] width 54 height 26
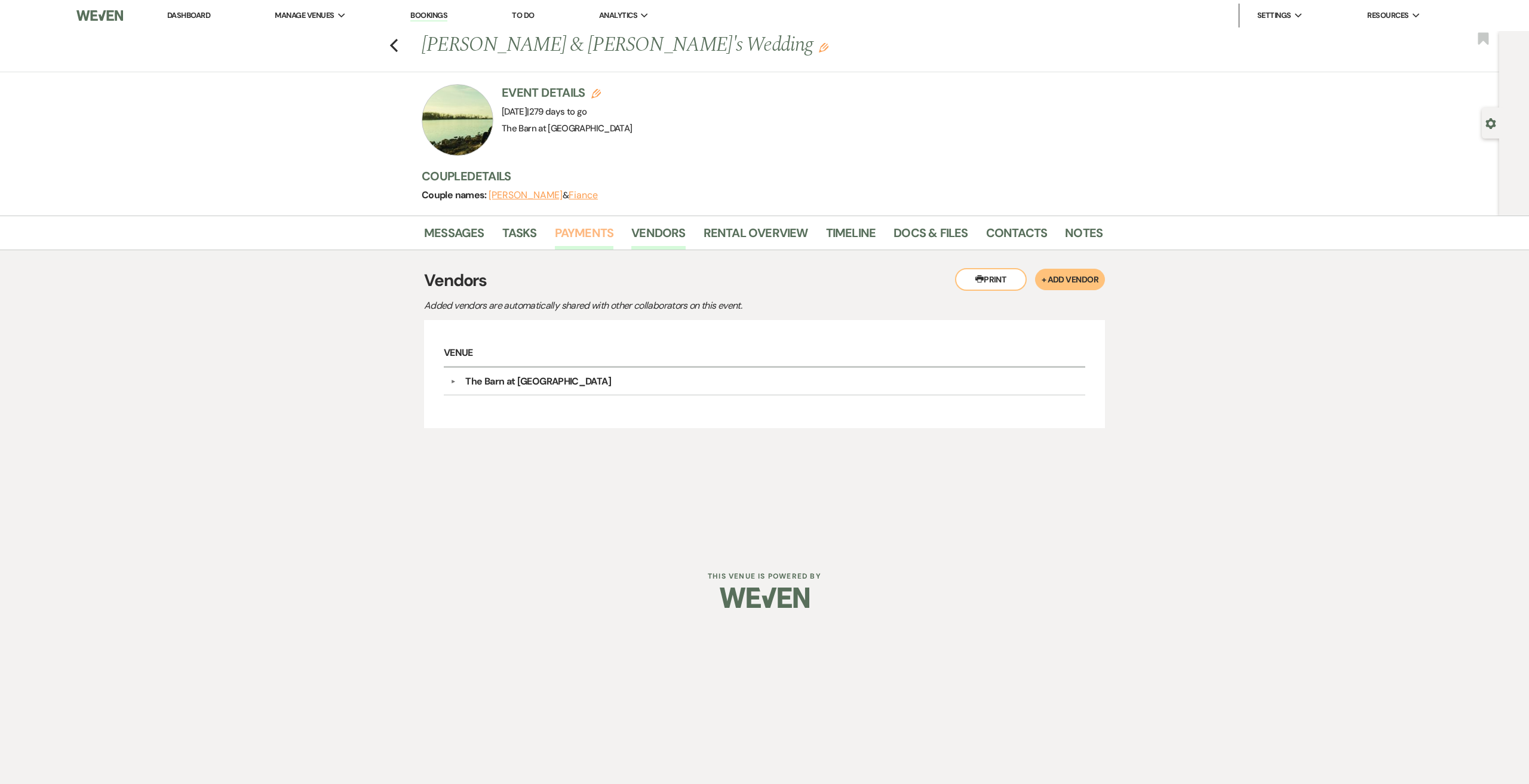
click at [586, 228] on link "Payments" at bounding box center [585, 236] width 59 height 26
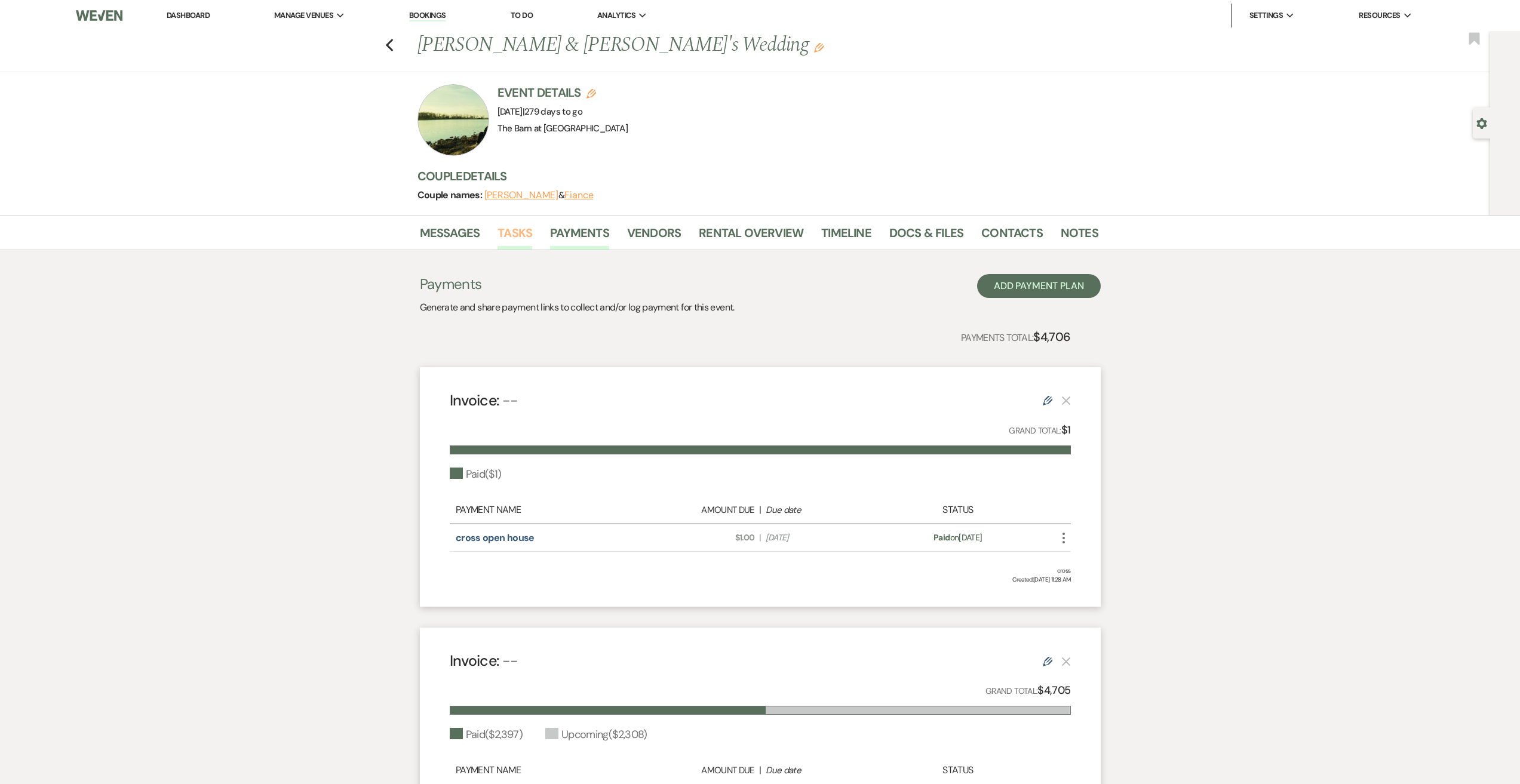
click at [514, 238] on link "Tasks" at bounding box center [515, 236] width 34 height 26
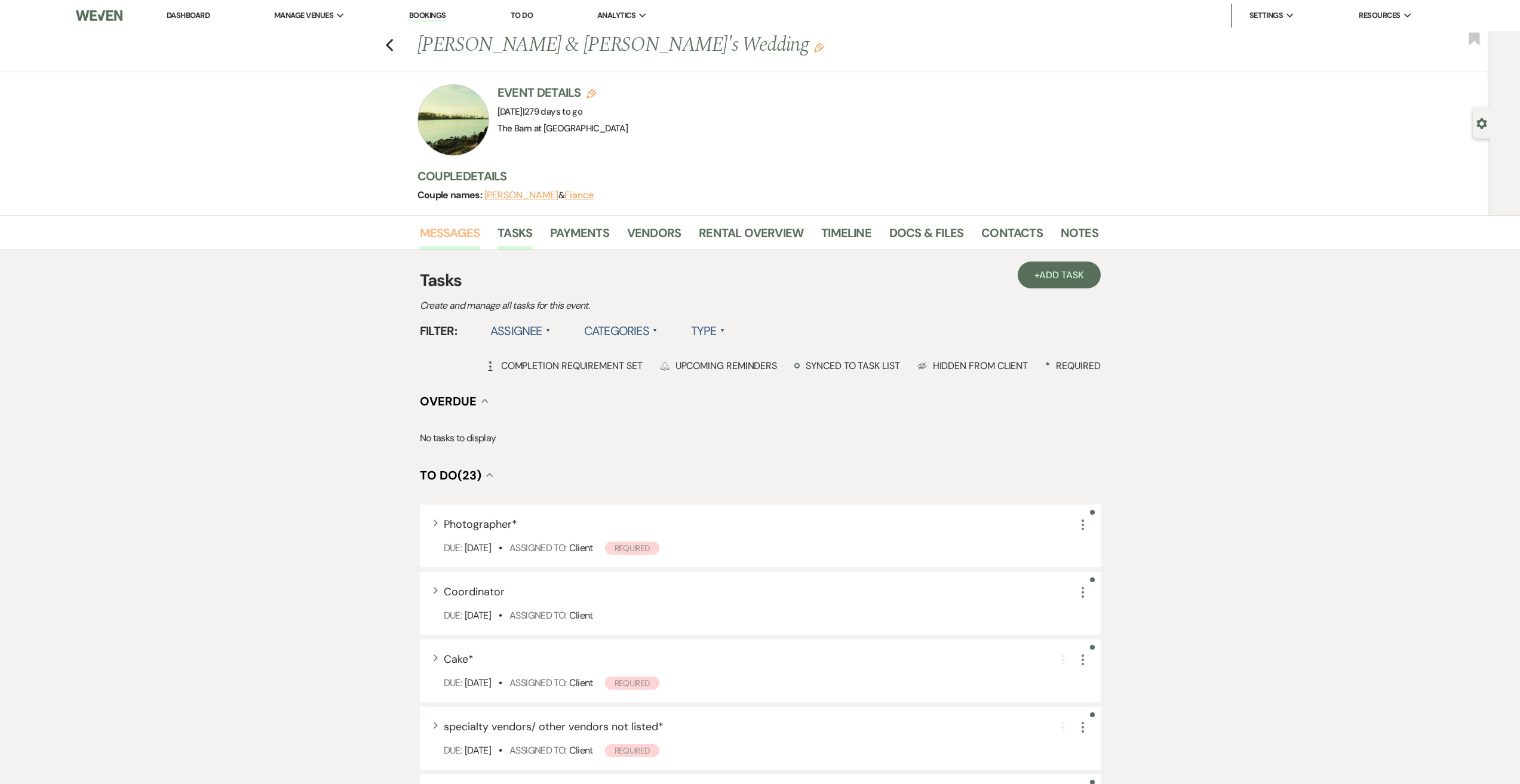
click at [458, 237] on link "Messages" at bounding box center [450, 236] width 60 height 26
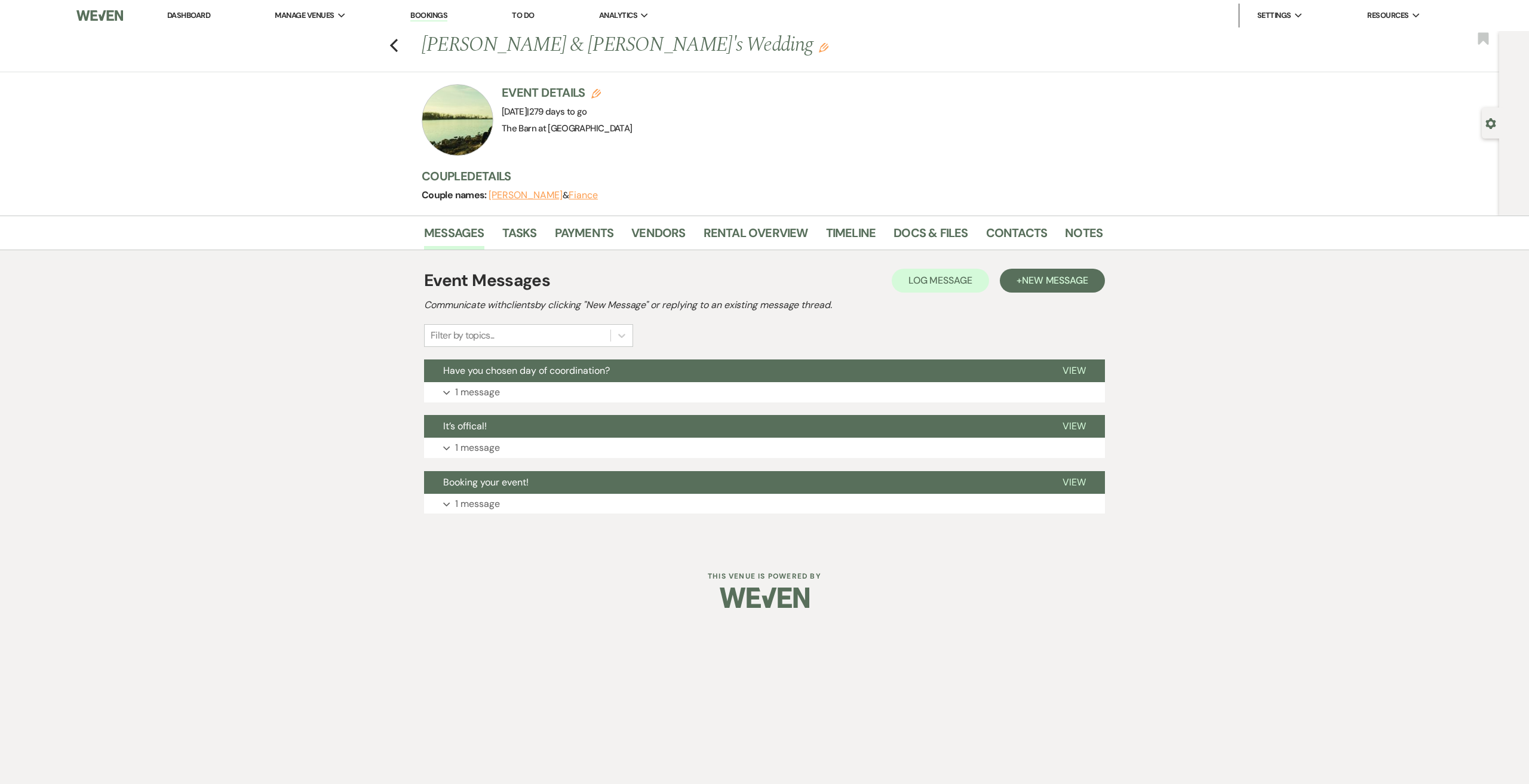
click at [475, 403] on div "Event Messages Log Log Message + New Message Communicate with clients by clicki…" at bounding box center [764, 391] width 681 height 258
click at [487, 389] on p "1 message" at bounding box center [478, 392] width 45 height 16
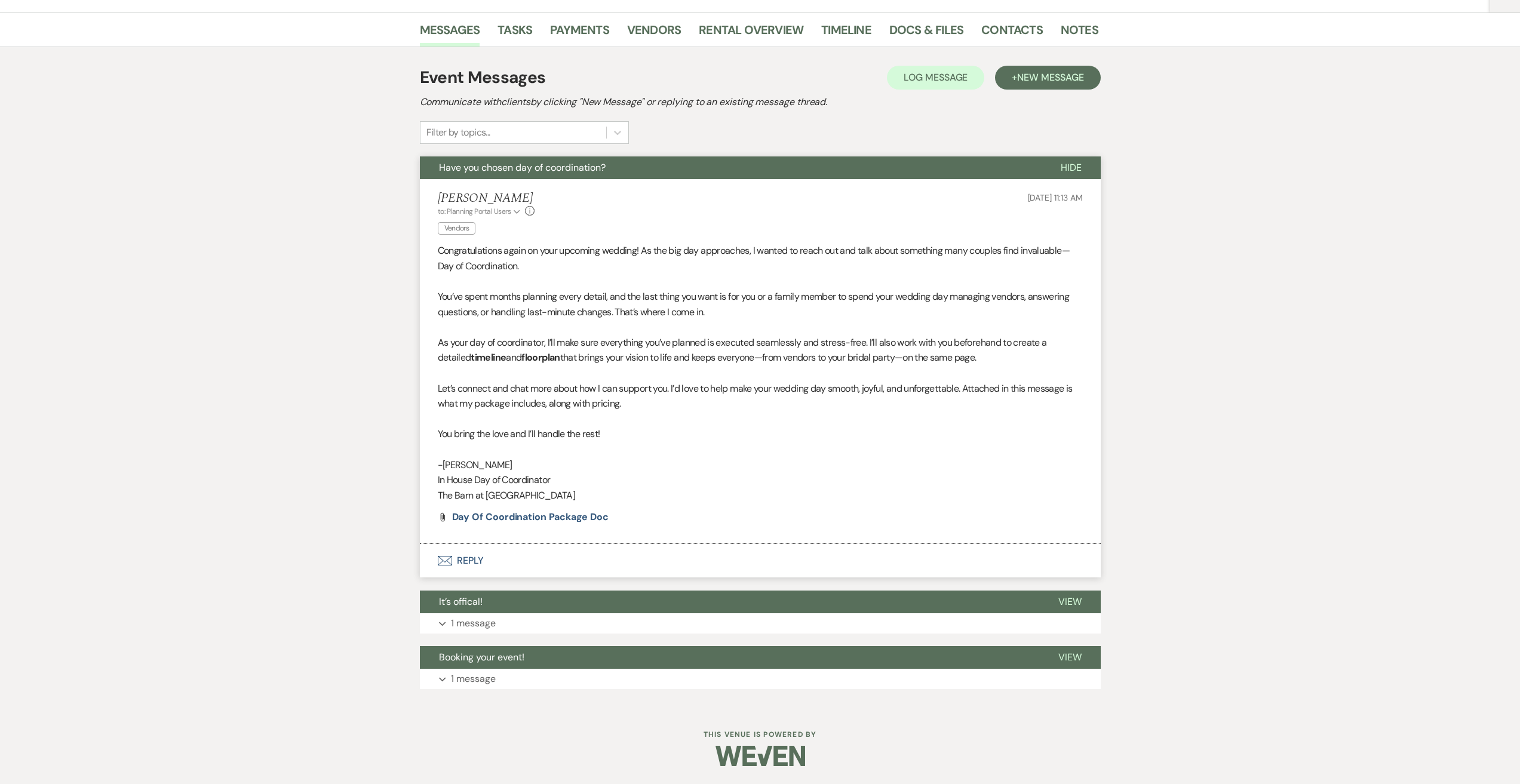
click at [466, 559] on button "Envelope Reply" at bounding box center [760, 560] width 681 height 33
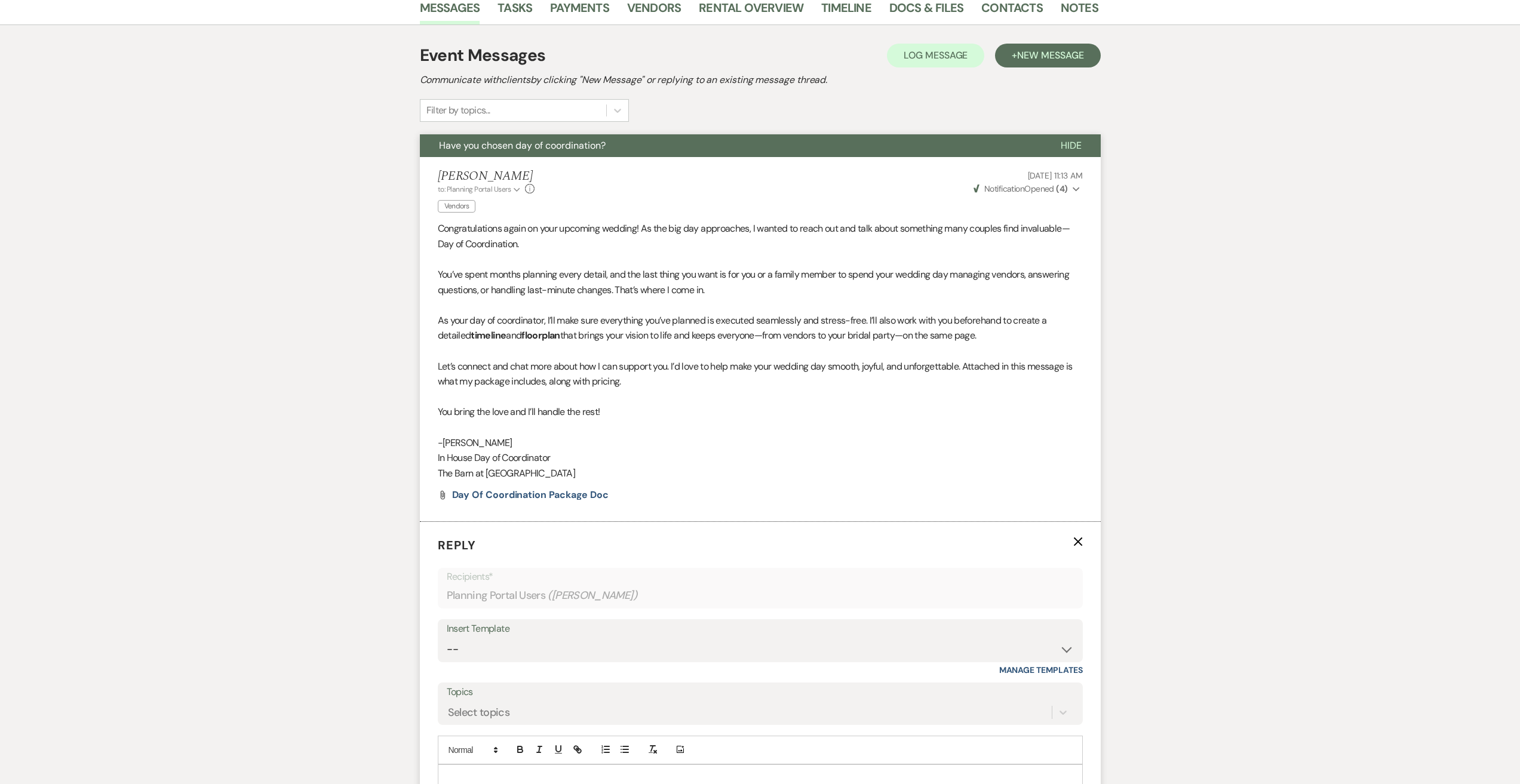
scroll to position [464, 0]
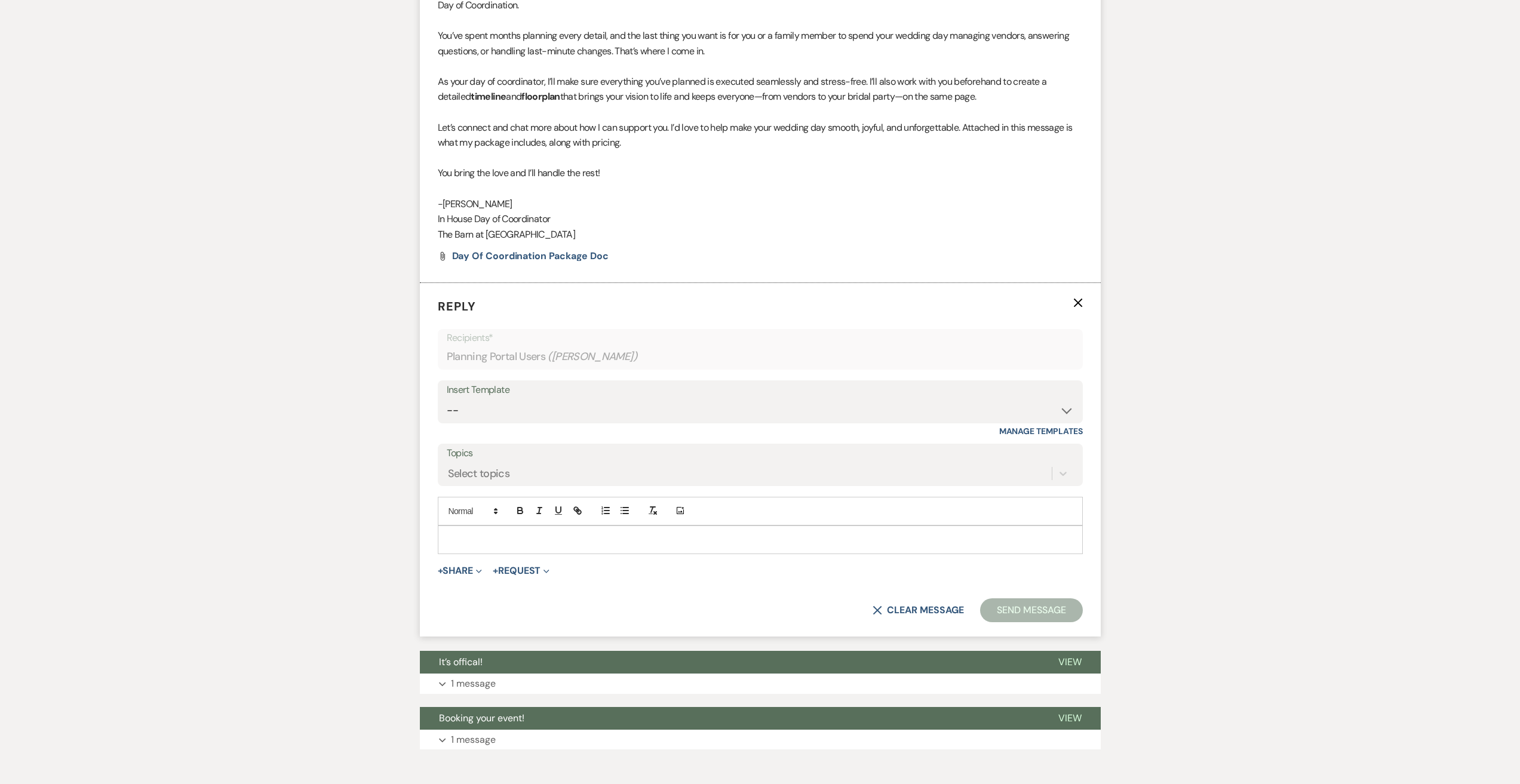
click at [508, 541] on p at bounding box center [760, 540] width 626 height 13
paste div
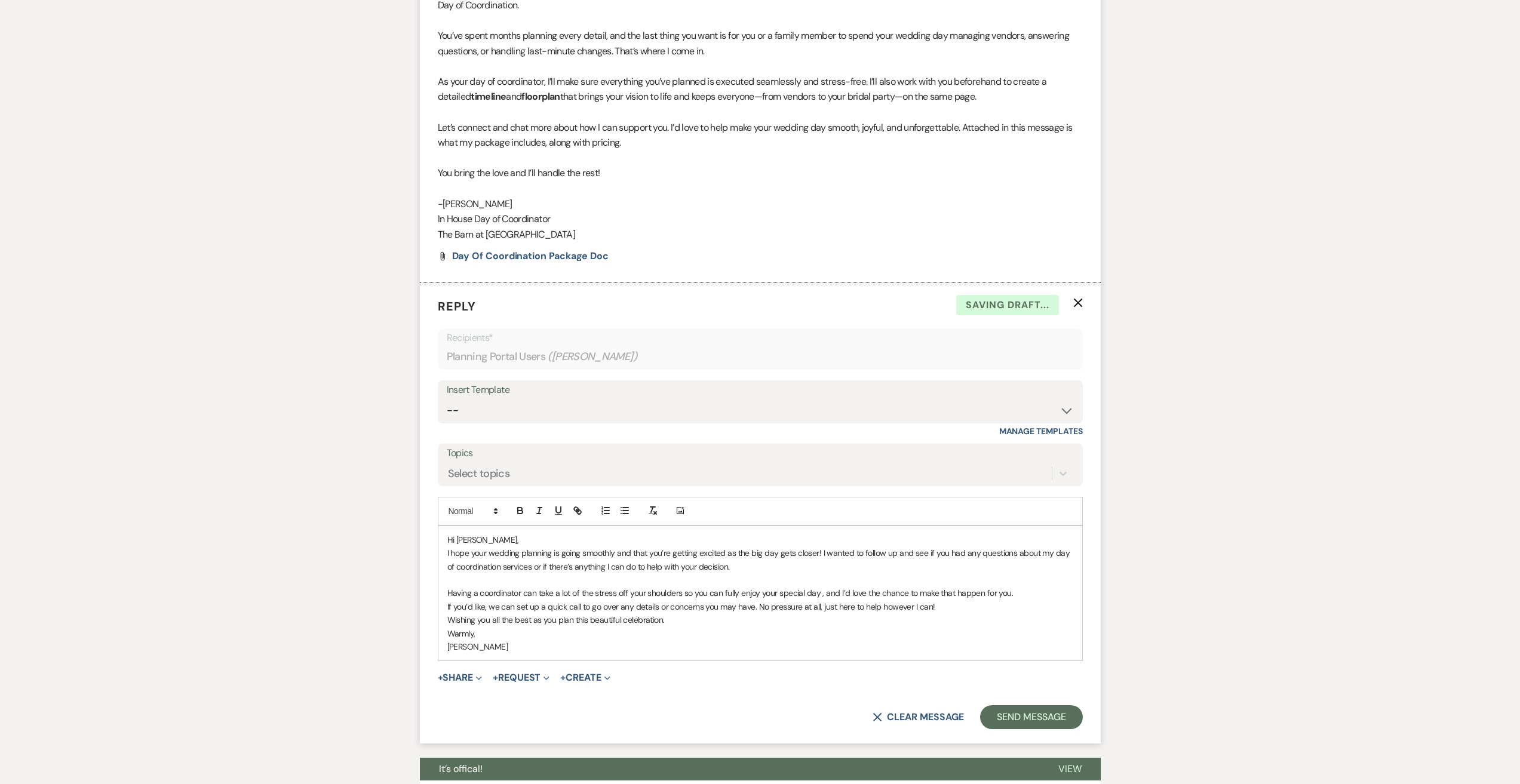
click at [477, 539] on p "Hi [PERSON_NAME]," at bounding box center [760, 540] width 626 height 13
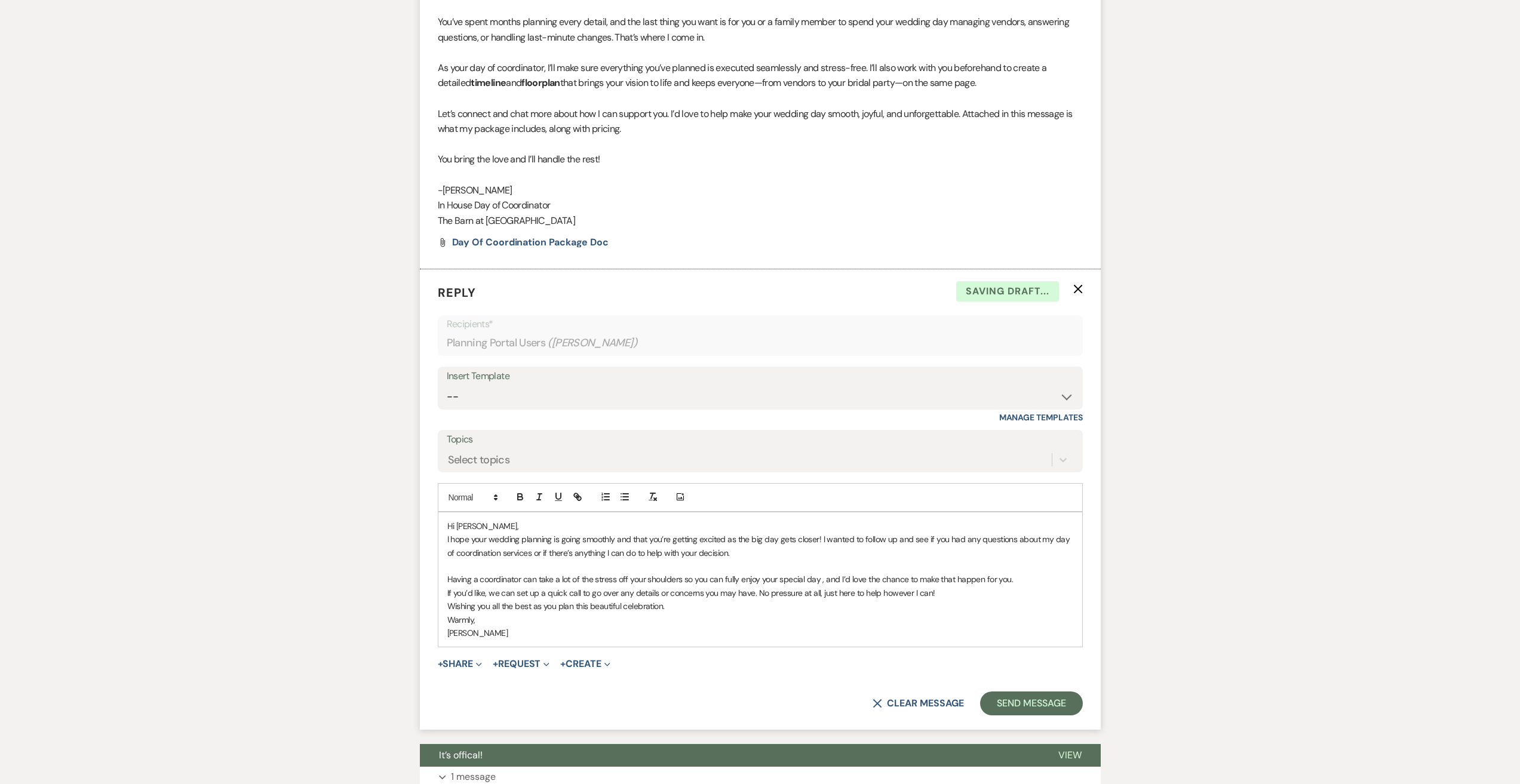
scroll to position [597, 0]
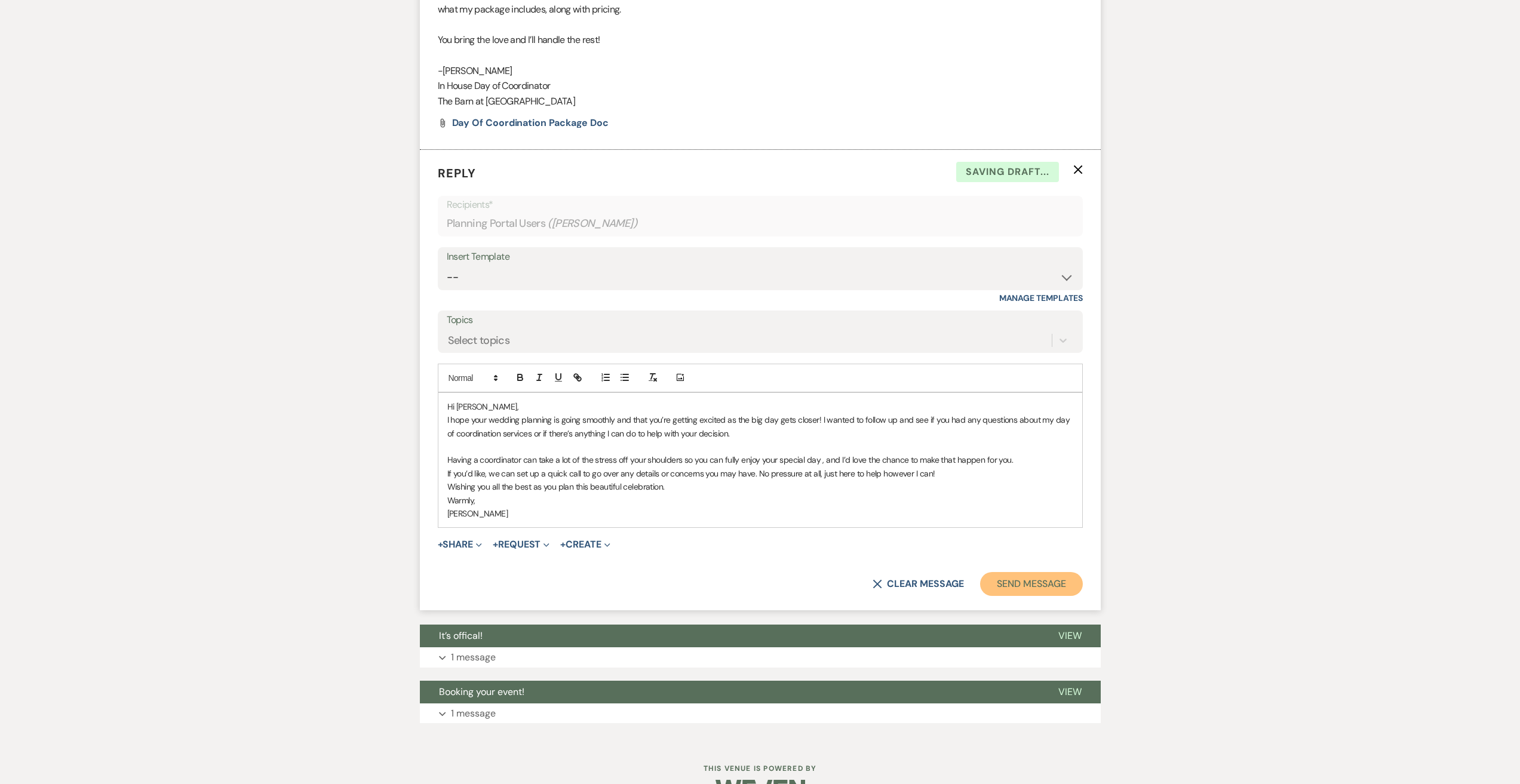
click at [1036, 581] on button "Send Message" at bounding box center [1031, 584] width 102 height 24
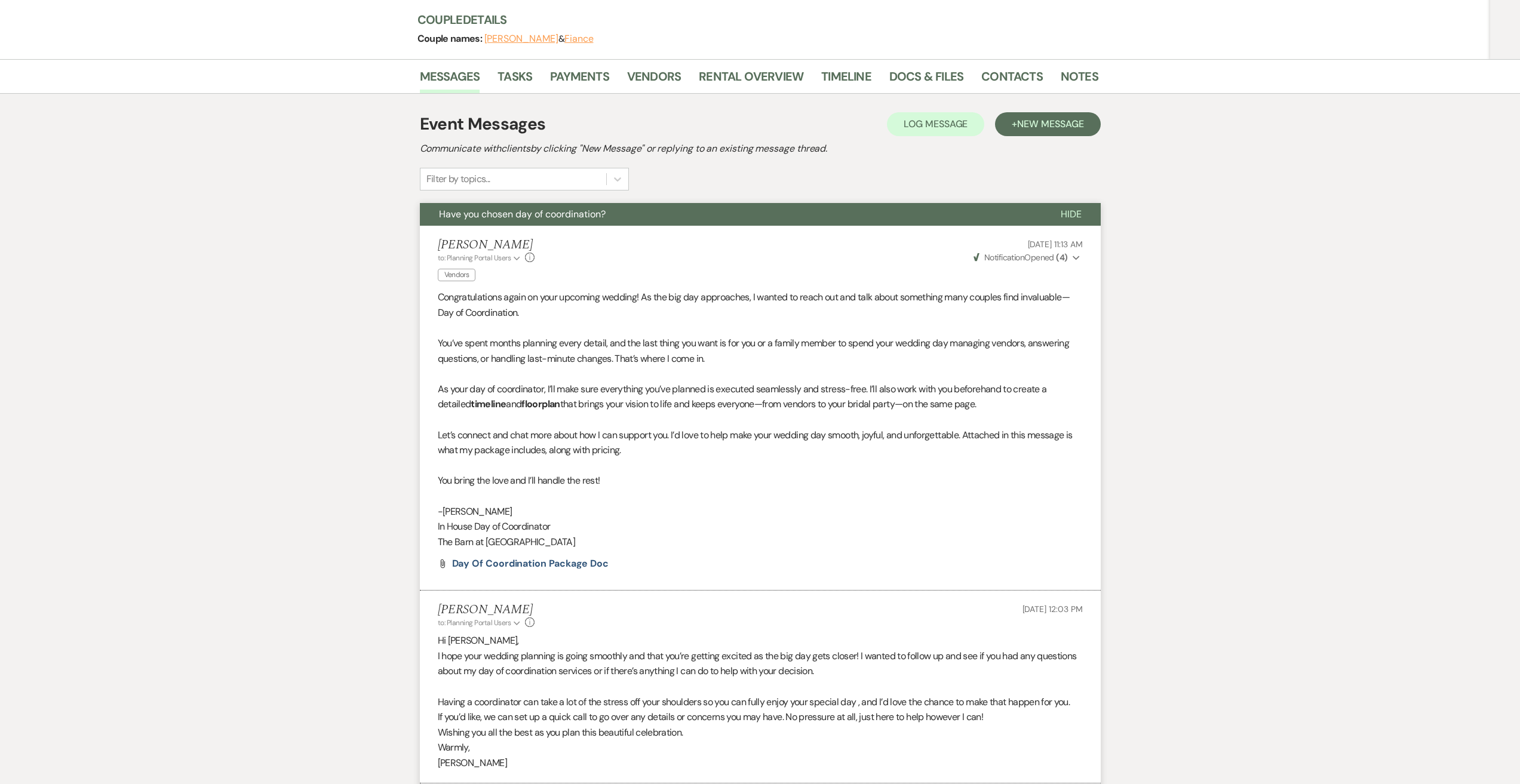
scroll to position [0, 0]
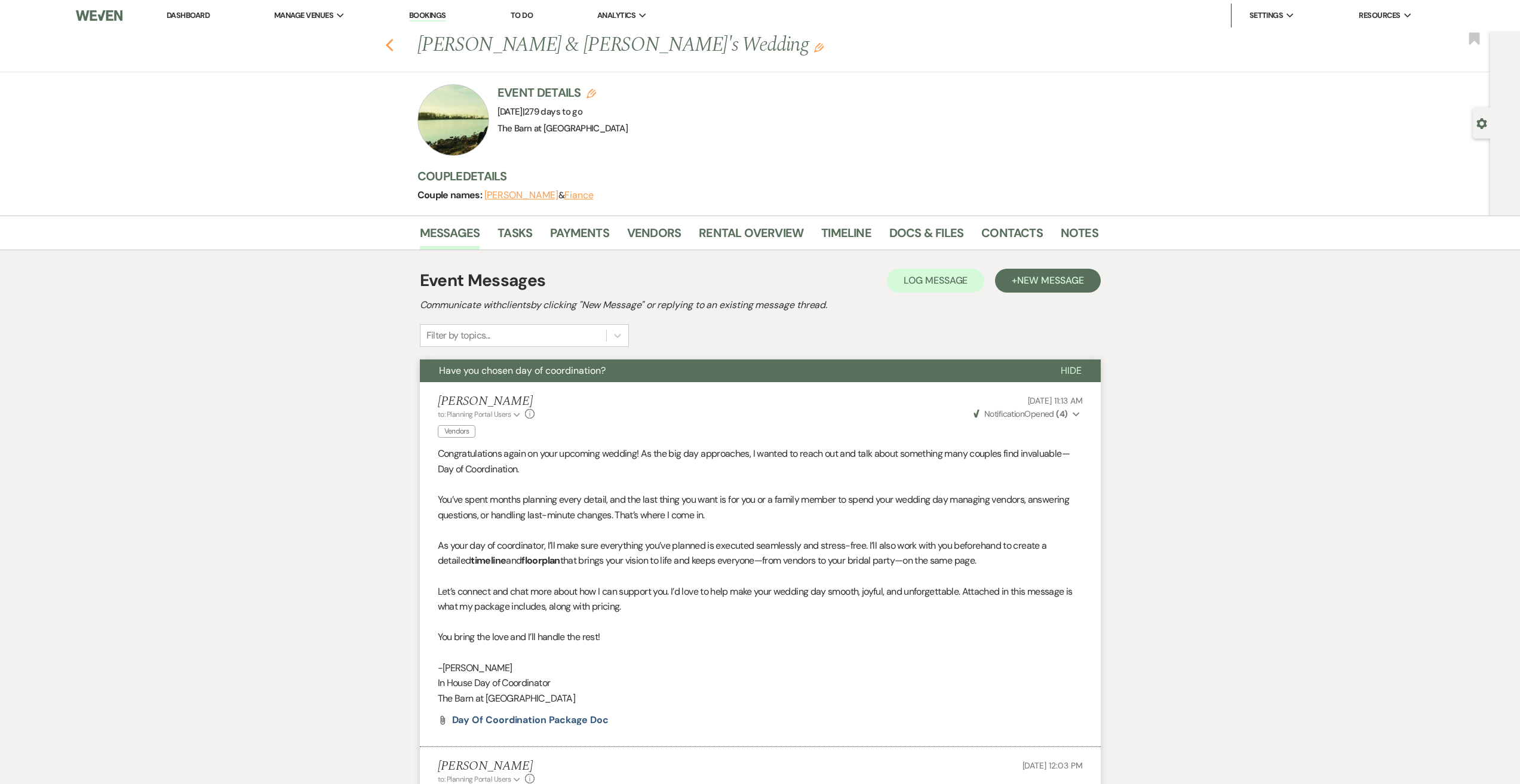
click at [394, 45] on icon "Previous" at bounding box center [389, 45] width 9 height 15
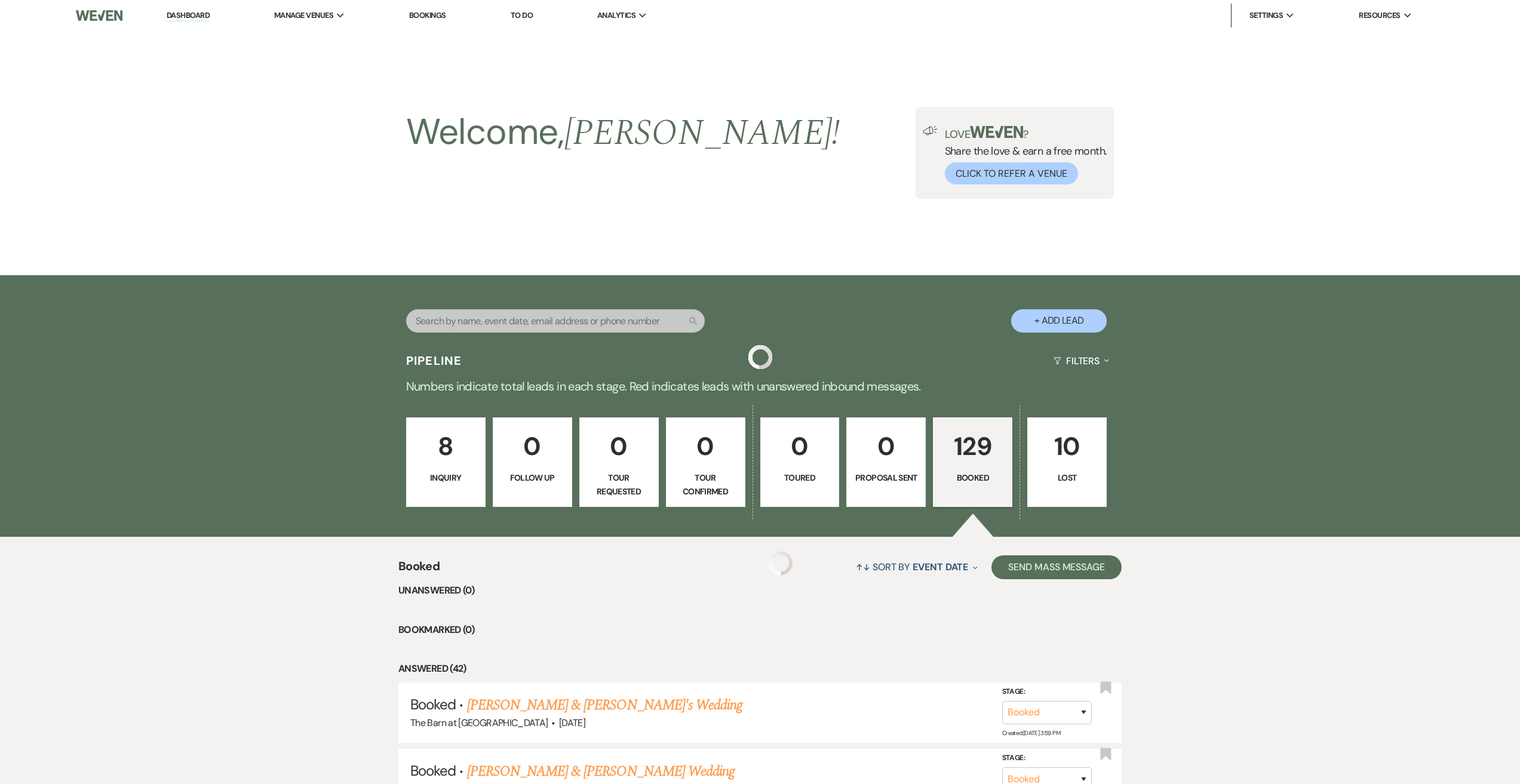
scroll to position [2627, 0]
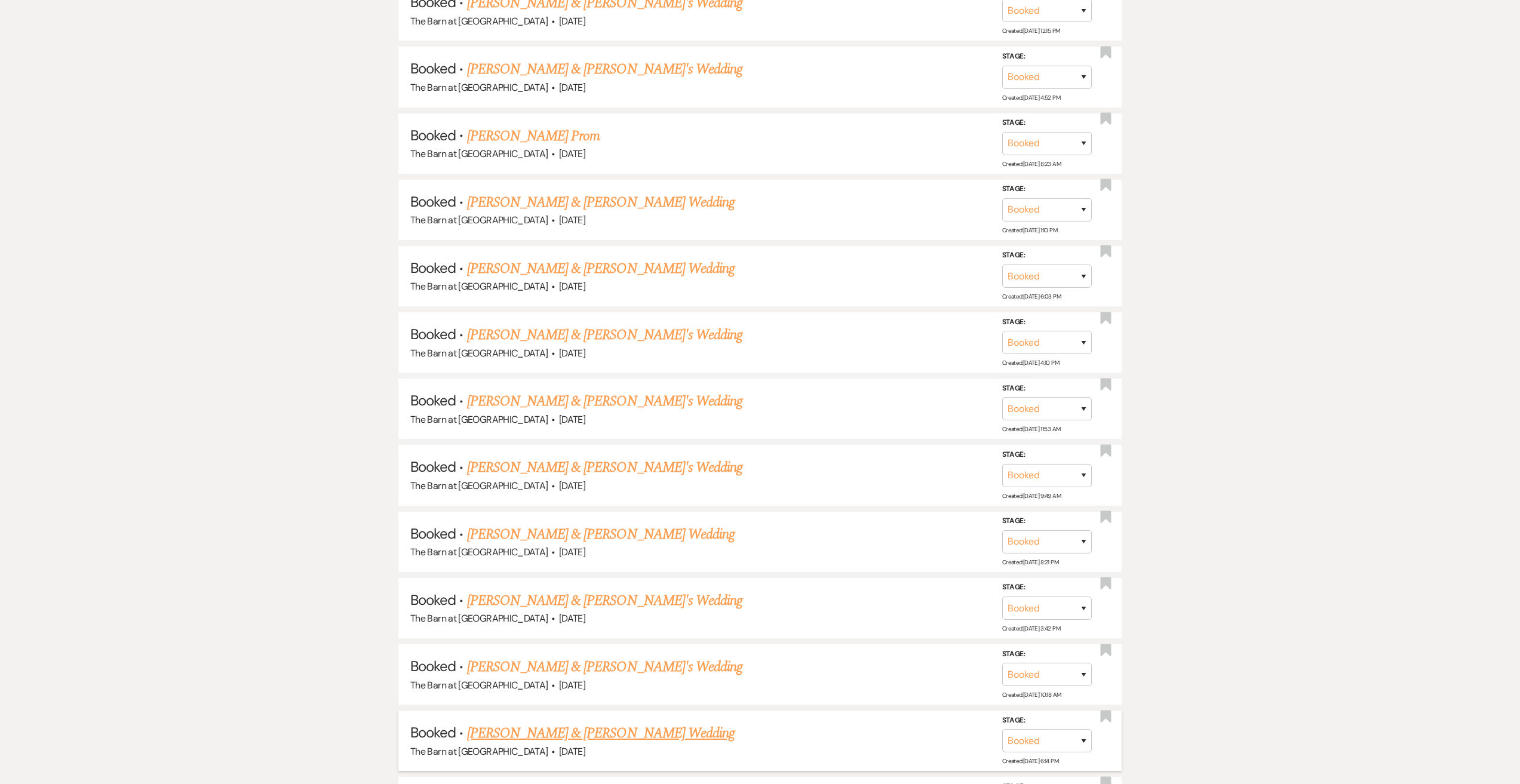
click at [605, 733] on link "[PERSON_NAME] & [PERSON_NAME] Wedding" at bounding box center [600, 733] width 268 height 22
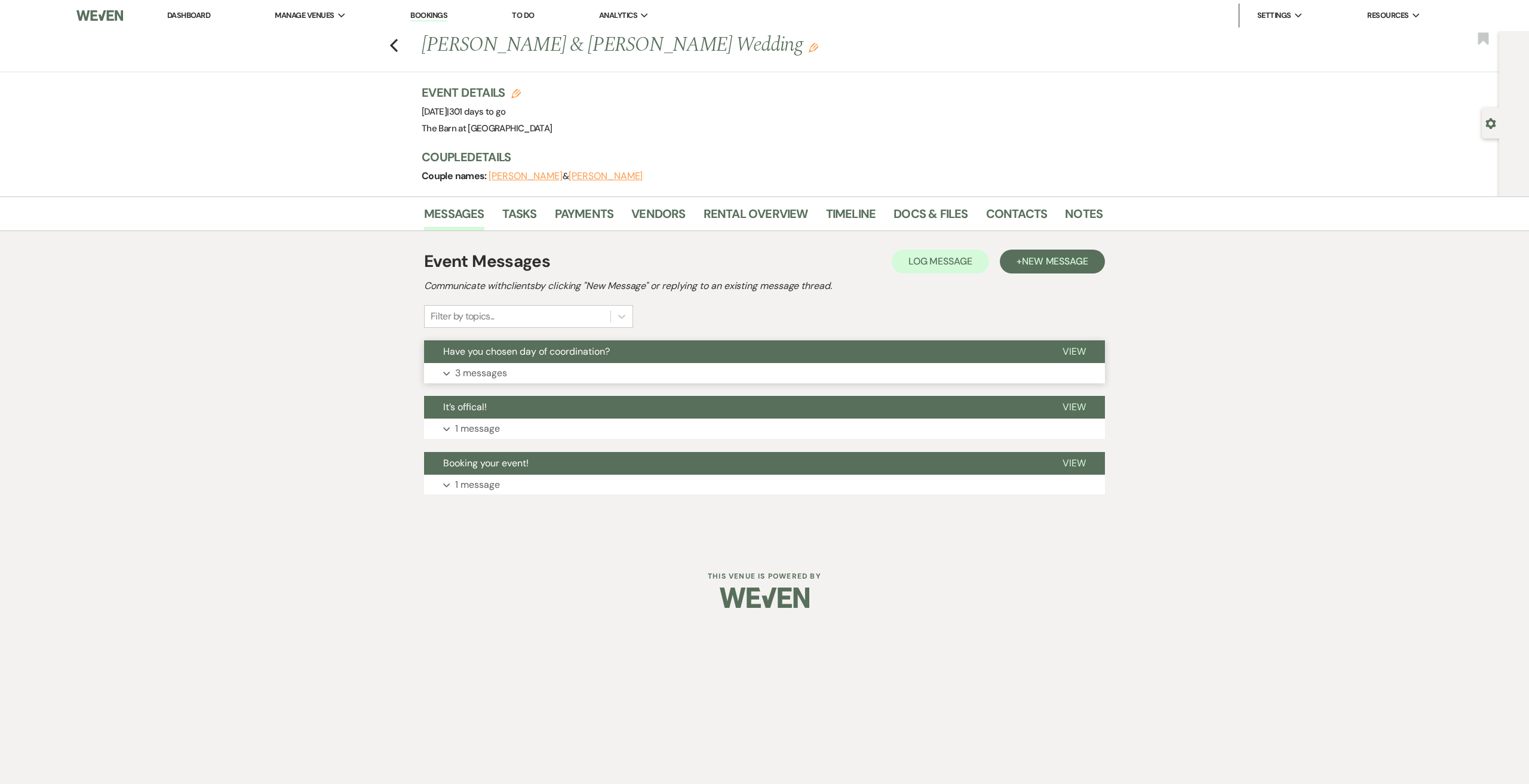
click at [496, 371] on p "3 messages" at bounding box center [481, 374] width 52 height 16
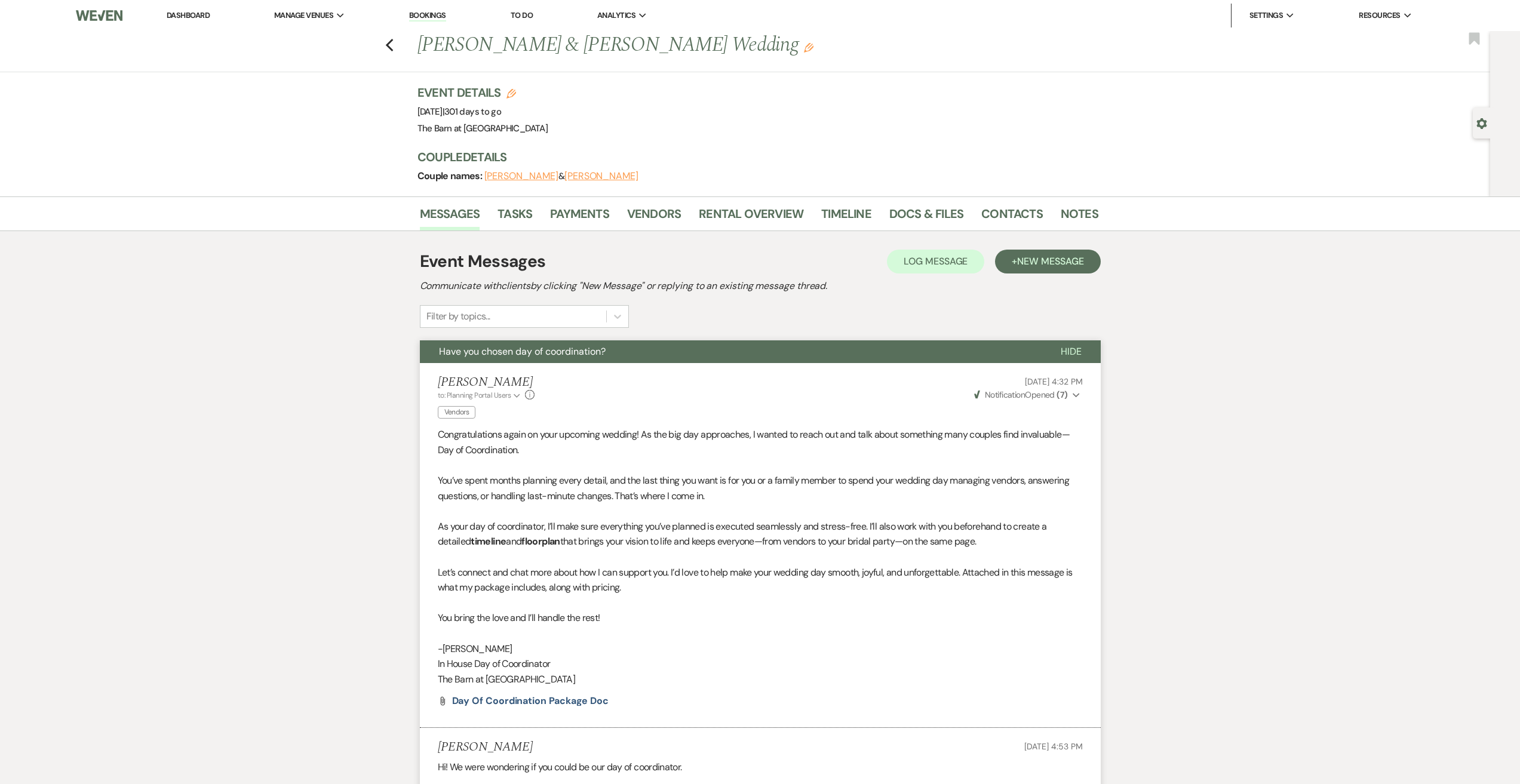
click at [267, 490] on div "Messages Tasks Payments Vendors Rental Overview Timeline Docs & Files Contacts …" at bounding box center [760, 647] width 1520 height 901
click at [394, 44] on icon "Previous" at bounding box center [389, 45] width 9 height 15
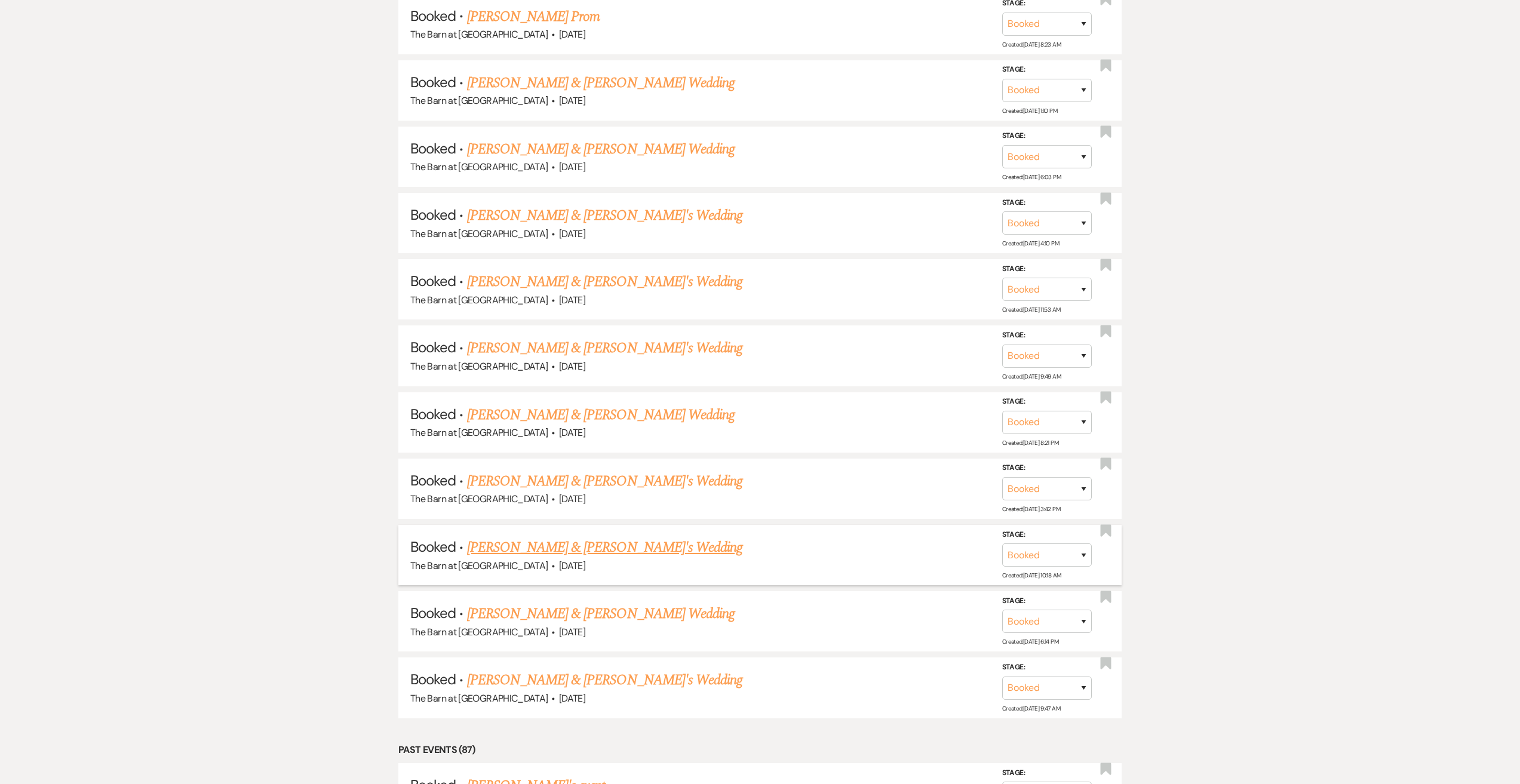
scroll to position [2866, 0]
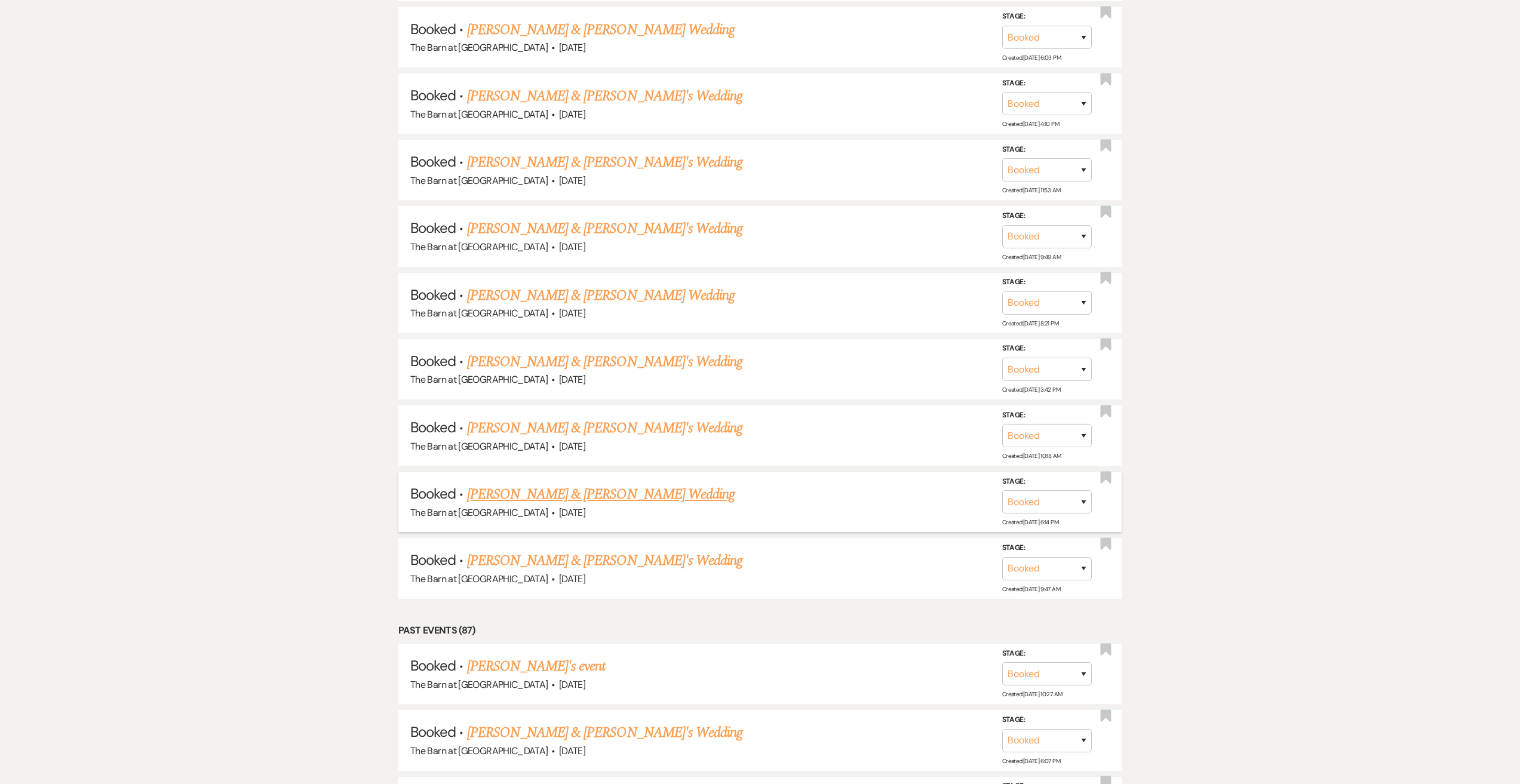
click at [652, 500] on link "[PERSON_NAME] & [PERSON_NAME] Wedding" at bounding box center [600, 494] width 268 height 22
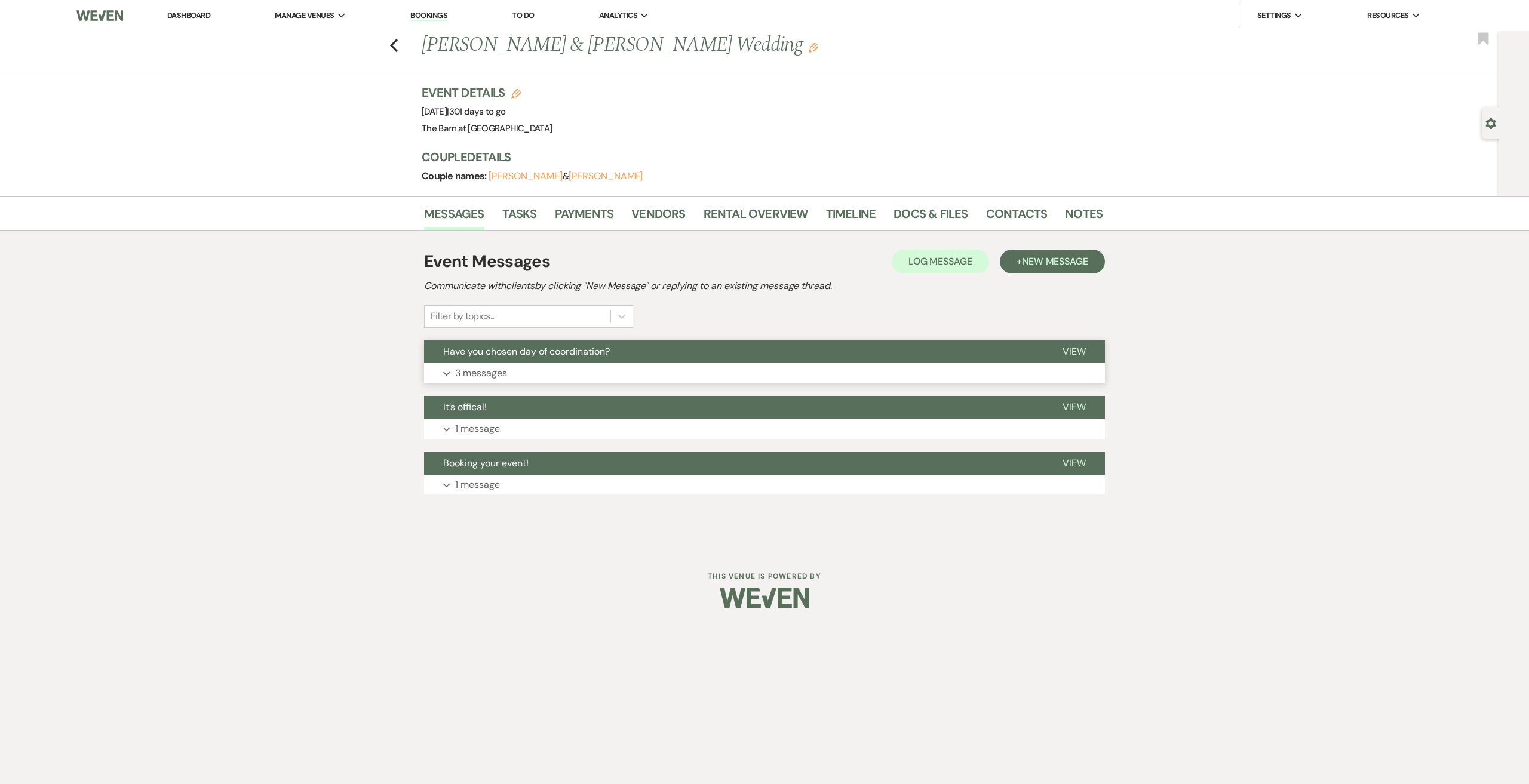
click at [495, 372] on p "3 messages" at bounding box center [481, 374] width 52 height 16
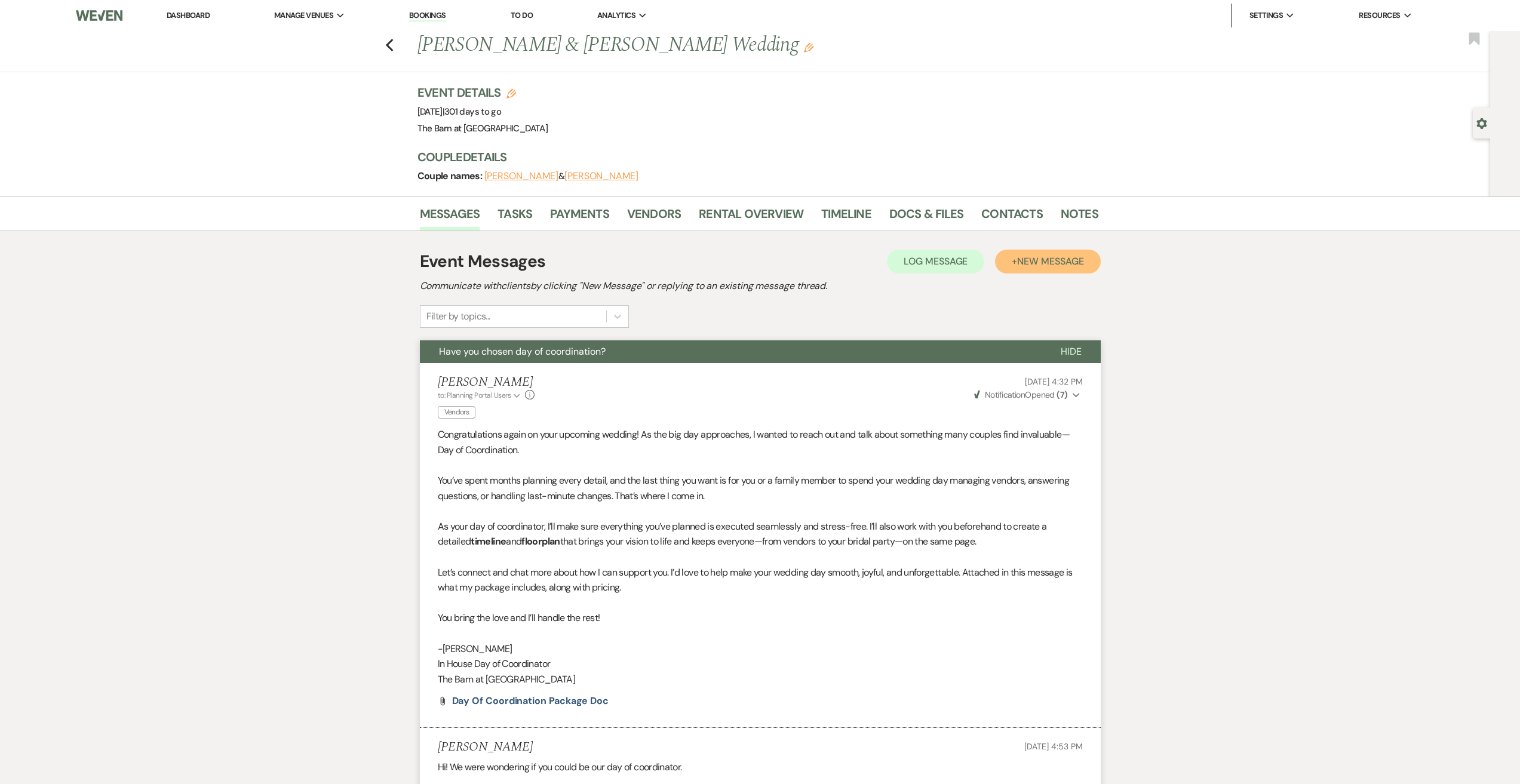
click at [1059, 268] on button "+ New Message" at bounding box center [1048, 262] width 105 height 24
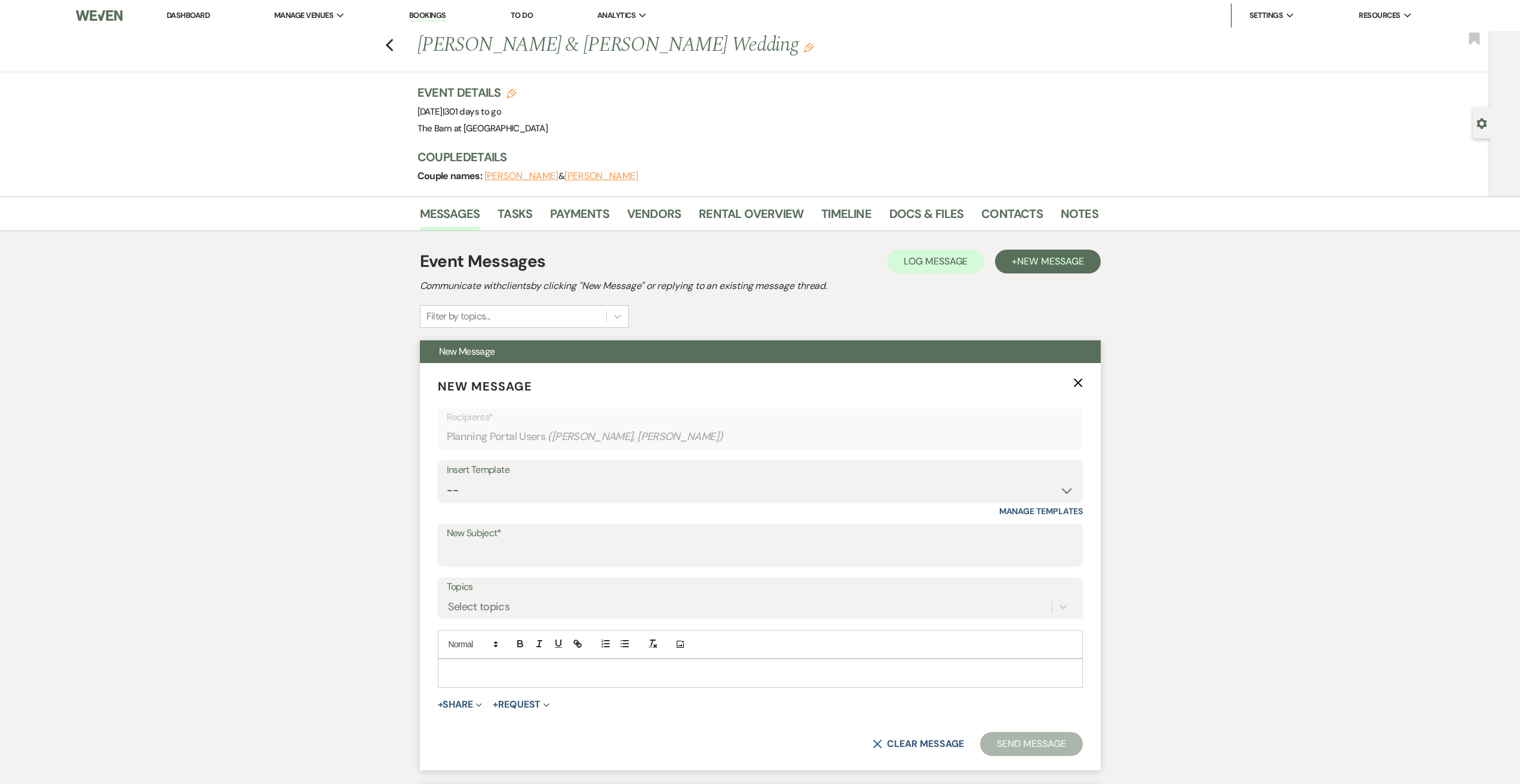
click at [490, 537] on label "New Subject*" at bounding box center [760, 533] width 627 height 18
click at [490, 542] on input "New Subject*" at bounding box center [760, 554] width 627 height 24
type input "Just Checking In"
click at [495, 676] on p at bounding box center [760, 673] width 626 height 13
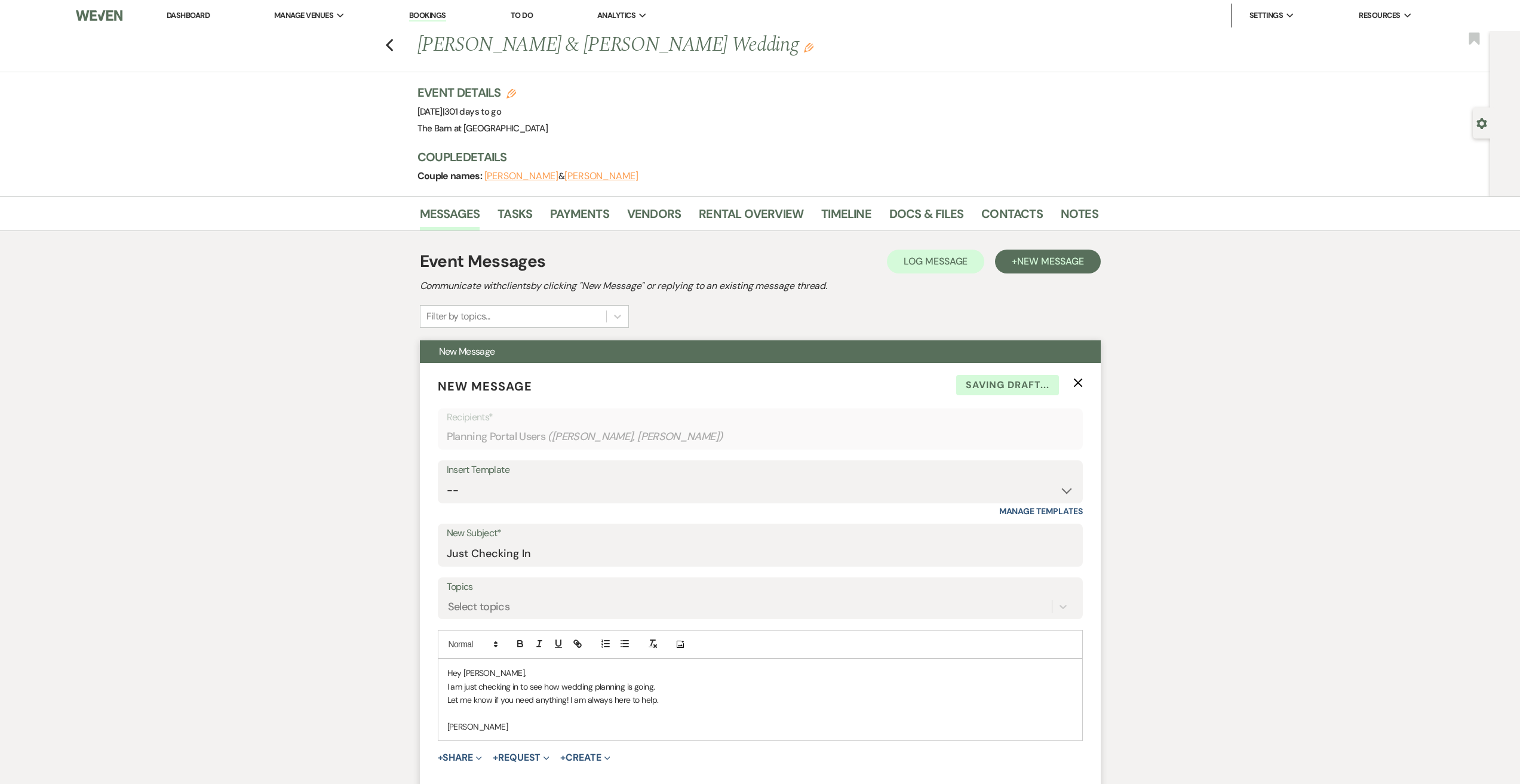
click at [450, 714] on p at bounding box center [760, 714] width 626 height 13
click at [451, 728] on p "[PERSON_NAME]" at bounding box center [760, 727] width 626 height 13
click at [657, 702] on p "Let me know if you need anything! I am always here to [DOMAIN_NAME]," at bounding box center [760, 700] width 626 height 13
drag, startPoint x: 701, startPoint y: 699, endPoint x: 660, endPoint y: 695, distance: 41.2
click at [660, 695] on p "Let me know if you need anything! I am always here to [DOMAIN_NAME]," at bounding box center [760, 700] width 626 height 13
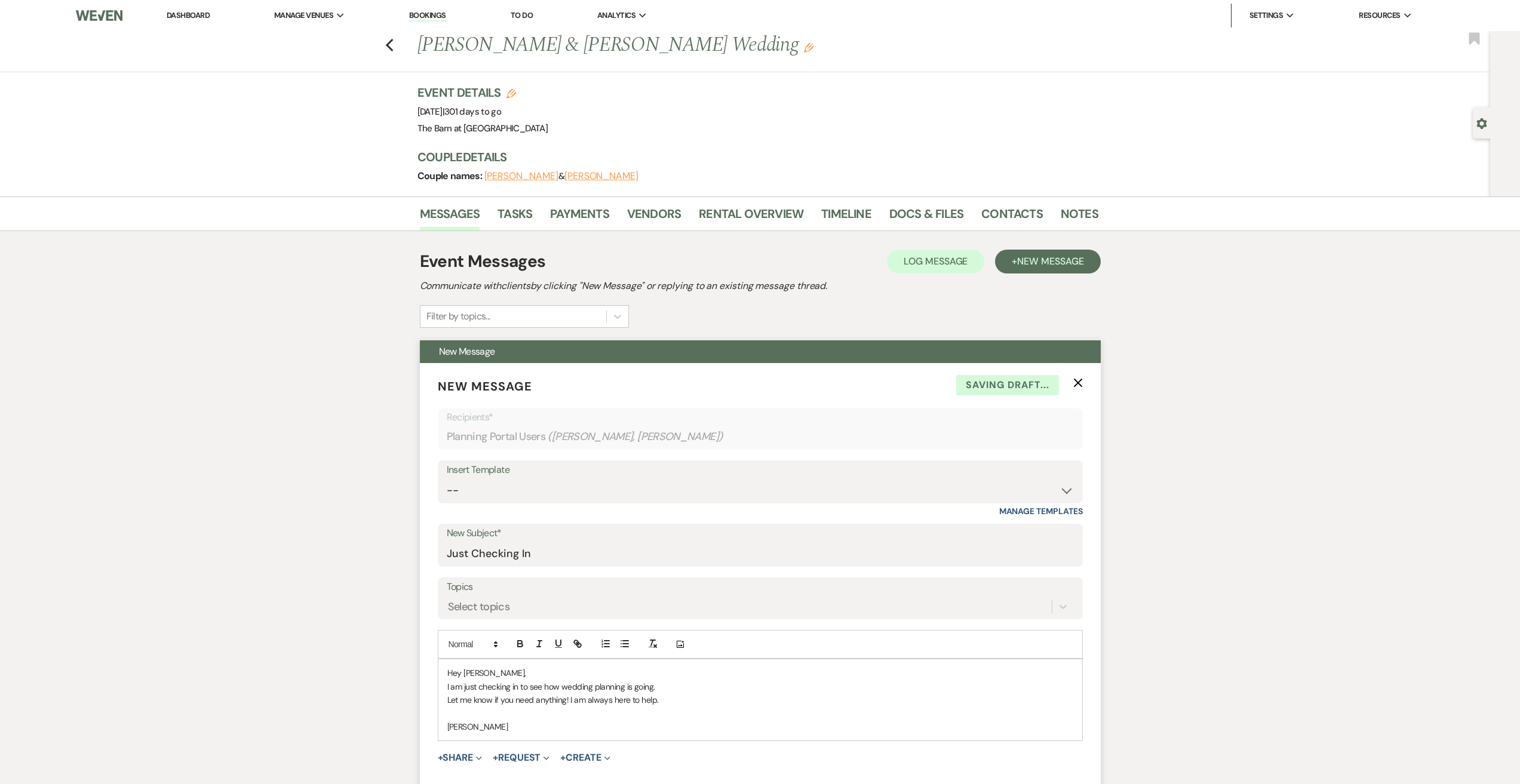
drag, startPoint x: 450, startPoint y: 725, endPoint x: 469, endPoint y: 727, distance: 19.1
click at [452, 725] on p "[PERSON_NAME]" at bounding box center [760, 727] width 626 height 13
drag, startPoint x: 551, startPoint y: 722, endPoint x: 448, endPoint y: 672, distance: 114.5
click at [448, 672] on div "Hey [PERSON_NAME], I am just checking in to see how wedding planning is going. …" at bounding box center [760, 700] width 644 height 81
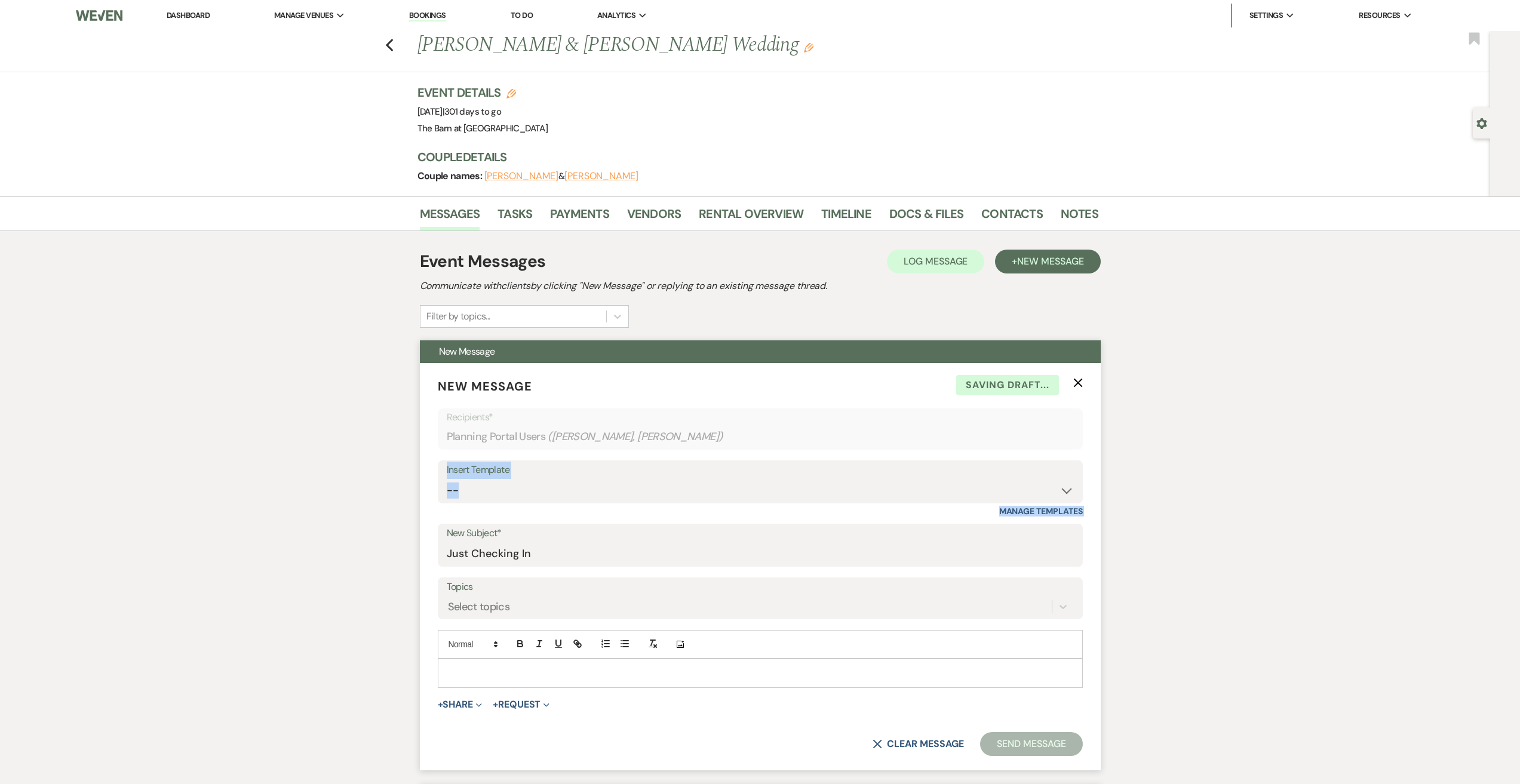
click at [1076, 381] on use "button" at bounding box center [1077, 383] width 9 height 9
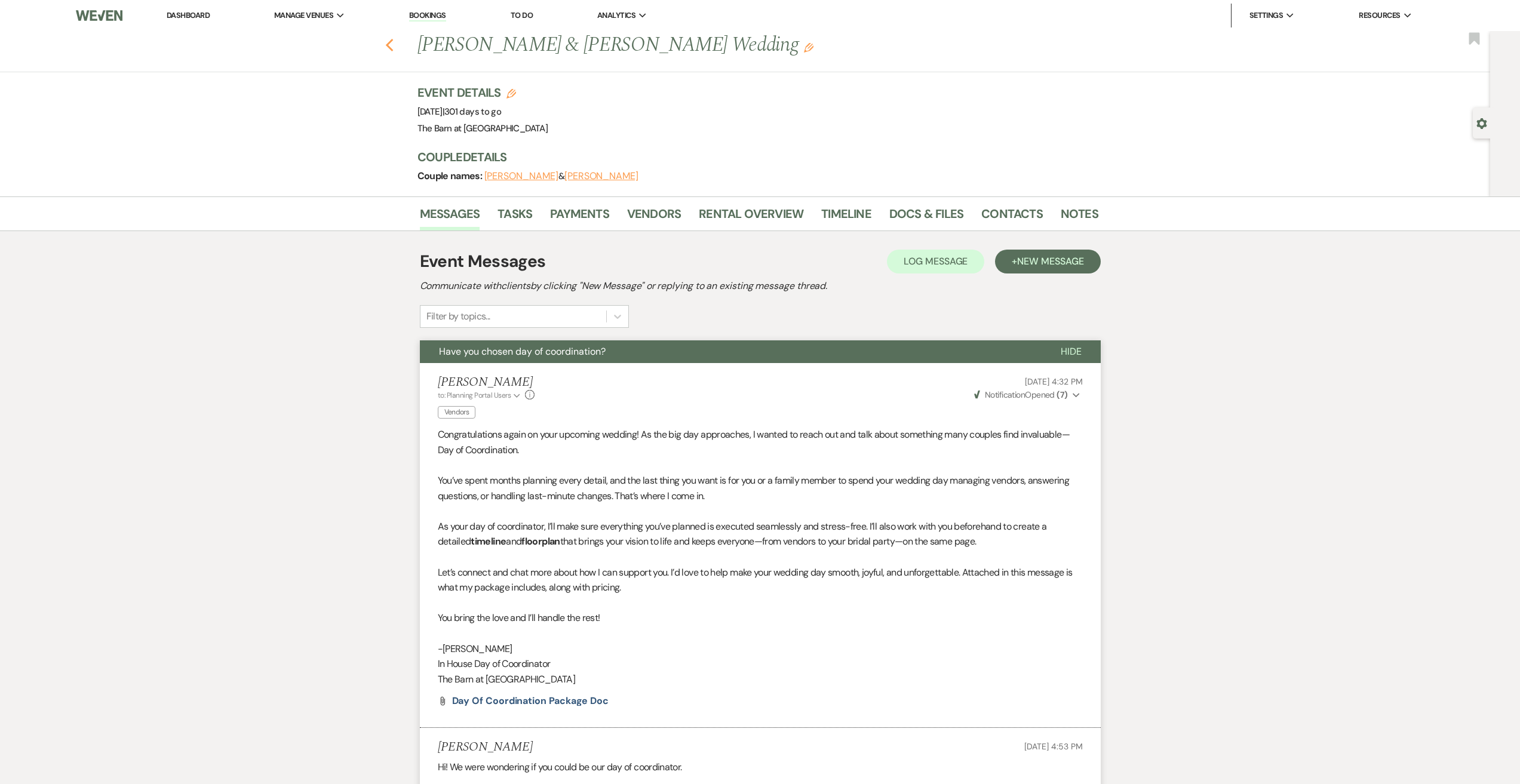
click at [393, 50] on use "button" at bounding box center [389, 45] width 8 height 13
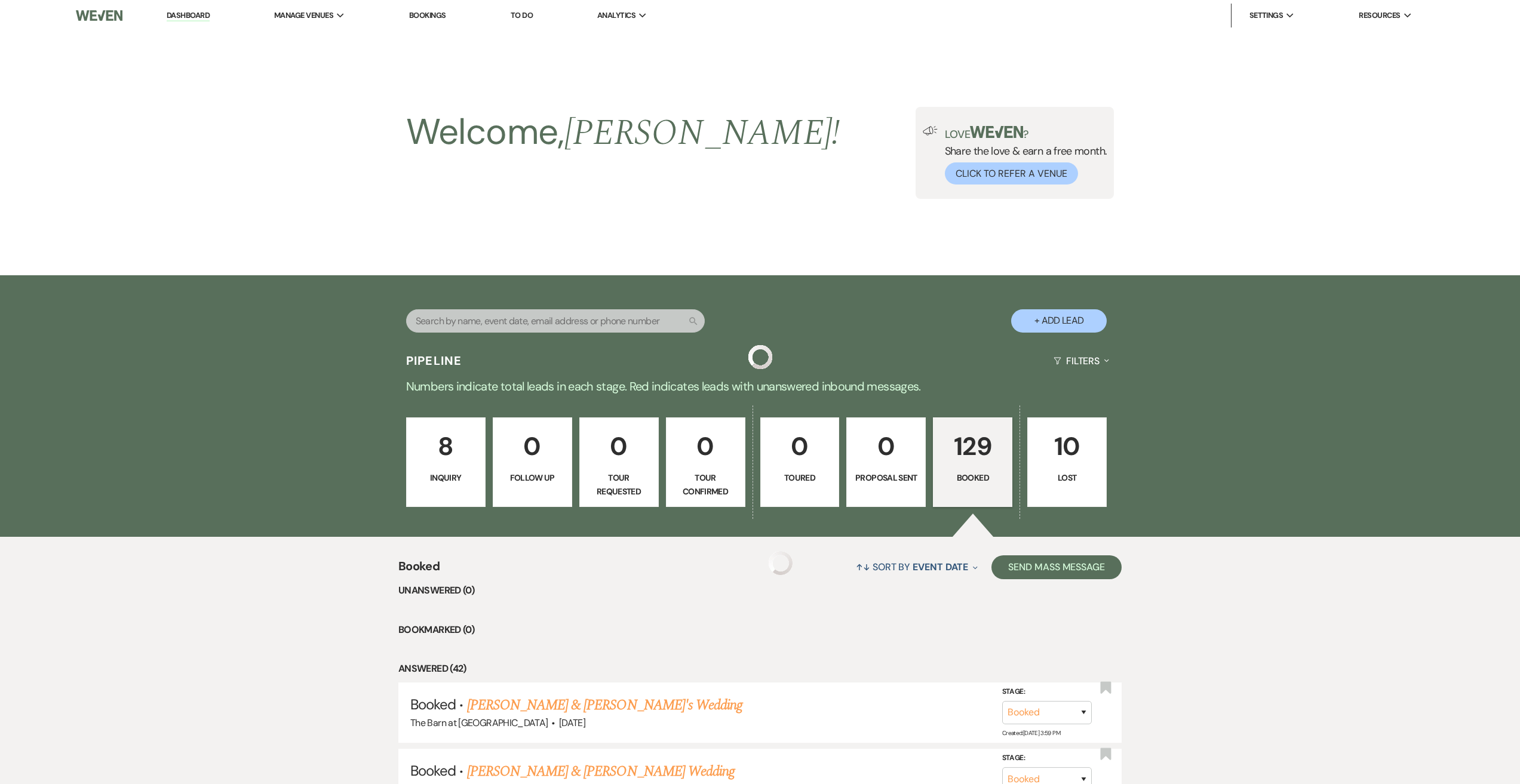
scroll to position [2866, 0]
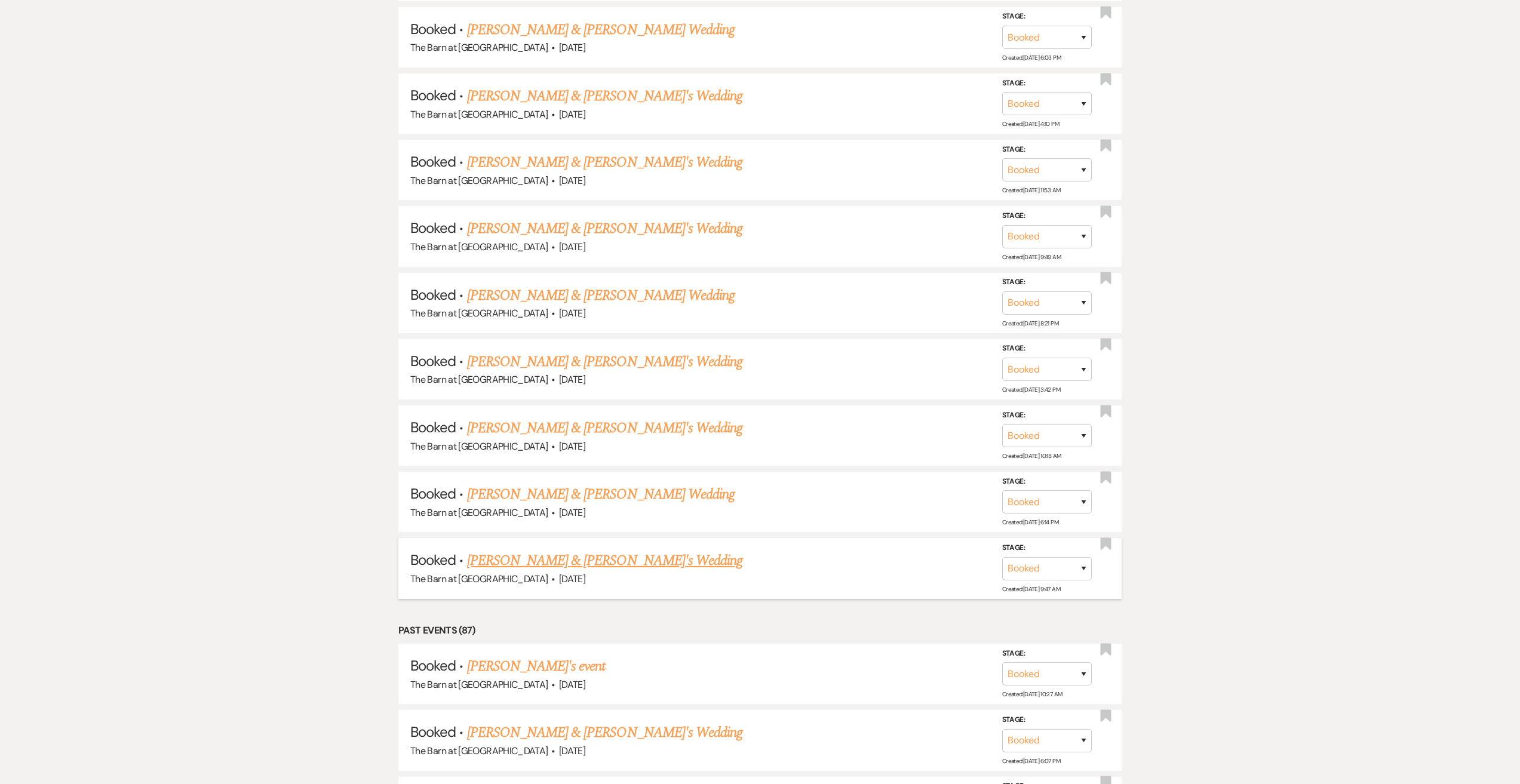
click at [596, 556] on link "[PERSON_NAME] & [PERSON_NAME]'s Wedding" at bounding box center [605, 561] width 276 height 22
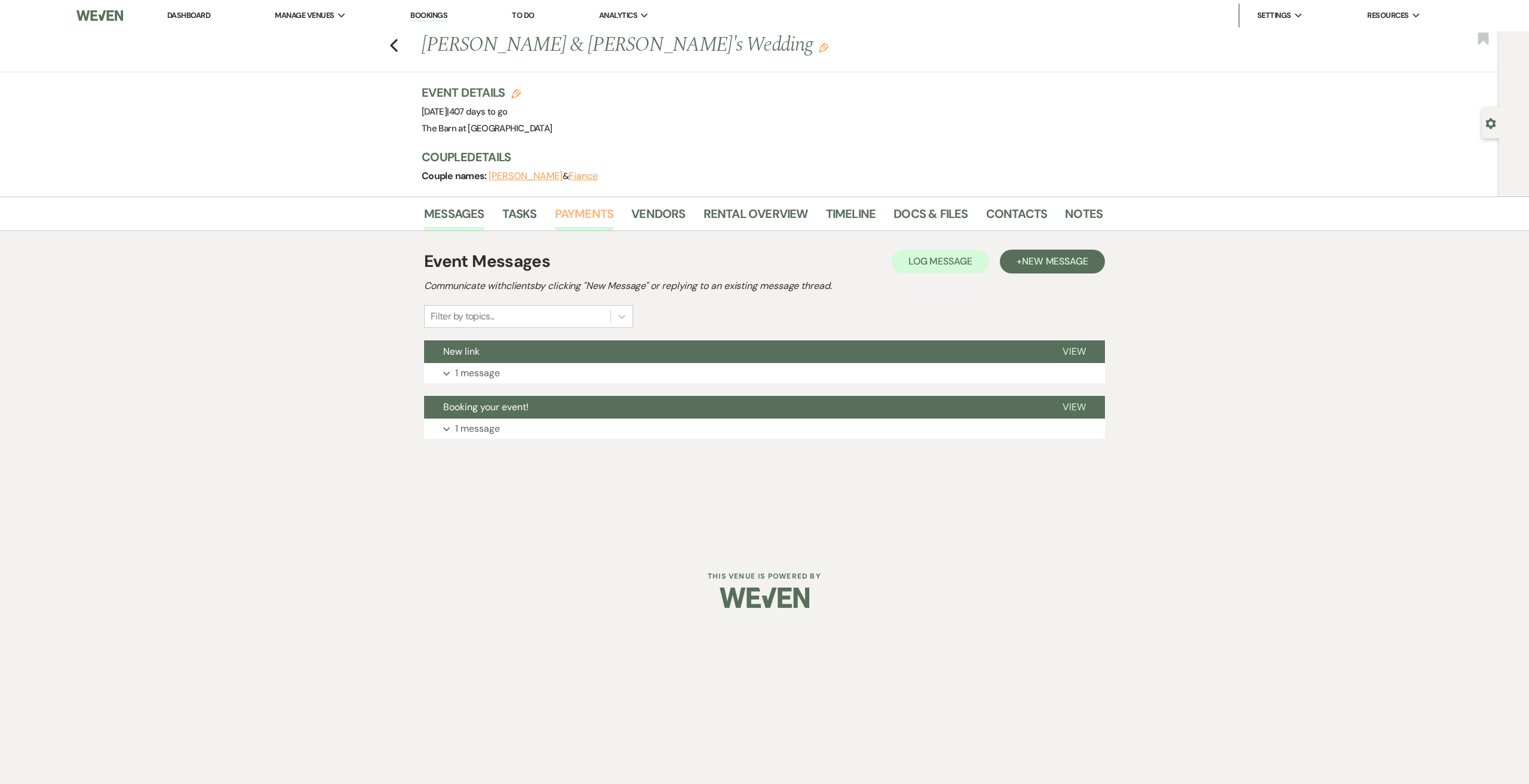
click at [592, 212] on link "Payments" at bounding box center [585, 217] width 59 height 26
